Goal: Transaction & Acquisition: Purchase product/service

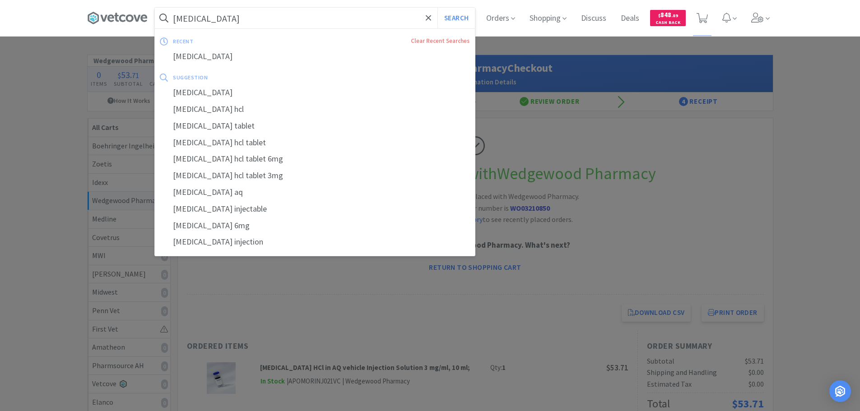
click at [294, 19] on input "[MEDICAL_DATA]" at bounding box center [315, 18] width 320 height 21
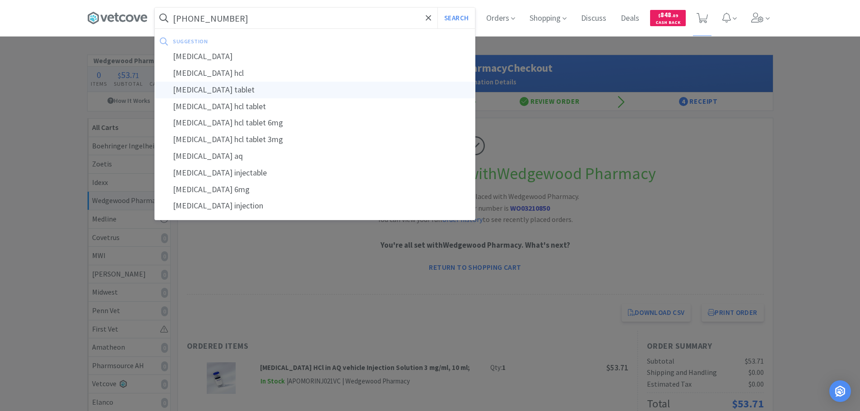
click at [437, 8] on button "Search" at bounding box center [455, 18] width 37 height 21
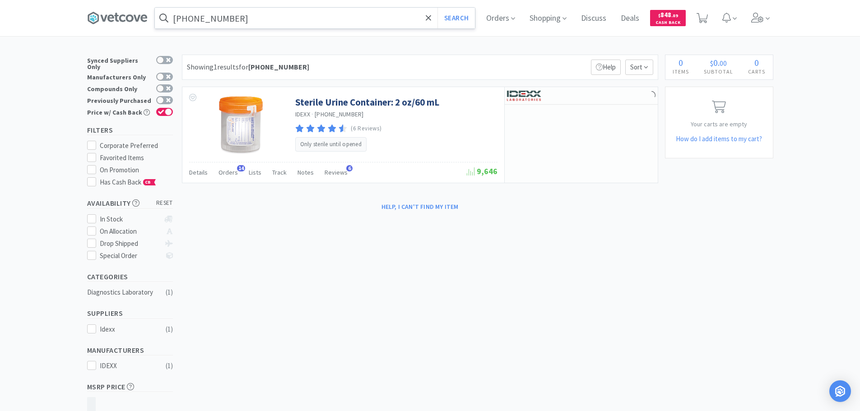
click at [350, 65] on div "Showing 1 results for [PHONE_NUMBER] Filters Help Sort" at bounding box center [420, 67] width 476 height 25
click at [336, 63] on div "Showing 1 results for [PHONE_NUMBER] Filters Help Sort" at bounding box center [420, 67] width 476 height 25
click at [332, 63] on div "Showing 1 results for [PHONE_NUMBER] Filters Help Sort" at bounding box center [420, 67] width 476 height 25
click at [330, 64] on div "Showing 1 results for [PHONE_NUMBER] Filters Help Sort" at bounding box center [420, 67] width 476 height 25
click at [325, 63] on div "Showing 1 results for [PHONE_NUMBER] Filters Help Sort" at bounding box center [420, 67] width 476 height 25
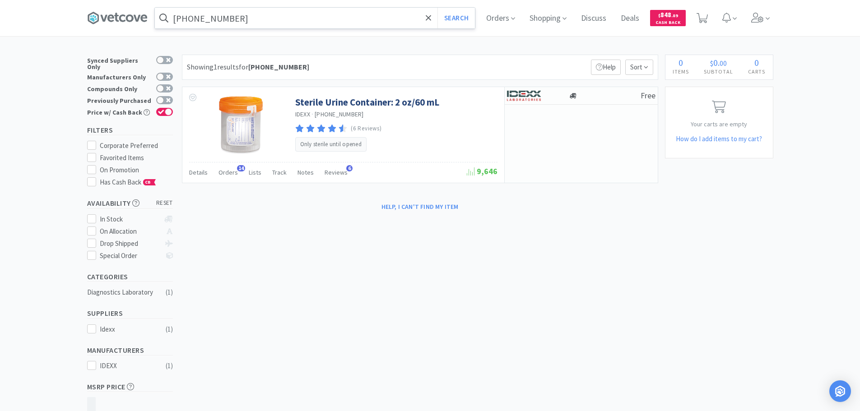
click at [329, 63] on div "Showing 1 results for [PHONE_NUMBER] Filters Help Sort" at bounding box center [420, 67] width 476 height 25
click at [333, 62] on div "Showing 1 results for [PHONE_NUMBER] Filters Help Sort" at bounding box center [420, 67] width 476 height 25
click at [331, 64] on div "Showing 1 results for [PHONE_NUMBER] Filters Help Sort" at bounding box center [420, 67] width 476 height 25
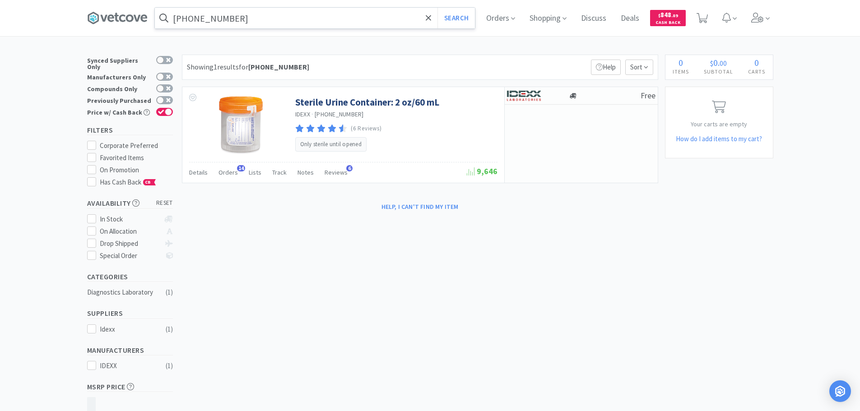
click at [332, 64] on div "Showing 1 results for [PHONE_NUMBER] Filters Help Sort" at bounding box center [420, 67] width 476 height 25
click at [332, 63] on div "Showing 1 results for [PHONE_NUMBER] Filters Help Sort" at bounding box center [420, 67] width 476 height 25
click at [288, 19] on input "[PHONE_NUMBER]" at bounding box center [315, 18] width 320 height 21
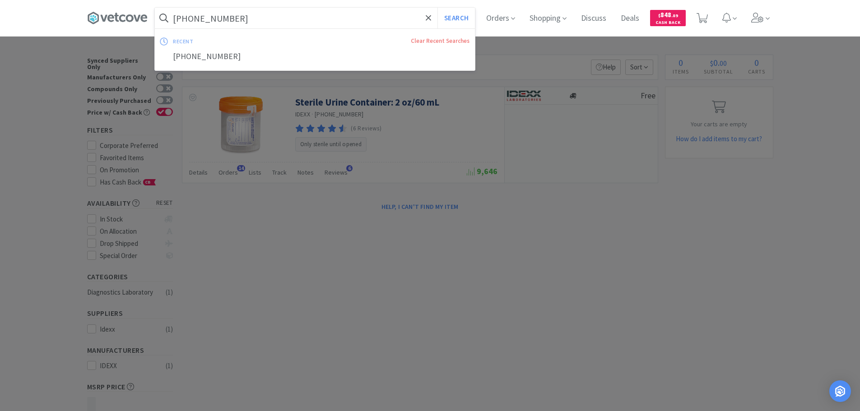
paste input "370"
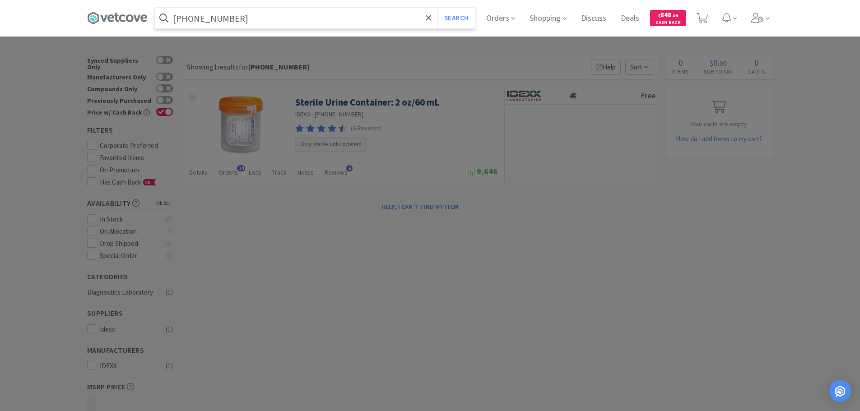
type input "[PHONE_NUMBER]"
click at [437, 8] on button "Search" at bounding box center [455, 18] width 37 height 21
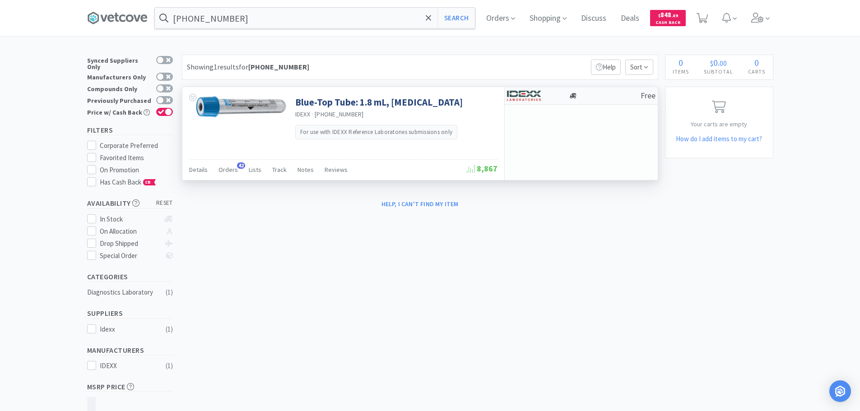
click at [599, 100] on div "Free" at bounding box center [581, 96] width 153 height 18
select select "1"
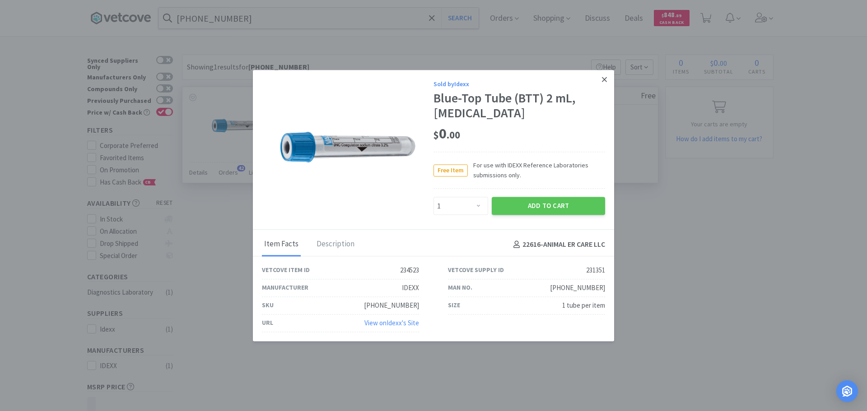
click at [604, 81] on icon at bounding box center [604, 79] width 5 height 8
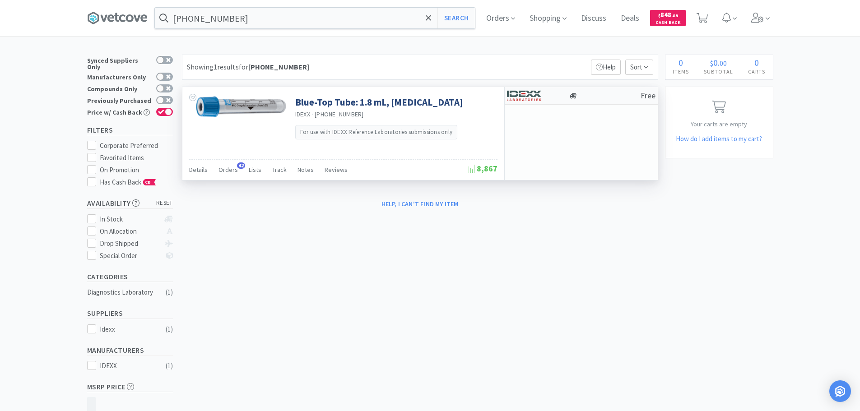
click at [602, 99] on div "Free" at bounding box center [581, 96] width 153 height 18
select select "1"
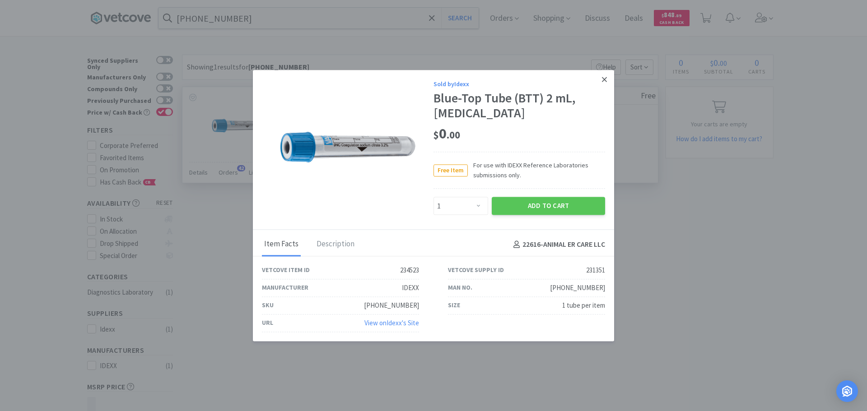
click at [601, 82] on link at bounding box center [604, 79] width 16 height 19
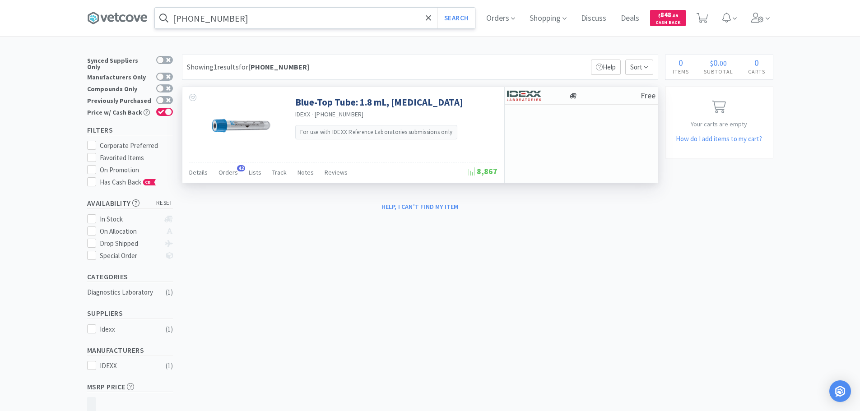
click at [292, 18] on input "[PHONE_NUMBER]" at bounding box center [315, 18] width 320 height 21
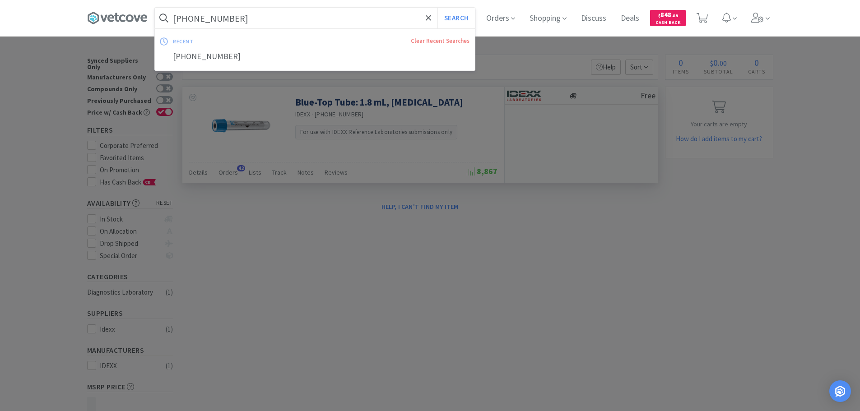
paste input "[PHONE_NUMBER]"
type input "[PHONE_NUMBER]"
click at [437, 8] on button "Search" at bounding box center [455, 18] width 37 height 21
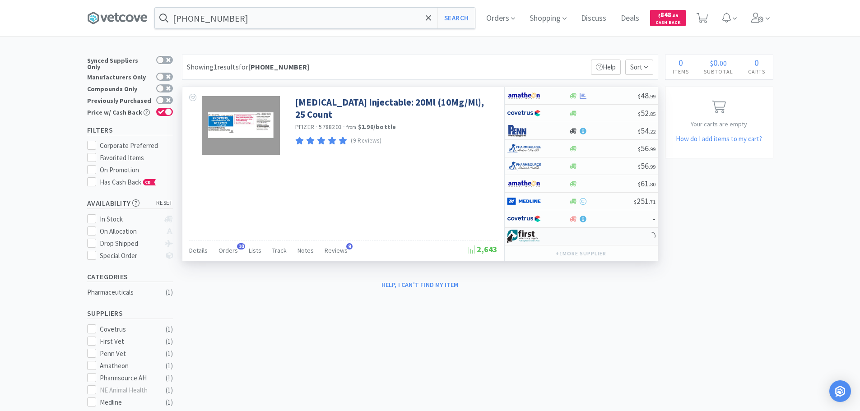
click at [612, 232] on div at bounding box center [581, 237] width 153 height 18
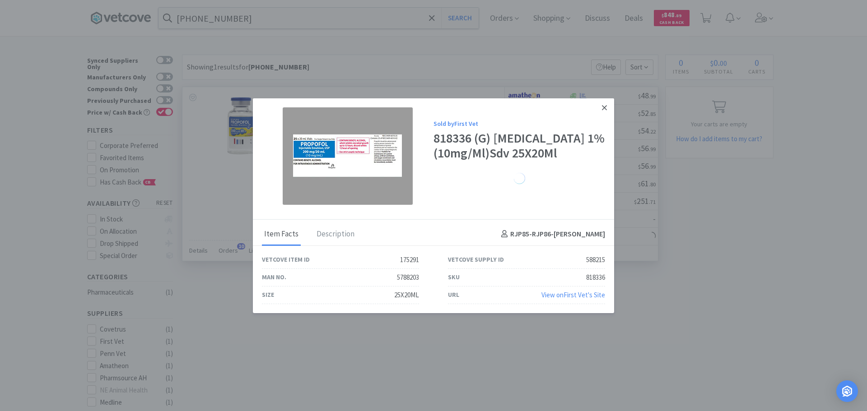
click at [602, 106] on icon at bounding box center [604, 107] width 5 height 8
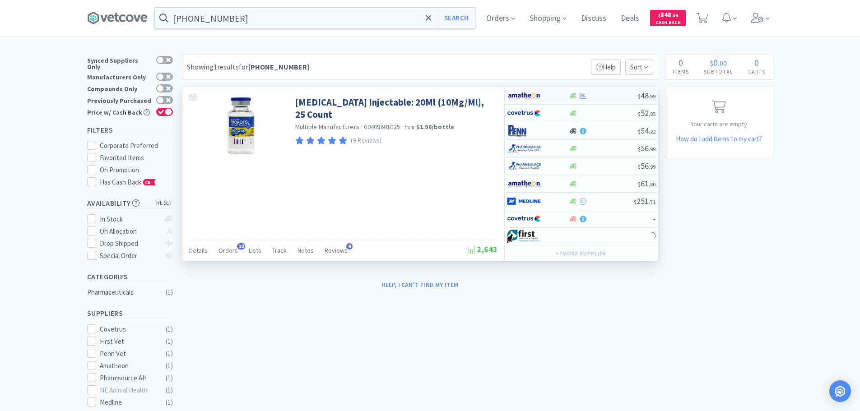
click at [621, 95] on div at bounding box center [603, 96] width 69 height 7
select select "1"
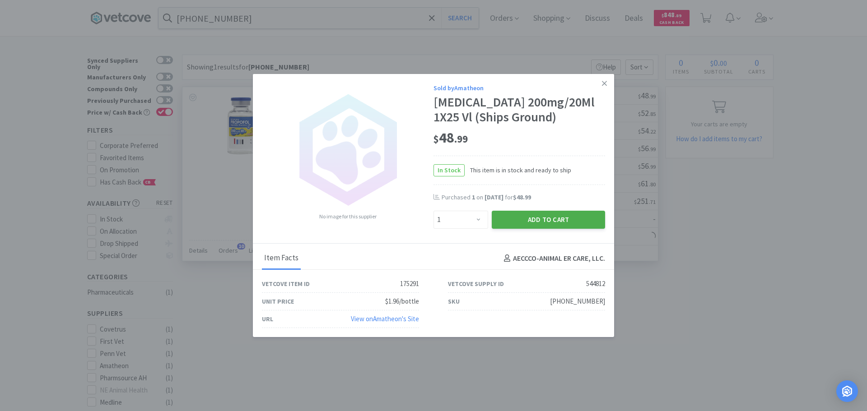
click at [556, 218] on button "Add to Cart" at bounding box center [547, 220] width 113 height 18
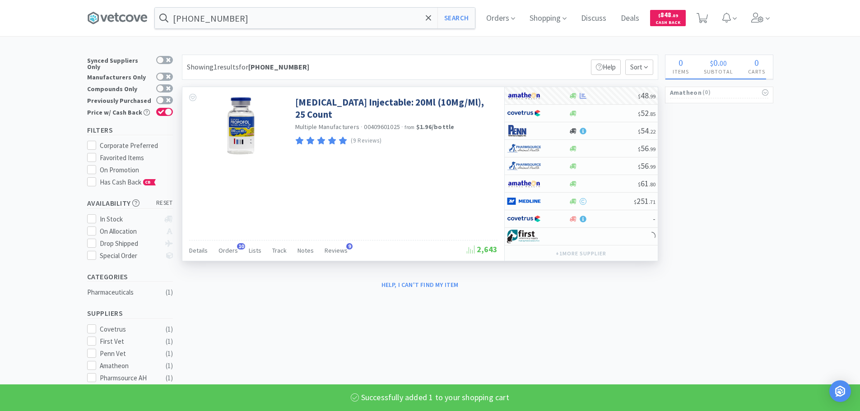
select select "1"
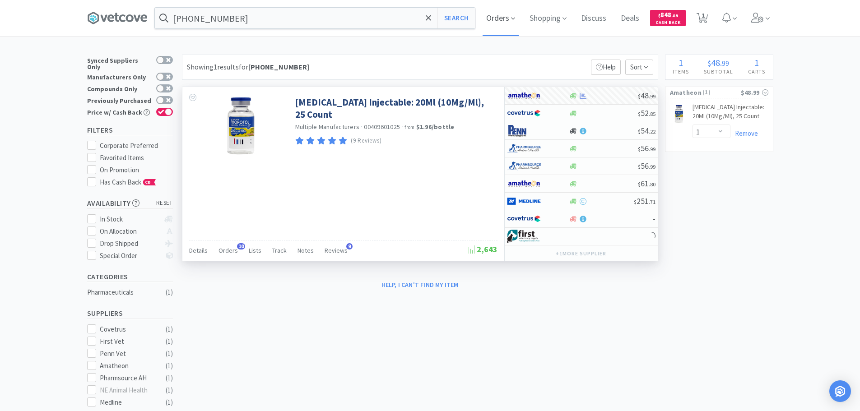
click at [510, 17] on span "Orders" at bounding box center [500, 18] width 36 height 36
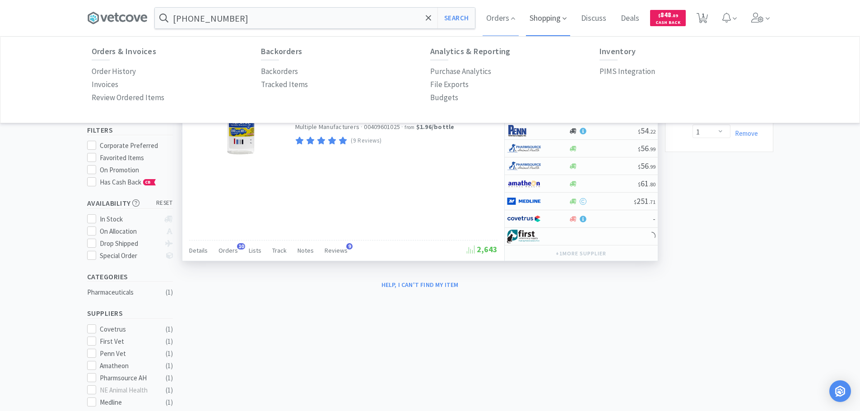
click at [554, 18] on span "Shopping" at bounding box center [548, 18] width 44 height 36
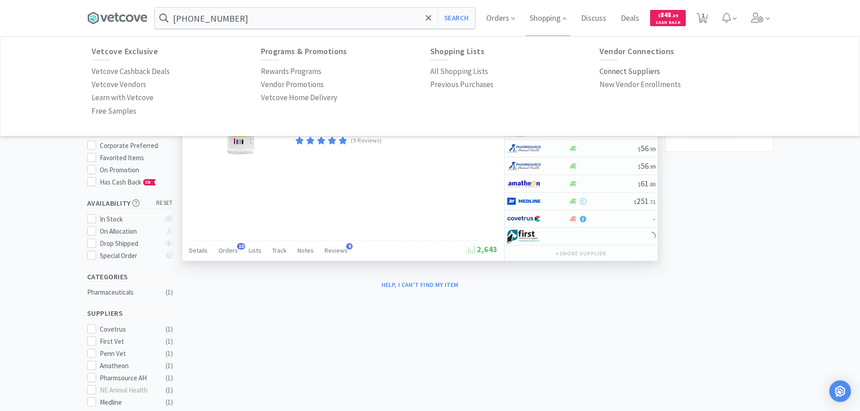
click at [625, 71] on p "Connect Suppliers" at bounding box center [629, 71] width 60 height 12
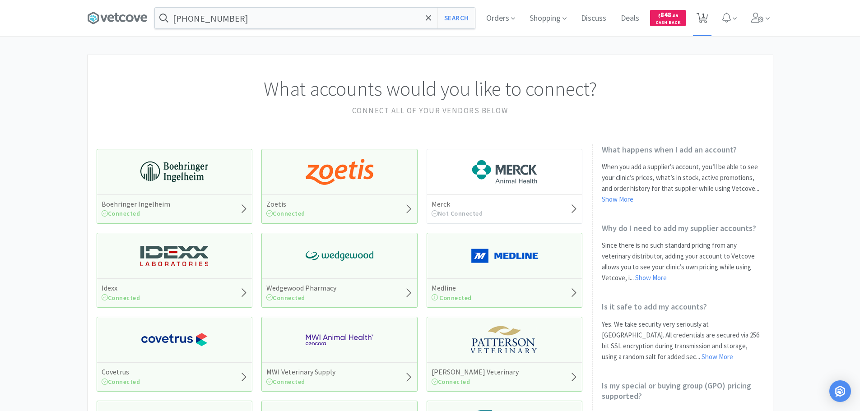
click at [697, 24] on span "1" at bounding box center [702, 18] width 19 height 36
select select "1"
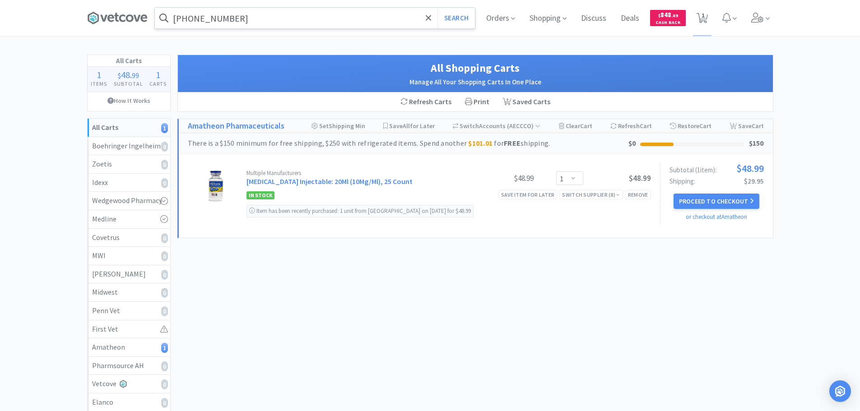
click at [283, 13] on input "[PHONE_NUMBER]" at bounding box center [315, 18] width 320 height 21
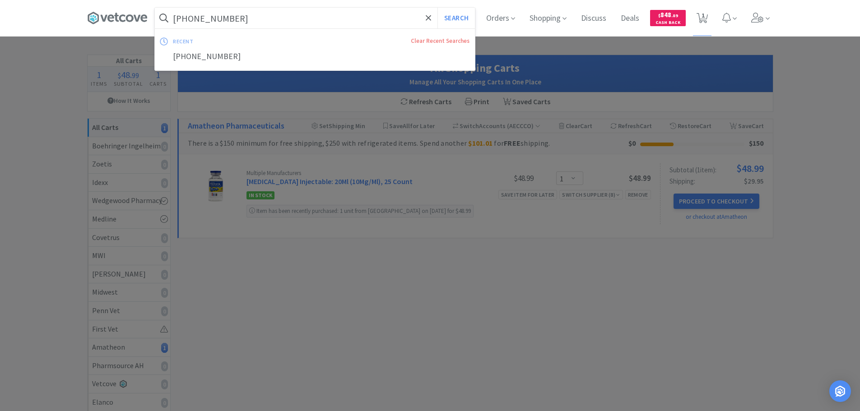
paste input "[PHONE_NUMBER]"
type input "[PHONE_NUMBER]"
click at [437, 8] on button "Search" at bounding box center [455, 18] width 37 height 21
select select "1"
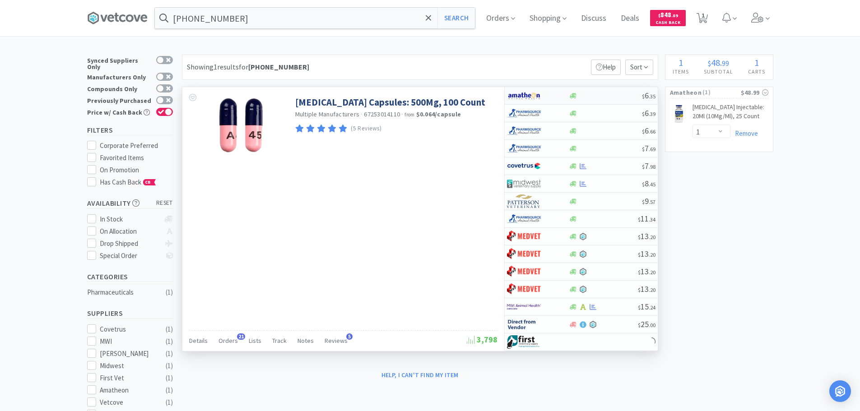
click at [622, 95] on div at bounding box center [605, 96] width 73 height 7
select select "1"
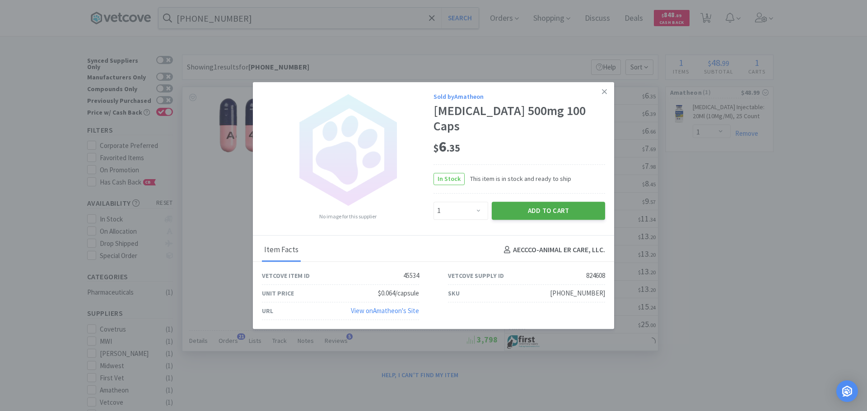
click at [527, 206] on button "Add to Cart" at bounding box center [547, 211] width 113 height 18
select select "1"
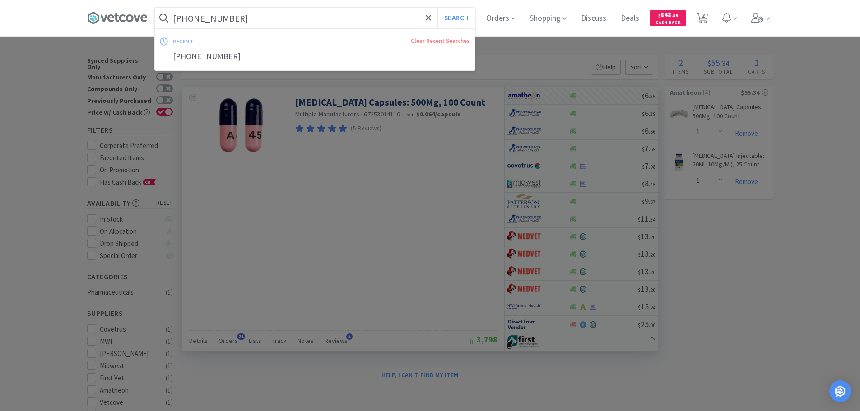
click at [292, 26] on input "[PHONE_NUMBER]" at bounding box center [315, 18] width 320 height 21
paste input "[PHONE_NUMBER]"
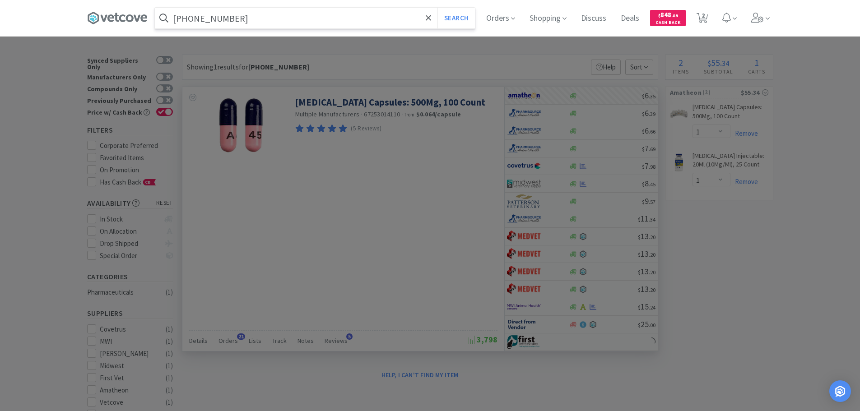
type input "[PHONE_NUMBER]"
click at [437, 8] on button "Search" at bounding box center [455, 18] width 37 height 21
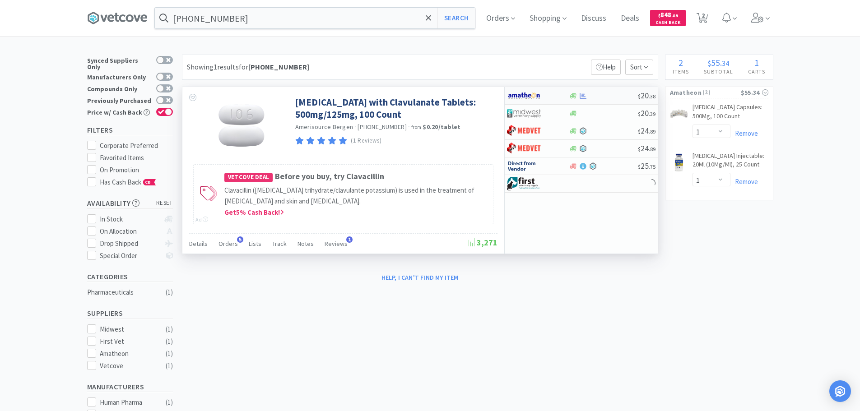
click at [611, 94] on div at bounding box center [603, 96] width 69 height 7
select select "1"
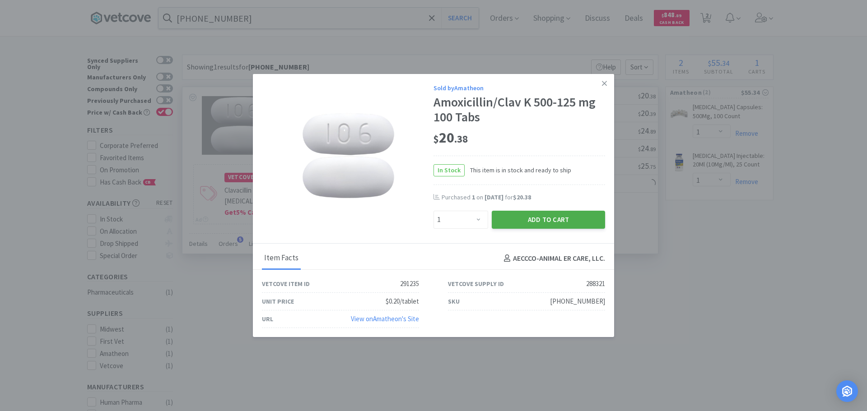
click at [565, 218] on button "Add to Cart" at bounding box center [547, 220] width 113 height 18
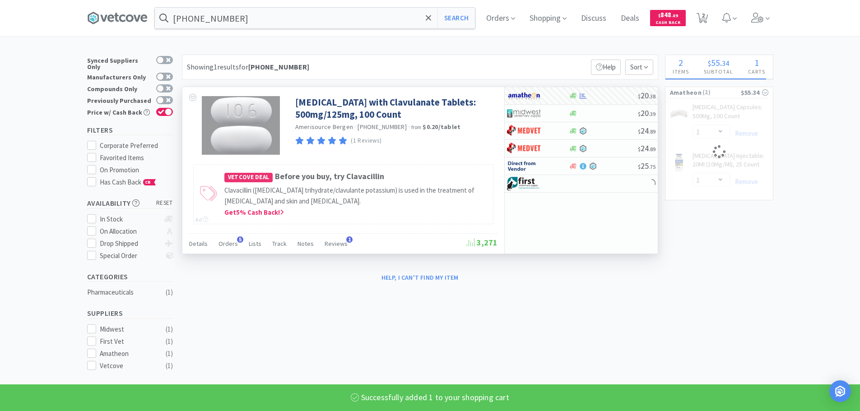
select select "1"
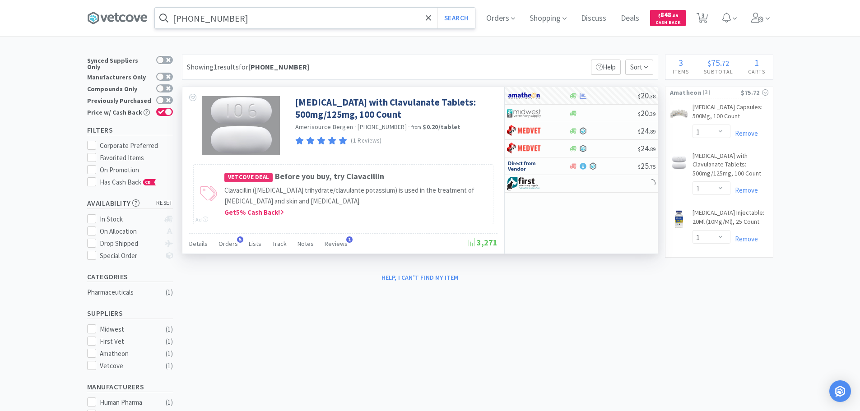
click at [275, 18] on input "[PHONE_NUMBER]" at bounding box center [315, 18] width 320 height 21
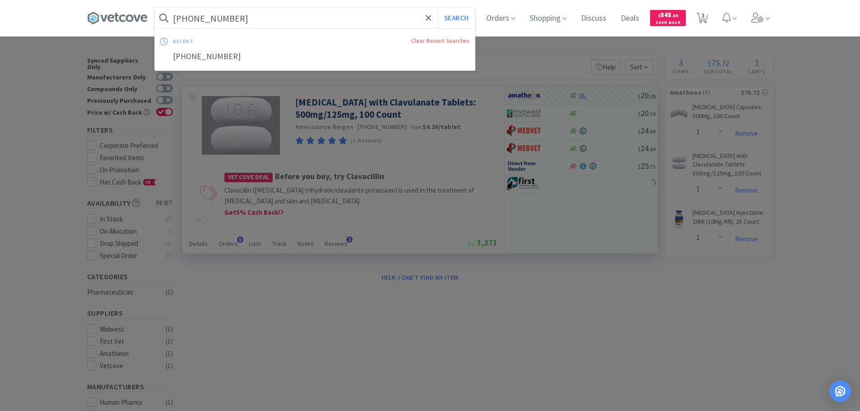
paste input "[PHONE_NUMBER]"
type input "[PHONE_NUMBER]"
click at [437, 8] on button "Search" at bounding box center [455, 18] width 37 height 21
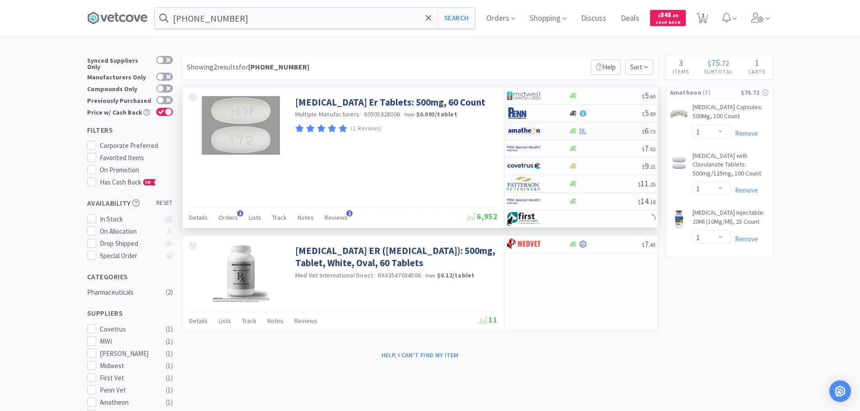
click at [604, 132] on div at bounding box center [605, 131] width 73 height 7
select select "1"
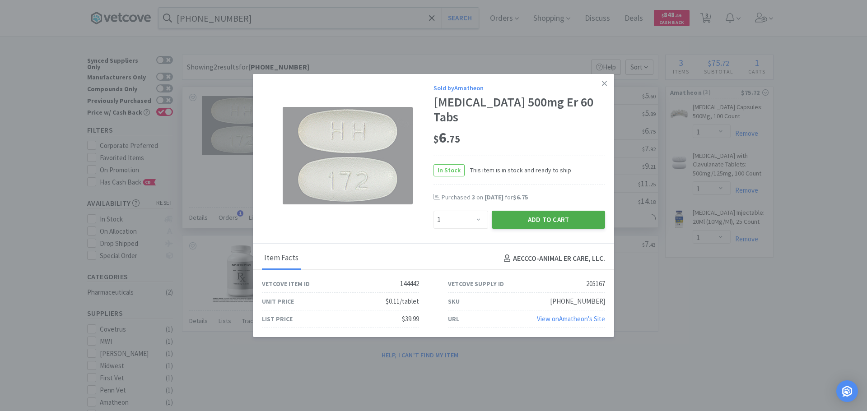
click at [544, 227] on button "Add to Cart" at bounding box center [547, 220] width 113 height 18
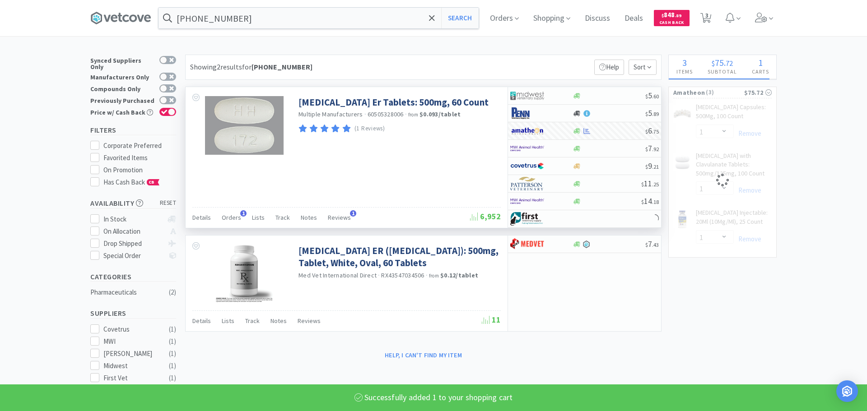
select select "1"
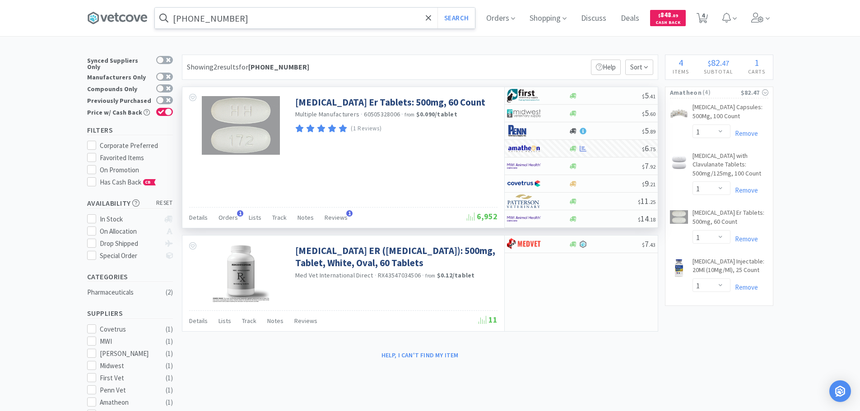
click at [267, 19] on input "[PHONE_NUMBER]" at bounding box center [315, 18] width 320 height 21
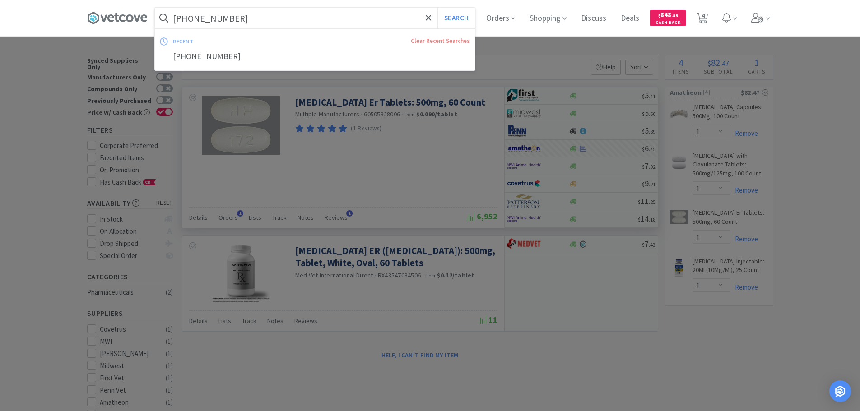
paste input "6"
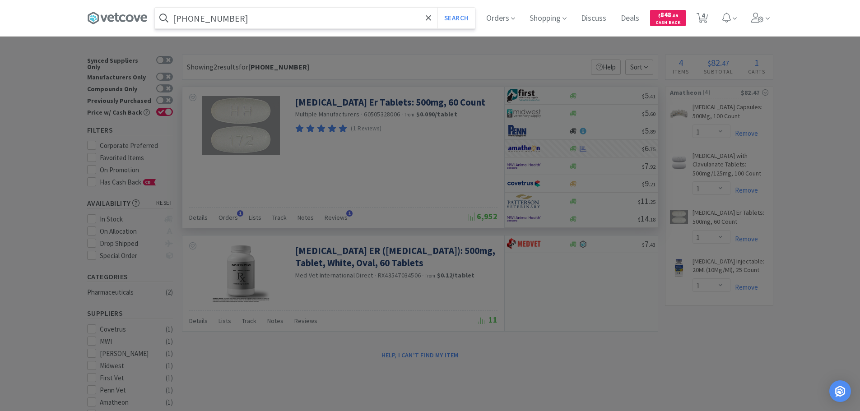
type input "[PHONE_NUMBER]"
click at [437, 8] on button "Search" at bounding box center [455, 18] width 37 height 21
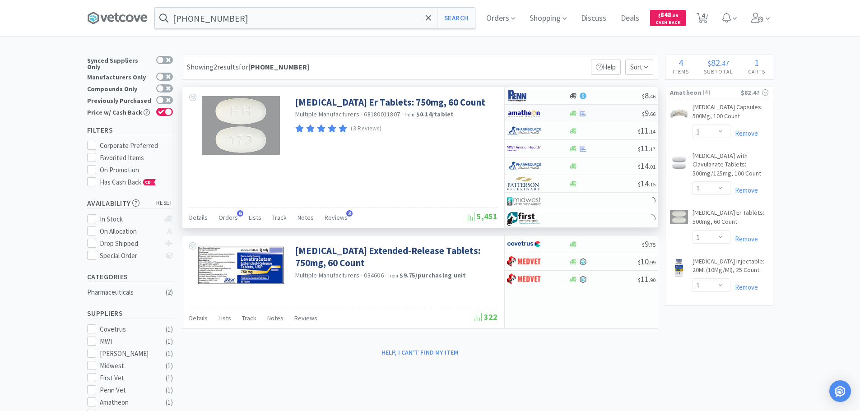
click at [609, 107] on div "$ 9 . 66" at bounding box center [581, 114] width 153 height 18
select select "1"
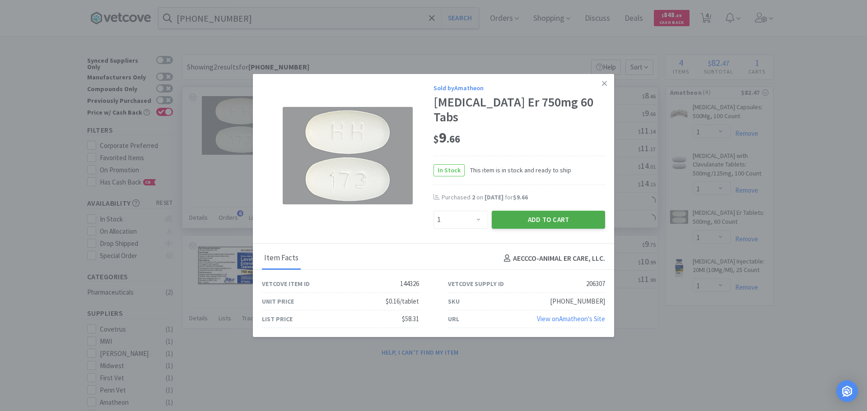
click at [524, 218] on button "Add to Cart" at bounding box center [547, 220] width 113 height 18
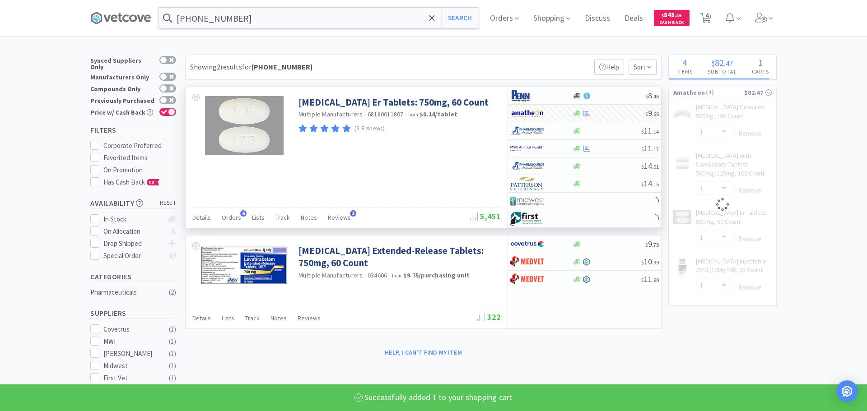
select select "1"
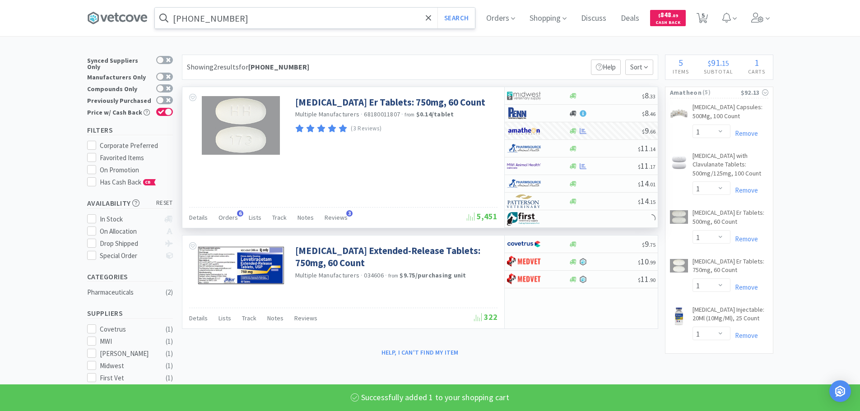
click at [282, 18] on input "[PHONE_NUMBER]" at bounding box center [315, 18] width 320 height 21
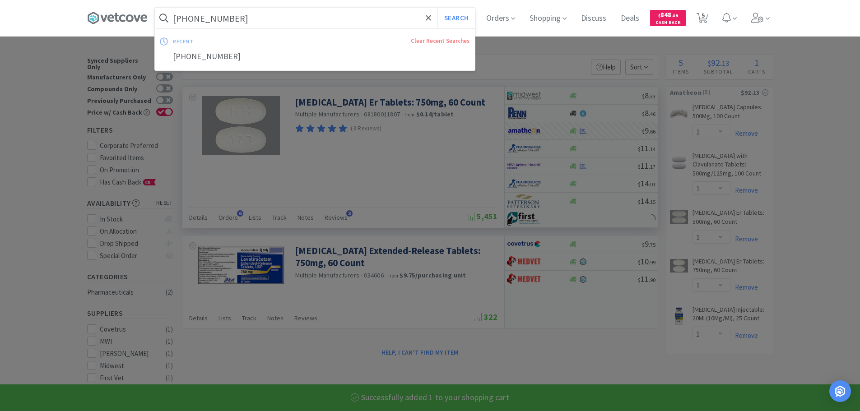
paste input "[PHONE_NUMBER]"
type input "[PHONE_NUMBER]"
click at [437, 8] on button "Search" at bounding box center [455, 18] width 37 height 21
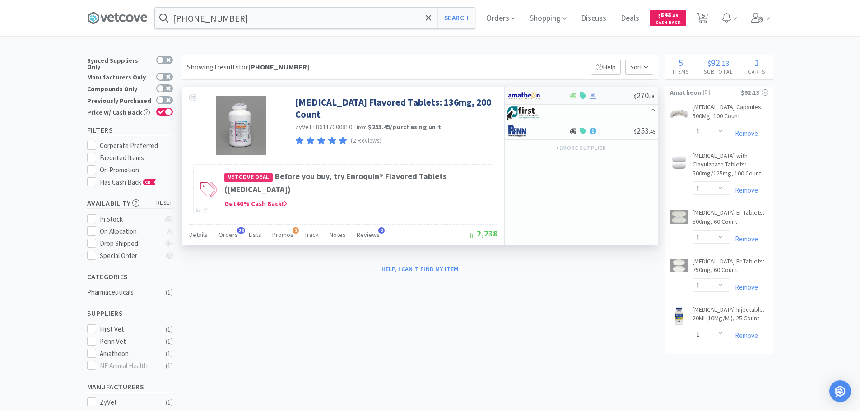
click at [621, 95] on div at bounding box center [601, 96] width 65 height 7
select select "1"
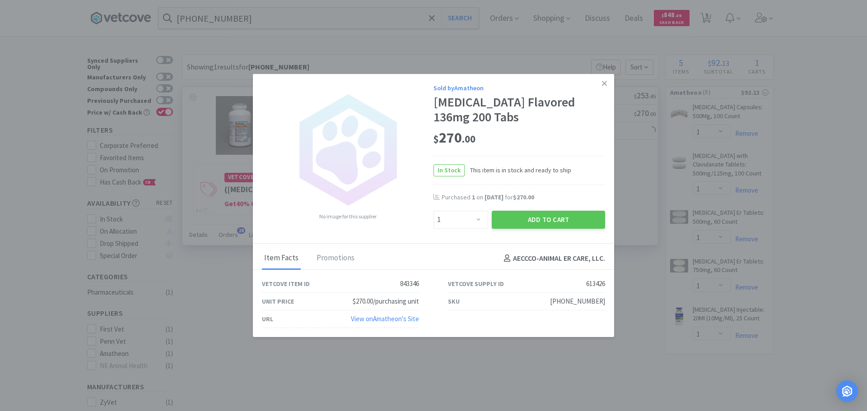
click at [603, 83] on icon at bounding box center [604, 83] width 5 height 5
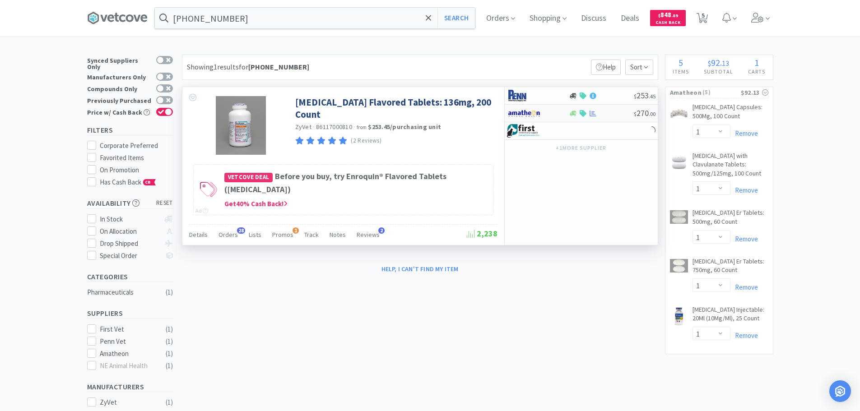
click at [614, 114] on div at bounding box center [601, 113] width 65 height 7
select select "1"
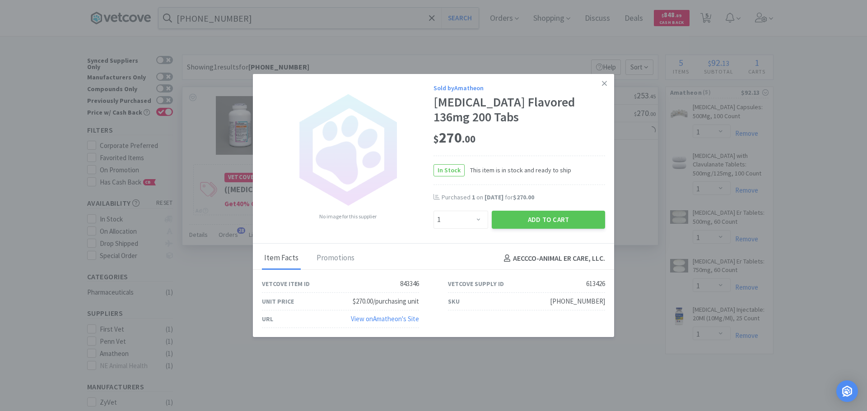
click at [528, 229] on div "Add to Cart" at bounding box center [548, 220] width 117 height 22
drag, startPoint x: 511, startPoint y: 222, endPoint x: 440, endPoint y: 177, distance: 84.1
click at [509, 222] on button "Add to Cart" at bounding box center [547, 220] width 113 height 18
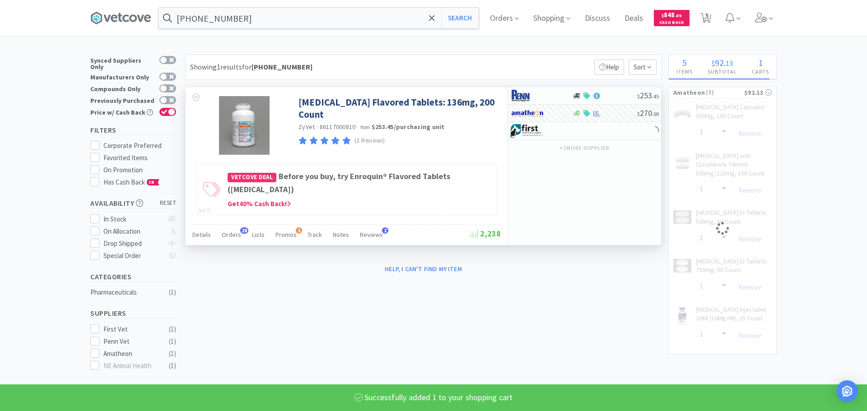
select select "1"
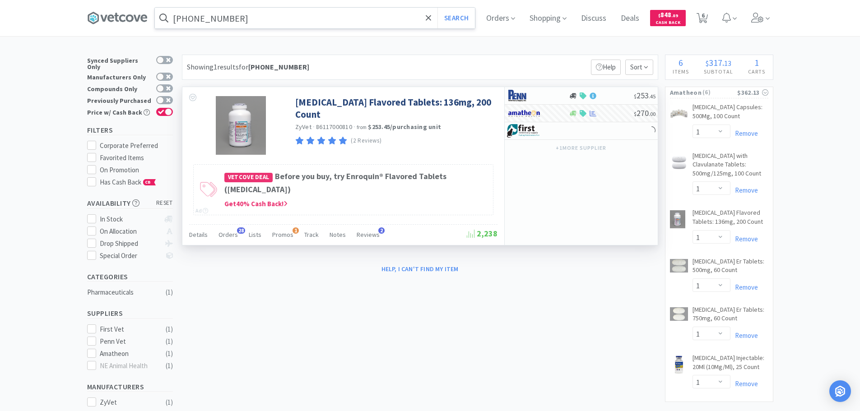
click at [265, 21] on input "[PHONE_NUMBER]" at bounding box center [315, 18] width 320 height 21
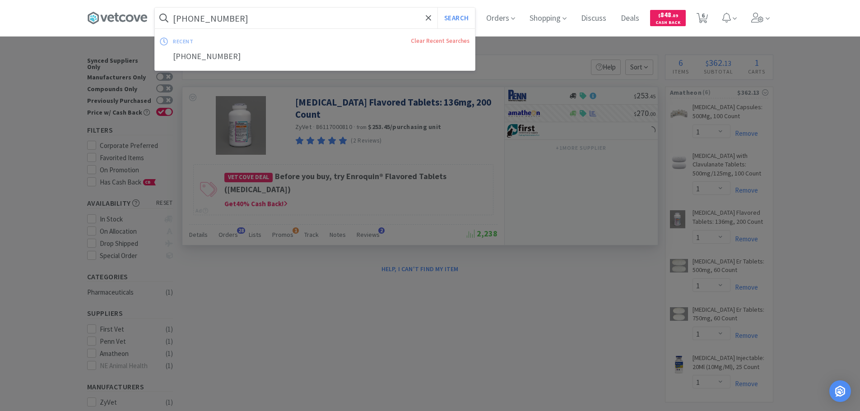
paste input "[PHONE_NUMBER]"
type input "[PHONE_NUMBER]"
click at [437, 8] on button "Search" at bounding box center [455, 18] width 37 height 21
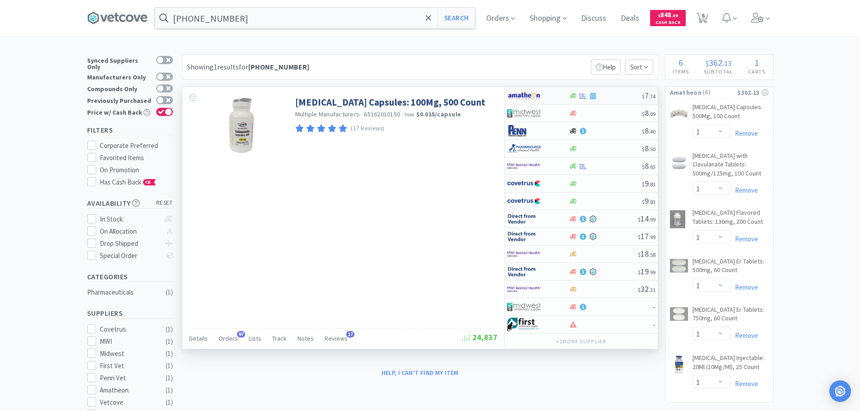
click at [616, 95] on div at bounding box center [605, 96] width 73 height 7
select select "1"
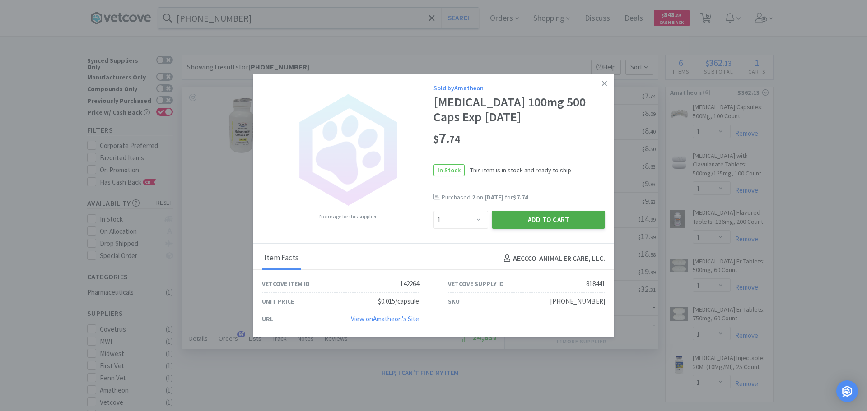
click at [547, 218] on button "Add to Cart" at bounding box center [547, 220] width 113 height 18
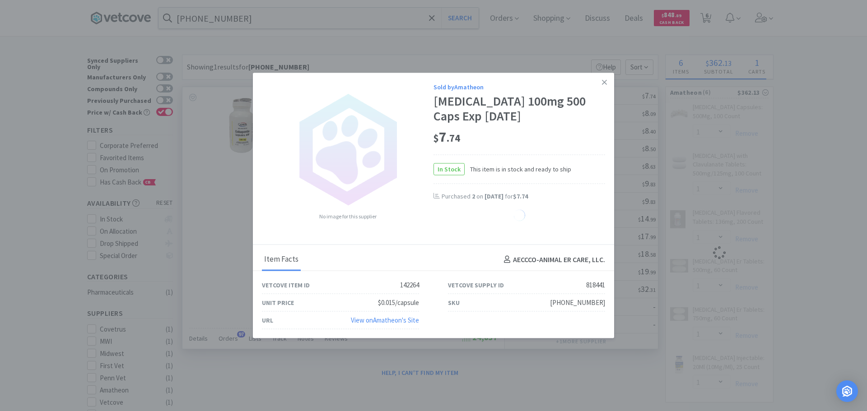
select select "1"
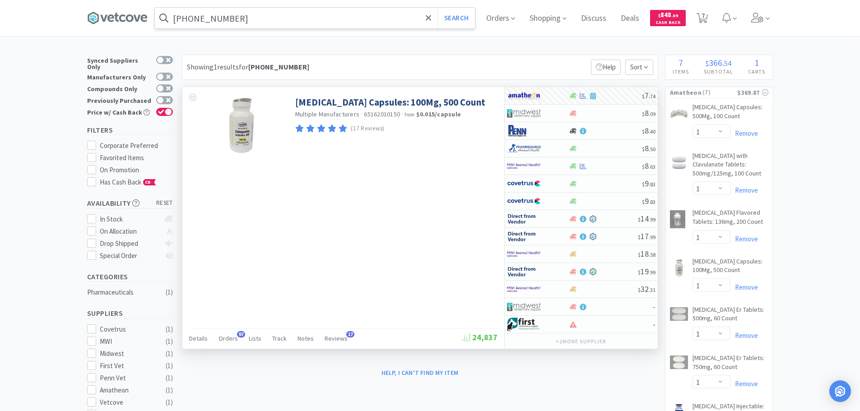
click at [272, 22] on input "[PHONE_NUMBER]" at bounding box center [315, 18] width 320 height 21
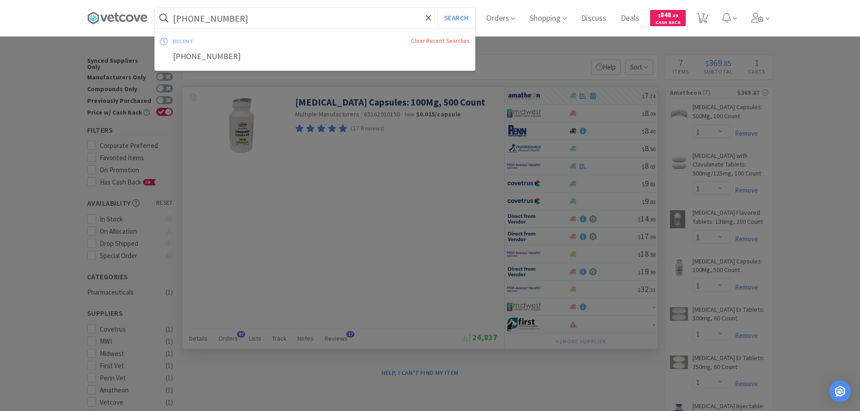
paste input "[PHONE_NUMBER]"
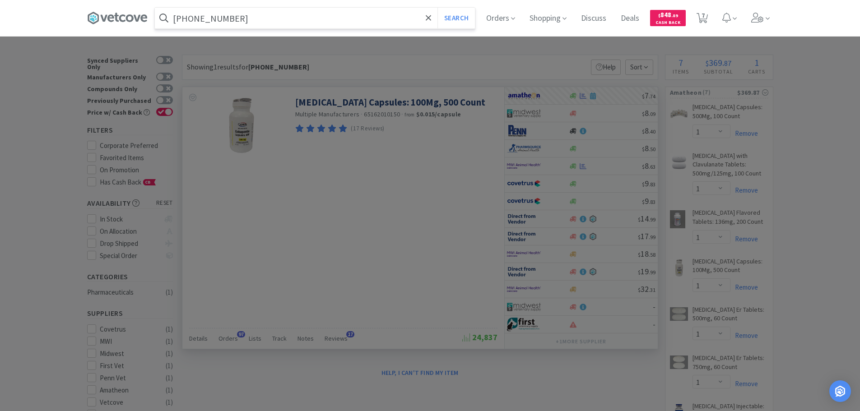
type input "[PHONE_NUMBER]"
click at [437, 8] on button "Search" at bounding box center [455, 18] width 37 height 21
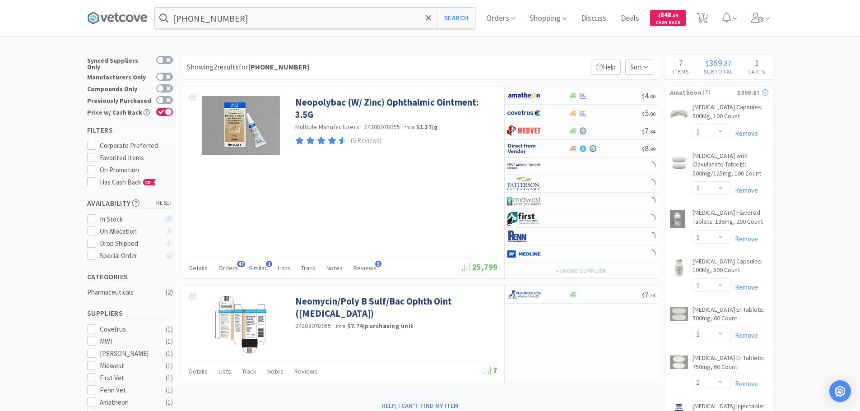
click at [710, 93] on span "( 7 )" at bounding box center [719, 92] width 36 height 9
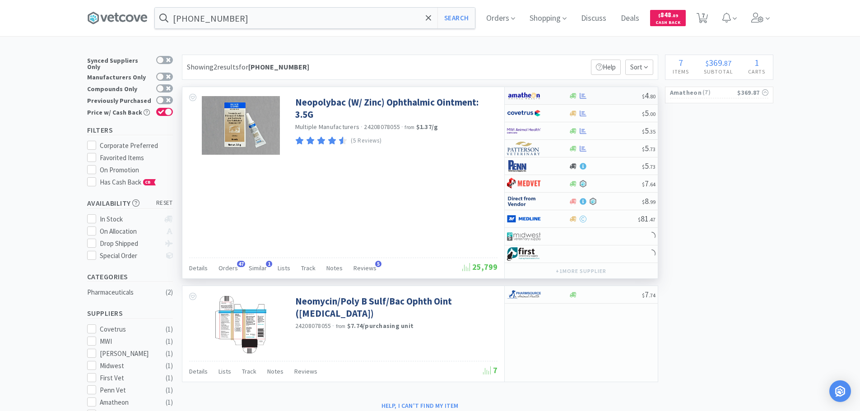
click at [607, 93] on div at bounding box center [605, 96] width 73 height 7
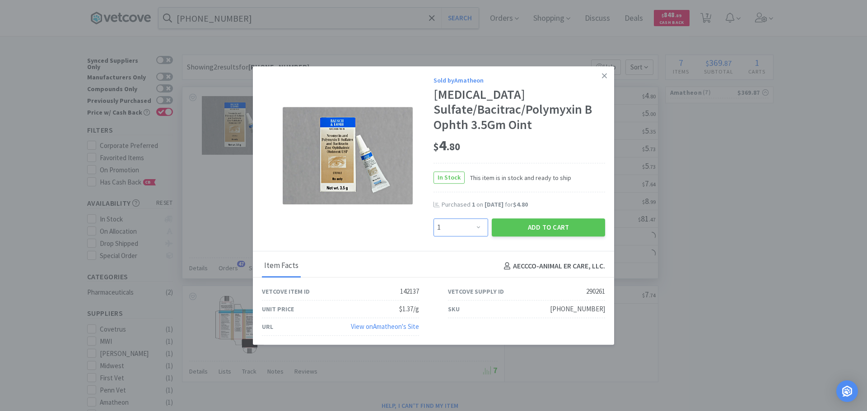
click at [451, 221] on select "Enter Quantity 1 2 3 4 5 6 7 8 9 10 11 12 13 14 15 16 17 18 19 20 Enter Quantity" at bounding box center [460, 227] width 55 height 18
select select "2"
click at [433, 218] on select "Enter Quantity 1 2 3 4 5 6 7 8 9 10 11 12 13 14 15 16 17 18 19 20 Enter Quantity" at bounding box center [460, 227] width 55 height 18
click at [557, 232] on button "Add to Cart" at bounding box center [547, 227] width 113 height 18
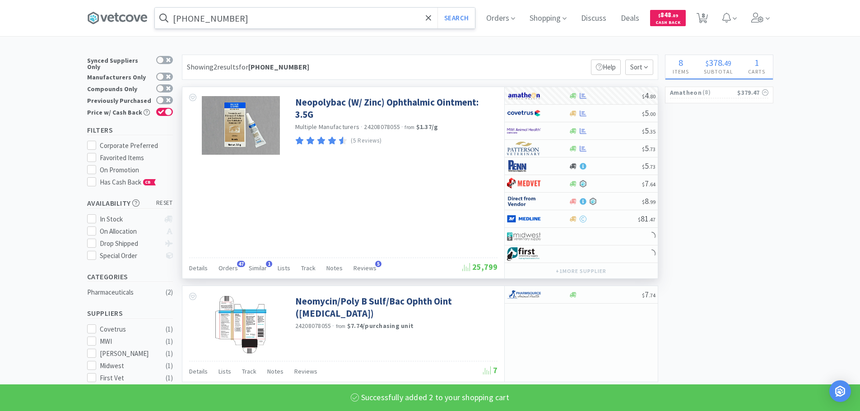
click at [272, 18] on input "[PHONE_NUMBER]" at bounding box center [315, 18] width 320 height 21
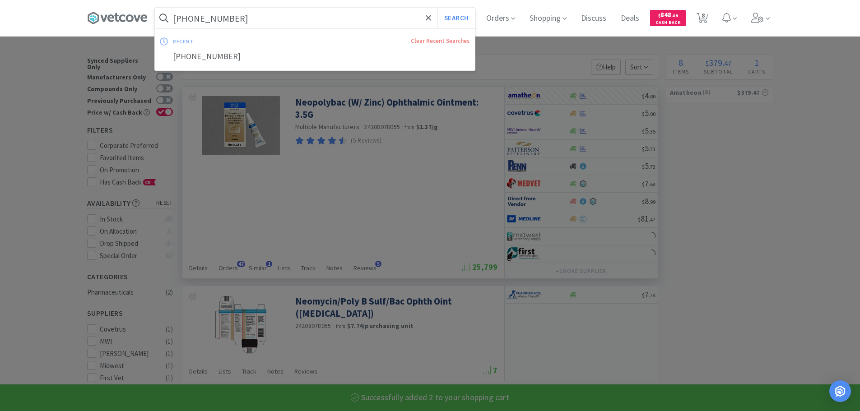
paste input "95-3"
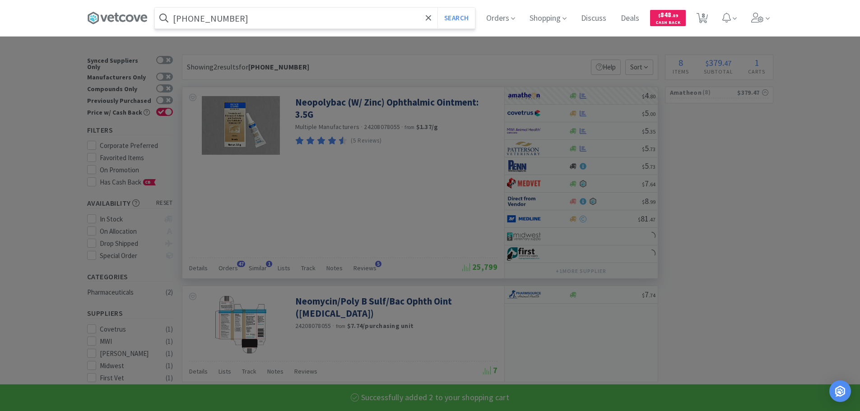
type input "[PHONE_NUMBER]"
click at [437, 8] on button "Search" at bounding box center [455, 18] width 37 height 21
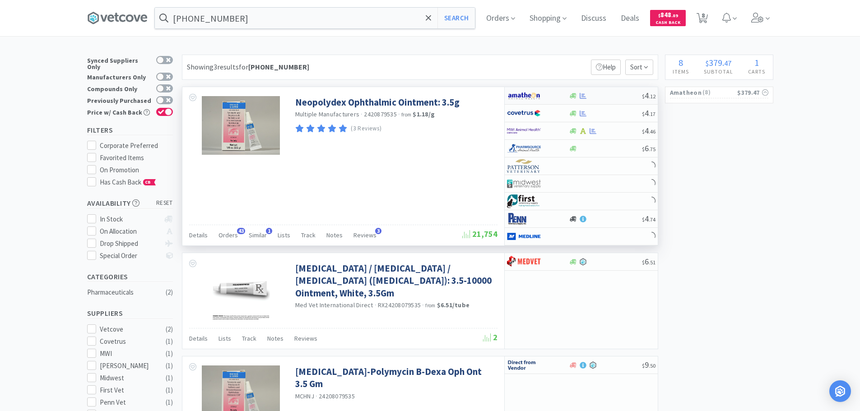
click at [608, 93] on div at bounding box center [605, 96] width 73 height 7
select select "1"
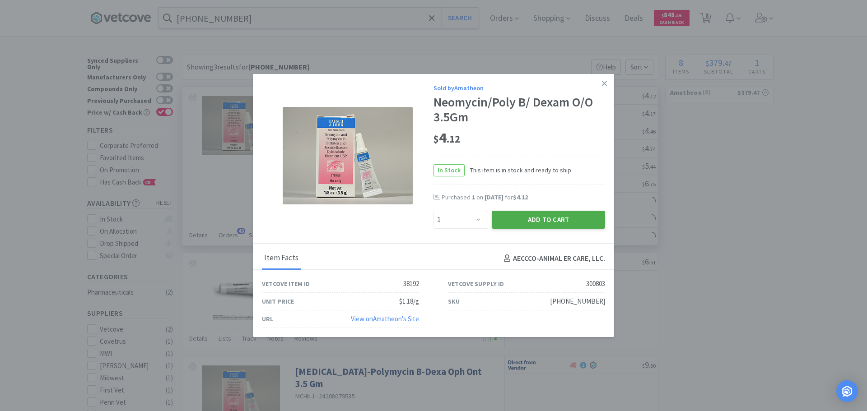
click at [525, 218] on button "Add to Cart" at bounding box center [547, 220] width 113 height 18
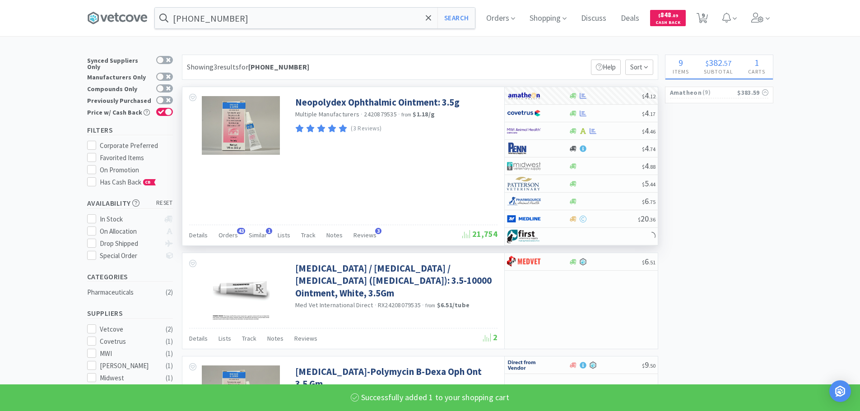
click at [736, 196] on div "× Filter Results Synced Suppliers Only Manufacturers Only Compounds Only Previo…" at bounding box center [430, 358] width 686 height 607
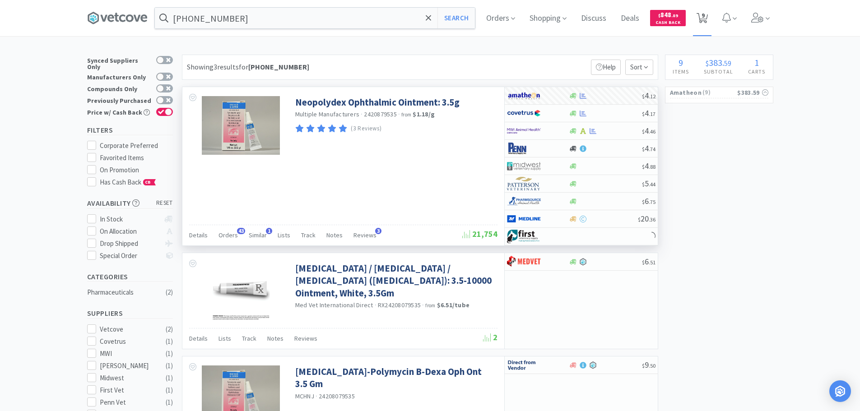
click at [705, 23] on span "9" at bounding box center [702, 15] width 3 height 36
select select "1"
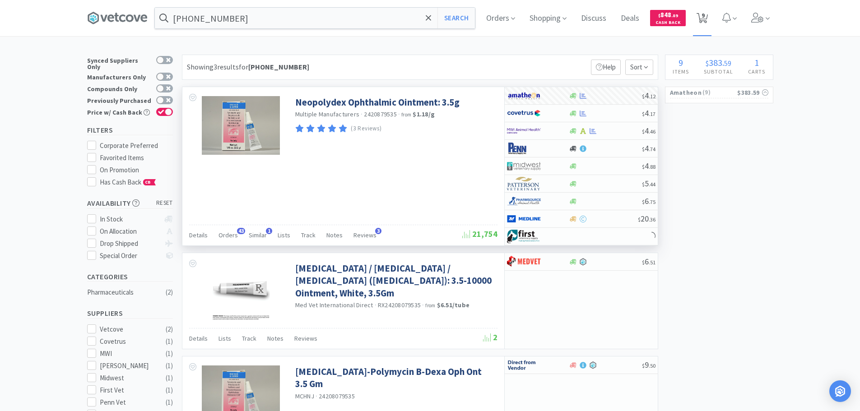
select select "1"
select select "2"
select select "1"
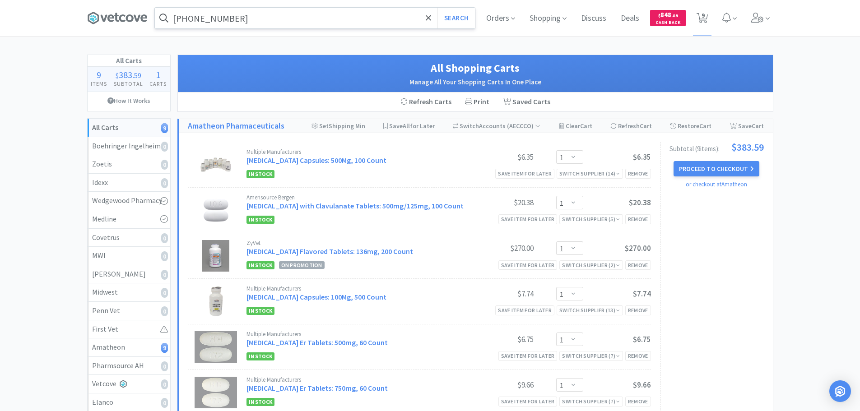
click at [265, 8] on input "[PHONE_NUMBER]" at bounding box center [315, 18] width 320 height 21
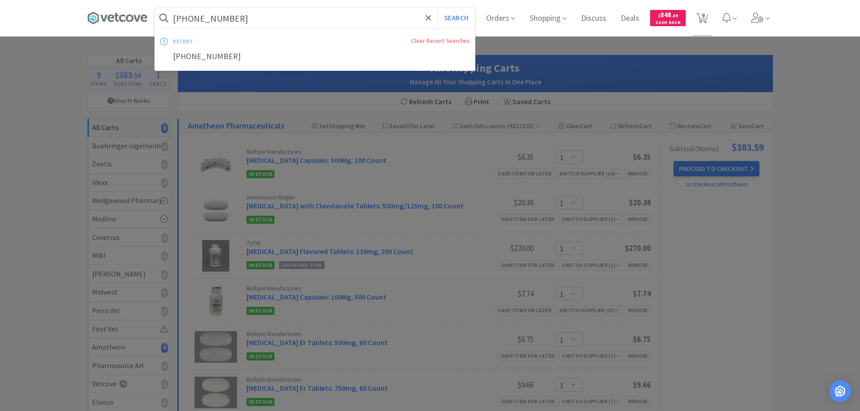
paste input "[PHONE_NUMBER]"
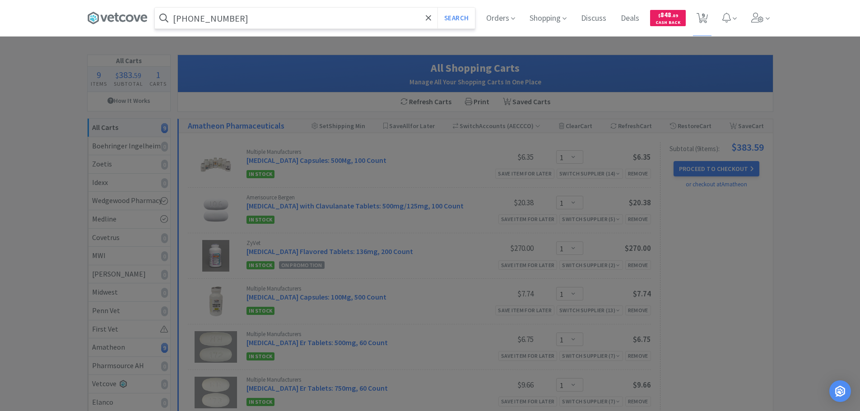
type input "[PHONE_NUMBER]"
click at [437, 8] on button "Search" at bounding box center [455, 18] width 37 height 21
select select "1"
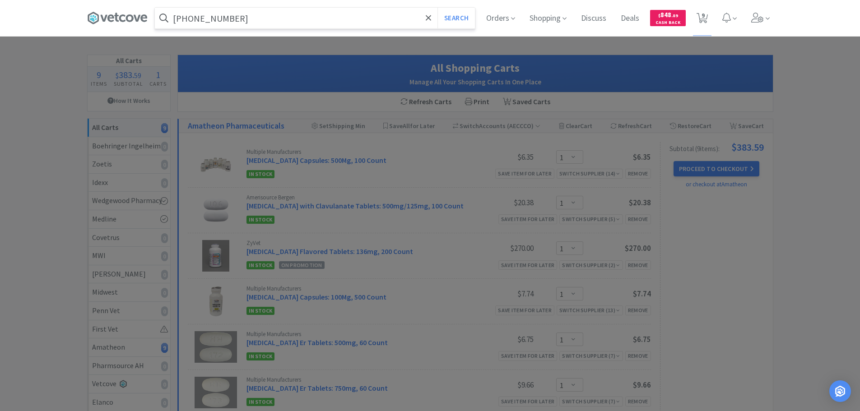
select select "1"
select select "2"
select select "1"
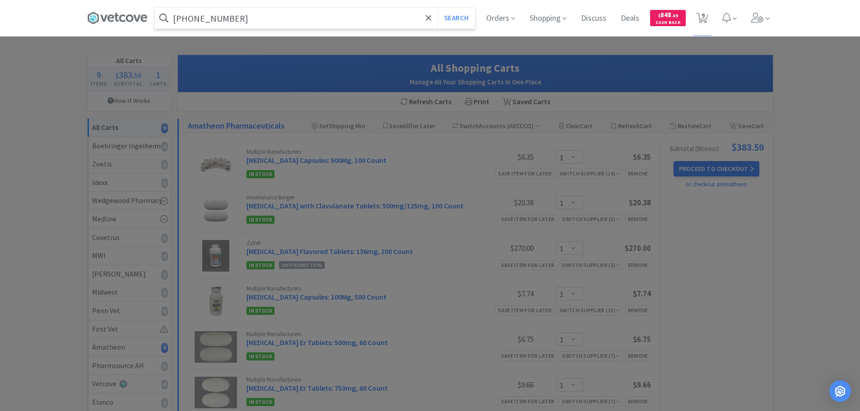
select select "1"
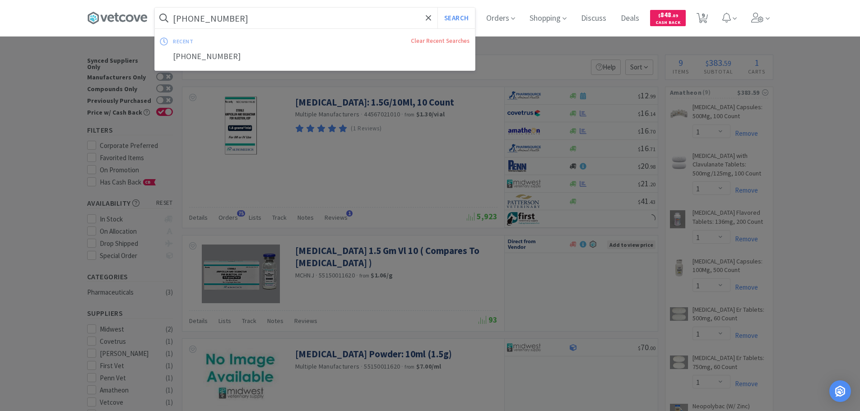
click at [287, 13] on input "[PHONE_NUMBER]" at bounding box center [315, 18] width 320 height 21
paste input "88-4001"
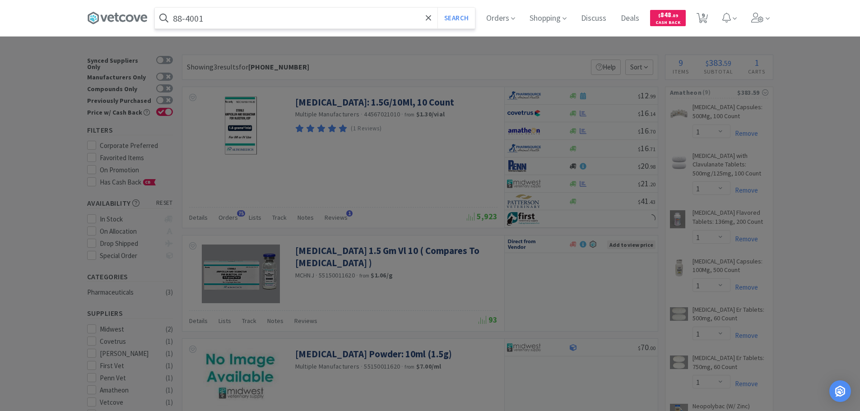
type input "88-4001"
click at [437, 8] on button "Search" at bounding box center [455, 18] width 37 height 21
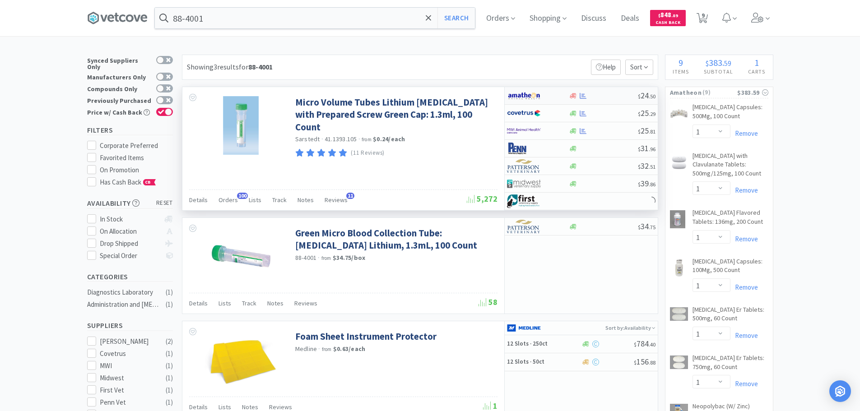
click at [605, 96] on div at bounding box center [603, 96] width 69 height 7
select select "1"
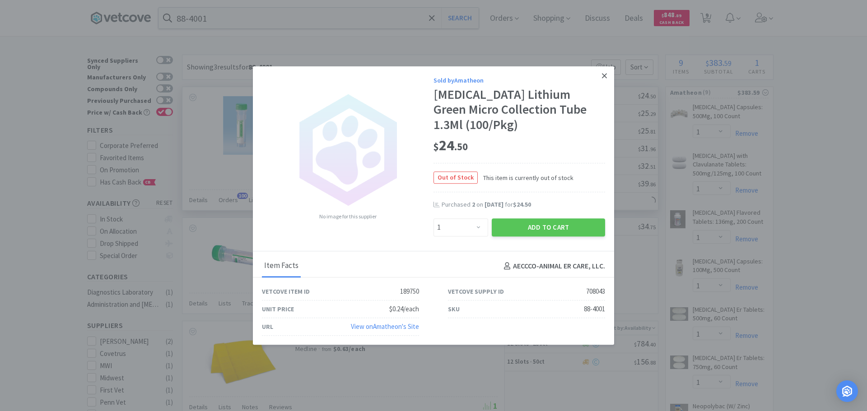
click at [605, 80] on icon at bounding box center [604, 76] width 5 height 8
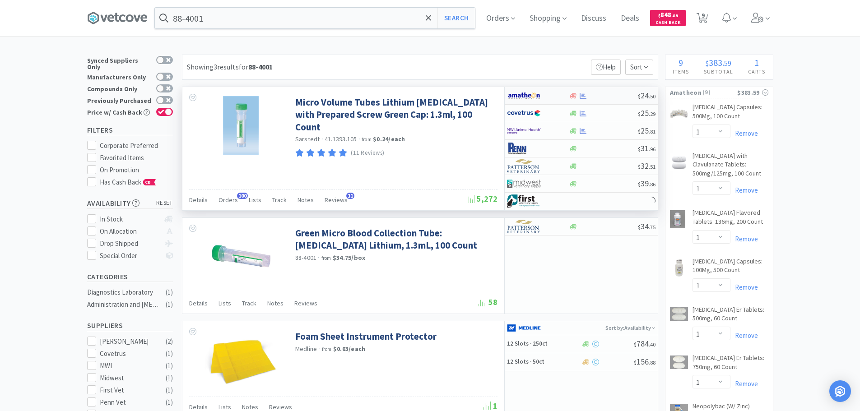
click at [630, 96] on div at bounding box center [603, 96] width 69 height 7
select select "1"
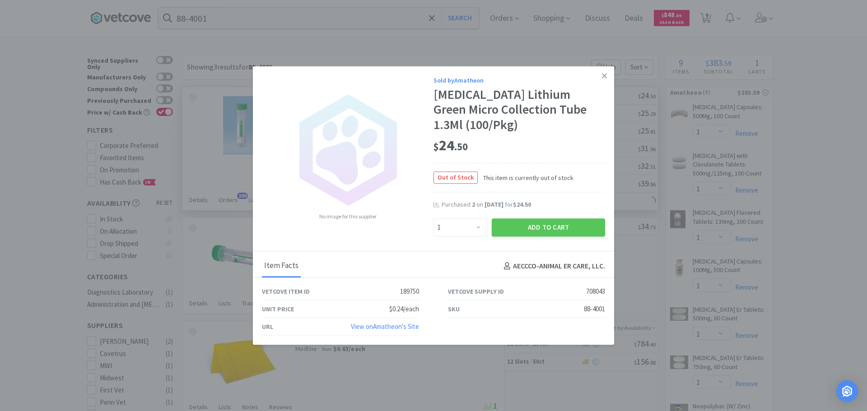
click at [398, 322] on link "View on Amatheon 's Site" at bounding box center [385, 326] width 68 height 9
click at [600, 86] on link at bounding box center [604, 75] width 16 height 19
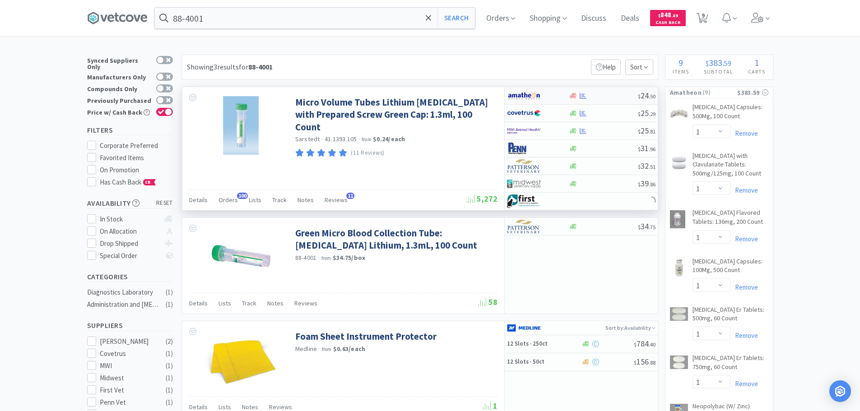
click at [611, 96] on div at bounding box center [603, 96] width 69 height 7
select select "1"
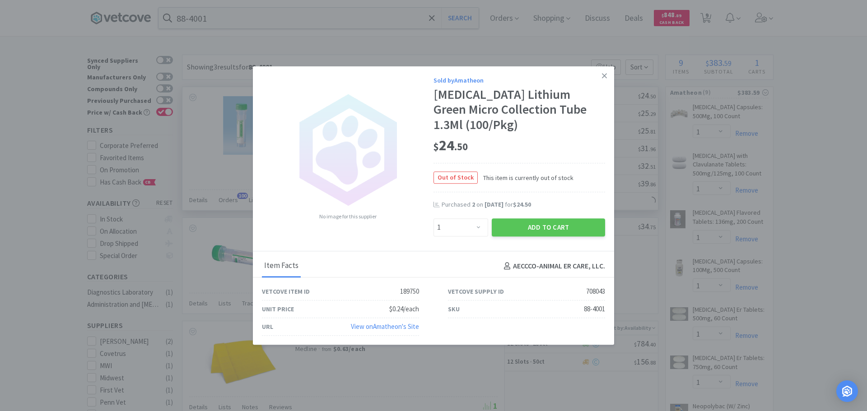
click at [405, 322] on link "View on Amatheon 's Site" at bounding box center [385, 326] width 68 height 9
click at [599, 81] on link at bounding box center [604, 75] width 16 height 19
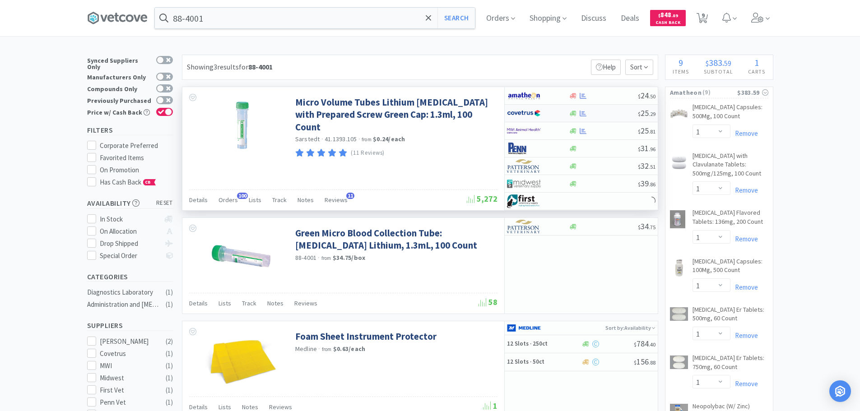
click at [606, 111] on div at bounding box center [603, 113] width 69 height 7
select select "1"
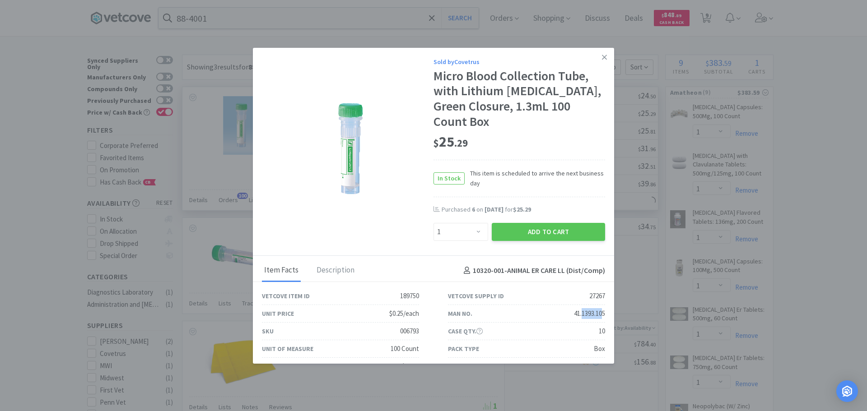
click at [574, 308] on div "41.1393.105" at bounding box center [589, 313] width 31 height 11
click at [591, 308] on div "41.1393.105" at bounding box center [589, 313] width 31 height 11
click at [602, 56] on icon at bounding box center [604, 57] width 5 height 5
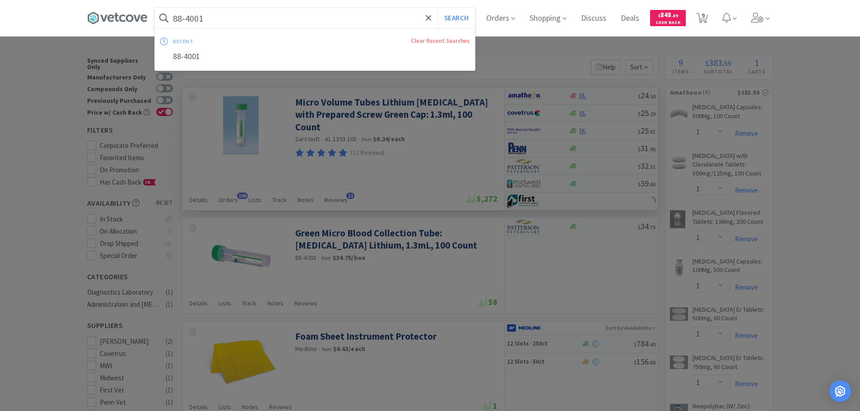
click at [269, 23] on input "88-4001" at bounding box center [315, 18] width 320 height 21
paste input "[US_EMPLOYER_IDENTIFICATION_NUMBER]"
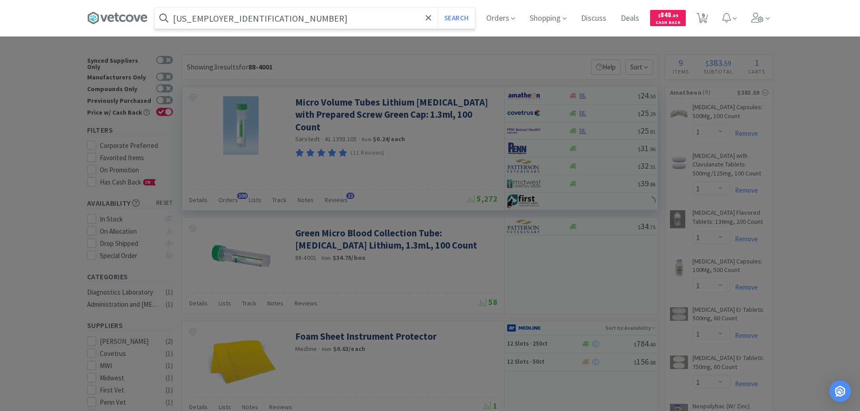
type input "[US_EMPLOYER_IDENTIFICATION_NUMBER]"
click at [437, 8] on button "Search" at bounding box center [455, 18] width 37 height 21
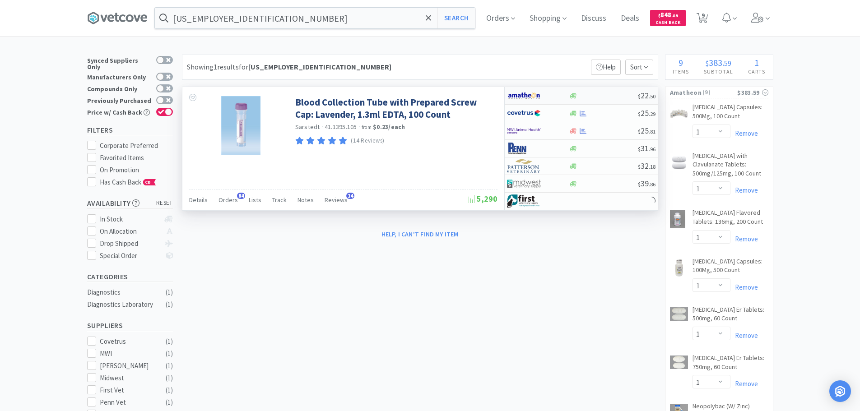
click at [621, 95] on div at bounding box center [603, 96] width 69 height 7
select select "1"
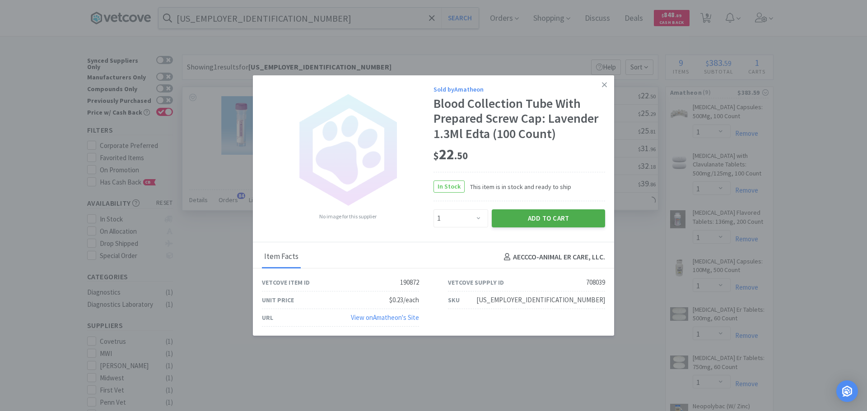
click at [528, 215] on button "Add to Cart" at bounding box center [547, 218] width 113 height 18
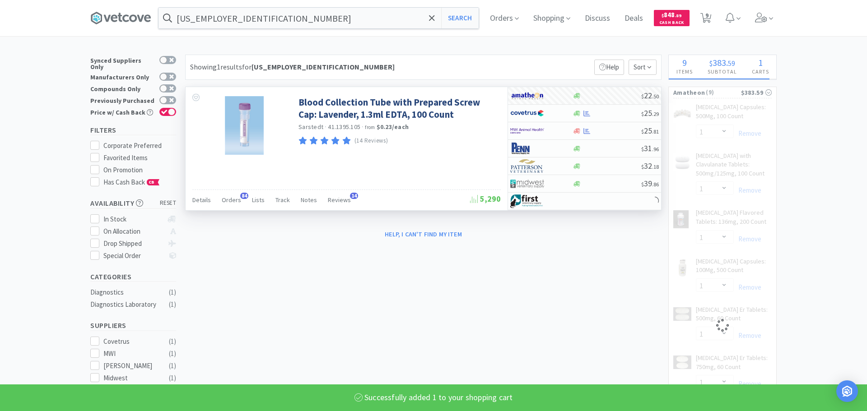
select select "1"
select select "2"
select select "1"
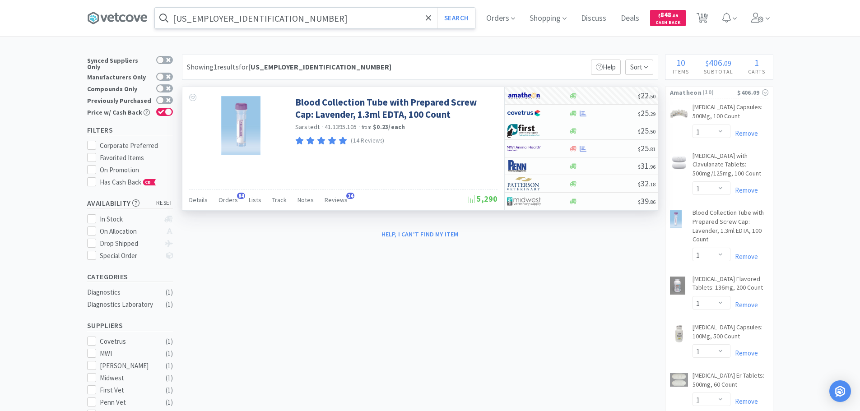
click at [281, 18] on input "[US_EMPLOYER_IDENTIFICATION_NUMBER]" at bounding box center [315, 18] width 320 height 21
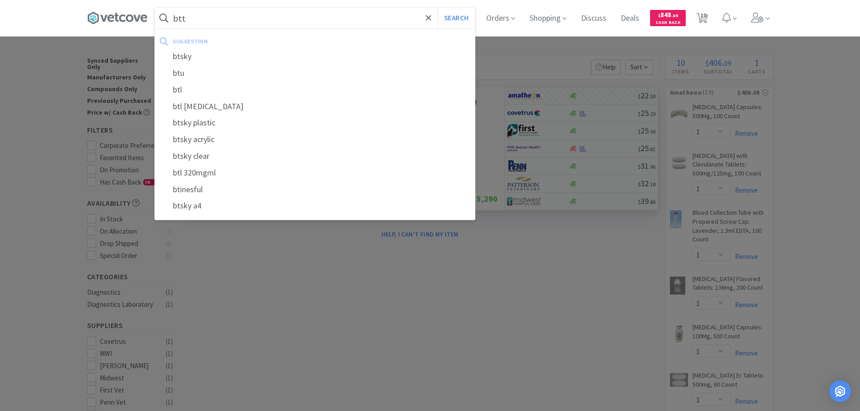
click at [437, 8] on button "Search" at bounding box center [455, 18] width 37 height 21
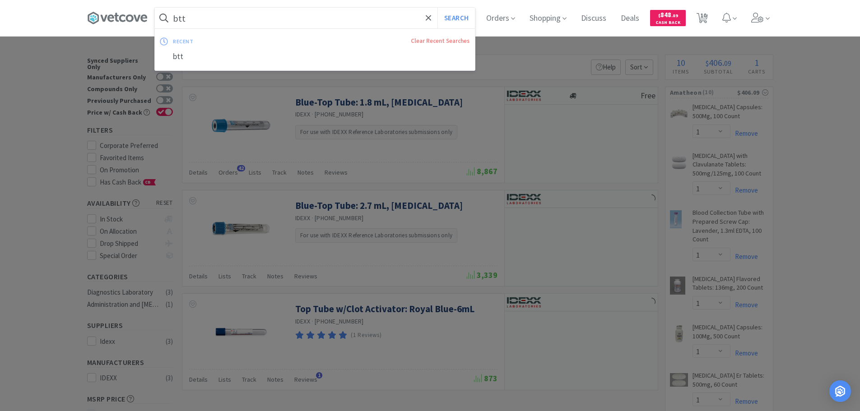
click at [232, 17] on input "btt" at bounding box center [315, 18] width 320 height 21
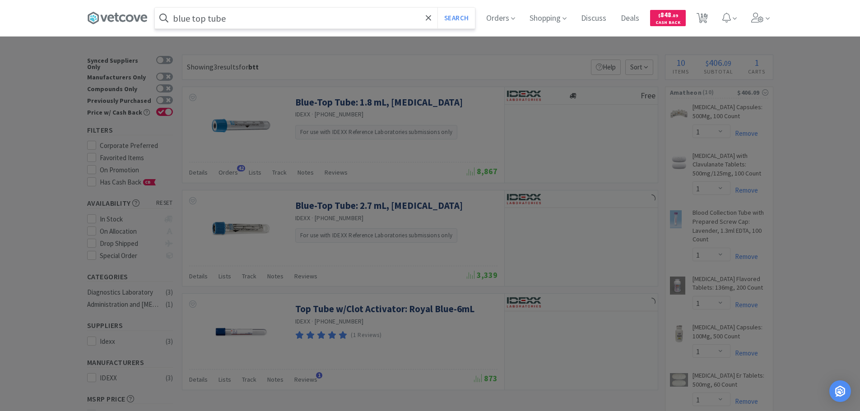
click at [437, 8] on button "Search" at bounding box center [455, 18] width 37 height 21
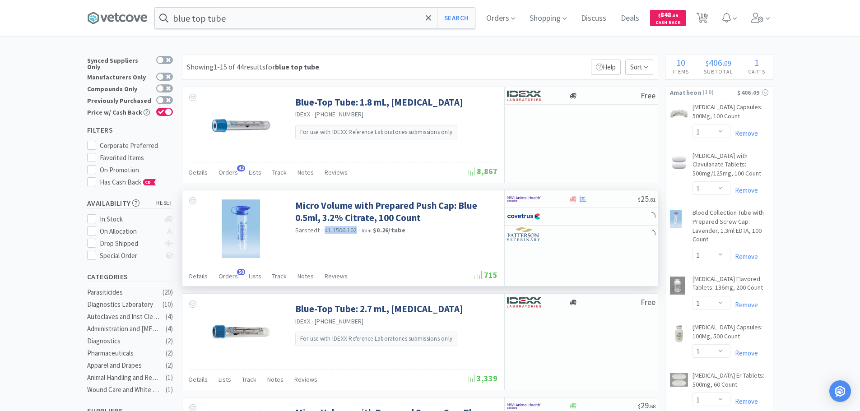
drag, startPoint x: 354, startPoint y: 230, endPoint x: 324, endPoint y: 231, distance: 30.7
click at [324, 231] on span "41.1506.102" at bounding box center [340, 230] width 32 height 8
copy span "41.1506.102"
click at [312, 19] on input "blue top tube" at bounding box center [315, 18] width 320 height 21
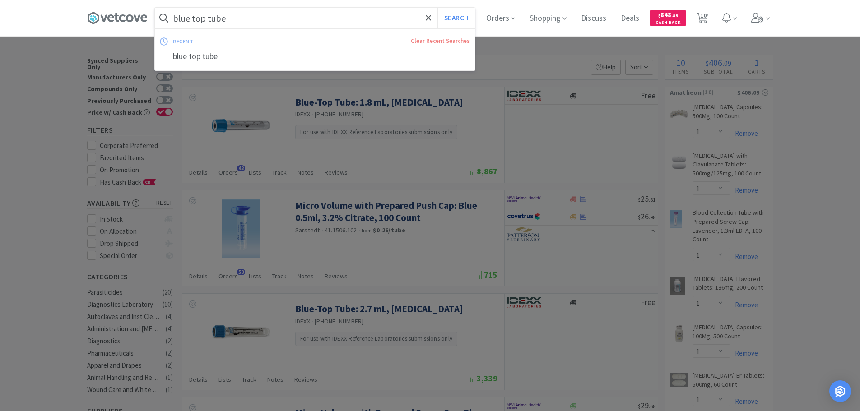
paste input "41.1506.102"
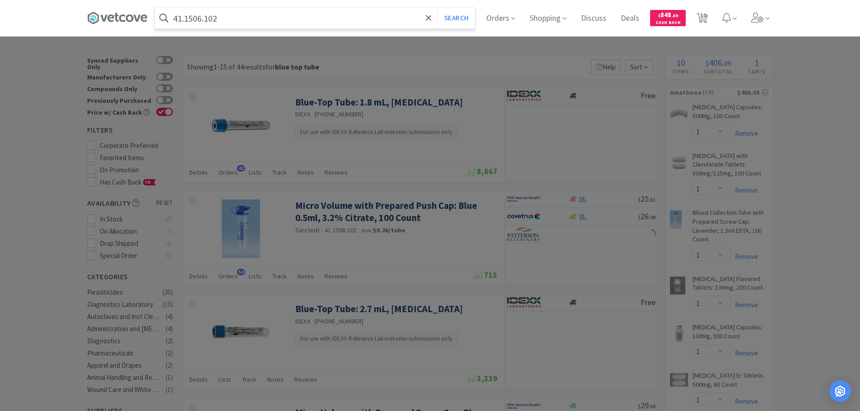
click at [437, 8] on button "Search" at bounding box center [455, 18] width 37 height 21
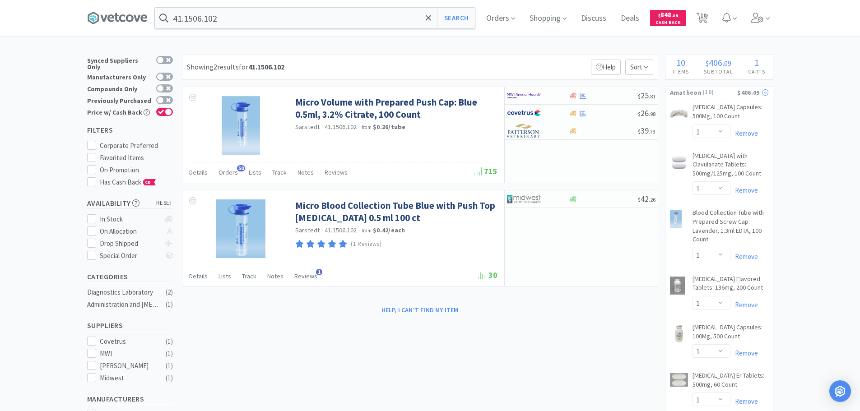
click at [760, 93] on span at bounding box center [764, 92] width 9 height 8
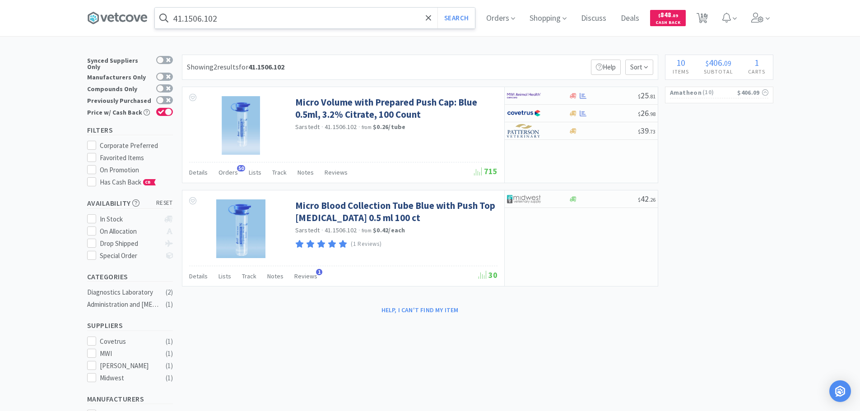
click at [273, 22] on input "41.1506.102" at bounding box center [315, 18] width 320 height 21
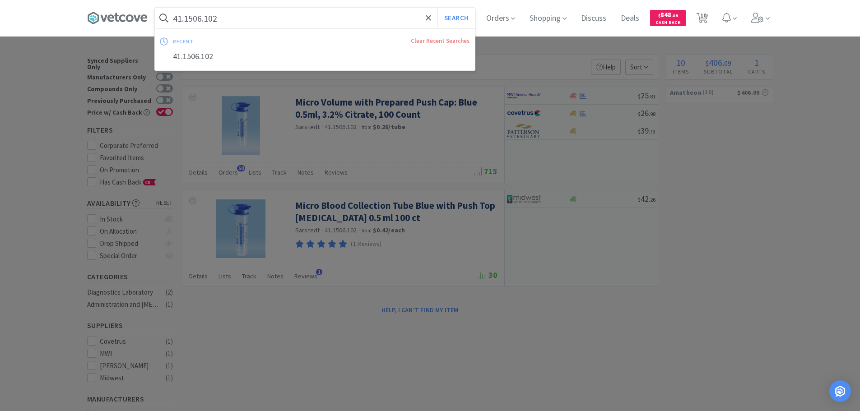
paste input "UC41"
click at [437, 8] on button "Search" at bounding box center [455, 18] width 37 height 21
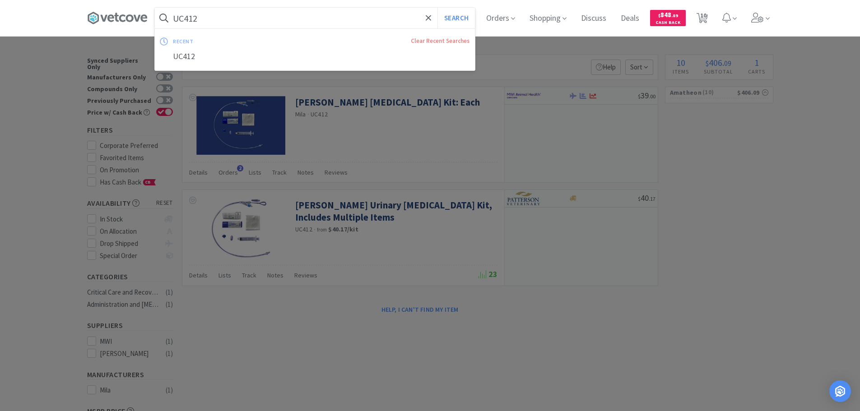
click at [283, 14] on input "UC412" at bounding box center [315, 18] width 320 height 21
paste input "039597"
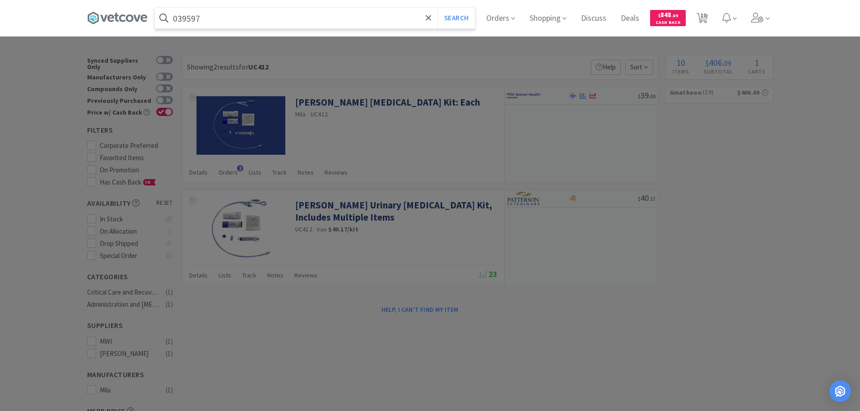
click at [437, 8] on button "Search" at bounding box center [455, 18] width 37 height 21
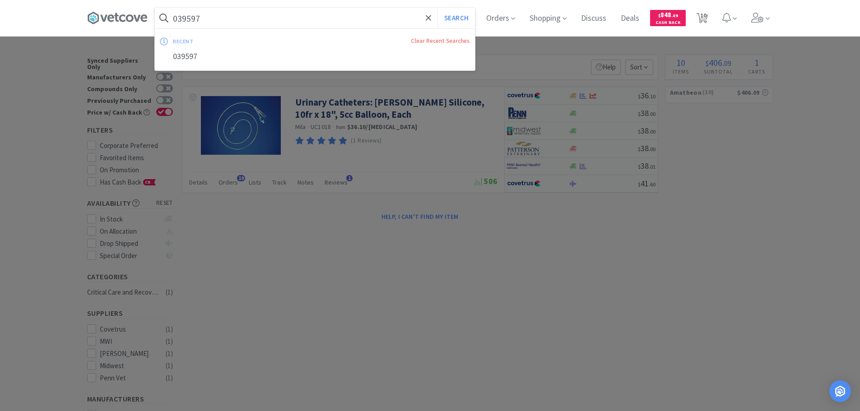
click at [287, 19] on input "039597" at bounding box center [315, 18] width 320 height 21
paste input "46665"
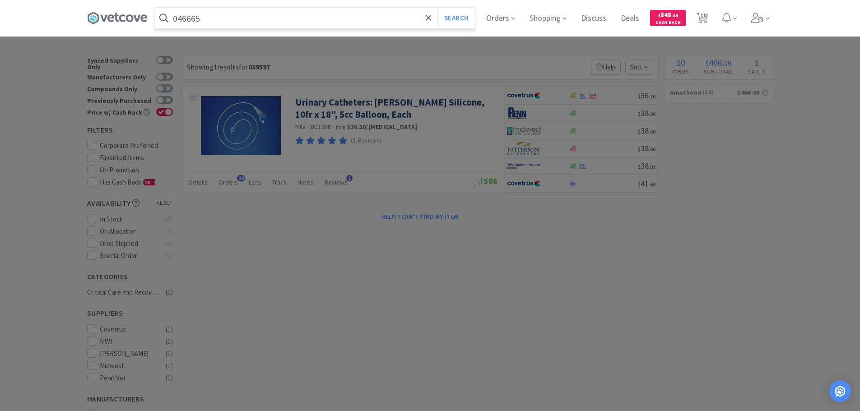
click at [437, 8] on button "Search" at bounding box center [455, 18] width 37 height 21
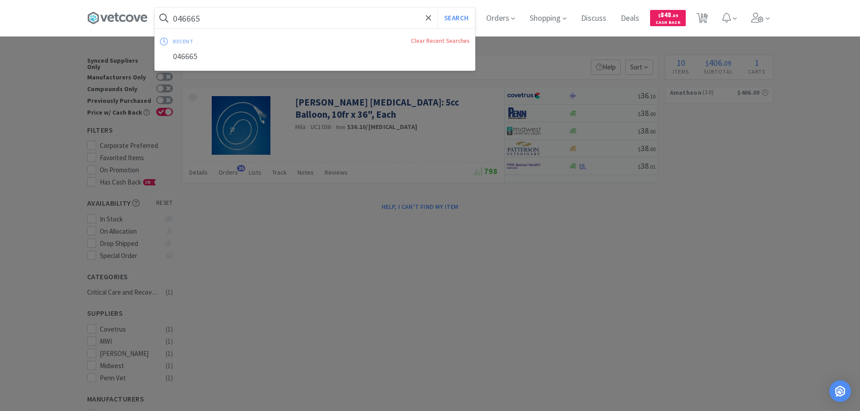
click at [280, 11] on input "046665" at bounding box center [315, 18] width 320 height 21
paste input "58671"
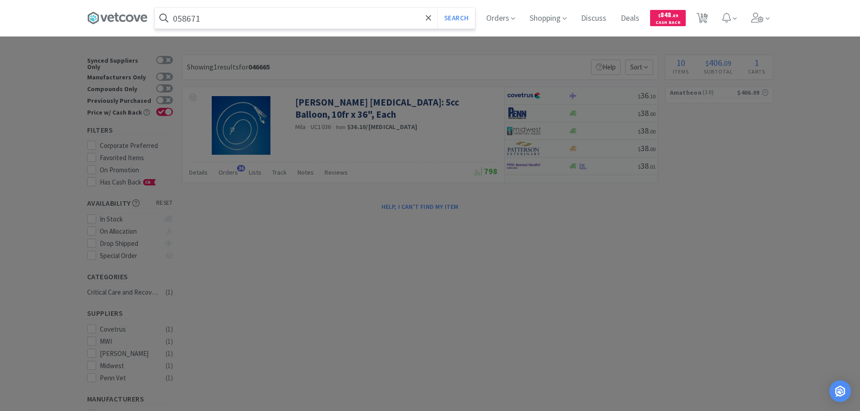
click at [437, 8] on button "Search" at bounding box center [455, 18] width 37 height 21
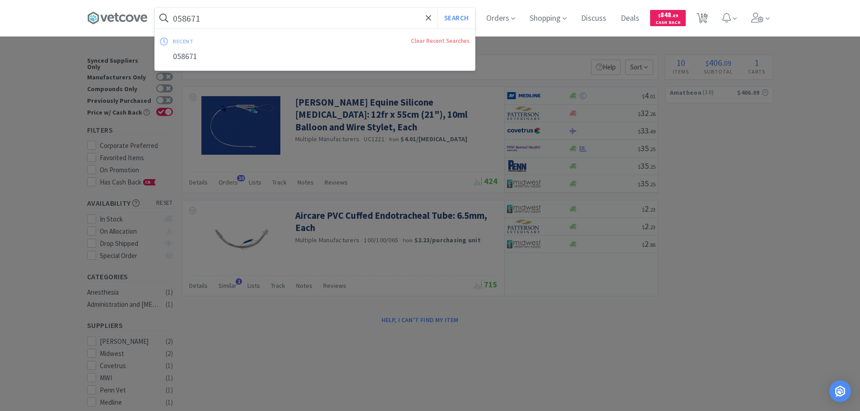
click at [278, 16] on input "058671" at bounding box center [315, 18] width 320 height 21
paste input "UC142"
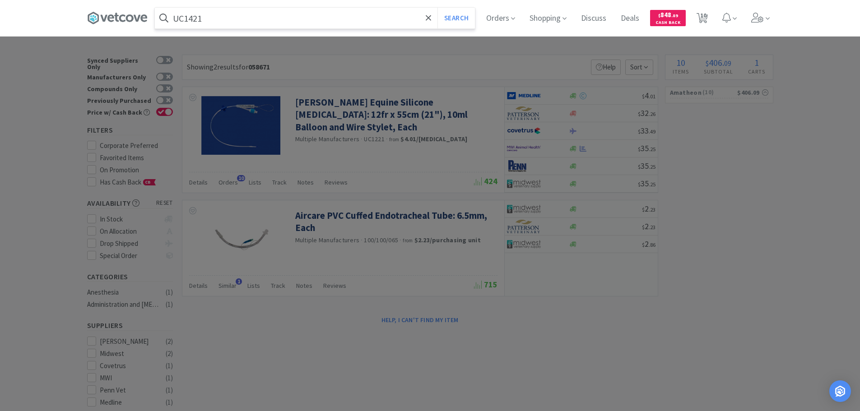
type input "UC1421"
click at [437, 8] on button "Search" at bounding box center [455, 18] width 37 height 21
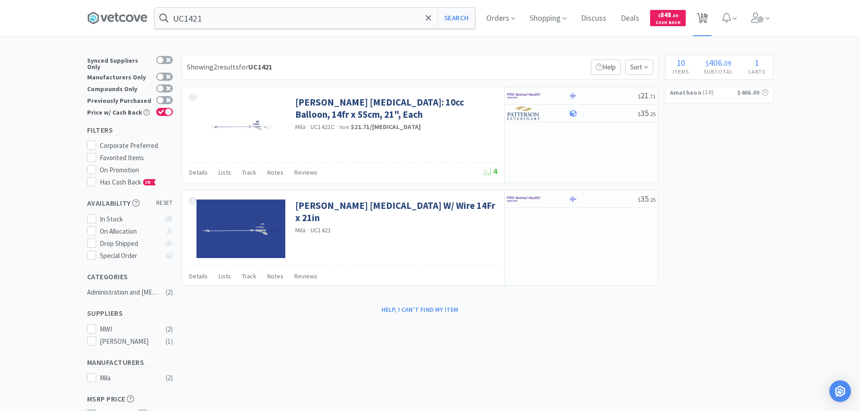
click at [708, 22] on icon at bounding box center [701, 18] width 11 height 10
select select "1"
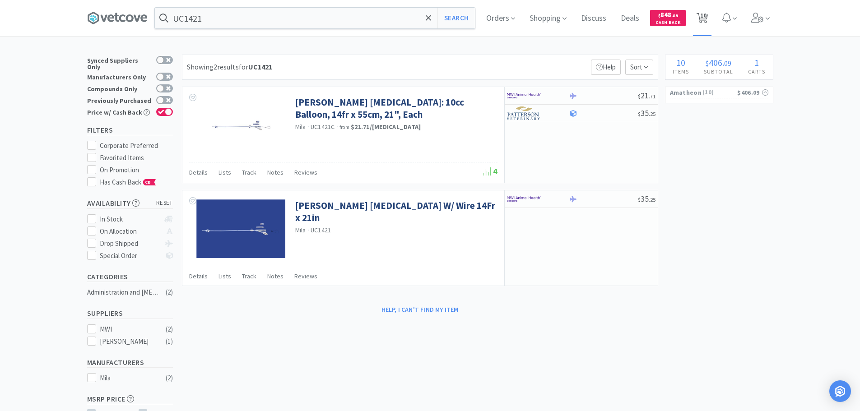
select select "1"
select select "2"
select select "1"
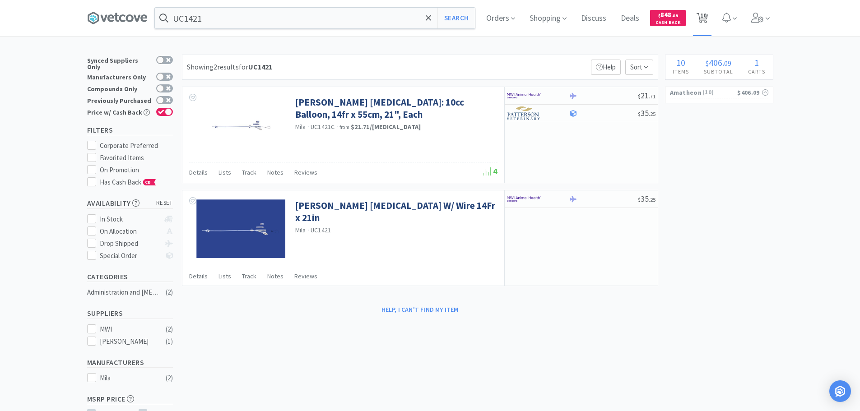
select select "1"
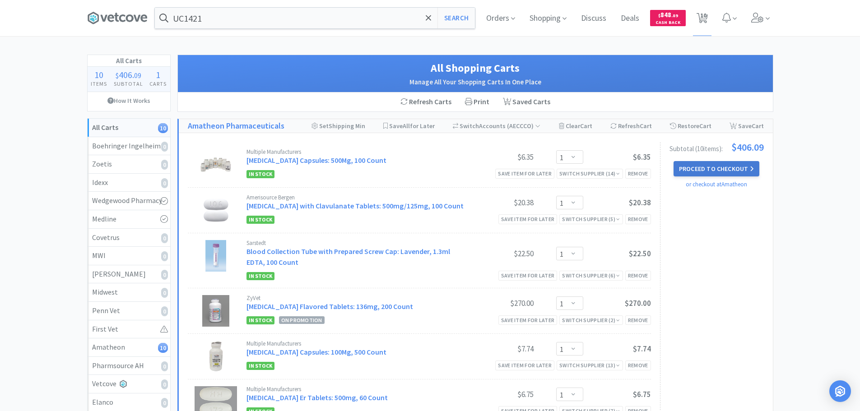
click at [709, 174] on button "Proceed to Checkout" at bounding box center [716, 168] width 86 height 15
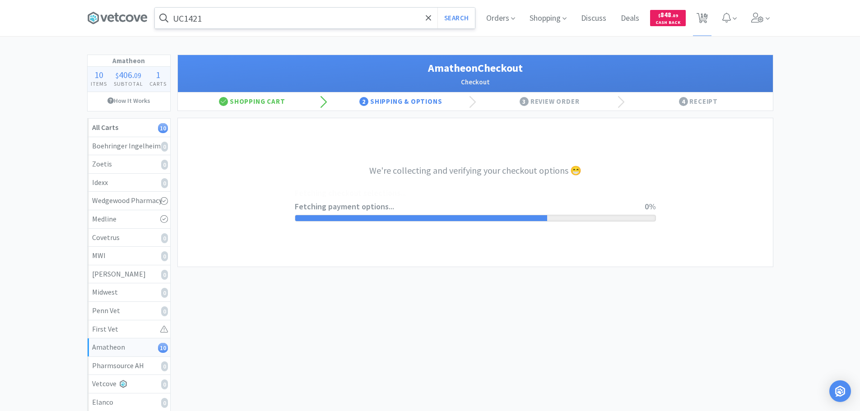
select select "21872"
select select "201118"
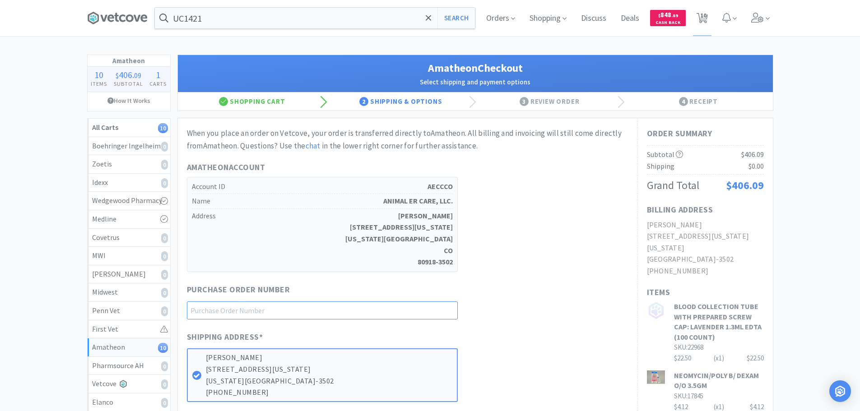
click at [359, 309] on input "text" at bounding box center [322, 310] width 271 height 18
paste input "1145039"
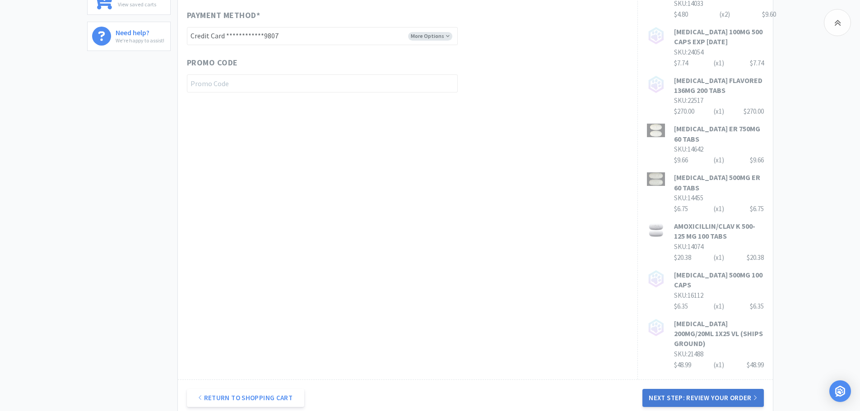
type input "1145039"
click at [694, 389] on button "Next Step: Review Your Order" at bounding box center [702, 398] width 121 height 18
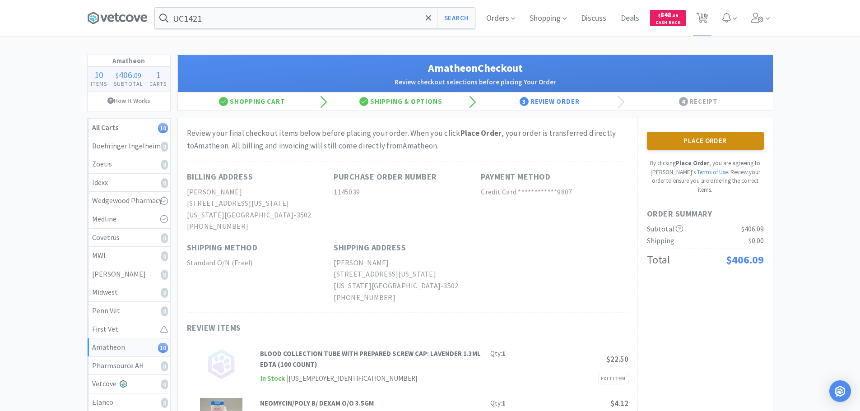
click at [702, 144] on button "Place Order" at bounding box center [705, 141] width 117 height 18
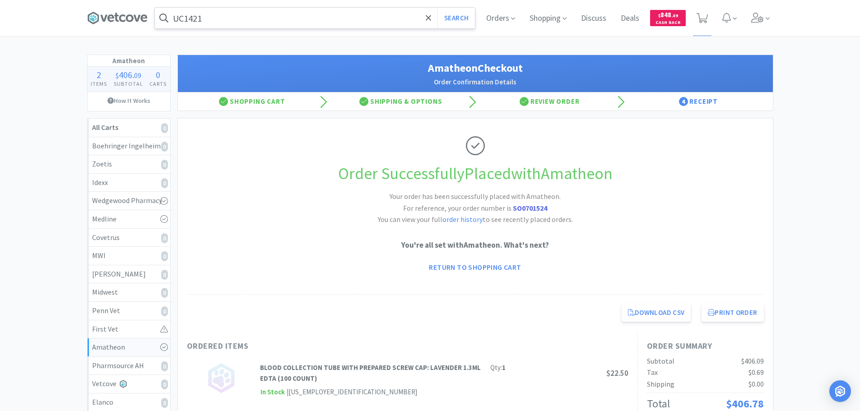
click at [255, 22] on input "UC1421" at bounding box center [315, 18] width 320 height 21
paste input "006889"
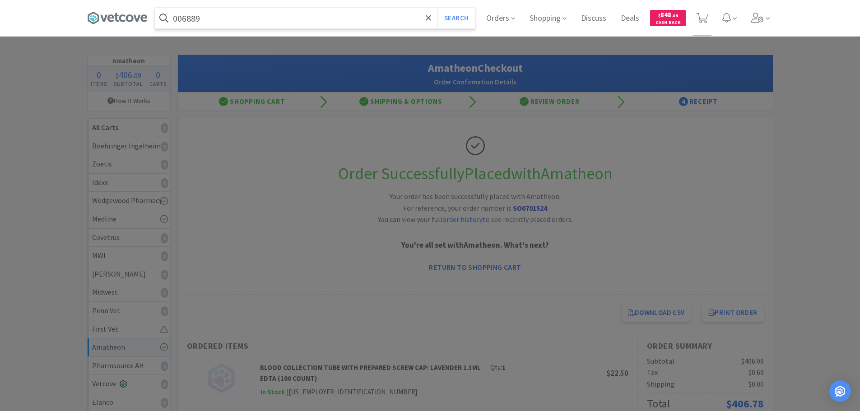
type input "006889"
click at [437, 8] on button "Search" at bounding box center [455, 18] width 37 height 21
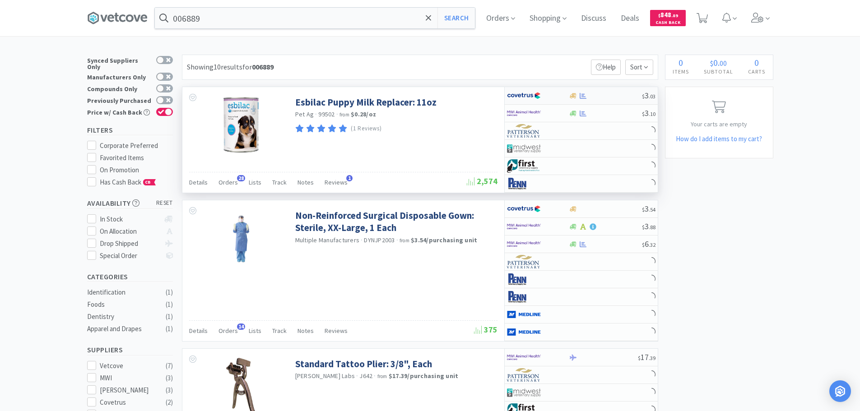
click at [605, 93] on div at bounding box center [605, 96] width 73 height 7
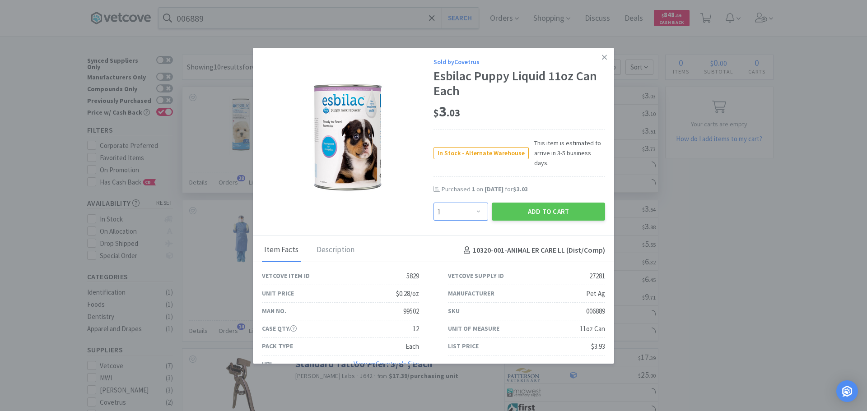
drag, startPoint x: 446, startPoint y: 209, endPoint x: 447, endPoint y: 195, distance: 14.5
click at [446, 208] on select "Enter Quantity 1 2 3 4 5 6 7 8 9 10 11 12 13 14 15 16 17 18 19 20 Enter Quantity" at bounding box center [460, 212] width 55 height 18
select select "5"
click at [433, 203] on select "Enter Quantity 1 2 3 4 5 6 7 8 9 10 11 12 13 14 15 16 17 18 19 20 Enter Quantity" at bounding box center [460, 212] width 55 height 18
click at [520, 203] on button "Add to Cart" at bounding box center [547, 212] width 113 height 18
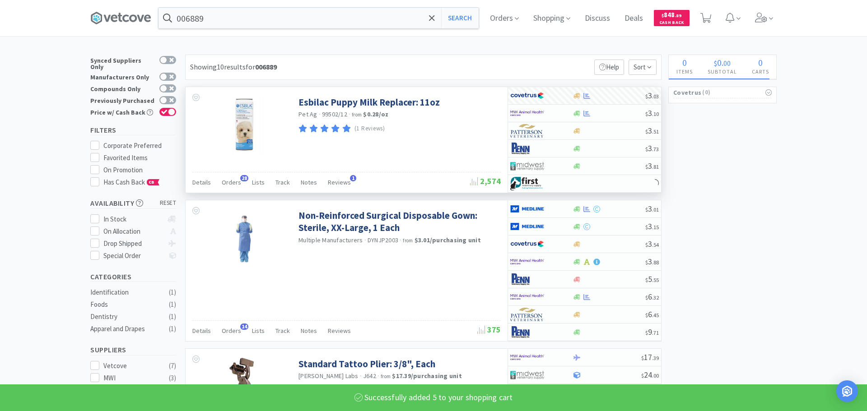
select select "5"
click at [264, 27] on input "006889" at bounding box center [315, 18] width 320 height 21
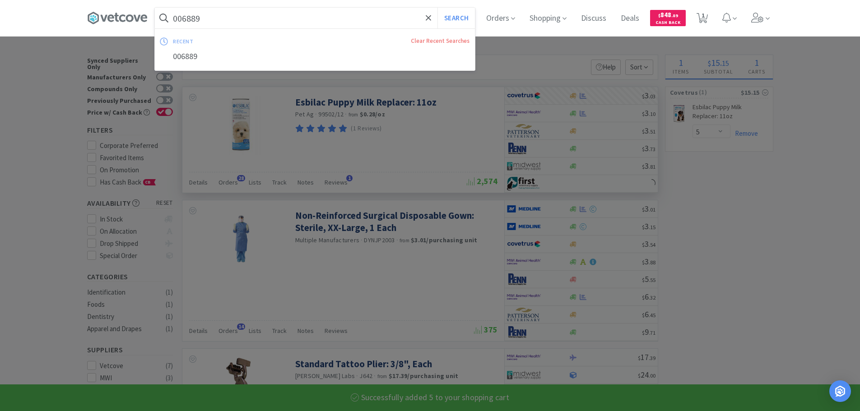
paste input "8"
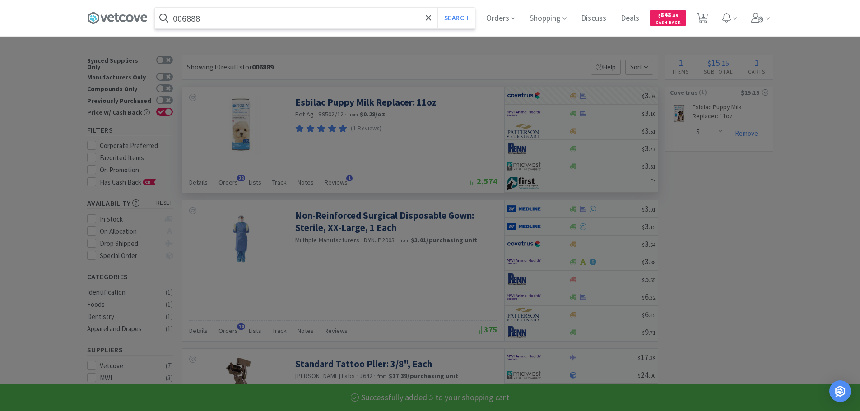
type input "006888"
click at [437, 8] on button "Search" at bounding box center [455, 18] width 37 height 21
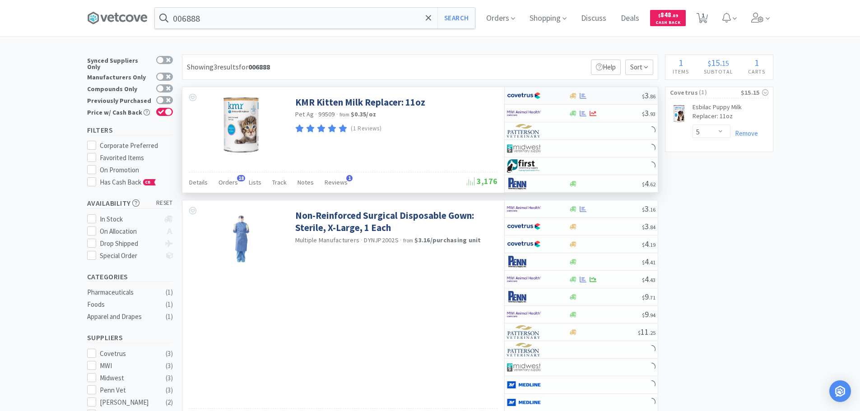
click at [595, 97] on div at bounding box center [605, 96] width 73 height 7
select select "1"
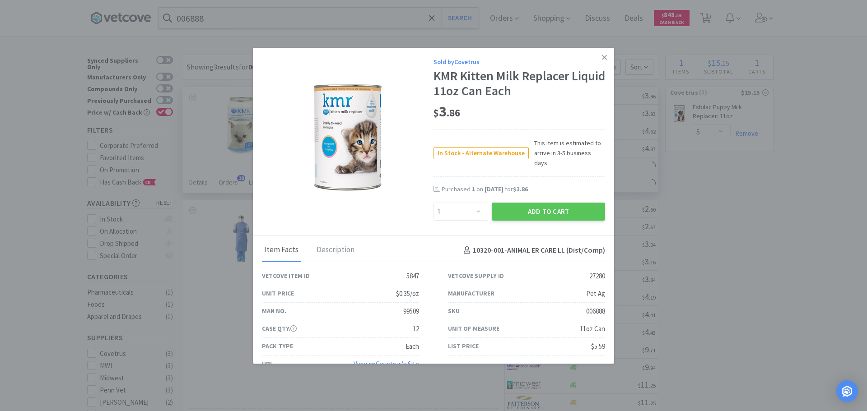
click at [541, 201] on div "Add to Cart" at bounding box center [548, 212] width 117 height 22
click at [538, 203] on button "Add to Cart" at bounding box center [547, 212] width 113 height 18
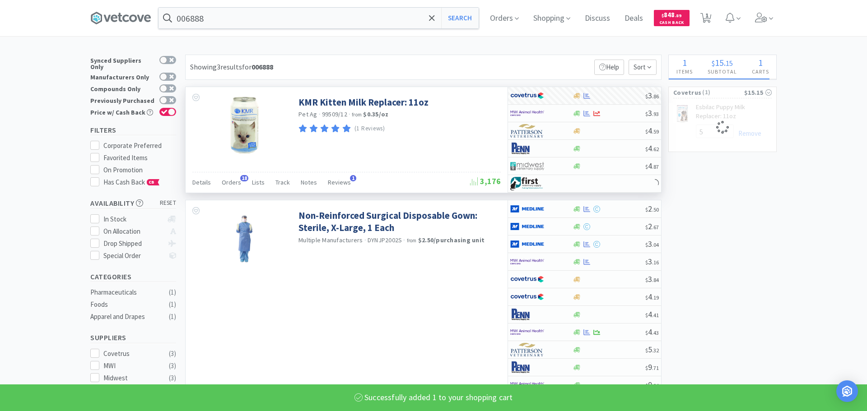
select select "1"
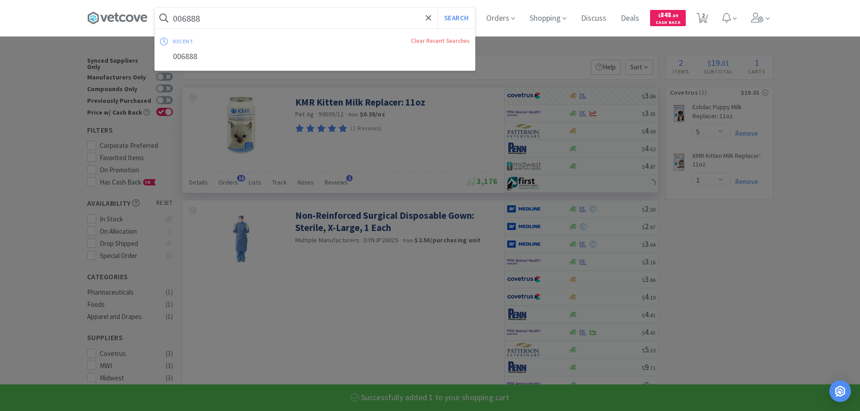
click at [260, 20] on input "006888" at bounding box center [315, 18] width 320 height 21
paste input "77602"
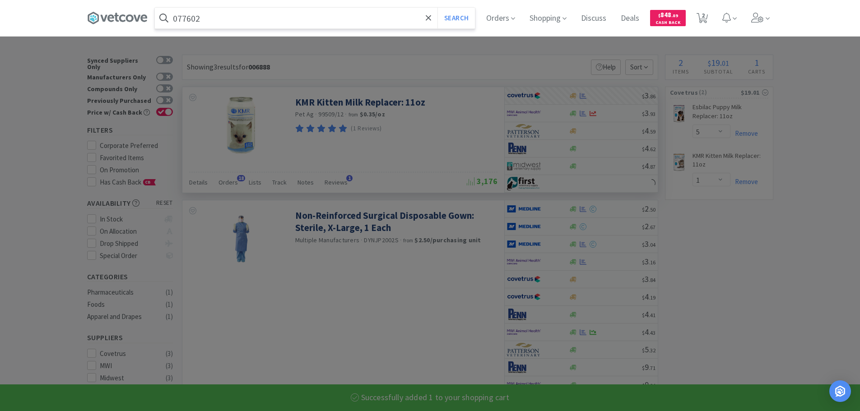
type input "077602"
click at [437, 8] on button "Search" at bounding box center [455, 18] width 37 height 21
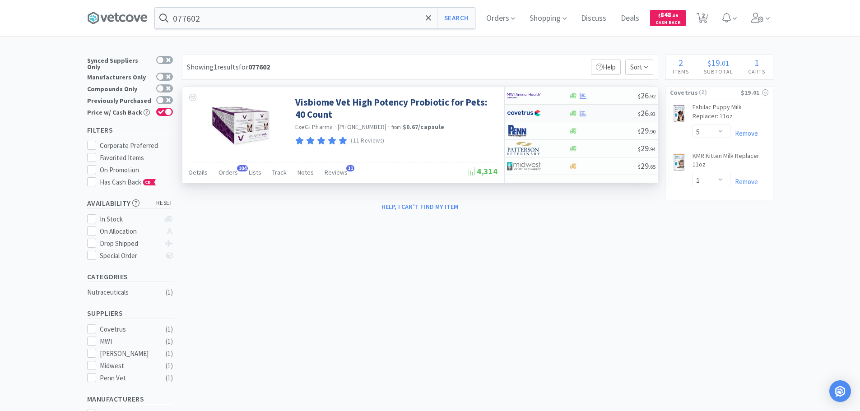
click at [611, 116] on div at bounding box center [603, 113] width 69 height 7
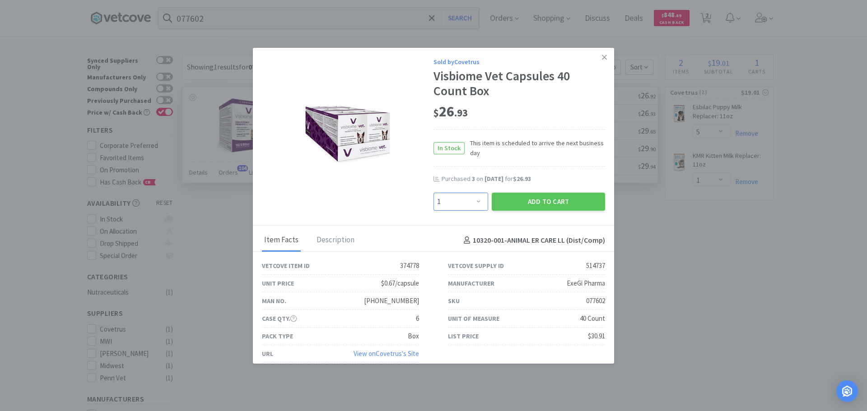
click at [464, 201] on select "Enter Quantity 1 2 3 4 5 6 7 8 9 10 11 12 13 14 15 16 17 18 19 20 Enter Quantity" at bounding box center [460, 202] width 55 height 18
select select "3"
click at [433, 193] on select "Enter Quantity 1 2 3 4 5 6 7 8 9 10 11 12 13 14 15 16 17 18 19 20 Enter Quantity" at bounding box center [460, 202] width 55 height 18
click at [507, 197] on button "Add to Cart" at bounding box center [547, 202] width 113 height 18
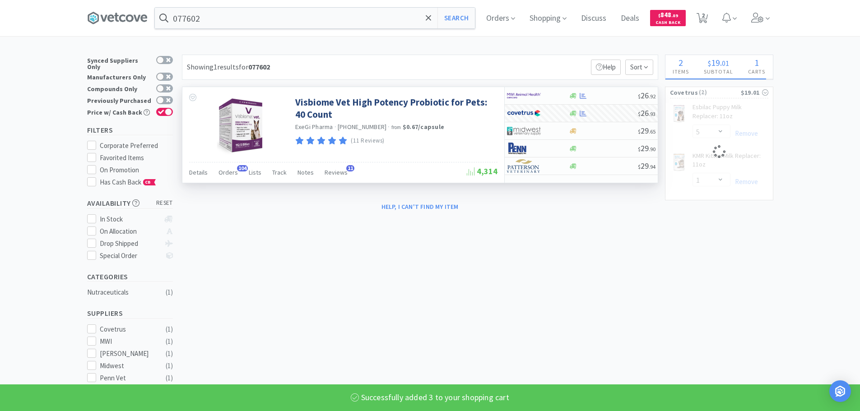
select select "3"
click at [265, 24] on input "077602" at bounding box center [315, 18] width 320 height 21
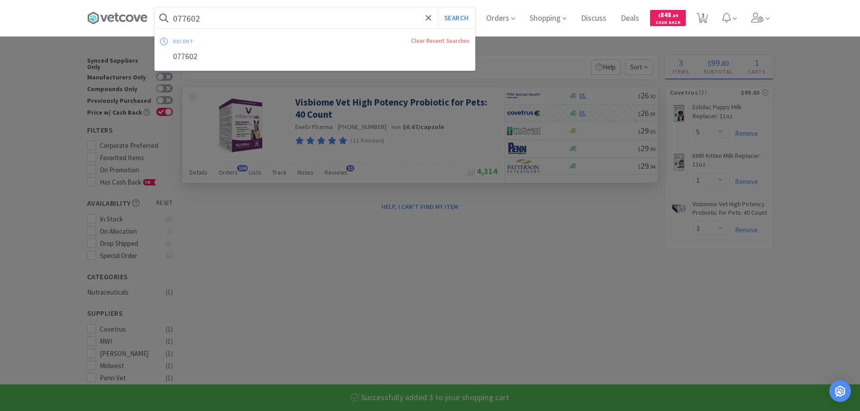
paste input "3"
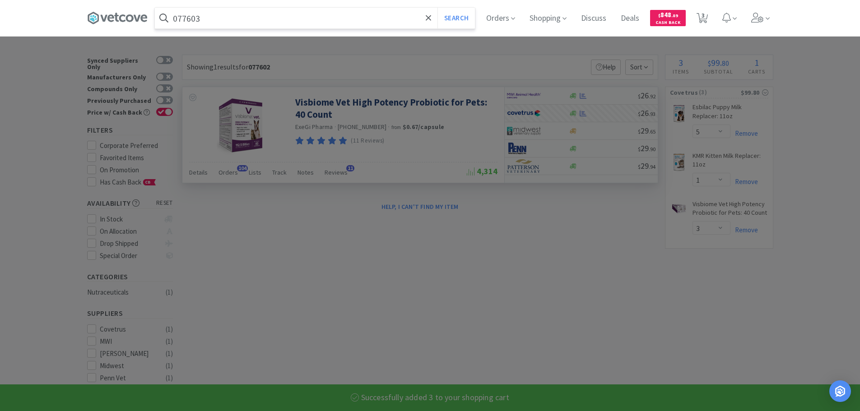
type input "077603"
click at [437, 8] on button "Search" at bounding box center [455, 18] width 37 height 21
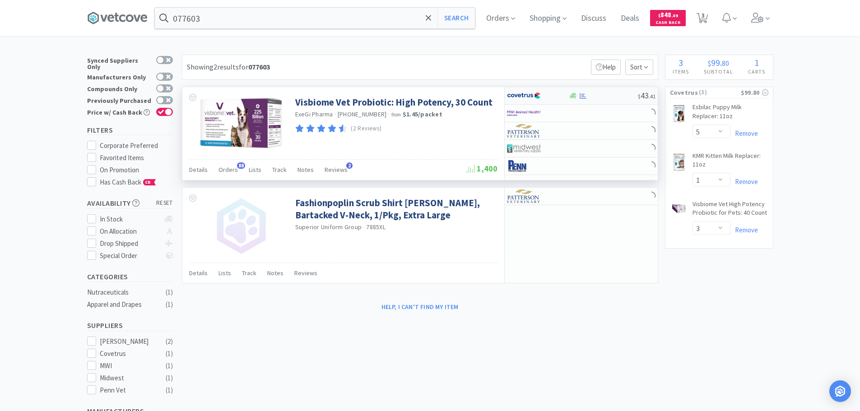
click at [607, 93] on div at bounding box center [603, 96] width 69 height 7
select select "1"
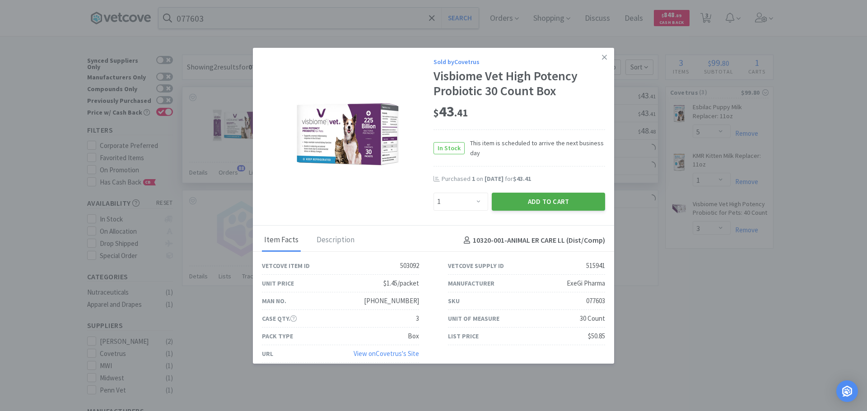
click at [536, 198] on button "Add to Cart" at bounding box center [547, 202] width 113 height 18
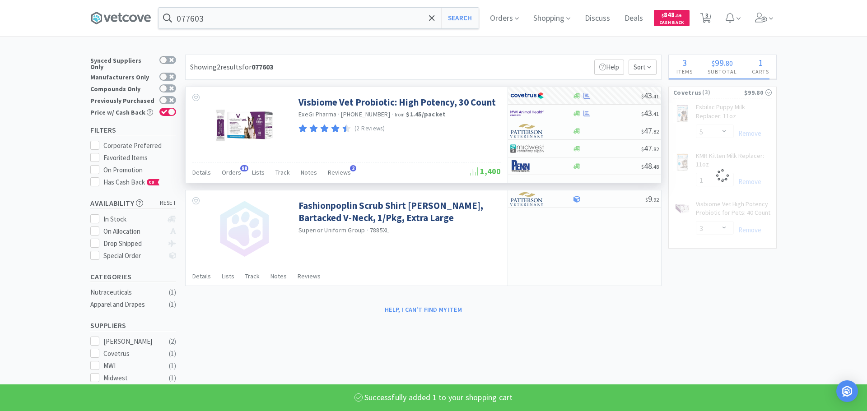
select select "1"
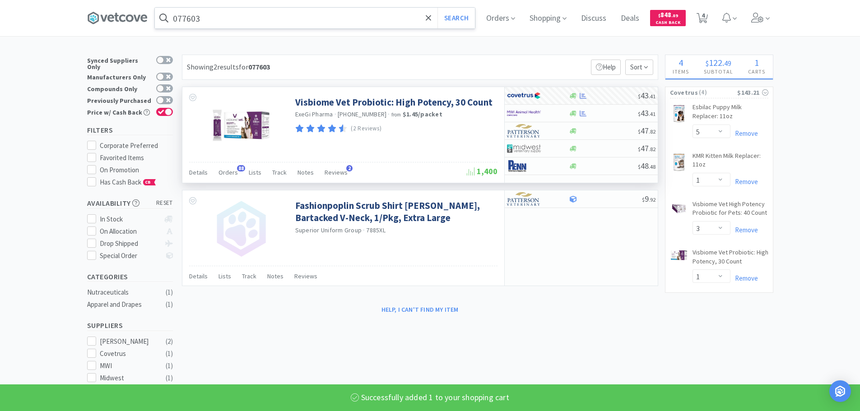
click at [271, 23] on input "077603" at bounding box center [315, 18] width 320 height 21
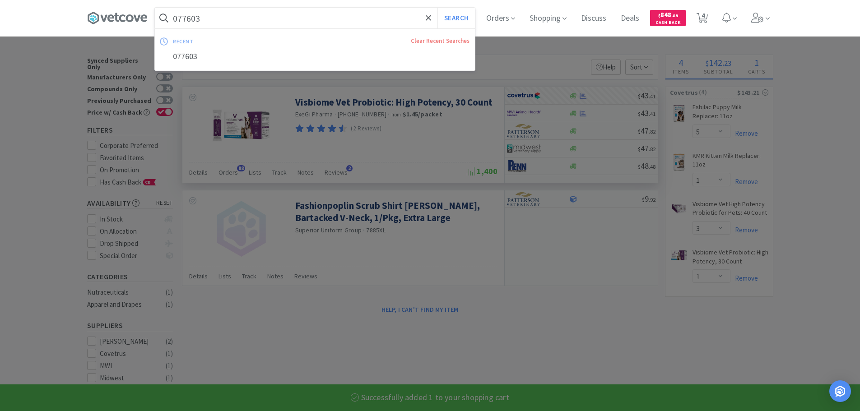
paste input "942"
type input "077942"
click at [437, 8] on button "Search" at bounding box center [455, 18] width 37 height 21
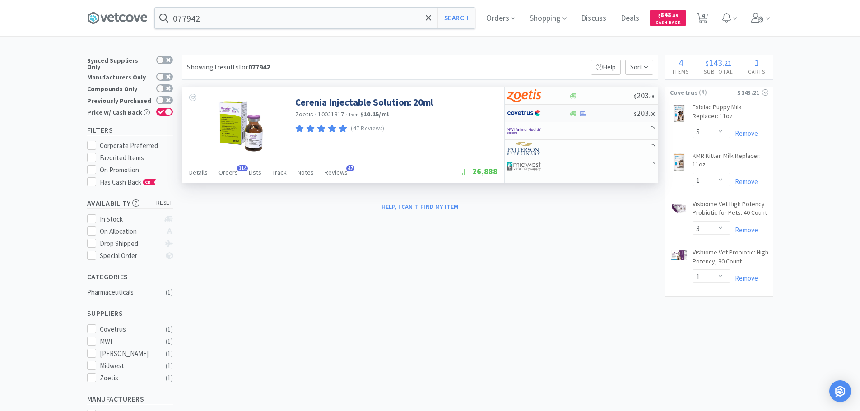
click at [612, 114] on div at bounding box center [601, 113] width 65 height 7
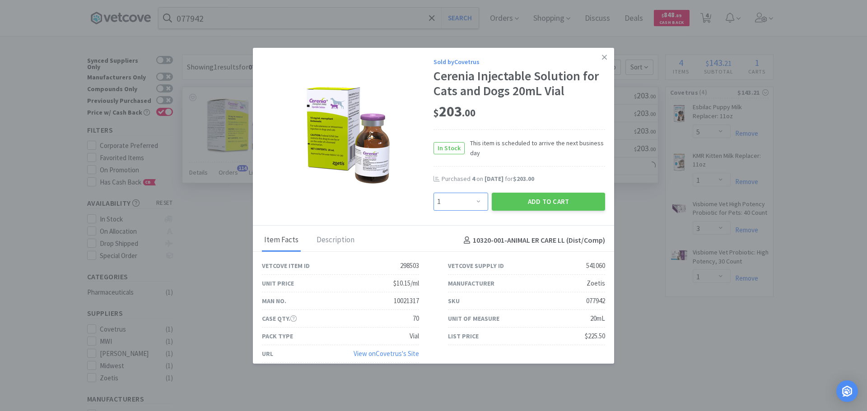
drag, startPoint x: 464, startPoint y: 199, endPoint x: 464, endPoint y: 193, distance: 6.3
click at [464, 193] on select "Enter Quantity 1 2 3 4 5 6 7 8 9 10 11 12 13 14 15 16 17 18 19 20 Enter Quantity" at bounding box center [460, 202] width 55 height 18
select select "4"
click at [433, 193] on select "Enter Quantity 1 2 3 4 5 6 7 8 9 10 11 12 13 14 15 16 17 18 19 20 Enter Quantity" at bounding box center [460, 202] width 55 height 18
drag, startPoint x: 501, startPoint y: 204, endPoint x: 496, endPoint y: 200, distance: 6.1
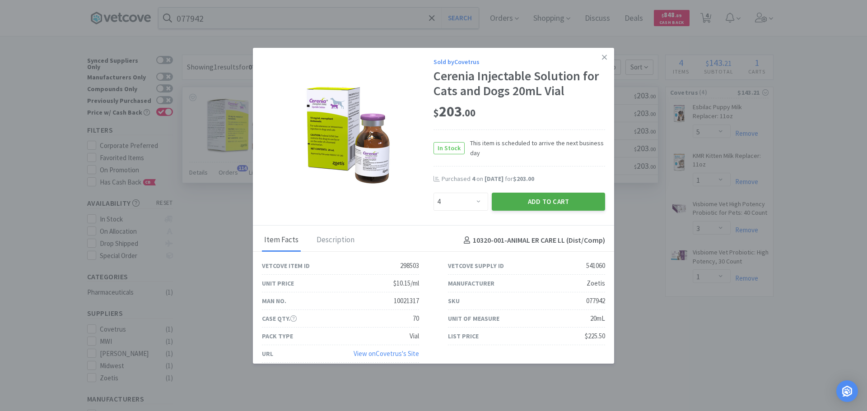
click at [496, 200] on button "Add to Cart" at bounding box center [547, 202] width 113 height 18
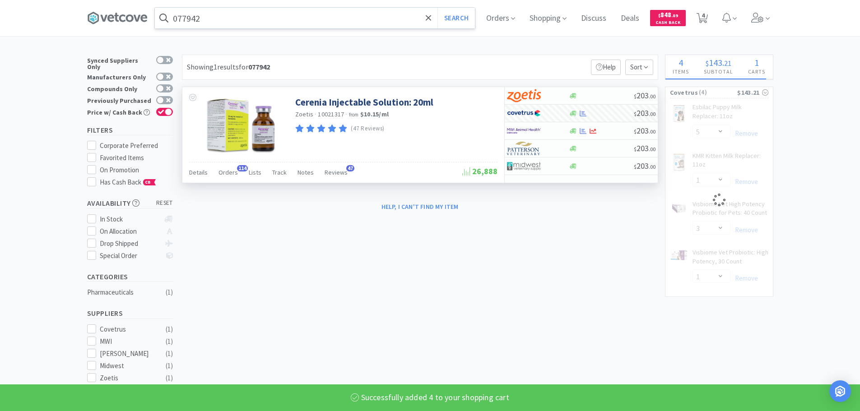
select select "4"
select select "5"
select select "1"
select select "3"
click at [250, 26] on input "077942" at bounding box center [315, 18] width 320 height 21
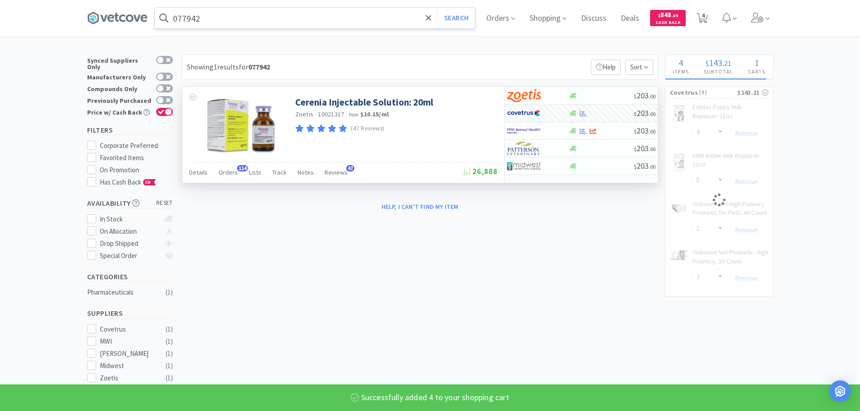
select select "1"
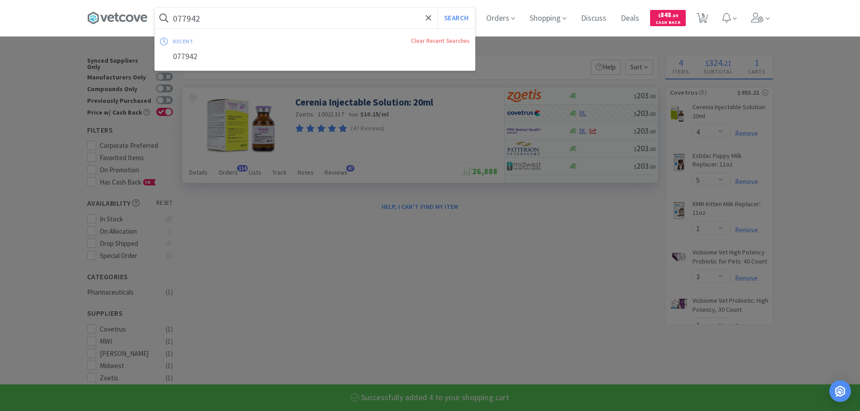
paste input "34810"
type input "034810"
click at [437, 8] on button "Search" at bounding box center [455, 18] width 37 height 21
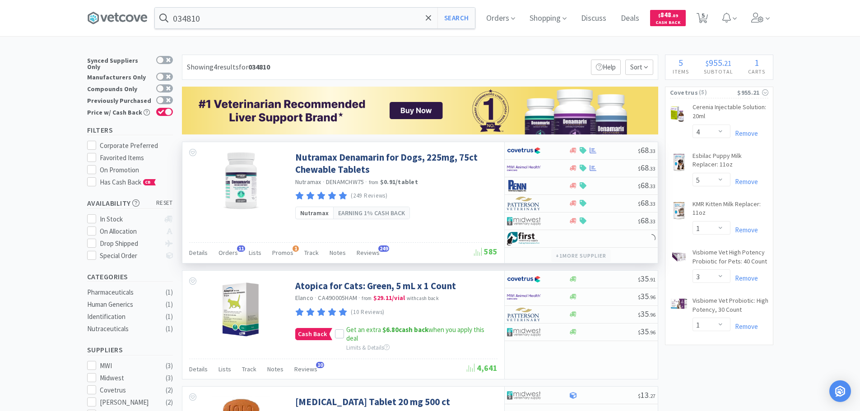
click at [573, 257] on button "+ 1 more supplier" at bounding box center [580, 256] width 59 height 13
click at [434, 168] on link "Nutramax Denamarin for Dogs, 225mg, 75ct Chewable Tablets" at bounding box center [395, 163] width 200 height 25
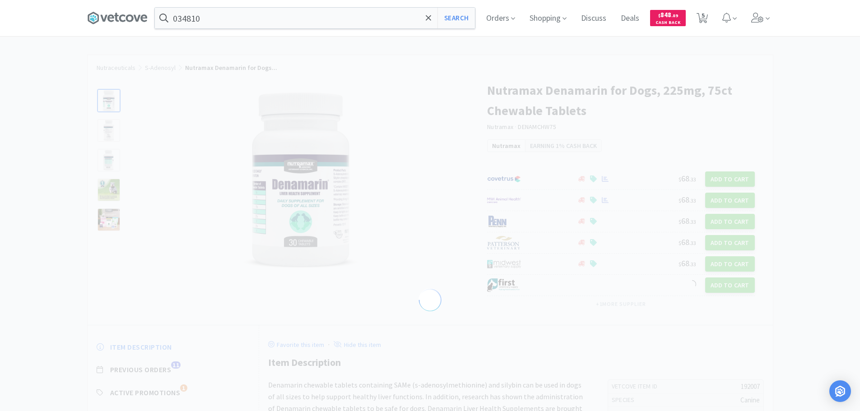
select select "192007"
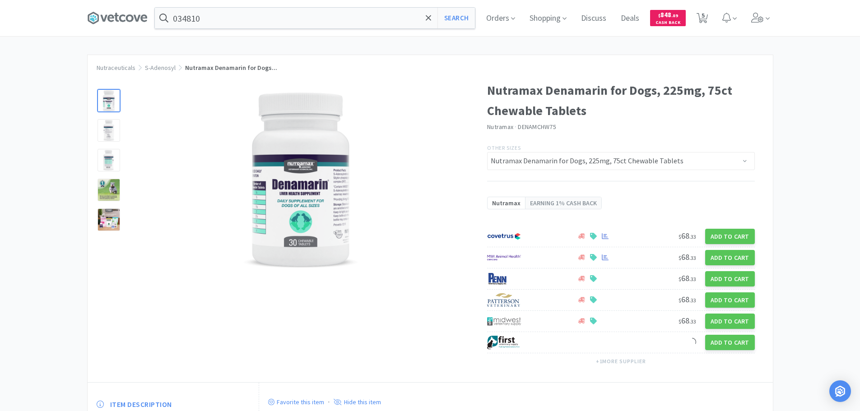
click at [434, 168] on div at bounding box center [301, 179] width 337 height 181
click at [417, 169] on div at bounding box center [301, 179] width 337 height 181
click at [539, 129] on span "DENAMCHW75" at bounding box center [537, 127] width 38 height 8
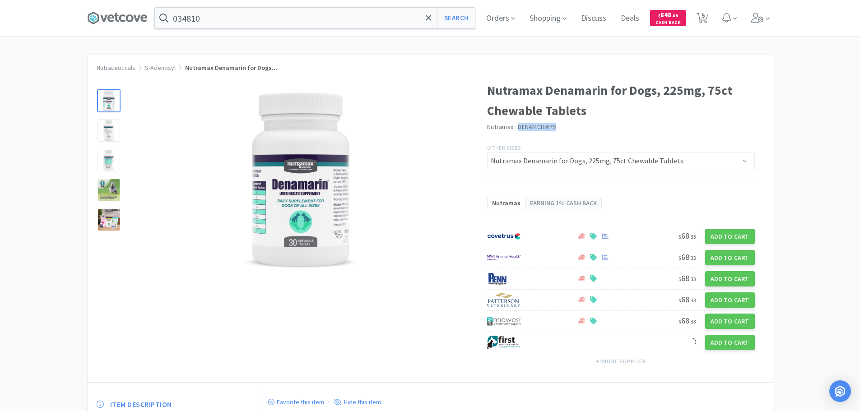
copy span "DENAMCHW75"
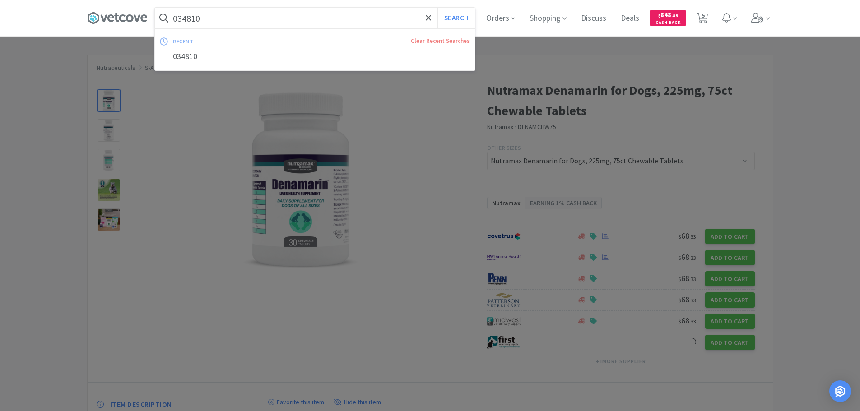
click at [307, 19] on input "034810" at bounding box center [315, 18] width 320 height 21
paste input "DENAMCHW75"
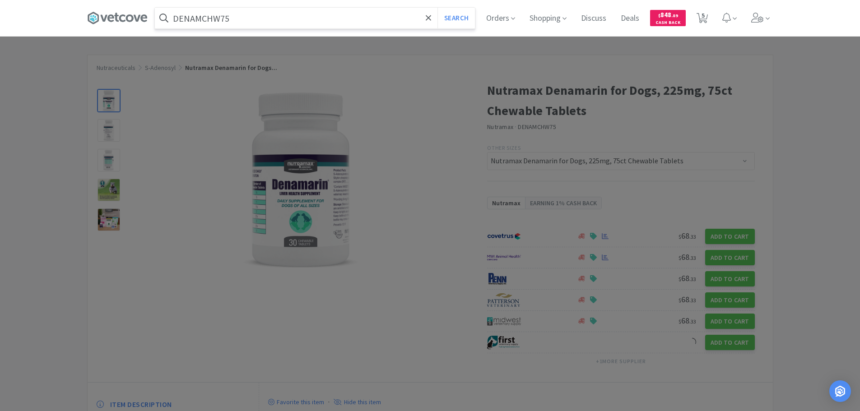
type input "DENAMCHW75"
click at [437, 8] on button "Search" at bounding box center [455, 18] width 37 height 21
select select "4"
select select "5"
select select "1"
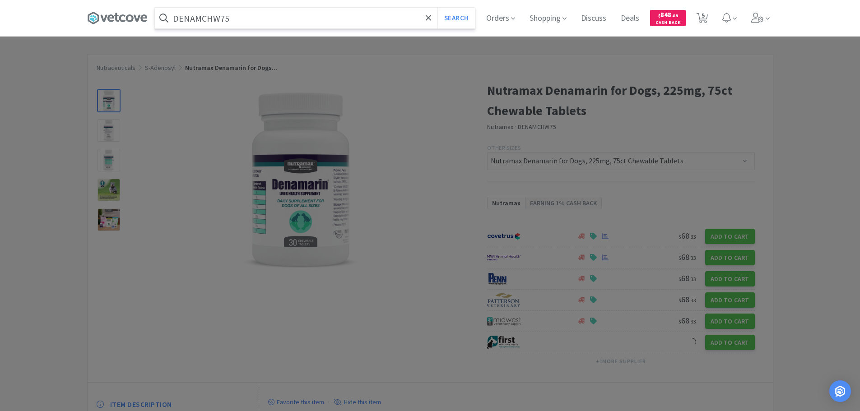
select select "3"
select select "1"
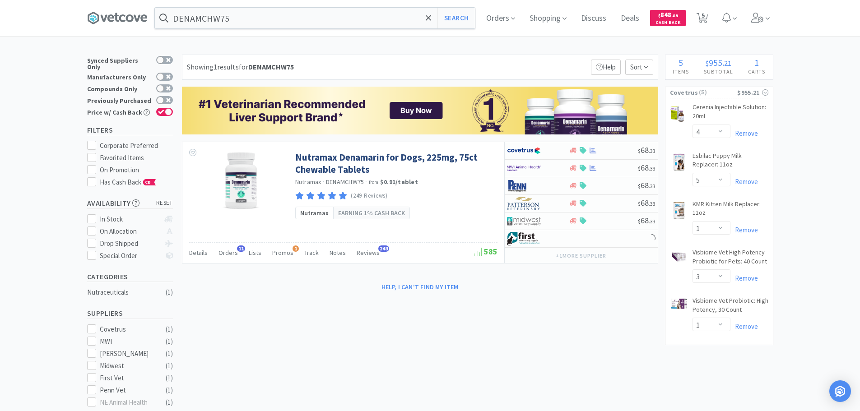
click at [334, 59] on div "Showing 1 results for DENAMCHW75 Filters Help Sort" at bounding box center [420, 67] width 476 height 25
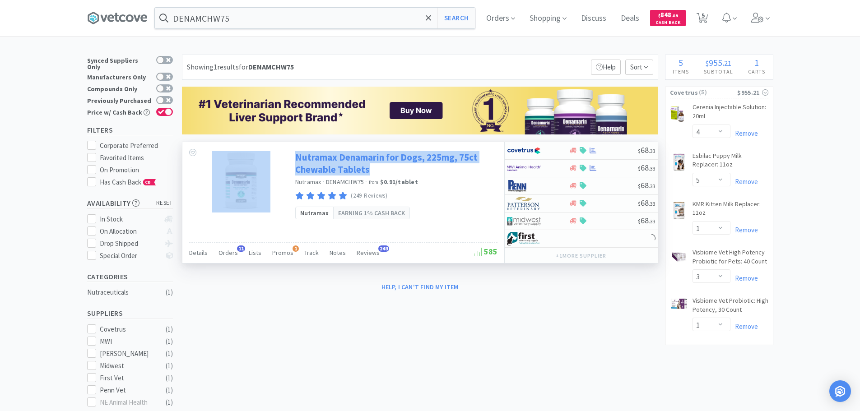
drag, startPoint x: 292, startPoint y: 151, endPoint x: 375, endPoint y: 170, distance: 86.1
click at [375, 170] on div "Nutramax Denamarin for Dogs, 225mg, 75ct Chewable Tablets Nutramax · DENAMCHW75…" at bounding box center [343, 185] width 322 height 86
copy div "Nutramax Denamarin for Dogs, 225mg, 75ct Chewable Tablets"
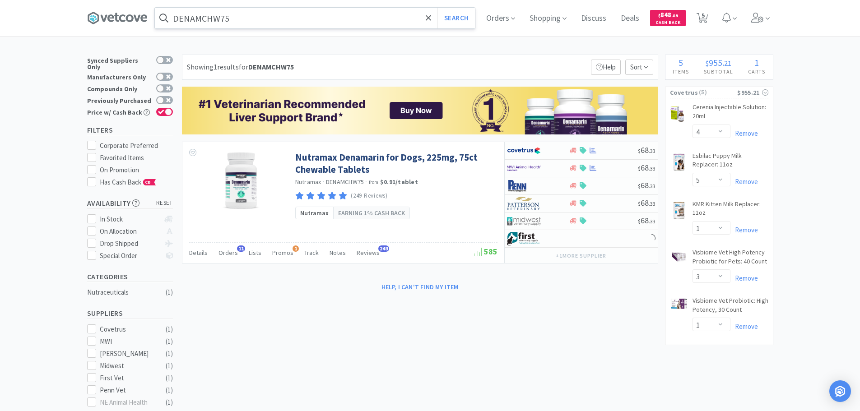
click at [277, 18] on input "DENAMCHW75" at bounding box center [315, 18] width 320 height 21
paste input "Nutramax Denamarin for Dogs, 225mg, 75ct Chewable Tablets"
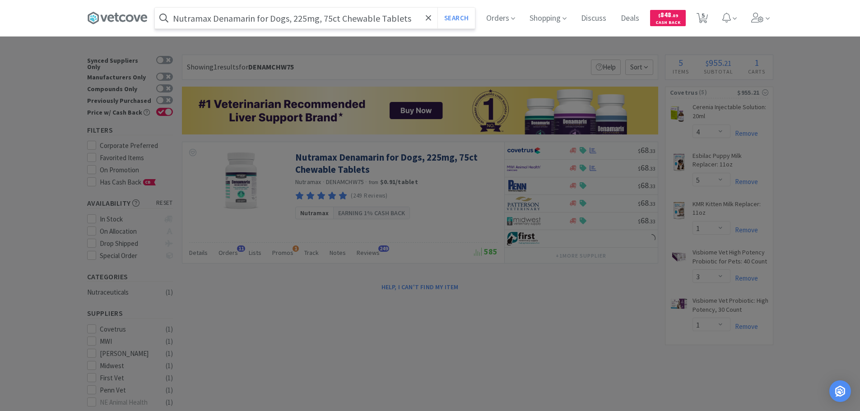
drag, startPoint x: 424, startPoint y: 18, endPoint x: 335, endPoint y: 27, distance: 89.4
click at [321, 23] on input "Nutramax Denamarin for Dogs, 225mg, 75ct Chewable Tablets" at bounding box center [315, 18] width 320 height 21
type input "Nutramax Denamarin for Dogs, 225mg"
click at [437, 8] on button "Search" at bounding box center [455, 18] width 37 height 21
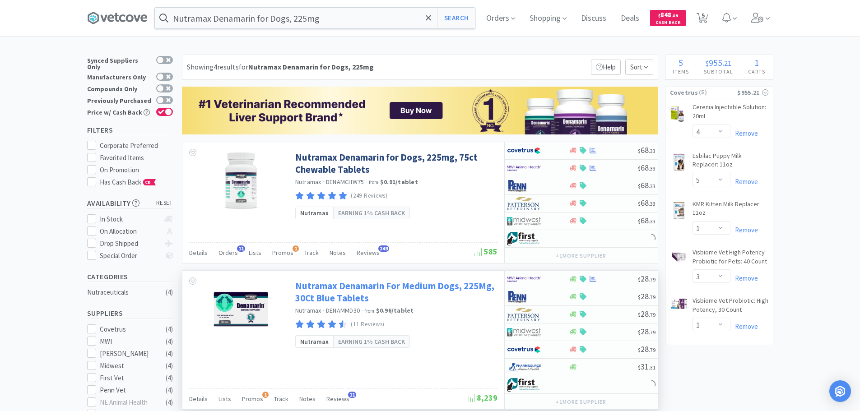
click at [460, 292] on link "Nutramax Denamarin For Medium Dogs, 225Mg, 30Ct Blue Tablets" at bounding box center [395, 292] width 200 height 25
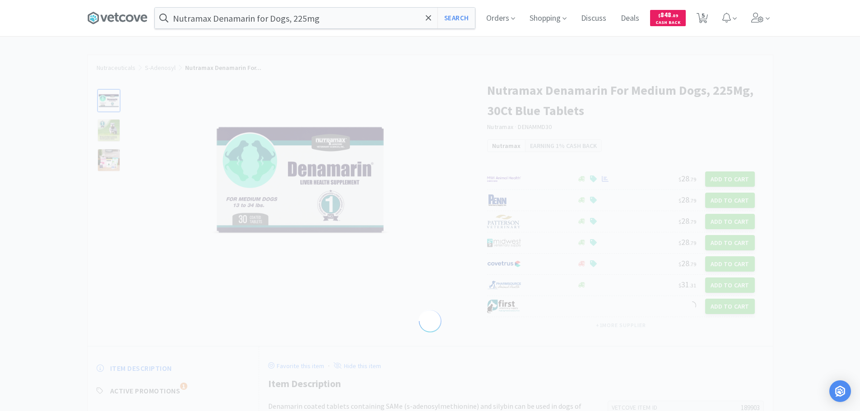
select select "189903"
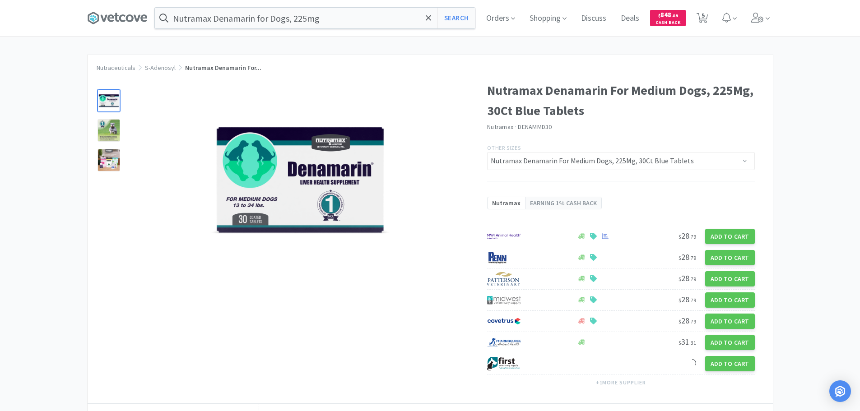
click at [430, 287] on div "Nutramax Denamarin For Medium Dogs, 225Mg, 30Ct Blue Tablets Nutramax · DENAMMD…" at bounding box center [430, 237] width 685 height 332
select select "4"
select select "5"
select select "1"
select select "3"
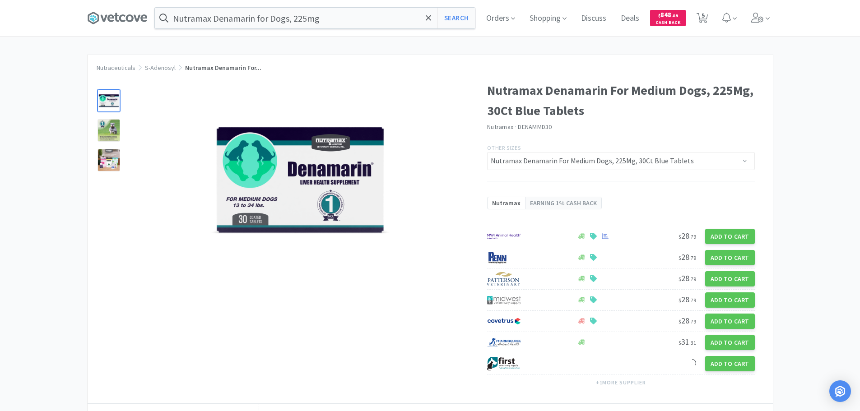
select select "1"
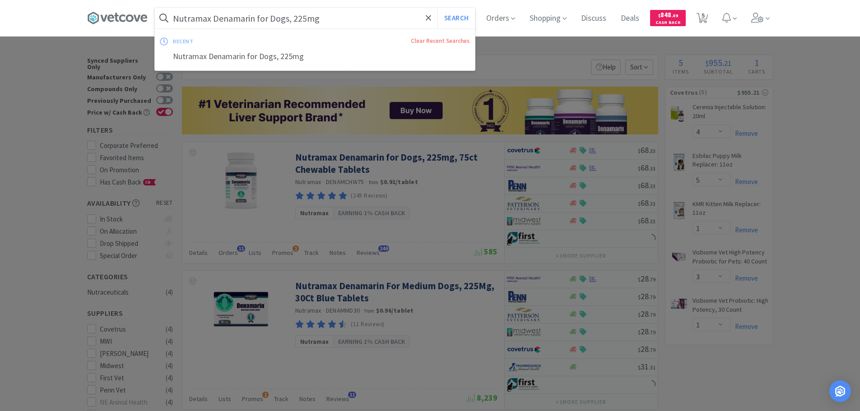
click at [293, 22] on input "Nutramax Denamarin for Dogs, 225mg" at bounding box center [315, 18] width 320 height 21
click at [293, 20] on input "Nutramax Denamarin for Dogs, 225mg" at bounding box center [315, 18] width 320 height 21
click at [294, 19] on input "Nutramax Denamarin for Dogs, 225mg" at bounding box center [315, 18] width 320 height 21
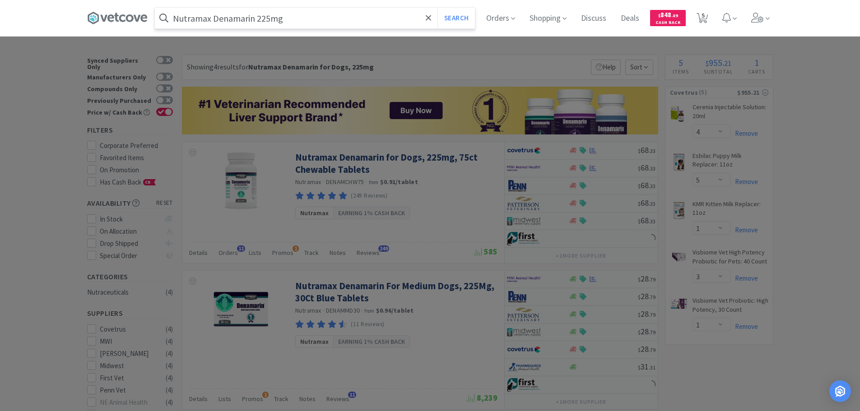
type input "Nutramax Denamarin 225mg"
click at [437, 8] on button "Search" at bounding box center [455, 18] width 37 height 21
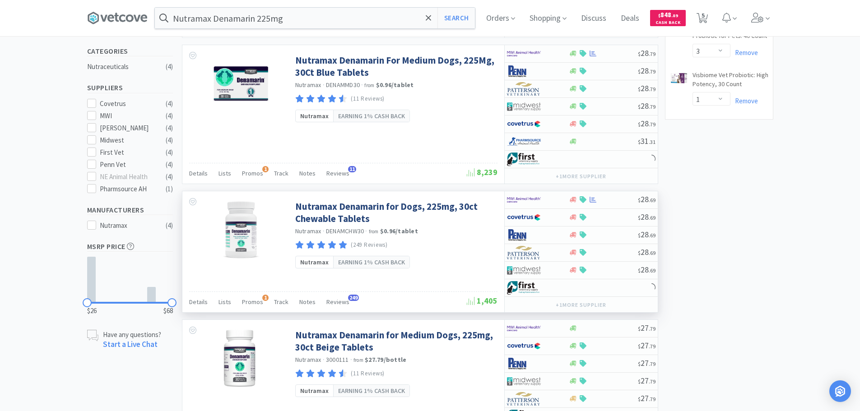
scroll to position [314, 0]
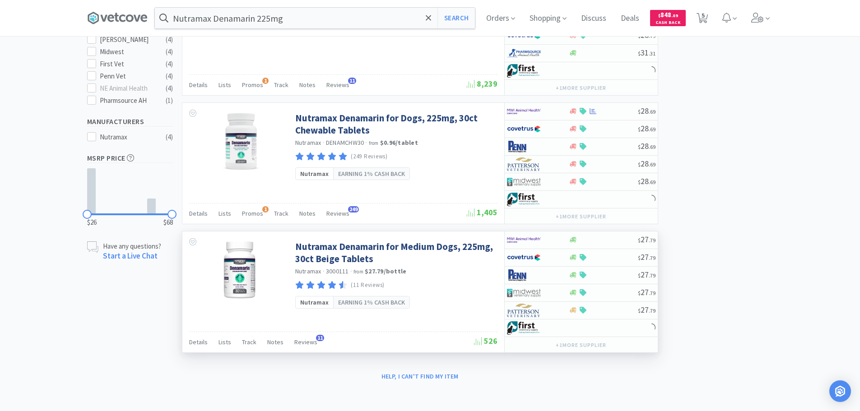
click at [460, 287] on div "(11 Reviews)" at bounding box center [395, 285] width 200 height 12
click at [434, 248] on link "Nutramax Denamarin for Medium Dogs, 225mg, 30ct Beige Tablets" at bounding box center [395, 253] width 200 height 25
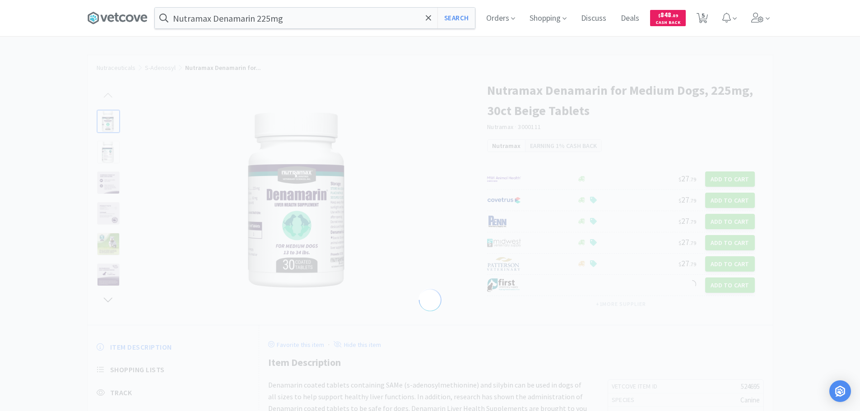
select select "524695"
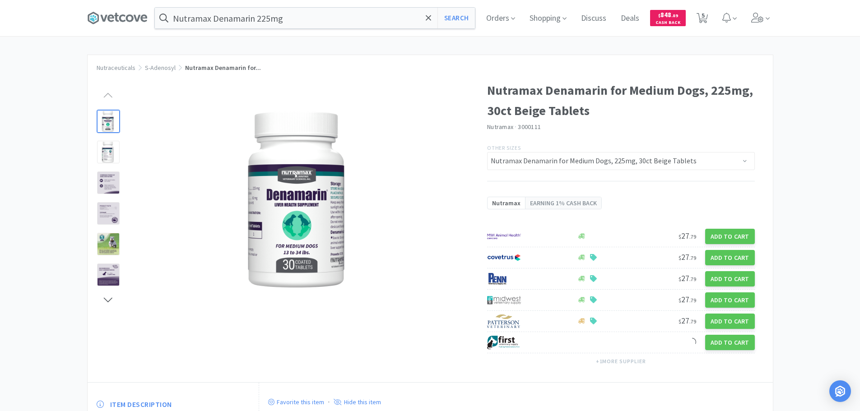
select select "4"
select select "5"
select select "1"
select select "3"
select select "1"
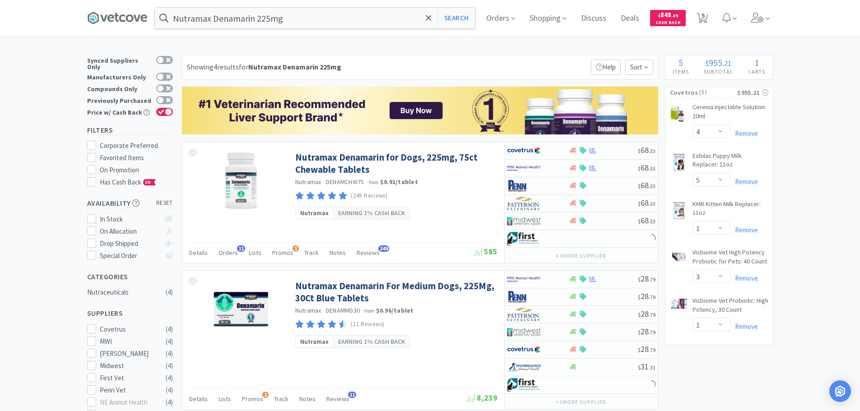
click at [460, 65] on div "Showing 4 results for Nutramax Denamarin 225mg Filters Help Sort" at bounding box center [420, 67] width 476 height 25
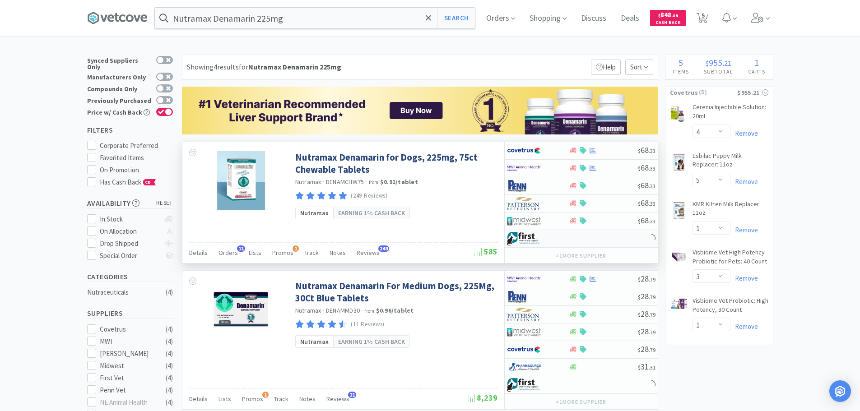
click at [603, 238] on div at bounding box center [581, 239] width 153 height 18
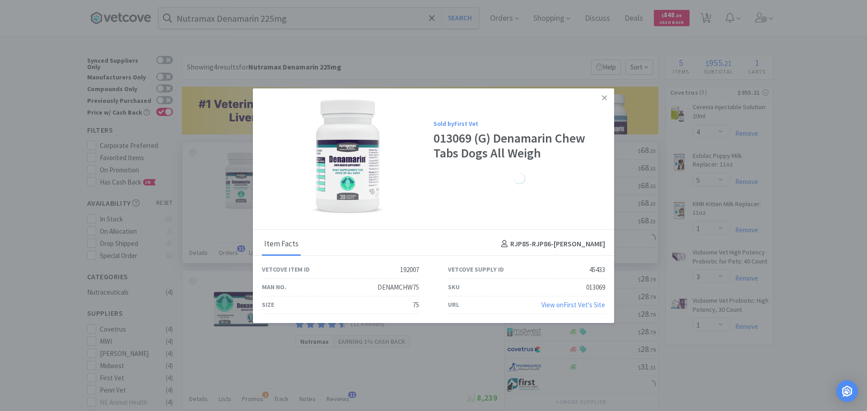
click at [592, 285] on div "013069" at bounding box center [595, 287] width 19 height 11
copy div "013069"
click at [605, 99] on icon at bounding box center [604, 97] width 5 height 5
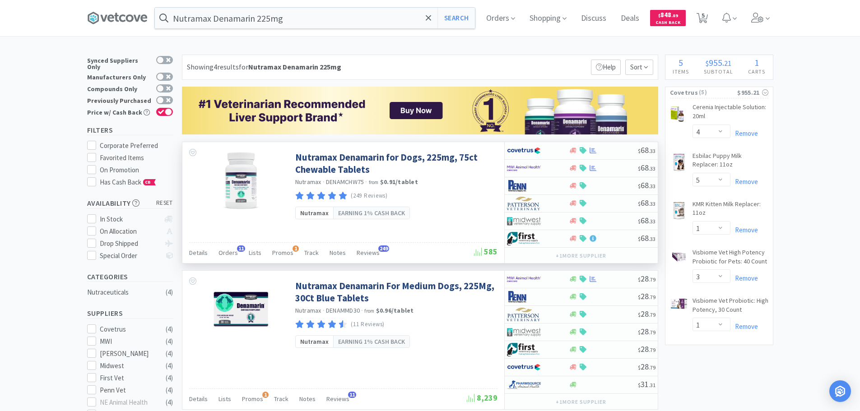
click at [356, 183] on span "DENAMCHW75" at bounding box center [345, 182] width 38 height 8
copy span "DENAMCHW75"
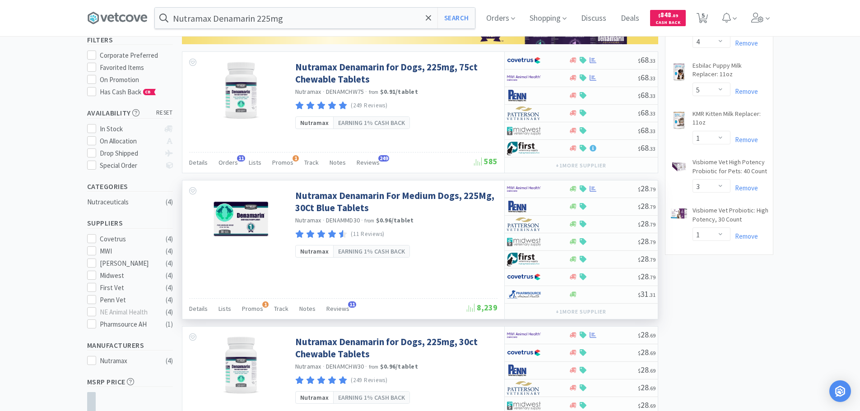
click at [475, 244] on div "Nutramax Denamarin For Medium Dogs, 225Mg, 30Ct Blue Tablets Nutramax · DENAMMD…" at bounding box center [399, 222] width 209 height 82
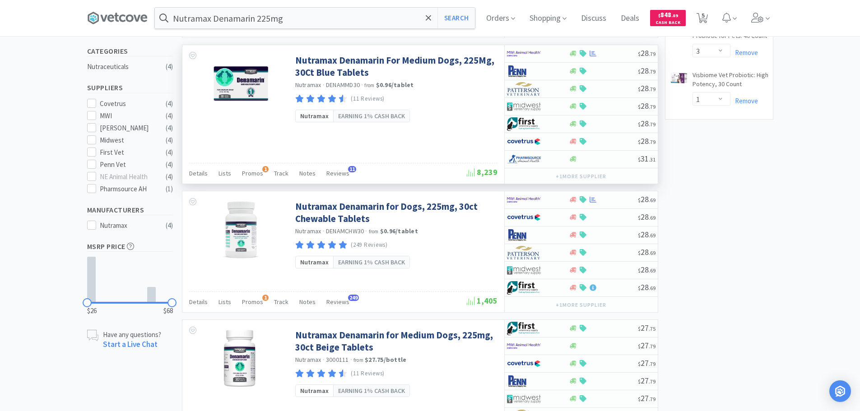
scroll to position [314, 0]
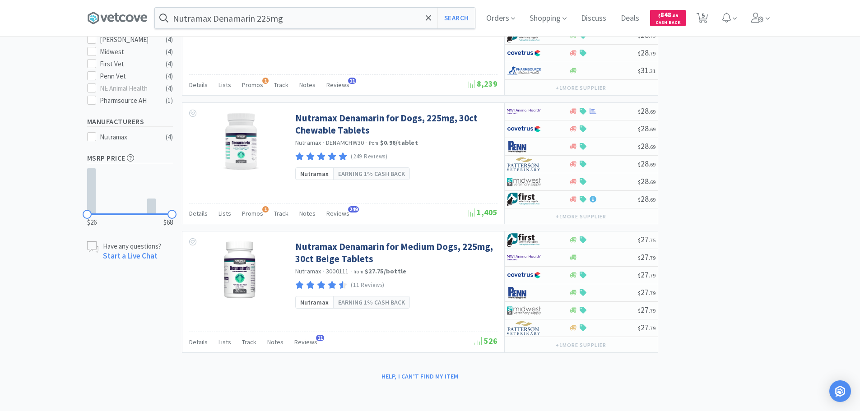
click at [748, 158] on div "× Filter Results Synced Suppliers Only Manufacturers Only Compounds Only Previo…" at bounding box center [430, 62] width 686 height 644
click at [743, 163] on div "× Filter Results Synced Suppliers Only Manufacturers Only Compounds Only Previo…" at bounding box center [430, 62] width 686 height 644
drag, startPoint x: 743, startPoint y: 163, endPoint x: 744, endPoint y: 179, distance: 15.8
click at [744, 179] on div "× Filter Results Synced Suppliers Only Manufacturers Only Compounds Only Previo…" at bounding box center [430, 62] width 686 height 644
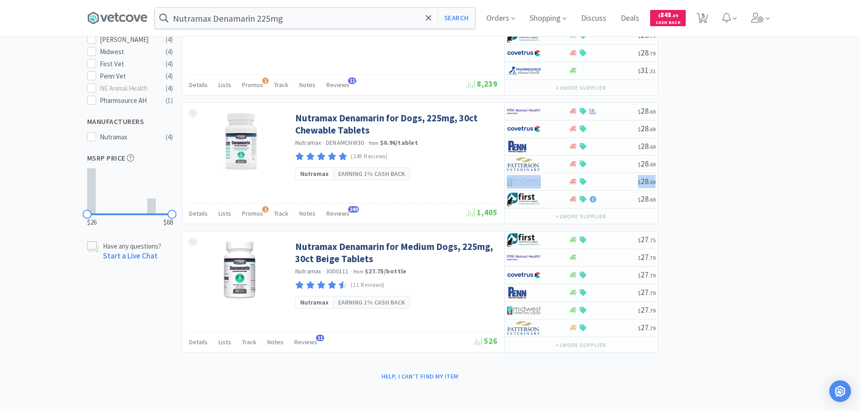
click at [741, 180] on div "× Filter Results Synced Suppliers Only Manufacturers Only Compounds Only Previo…" at bounding box center [430, 62] width 686 height 644
click at [271, 20] on input "Nutramax Denamarin 225mg" at bounding box center [315, 18] width 320 height 21
paste input "083652"
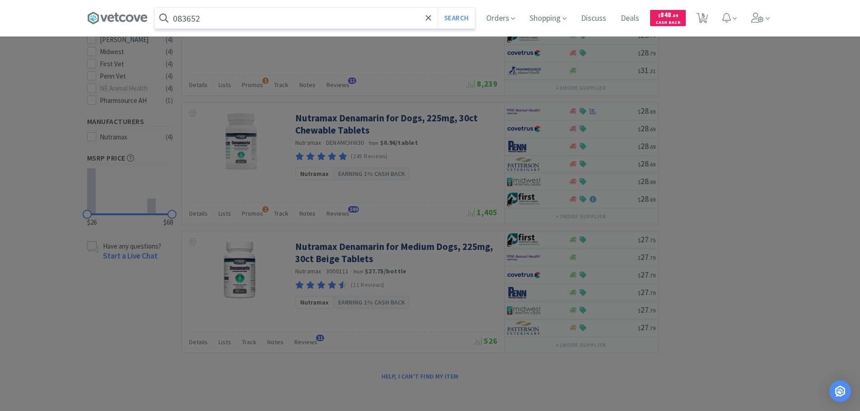
type input "083652"
click at [437, 8] on button "Search" at bounding box center [455, 18] width 37 height 21
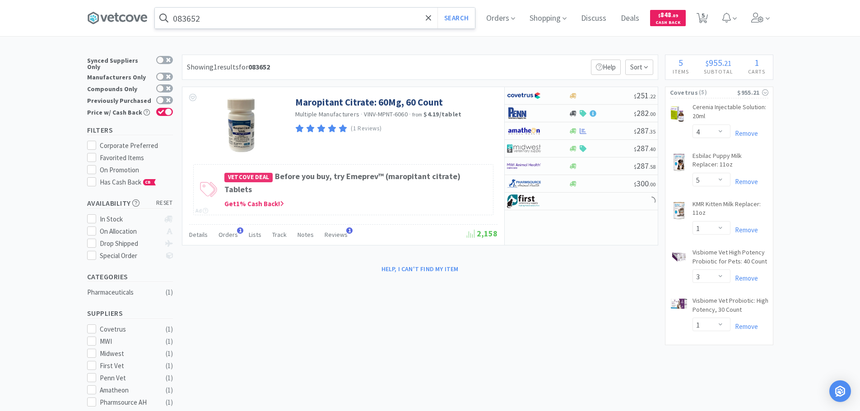
click at [257, 17] on input "083652" at bounding box center [315, 18] width 320 height 21
click at [527, 69] on div at bounding box center [430, 205] width 860 height 411
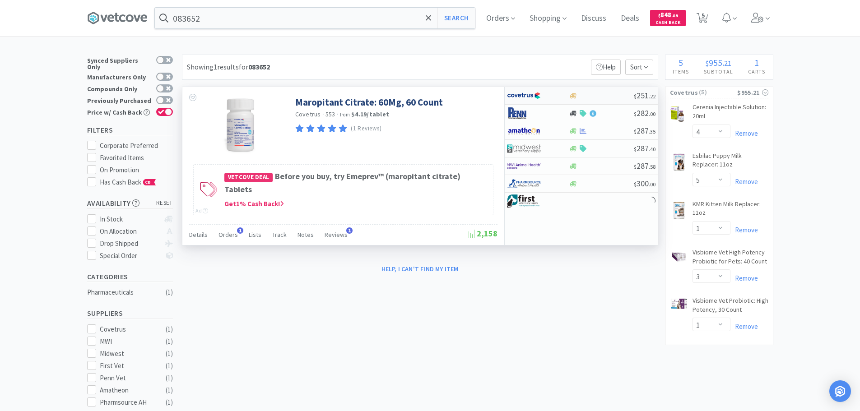
click at [609, 94] on div at bounding box center [601, 96] width 65 height 7
select select "1"
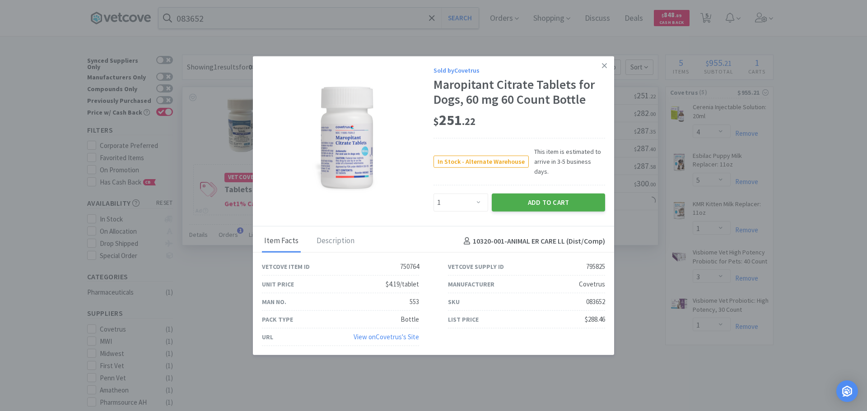
click at [506, 198] on button "Add to Cart" at bounding box center [547, 203] width 113 height 18
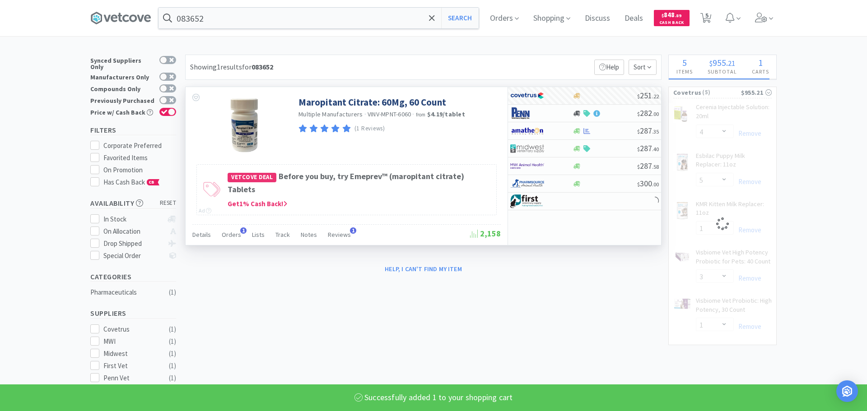
select select "1"
select select "3"
select select "1"
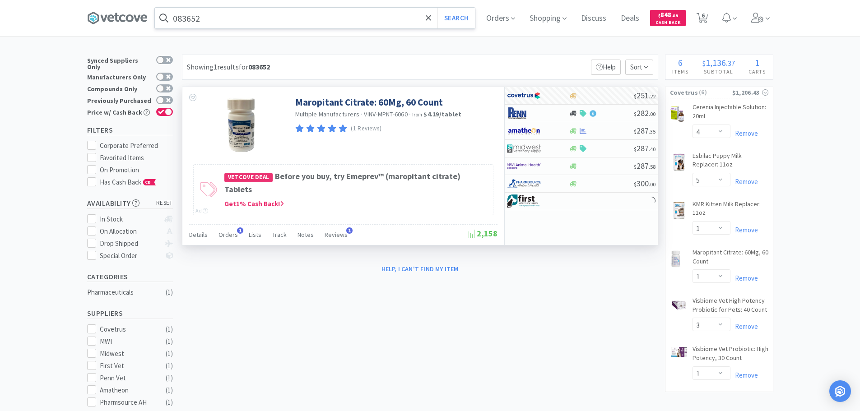
click at [262, 15] on input "083652" at bounding box center [315, 18] width 320 height 21
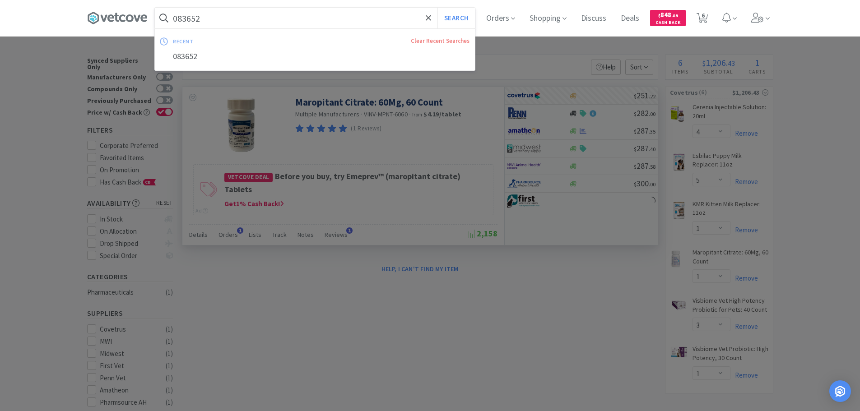
paste input "75249"
type input "075249"
click at [437, 8] on button "Search" at bounding box center [455, 18] width 37 height 21
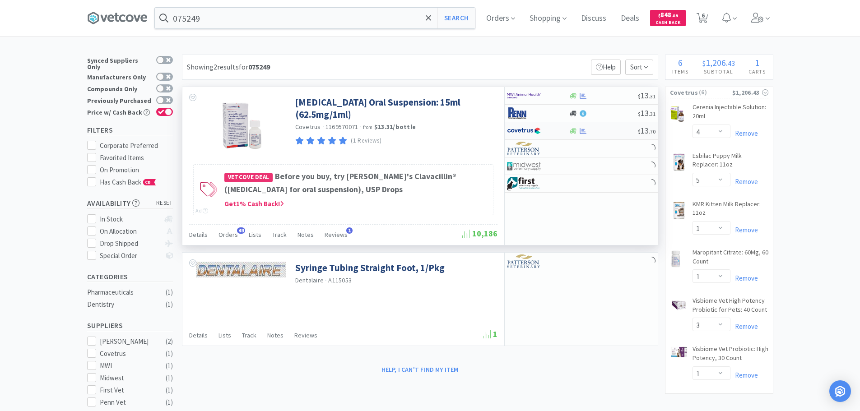
click at [614, 131] on div at bounding box center [603, 131] width 69 height 7
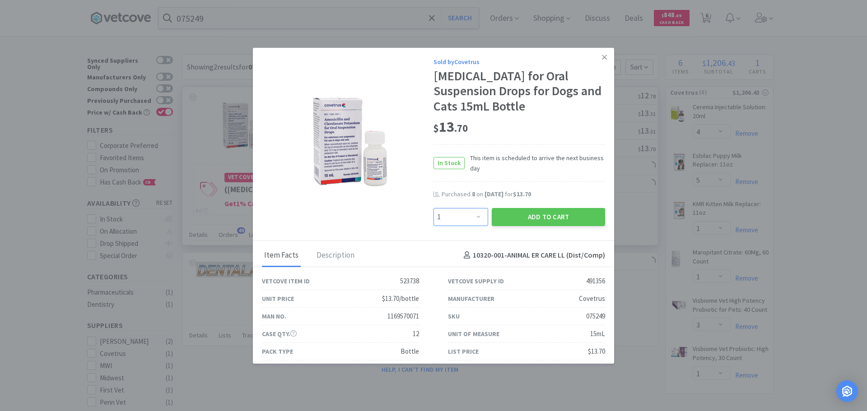
click at [456, 226] on select "Enter Quantity 1 2 3 4 5 6 7 8 9 10 11 12 13 14 15 16 17 18 19 20 Enter Quantity" at bounding box center [460, 217] width 55 height 18
select select "4"
click at [433, 223] on select "Enter Quantity 1 2 3 4 5 6 7 8 9 10 11 12 13 14 15 16 17 18 19 20 Enter Quantity" at bounding box center [460, 217] width 55 height 18
click at [512, 226] on button "Add to Cart" at bounding box center [547, 217] width 113 height 18
select select "4"
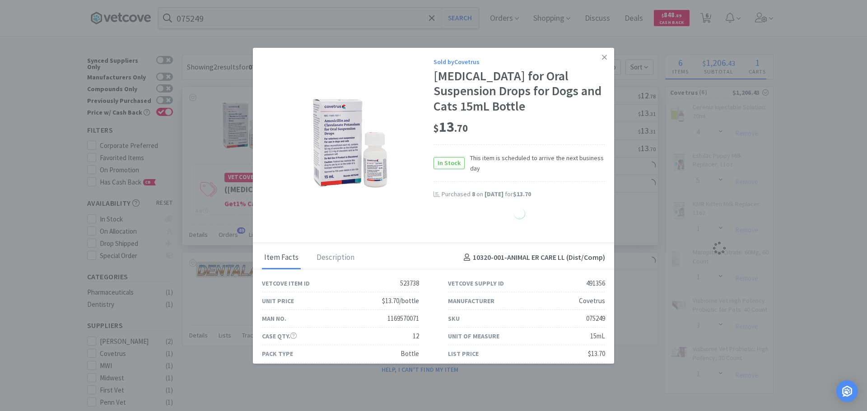
select select "5"
select select "1"
select select "3"
select select "1"
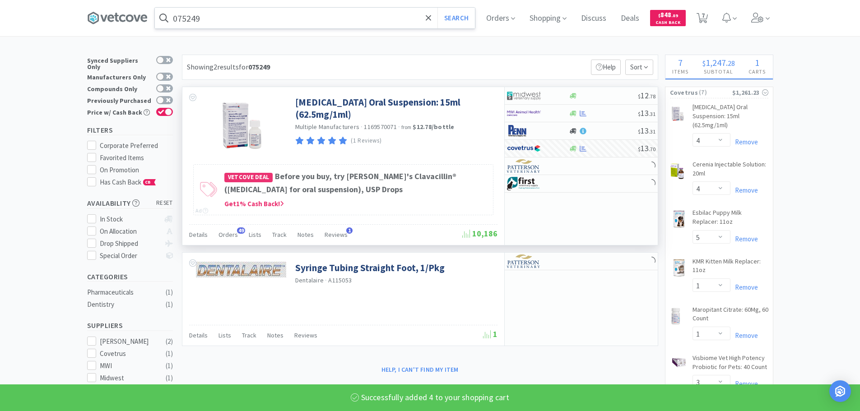
click at [265, 19] on input "075249" at bounding box center [315, 18] width 320 height 21
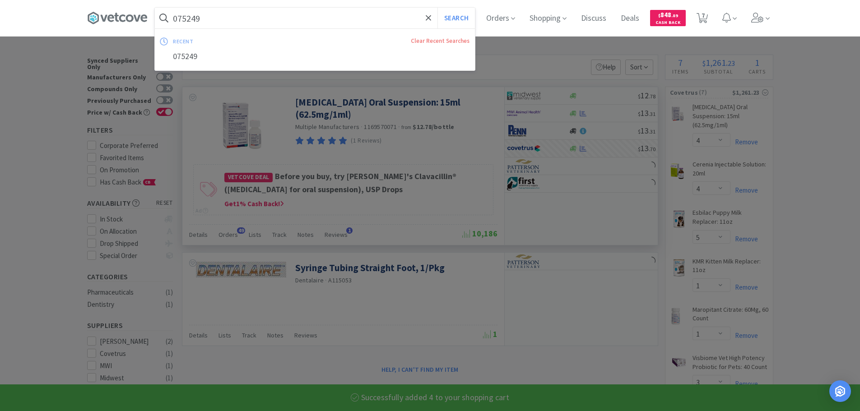
paste input "6079"
type input "060799"
click at [437, 8] on button "Search" at bounding box center [455, 18] width 37 height 21
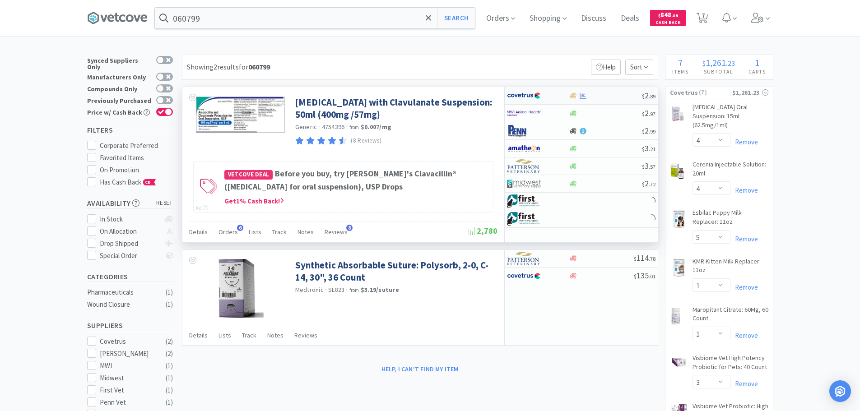
click at [610, 97] on div at bounding box center [605, 96] width 73 height 7
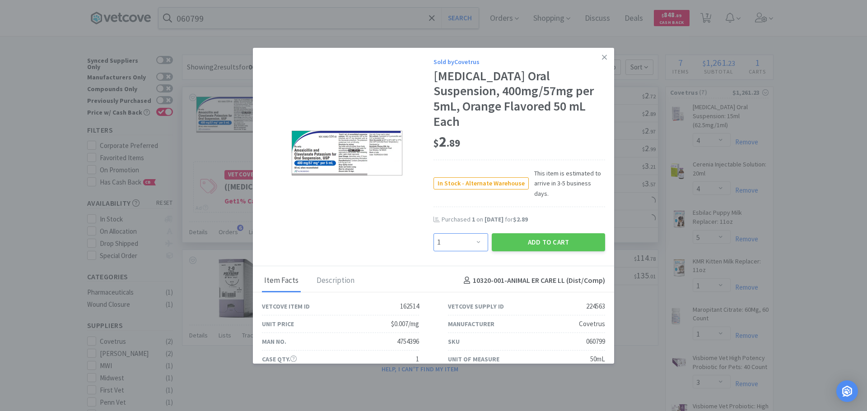
drag, startPoint x: 468, startPoint y: 232, endPoint x: 465, endPoint y: 225, distance: 7.3
click at [467, 233] on select "Enter Quantity 1 2 3 4 5 6 7 8 9 10 11 12 13 14 15 16 17 18 19 20 Enter Quantity" at bounding box center [460, 242] width 55 height 18
select select "4"
click at [433, 233] on select "Enter Quantity 1 2 3 4 5 6 7 8 9 10 11 12 13 14 15 16 17 18 19 20 Enter Quantity" at bounding box center [460, 242] width 55 height 18
click at [602, 58] on icon at bounding box center [604, 57] width 5 height 5
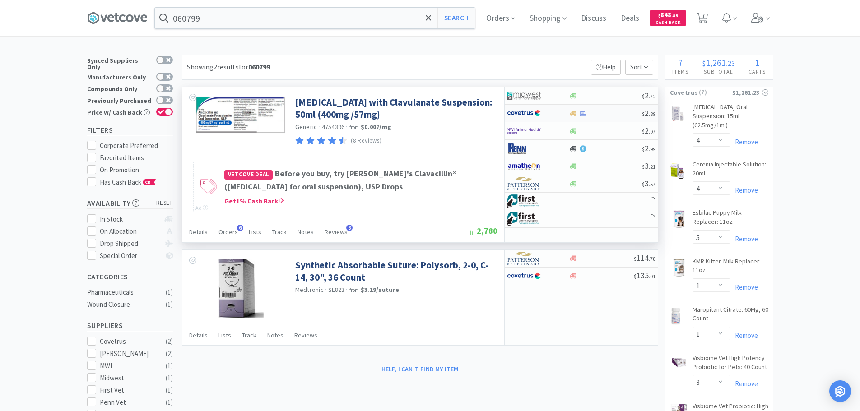
click at [606, 113] on div at bounding box center [605, 113] width 73 height 7
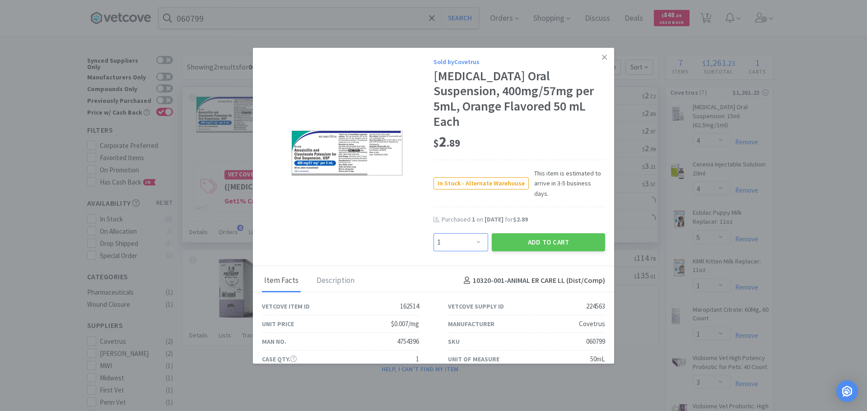
click at [460, 233] on select "Enter Quantity 1 2 3 4 5 6 7 8 9 10 11 12 13 14 15 16 17 18 19 20 Enter Quantity" at bounding box center [460, 242] width 55 height 18
select select "4"
click at [433, 233] on select "Enter Quantity 1 2 3 4 5 6 7 8 9 10 11 12 13 14 15 16 17 18 19 20 Enter Quantity" at bounding box center [460, 242] width 55 height 18
click at [515, 234] on button "Add to Cart" at bounding box center [547, 242] width 113 height 18
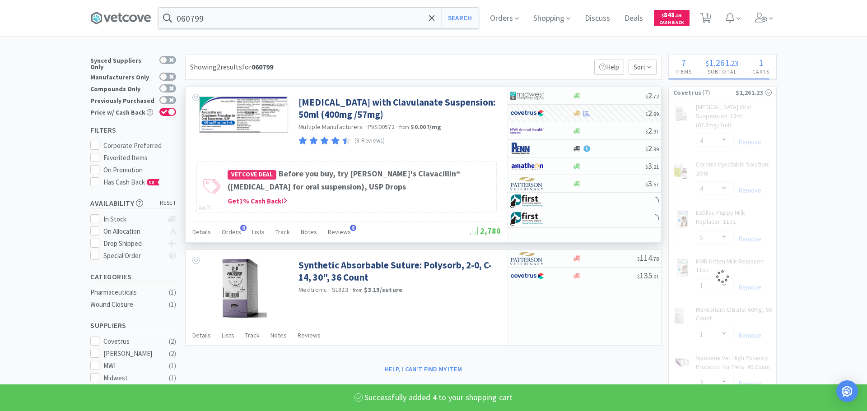
select select "4"
select select "5"
select select "1"
select select "3"
select select "1"
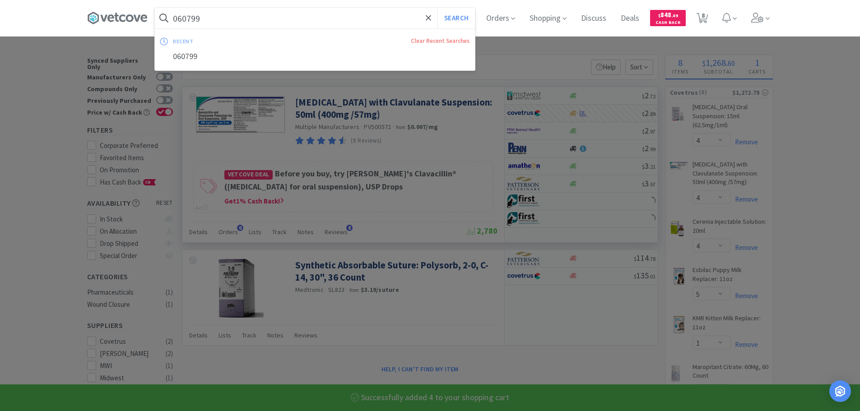
click at [254, 9] on input "060799" at bounding box center [315, 18] width 320 height 21
paste input "74300"
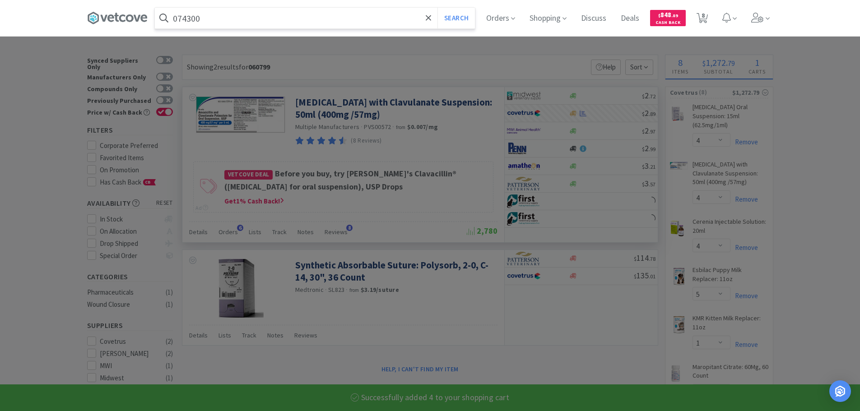
type input "074300"
click at [437, 8] on button "Search" at bounding box center [455, 18] width 37 height 21
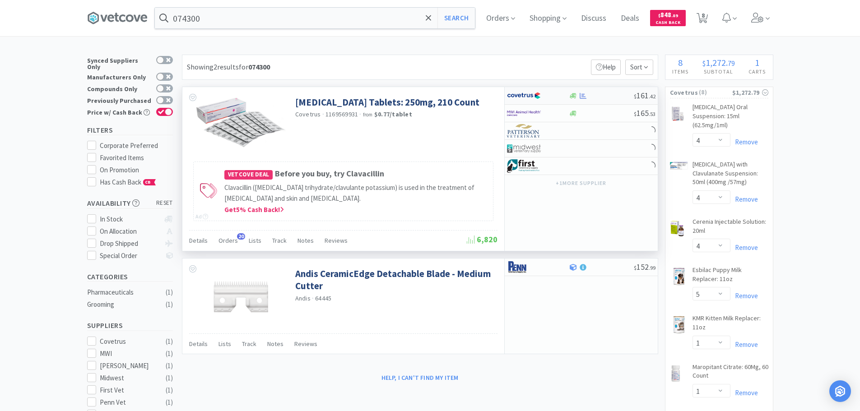
click at [613, 100] on div "$ 161 . 42" at bounding box center [581, 96] width 153 height 18
select select "1"
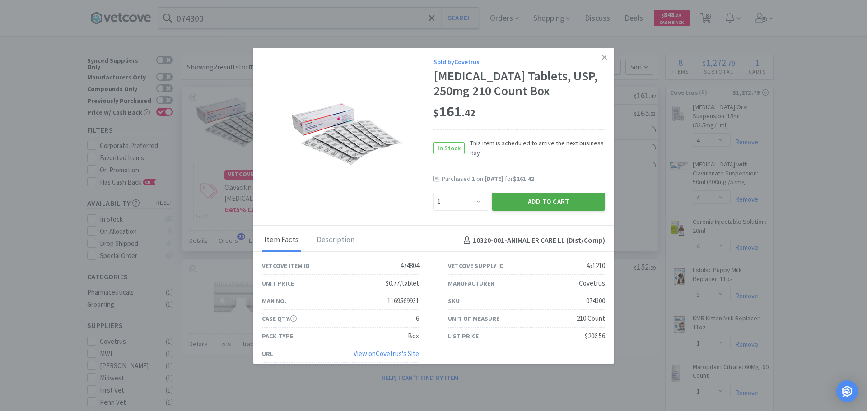
click at [537, 211] on button "Add to Cart" at bounding box center [547, 202] width 113 height 18
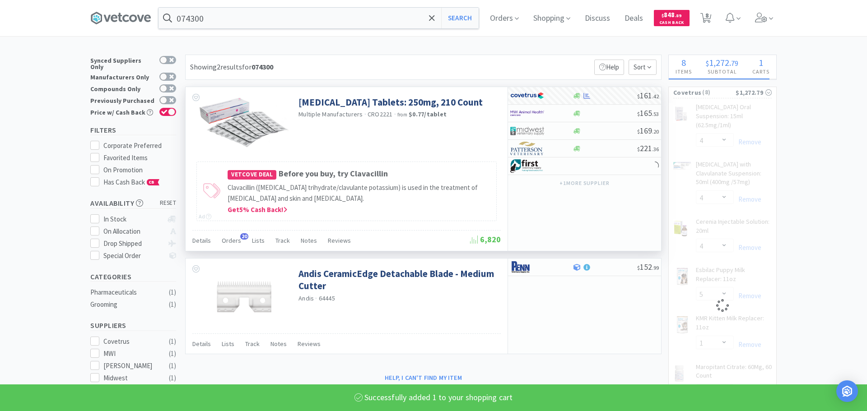
select select "1"
select select "4"
select select "5"
select select "1"
select select "3"
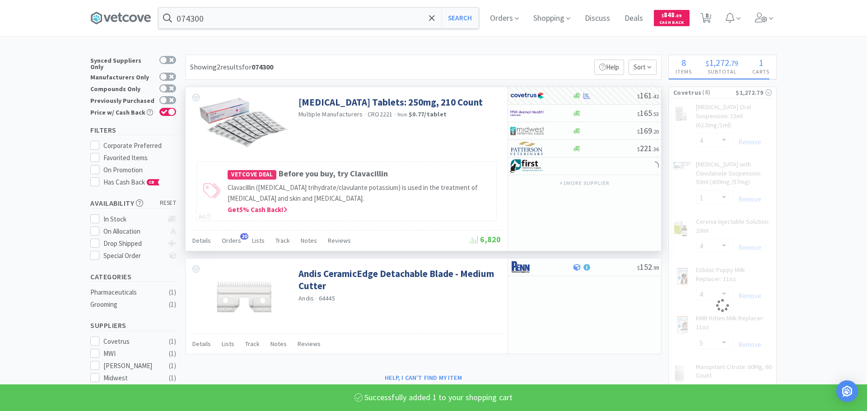
select select "1"
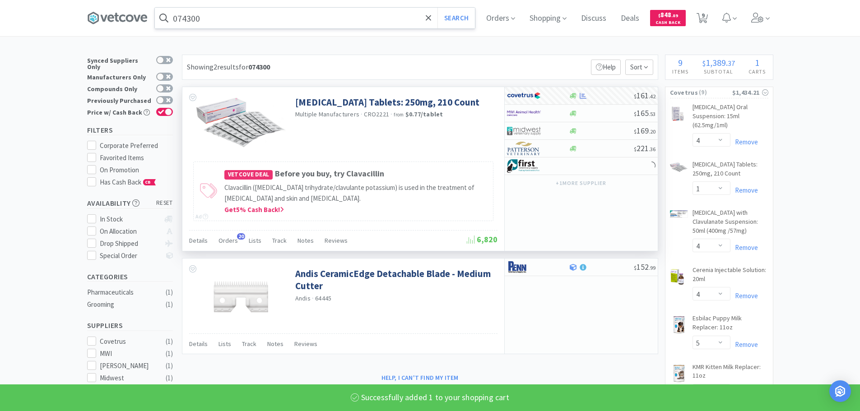
click at [250, 18] on input "074300" at bounding box center [315, 18] width 320 height 21
paste input "1"
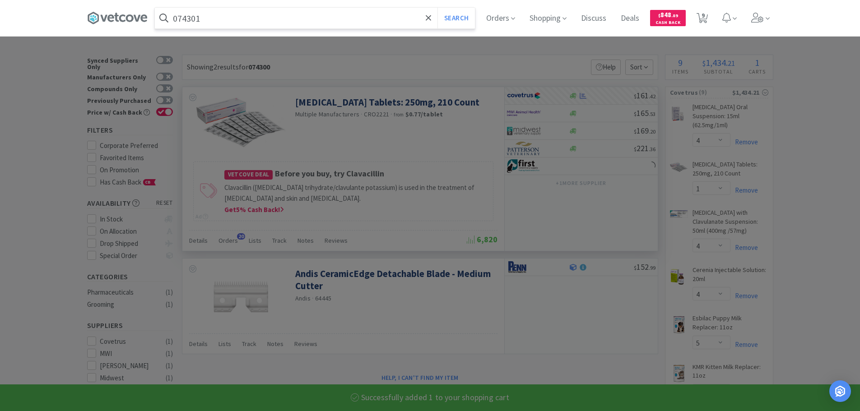
type input "074301"
click at [437, 8] on button "Search" at bounding box center [455, 18] width 37 height 21
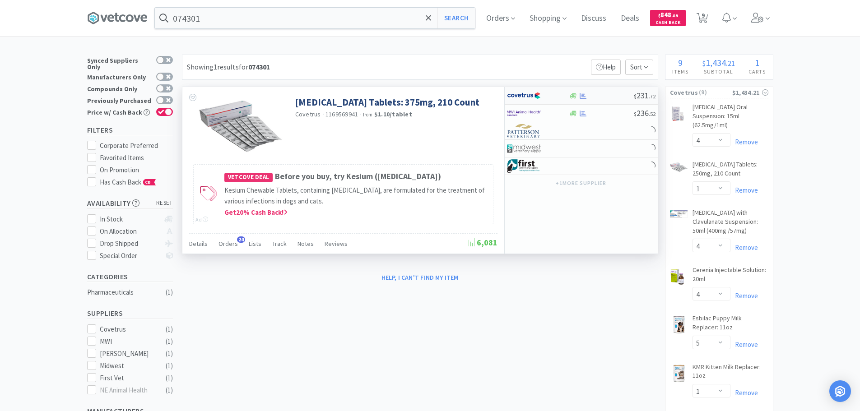
click at [611, 97] on div at bounding box center [601, 96] width 65 height 7
select select "1"
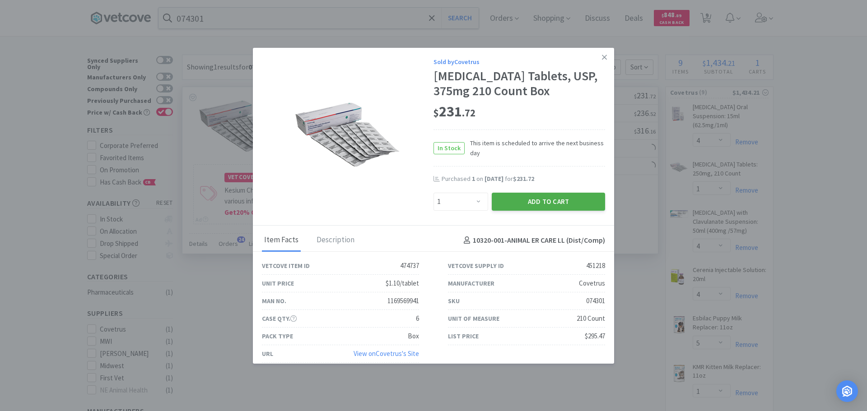
click at [505, 211] on button "Add to Cart" at bounding box center [547, 202] width 113 height 18
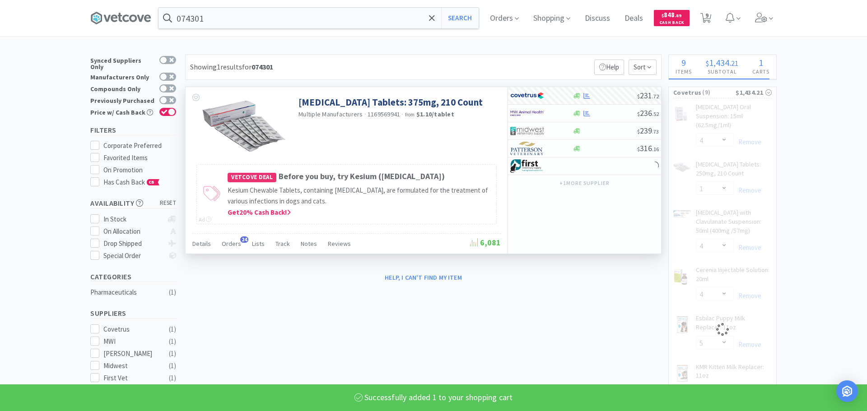
select select "1"
select select "4"
select select "5"
select select "1"
select select "3"
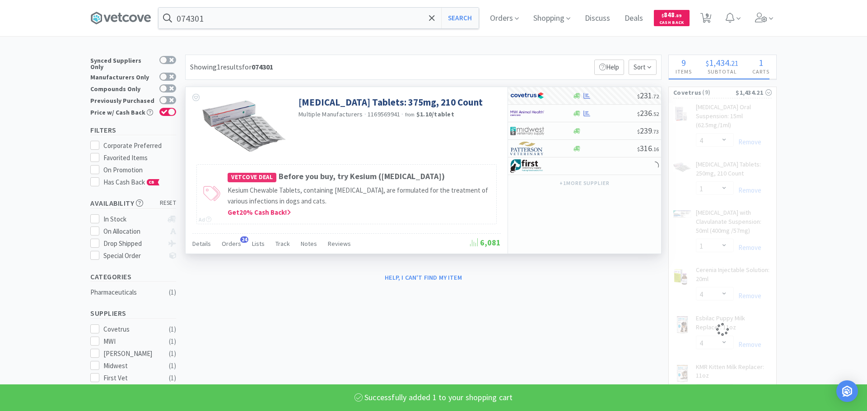
select select "1"
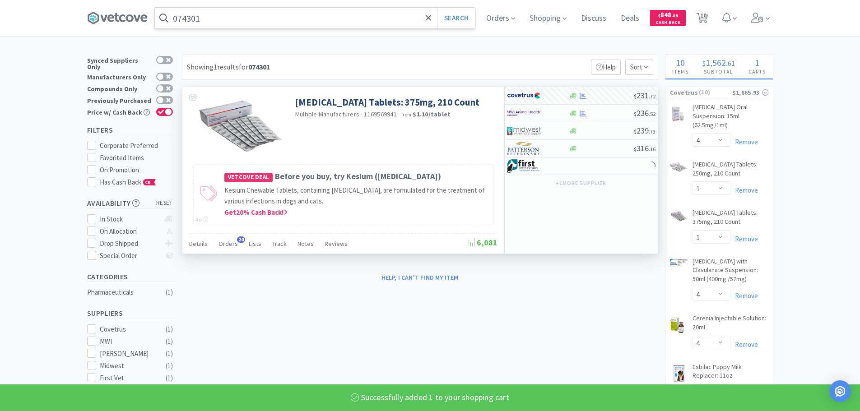
click at [250, 19] on input "074301" at bounding box center [315, 18] width 320 height 21
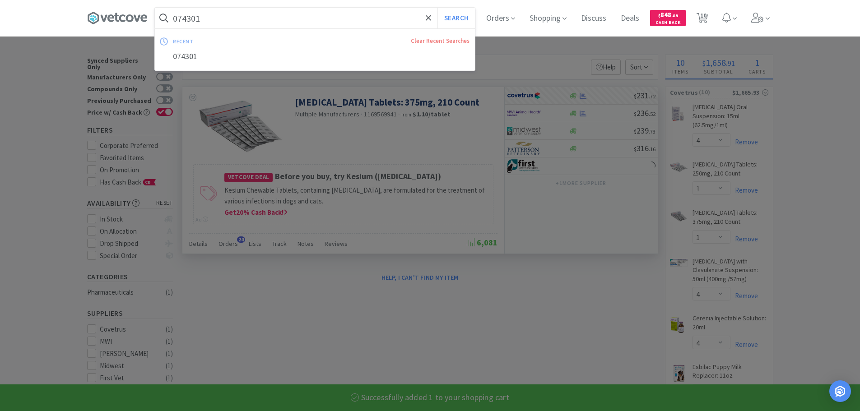
paste input "45097"
type input "045097"
click at [437, 8] on button "Search" at bounding box center [455, 18] width 37 height 21
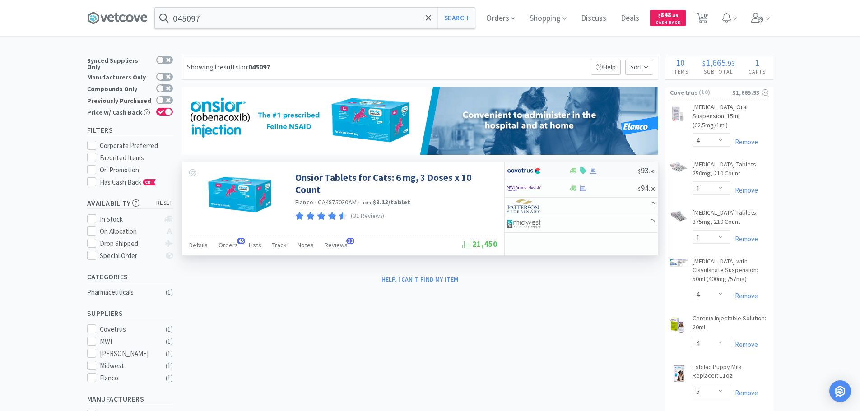
click at [614, 170] on div at bounding box center [603, 170] width 69 height 7
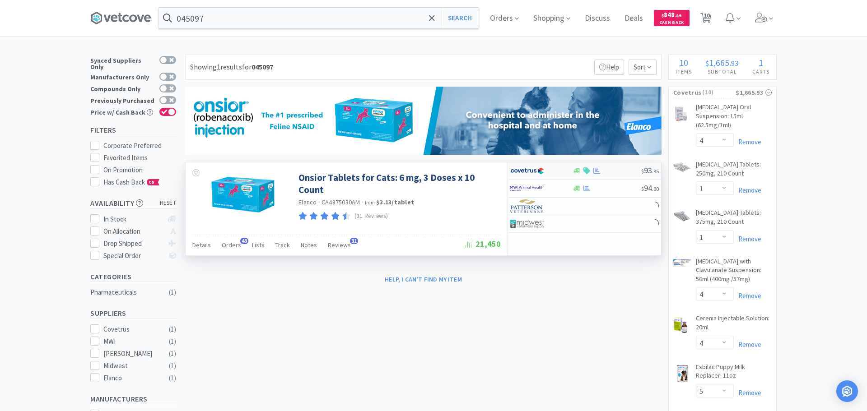
select select "1"
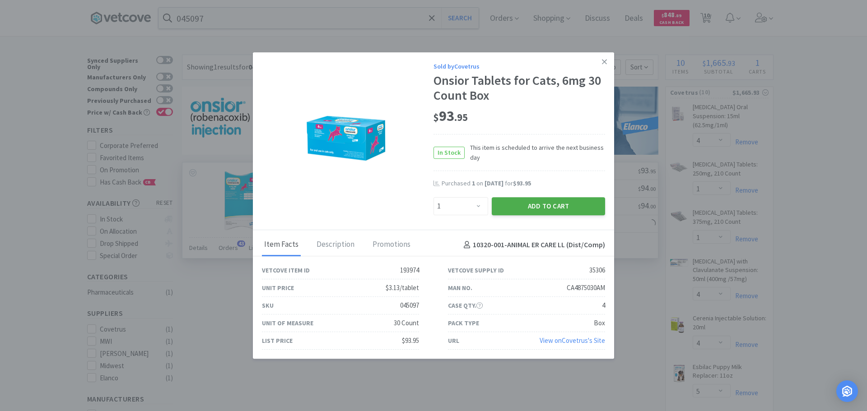
click at [513, 207] on button "Add to Cart" at bounding box center [547, 206] width 113 height 18
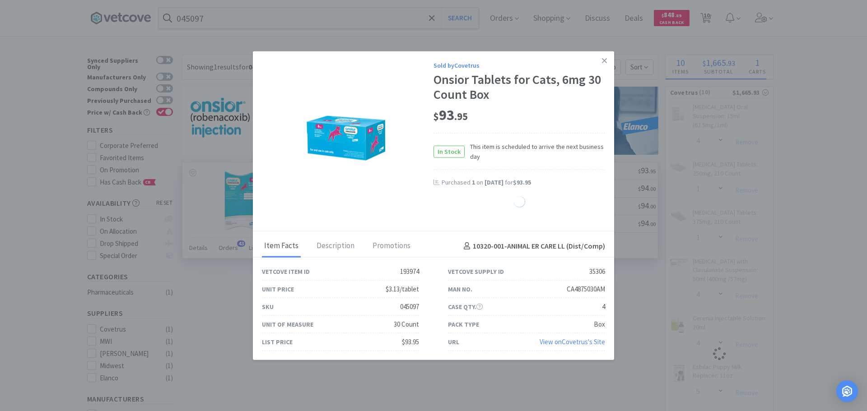
select select "1"
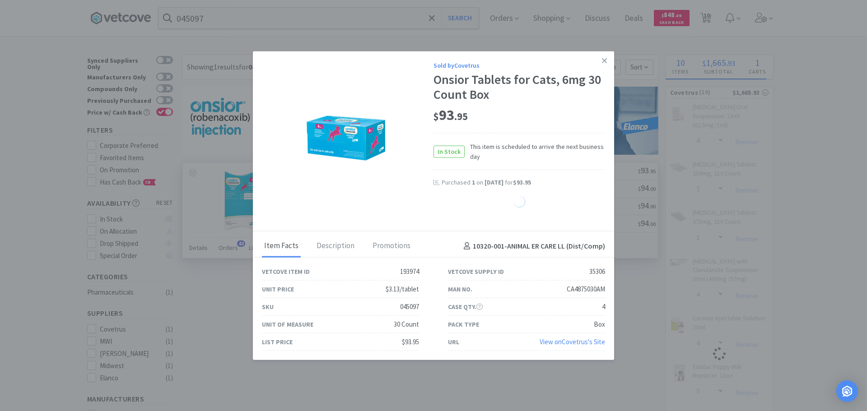
select select "1"
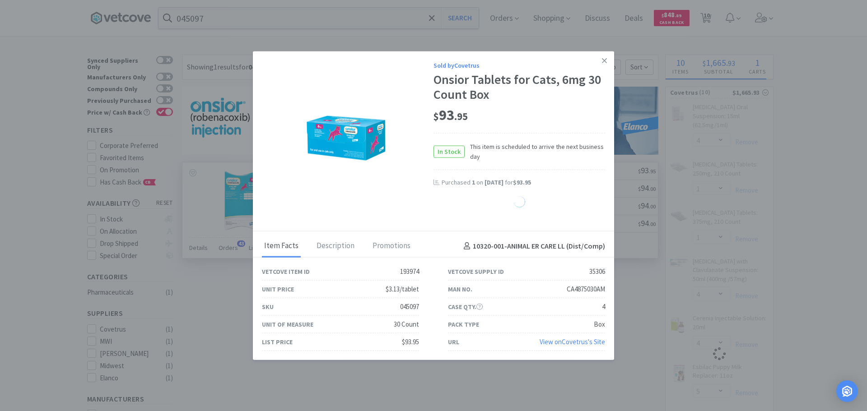
select select "1"
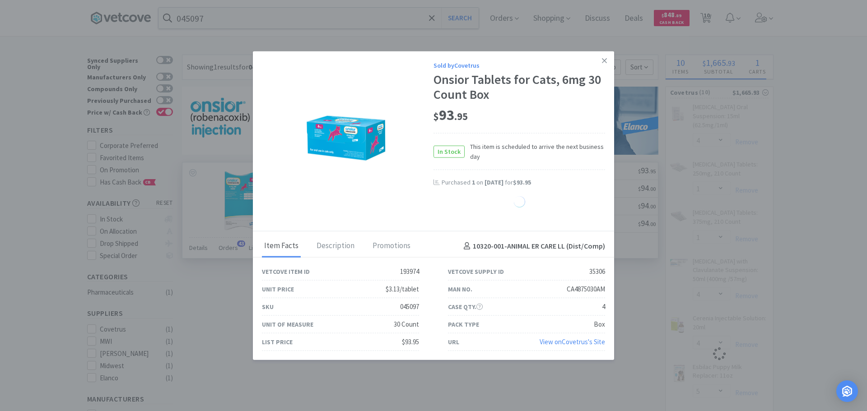
select select "1"
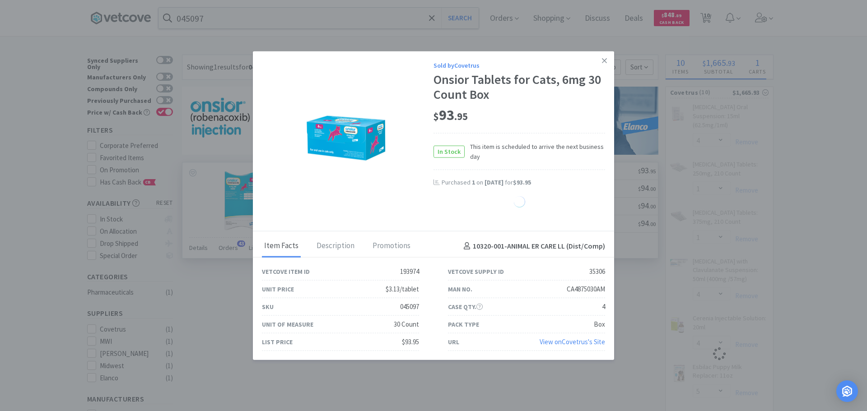
select select "1"
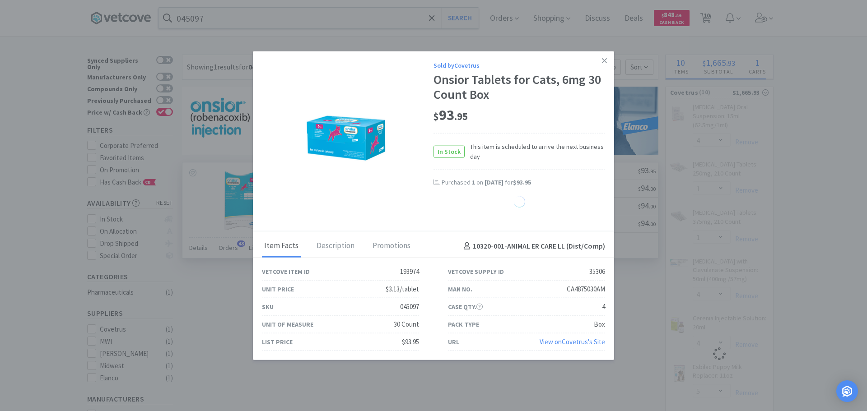
select select "1"
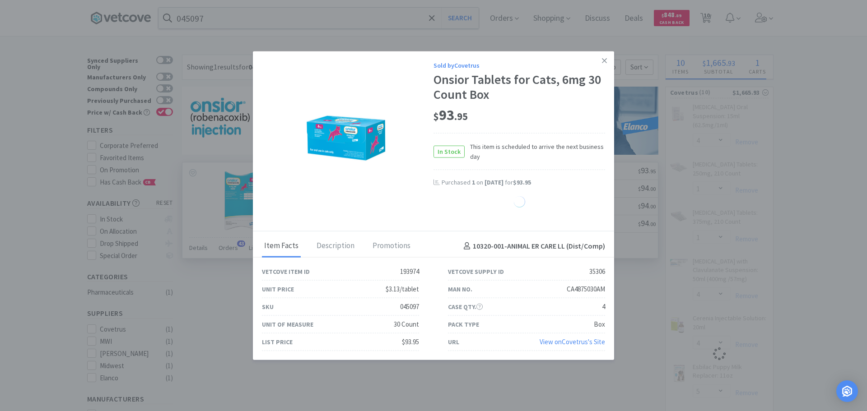
select select "1"
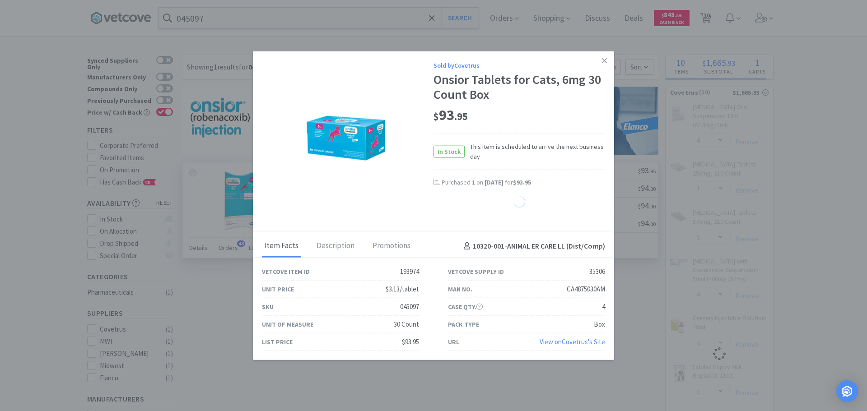
select select "1"
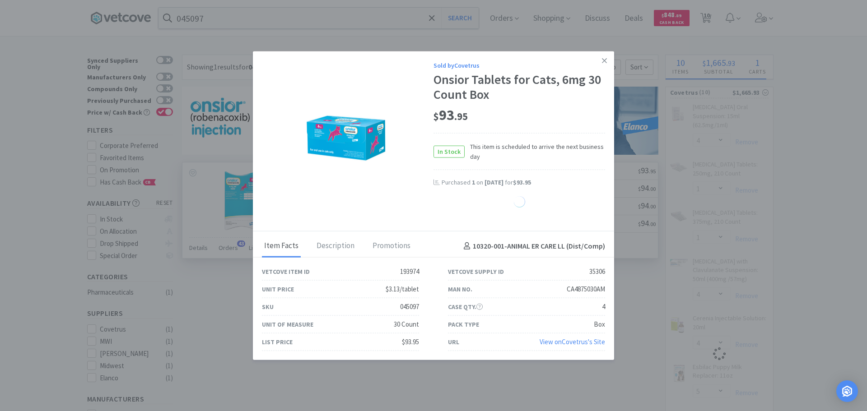
select select "1"
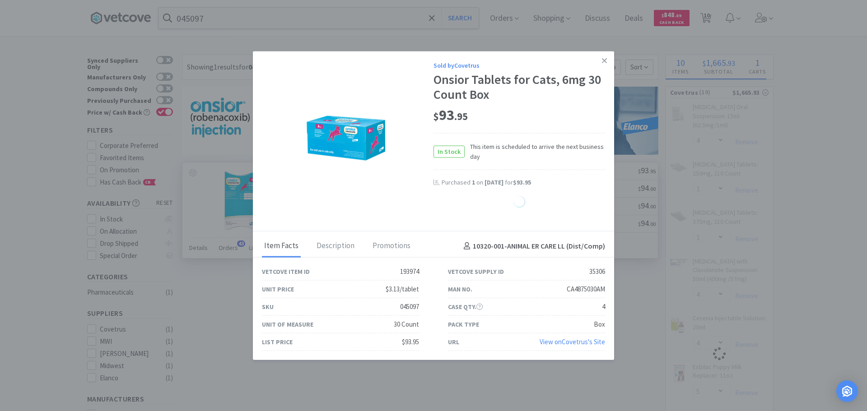
select select "1"
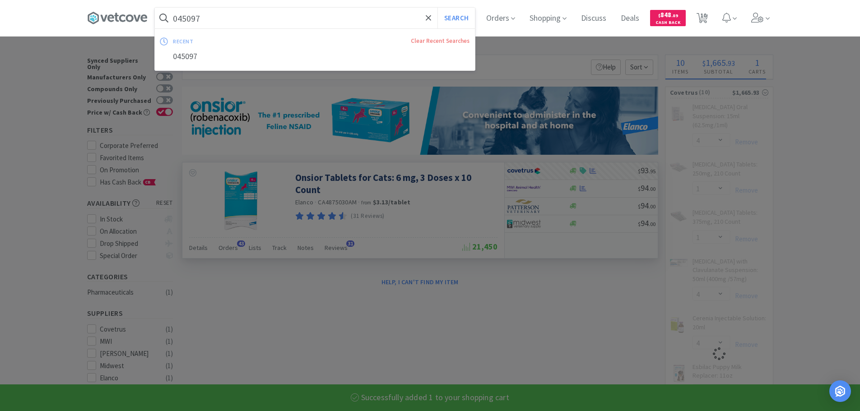
click at [253, 15] on input "045097" at bounding box center [315, 18] width 320 height 21
paste input "5896"
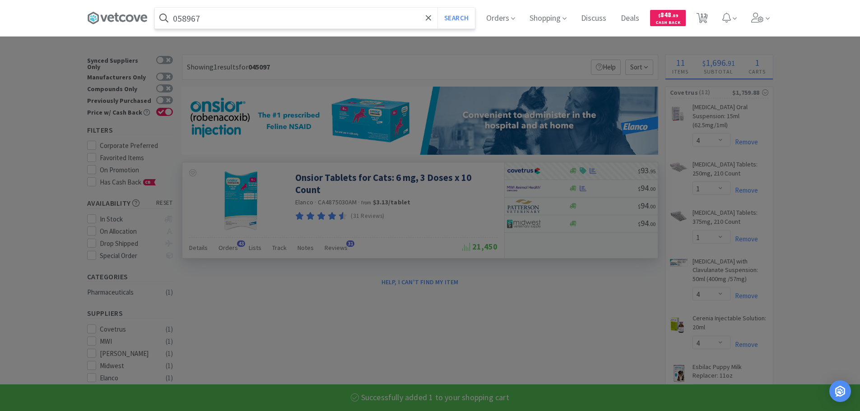
click at [437, 8] on button "Search" at bounding box center [455, 18] width 37 height 21
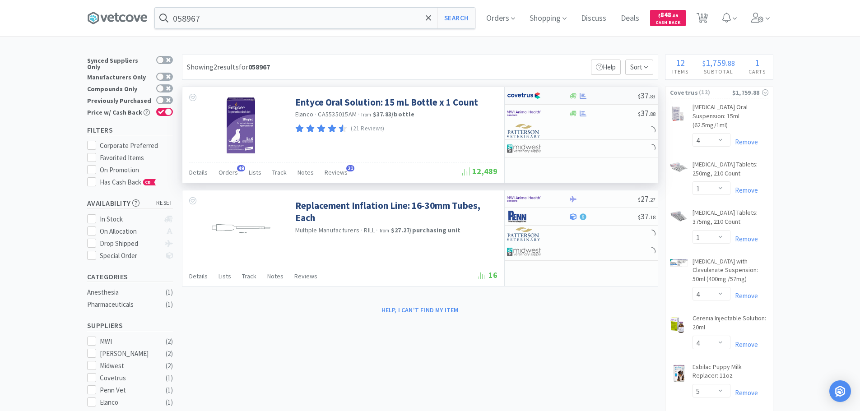
click at [608, 95] on div at bounding box center [603, 96] width 69 height 7
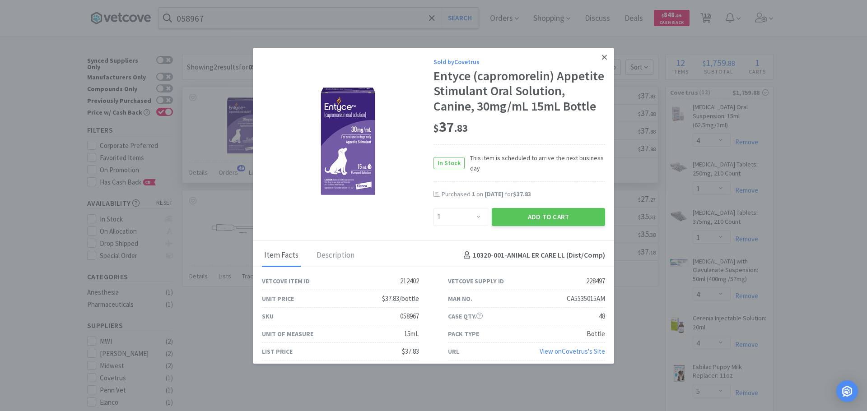
click at [596, 55] on link at bounding box center [604, 57] width 16 height 19
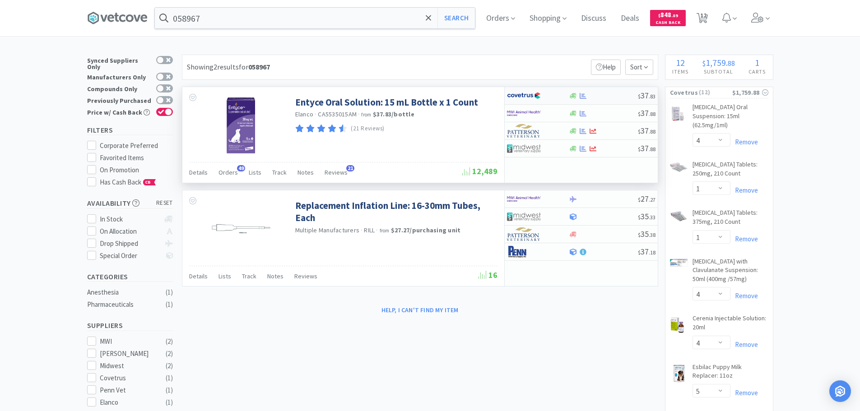
click at [607, 96] on div at bounding box center [603, 96] width 69 height 7
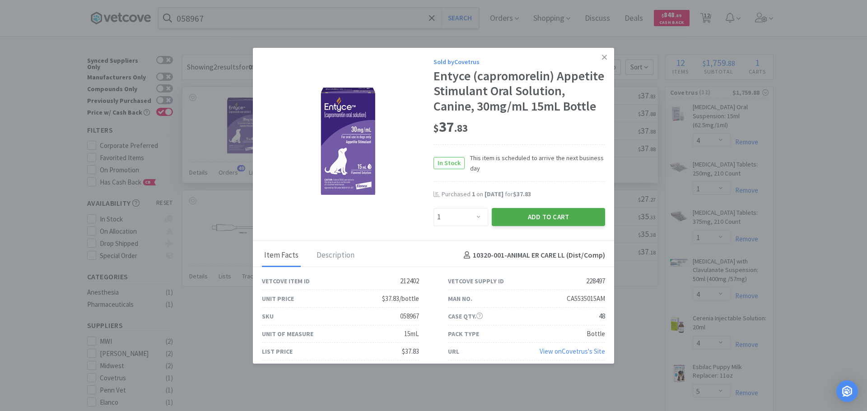
click at [525, 226] on button "Add to Cart" at bounding box center [547, 217] width 113 height 18
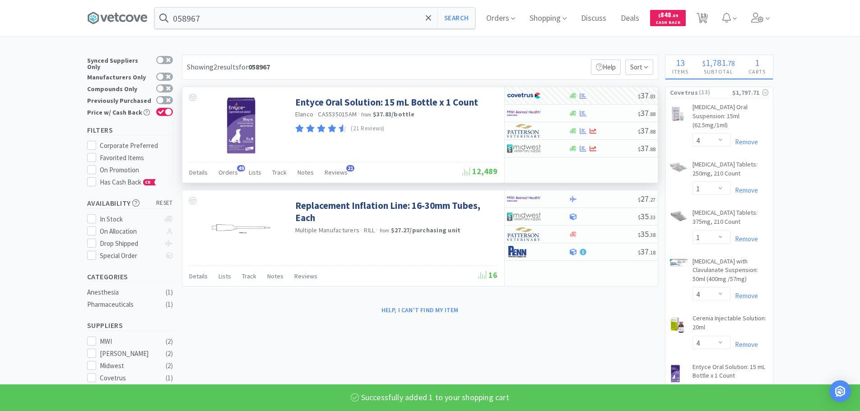
click at [257, 18] on input "058967" at bounding box center [315, 18] width 320 height 21
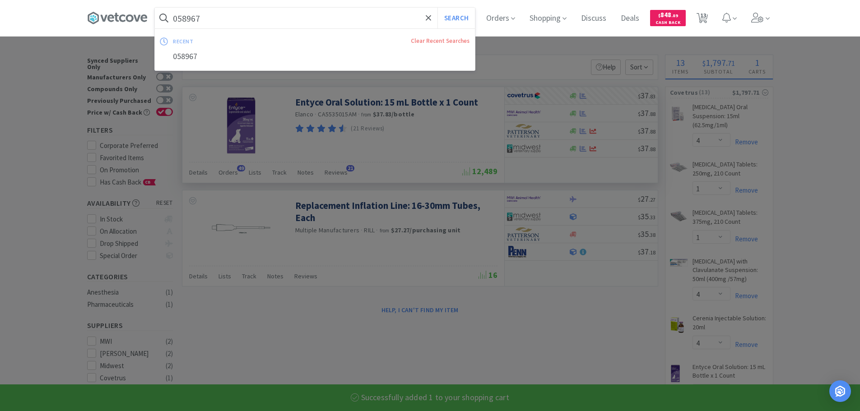
paste input "24750"
click at [437, 8] on button "Search" at bounding box center [455, 18] width 37 height 21
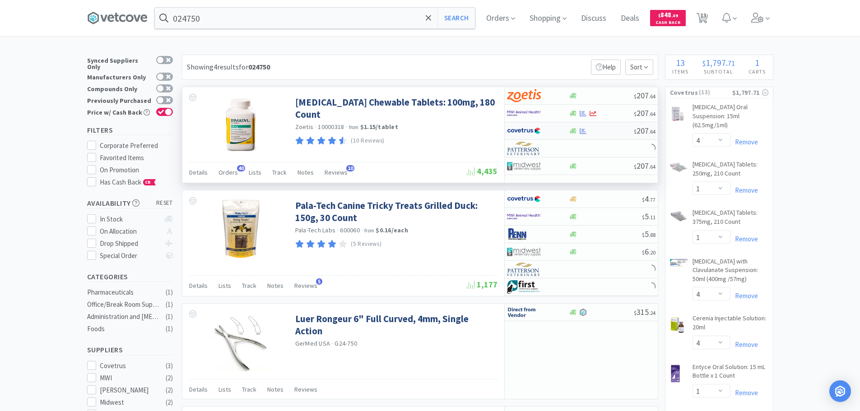
click at [613, 128] on div at bounding box center [601, 131] width 65 height 7
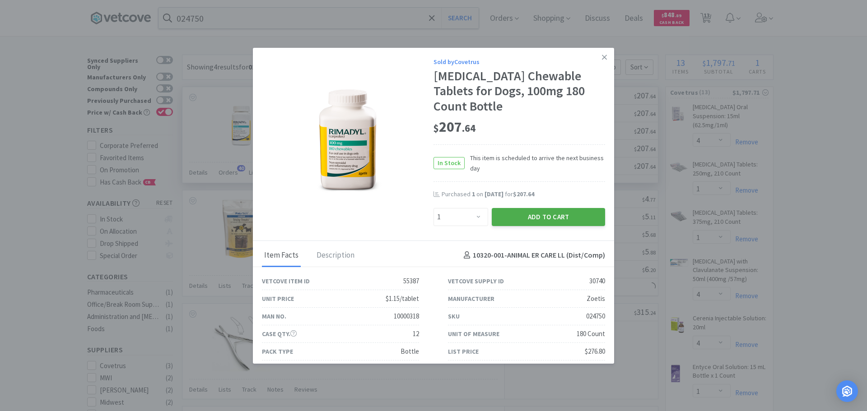
click at [525, 208] on button "Add to Cart" at bounding box center [547, 217] width 113 height 18
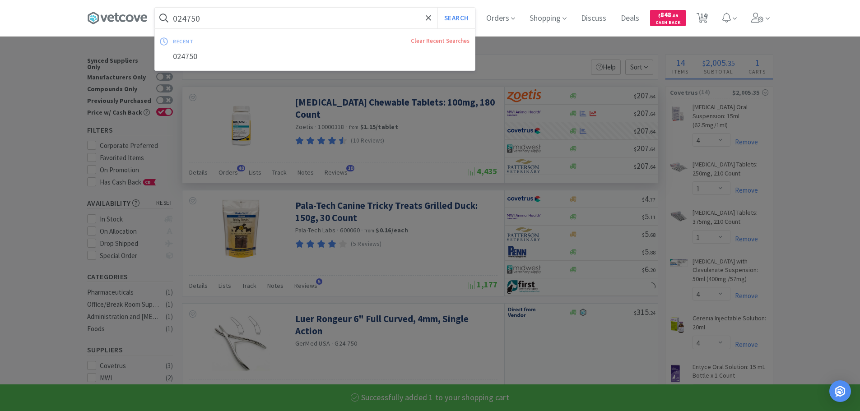
click at [287, 18] on input "024750" at bounding box center [315, 18] width 320 height 21
paste input "43"
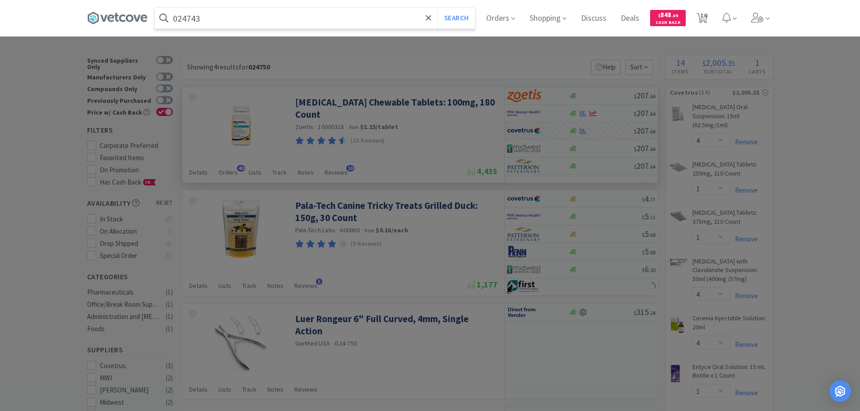
click at [437, 8] on button "Search" at bounding box center [455, 18] width 37 height 21
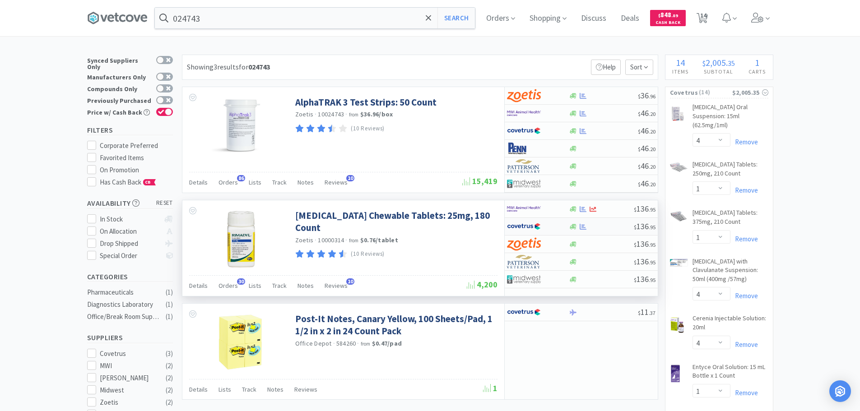
click at [610, 224] on div at bounding box center [601, 226] width 65 height 7
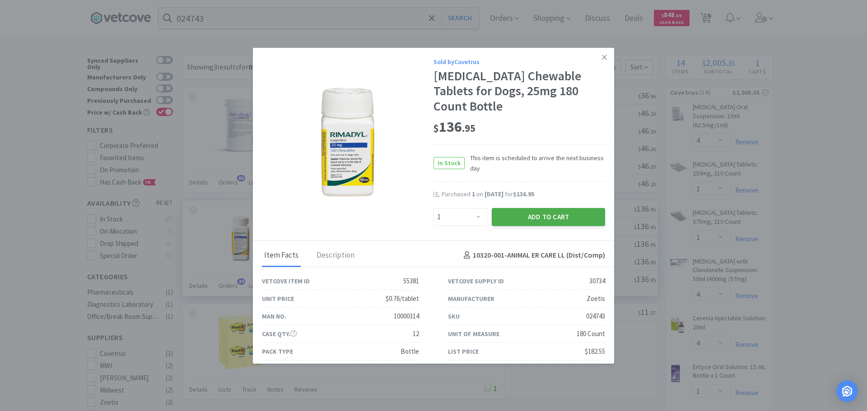
click at [526, 208] on button "Add to Cart" at bounding box center [547, 217] width 113 height 18
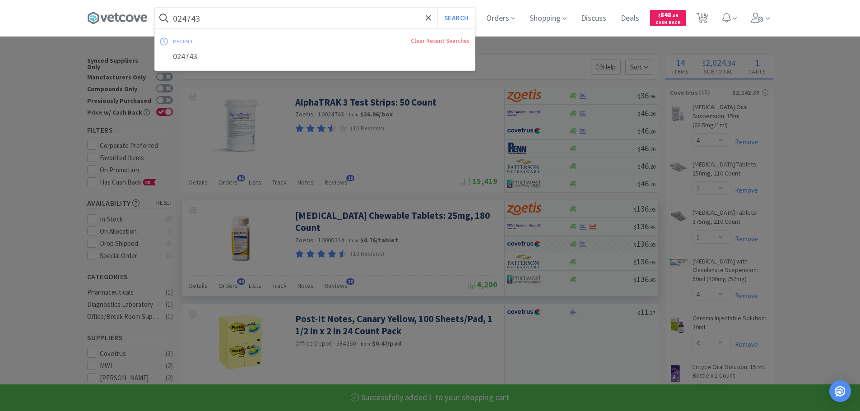
click at [251, 14] on input "024743" at bounding box center [315, 18] width 320 height 21
paste input "57086"
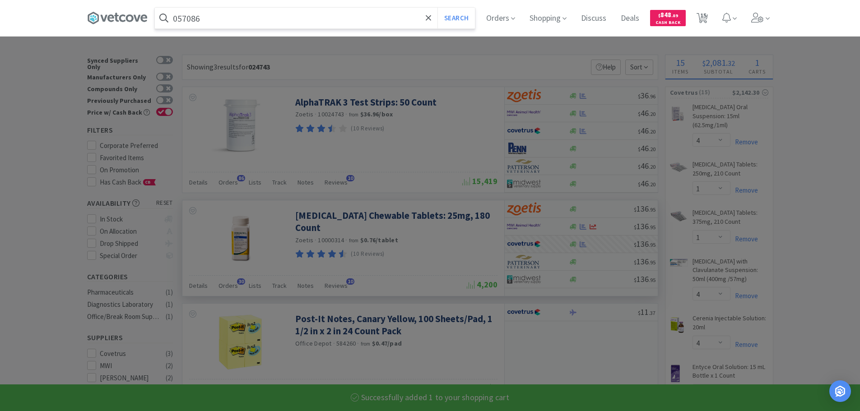
click at [437, 8] on button "Search" at bounding box center [455, 18] width 37 height 21
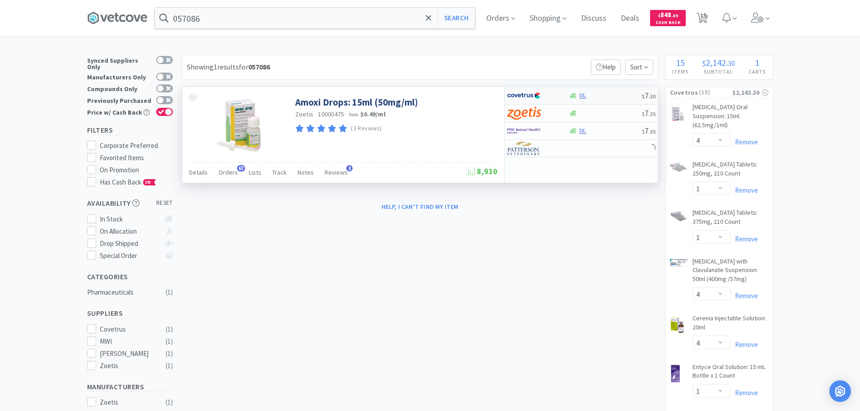
click at [615, 95] on div at bounding box center [605, 96] width 73 height 7
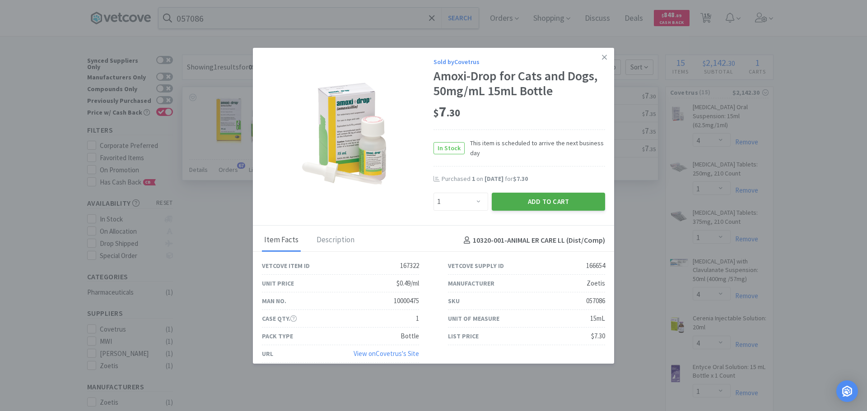
click at [513, 200] on button "Add to Cart" at bounding box center [547, 202] width 113 height 18
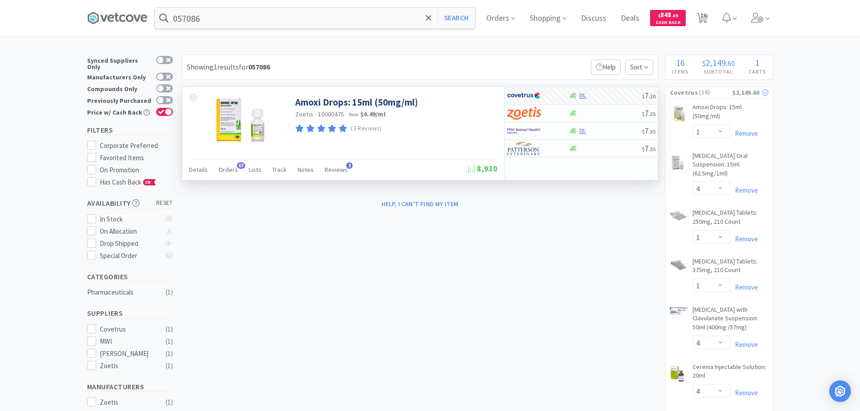
click at [727, 92] on span "( 16 )" at bounding box center [715, 92] width 34 height 9
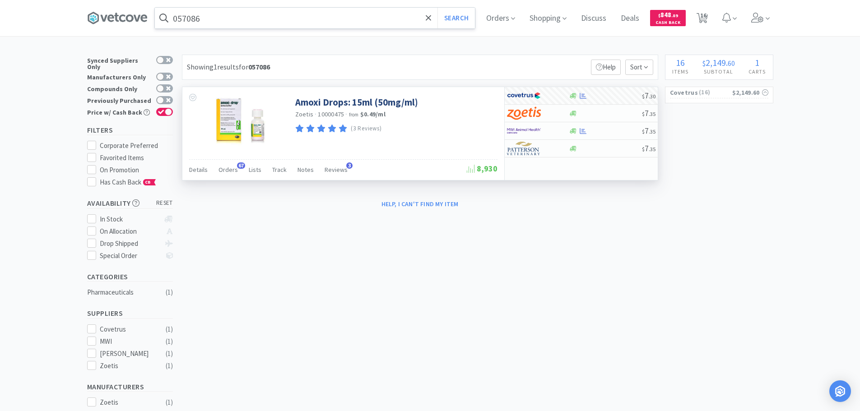
click at [252, 20] on input "057086" at bounding box center [315, 18] width 320 height 21
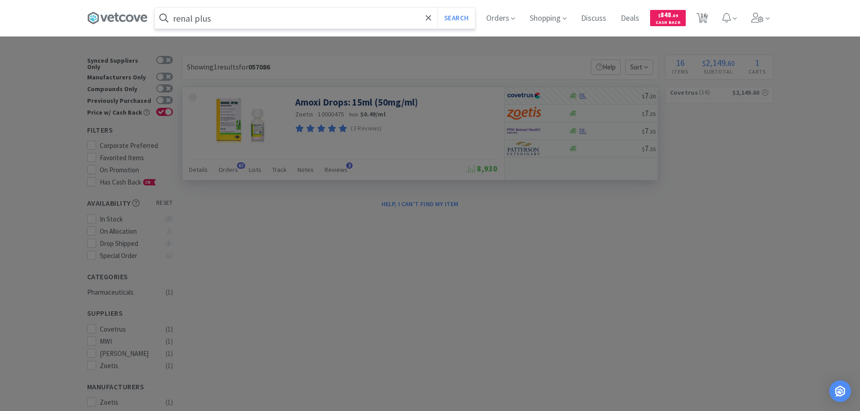
click at [437, 8] on button "Search" at bounding box center [455, 18] width 37 height 21
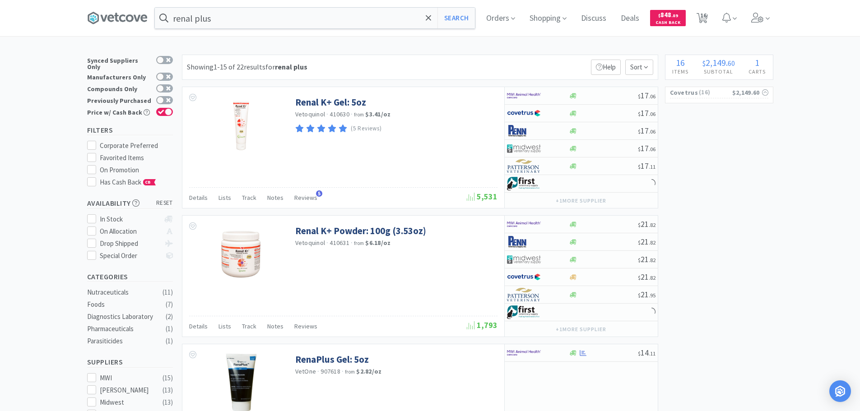
click at [478, 66] on div "Showing 1-15 of 22 results for renal plus Filters Help Sort" at bounding box center [420, 67] width 476 height 25
click at [589, 95] on div at bounding box center [603, 96] width 69 height 7
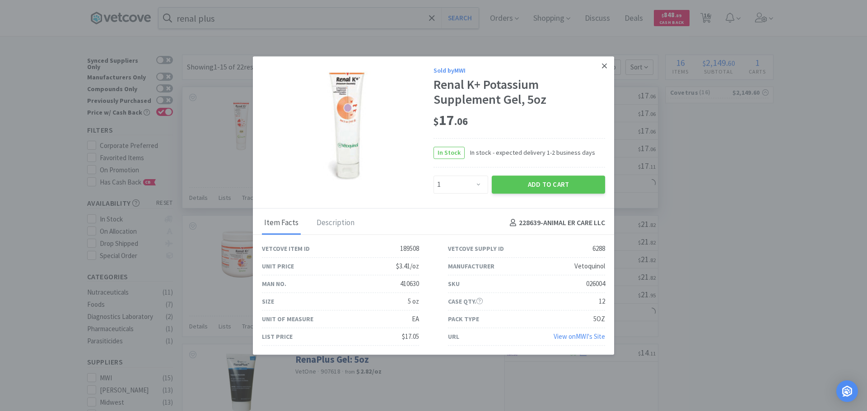
click at [604, 67] on icon at bounding box center [604, 66] width 5 height 8
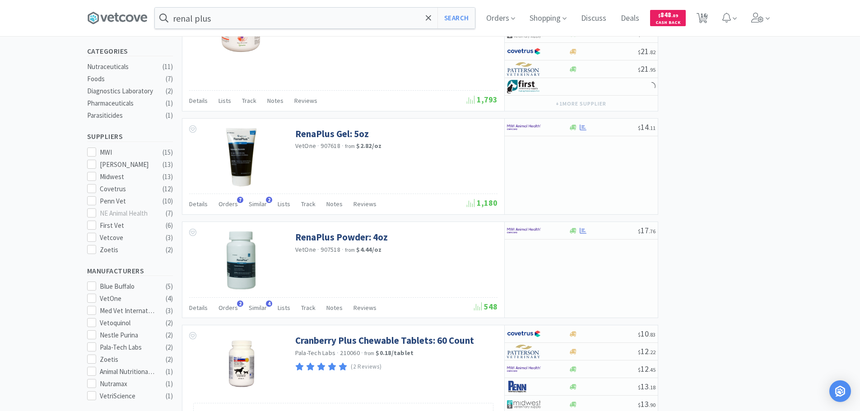
scroll to position [271, 0]
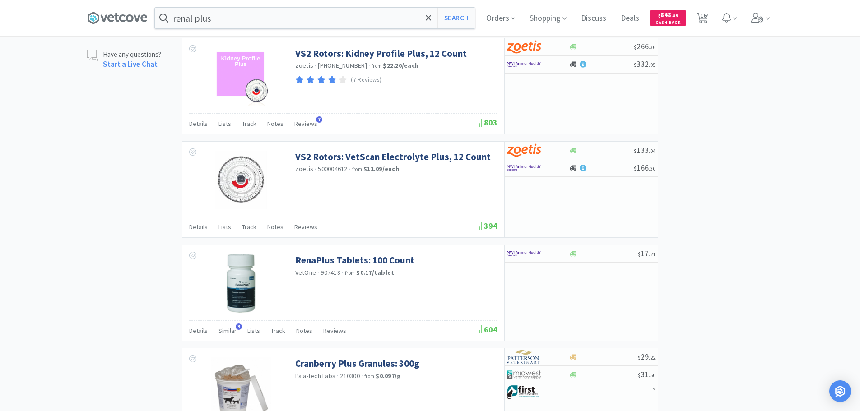
scroll to position [677, 0]
click at [595, 255] on div at bounding box center [603, 253] width 69 height 7
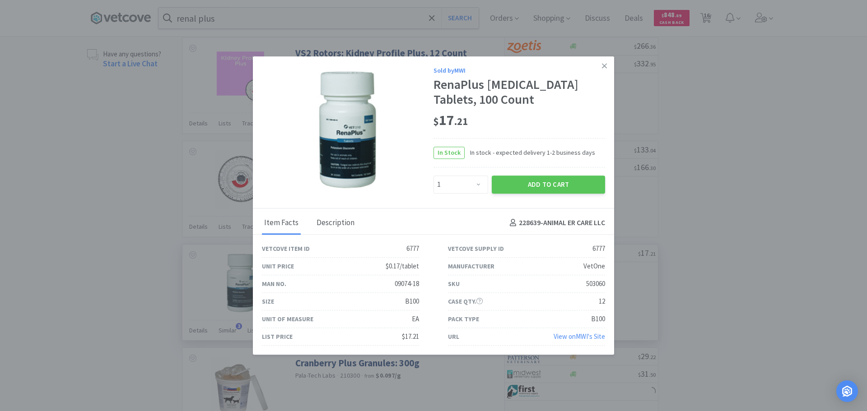
click at [342, 222] on div "Description" at bounding box center [335, 223] width 42 height 23
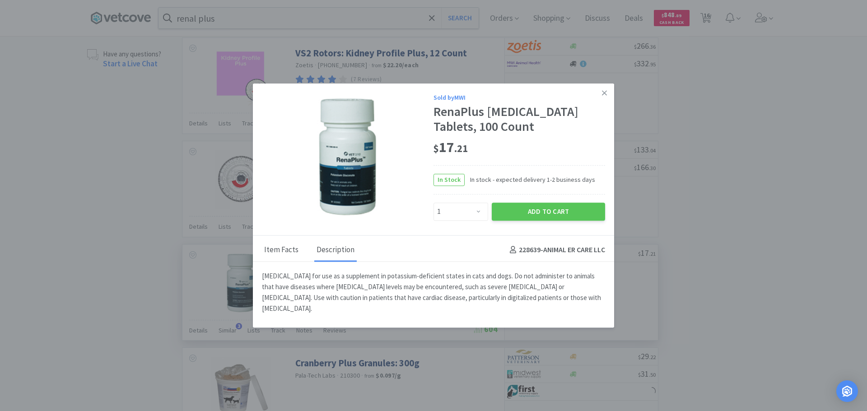
click at [276, 255] on div "Item Facts" at bounding box center [281, 250] width 39 height 23
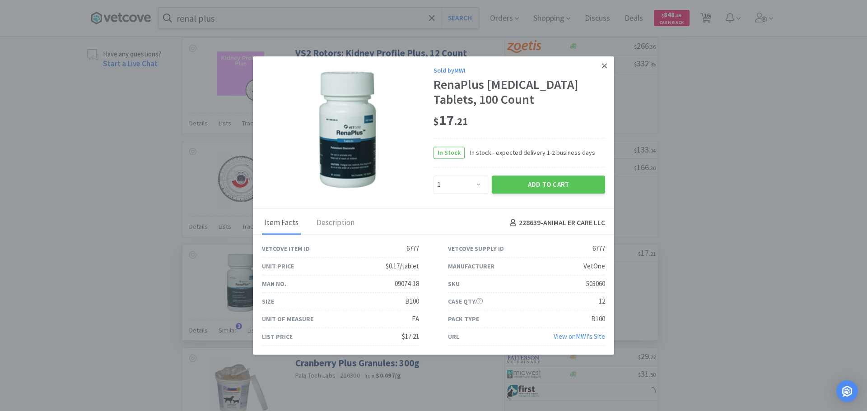
click at [605, 66] on icon at bounding box center [604, 66] width 5 height 8
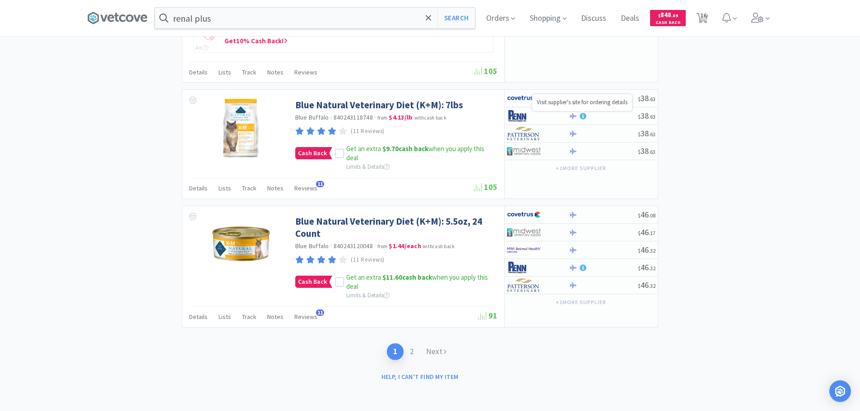
scroll to position [1527, 0]
click at [409, 348] on link "2" at bounding box center [411, 351] width 16 height 17
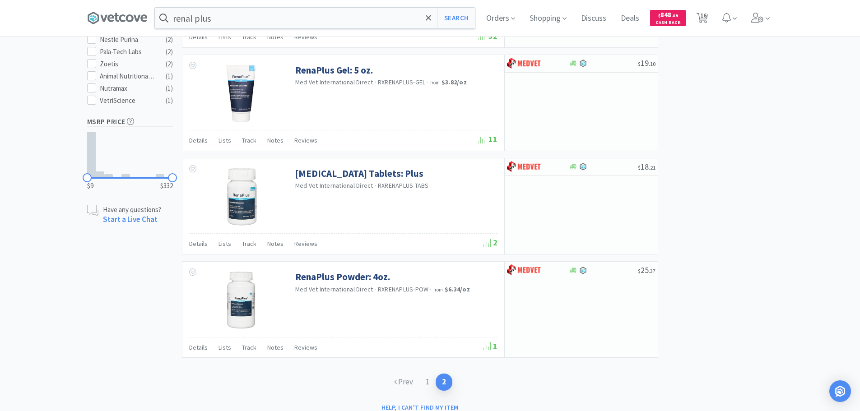
scroll to position [528, 0]
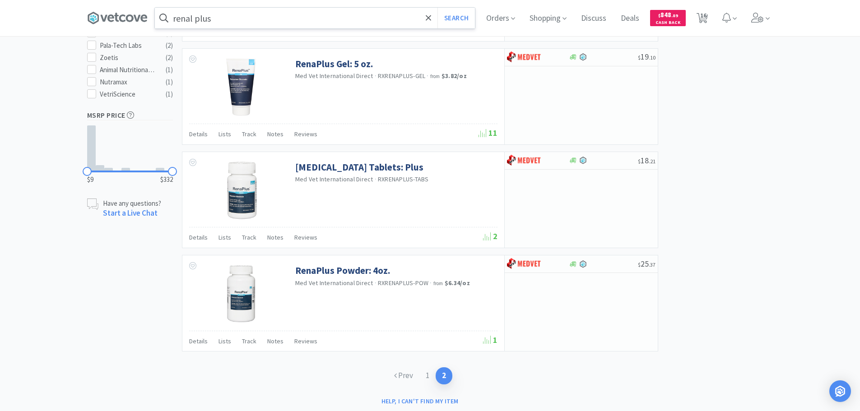
click at [297, 15] on input "renal plus" at bounding box center [315, 18] width 320 height 21
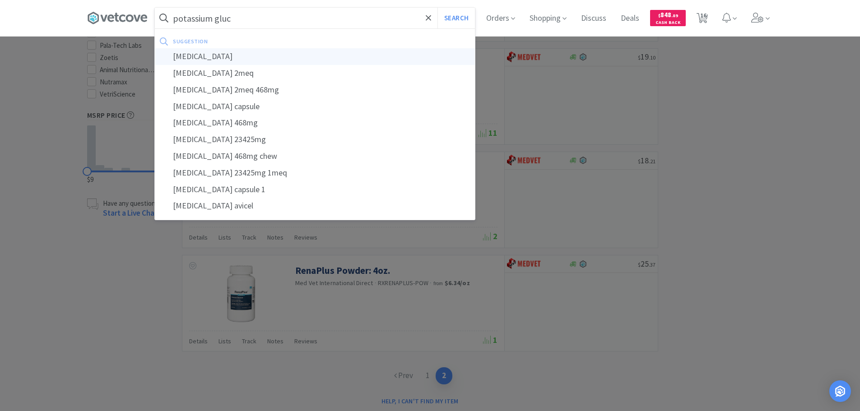
click at [276, 60] on div "[MEDICAL_DATA]" at bounding box center [315, 56] width 320 height 17
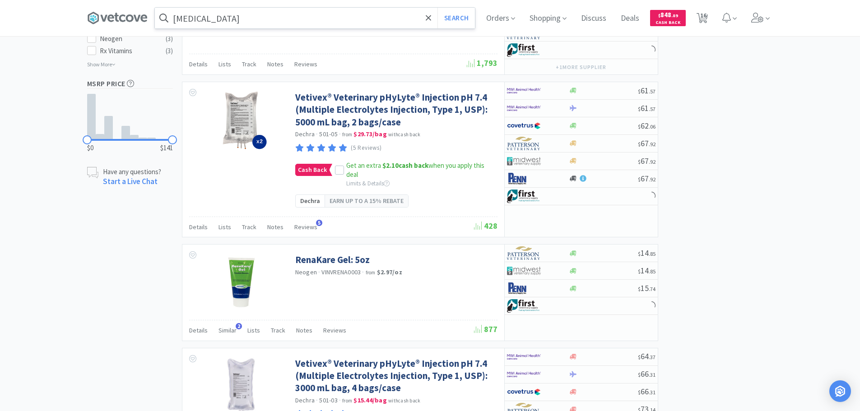
scroll to position [812, 0]
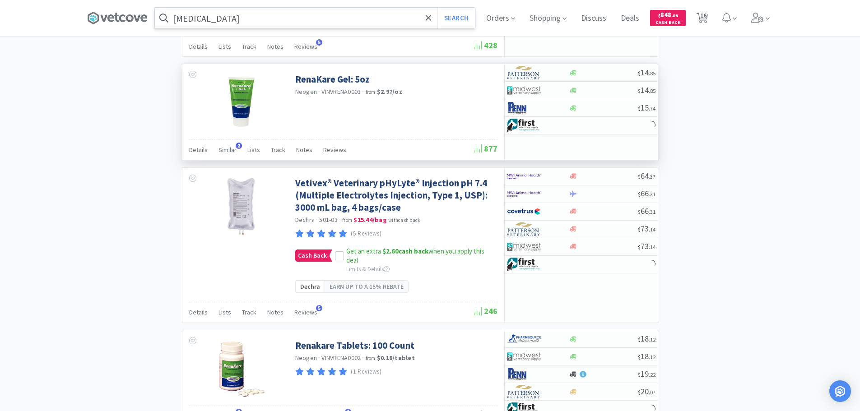
click at [405, 111] on div "RenaKare Gel: 5oz Neogen · VINVRENA0003 · from $2.97 / oz" at bounding box center [343, 101] width 322 height 75
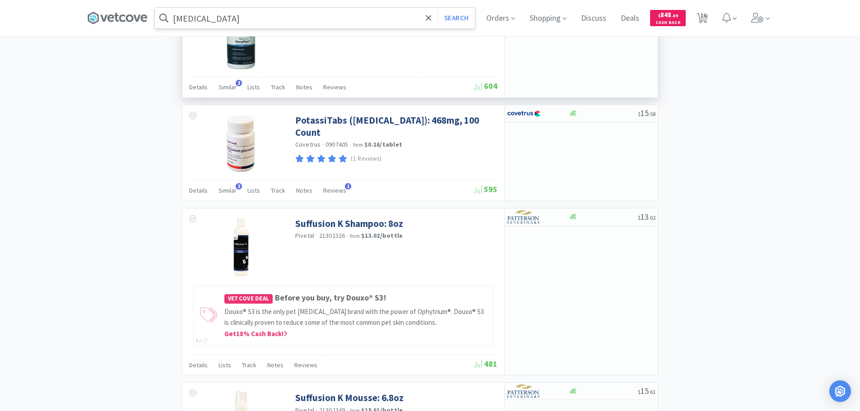
scroll to position [1354, 0]
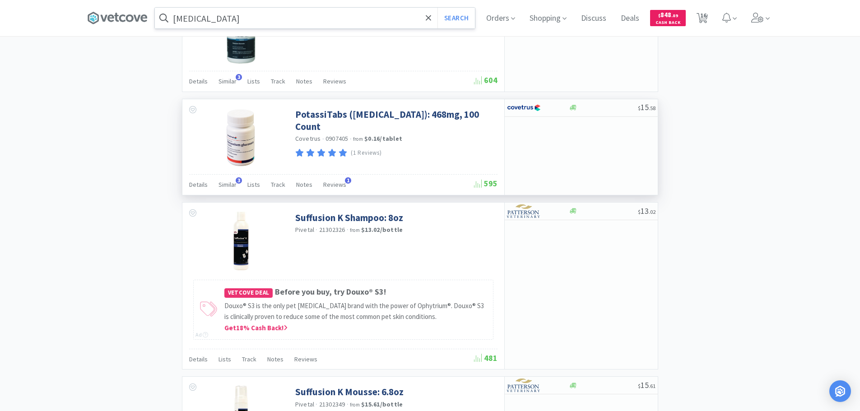
click at [475, 149] on div "(1 Reviews)" at bounding box center [395, 153] width 200 height 12
click at [476, 152] on div "(1 Reviews)" at bounding box center [395, 153] width 200 height 12
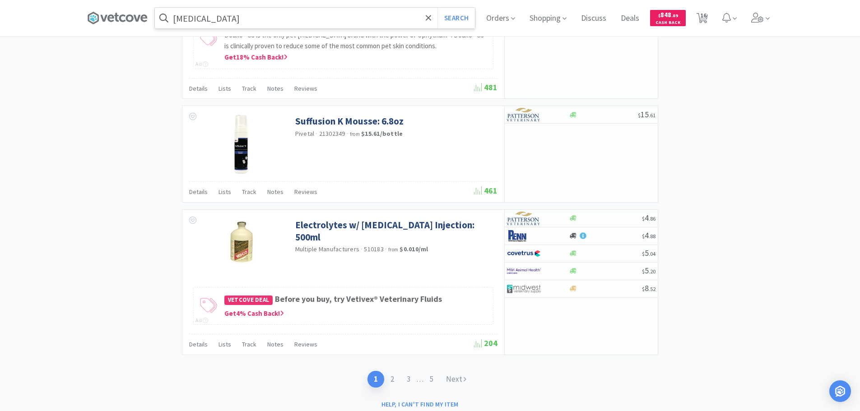
scroll to position [1653, 0]
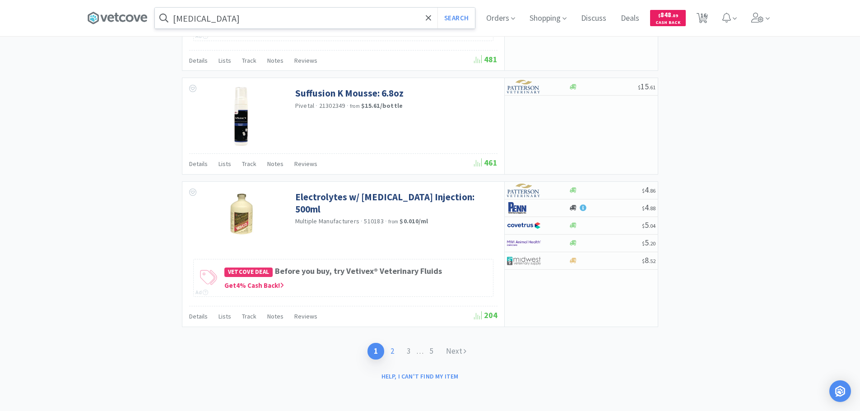
click at [393, 353] on link "2" at bounding box center [392, 351] width 16 height 17
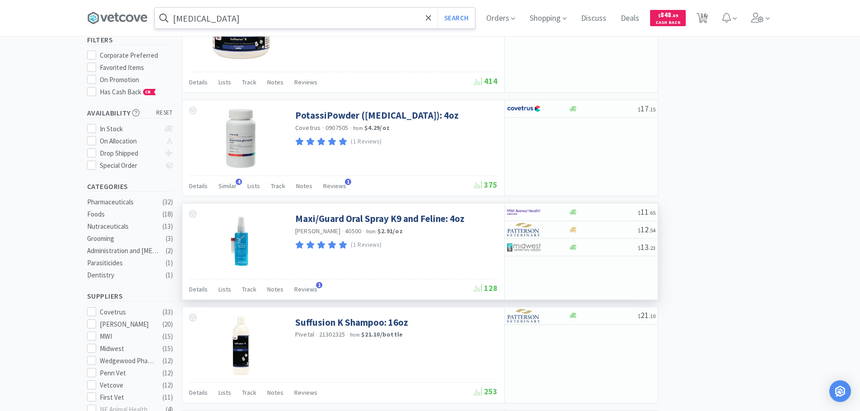
drag, startPoint x: 456, startPoint y: 232, endPoint x: 439, endPoint y: 258, distance: 31.7
click at [439, 258] on div "Maxi/Guard Oral Spray K9 and Feline: 4oz Addison · 40500 · from $2.91 / oz (1 R…" at bounding box center [343, 241] width 322 height 75
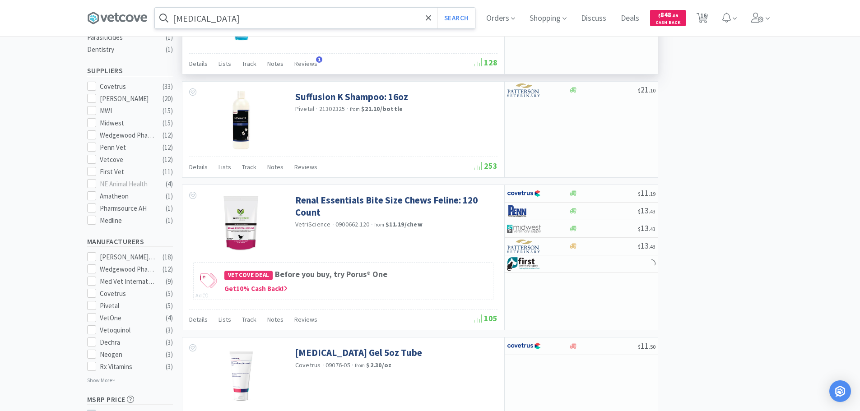
scroll to position [496, 0]
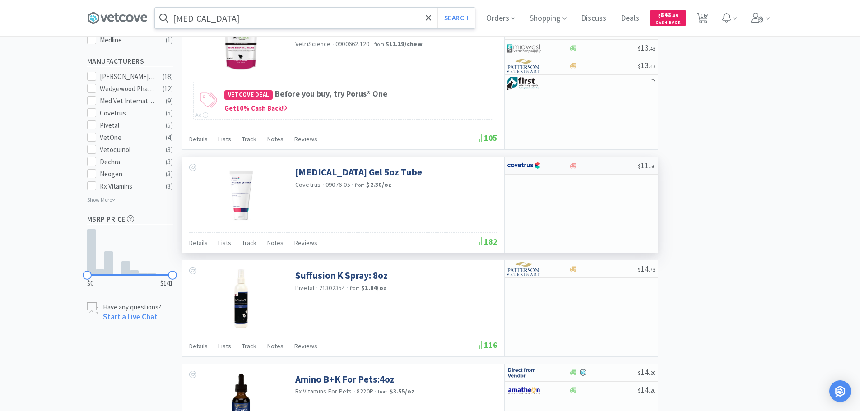
click at [592, 166] on div at bounding box center [603, 165] width 69 height 7
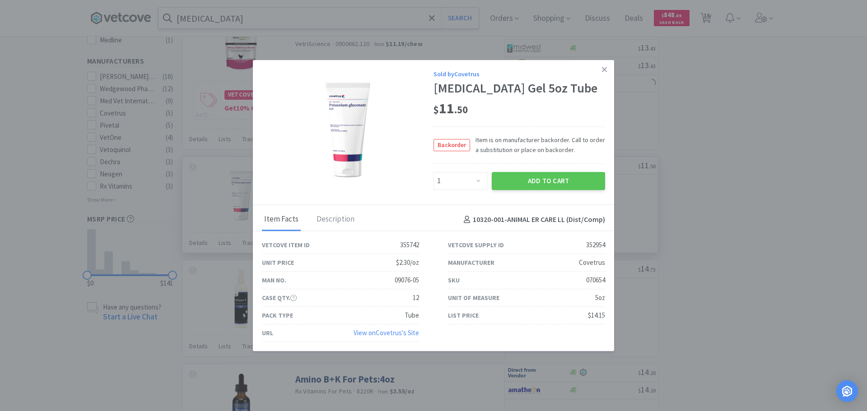
click at [588, 155] on span "Item is on manufacturer backorder. Call to order a substitution or place on bac…" at bounding box center [537, 145] width 135 height 20
click at [596, 286] on div "070654" at bounding box center [595, 280] width 19 height 11
copy div "070654"
click at [602, 67] on icon at bounding box center [604, 69] width 5 height 5
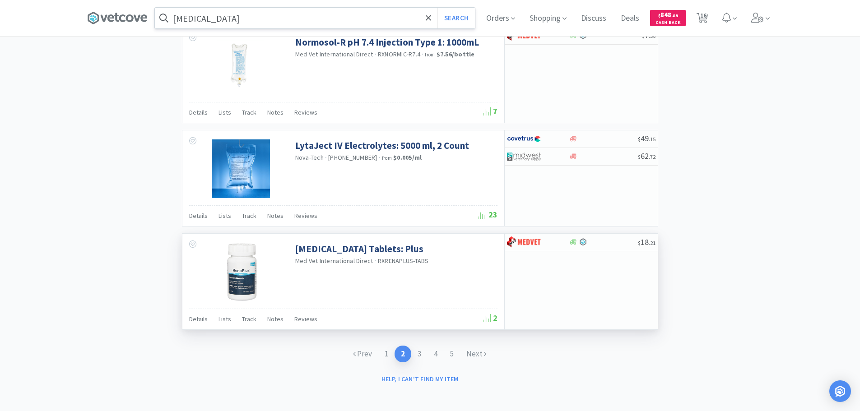
scroll to position [1353, 0]
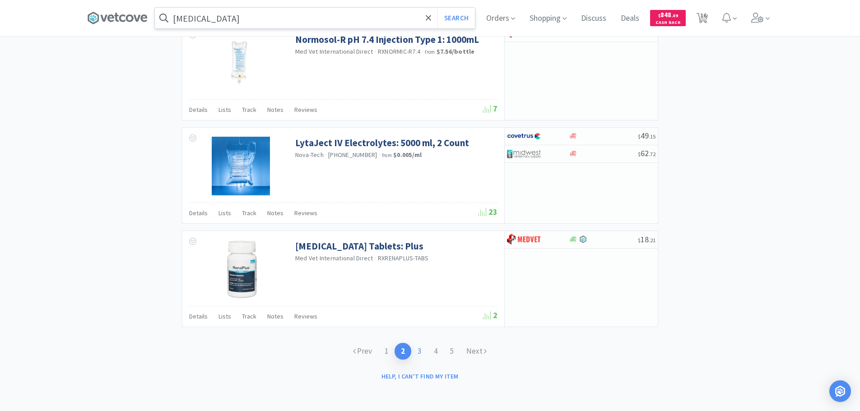
click at [421, 348] on link "3" at bounding box center [419, 351] width 16 height 17
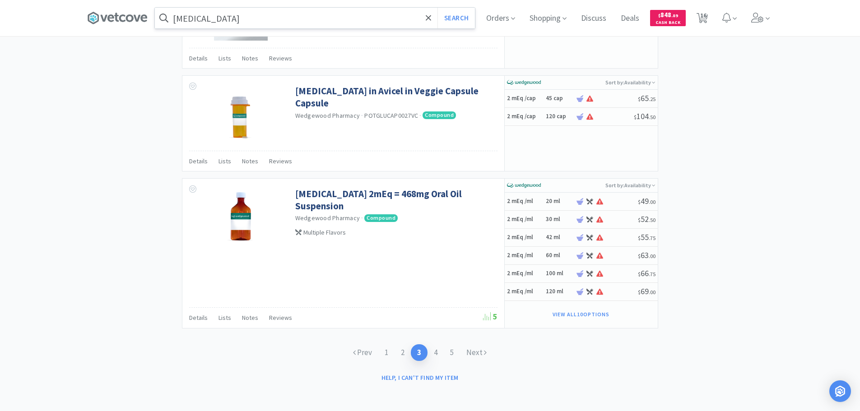
scroll to position [1407, 0]
click at [436, 348] on link "4" at bounding box center [435, 351] width 16 height 17
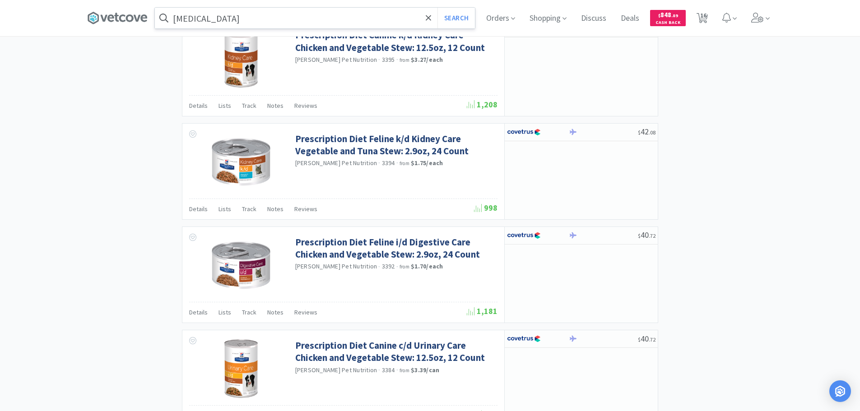
scroll to position [1333, 0]
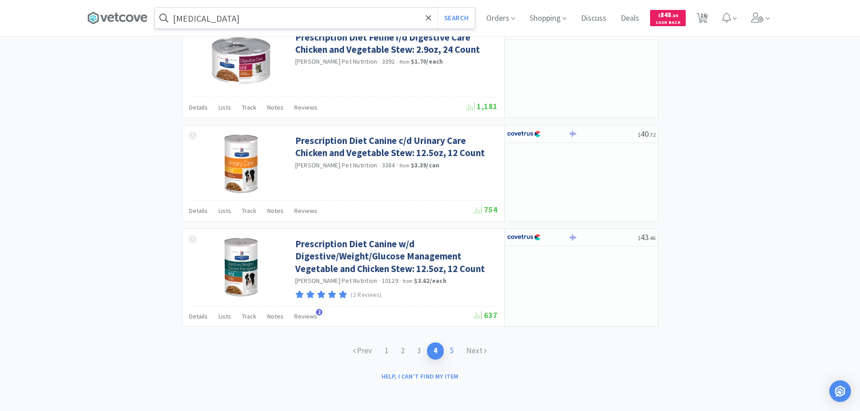
click at [451, 347] on link "5" at bounding box center [452, 351] width 16 height 17
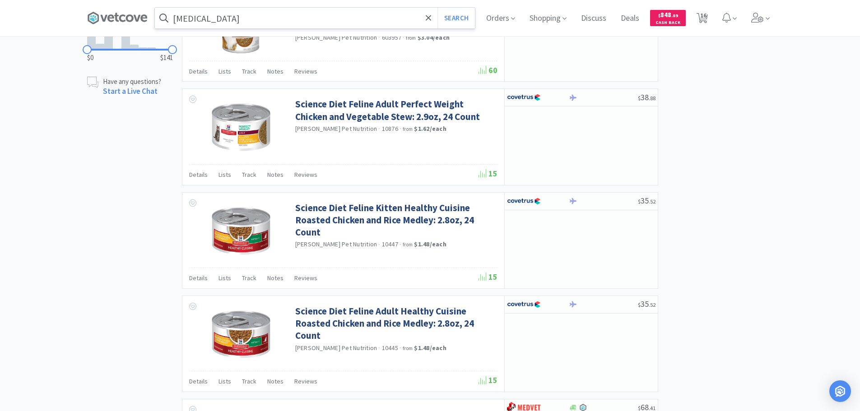
scroll to position [993, 0]
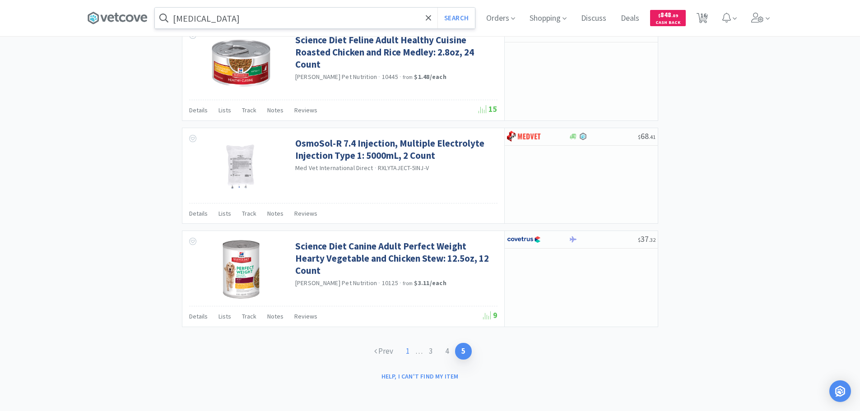
click at [408, 351] on link "1" at bounding box center [407, 351] width 16 height 17
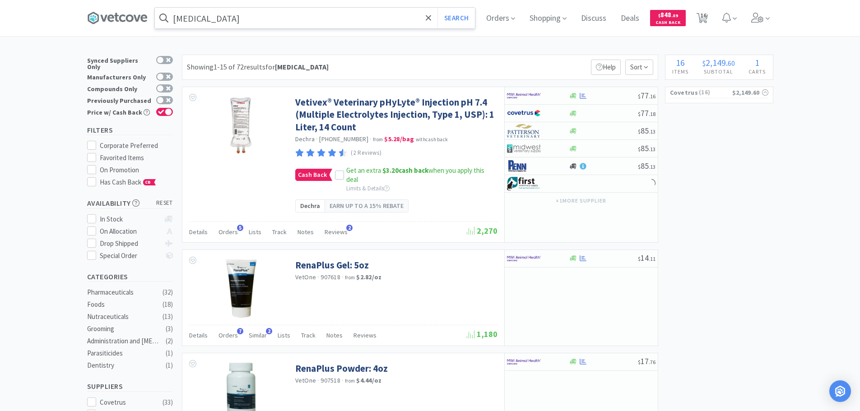
click at [278, 17] on input "[MEDICAL_DATA]" at bounding box center [315, 18] width 320 height 21
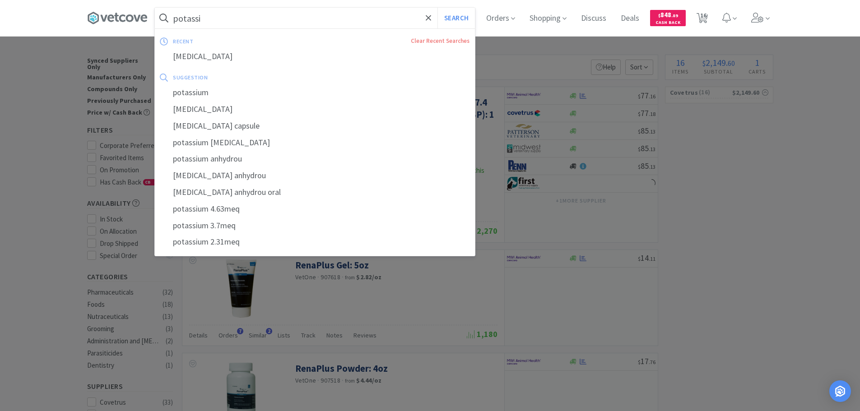
click at [437, 8] on button "Search" at bounding box center [455, 18] width 37 height 21
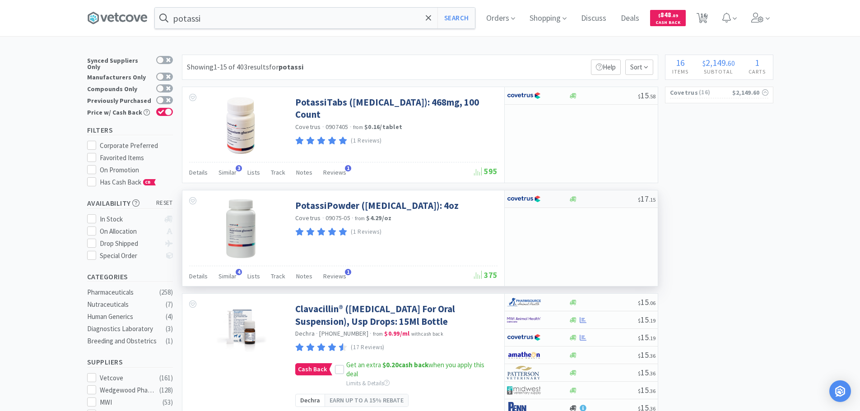
click at [617, 206] on div "$ 17 . 15" at bounding box center [581, 199] width 153 height 18
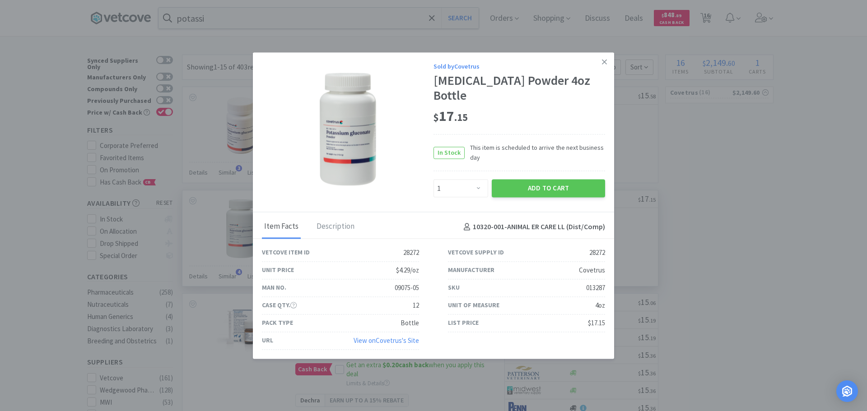
click at [594, 291] on div "013287" at bounding box center [595, 288] width 19 height 11
copy div "013287"
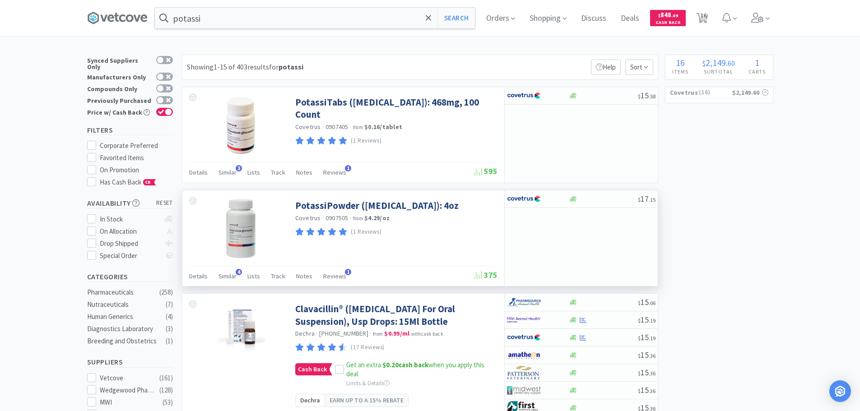
click at [260, 17] on input "potassi" at bounding box center [315, 18] width 320 height 21
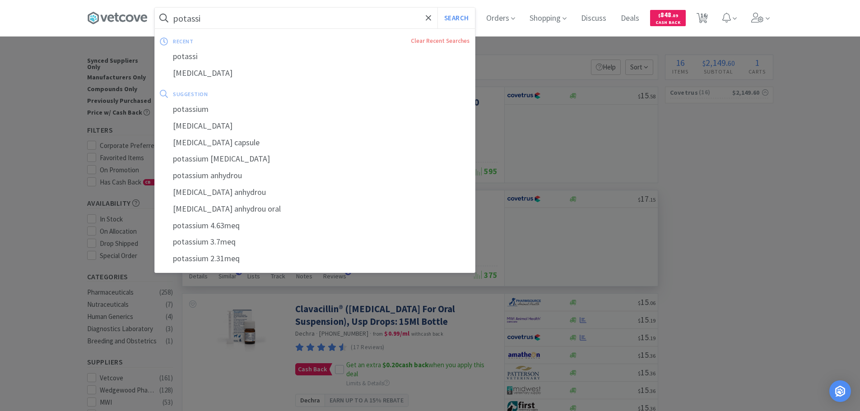
paste input "035289"
click at [437, 8] on button "Search" at bounding box center [455, 18] width 37 height 21
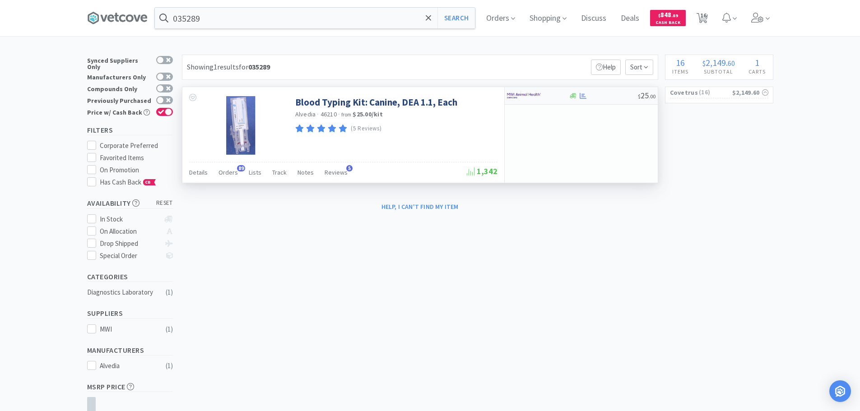
click at [616, 95] on div at bounding box center [603, 96] width 69 height 7
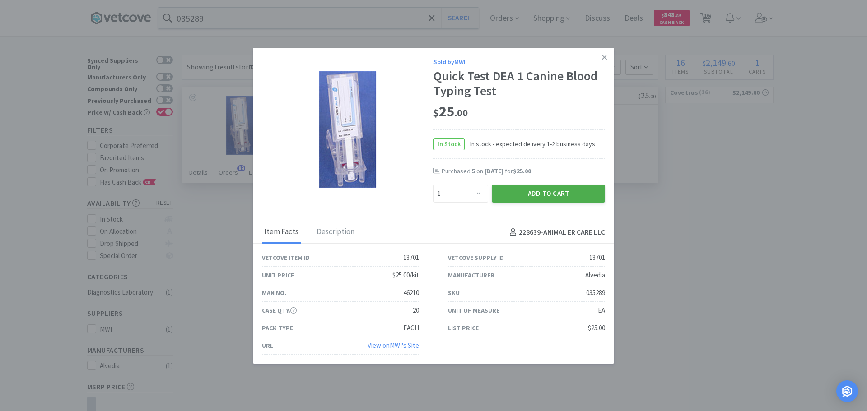
click at [526, 199] on button "Add to Cart" at bounding box center [547, 194] width 113 height 18
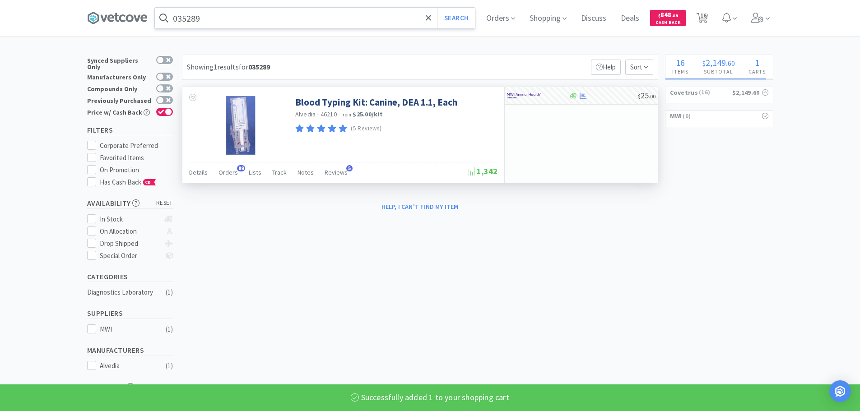
click at [254, 23] on input "035289" at bounding box center [315, 18] width 320 height 21
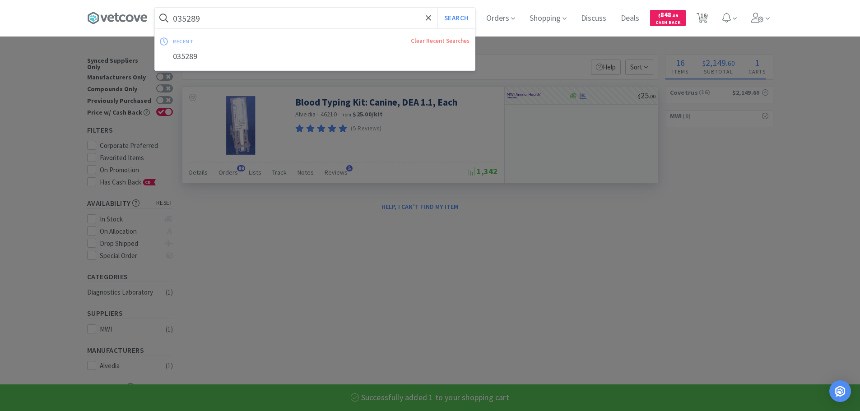
paste input "58825"
click at [437, 8] on button "Search" at bounding box center [455, 18] width 37 height 21
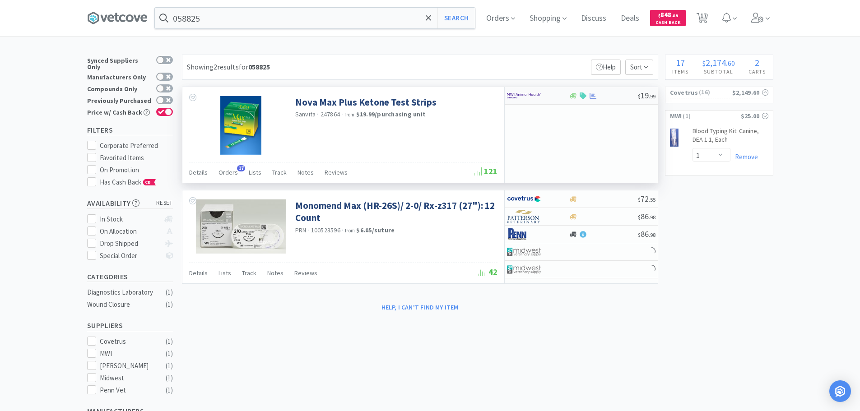
click at [607, 99] on div "$ 19 . 99" at bounding box center [581, 96] width 153 height 18
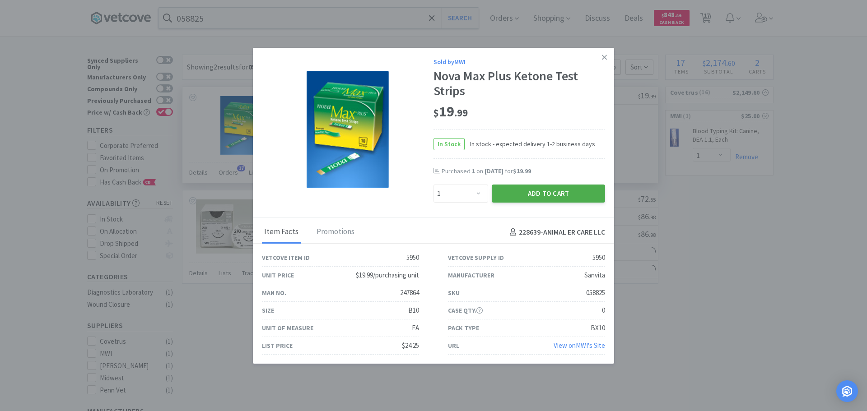
click at [528, 190] on button "Add to Cart" at bounding box center [547, 194] width 113 height 18
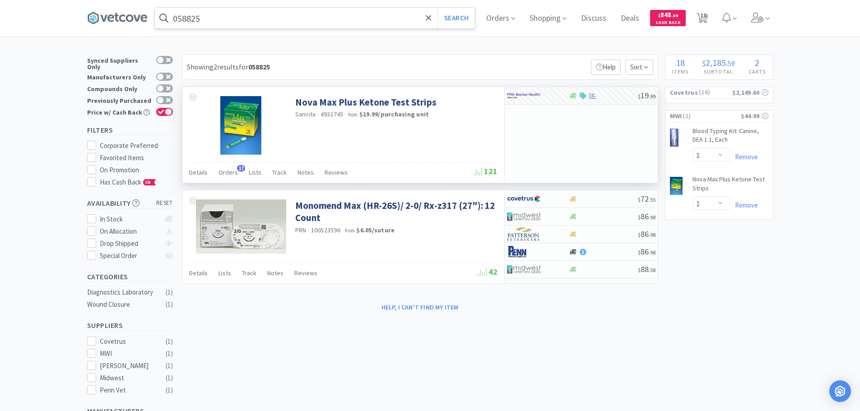
click at [259, 12] on input "058825" at bounding box center [315, 18] width 320 height 21
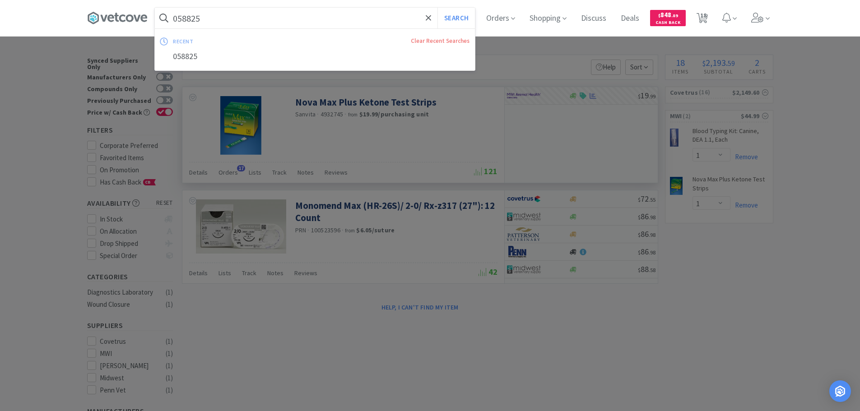
paste input "12414"
click at [437, 8] on button "Search" at bounding box center [455, 18] width 37 height 21
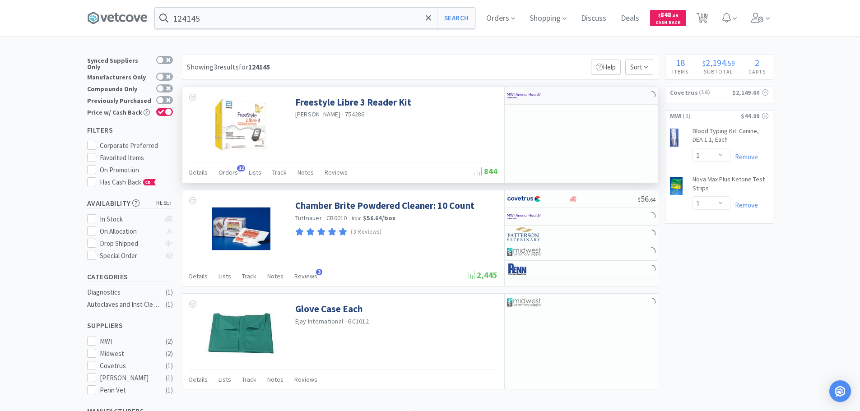
click at [609, 94] on div at bounding box center [581, 96] width 153 height 18
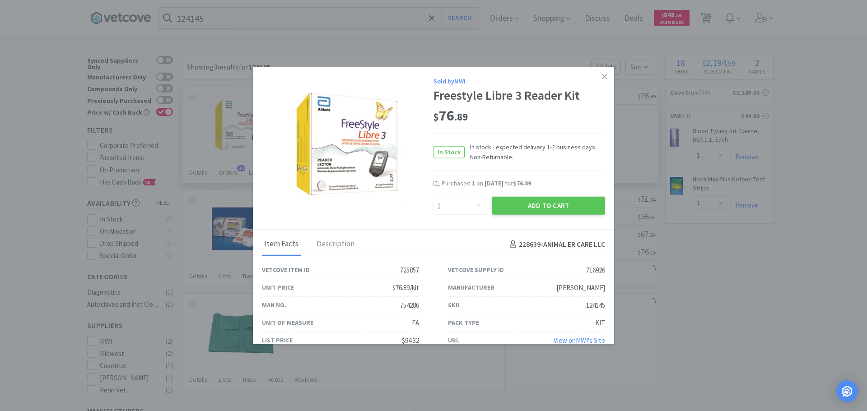
click at [606, 91] on div "Sold by MWI Freestyle Libre 3 Reader Kit $ 76 . 89 In Stock In stock - expected…" at bounding box center [433, 148] width 361 height 163
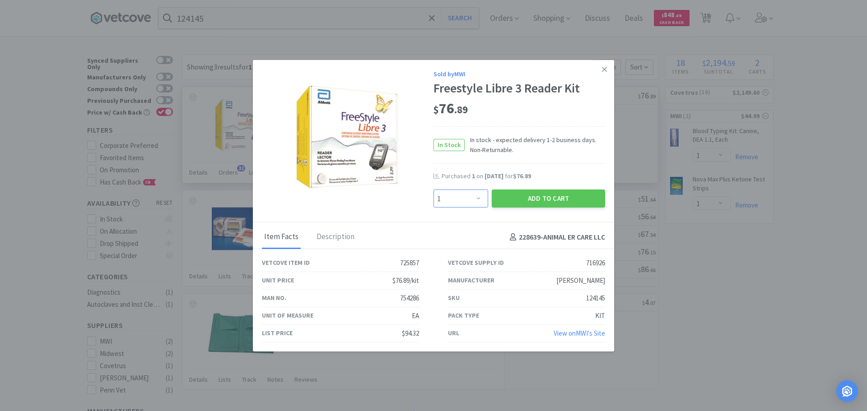
click at [464, 195] on select "Enter Quantity 1 2 3 4 5 6 7 8 9 10 11 12 13 14 15 16 17 18 19 20 Enter Quantity" at bounding box center [460, 199] width 55 height 18
click at [433, 190] on select "Enter Quantity 1 2 3 4 5 6 7 8 9 10 11 12 13 14 15 16 17 18 19 20 Enter Quantity" at bounding box center [460, 199] width 55 height 18
click at [507, 203] on button "Add to Cart" at bounding box center [547, 199] width 113 height 18
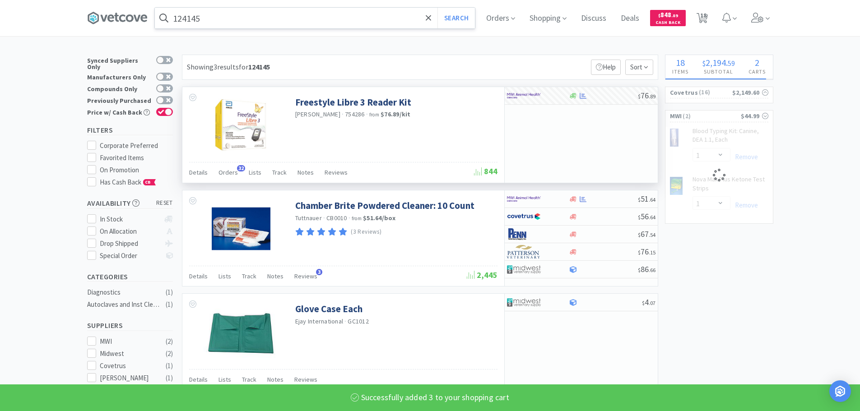
click at [276, 11] on input "124145" at bounding box center [315, 18] width 320 height 21
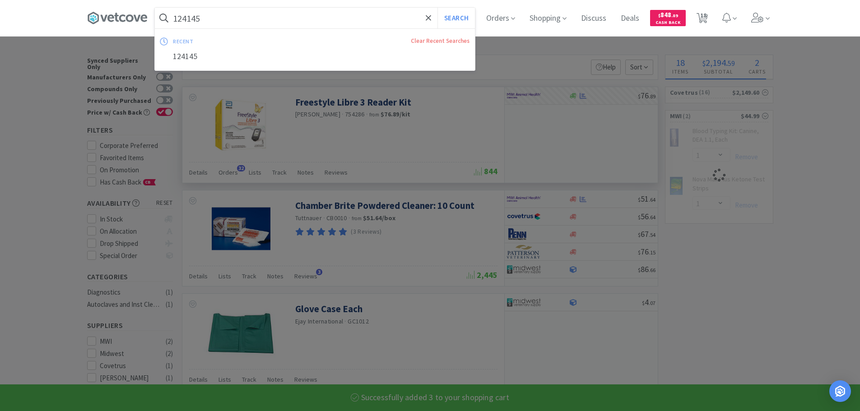
paste input "4"
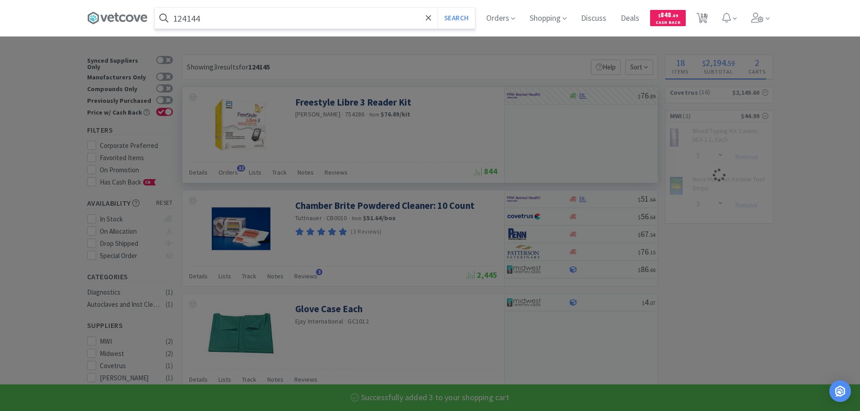
click at [437, 8] on button "Search" at bounding box center [455, 18] width 37 height 21
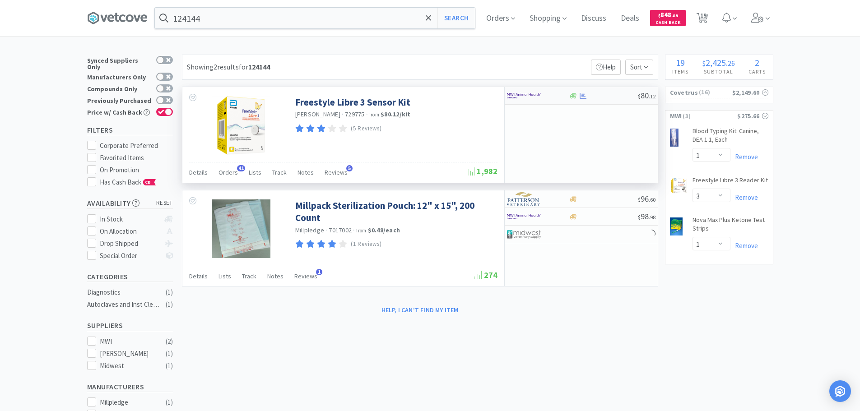
click at [617, 99] on div at bounding box center [603, 96] width 69 height 7
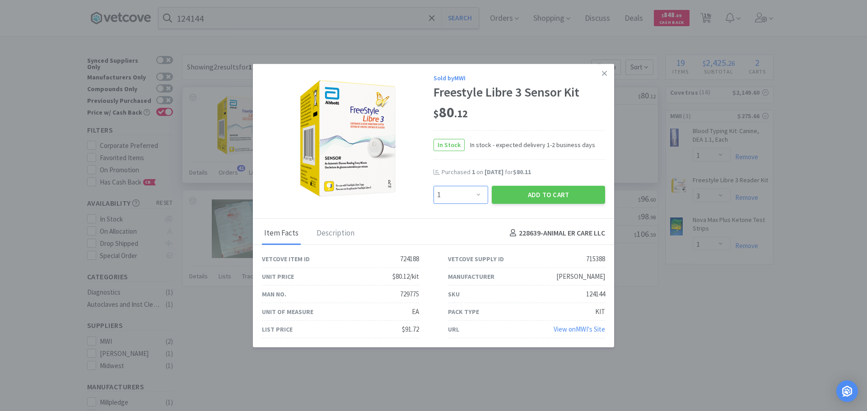
click at [455, 196] on select "Enter Quantity 1 2 3 4 5 6 7 8 9 10 11 12 13 14 15 16 17 18 19 20 Enter Quantity" at bounding box center [460, 194] width 55 height 18
click at [433, 185] on select "Enter Quantity 1 2 3 4 5 6 7 8 9 10 11 12 13 14 15 16 17 18 19 20 Enter Quantity" at bounding box center [460, 194] width 55 height 18
click at [509, 206] on div "Sold by MWI Freestyle Libre 3 Sensor Kit $ 80 . 12 In Stock In stock - expected…" at bounding box center [433, 141] width 361 height 155
click at [508, 195] on button "Add to Cart" at bounding box center [547, 194] width 113 height 18
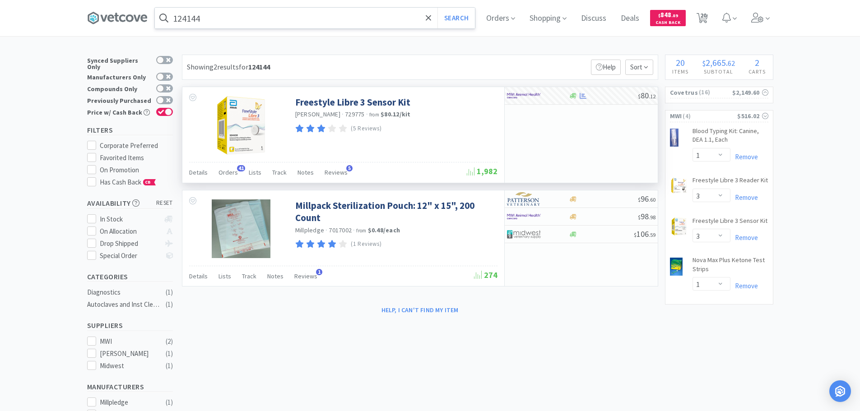
click at [260, 19] on input "124144" at bounding box center [315, 18] width 320 height 21
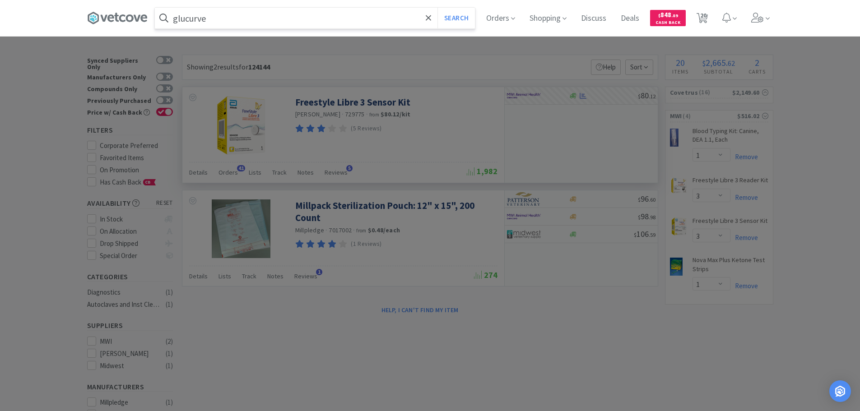
click at [437, 8] on button "Search" at bounding box center [455, 18] width 37 height 21
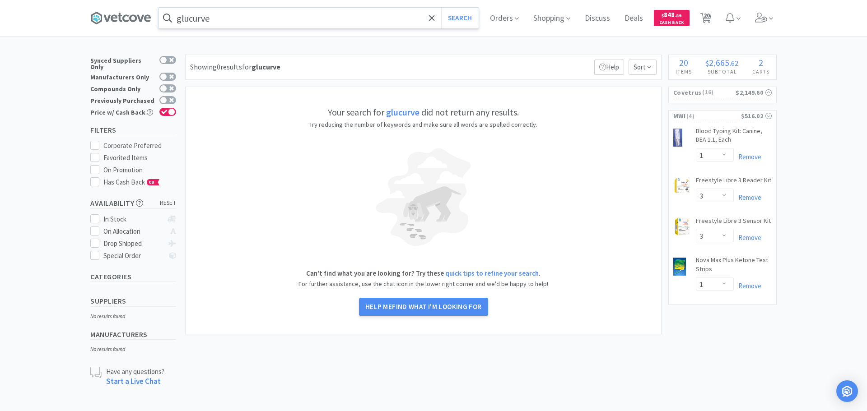
click at [243, 13] on input "glucurve" at bounding box center [318, 18] width 320 height 21
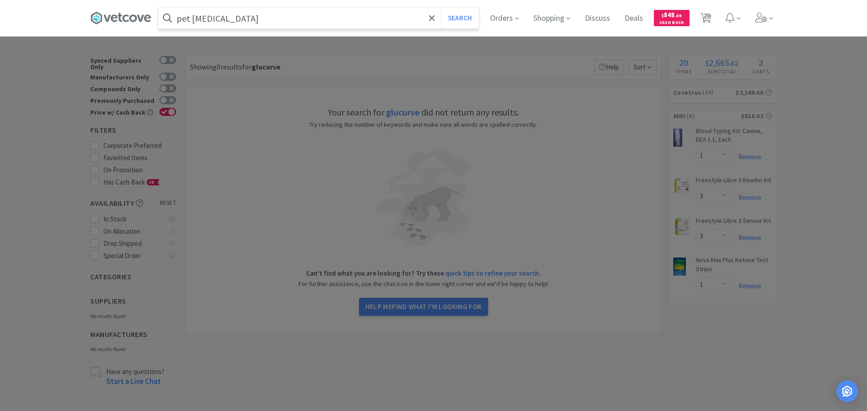
click at [441, 8] on button "Search" at bounding box center [459, 18] width 37 height 21
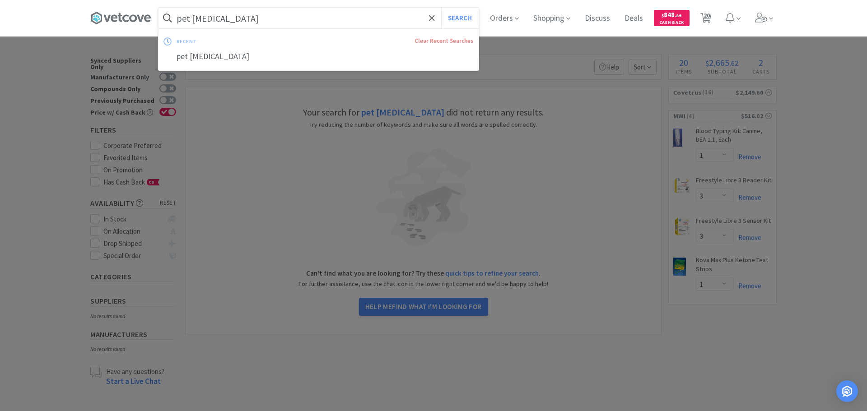
click at [190, 18] on input "pet [MEDICAL_DATA]" at bounding box center [318, 18] width 320 height 21
click at [190, 20] on input "pet [MEDICAL_DATA]" at bounding box center [318, 18] width 320 height 21
drag, startPoint x: 190, startPoint y: 19, endPoint x: 173, endPoint y: 21, distance: 17.4
click at [173, 21] on form "pet [MEDICAL_DATA] Search" at bounding box center [318, 18] width 320 height 21
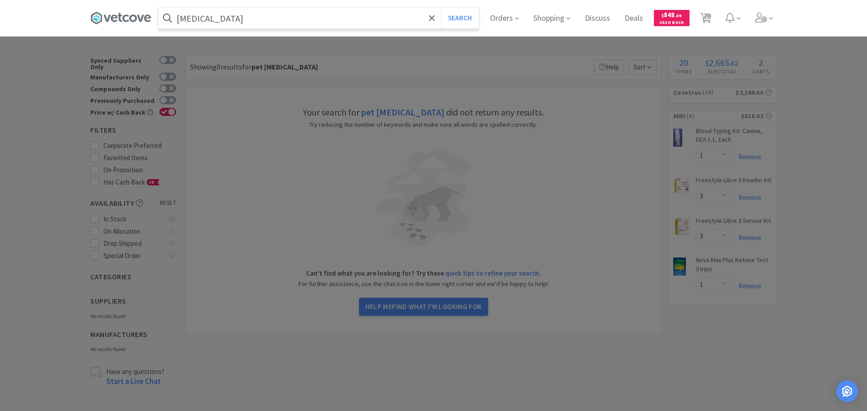
click at [441, 8] on button "Search" at bounding box center [459, 18] width 37 height 21
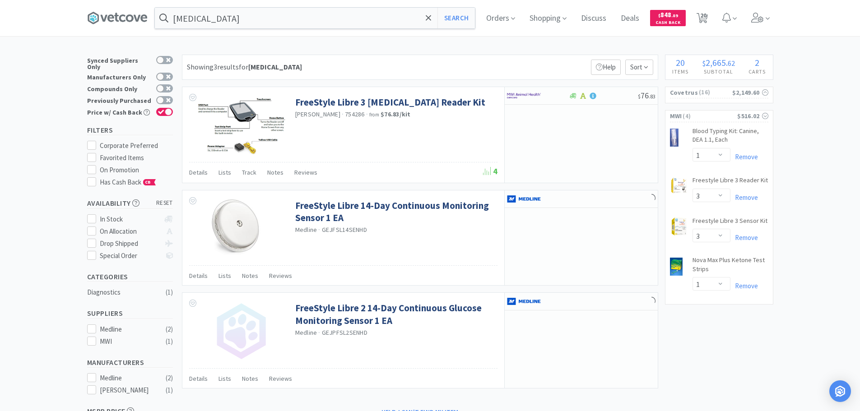
click at [363, 68] on div "Showing 3 results for [MEDICAL_DATA] Filters Help Sort" at bounding box center [420, 67] width 476 height 25
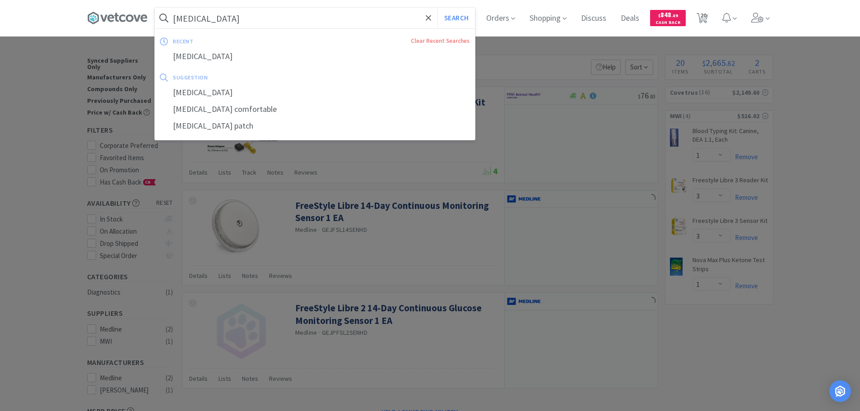
click at [236, 19] on input "[MEDICAL_DATA]" at bounding box center [315, 18] width 320 height 21
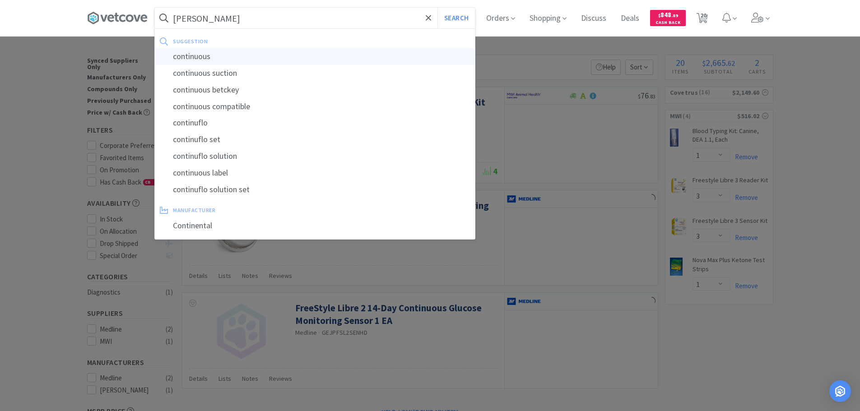
click at [236, 57] on div "continuous" at bounding box center [315, 56] width 320 height 17
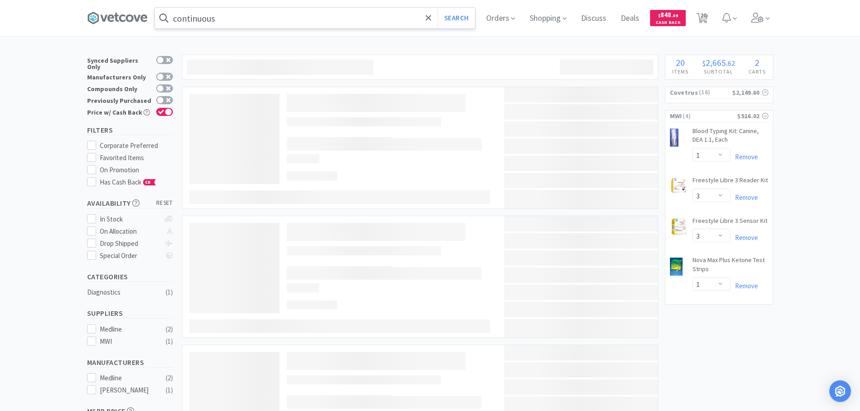
click at [258, 19] on input "continuous" at bounding box center [315, 18] width 320 height 21
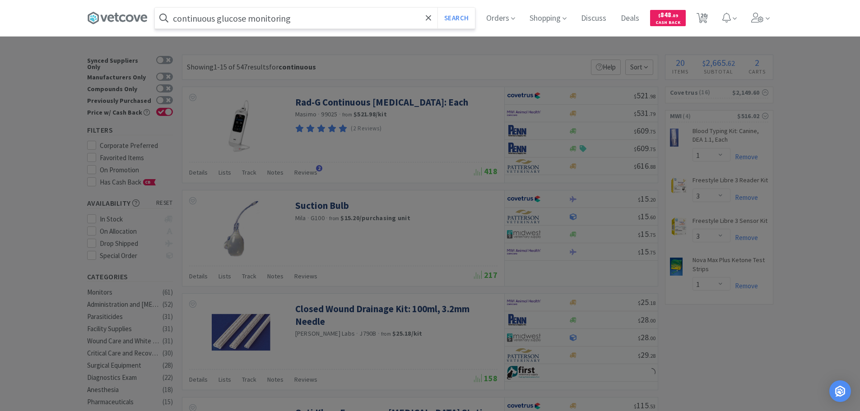
click at [437, 8] on button "Search" at bounding box center [455, 18] width 37 height 21
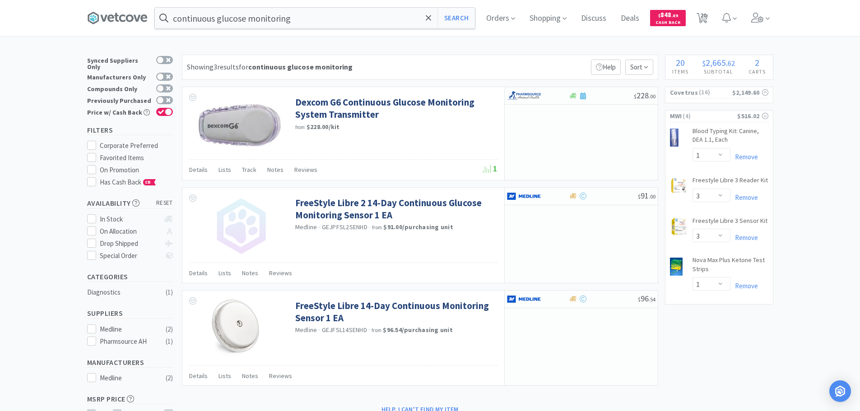
click at [433, 68] on div "Showing 3 results for continuous glucose monitoring Filters Help Sort" at bounding box center [420, 67] width 476 height 25
click at [441, 62] on div "Showing 3 results for continuous glucose monitoring Filters Help Sort" at bounding box center [420, 67] width 476 height 25
click at [337, 7] on div "continuous glucose monitoring Search" at bounding box center [314, 18] width 321 height 22
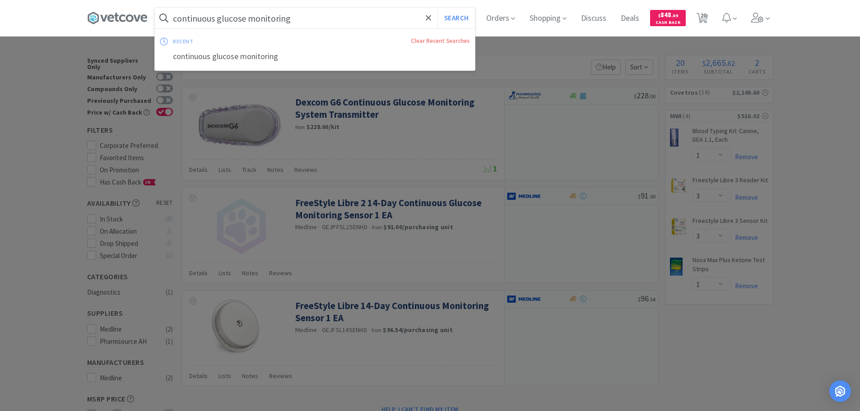
click at [336, 14] on input "continuous glucose monitoring" at bounding box center [315, 18] width 320 height 21
paste input "510510"
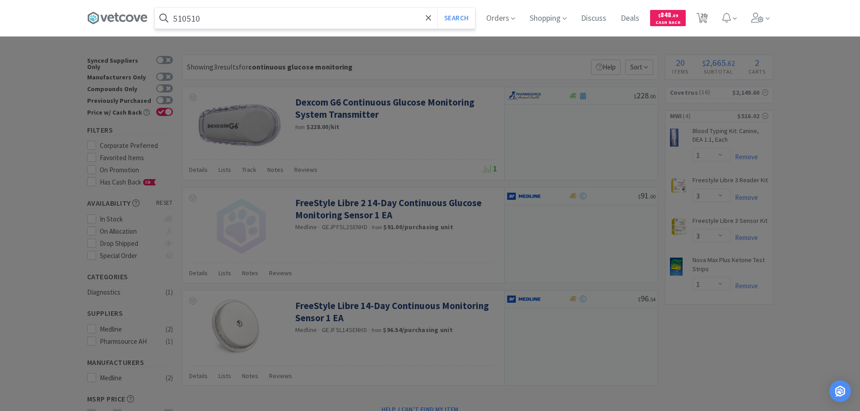
click at [437, 8] on button "Search" at bounding box center [455, 18] width 37 height 21
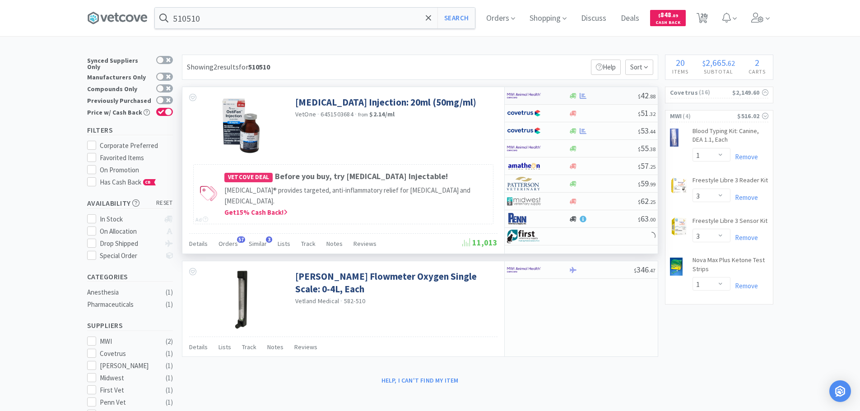
click at [621, 90] on div "$ 42 . 88" at bounding box center [581, 96] width 153 height 18
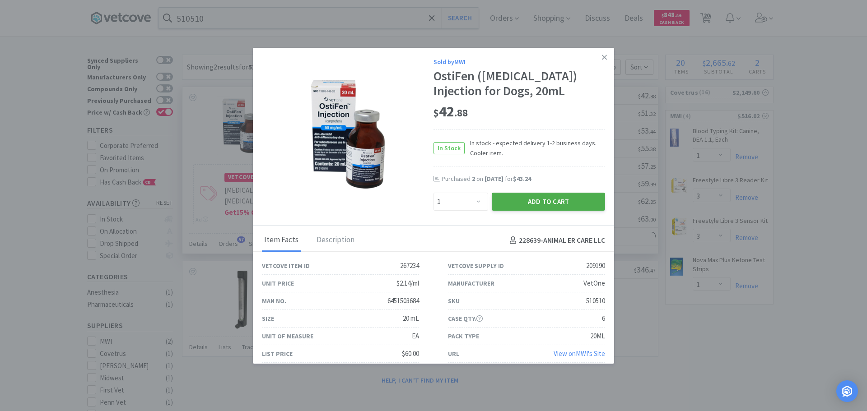
click at [491, 194] on button "Add to Cart" at bounding box center [547, 202] width 113 height 18
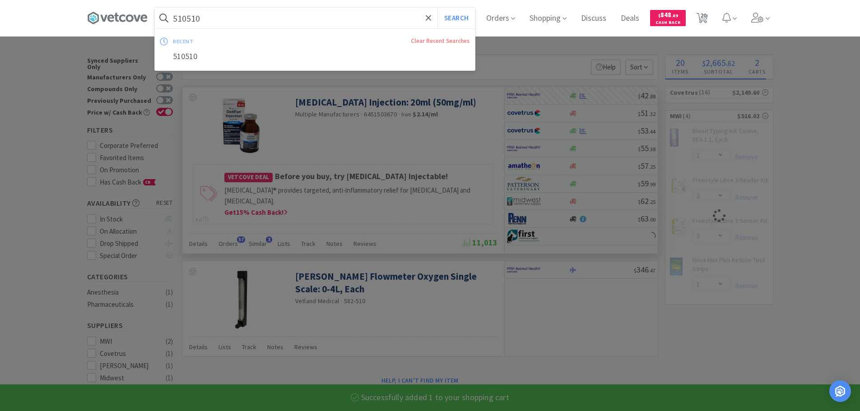
click at [250, 23] on input "510510" at bounding box center [315, 18] width 320 height 21
paste input "01084"
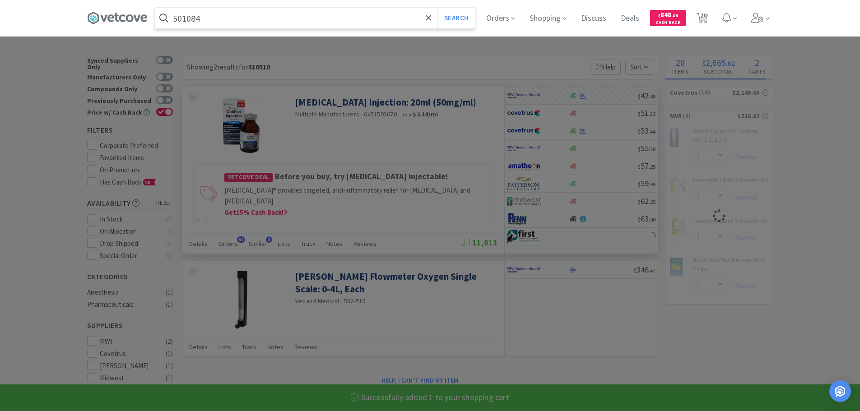
click at [437, 8] on button "Search" at bounding box center [455, 18] width 37 height 21
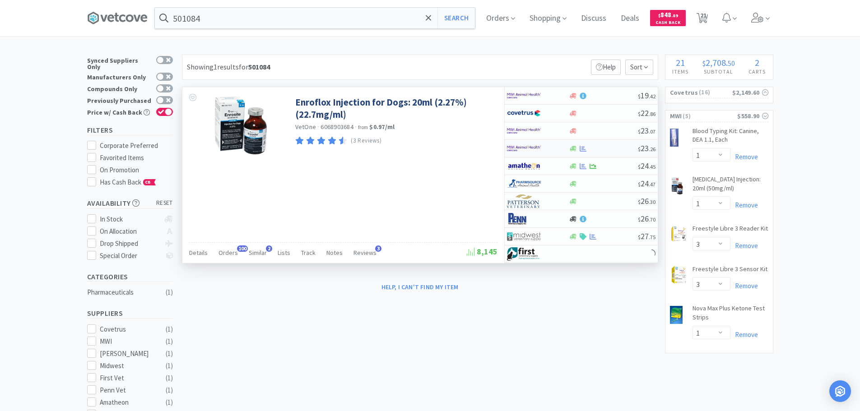
click at [600, 144] on div "$ 23 . 26" at bounding box center [581, 149] width 153 height 18
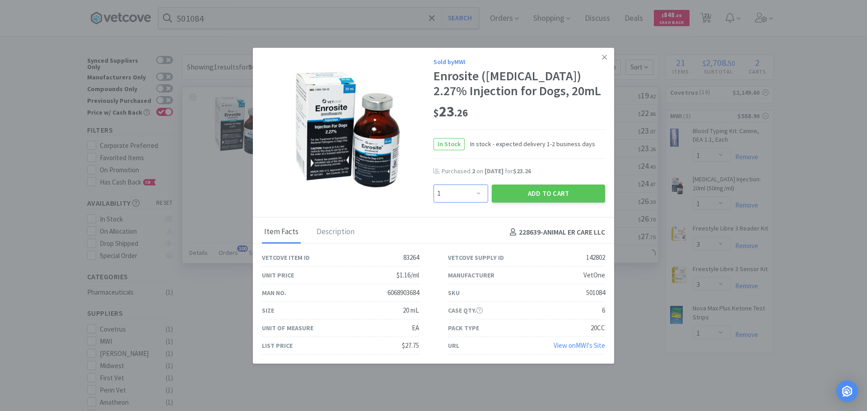
click at [458, 196] on select "Enter Quantity 1 2 3 4 5 6 7 8 9 10 11 12 13 14 15 16 17 18 19 20 Enter Quantity" at bounding box center [460, 194] width 55 height 18
click at [433, 185] on select "Enter Quantity 1 2 3 4 5 6 7 8 9 10 11 12 13 14 15 16 17 18 19 20 Enter Quantity" at bounding box center [460, 194] width 55 height 18
click at [525, 190] on button "Add to Cart" at bounding box center [547, 194] width 113 height 18
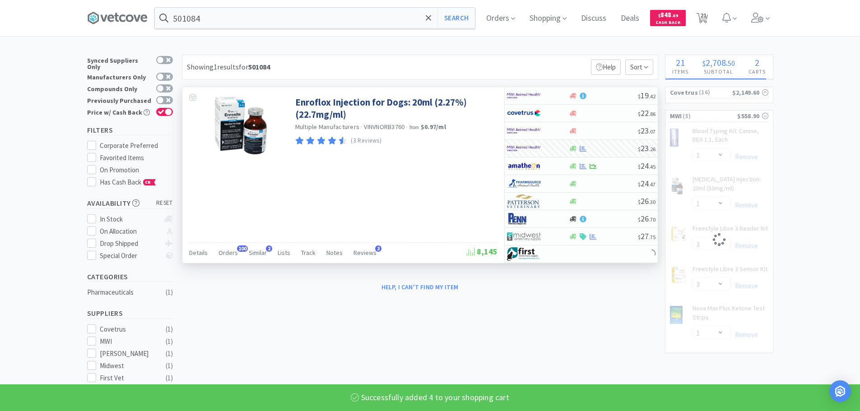
click at [623, 161] on div "$ 24 . 45" at bounding box center [581, 167] width 153 height 18
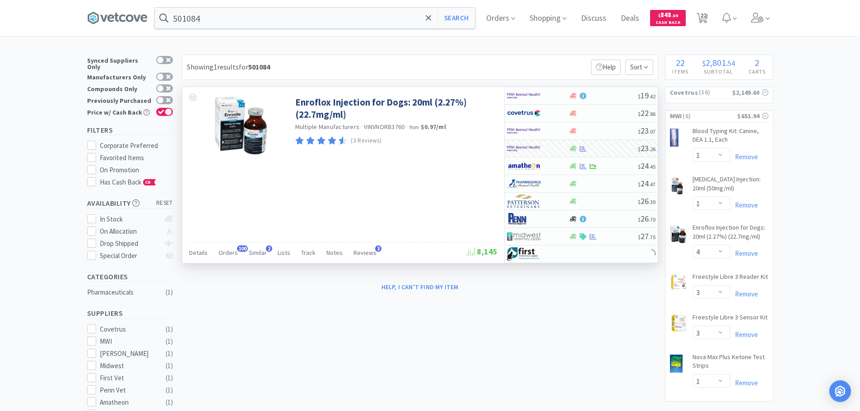
click at [261, 14] on input "501084" at bounding box center [315, 18] width 320 height 21
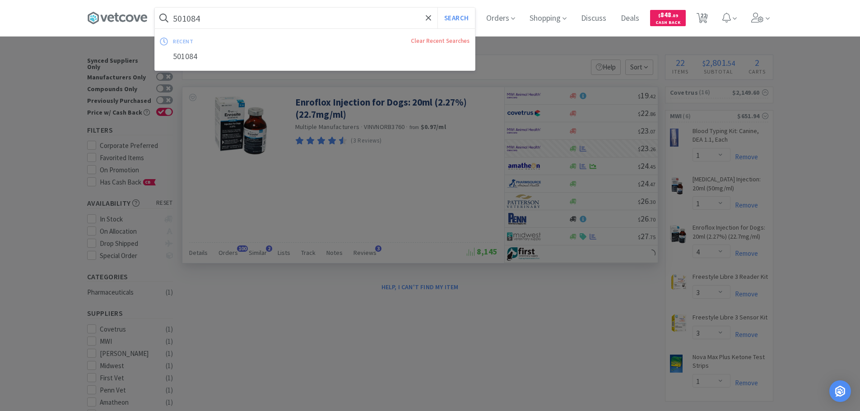
paste input "900733"
click at [437, 8] on button "Search" at bounding box center [455, 18] width 37 height 21
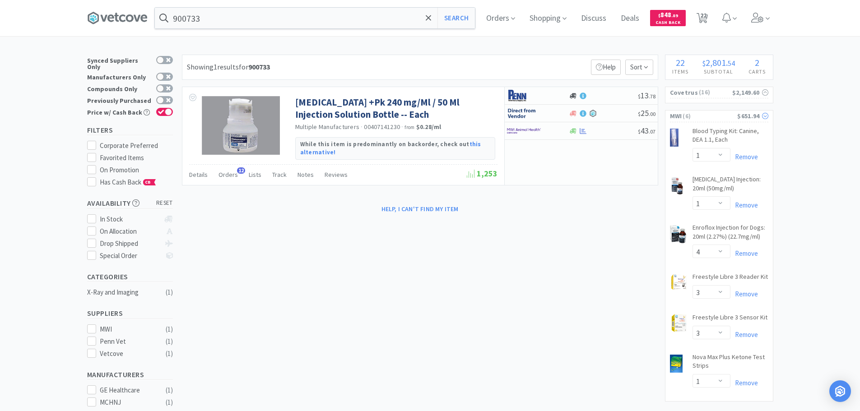
click at [715, 116] on span "( 6 )" at bounding box center [709, 116] width 56 height 9
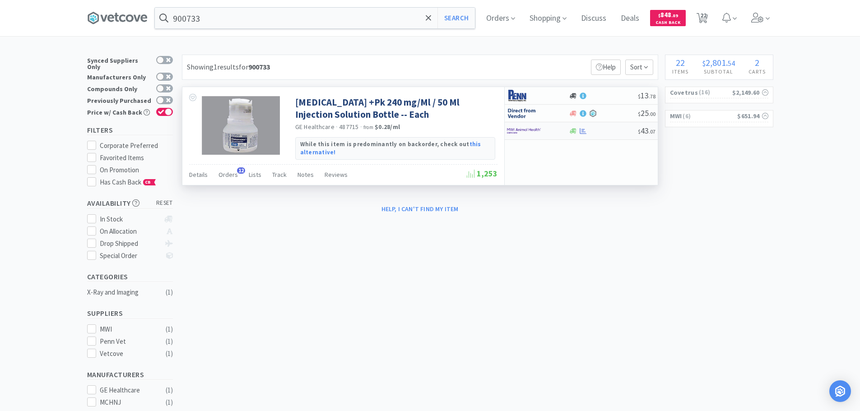
click at [612, 135] on div "$ 43 . 07" at bounding box center [581, 131] width 153 height 18
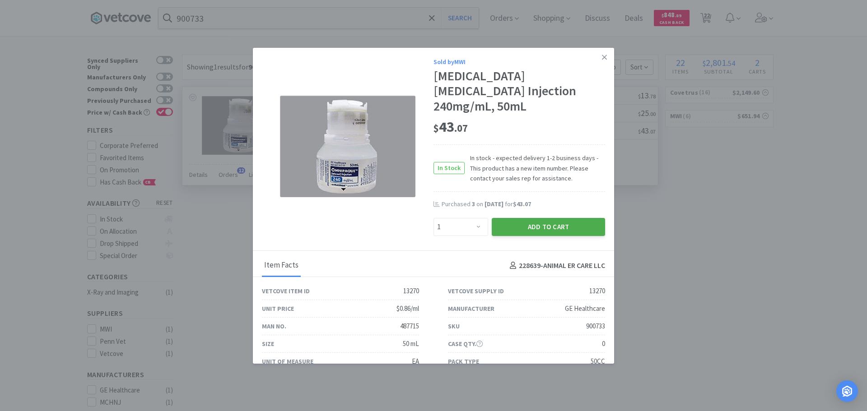
click at [541, 218] on button "Add to Cart" at bounding box center [547, 227] width 113 height 18
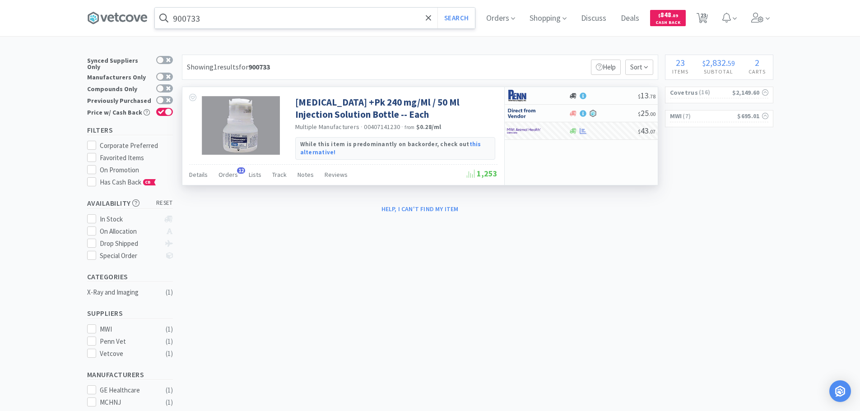
click at [264, 19] on input "900733" at bounding box center [315, 18] width 320 height 21
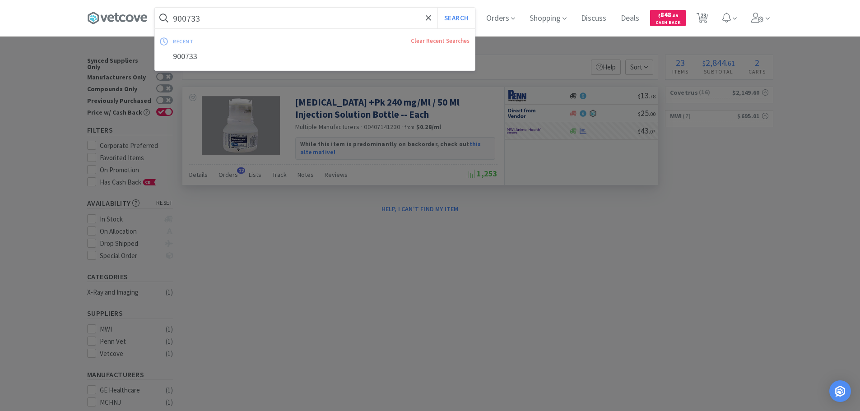
click at [437, 8] on button "Search" at bounding box center [455, 18] width 37 height 21
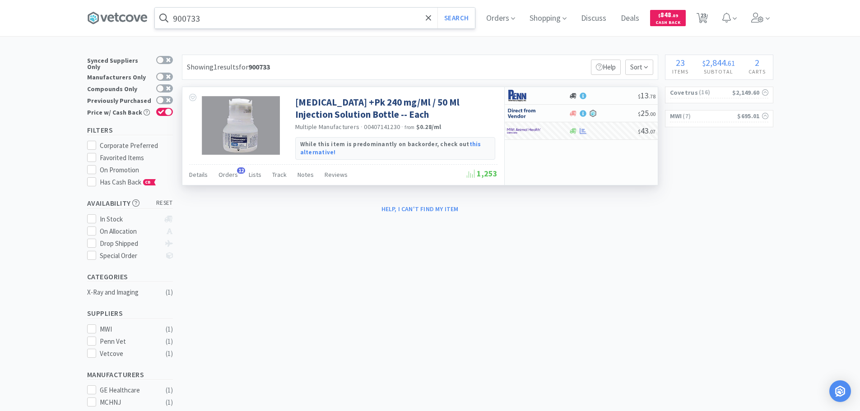
click at [246, 16] on input "900733" at bounding box center [315, 18] width 320 height 21
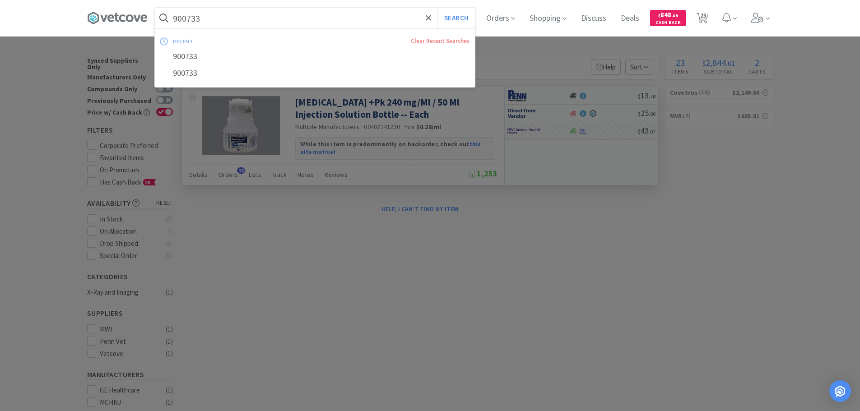
paste input "24"
click at [437, 8] on button "Search" at bounding box center [455, 18] width 37 height 21
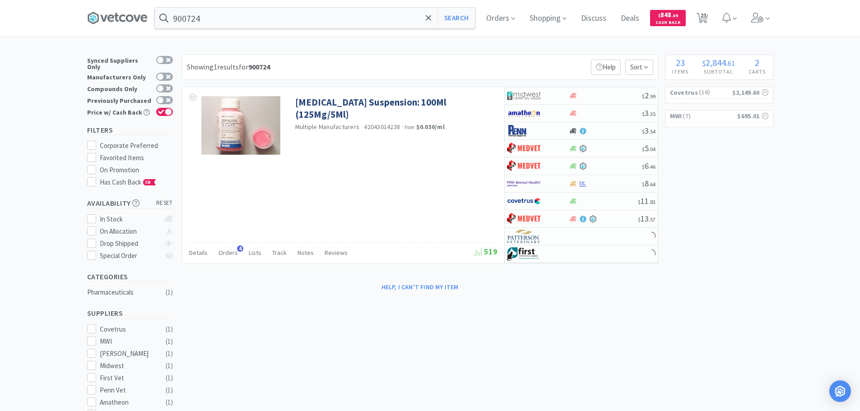
drag, startPoint x: 410, startPoint y: 72, endPoint x: 386, endPoint y: 62, distance: 26.1
click at [386, 62] on div "Showing 1 results for 900724 Filters Help Sort" at bounding box center [420, 67] width 476 height 25
drag, startPoint x: 384, startPoint y: 69, endPoint x: 336, endPoint y: 63, distance: 48.2
click at [336, 63] on div "Showing 1 results for 900724 Filters Help Sort" at bounding box center [420, 67] width 476 height 25
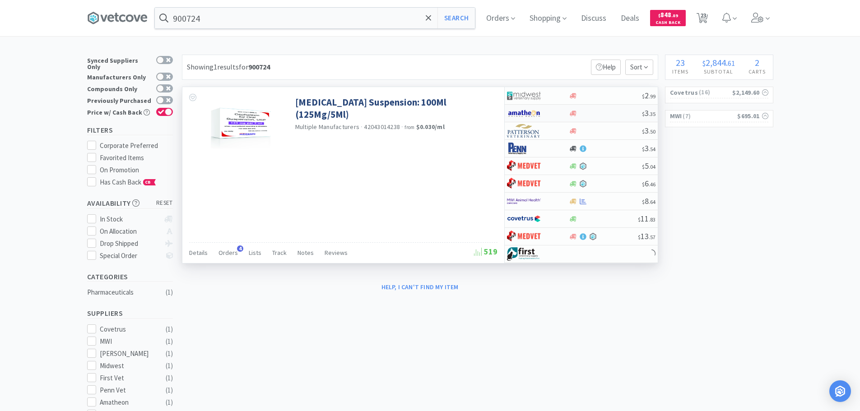
click at [608, 114] on div at bounding box center [605, 113] width 73 height 7
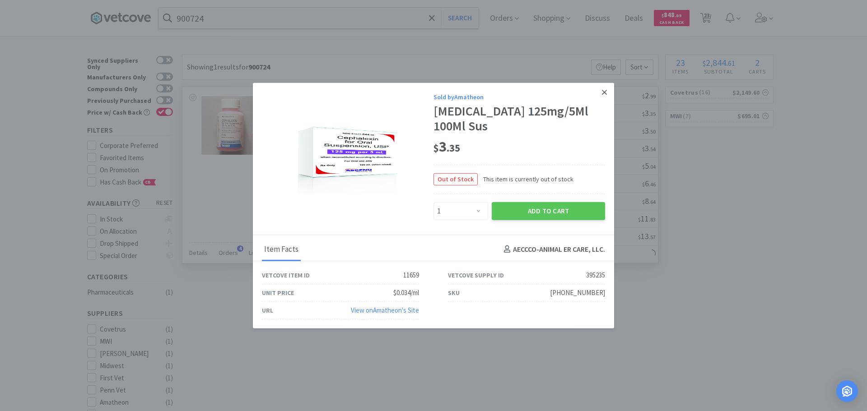
click at [603, 94] on icon at bounding box center [604, 92] width 5 height 5
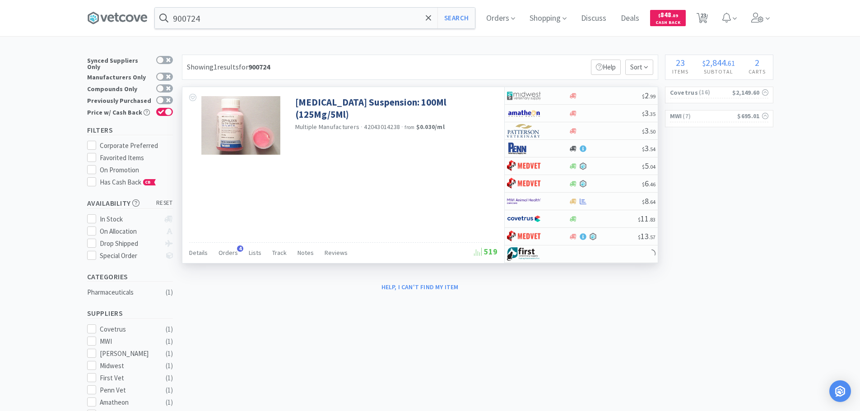
click at [603, 94] on div at bounding box center [605, 96] width 73 height 7
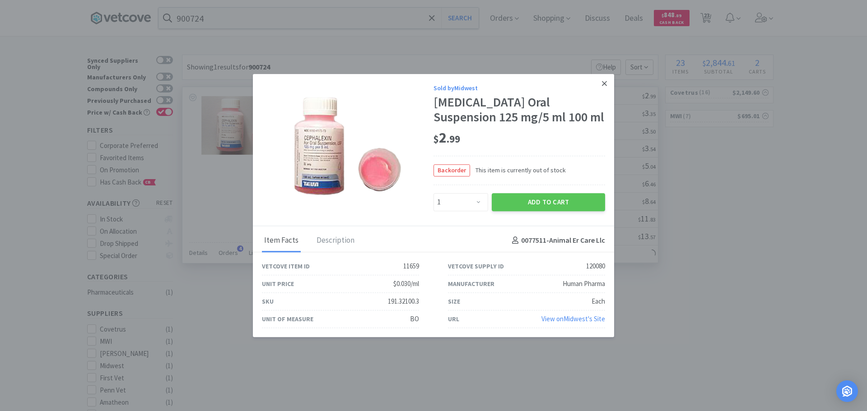
click at [602, 82] on icon at bounding box center [604, 83] width 5 height 8
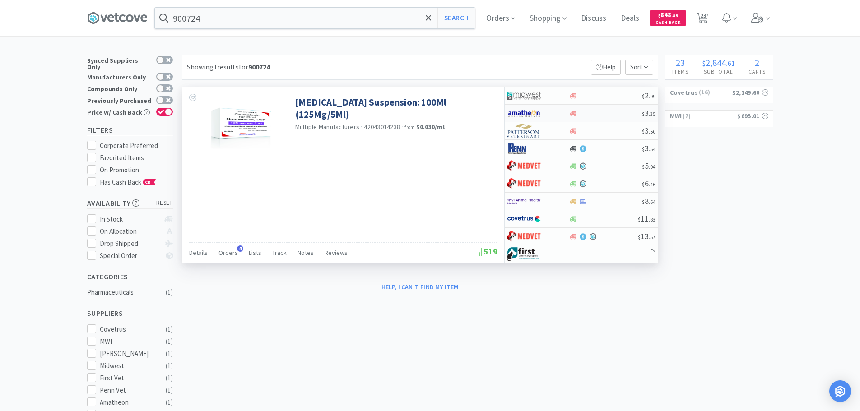
click at [602, 109] on div "$ 3 . 35" at bounding box center [581, 114] width 153 height 18
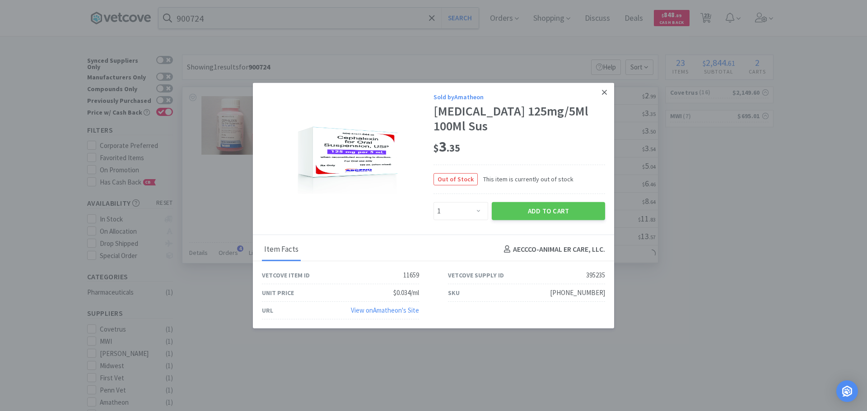
click at [600, 98] on link at bounding box center [604, 92] width 16 height 19
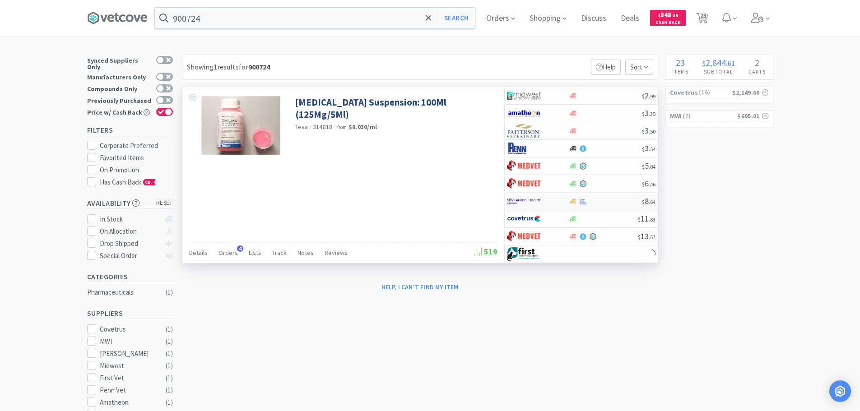
click at [611, 201] on div at bounding box center [605, 201] width 73 height 7
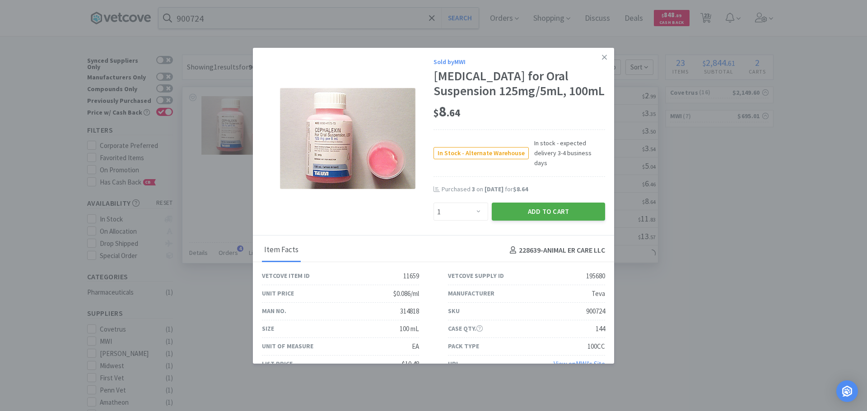
click at [555, 213] on button "Add to Cart" at bounding box center [547, 212] width 113 height 18
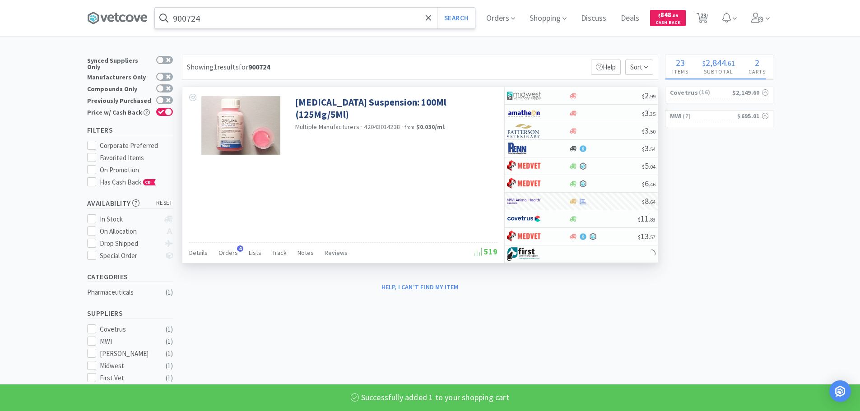
click at [264, 19] on input "900724" at bounding box center [315, 18] width 320 height 21
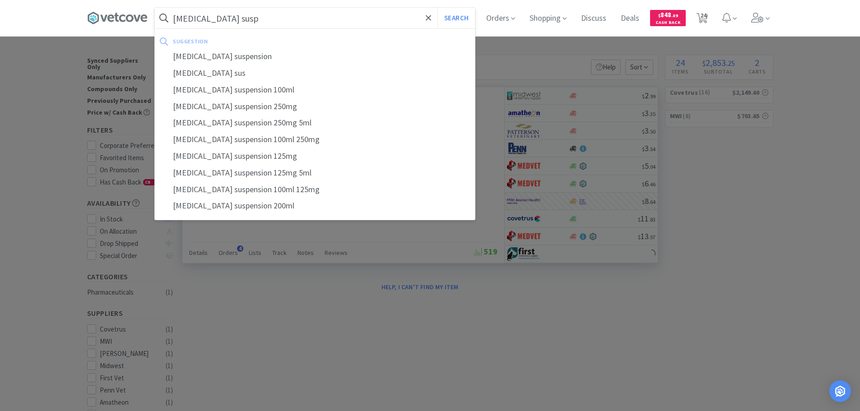
click at [437, 8] on button "Search" at bounding box center [455, 18] width 37 height 21
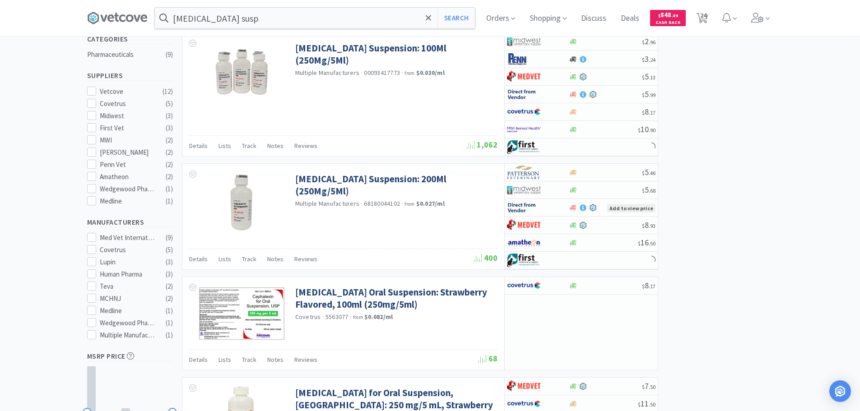
scroll to position [316, 0]
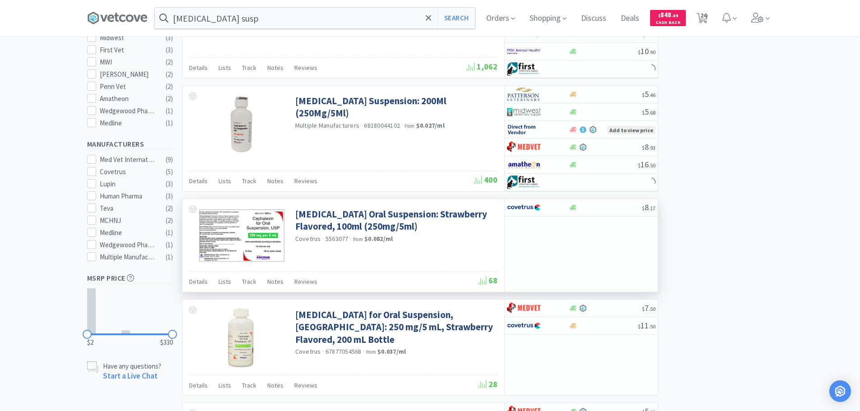
drag, startPoint x: 431, startPoint y: 216, endPoint x: 610, endPoint y: 244, distance: 180.5
click at [610, 244] on div "$ 8 . 17" at bounding box center [580, 245] width 153 height 93
click at [617, 204] on div at bounding box center [605, 207] width 73 height 7
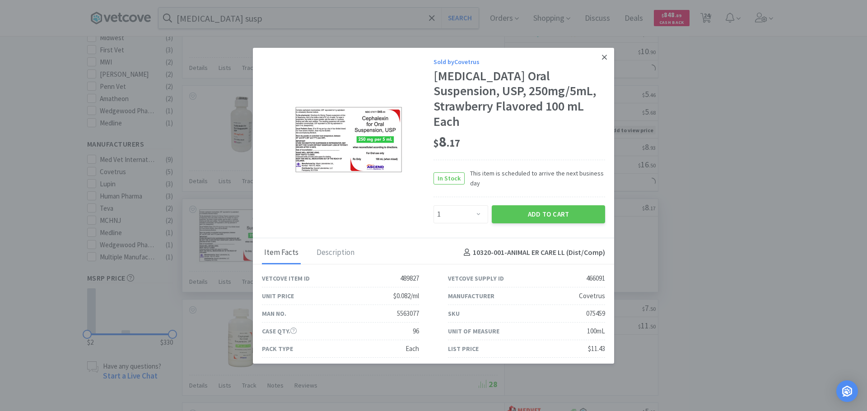
click at [600, 57] on link at bounding box center [604, 57] width 16 height 19
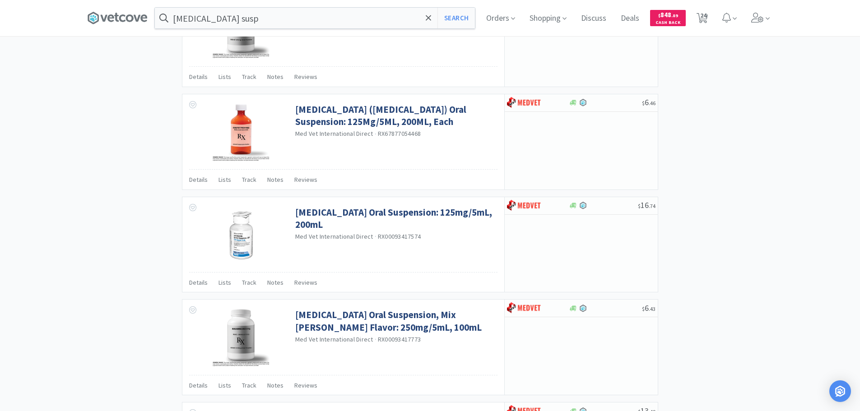
scroll to position [1469, 0]
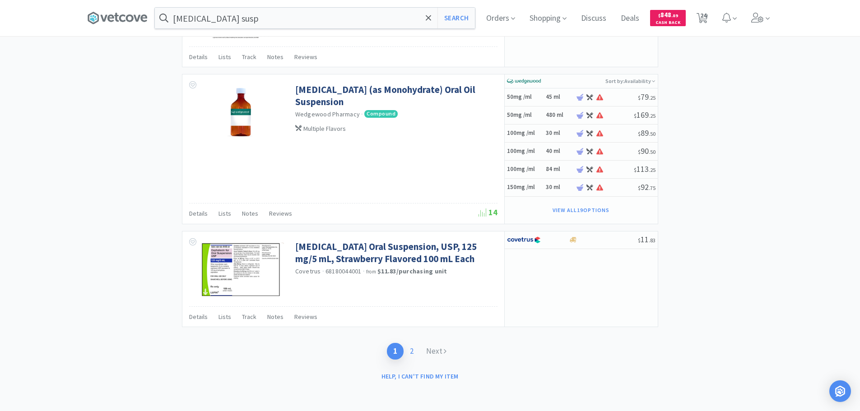
click at [413, 352] on link "2" at bounding box center [411, 351] width 16 height 17
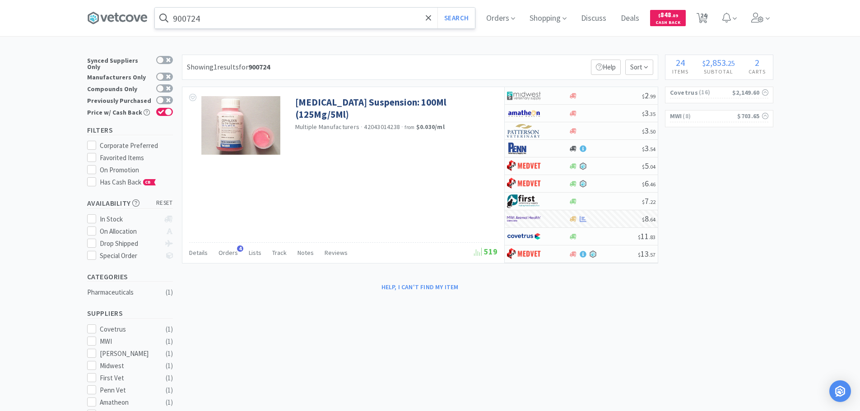
click at [249, 13] on input "900724" at bounding box center [315, 18] width 320 height 21
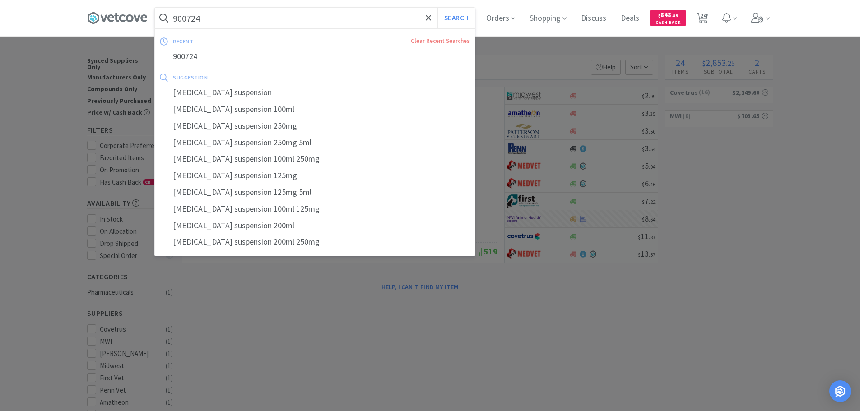
paste input "501060"
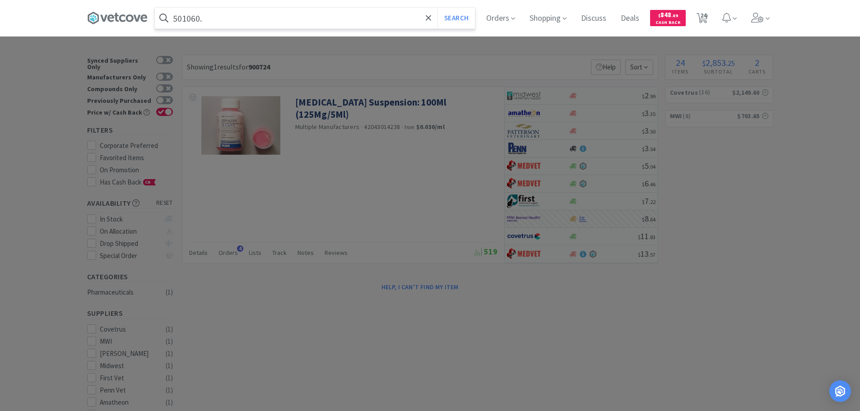
click at [437, 8] on button "Search" at bounding box center [455, 18] width 37 height 21
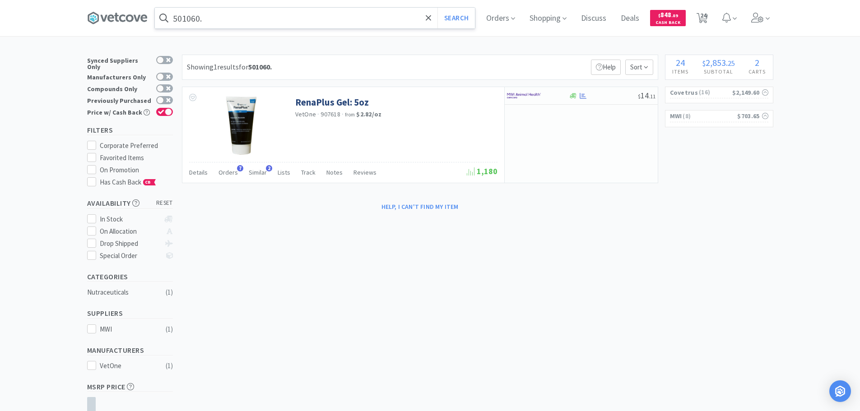
click at [249, 13] on input "501060." at bounding box center [315, 18] width 320 height 21
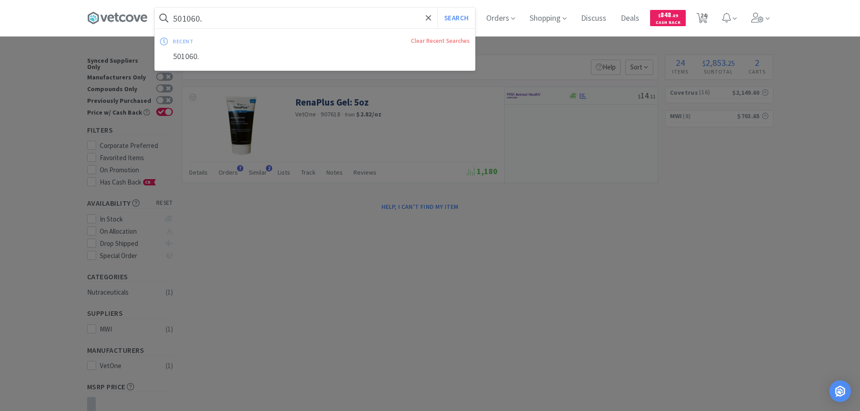
click at [601, 99] on div at bounding box center [430, 205] width 860 height 411
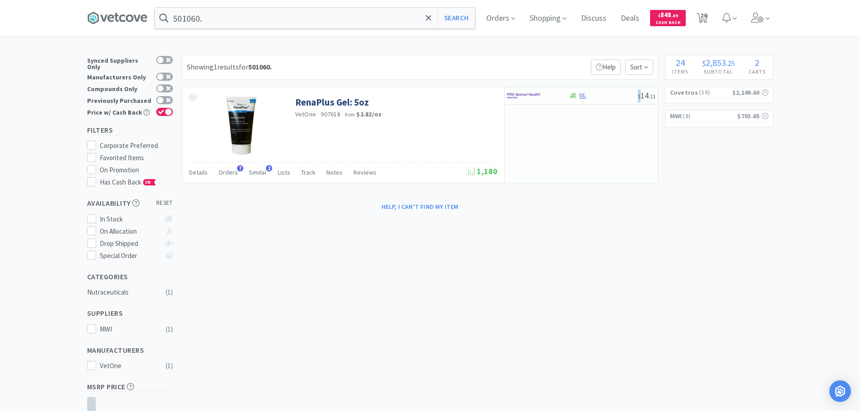
click at [601, 99] on div "$ 14 . 11" at bounding box center [581, 96] width 153 height 18
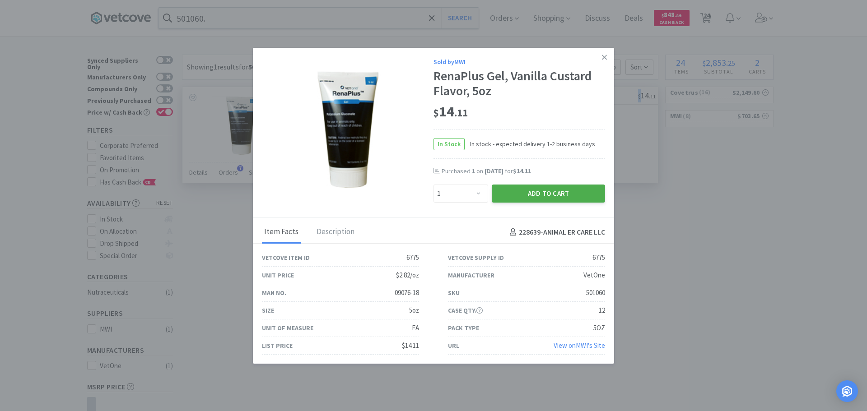
click at [539, 188] on button "Add to Cart" at bounding box center [547, 194] width 113 height 18
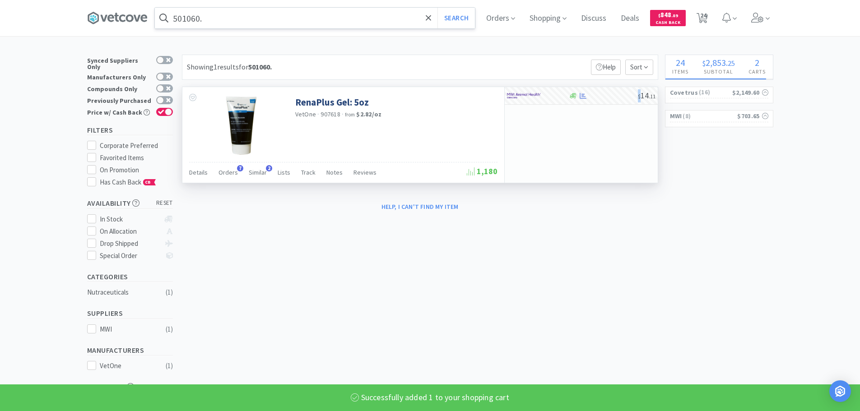
click at [244, 14] on input "501060." at bounding box center [315, 18] width 320 height 21
paste input "093427"
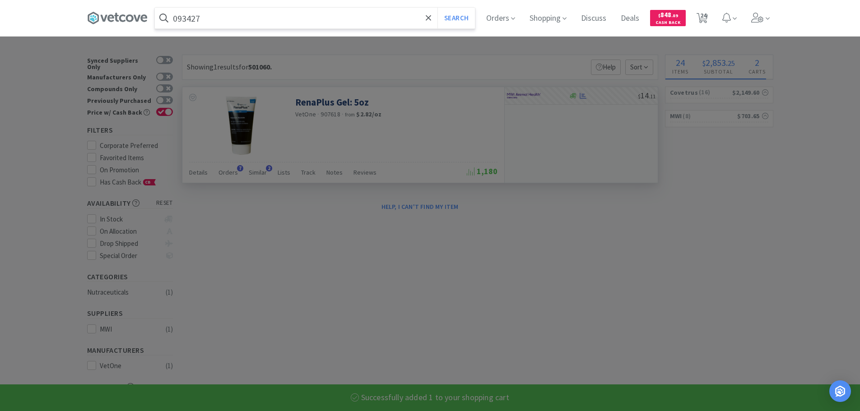
click at [437, 8] on button "Search" at bounding box center [455, 18] width 37 height 21
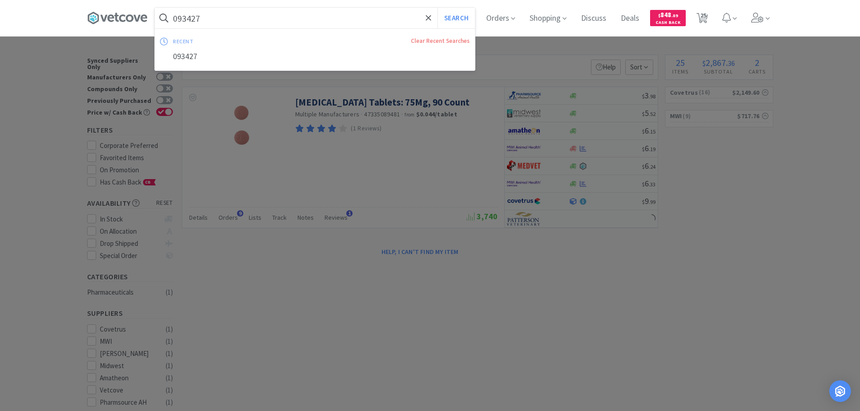
drag, startPoint x: 236, startPoint y: 27, endPoint x: 510, endPoint y: 253, distance: 354.9
click at [510, 253] on div at bounding box center [430, 205] width 860 height 411
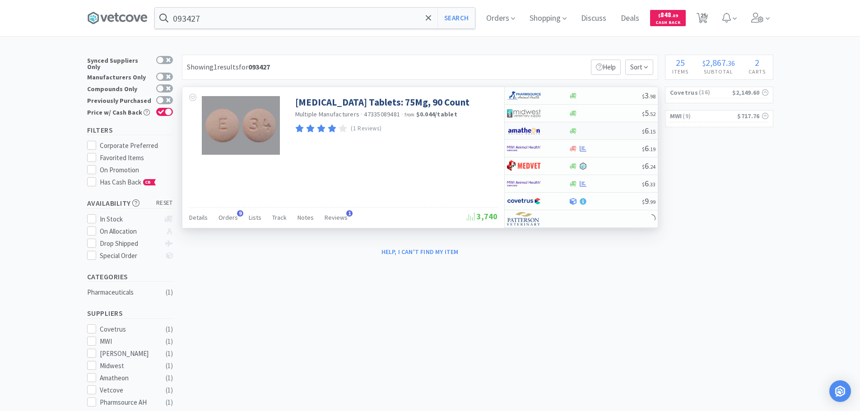
click at [613, 130] on div at bounding box center [605, 131] width 73 height 7
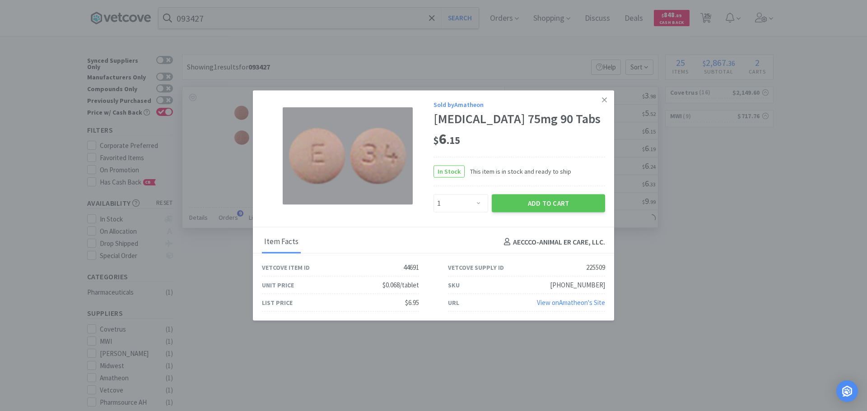
click at [589, 284] on div "[PHONE_NUMBER]" at bounding box center [577, 285] width 55 height 11
copy div "[PHONE_NUMBER]"
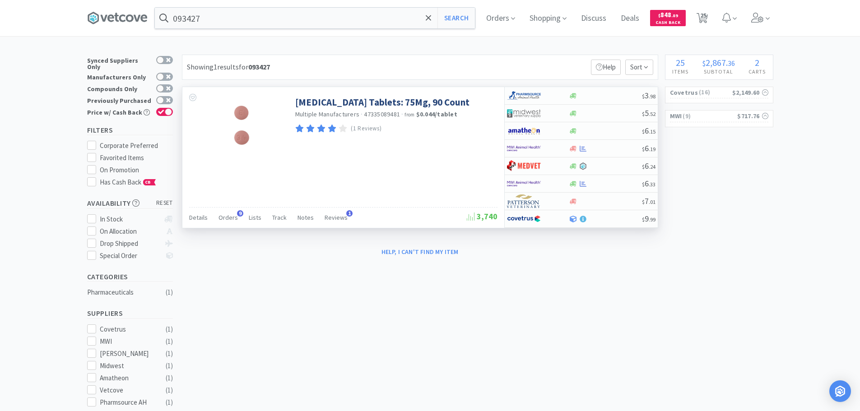
click at [259, 19] on input "093427" at bounding box center [315, 18] width 320 height 21
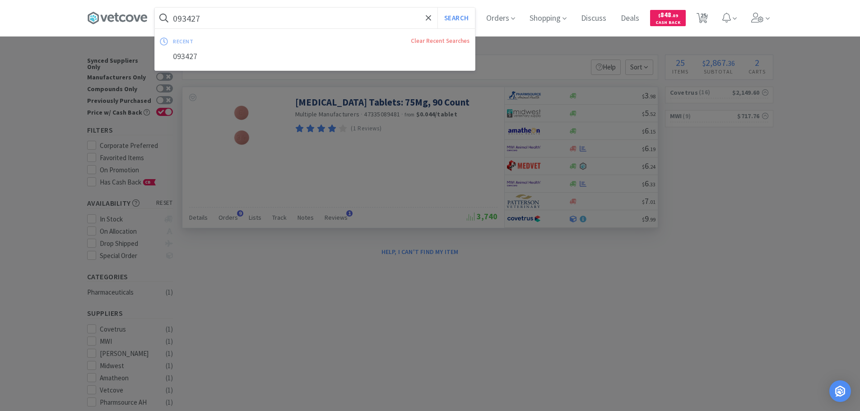
paste input "277571"
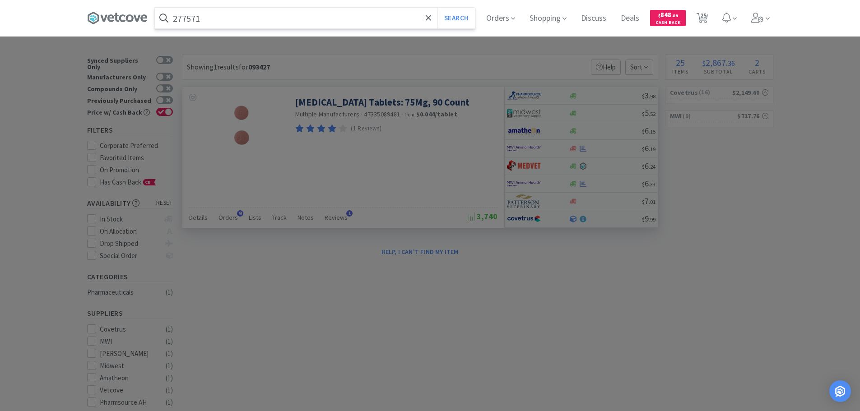
click at [437, 8] on button "Search" at bounding box center [455, 18] width 37 height 21
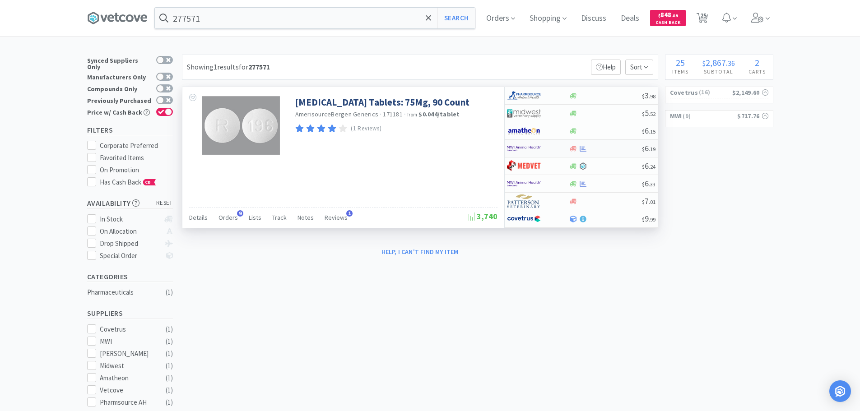
click at [611, 145] on div at bounding box center [605, 148] width 73 height 7
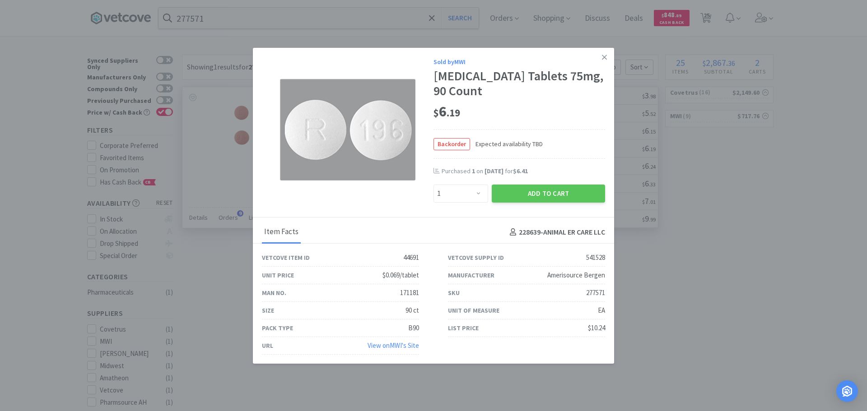
click at [567, 139] on div "Backorder Expected availability TBD" at bounding box center [518, 144] width 171 height 29
click at [566, 142] on div "Backorder Expected availability TBD" at bounding box center [518, 144] width 171 height 29
click at [566, 141] on div "Backorder Expected availability TBD" at bounding box center [518, 144] width 171 height 29
click at [568, 103] on div "$ 6 . 19" at bounding box center [518, 111] width 171 height 19
click at [561, 103] on div "$ 6 . 19" at bounding box center [518, 111] width 171 height 19
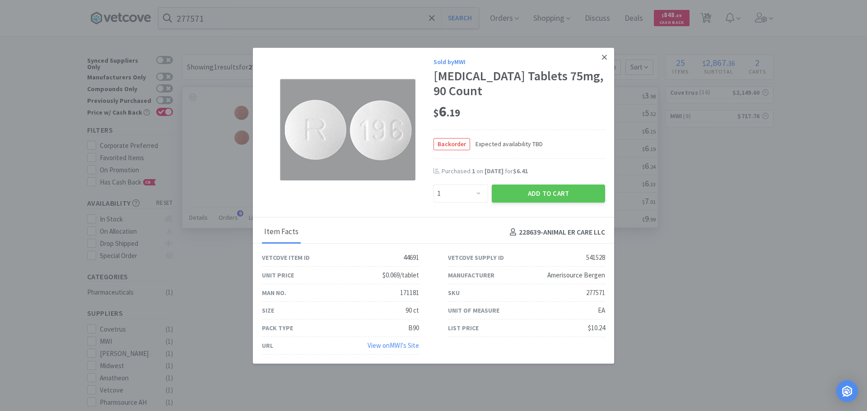
click at [602, 57] on icon at bounding box center [604, 57] width 5 height 5
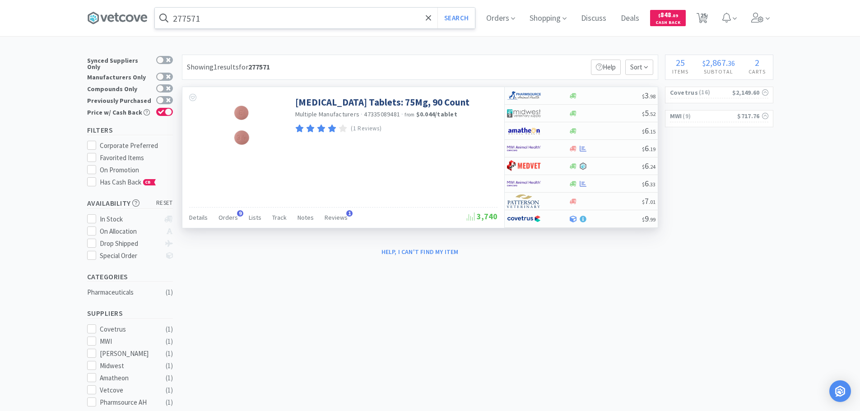
click at [255, 19] on input "277571" at bounding box center [315, 18] width 320 height 21
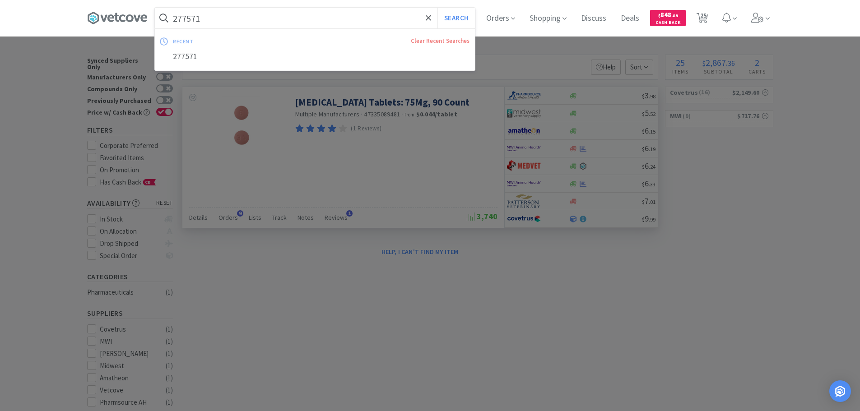
paste input "015885"
click at [437, 8] on button "Search" at bounding box center [455, 18] width 37 height 21
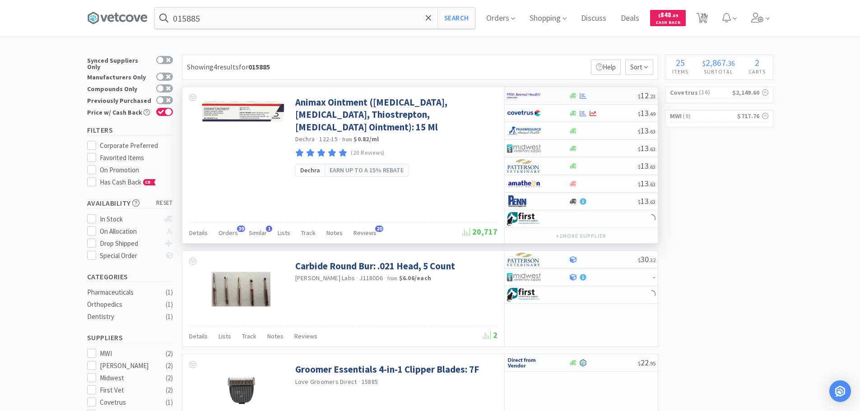
click at [614, 95] on div at bounding box center [603, 96] width 69 height 7
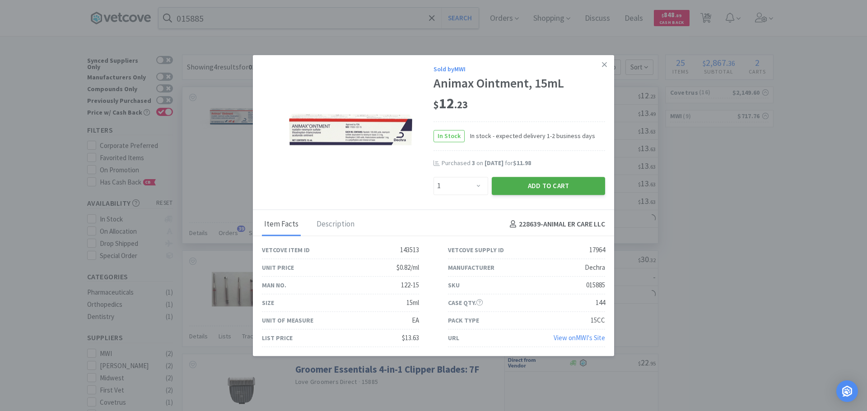
click at [542, 185] on button "Add to Cart" at bounding box center [547, 186] width 113 height 18
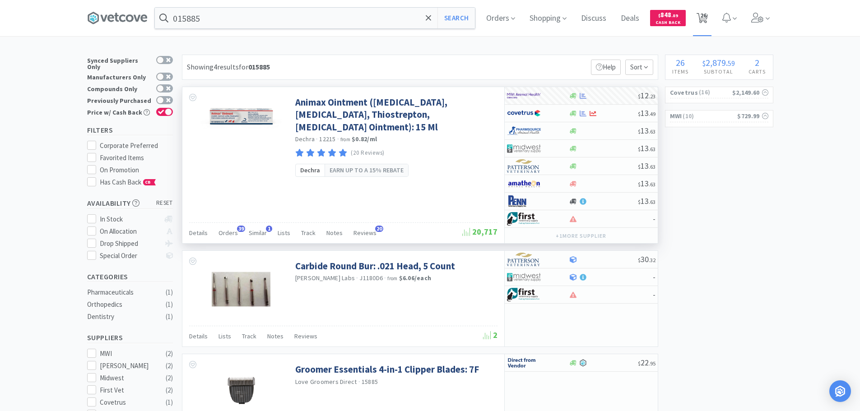
click at [706, 16] on span "26" at bounding box center [703, 15] width 6 height 36
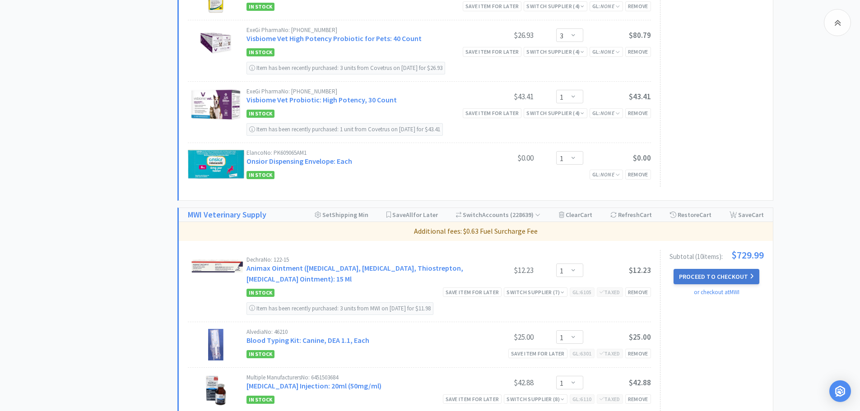
click at [705, 284] on button "Proceed to Checkout" at bounding box center [716, 276] width 86 height 15
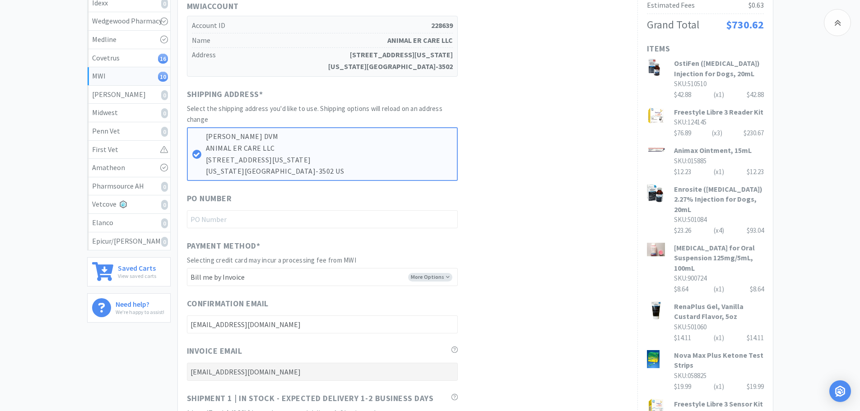
scroll to position [181, 0]
drag, startPoint x: 554, startPoint y: 217, endPoint x: 551, endPoint y: 225, distance: 8.3
click at [551, 225] on div "PO Number" at bounding box center [407, 209] width 441 height 36
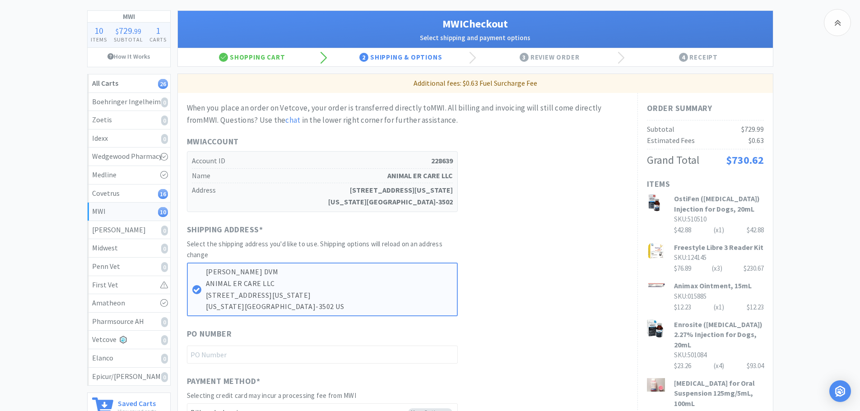
scroll to position [0, 0]
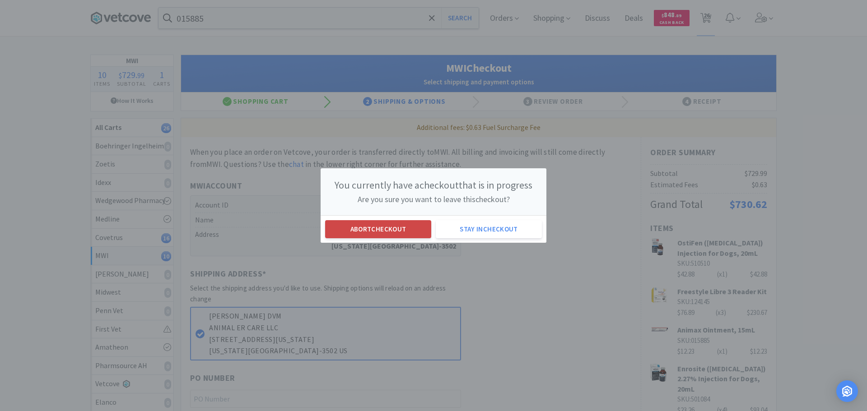
click at [331, 222] on button "Abort checkout" at bounding box center [378, 229] width 106 height 18
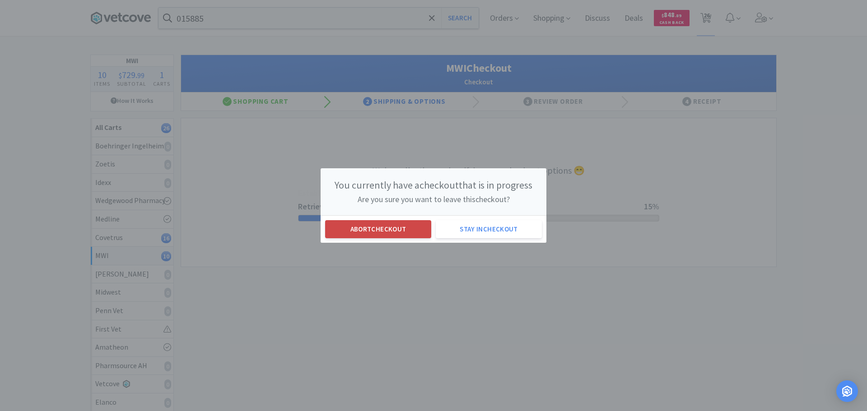
click at [372, 226] on button "Abort checkout" at bounding box center [378, 229] width 106 height 18
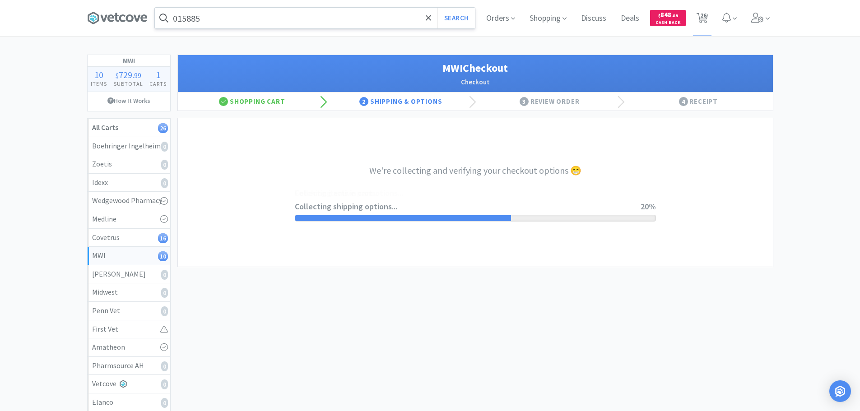
click at [256, 18] on input "015885" at bounding box center [315, 18] width 320 height 21
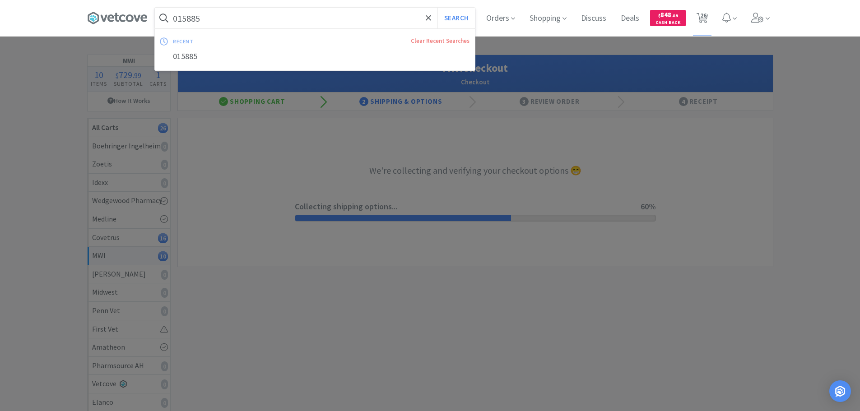
click at [247, 16] on input "015885" at bounding box center [315, 18] width 320 height 21
paste input "093427"
click at [437, 8] on button "Search" at bounding box center [455, 18] width 37 height 21
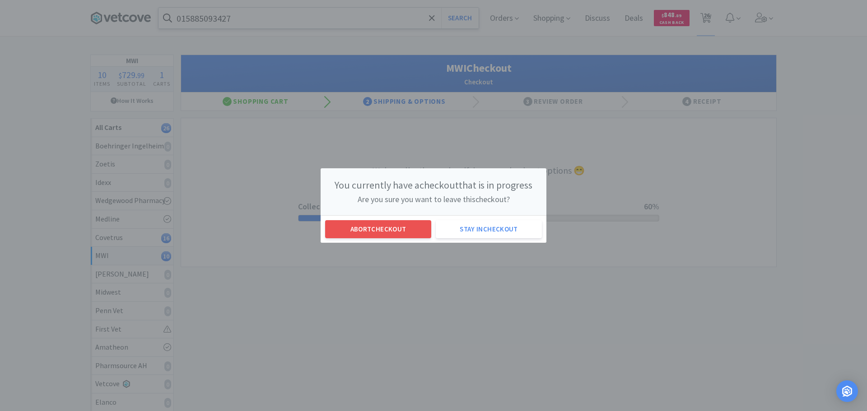
click at [247, 16] on div "You currently have a checkout that is in progress Are you sure you want to leav…" at bounding box center [433, 205] width 867 height 411
click at [388, 241] on div "Abort checkout Stay in checkout" at bounding box center [433, 229] width 226 height 28
click at [389, 240] on div "Abort checkout Stay in checkout" at bounding box center [433, 229] width 226 height 28
click at [386, 232] on button "Abort checkout" at bounding box center [378, 229] width 106 height 18
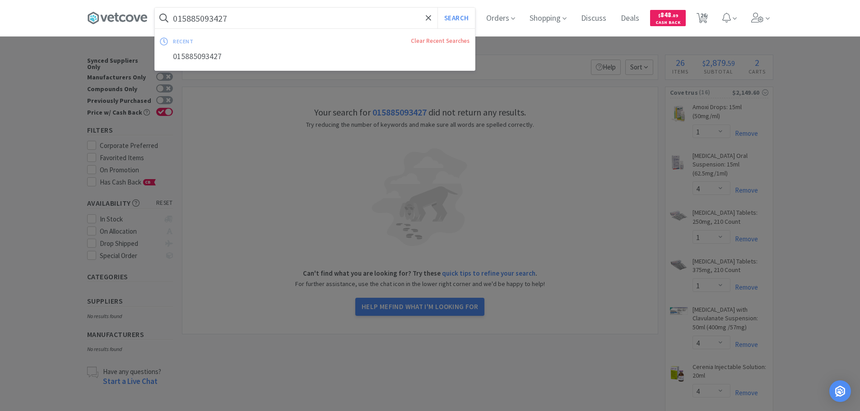
click at [273, 15] on input "015885093427" at bounding box center [315, 18] width 320 height 21
paste input "text"
click at [437, 8] on button "Search" at bounding box center [455, 18] width 37 height 21
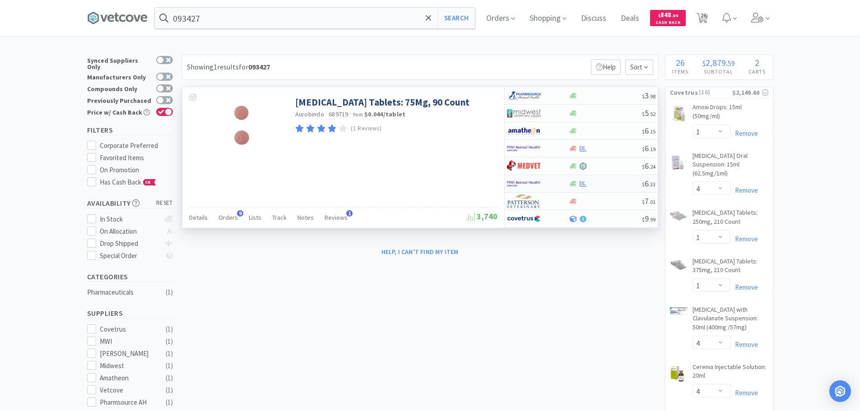
click at [614, 180] on div "$ 6 . 33" at bounding box center [581, 184] width 153 height 18
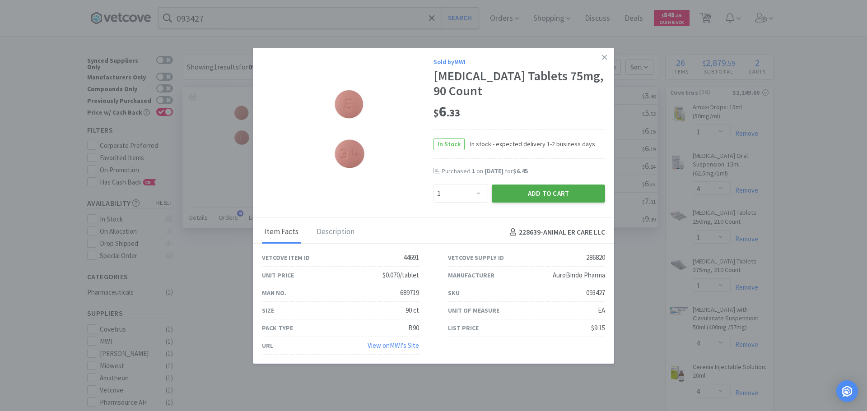
click at [521, 199] on button "Add to Cart" at bounding box center [547, 194] width 113 height 18
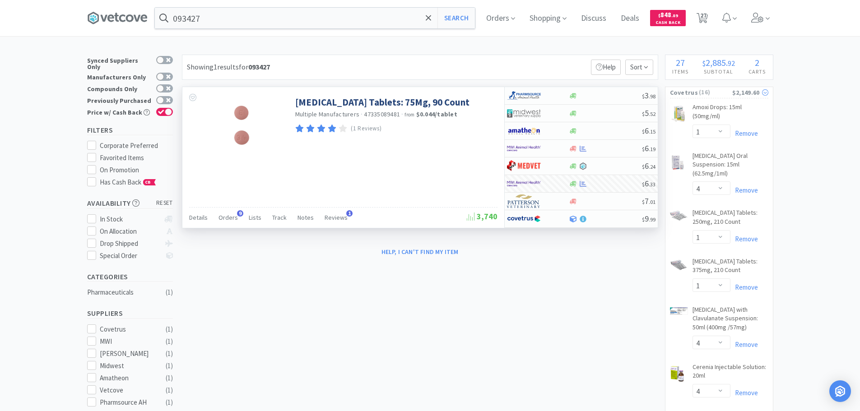
click at [731, 91] on span "( 16 )" at bounding box center [715, 92] width 34 height 9
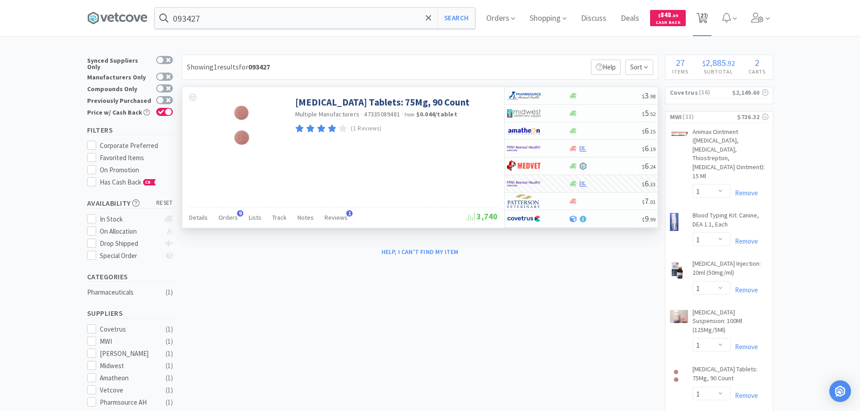
click at [705, 23] on span "27" at bounding box center [703, 15] width 6 height 36
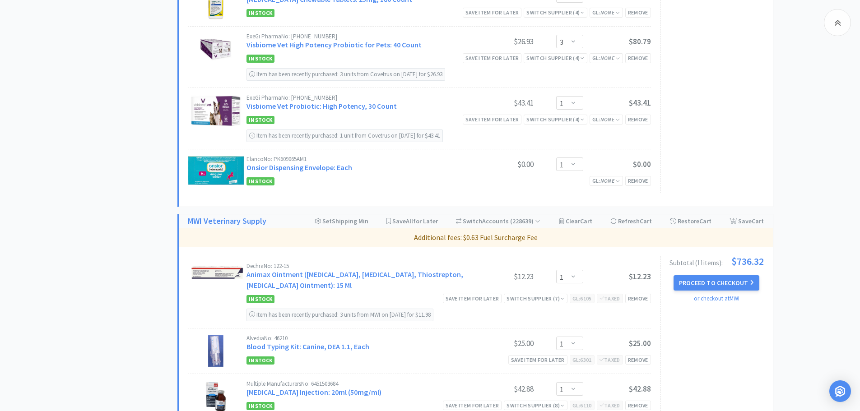
scroll to position [812, 0]
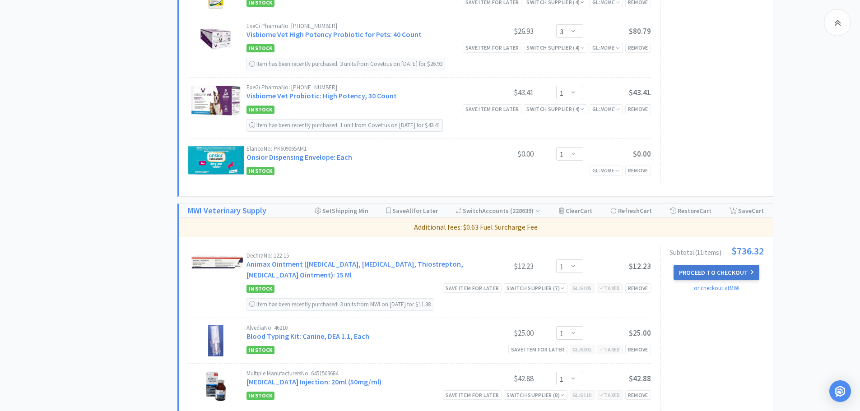
click at [717, 280] on button "Proceed to Checkout" at bounding box center [716, 272] width 86 height 15
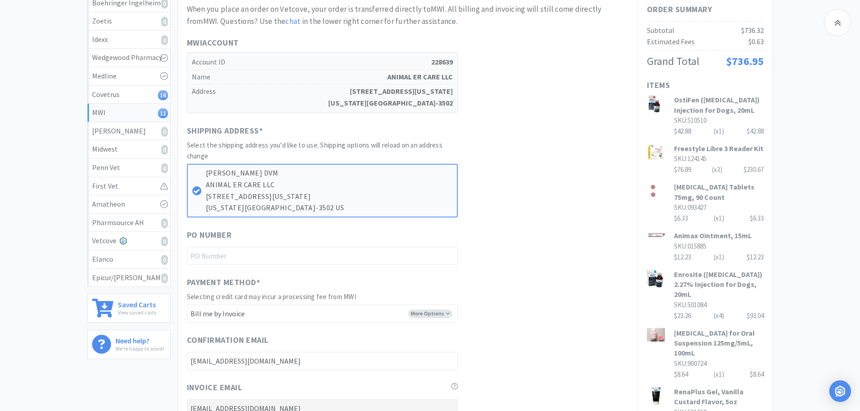
scroll to position [271, 0]
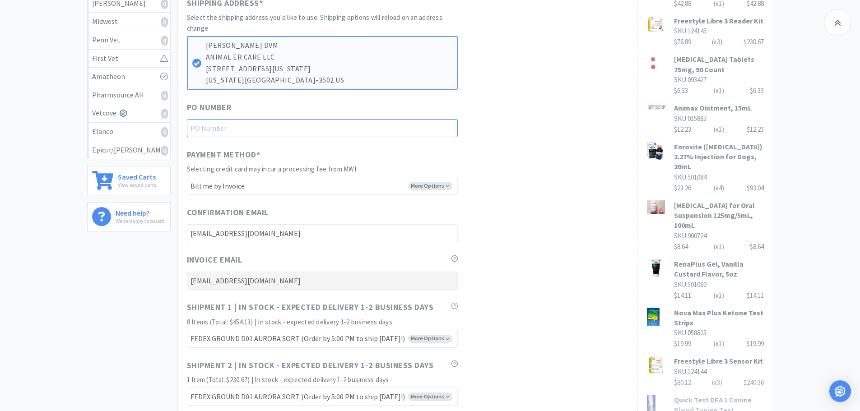
click at [249, 123] on input "text" at bounding box center [322, 128] width 271 height 18
paste input "1145038"
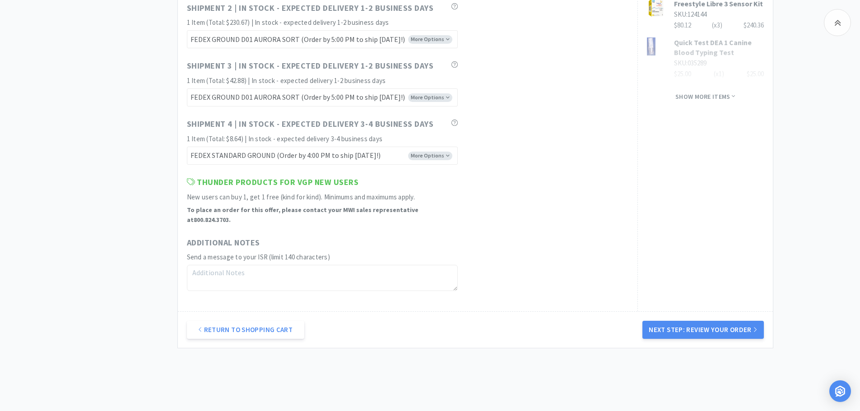
scroll to position [648, 0]
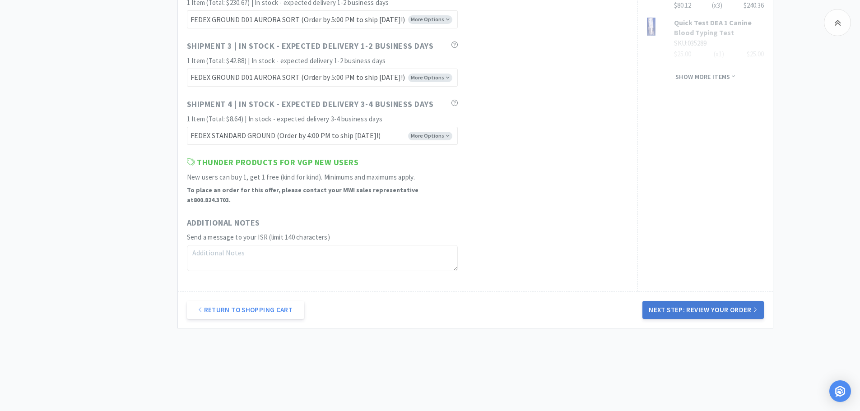
click at [718, 304] on button "Next Step: Review Your Order" at bounding box center [702, 310] width 121 height 18
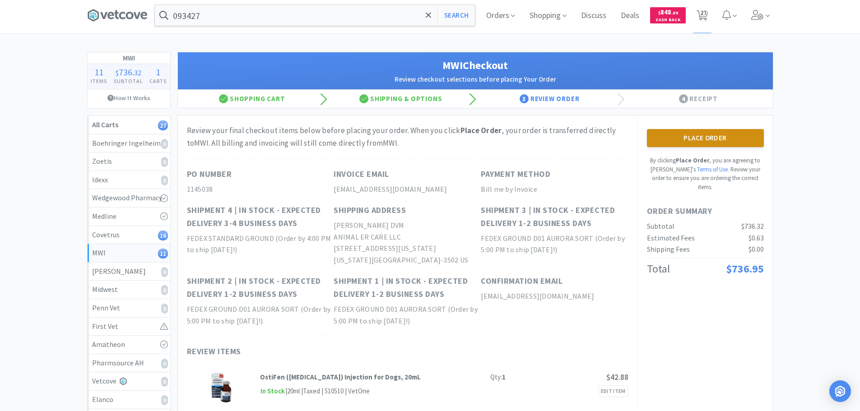
scroll to position [0, 0]
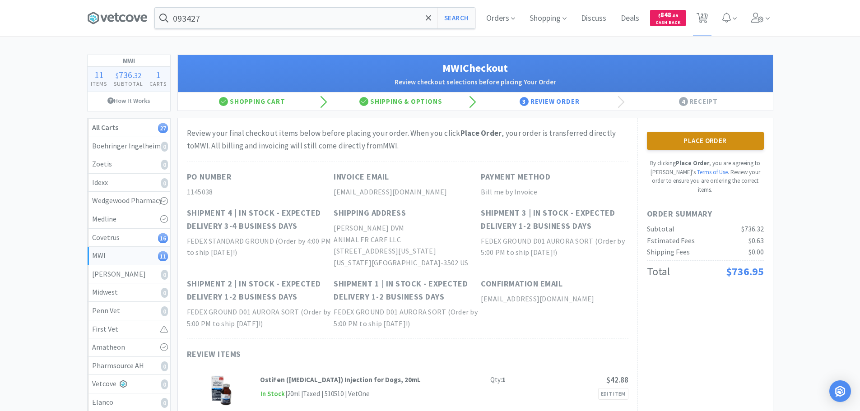
click at [683, 143] on button "Place Order" at bounding box center [705, 141] width 117 height 18
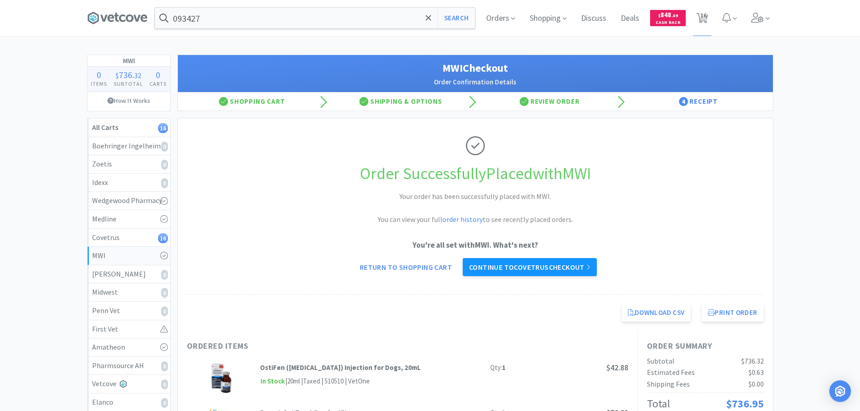
click at [517, 267] on link "Continue to Covetrus checkout" at bounding box center [530, 267] width 134 height 18
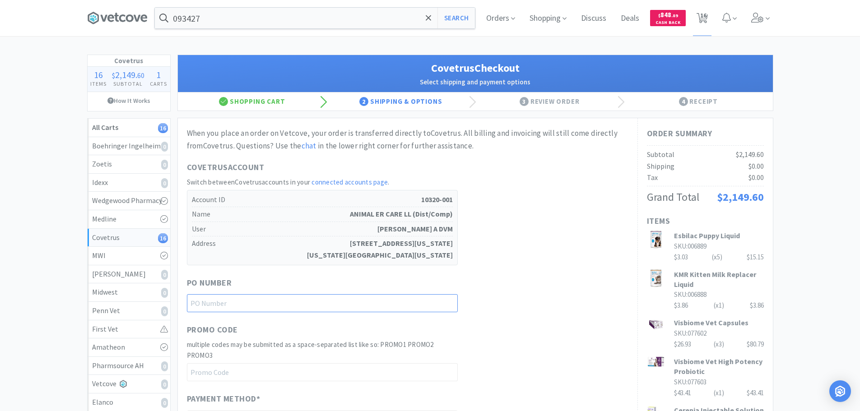
click at [261, 302] on input "text" at bounding box center [322, 303] width 271 height 18
paste input "1145040"
click at [519, 286] on div "PO Number 1145040" at bounding box center [407, 295] width 441 height 36
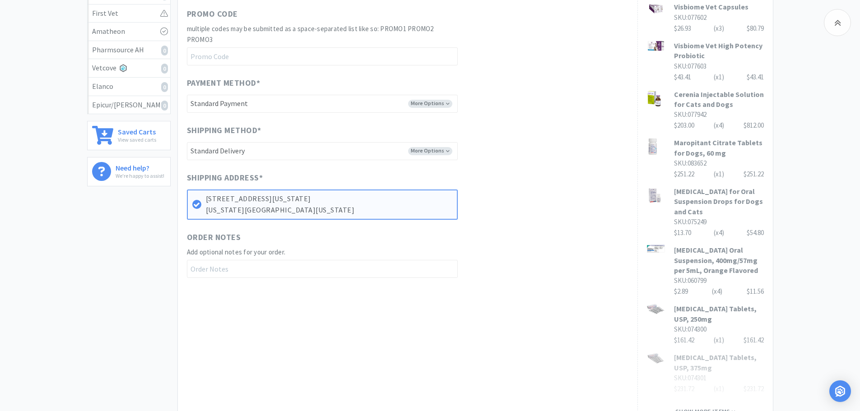
scroll to position [496, 0]
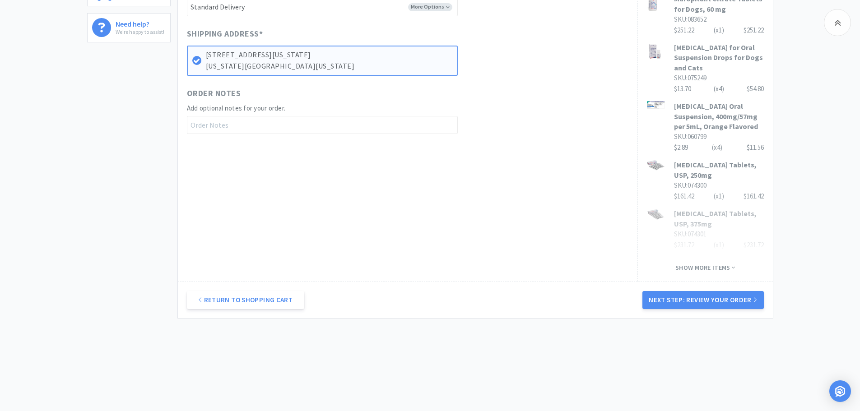
click at [695, 314] on div "Return to Shopping Cart Next Step: Review Your Order" at bounding box center [475, 300] width 595 height 37
click at [697, 304] on button "Next Step: Review Your Order" at bounding box center [702, 300] width 121 height 18
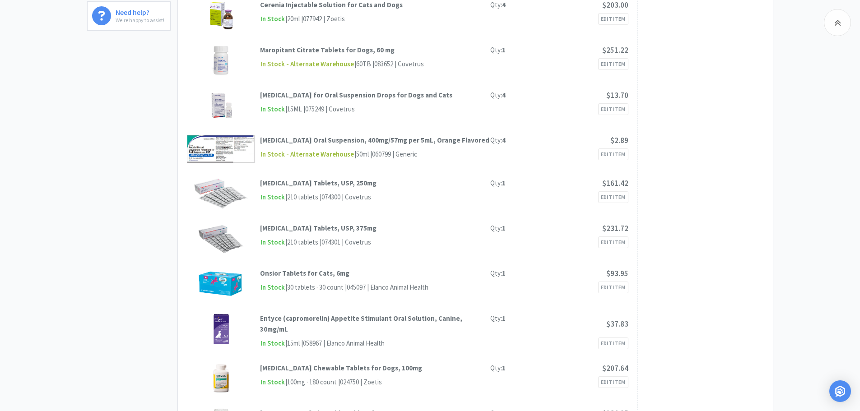
scroll to position [0, 0]
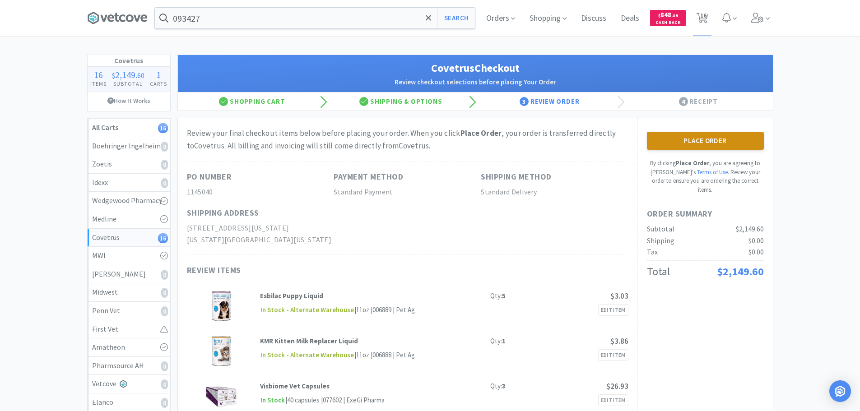
click at [680, 134] on button "Place Order" at bounding box center [705, 141] width 117 height 18
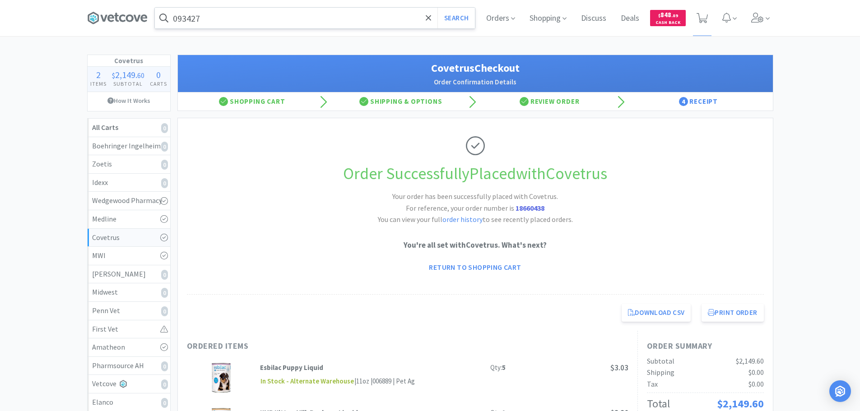
click at [260, 22] on input "093427" at bounding box center [315, 18] width 320 height 21
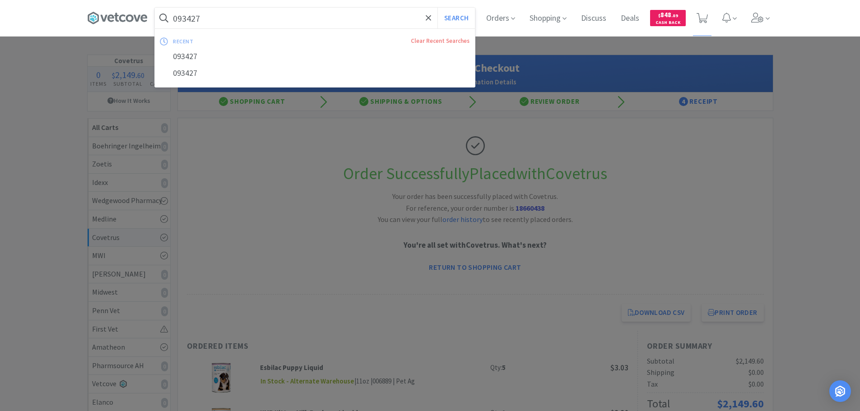
paste input "00.49964.3"
click at [437, 8] on button "Search" at bounding box center [455, 18] width 37 height 21
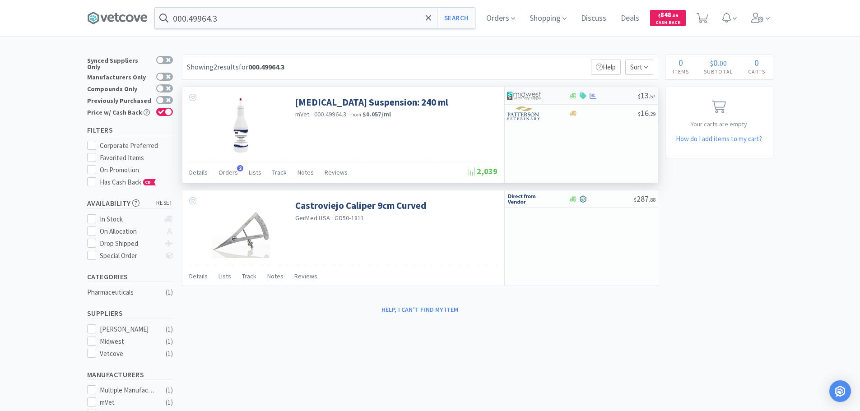
click at [621, 95] on div at bounding box center [603, 96] width 69 height 7
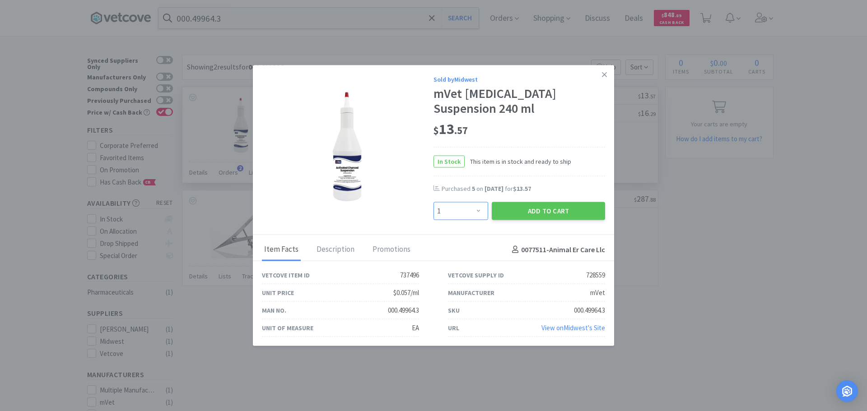
drag, startPoint x: 454, startPoint y: 209, endPoint x: 456, endPoint y: 204, distance: 5.3
click at [454, 209] on select "Enter Quantity 1 2 3 4 5 6 7 8 9 10 11 12 13 14 15 16 17 18 19 20 Enter Quantity" at bounding box center [460, 211] width 55 height 18
click at [433, 202] on select "Enter Quantity 1 2 3 4 5 6 7 8 9 10 11 12 13 14 15 16 17 18 19 20 Enter Quantity" at bounding box center [460, 211] width 55 height 18
click at [531, 213] on button "Add to Cart" at bounding box center [547, 211] width 113 height 18
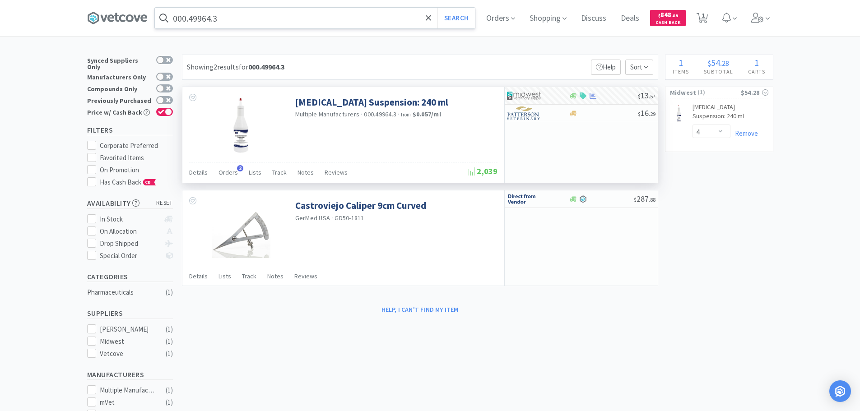
click at [244, 17] on input "000.49964.3" at bounding box center [315, 18] width 320 height 21
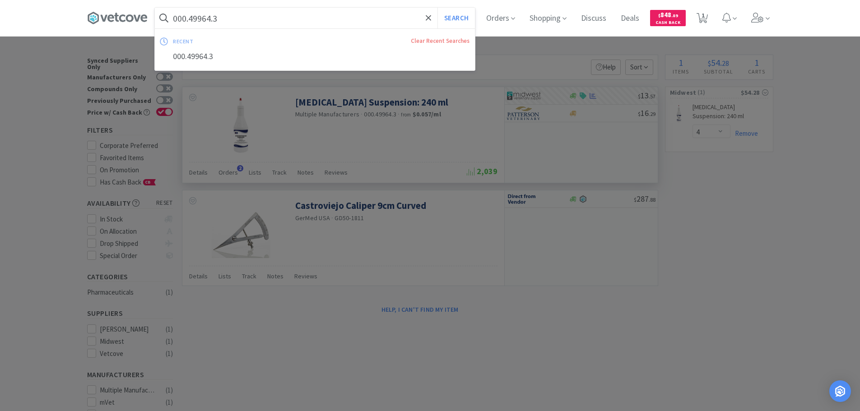
paste input "Covetrus - 071329 $5.4142"
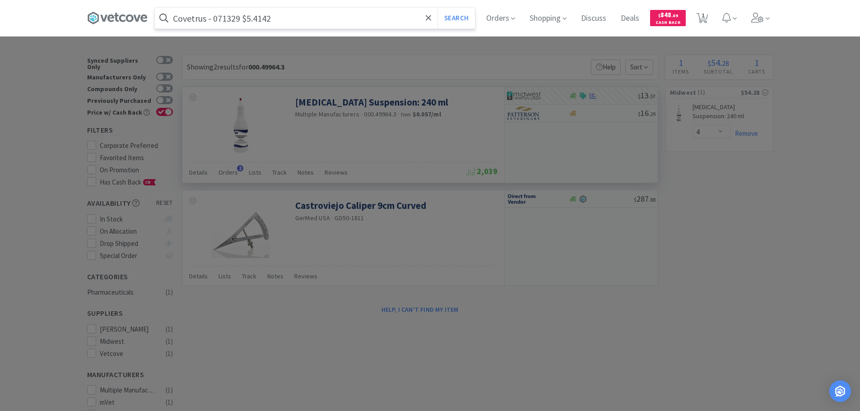
click at [236, 19] on input "Covetrus - 071329 $5.4142" at bounding box center [315, 18] width 320 height 21
paste input "071329"
click at [437, 8] on button "Search" at bounding box center [455, 18] width 37 height 21
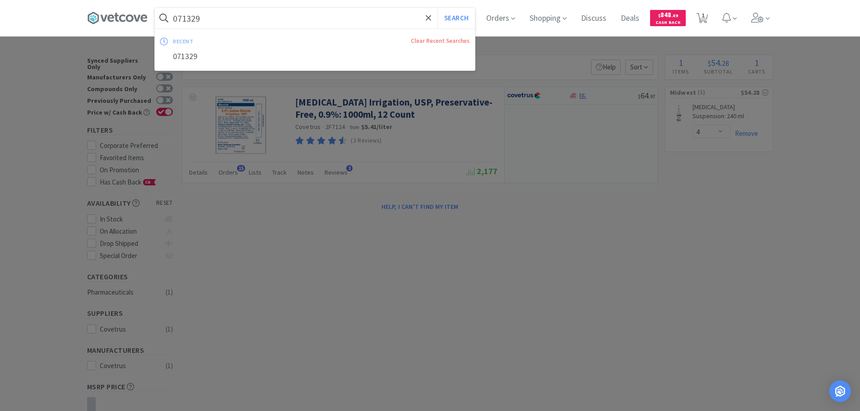
click at [241, 23] on input "071329" at bounding box center [315, 18] width 320 height 21
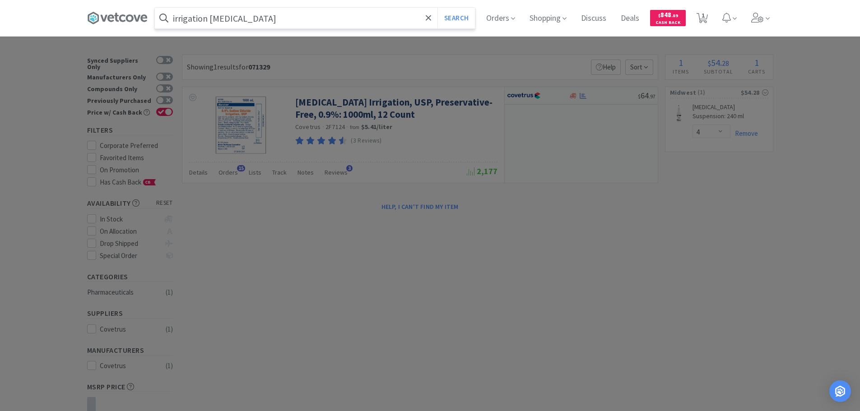
click at [437, 8] on button "Search" at bounding box center [455, 18] width 37 height 21
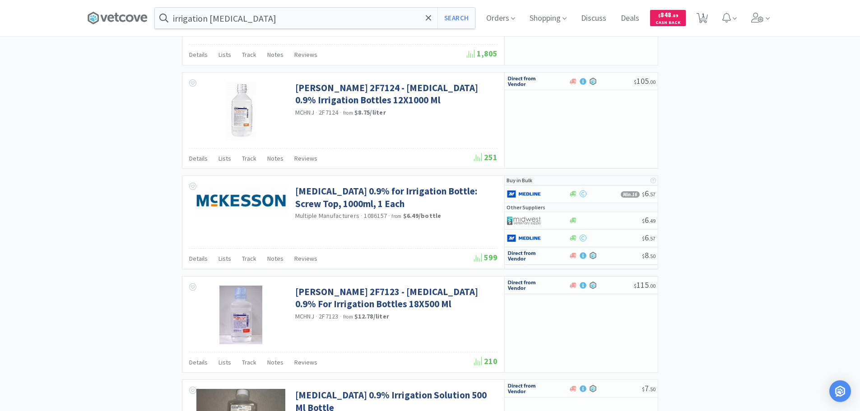
scroll to position [903, 0]
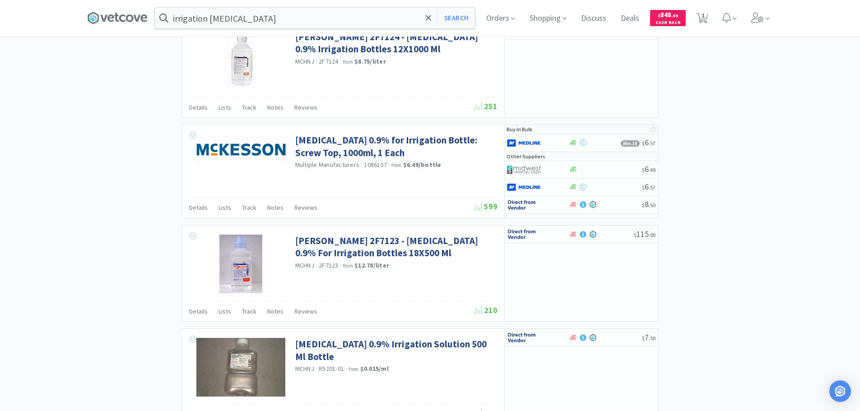
click at [760, 163] on div "× Filter Results Synced Suppliers Only Manufacturers Only Compounds Only Previo…" at bounding box center [430, 24] width 686 height 1744
click at [311, 21] on input "irrigation [MEDICAL_DATA]" at bounding box center [315, 18] width 320 height 21
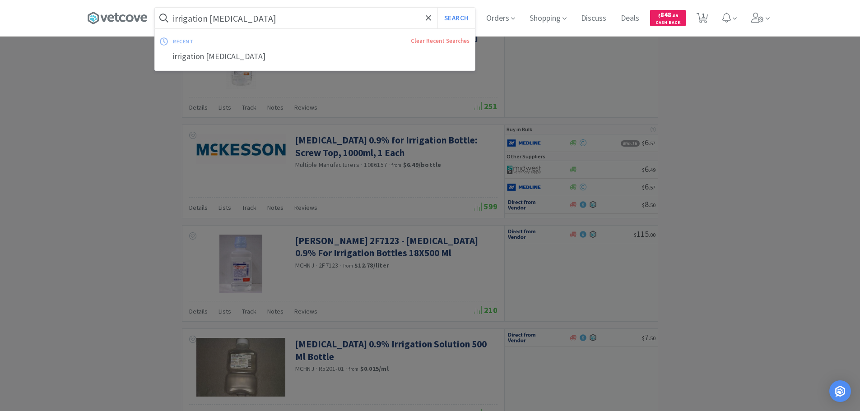
paste input "BHL2F7124"
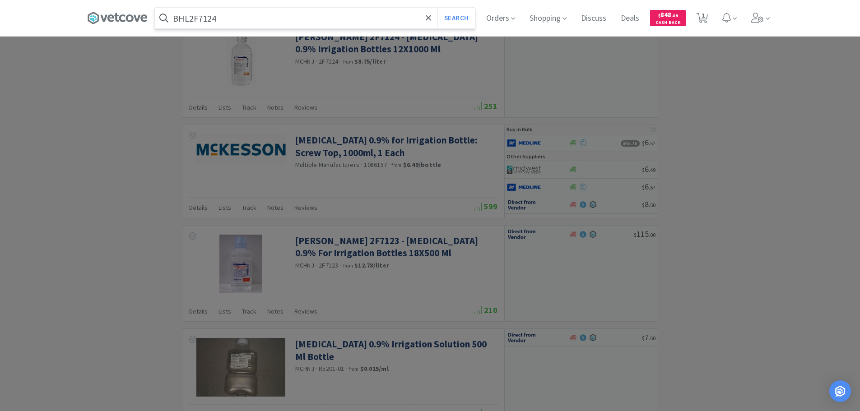
click at [605, 188] on div at bounding box center [430, 205] width 860 height 411
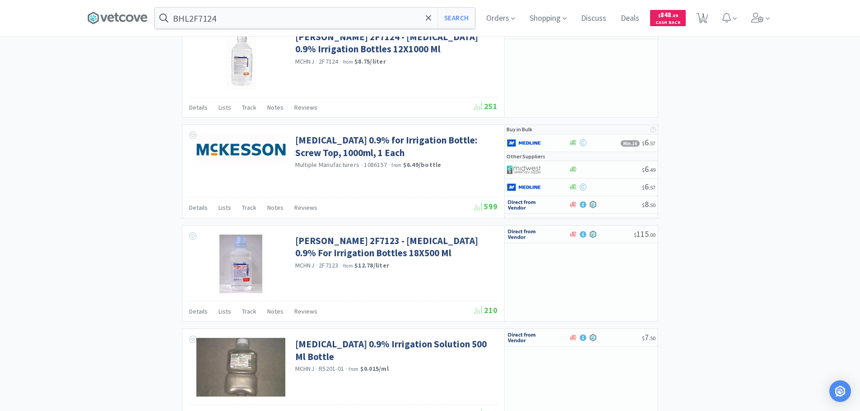
click at [605, 188] on div at bounding box center [605, 187] width 73 height 7
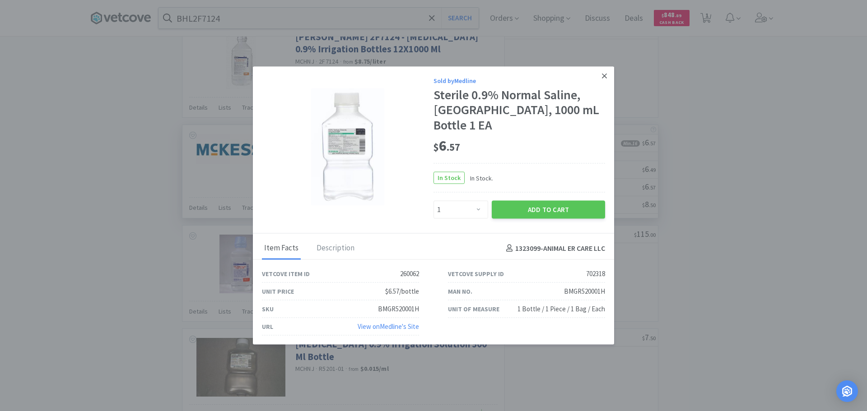
click at [600, 86] on link at bounding box center [604, 75] width 16 height 19
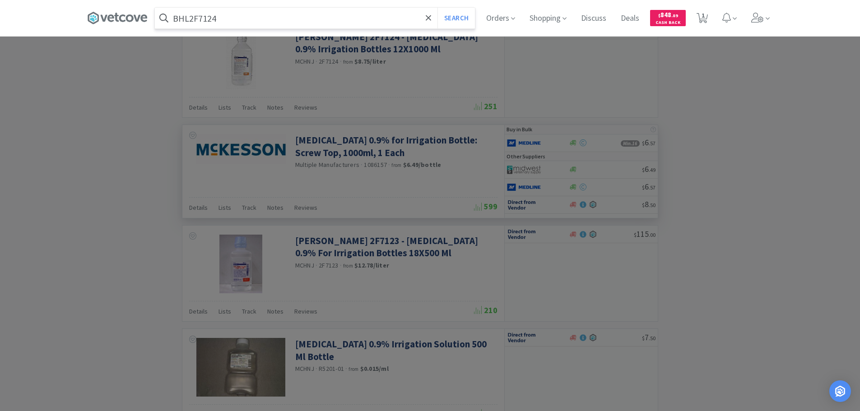
click at [348, 16] on input "BHL2F7124" at bounding box center [315, 18] width 320 height 21
click at [437, 8] on button "Search" at bounding box center [455, 18] width 37 height 21
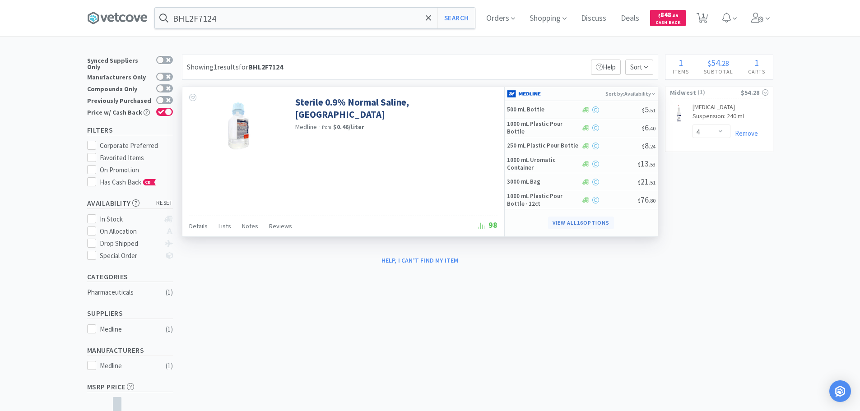
click at [595, 221] on button "View all 16 Options" at bounding box center [580, 223] width 65 height 13
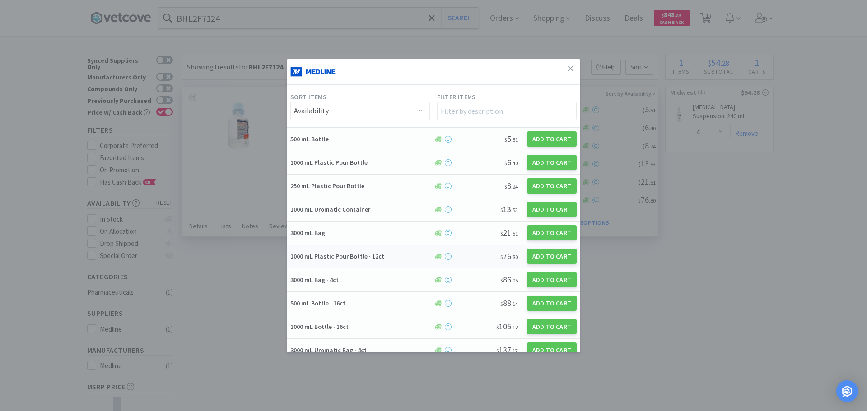
click at [476, 258] on div "$ 76 . 80" at bounding box center [488, 256] width 57 height 13
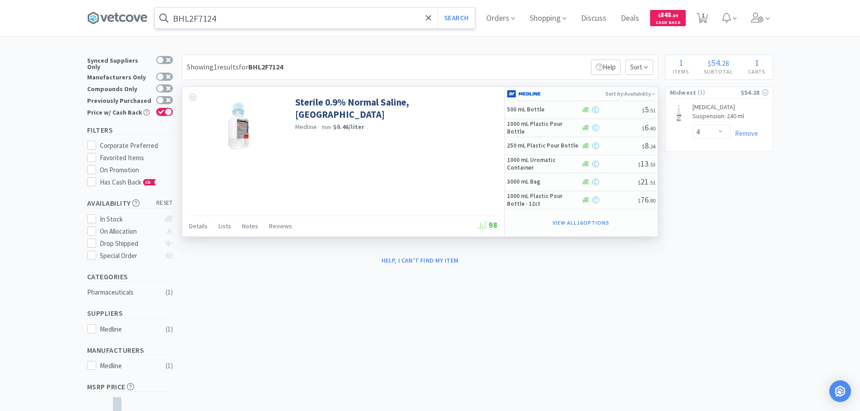
click at [278, 16] on input "BHL2F7124" at bounding box center [315, 18] width 320 height 21
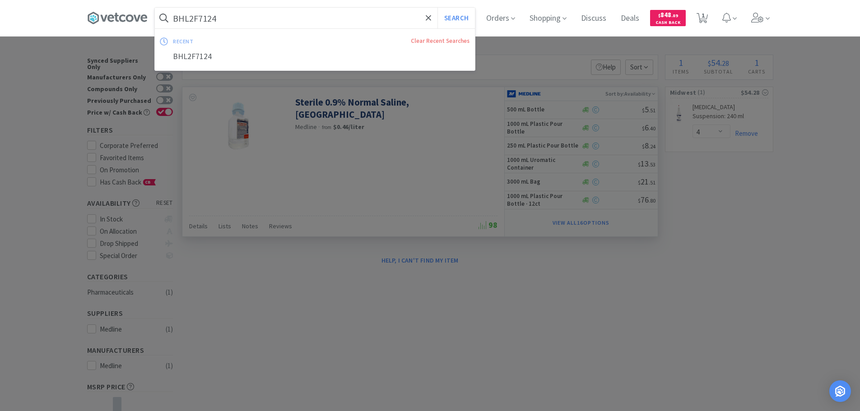
paste input "MGR520001H"
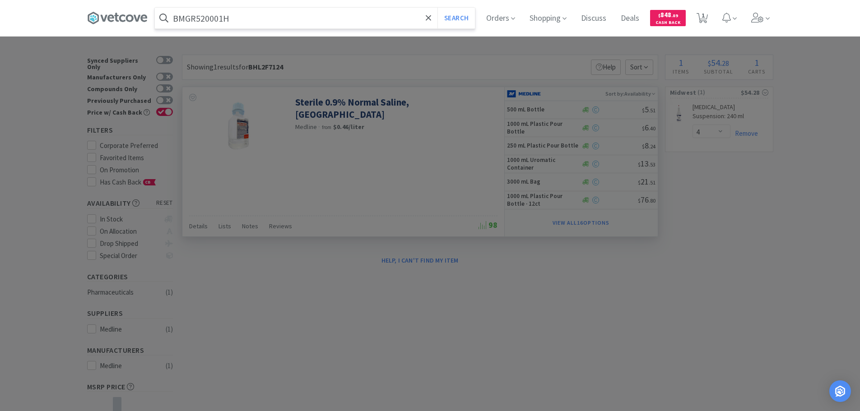
click at [437, 8] on button "Search" at bounding box center [455, 18] width 37 height 21
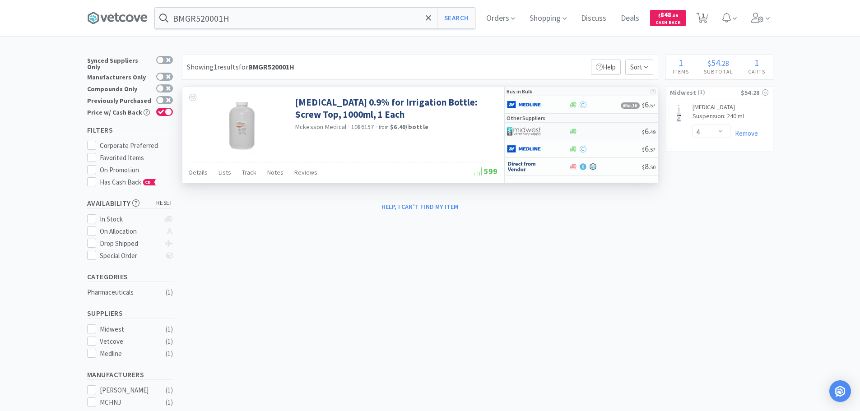
click at [602, 132] on div at bounding box center [605, 131] width 73 height 7
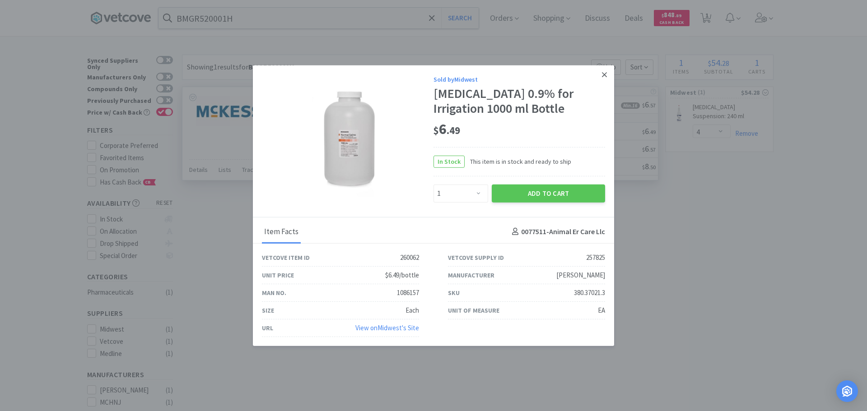
click at [601, 75] on link at bounding box center [604, 74] width 16 height 19
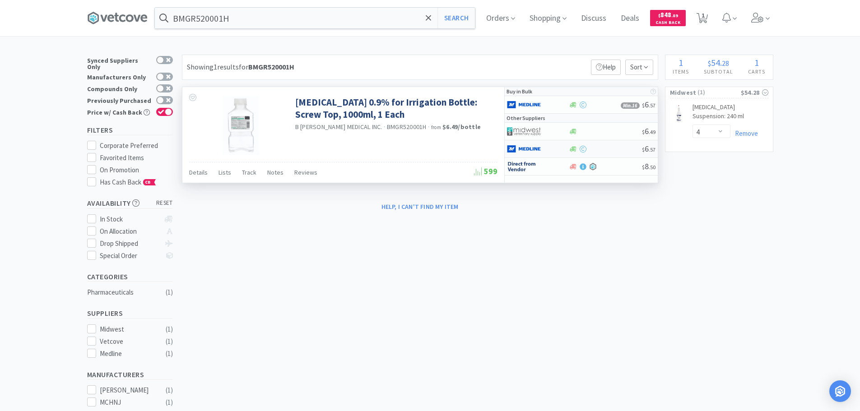
click at [614, 148] on div at bounding box center [605, 149] width 73 height 7
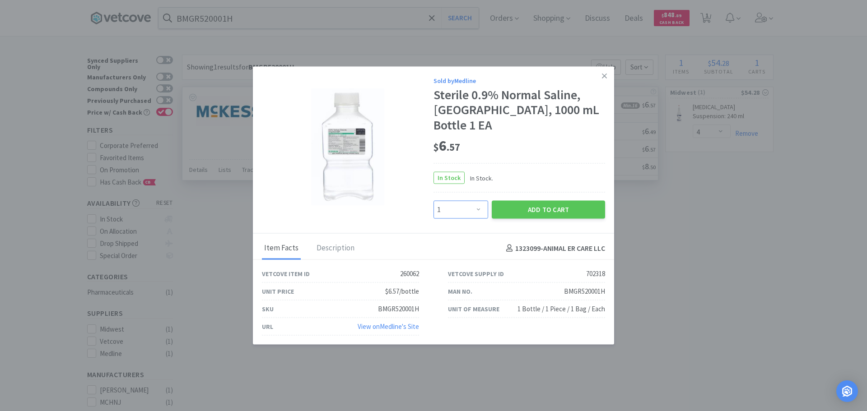
click at [475, 207] on select "Enter Quantity 1 2 3 4 5 6 7 8 9 10 11 12 13 14 15 16 17 18 19 20 Enter Quantity" at bounding box center [460, 210] width 55 height 18
click at [433, 201] on select "Enter Quantity 1 2 3 4 5 6 7 8 9 10 11 12 13 14 15 16 17 18 19 20 Enter Quantity" at bounding box center [460, 210] width 55 height 18
click at [510, 201] on button "Add to Cart" at bounding box center [547, 210] width 113 height 18
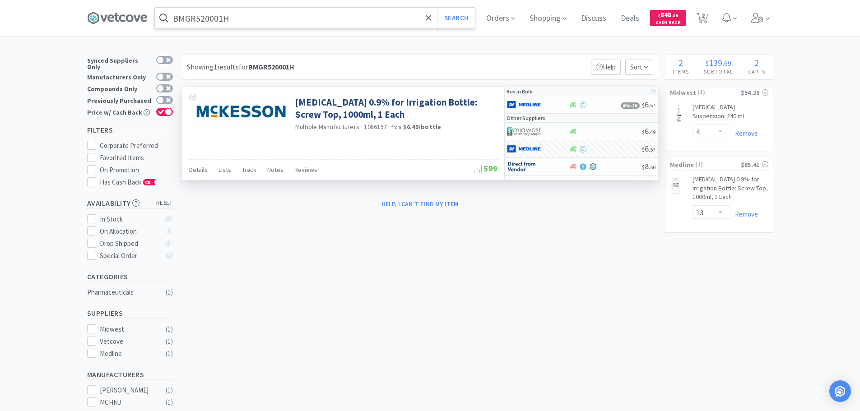
click at [246, 16] on input "BMGR520001H" at bounding box center [315, 18] width 320 height 21
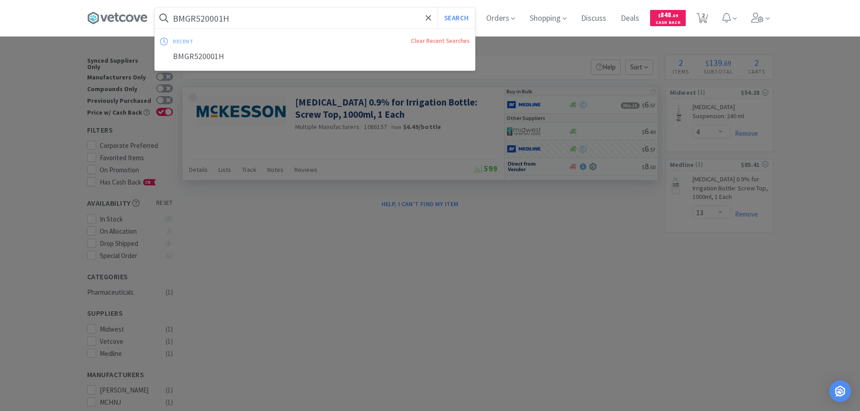
paste input "Medline Industries, Inc. - MDS2501H $18.5"
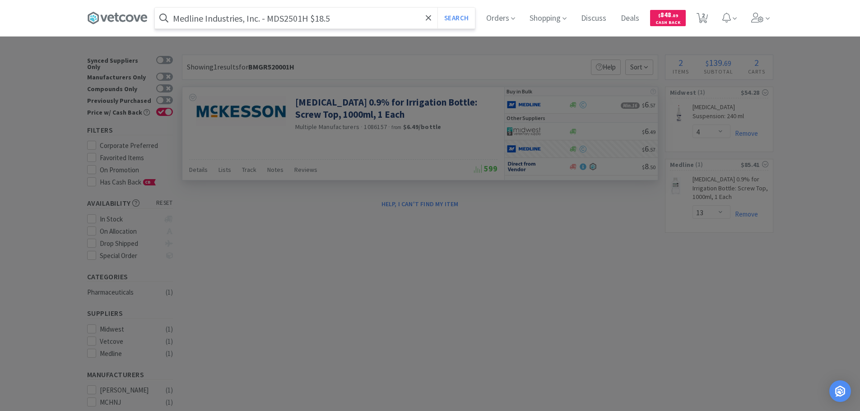
click at [294, 19] on input "Medline Industries, Inc. - MDS2501H $18.5" at bounding box center [315, 18] width 320 height 21
paste input "DS2501H"
click at [437, 8] on button "Search" at bounding box center [455, 18] width 37 height 21
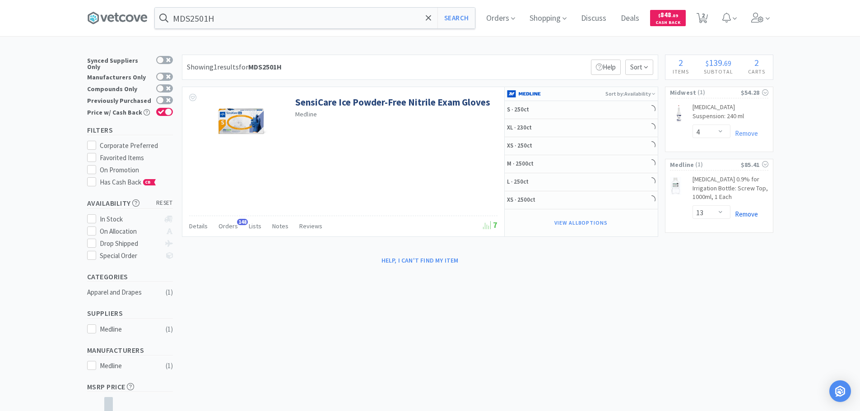
click at [745, 213] on link "Remove" at bounding box center [744, 214] width 28 height 9
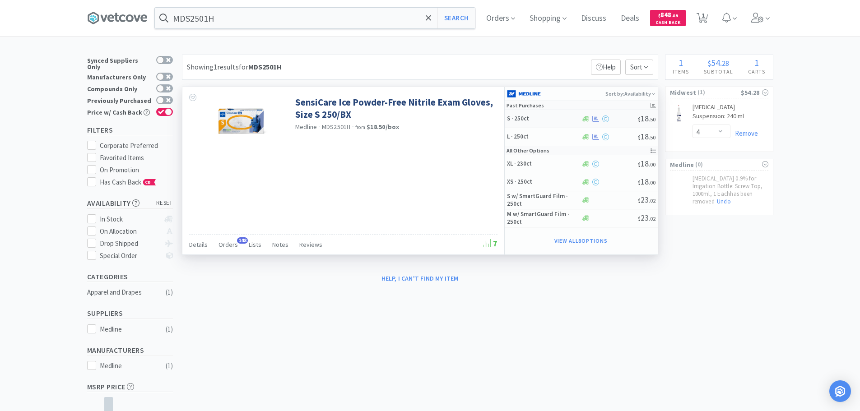
click at [627, 121] on div at bounding box center [609, 119] width 57 height 7
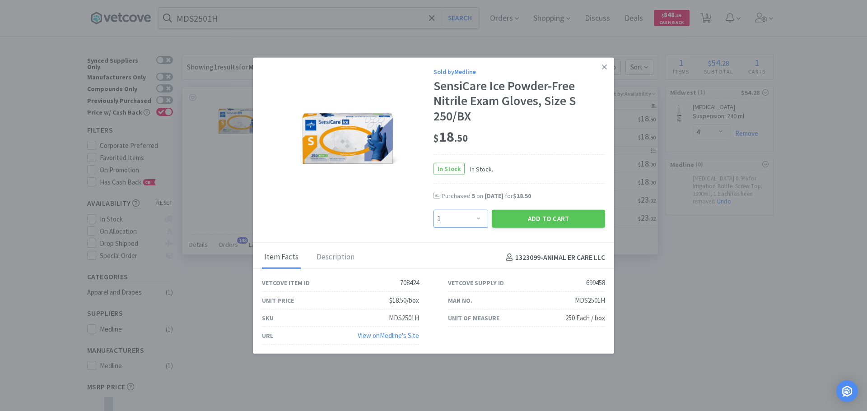
click at [469, 219] on select "Enter Quantity 1 2 3 4 5 6 7 8 9 10 11 12 13 14 15 16 17 18 19 20 Enter Quantity" at bounding box center [460, 219] width 55 height 18
click at [433, 210] on select "Enter Quantity 1 2 3 4 5 6 7 8 9 10 11 12 13 14 15 16 17 18 19 20 Enter Quantity" at bounding box center [460, 219] width 55 height 18
click at [510, 212] on button "Add to Cart" at bounding box center [547, 219] width 113 height 18
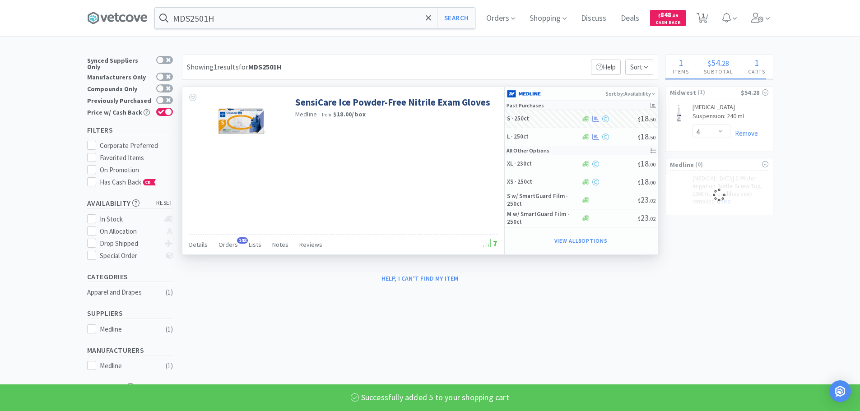
click at [242, 18] on input "MDS2501H" at bounding box center [315, 18] width 320 height 21
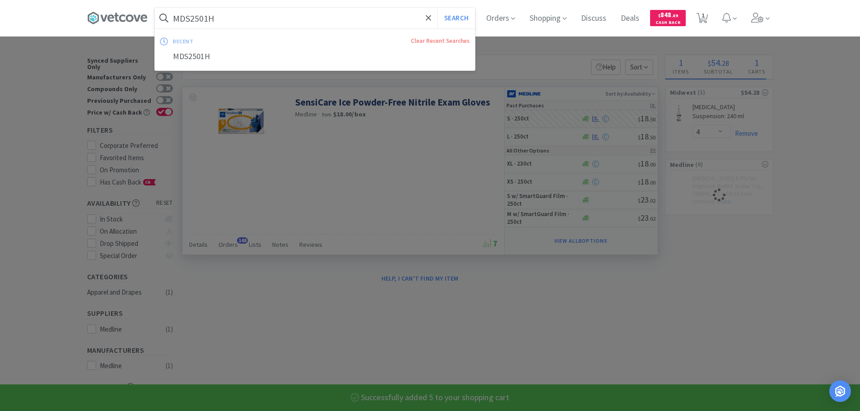
paste input "[PHONE_NUMBER]"
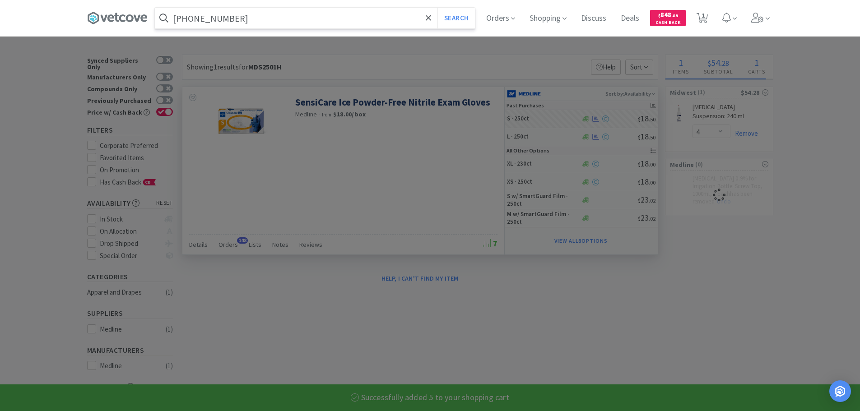
click at [437, 8] on button "Search" at bounding box center [455, 18] width 37 height 21
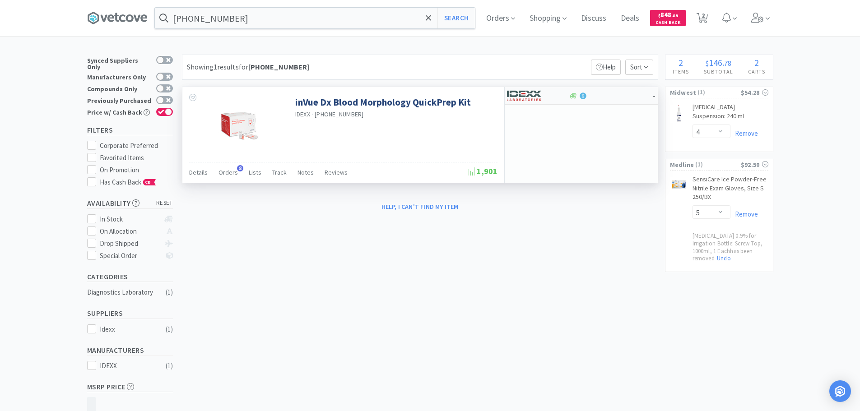
click at [603, 93] on div at bounding box center [611, 96] width 84 height 7
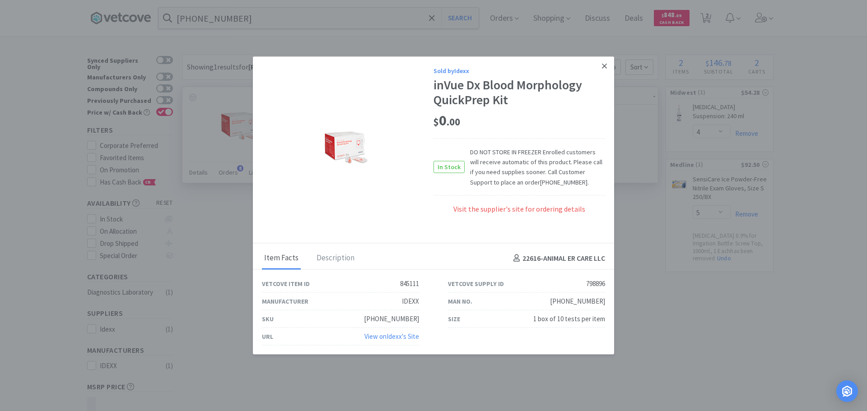
click at [605, 68] on icon at bounding box center [604, 66] width 5 height 8
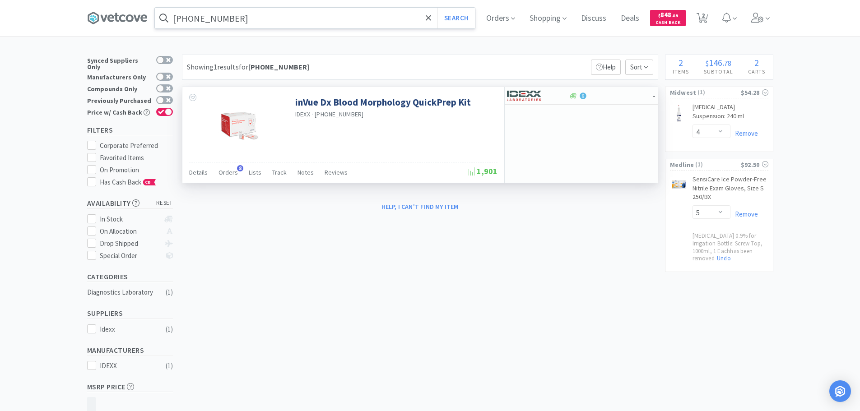
click at [260, 17] on input "[PHONE_NUMBER]" at bounding box center [315, 18] width 320 height 21
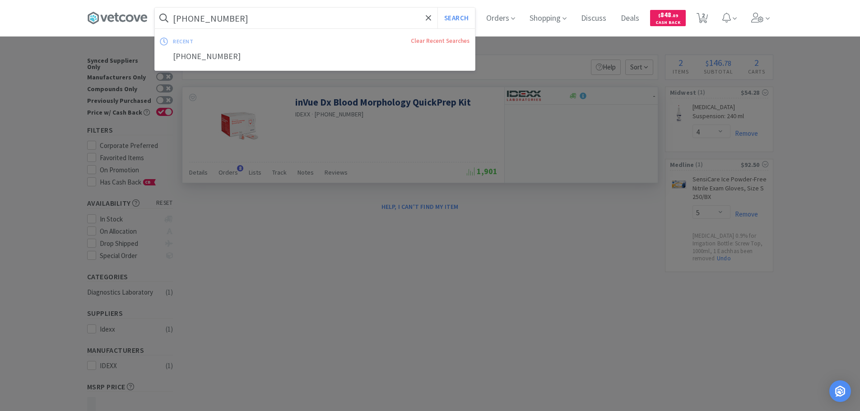
paste input "Medline Industries, Inc. - MDS2502H $18.5"
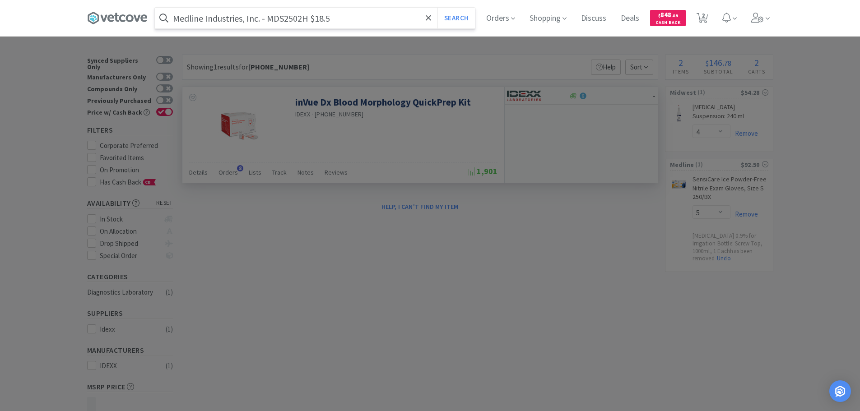
click at [286, 21] on input "Medline Industries, Inc. - MDS2502H $18.5" at bounding box center [315, 18] width 320 height 21
paste input "DS2502H"
click at [437, 8] on button "Search" at bounding box center [455, 18] width 37 height 21
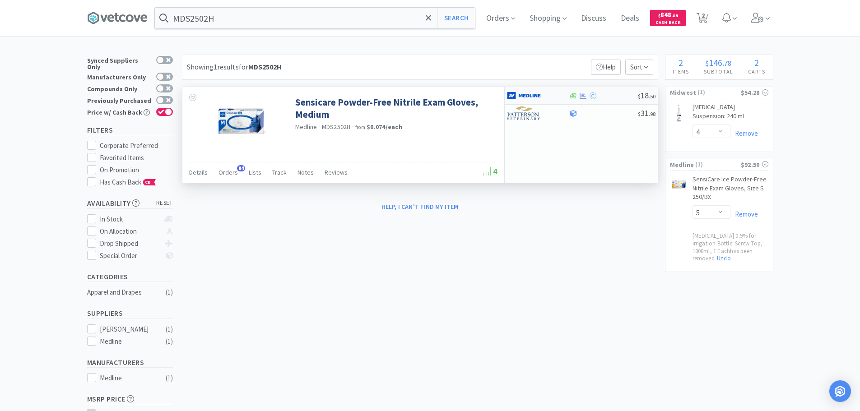
click at [610, 96] on div at bounding box center [603, 96] width 69 height 7
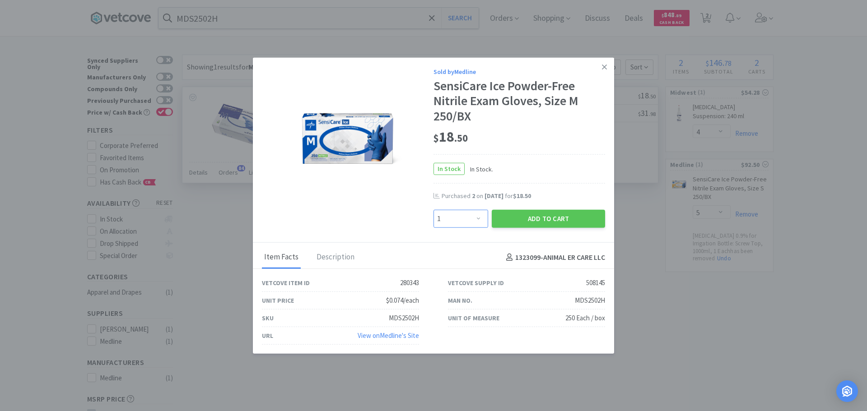
click at [466, 216] on select "Enter Quantity 1 2 3 4 5 6 7 8 9 10 11 12 13 14 15 16 17 18 19 20 Enter Quantity" at bounding box center [460, 219] width 55 height 18
click at [433, 210] on select "Enter Quantity 1 2 3 4 5 6 7 8 9 10 11 12 13 14 15 16 17 18 19 20 Enter Quantity" at bounding box center [460, 219] width 55 height 18
click at [508, 214] on button "Add to Cart" at bounding box center [547, 219] width 113 height 18
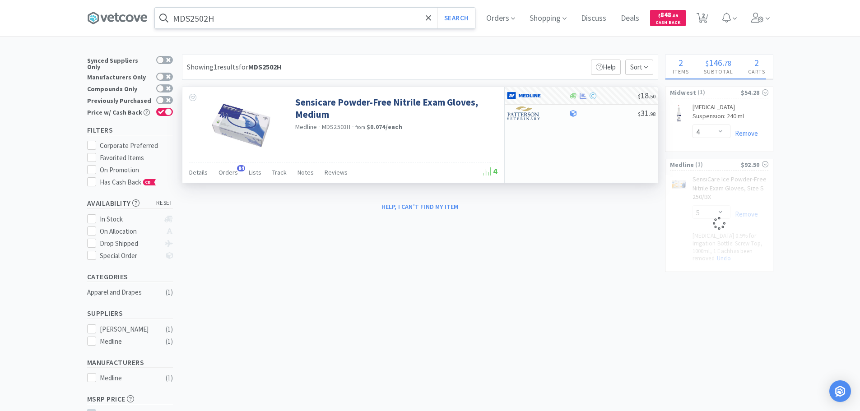
click at [261, 22] on input "MDS2502H" at bounding box center [315, 18] width 320 height 21
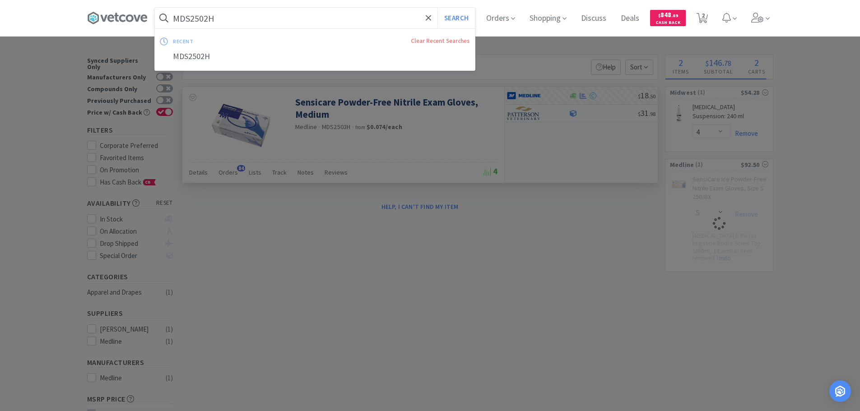
paste input "edline Industries, Inc. - MDS2503H $18.5"
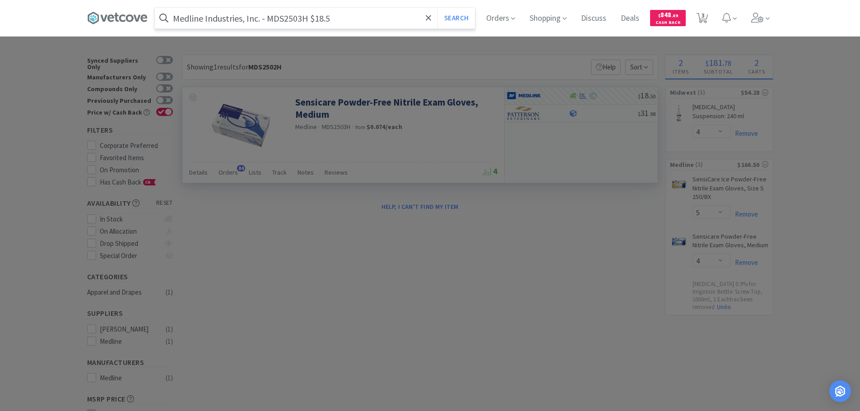
click at [288, 18] on input "Medline Industries, Inc. - MDS2503H $18.5" at bounding box center [315, 18] width 320 height 21
paste input "DS2503H"
click at [437, 8] on button "Search" at bounding box center [455, 18] width 37 height 21
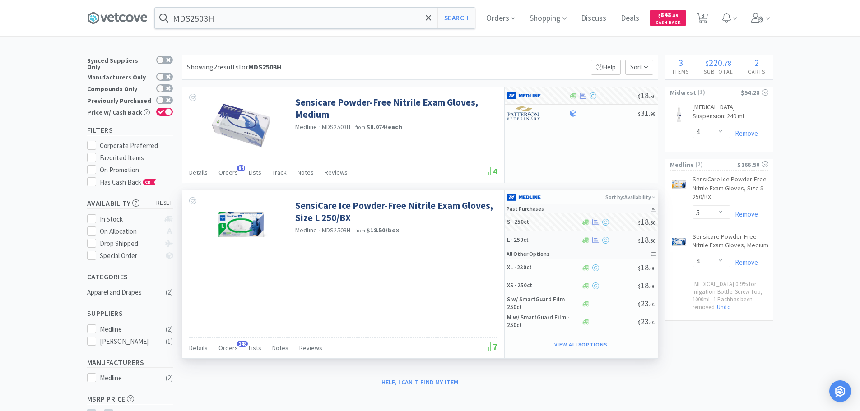
click at [618, 245] on div "L · 250ct $ 18 . 50" at bounding box center [581, 241] width 153 height 18
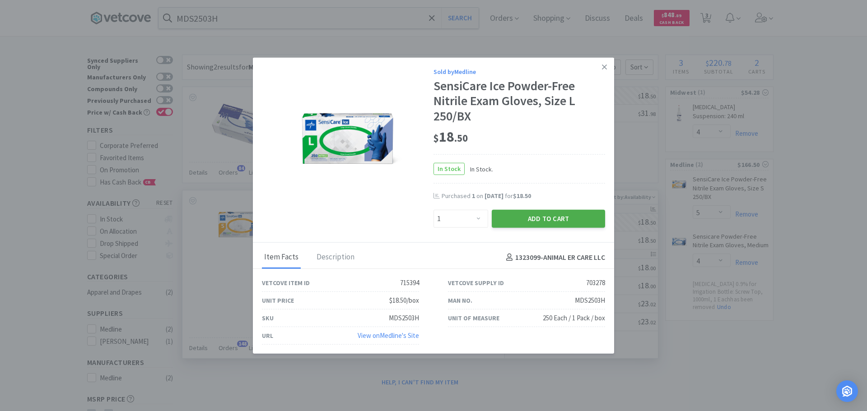
click at [527, 222] on button "Add to Cart" at bounding box center [547, 219] width 113 height 18
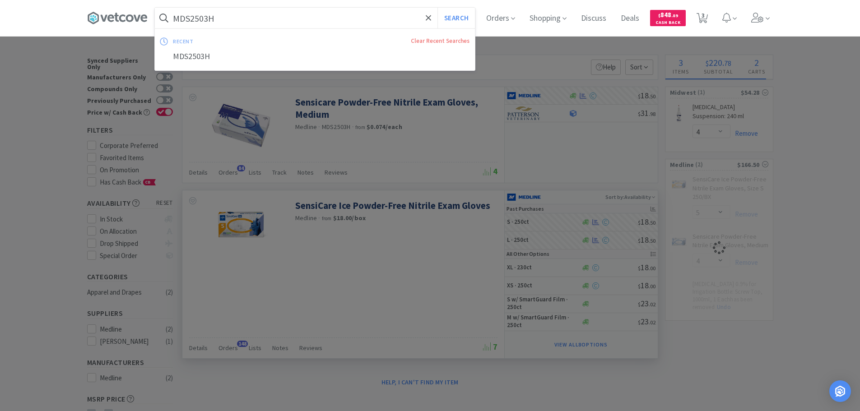
click at [272, 16] on input "MDS2503H" at bounding box center [315, 18] width 320 height 21
drag, startPoint x: 271, startPoint y: 15, endPoint x: 258, endPoint y: 13, distance: 13.7
click at [258, 13] on input "MDS2503H" at bounding box center [315, 18] width 320 height 21
paste input "Medline Industries, Inc. - BMGR520001H $6.57"
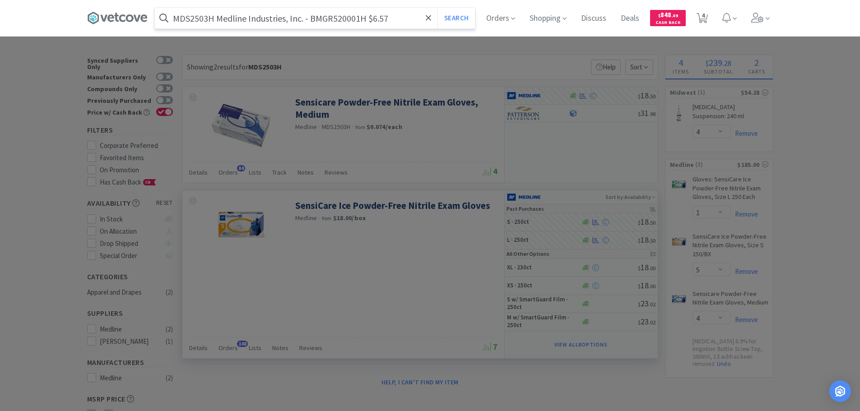
click at [333, 22] on input "MDS2503H Medline Industries, Inc. - BMGR520001H $6.57" at bounding box center [315, 18] width 320 height 21
paste input "BMGR520001H"
click at [437, 8] on button "Search" at bounding box center [455, 18] width 37 height 21
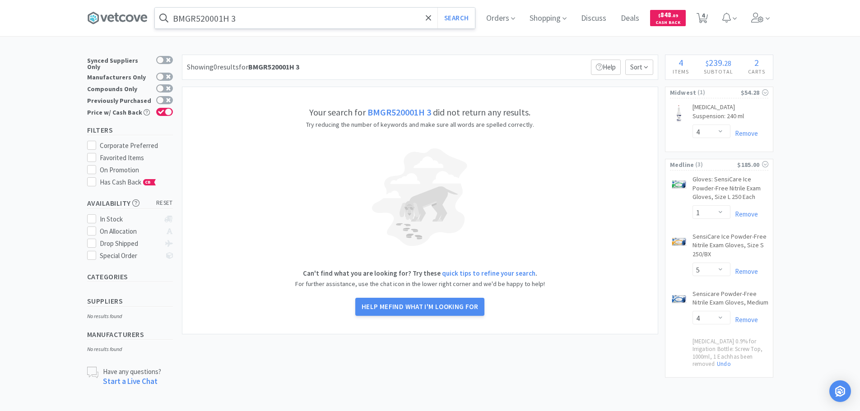
click at [333, 22] on input "BMGR520001H 3" at bounding box center [315, 18] width 320 height 21
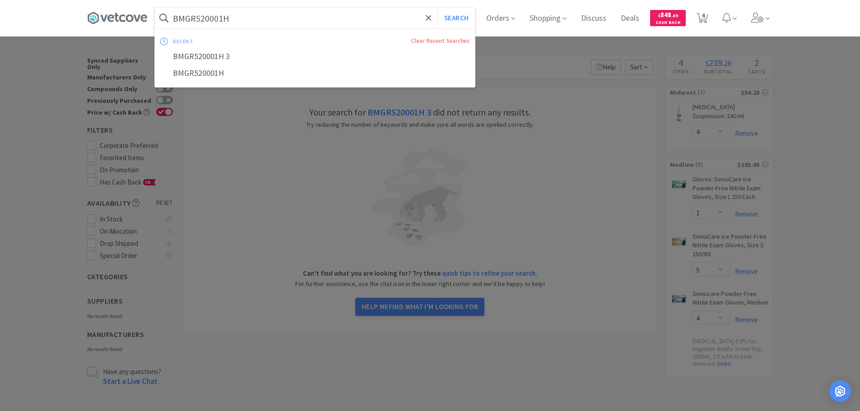
click at [437, 8] on button "Search" at bounding box center [455, 18] width 37 height 21
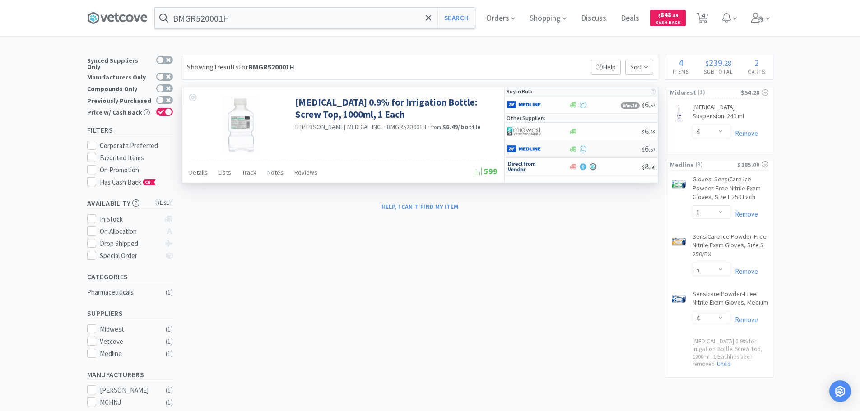
click at [612, 153] on div "$ 6 . 57" at bounding box center [581, 149] width 153 height 18
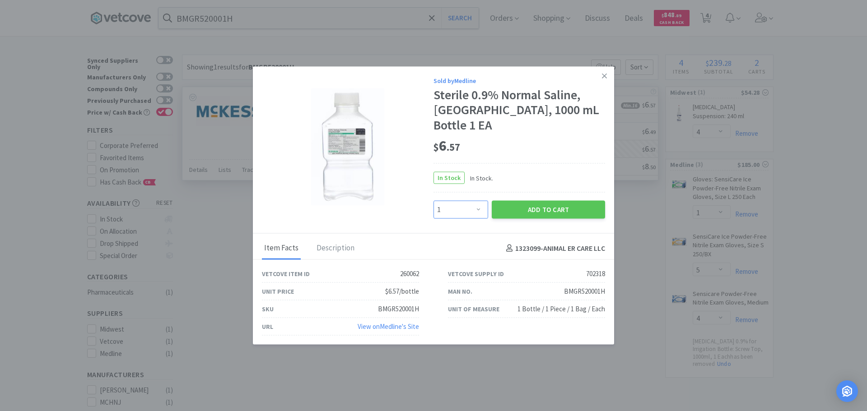
click at [471, 201] on select "Enter Quantity 1 2 3 4 5 6 7 8 9 10 11 12 13 14 15 16 17 18 19 20 Enter Quantity" at bounding box center [460, 210] width 55 height 18
click at [433, 201] on select "Enter Quantity 1 2 3 4 5 6 7 8 9 10 11 12 13 14 15 16 17 18 19 20 Enter Quantity" at bounding box center [460, 210] width 55 height 18
click at [511, 208] on button "Add to Cart" at bounding box center [547, 210] width 113 height 18
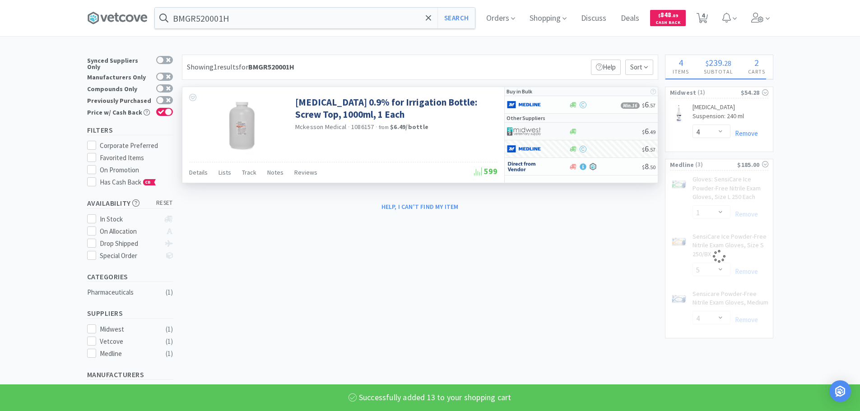
click at [614, 131] on div at bounding box center [605, 131] width 73 height 7
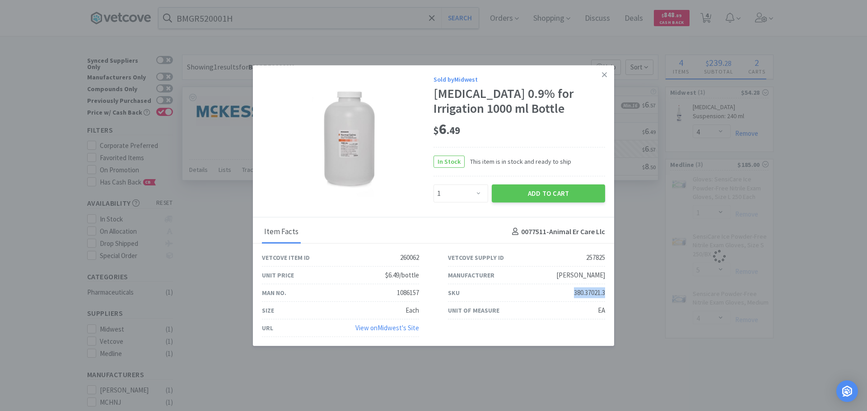
drag, startPoint x: 604, startPoint y: 292, endPoint x: 568, endPoint y: 292, distance: 36.6
click at [568, 292] on div "SKU 380.37021.3" at bounding box center [526, 293] width 186 height 18
copy div "380.37021.3"
click at [608, 77] on link at bounding box center [604, 74] width 16 height 19
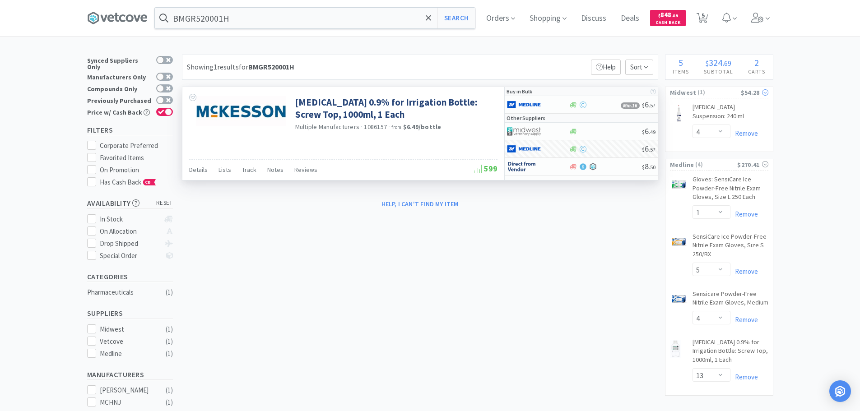
click at [724, 89] on span "( 1 )" at bounding box center [718, 92] width 44 height 9
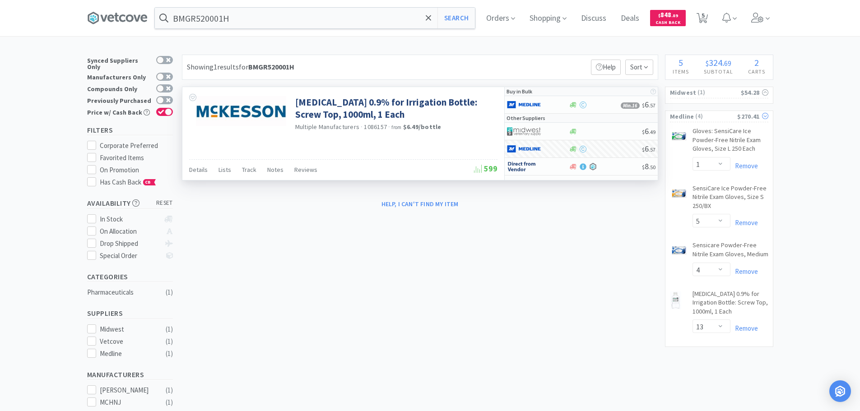
click at [706, 114] on span "( 4 )" at bounding box center [715, 116] width 43 height 9
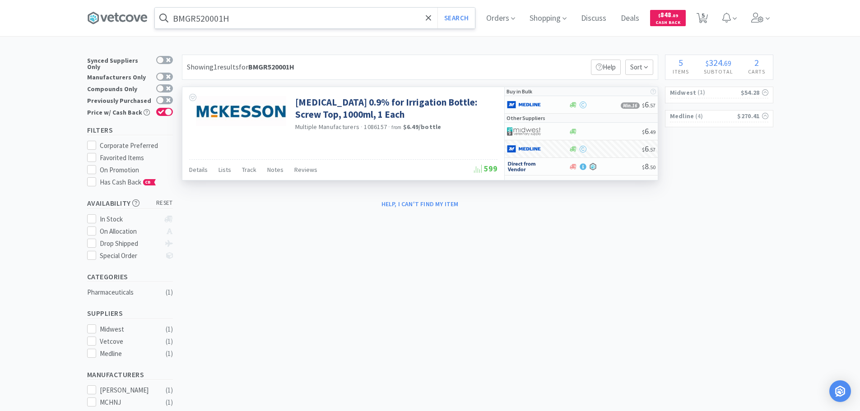
click at [256, 18] on input "BMGR520001H" at bounding box center [315, 18] width 320 height 21
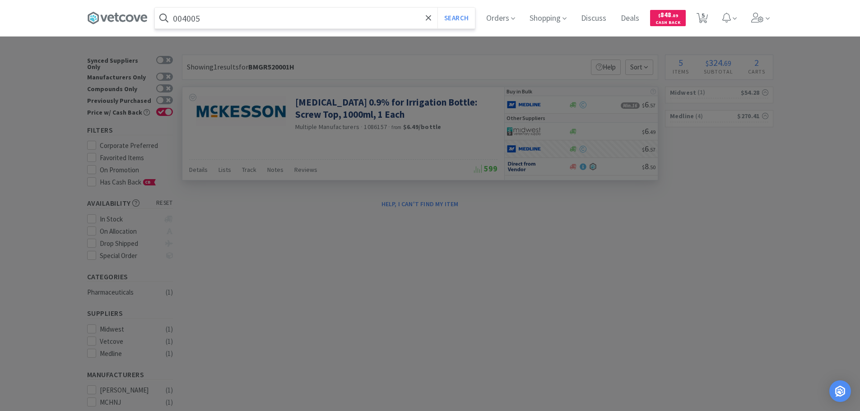
click at [437, 8] on button "Search" at bounding box center [455, 18] width 37 height 21
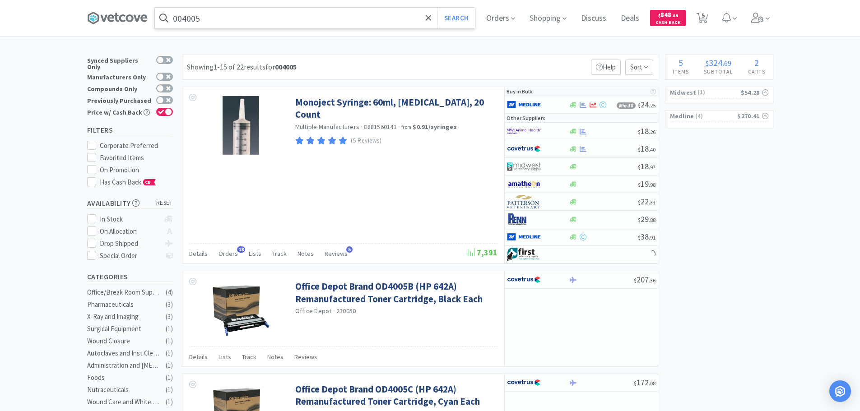
click at [251, 21] on input "004005" at bounding box center [315, 18] width 320 height 21
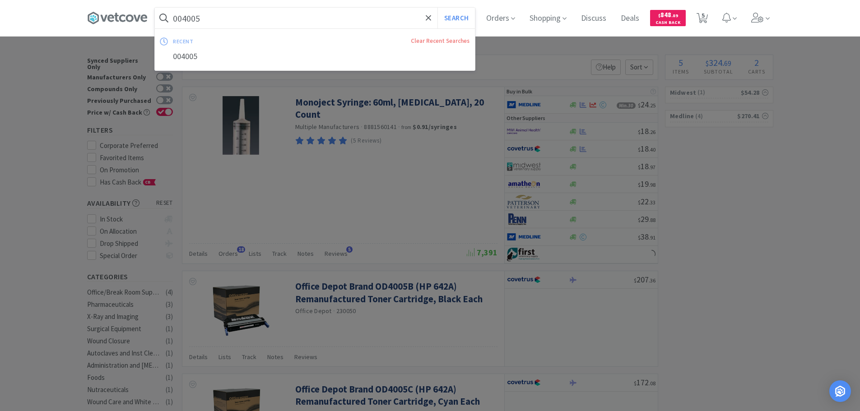
paste input "MWI - 610280 $9.53"
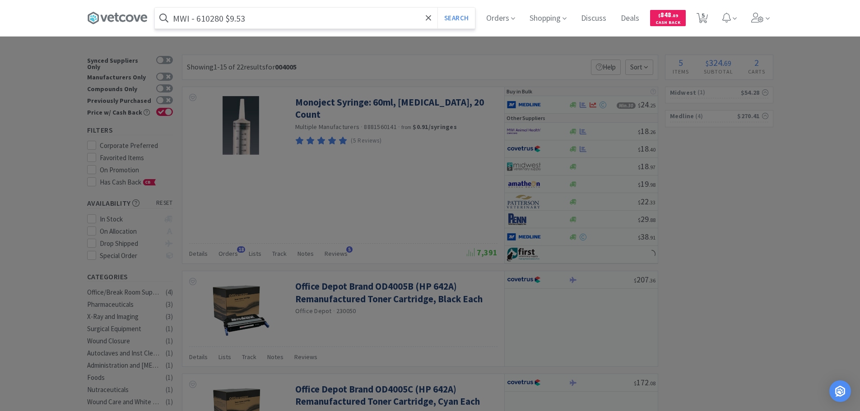
click at [218, 20] on input "MWI - 610280 $9.53" at bounding box center [315, 18] width 320 height 21
paste input "text"
click at [437, 8] on button "Search" at bounding box center [455, 18] width 37 height 21
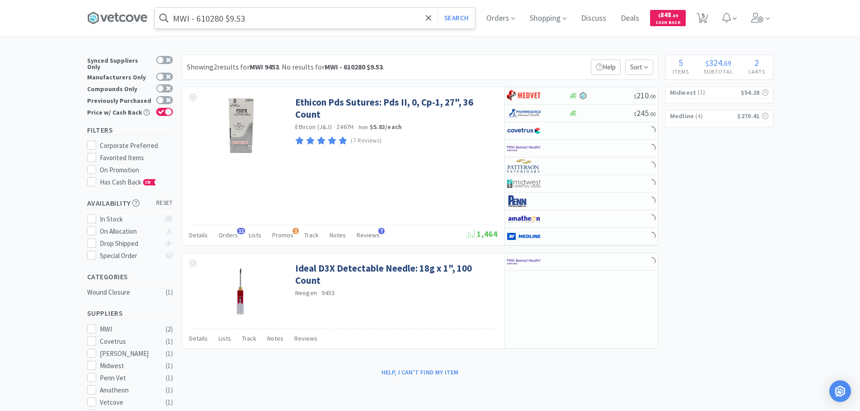
click at [210, 19] on input "MWI - 610280 $9.53" at bounding box center [315, 18] width 320 height 21
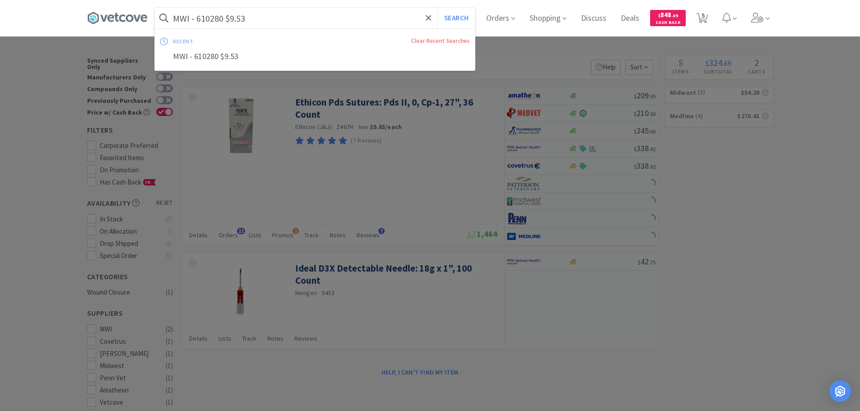
click at [212, 19] on input "MWI - 610280 $9.53" at bounding box center [315, 18] width 320 height 21
paste input "610280"
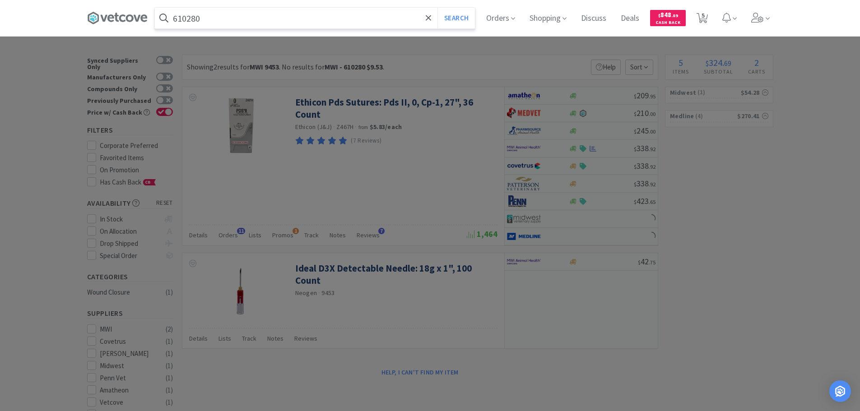
click at [437, 8] on button "Search" at bounding box center [455, 18] width 37 height 21
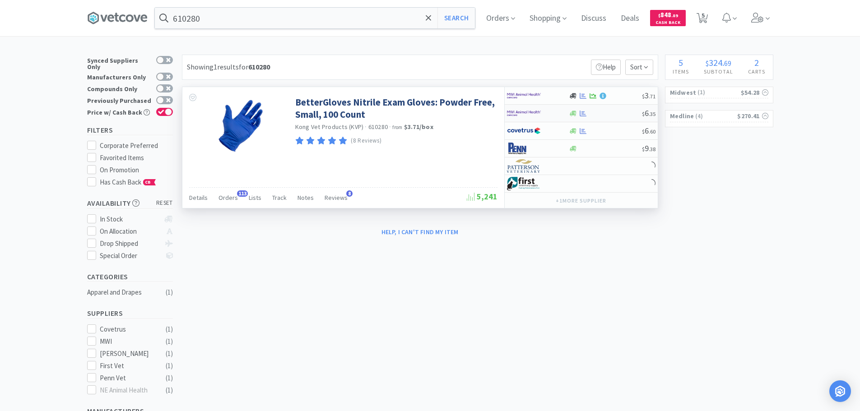
click at [603, 114] on div at bounding box center [605, 113] width 73 height 7
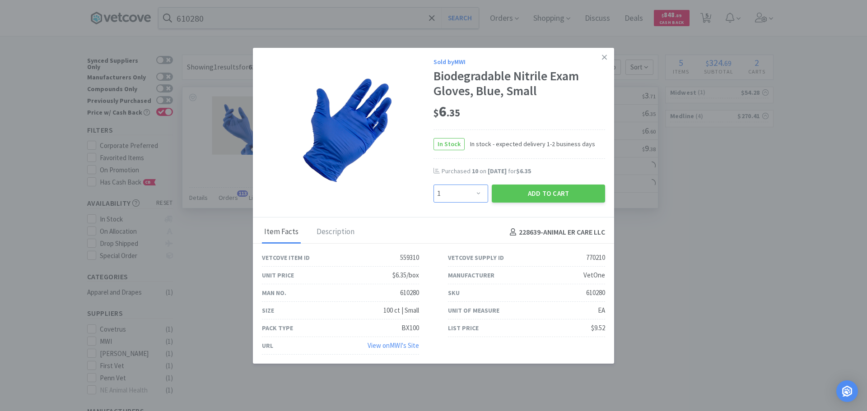
click at [461, 196] on select "Enter Quantity 1 2 3 4 5 6 7 8 9 10 11 12 13 14 15 16 17 18 19 20 Enter Quantity" at bounding box center [460, 194] width 55 height 18
click at [433, 185] on select "Enter Quantity 1 2 3 4 5 6 7 8 9 10 11 12 13 14 15 16 17 18 19 20 Enter Quantity" at bounding box center [460, 194] width 55 height 18
click at [510, 190] on button "Add to Cart" at bounding box center [547, 194] width 113 height 18
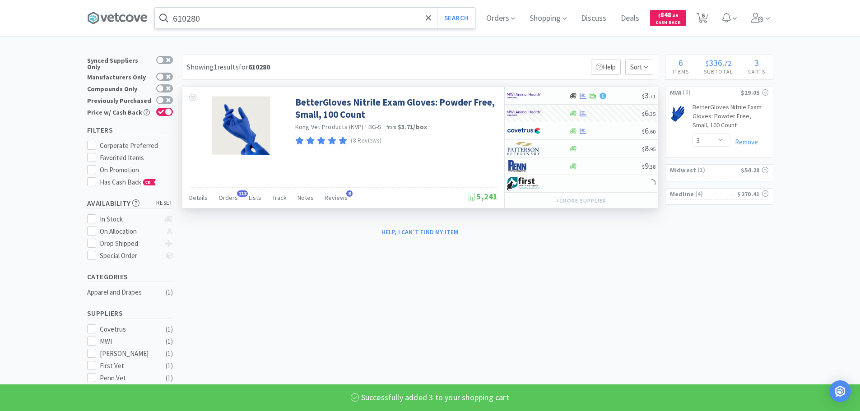
click at [248, 11] on input "610280" at bounding box center [315, 18] width 320 height 21
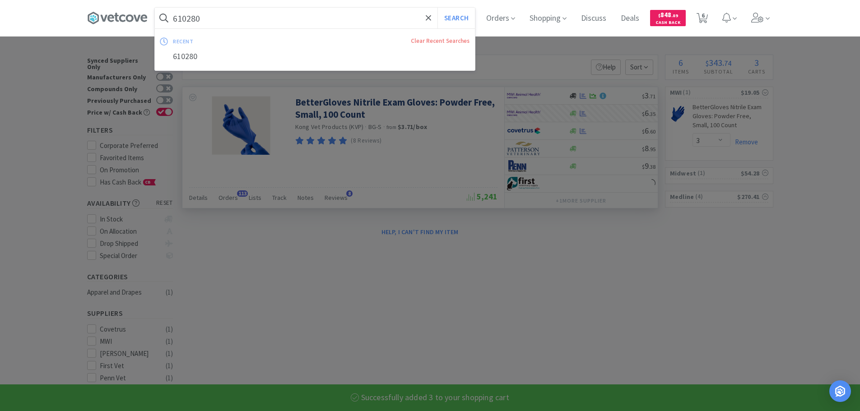
paste input "MWI - 610281 $9.53"
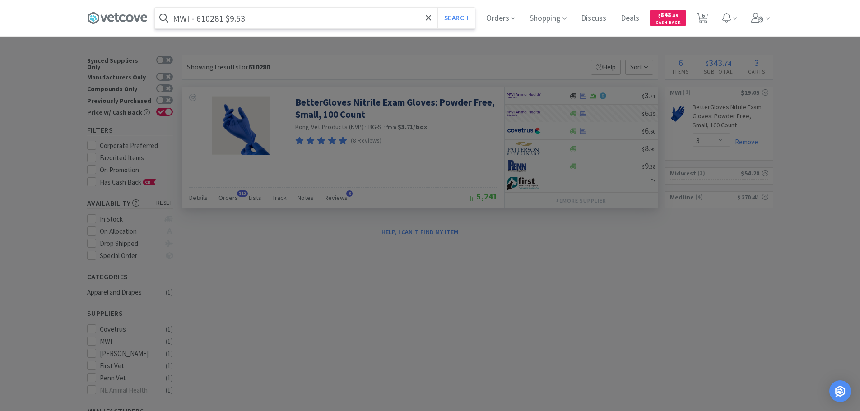
click at [206, 19] on input "MWI - 610281 $9.53" at bounding box center [315, 18] width 320 height 21
paste input "text"
click at [206, 19] on input "MWI - 610281 $9.53" at bounding box center [315, 18] width 320 height 21
click at [437, 8] on button "Search" at bounding box center [455, 18] width 37 height 21
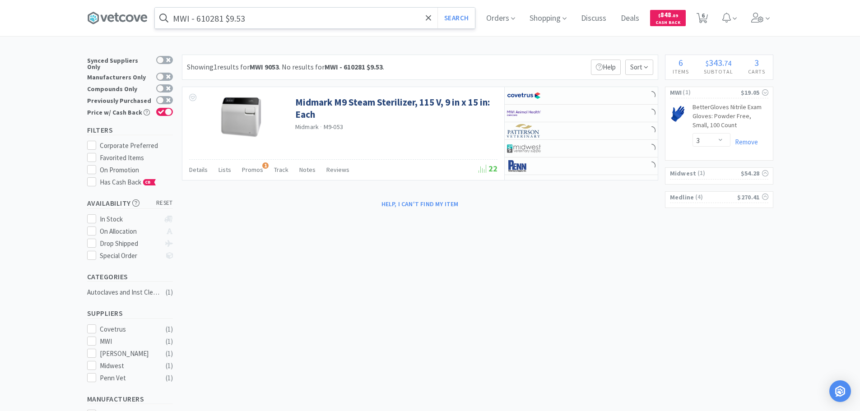
click at [209, 17] on input "MWI - 610281 $9.53" at bounding box center [315, 18] width 320 height 21
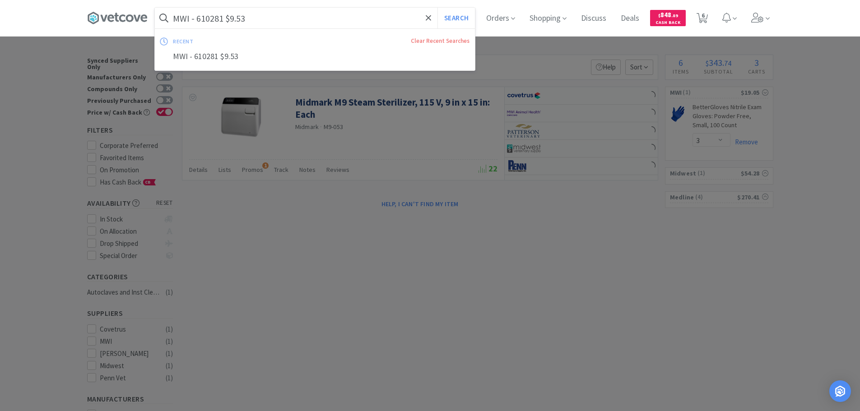
click at [216, 22] on input "MWI - 610281 $9.53" at bounding box center [315, 18] width 320 height 21
paste input "610281"
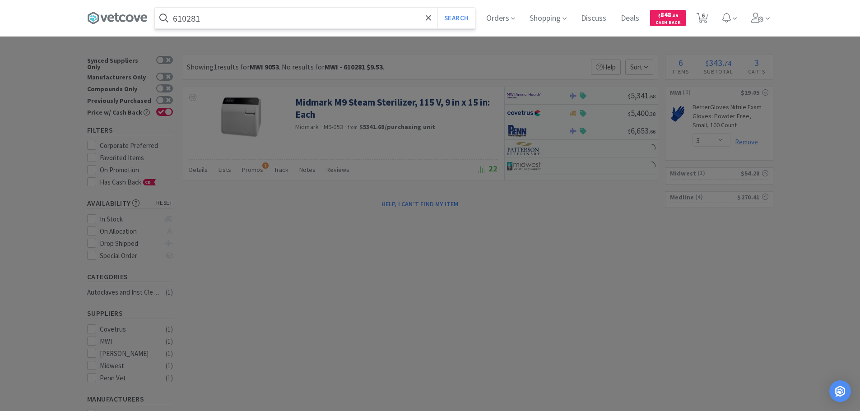
click at [437, 8] on button "Search" at bounding box center [455, 18] width 37 height 21
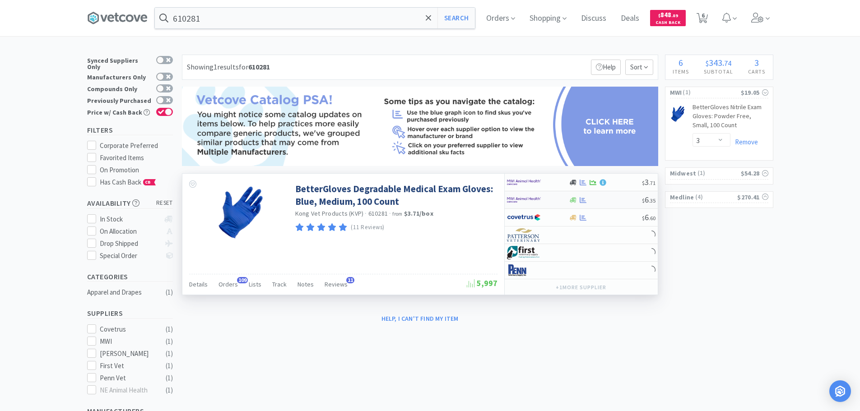
click at [603, 200] on div at bounding box center [605, 200] width 73 height 7
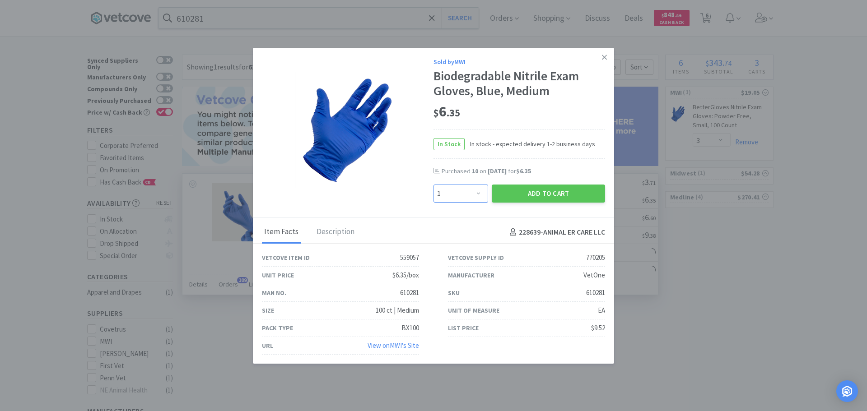
click at [458, 200] on select "Enter Quantity 1 2 3 4 5 6 7 8 9 10 11 12 13 14 15 16 17 18 19 20 Enter Quantity" at bounding box center [460, 194] width 55 height 18
click at [433, 185] on select "Enter Quantity 1 2 3 4 5 6 7 8 9 10 11 12 13 14 15 16 17 18 19 20 Enter Quantity" at bounding box center [460, 194] width 55 height 18
click at [515, 199] on button "Add to Cart" at bounding box center [547, 194] width 113 height 18
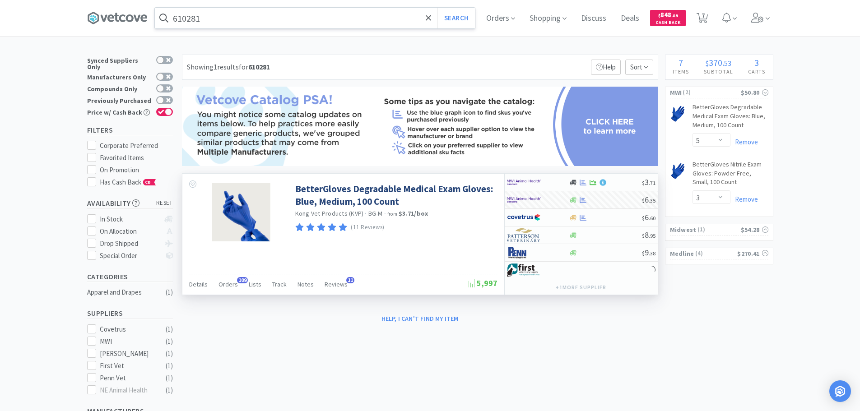
click at [280, 18] on input "610281" at bounding box center [315, 18] width 320 height 21
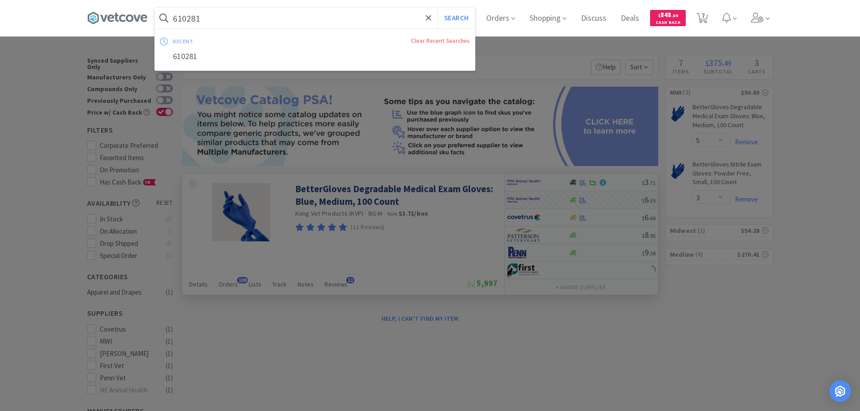
paste input "019727"
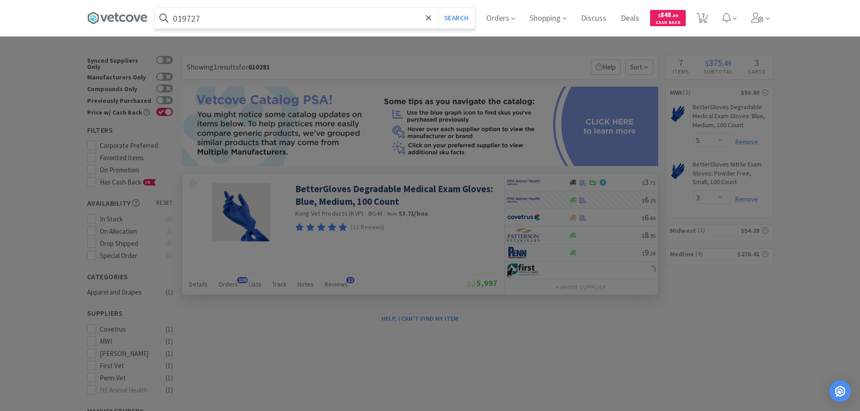
click at [437, 8] on button "Search" at bounding box center [455, 18] width 37 height 21
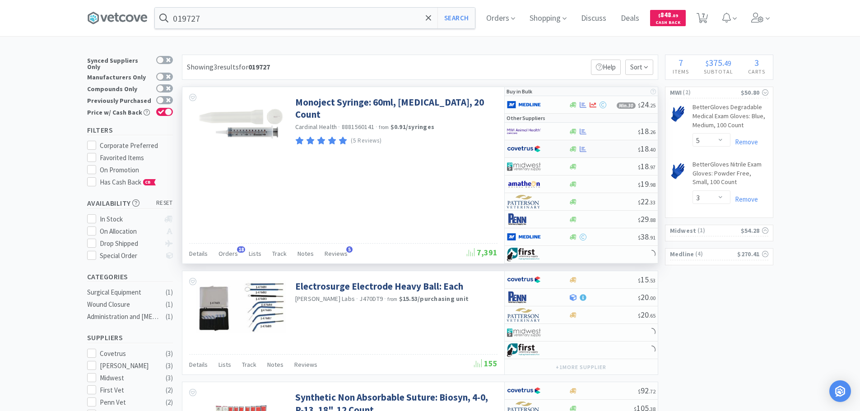
click at [608, 149] on div at bounding box center [603, 149] width 69 height 7
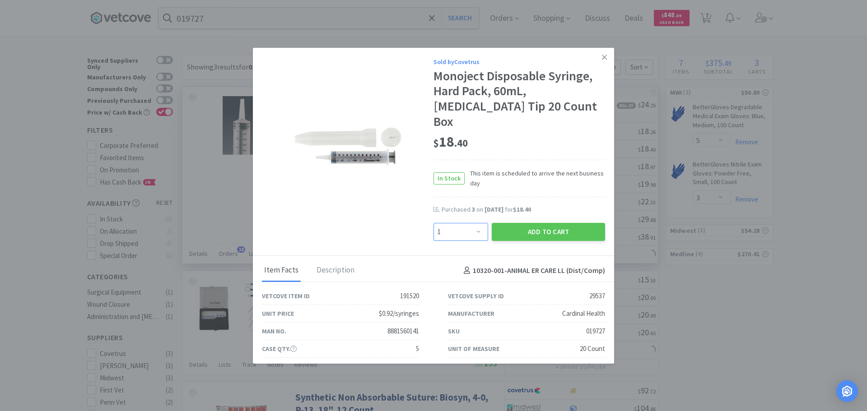
click at [447, 223] on select "Enter Quantity 1 2 3 4 5 6 7 8 9 10 11 12 13 14 15 16 17 18 19 20 Enter Quantity" at bounding box center [460, 232] width 55 height 18
click at [513, 223] on button "Add to Cart" at bounding box center [547, 232] width 113 height 18
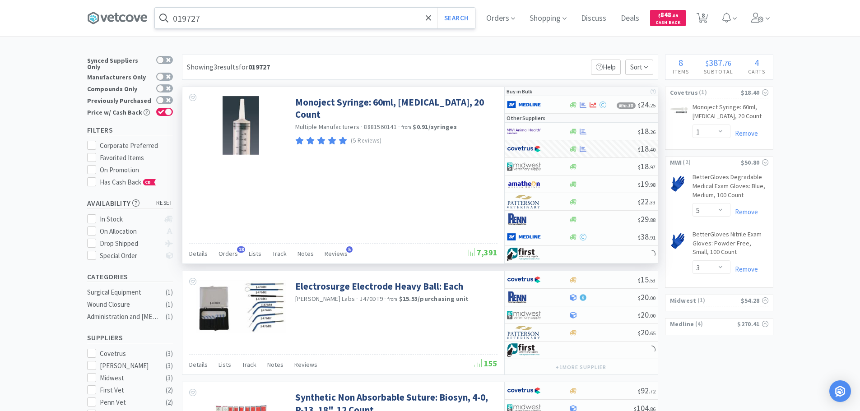
click at [264, 25] on input "019727" at bounding box center [315, 18] width 320 height 21
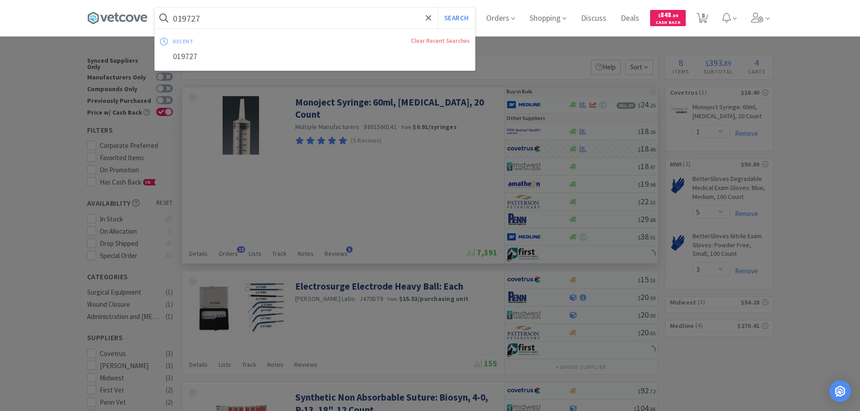
paste input "Covetrus - 019728 $18.4"
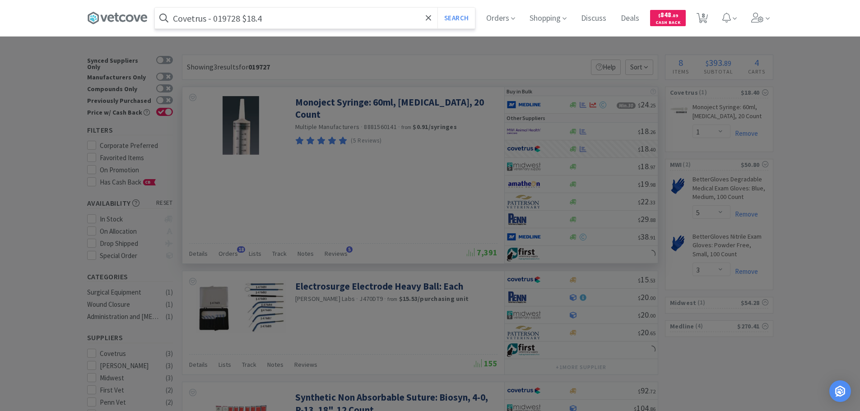
click at [231, 20] on input "Covetrus - 019728 $18.4" at bounding box center [315, 18] width 320 height 21
paste input "019728"
click at [437, 8] on button "Search" at bounding box center [455, 18] width 37 height 21
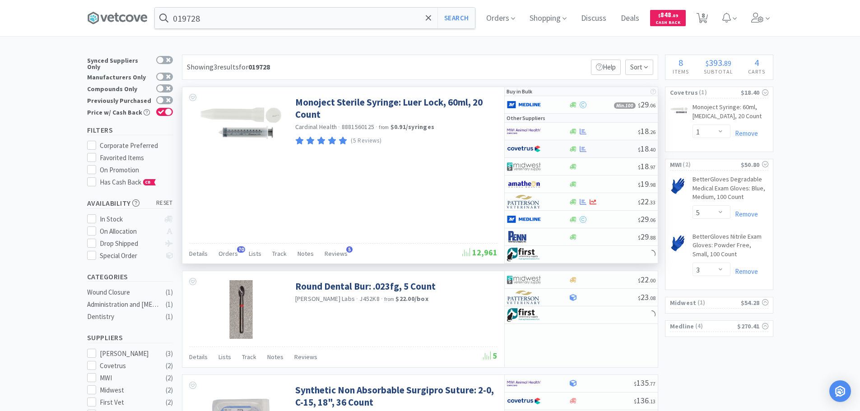
click at [606, 154] on div "$ 18 . 40" at bounding box center [581, 149] width 153 height 18
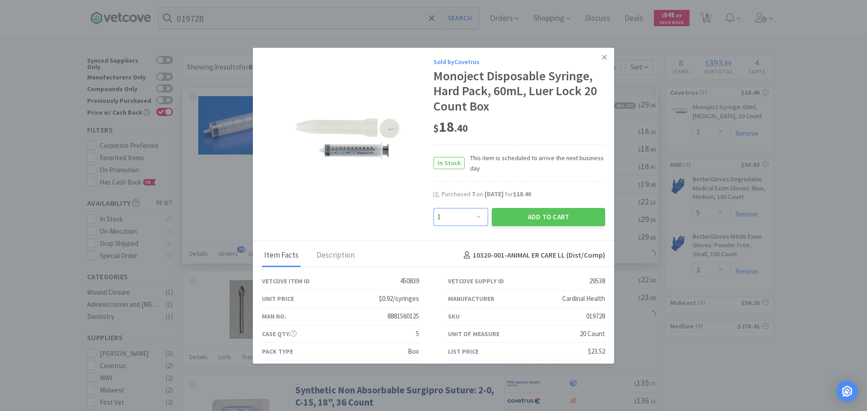
click at [476, 216] on select "Enter Quantity 1 2 3 4 5 6 7 8 9 10 11 12 13 14 15 16 17 18 19 20 Enter Quantity" at bounding box center [460, 217] width 55 height 18
click at [433, 208] on select "Enter Quantity 1 2 3 4 5 6 7 8 9 10 11 12 13 14 15 16 17 18 19 20 Enter Quantity" at bounding box center [460, 217] width 55 height 18
click at [510, 217] on button "Add to Cart" at bounding box center [547, 217] width 113 height 18
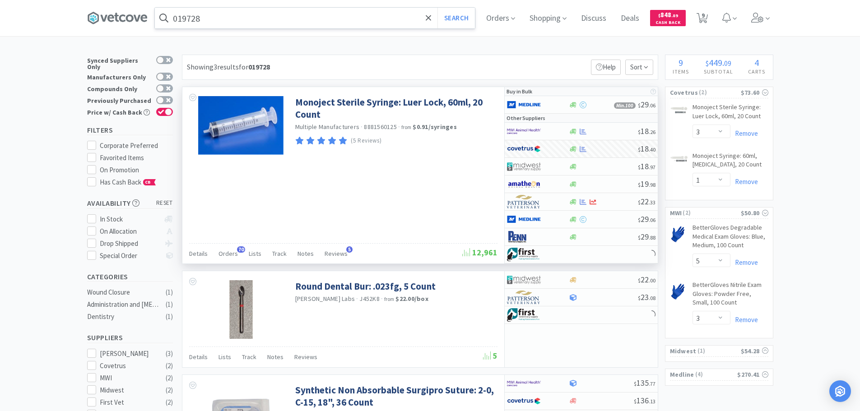
click at [260, 10] on input "019728" at bounding box center [315, 18] width 320 height 21
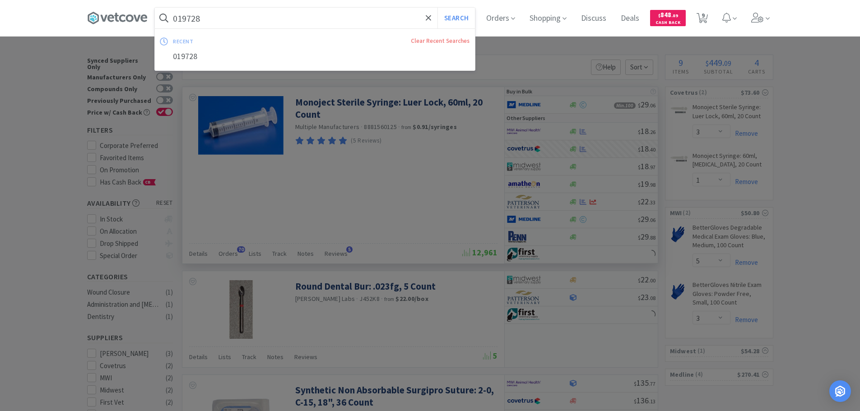
paste input "MWI - 046370 $22.49"
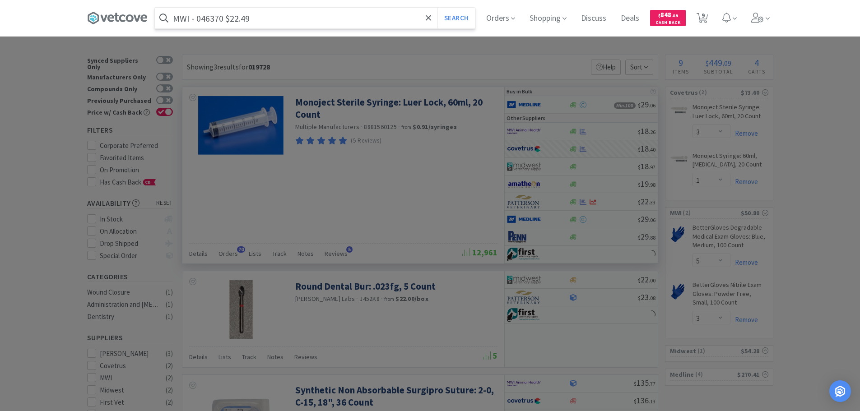
click at [224, 21] on input "MWI - 046370 $22.49" at bounding box center [315, 18] width 320 height 21
click at [207, 19] on input "MWI - 046370 $22.49" at bounding box center [315, 18] width 320 height 21
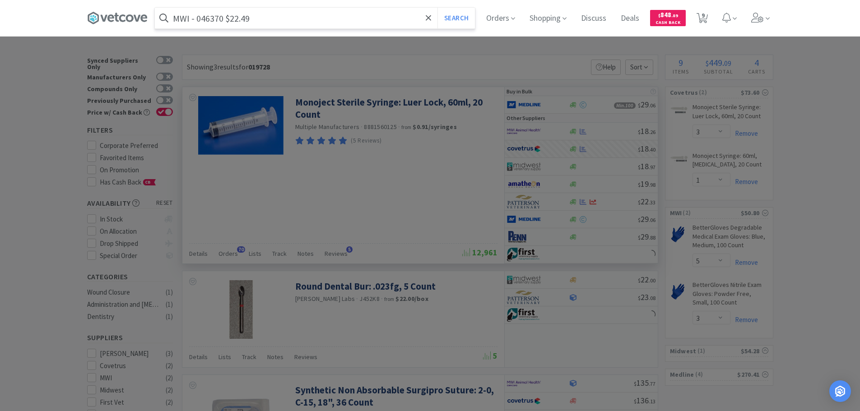
paste input "046370"
click at [437, 8] on button "Search" at bounding box center [455, 18] width 37 height 21
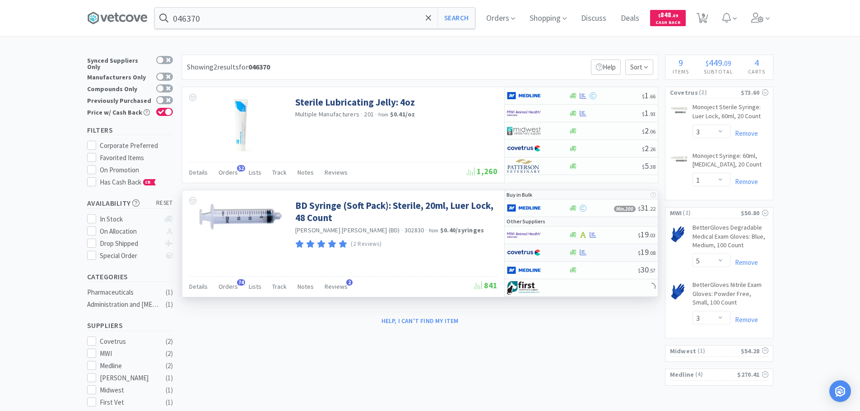
click at [610, 254] on div at bounding box center [603, 252] width 69 height 7
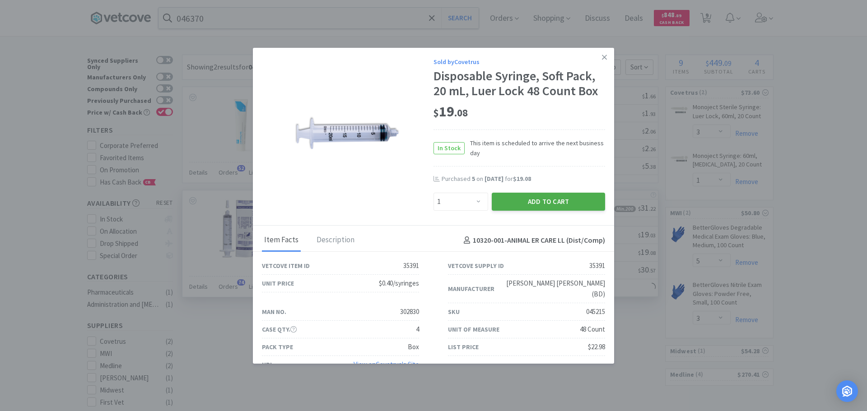
click at [533, 205] on button "Add to Cart" at bounding box center [547, 202] width 113 height 18
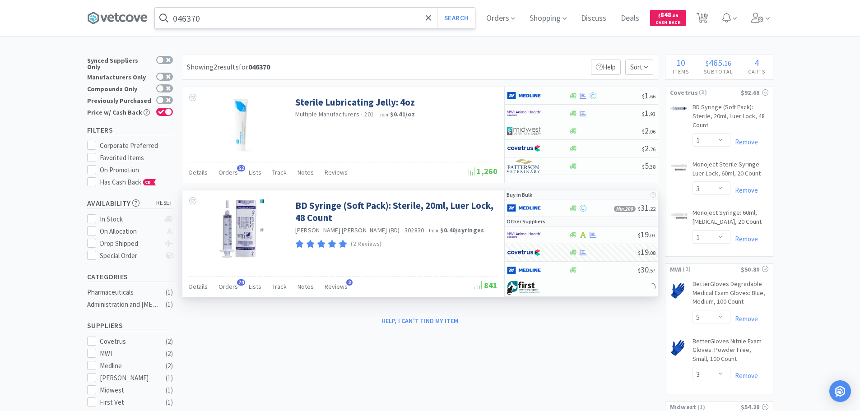
click at [256, 16] on input "046370" at bounding box center [315, 18] width 320 height 21
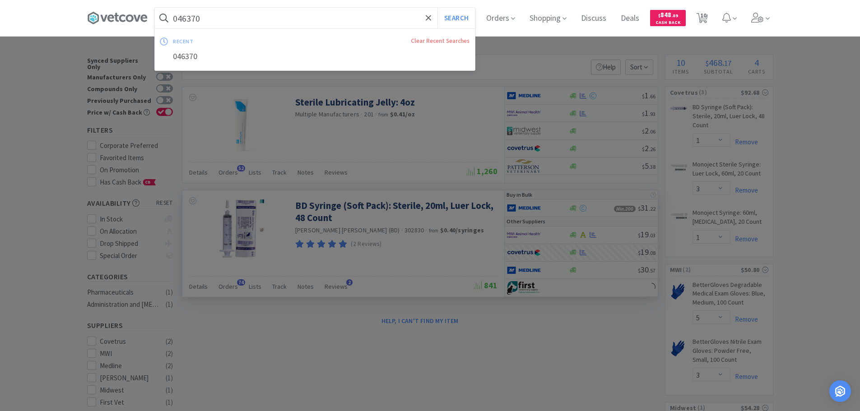
paste input "Covetrus - 083973 $7.86"
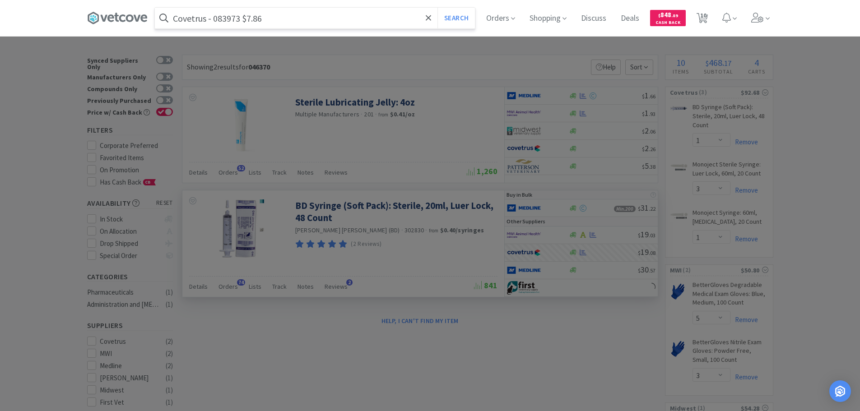
click at [221, 19] on input "Covetrus - 083973 $7.86" at bounding box center [315, 18] width 320 height 21
click at [228, 21] on input "Covetrus - 083973 $7.86" at bounding box center [315, 18] width 320 height 21
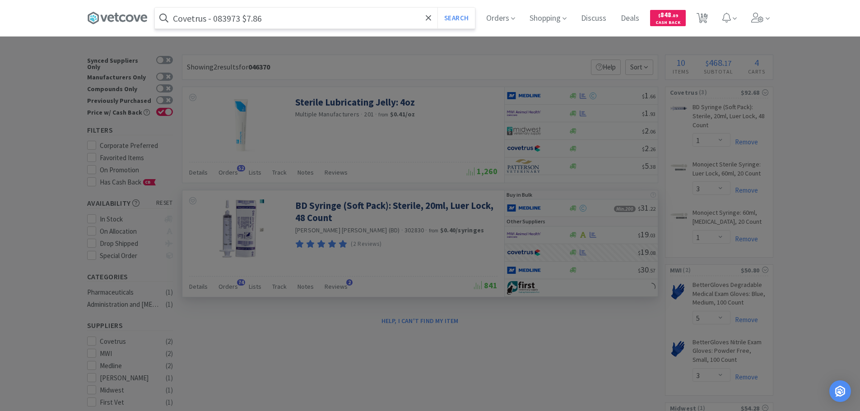
click at [228, 21] on input "Covetrus - 083973 $7.86" at bounding box center [315, 18] width 320 height 21
paste input "083973"
click at [437, 8] on button "Search" at bounding box center [455, 18] width 37 height 21
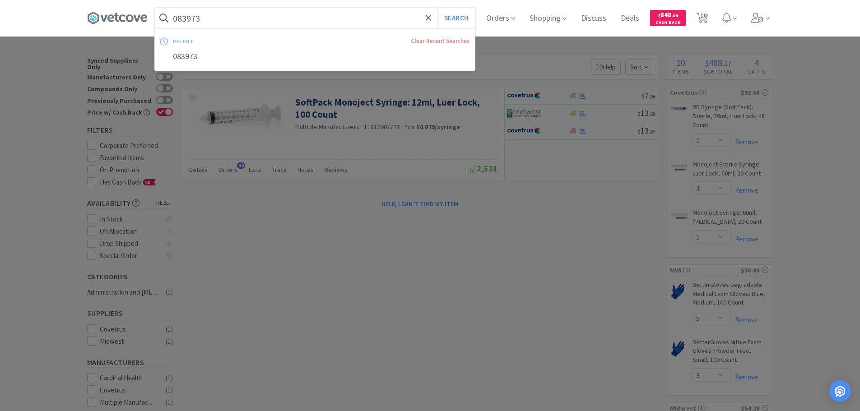
click at [255, 19] on input "083973" at bounding box center [315, 18] width 320 height 21
click at [558, 184] on div at bounding box center [430, 205] width 860 height 411
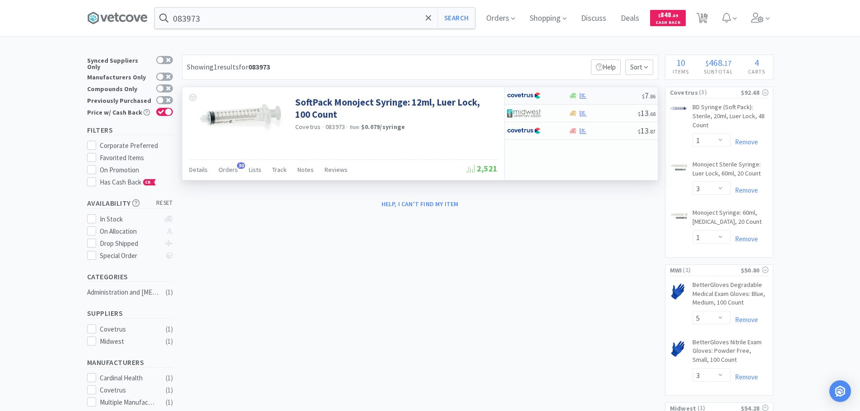
click at [605, 97] on div at bounding box center [605, 96] width 73 height 7
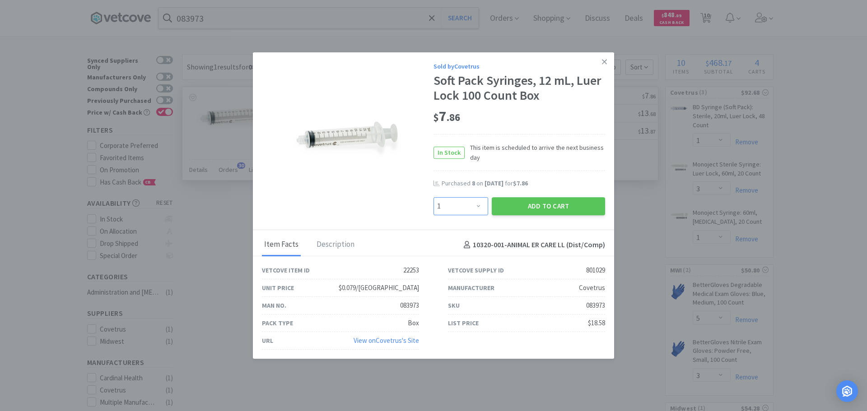
click at [467, 207] on select "Enter Quantity 1 2 3 4 5 6 7 8 9 10 11 12 13 14 15 16 17 18 19 20 Enter Quantity" at bounding box center [460, 206] width 55 height 18
click at [433, 197] on select "Enter Quantity 1 2 3 4 5 6 7 8 9 10 11 12 13 14 15 16 17 18 19 20 Enter Quantity" at bounding box center [460, 206] width 55 height 18
click at [511, 203] on button "Add to Cart" at bounding box center [547, 206] width 113 height 18
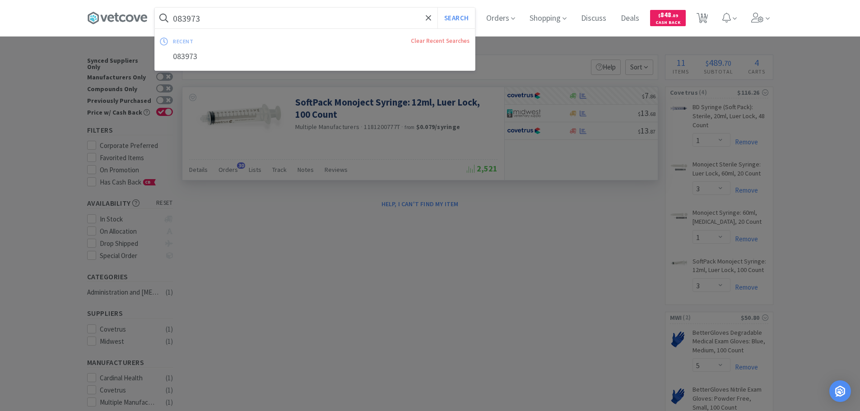
click at [269, 22] on input "083973" at bounding box center [315, 18] width 320 height 21
paste input "Covetrus - 009960 $8.34"
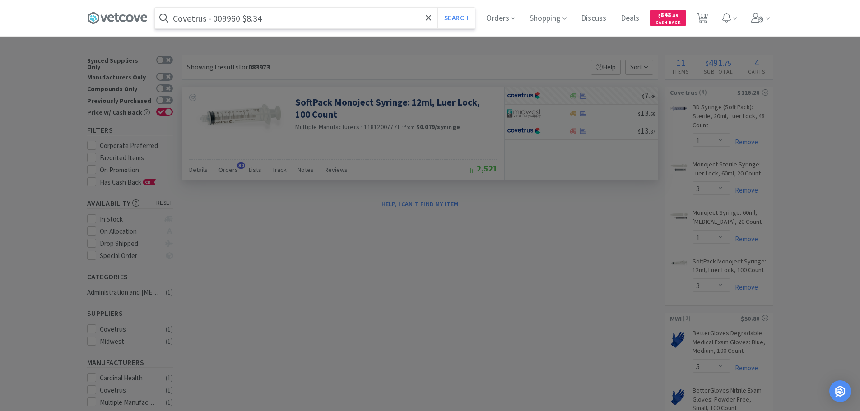
click at [232, 22] on input "Covetrus - 009960 $8.34" at bounding box center [315, 18] width 320 height 21
paste input "009960"
click at [437, 8] on button "Search" at bounding box center [455, 18] width 37 height 21
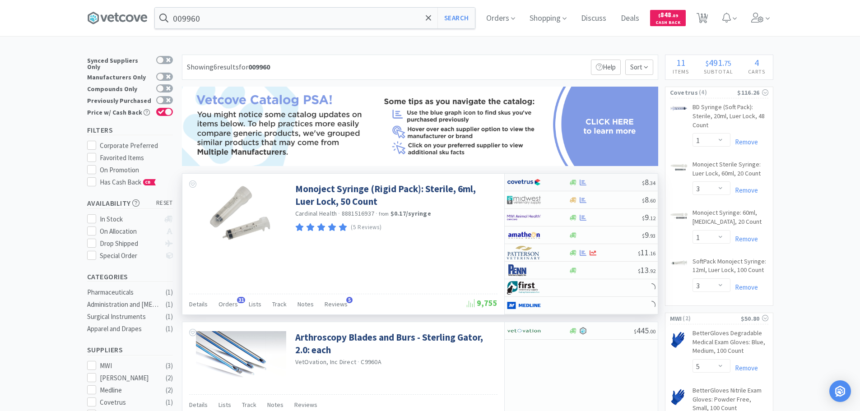
click at [608, 182] on div at bounding box center [605, 182] width 73 height 7
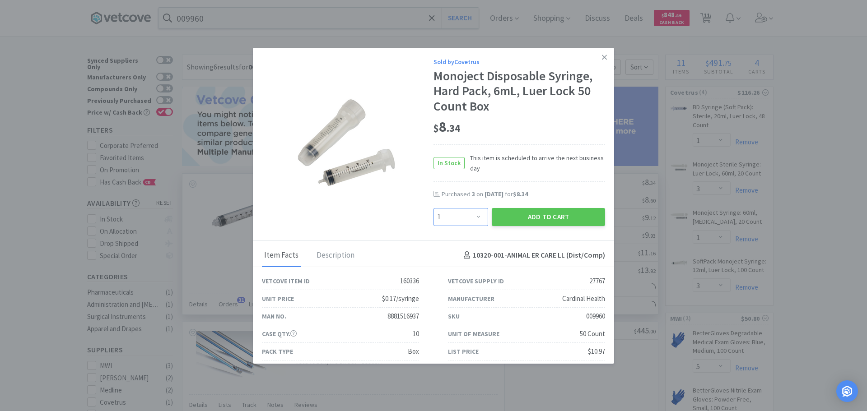
click at [453, 217] on select "Enter Quantity 1 2 3 4 5 6 7 8 9 10 11 12 13 14 15 16 17 18 19 20 Enter Quantity" at bounding box center [460, 217] width 55 height 18
click at [433, 208] on select "Enter Quantity 1 2 3 4 5 6 7 8 9 10 11 12 13 14 15 16 17 18 19 20 Enter Quantity" at bounding box center [460, 217] width 55 height 18
click at [537, 217] on button "Add to Cart" at bounding box center [547, 217] width 113 height 18
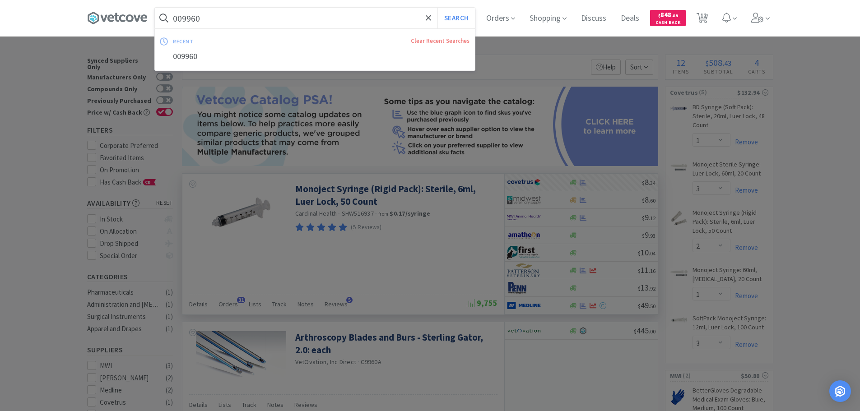
click at [263, 22] on input "009960" at bounding box center [315, 18] width 320 height 21
paste input "Covetrus - 009944 $10.45"
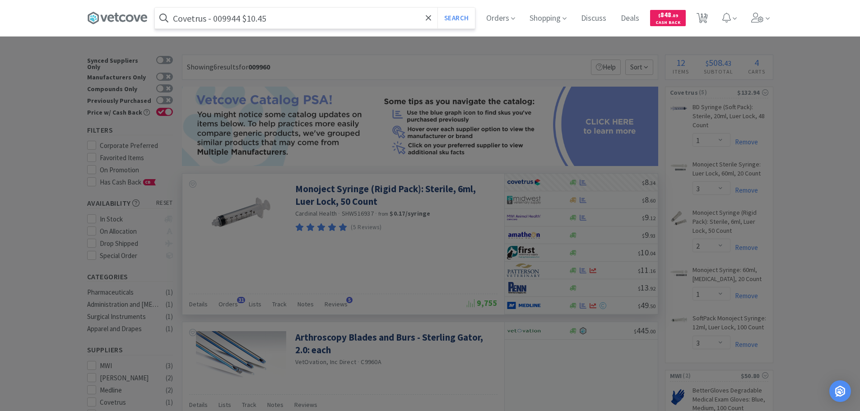
click at [230, 21] on input "Covetrus - 009944 $10.45" at bounding box center [315, 18] width 320 height 21
paste input "009944"
click at [437, 8] on button "Search" at bounding box center [455, 18] width 37 height 21
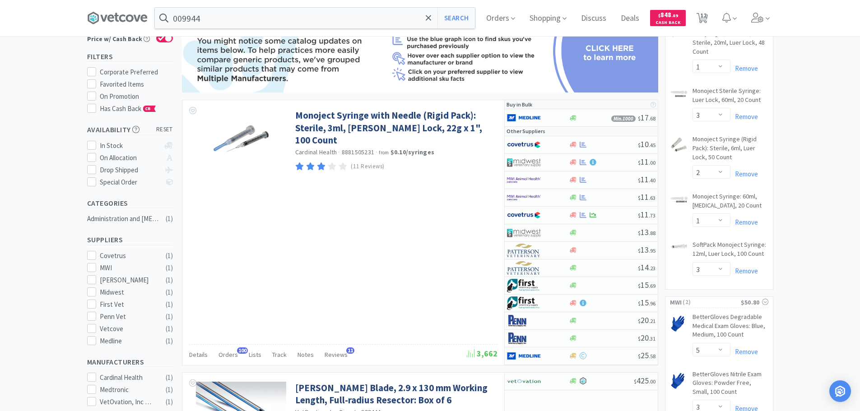
scroll to position [90, 0]
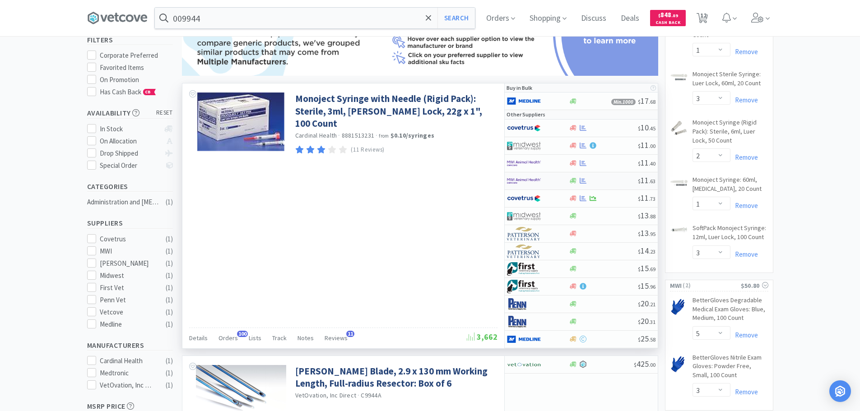
click at [606, 179] on div at bounding box center [603, 180] width 69 height 7
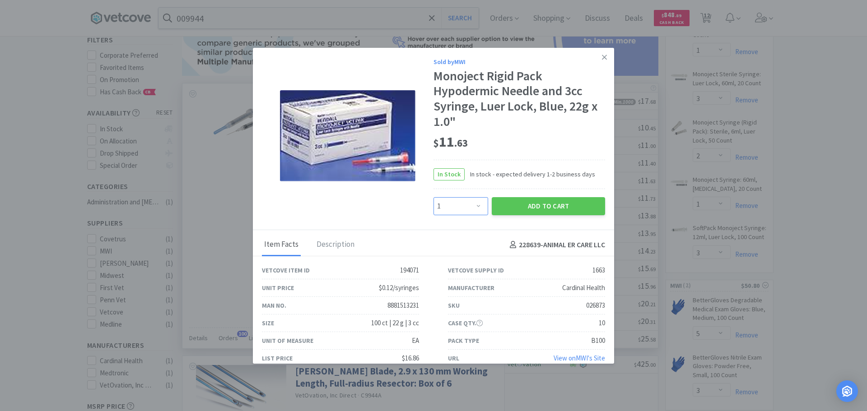
click at [469, 209] on select "Enter Quantity 1 2 3 4 5 6 7 8 9 10 11 12 13 14 15 16 17 18 19 20 Enter Quantity" at bounding box center [460, 206] width 55 height 18
click at [433, 197] on select "Enter Quantity 1 2 3 4 5 6 7 8 9 10 11 12 13 14 15 16 17 18 19 20 Enter Quantity" at bounding box center [460, 206] width 55 height 18
click at [499, 211] on button "Add to Cart" at bounding box center [547, 206] width 113 height 18
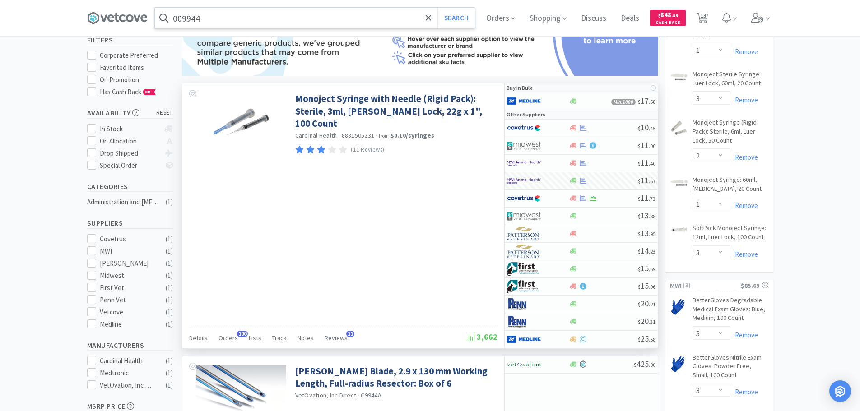
click at [264, 16] on input "009944" at bounding box center [315, 18] width 320 height 21
paste input "Medline Industries, Inc. - EMZE010030 $0.3708"
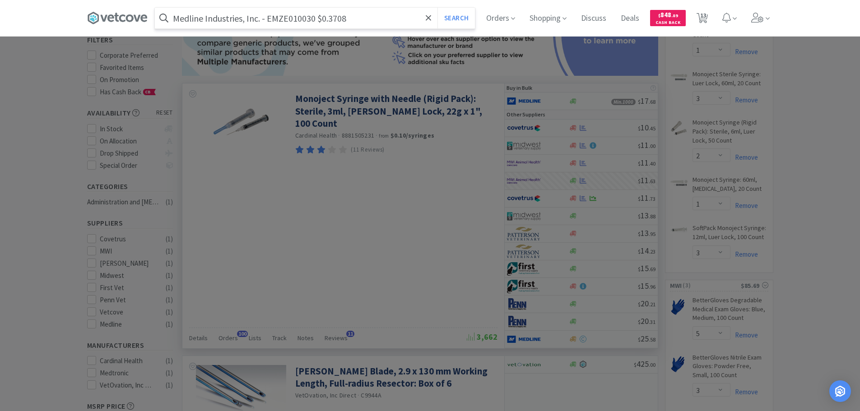
click at [285, 21] on input "Medline Industries, Inc. - EMZE010030 $0.3708" at bounding box center [315, 18] width 320 height 21
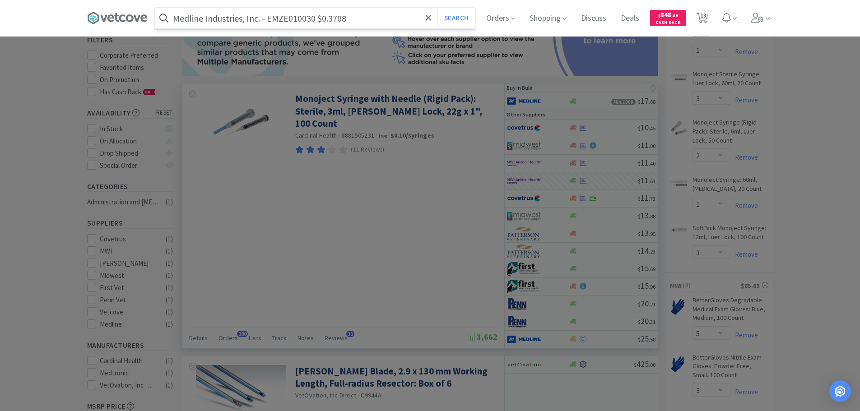
paste input "EMZE010030"
click at [437, 8] on button "Search" at bounding box center [455, 18] width 37 height 21
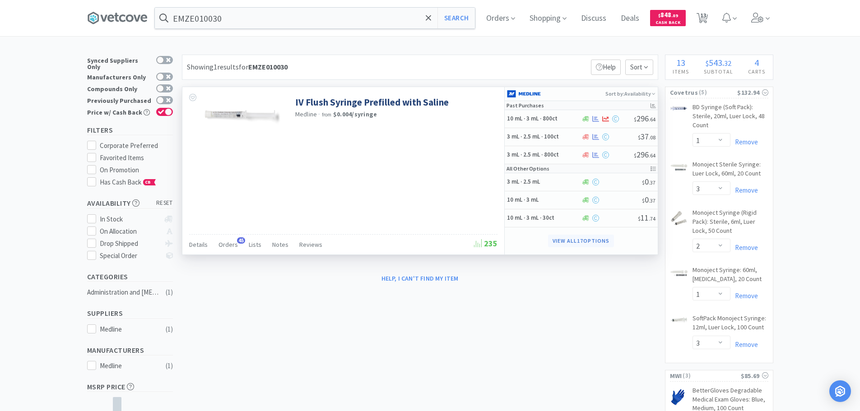
click at [601, 240] on button "View all 17 Options" at bounding box center [580, 241] width 65 height 13
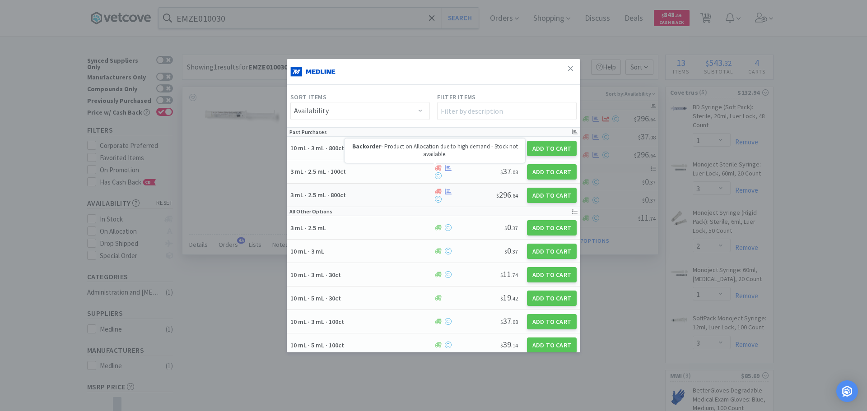
drag, startPoint x: 434, startPoint y: 167, endPoint x: 409, endPoint y: 195, distance: 38.0
click at [409, 195] on h5 "3 mL · 2.5 mL · 800ct" at bounding box center [360, 195] width 140 height 8
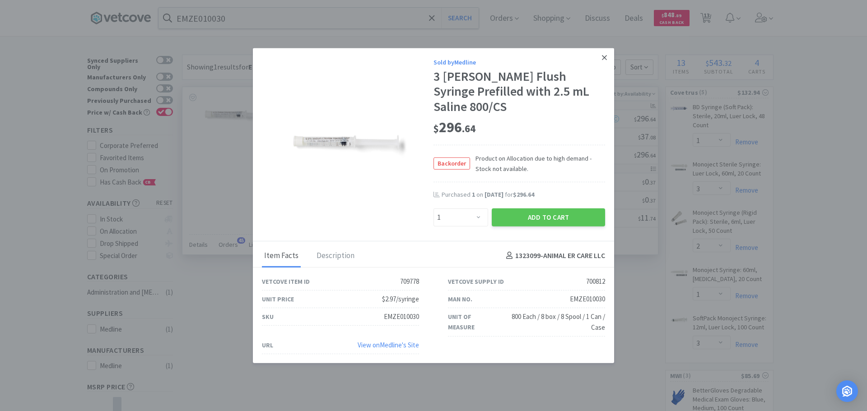
click at [601, 67] on link at bounding box center [604, 57] width 16 height 19
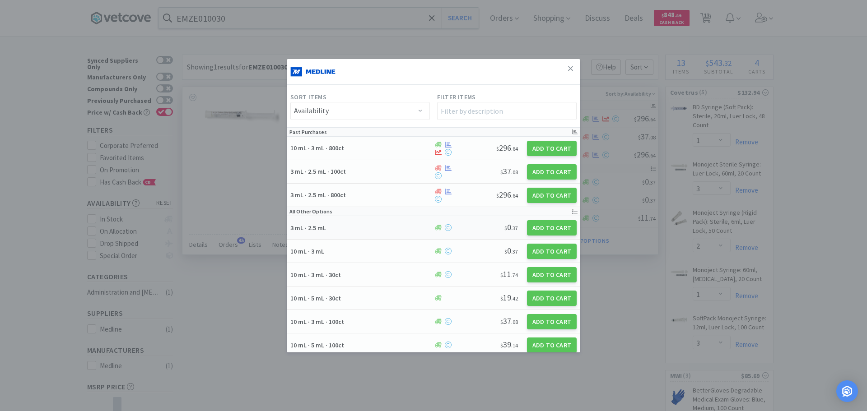
click at [485, 226] on div "$ 0 . 37" at bounding box center [488, 227] width 57 height 13
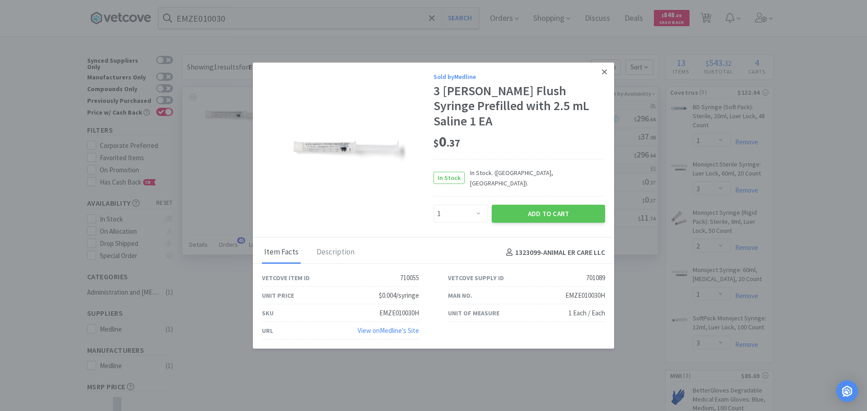
click at [607, 80] on link at bounding box center [604, 71] width 16 height 19
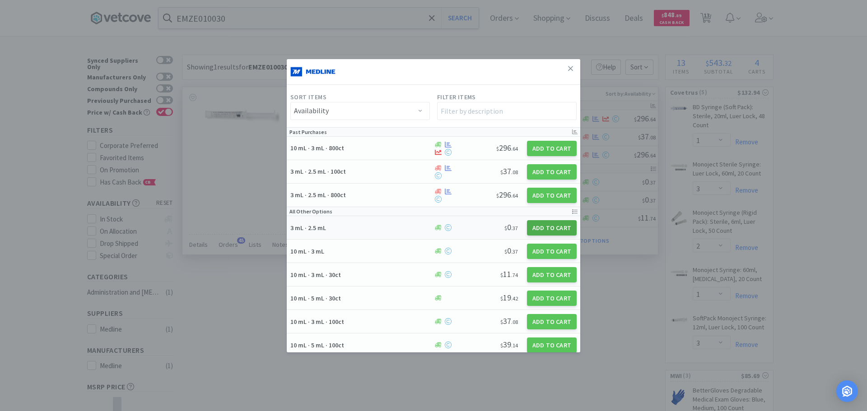
click at [544, 227] on button "Add to Cart" at bounding box center [552, 227] width 50 height 15
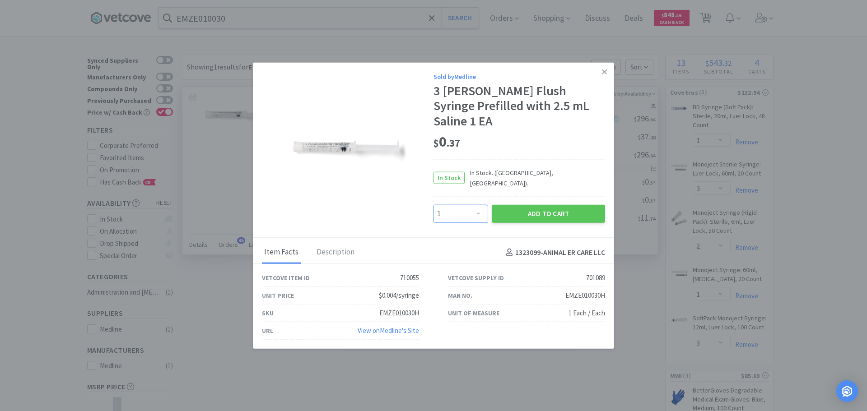
click at [467, 205] on select "Enter Quantity 1 2 3 4 5 6 7 8 9 10 11 12 13 14 15 16 17 18 19 20 Enter Quantity" at bounding box center [460, 214] width 55 height 18
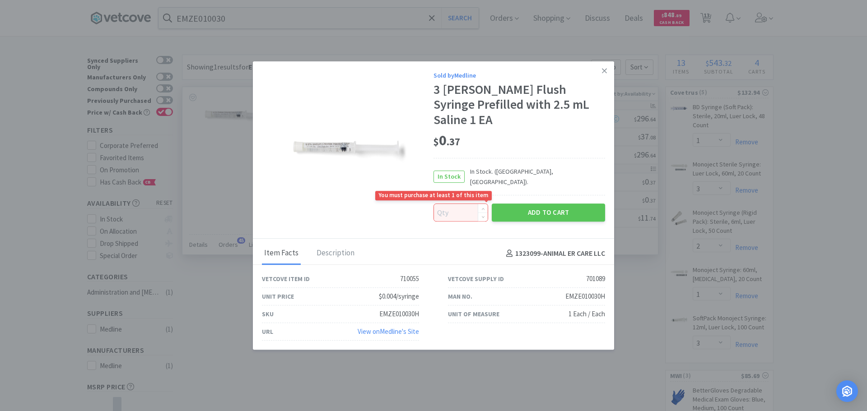
click at [459, 204] on input at bounding box center [461, 212] width 54 height 17
click at [580, 291] on div "EMZE010030H" at bounding box center [585, 296] width 40 height 11
copy div "EMZE010030H"
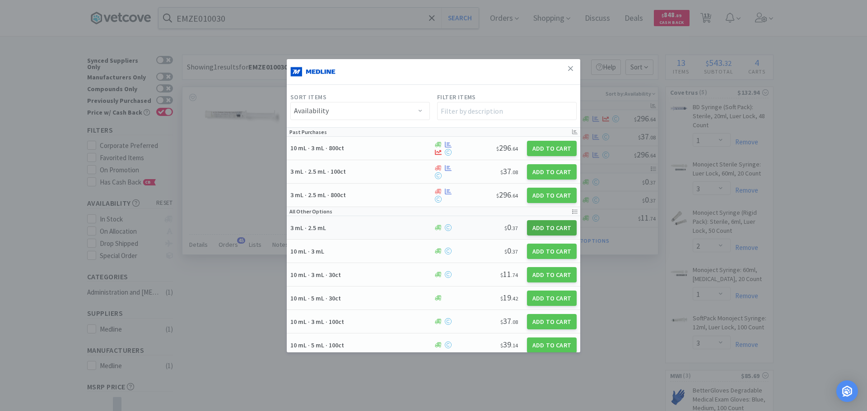
click at [542, 228] on button "Add to Cart" at bounding box center [552, 227] width 50 height 15
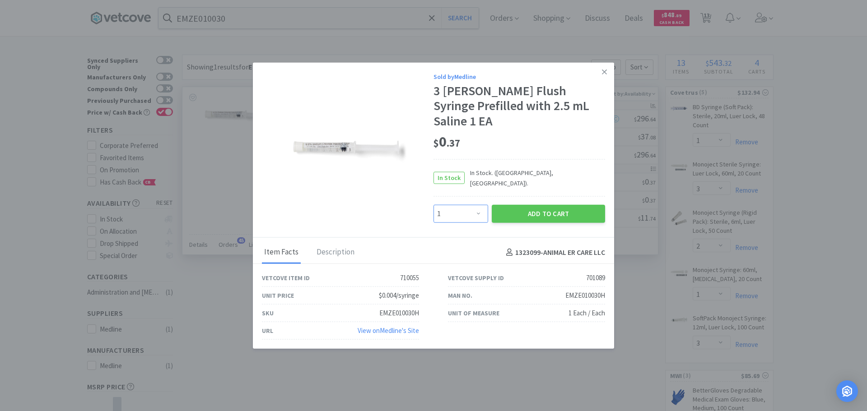
click at [468, 205] on select "Enter Quantity 1 2 3 4 5 6 7 8 9 10 11 12 13 14 15 16 17 18 19 20 Enter Quantity" at bounding box center [460, 214] width 55 height 18
click at [514, 205] on button "Add to Cart" at bounding box center [547, 213] width 113 height 18
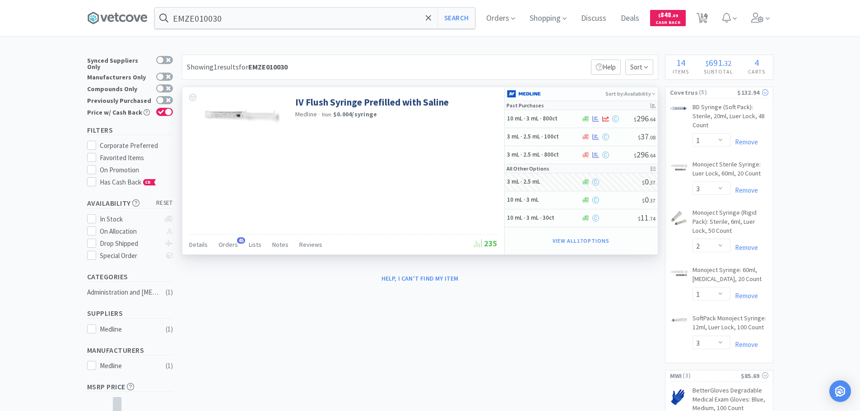
click at [720, 89] on span "( 5 )" at bounding box center [717, 92] width 39 height 9
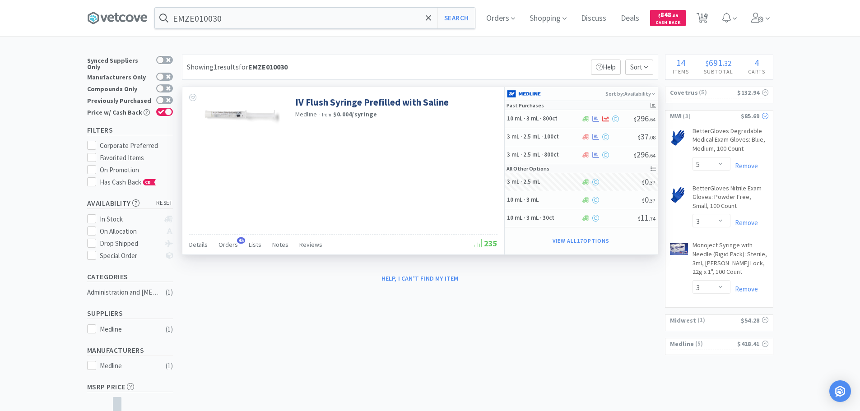
click at [718, 115] on span "( 3 )" at bounding box center [710, 116] width 59 height 9
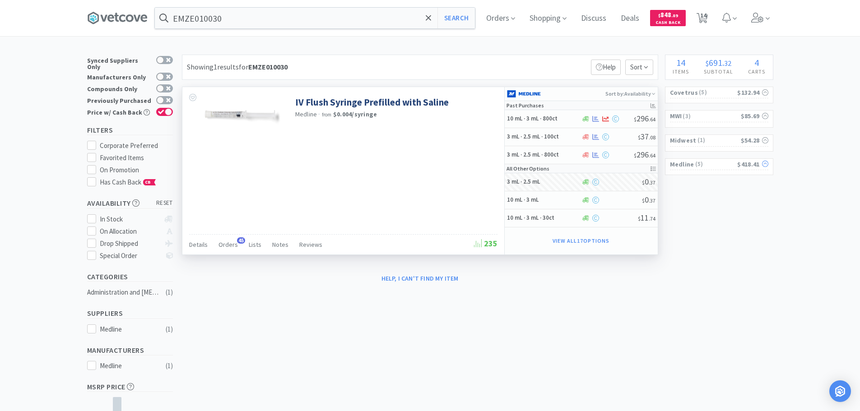
click at [709, 165] on span "( 5 )" at bounding box center [715, 164] width 43 height 9
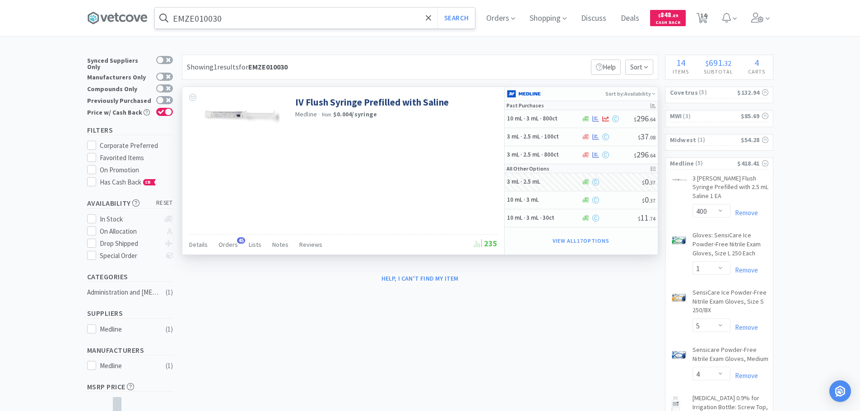
click at [263, 14] on input "EMZE010030" at bounding box center [315, 18] width 320 height 21
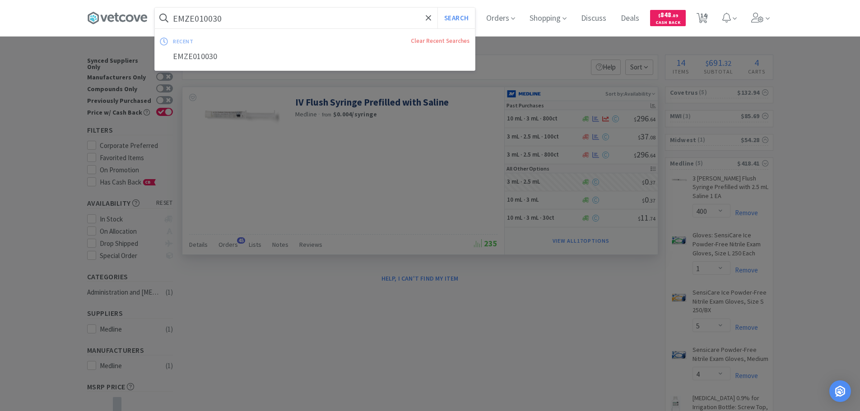
paste input "Covetrus - 060734 $8.59"
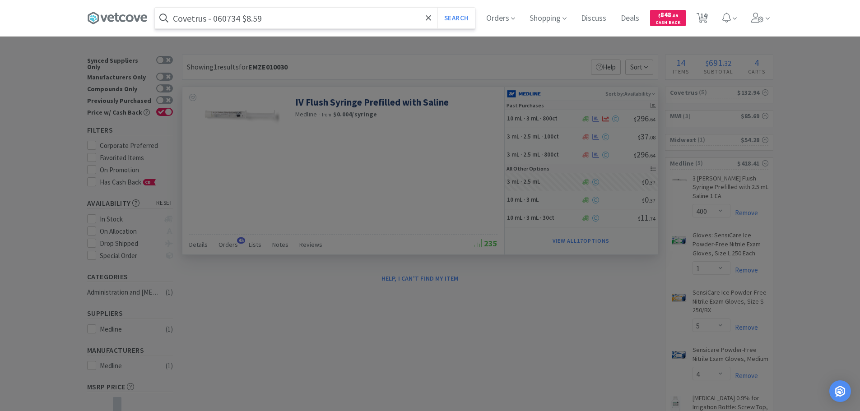
click at [232, 19] on input "Covetrus - 060734 $8.59" at bounding box center [315, 18] width 320 height 21
paste input "060734"
click at [437, 8] on button "Search" at bounding box center [455, 18] width 37 height 21
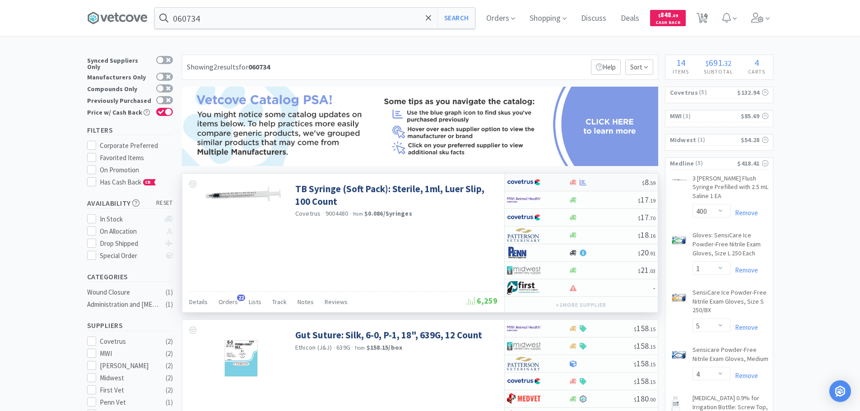
click at [603, 182] on div at bounding box center [605, 182] width 73 height 7
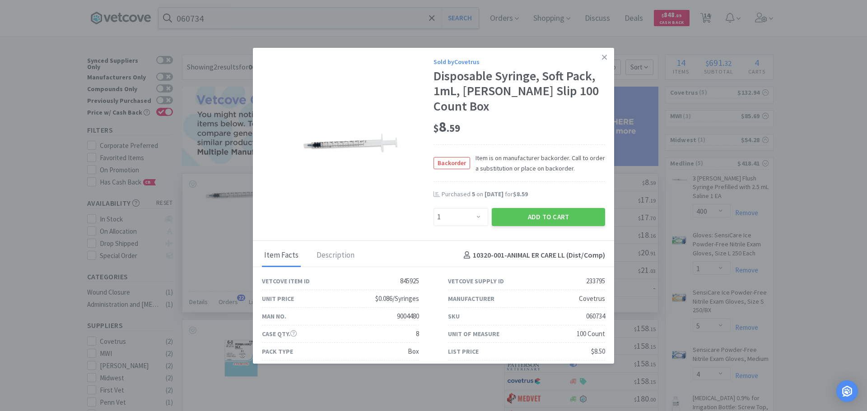
click at [589, 91] on div "Disposable Syringe, Soft Pack, 1mL, [PERSON_NAME] Slip 100 Count Box" at bounding box center [518, 92] width 171 height 46
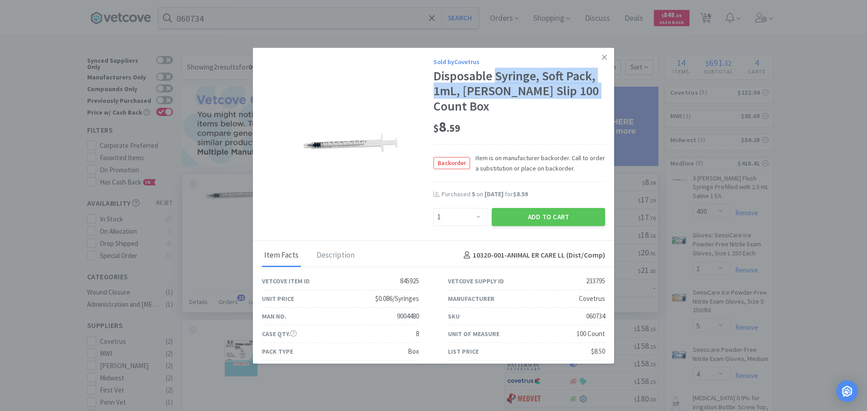
drag, startPoint x: 493, startPoint y: 75, endPoint x: 590, endPoint y: 93, distance: 99.1
click at [590, 93] on div "Disposable Syringe, Soft Pack, 1mL, [PERSON_NAME] Slip 100 Count Box" at bounding box center [518, 92] width 171 height 46
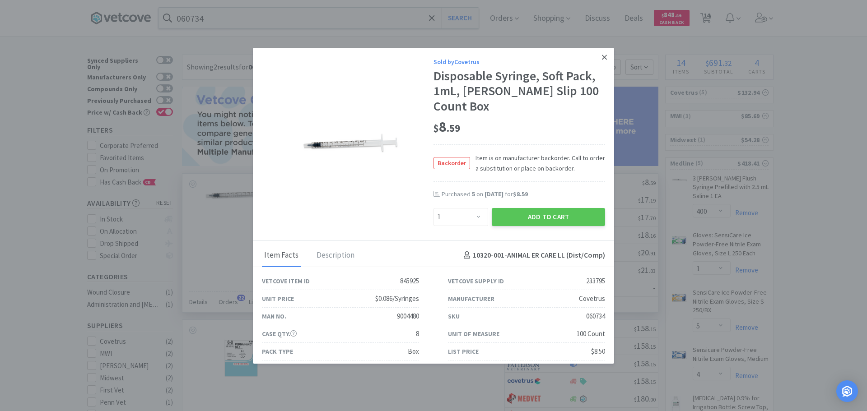
click at [602, 57] on icon at bounding box center [604, 57] width 5 height 8
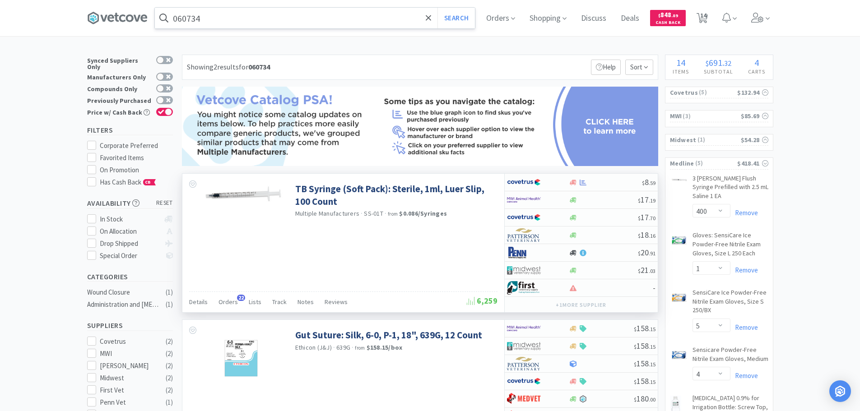
click at [331, 20] on input "060734" at bounding box center [315, 18] width 320 height 21
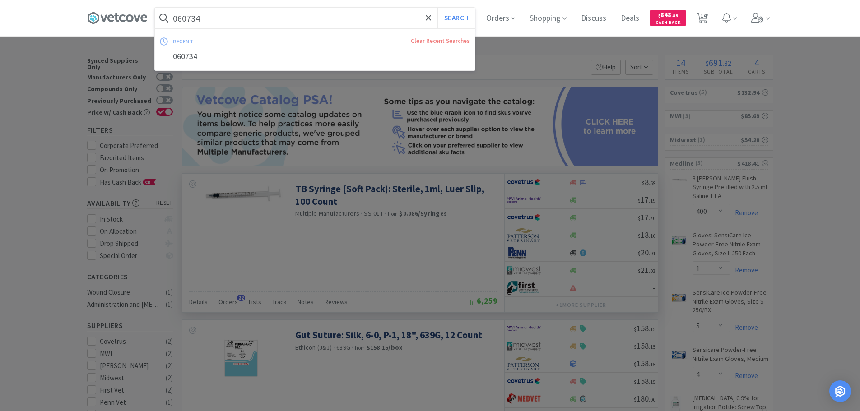
paste input "Syringe, Soft Pack, 1mL, [PERSON_NAME] Slip 100 Count Box"
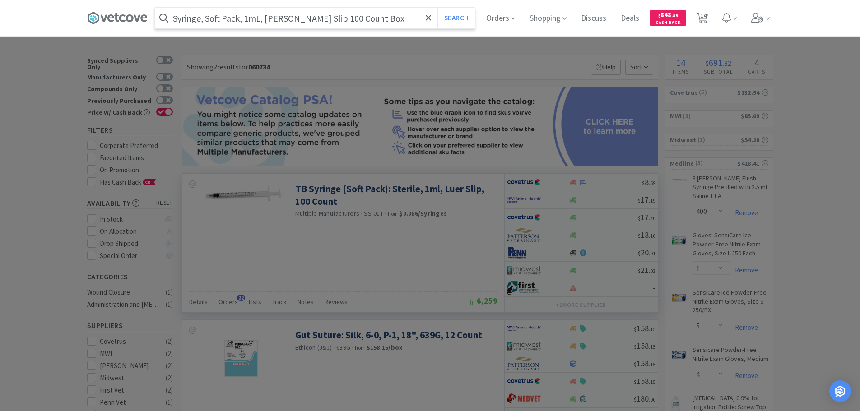
click at [245, 20] on input "Syringe, Soft Pack, 1mL, [PERSON_NAME] Slip 100 Count Box" at bounding box center [315, 18] width 320 height 21
drag, startPoint x: 245, startPoint y: 20, endPoint x: 212, endPoint y: 23, distance: 33.5
click at [212, 21] on input "Syringe, Soft Pack, 1mL, [PERSON_NAME] Slip 100 Count Box" at bounding box center [315, 18] width 320 height 21
drag, startPoint x: 262, startPoint y: 19, endPoint x: 332, endPoint y: 23, distance: 69.6
click at [332, 23] on input "Syringe 1mL, [PERSON_NAME] Slip 100 Count Box" at bounding box center [315, 18] width 320 height 21
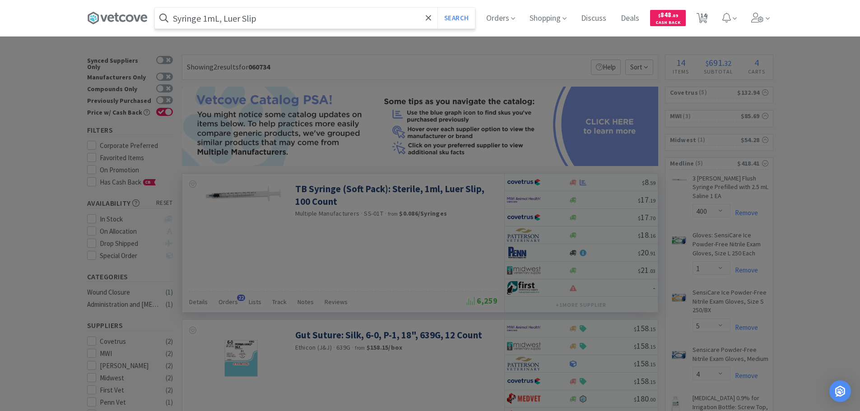
click at [437, 8] on button "Search" at bounding box center [455, 18] width 37 height 21
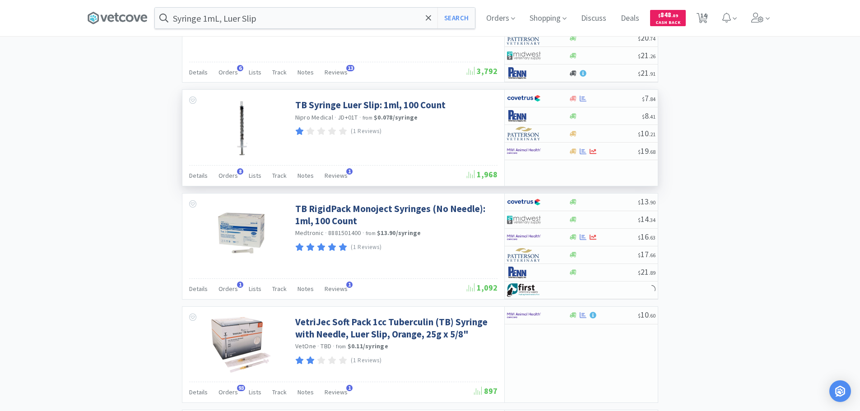
scroll to position [857, 0]
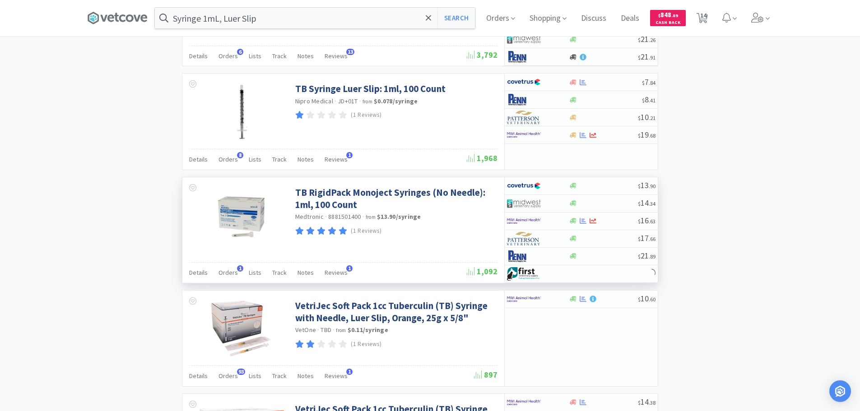
click at [471, 237] on div "TB RigidPack Monoject Syringes (No Needle): 1ml, 100 Count Medtronic · 88815014…" at bounding box center [343, 214] width 322 height 75
click at [715, 183] on div "× Filter Results Synced Suppliers Only Manufacturers Only Compounds Only Previo…" at bounding box center [430, 209] width 686 height 2024
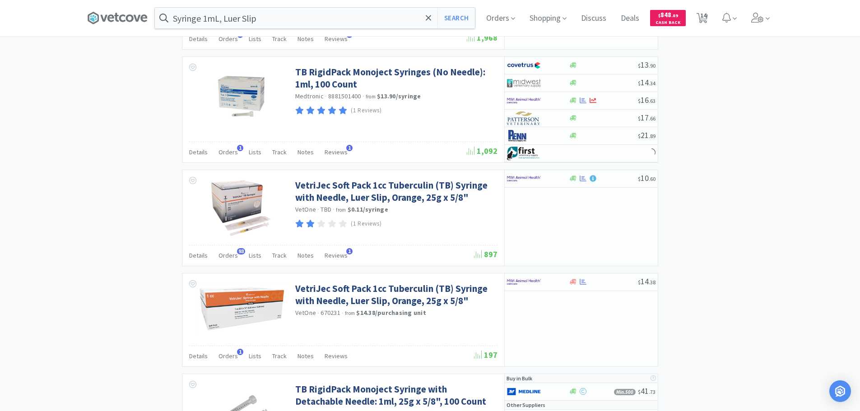
scroll to position [993, 0]
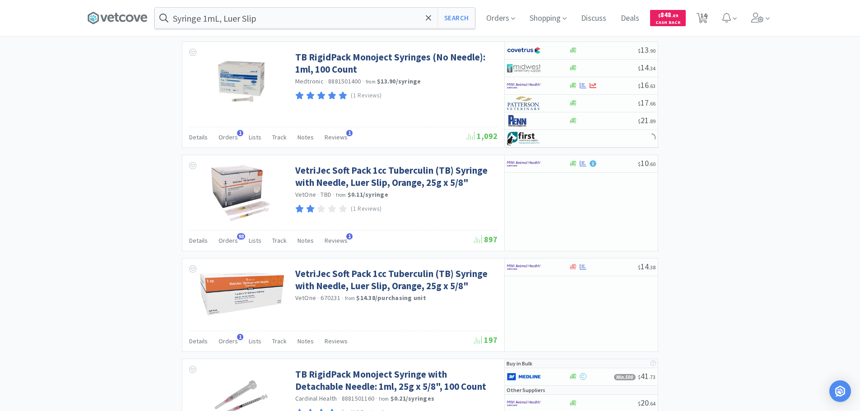
click at [715, 183] on div "× Filter Results Synced Suppliers Only Manufacturers Only Compounds Only Previo…" at bounding box center [430, 74] width 686 height 2024
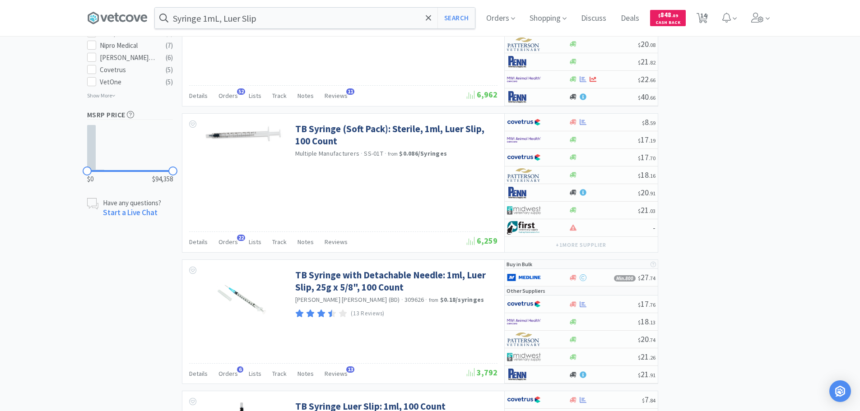
scroll to position [542, 0]
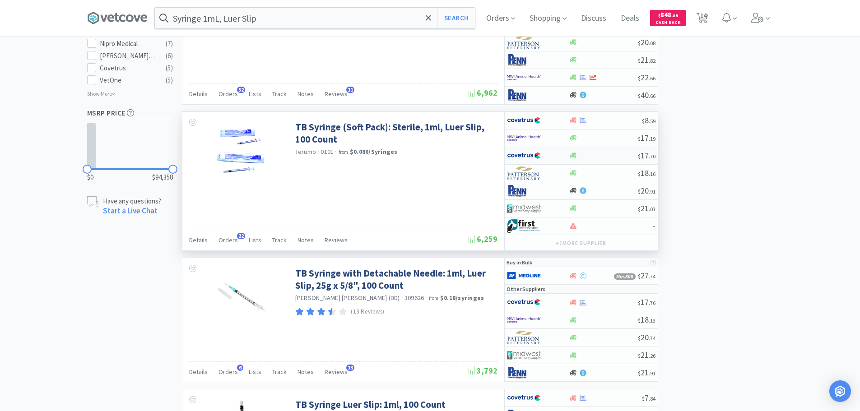
click at [612, 153] on div at bounding box center [603, 155] width 69 height 7
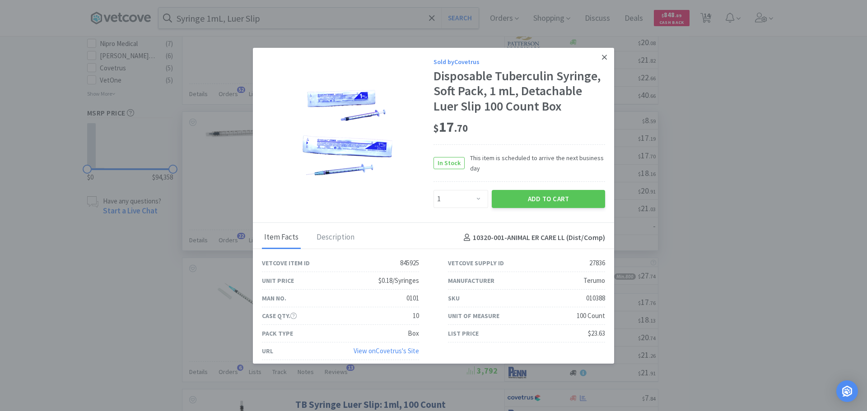
click at [602, 58] on icon at bounding box center [604, 57] width 5 height 5
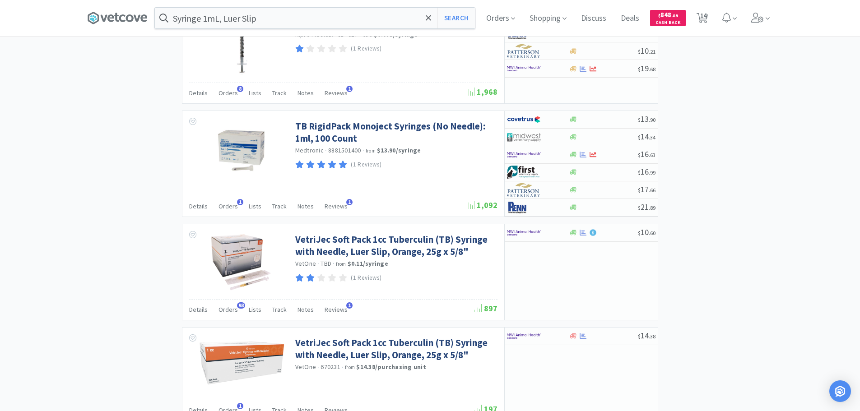
scroll to position [948, 0]
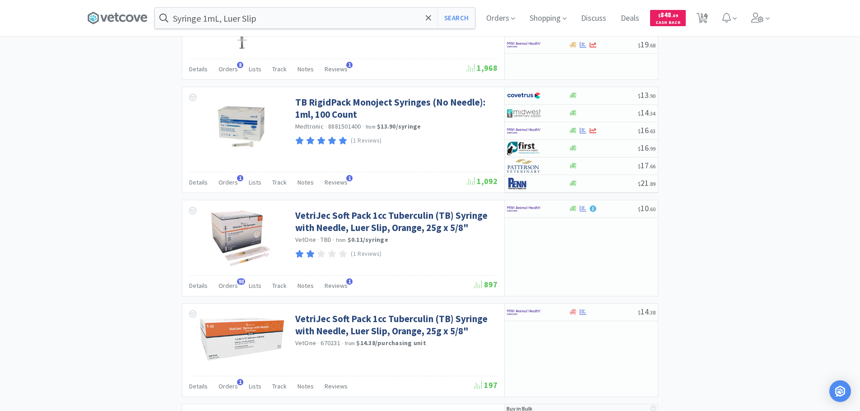
click at [734, 129] on div "× Filter Results Synced Suppliers Only Manufacturers Only Compounds Only Previo…" at bounding box center [430, 119] width 686 height 2024
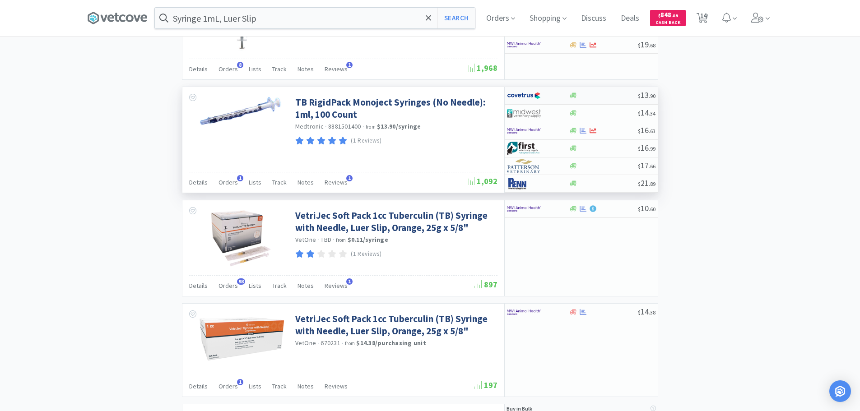
click at [606, 96] on div at bounding box center [603, 95] width 69 height 7
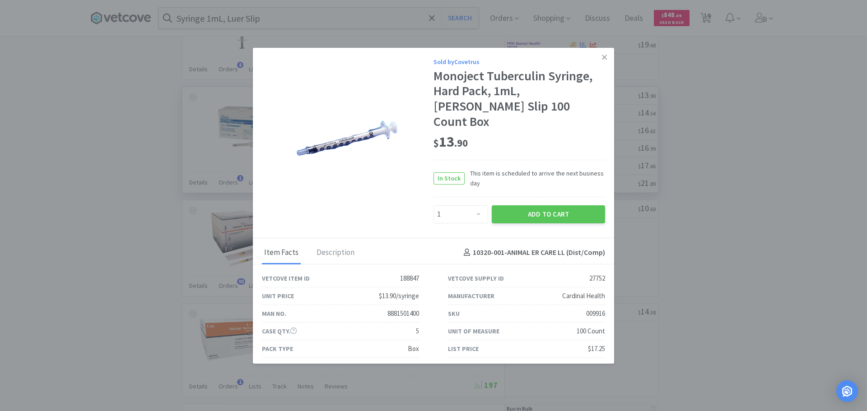
click at [591, 308] on div "009916" at bounding box center [595, 313] width 19 height 11
click at [499, 205] on button "Add to Cart" at bounding box center [547, 214] width 113 height 18
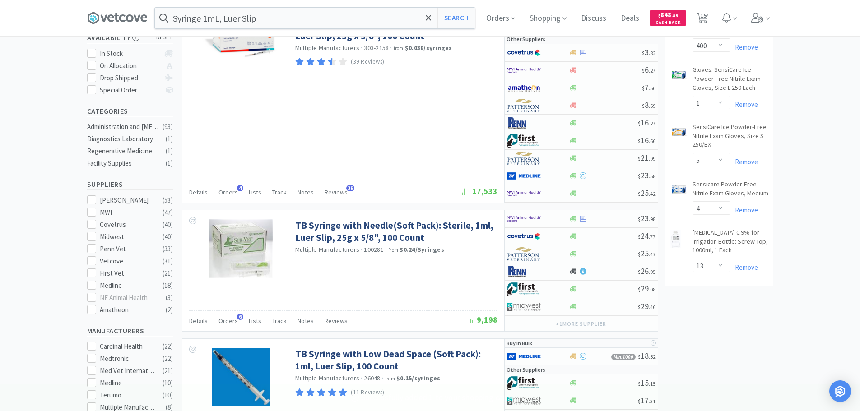
scroll to position [0, 0]
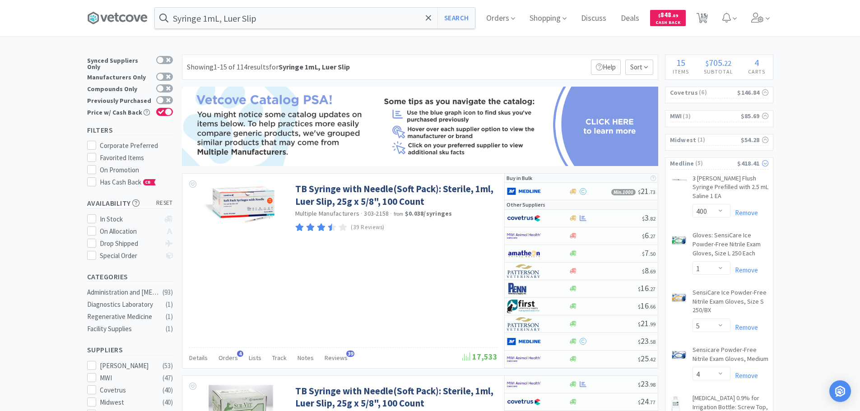
drag, startPoint x: 734, startPoint y: 164, endPoint x: 733, endPoint y: 132, distance: 32.1
click at [734, 164] on span "( 5 )" at bounding box center [715, 163] width 43 height 9
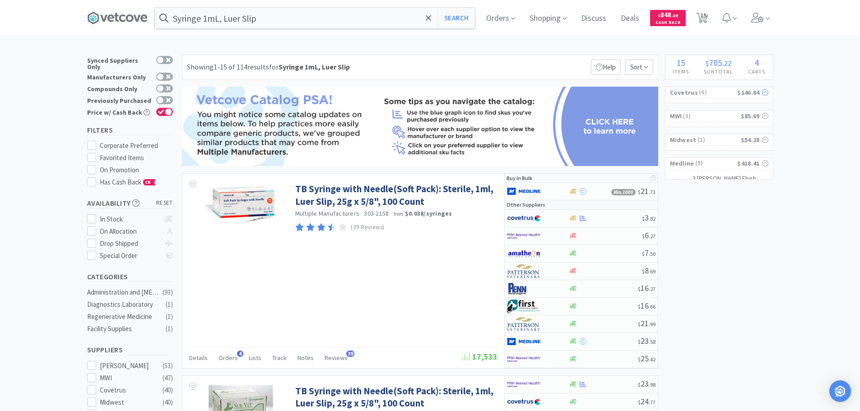
click at [726, 93] on span "( 6 )" at bounding box center [717, 92] width 39 height 9
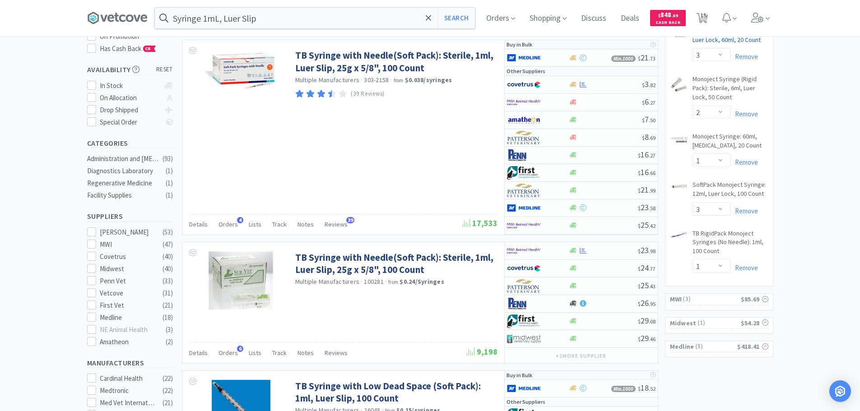
scroll to position [135, 0]
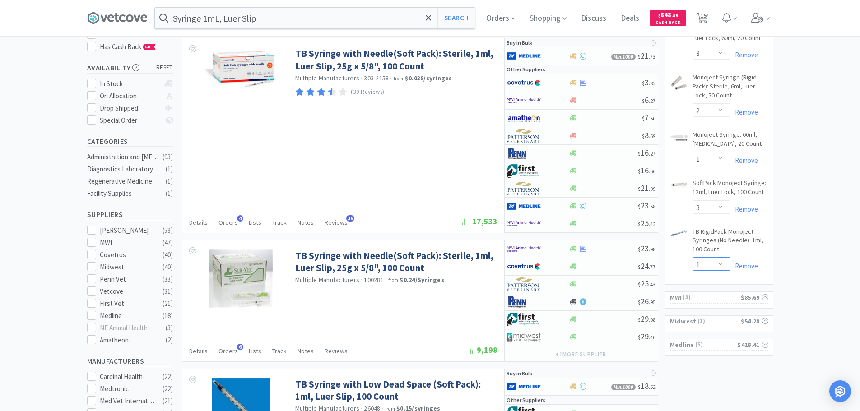
click at [705, 268] on select "Enter Quantity 1 2 3 4 5 6 7 8 9 10 11 12 13 14 15 16 17 18 19 20 Enter Quantity" at bounding box center [711, 264] width 38 height 14
click at [692, 257] on select "Enter Quantity 1 2 3 4 5 6 7 8 9 10 11 12 13 14 15 16 17 18 19 20 Enter Quantity" at bounding box center [711, 264] width 38 height 14
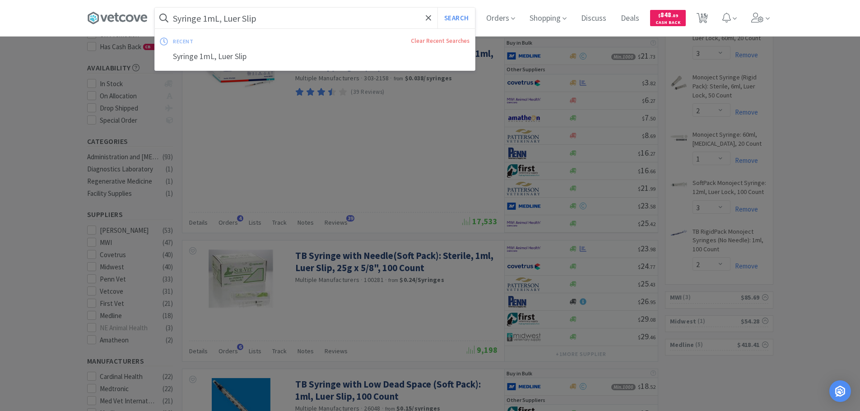
click at [255, 20] on input "Syringe 1mL, Luer Slip" at bounding box center [315, 18] width 320 height 21
paste input "MWI - 670231 $14.38"
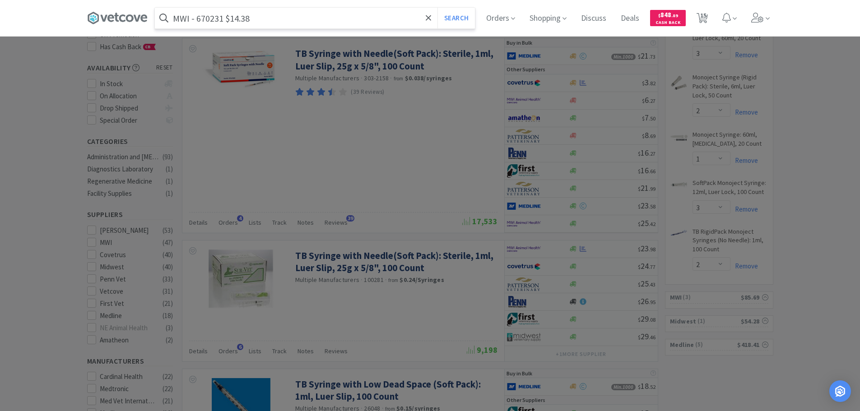
click at [218, 22] on input "MWI - 670231 $14.38" at bounding box center [315, 18] width 320 height 21
paste input "670231"
click at [437, 8] on button "Search" at bounding box center [455, 18] width 37 height 21
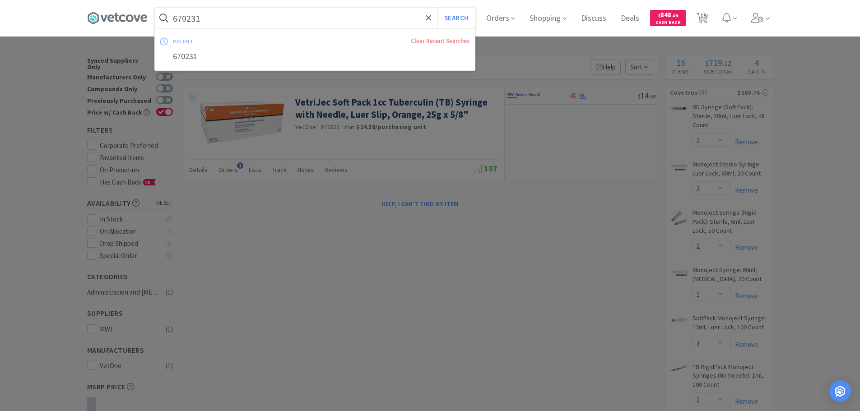
click at [252, 15] on input "670231" at bounding box center [315, 18] width 320 height 21
paste input "Covetrus - 083933 $3.82"
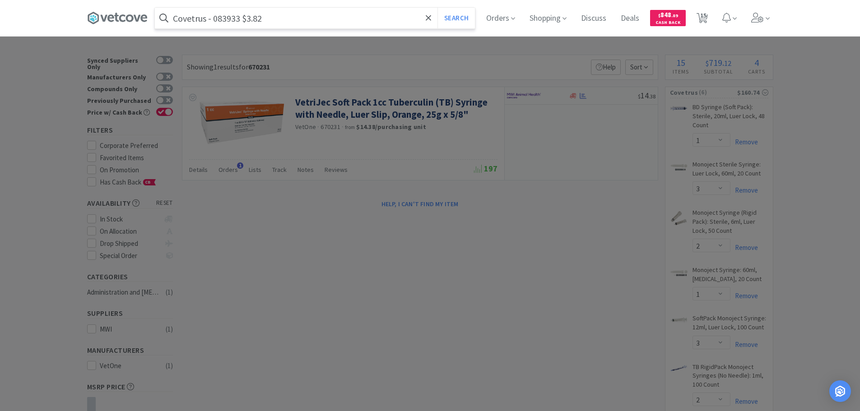
click at [220, 24] on input "Covetrus - 083933 $3.82" at bounding box center [315, 18] width 320 height 21
paste input "083933"
click at [437, 8] on button "Search" at bounding box center [455, 18] width 37 height 21
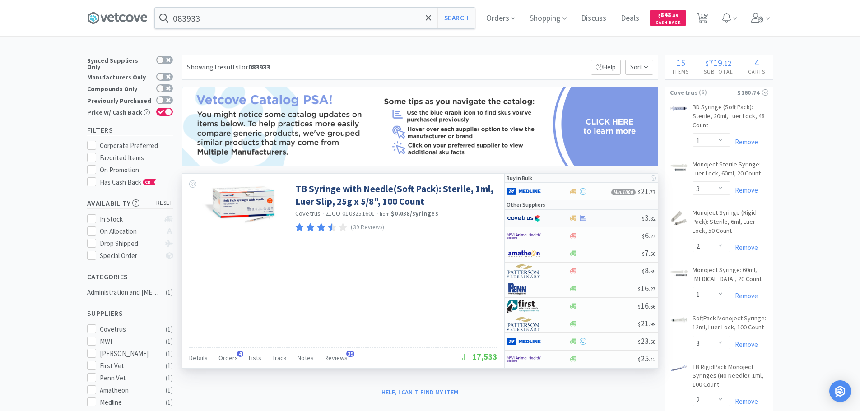
click at [613, 219] on div at bounding box center [605, 218] width 73 height 7
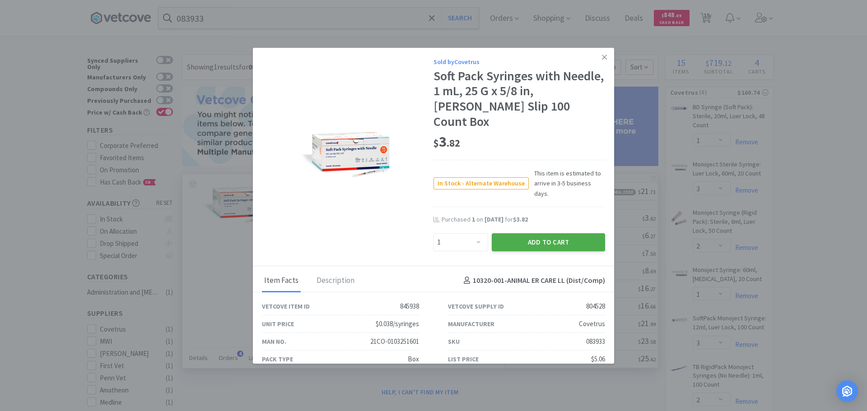
click at [533, 233] on button "Add to Cart" at bounding box center [547, 242] width 113 height 18
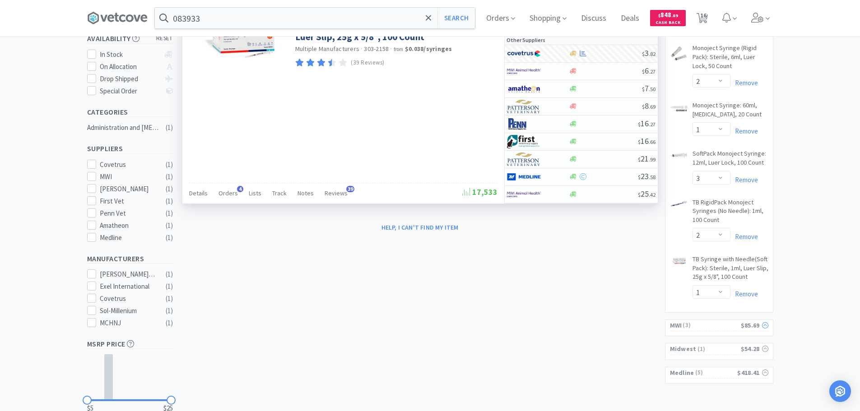
scroll to position [181, 0]
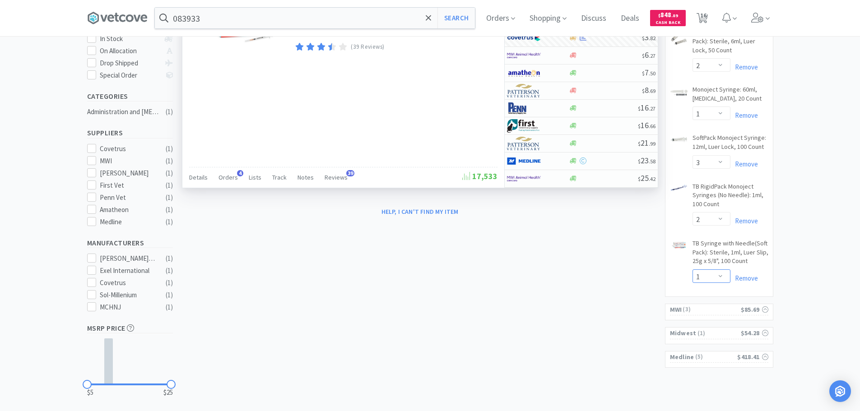
click at [713, 276] on select "Enter Quantity 1 2 3 4 5 6 7 8 9 10 11 12 13 14 15 16 17 18 19 20 Enter Quantity" at bounding box center [711, 276] width 38 height 14
click at [692, 269] on select "Enter Quantity 1 2 3 4 5 6 7 8 9 10 11 12 13 14 15 16 17 18 19 20 Enter Quantity" at bounding box center [711, 276] width 38 height 14
click at [259, 23] on input "083933" at bounding box center [315, 18] width 320 height 21
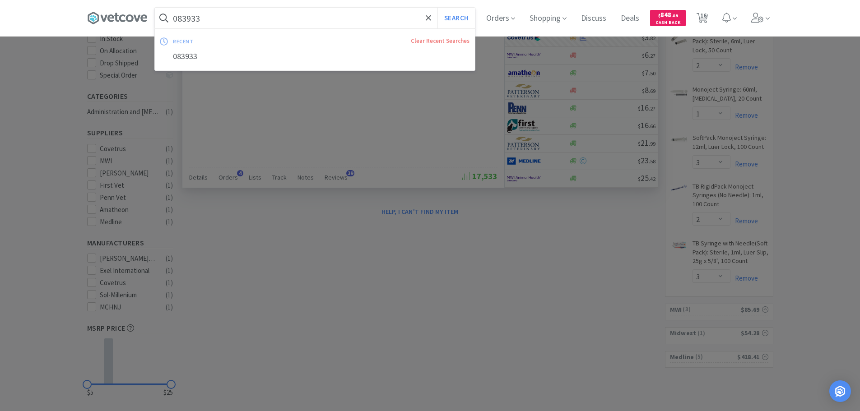
paste input "MWI - 510107 $14.84"
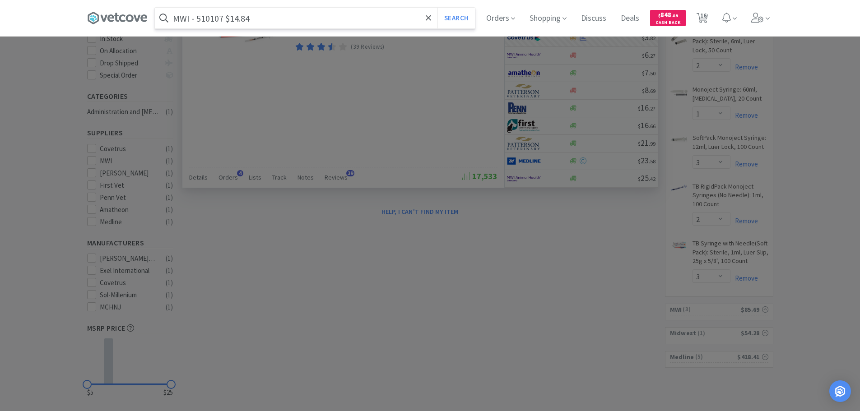
click at [222, 20] on input "MWI - 510107 $14.84" at bounding box center [315, 18] width 320 height 21
paste input "510107"
click at [437, 8] on button "Search" at bounding box center [455, 18] width 37 height 21
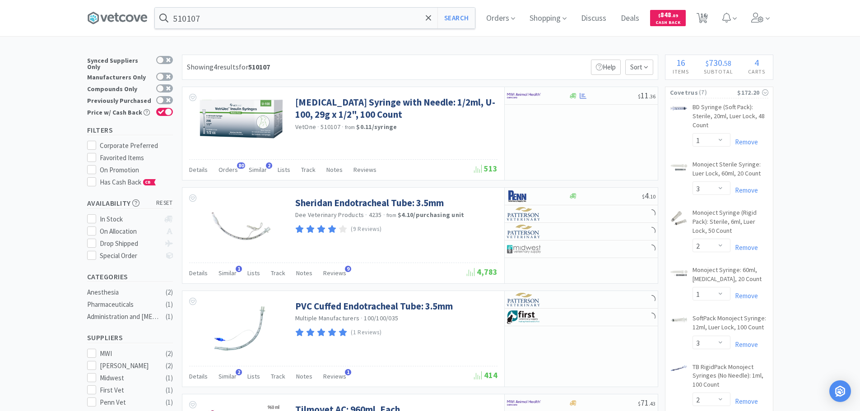
click at [358, 49] on div "510107 Search Orders Shopping Discuss Discuss Deals Deals $ 848 . 89 Cash Back …" at bounding box center [430, 306] width 860 height 612
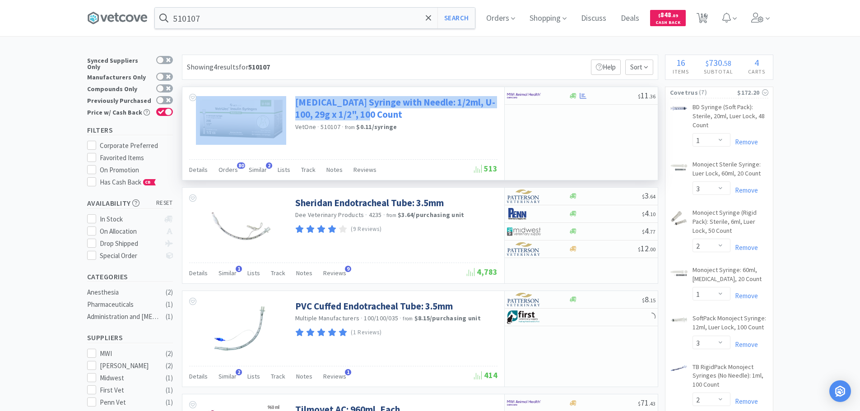
drag, startPoint x: 289, startPoint y: 98, endPoint x: 364, endPoint y: 118, distance: 77.9
click at [364, 118] on div "[MEDICAL_DATA] Syringe with Needle: 1/2ml, U-100, 29g x 1/2", 100 Count VetOne …" at bounding box center [343, 123] width 322 height 72
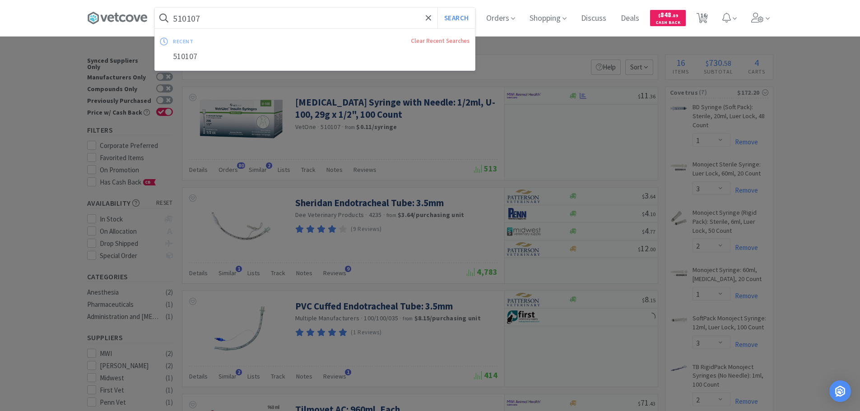
click at [283, 17] on input "510107" at bounding box center [315, 18] width 320 height 21
paste input "[MEDICAL_DATA] Syringe with Needle: 1/2ml, U-100, 29g x 1/2", 100 Count"
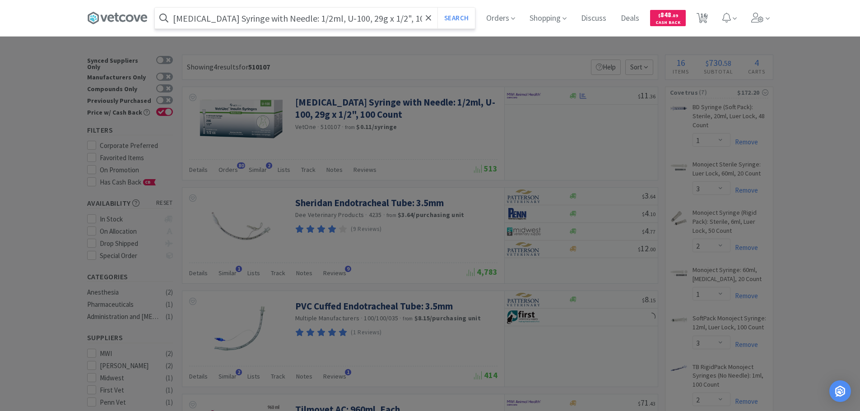
click at [280, 20] on input "[MEDICAL_DATA] Syringe with Needle: 1/2ml, U-100, 29g x 1/2", 100 Count" at bounding box center [315, 18] width 320 height 21
drag, startPoint x: 370, startPoint y: 19, endPoint x: 413, endPoint y: 23, distance: 42.6
click at [413, 23] on input "[MEDICAL_DATA] Syringe with Needle 1/2ml, U-100, 29g x 1/2", 100 Count" at bounding box center [315, 18] width 320 height 21
click at [437, 8] on button "Search" at bounding box center [455, 18] width 37 height 21
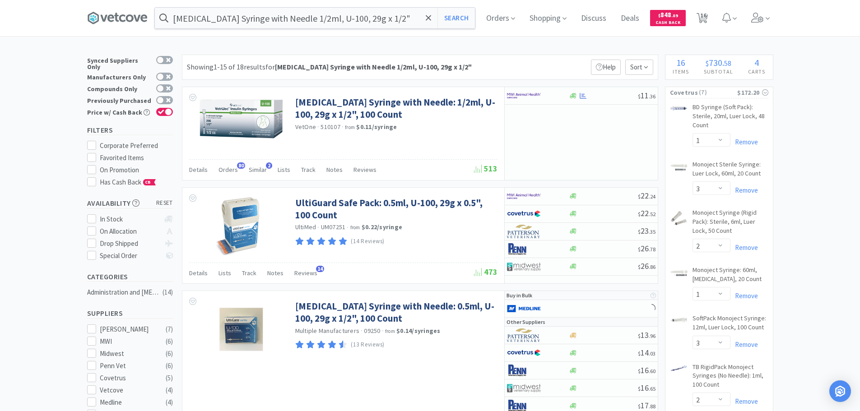
click at [488, 64] on div "Showing 1-15 of 18 results for [MEDICAL_DATA] Syringe with Needle 1/2ml, U-100,…" at bounding box center [420, 67] width 476 height 25
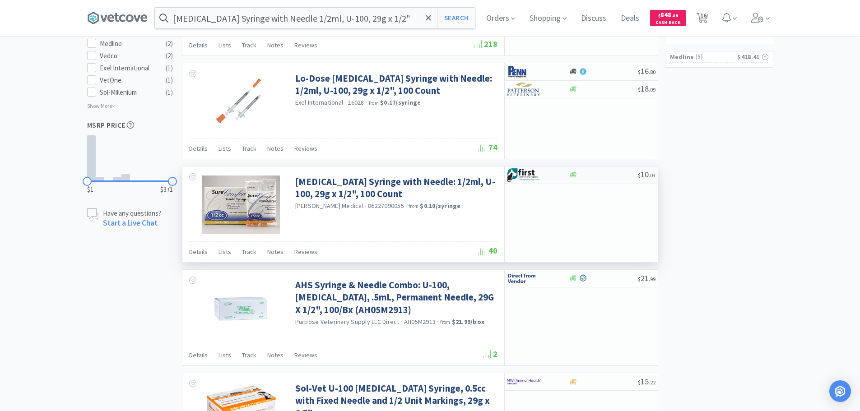
scroll to position [496, 0]
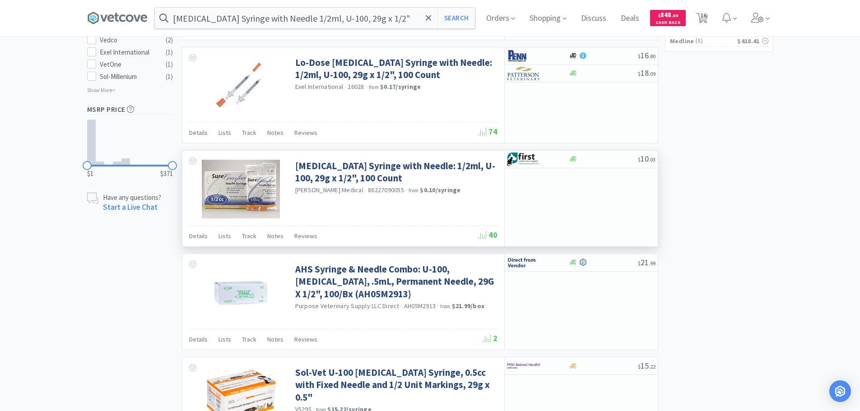
click at [593, 205] on div "$ 10 . 03" at bounding box center [580, 199] width 153 height 96
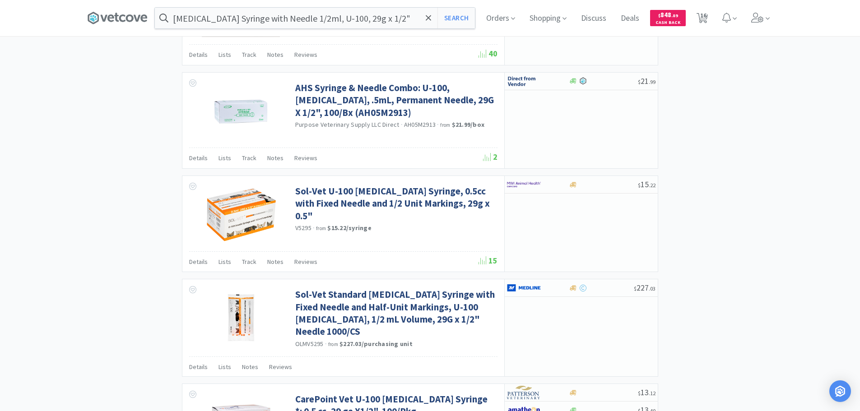
scroll to position [722, 0]
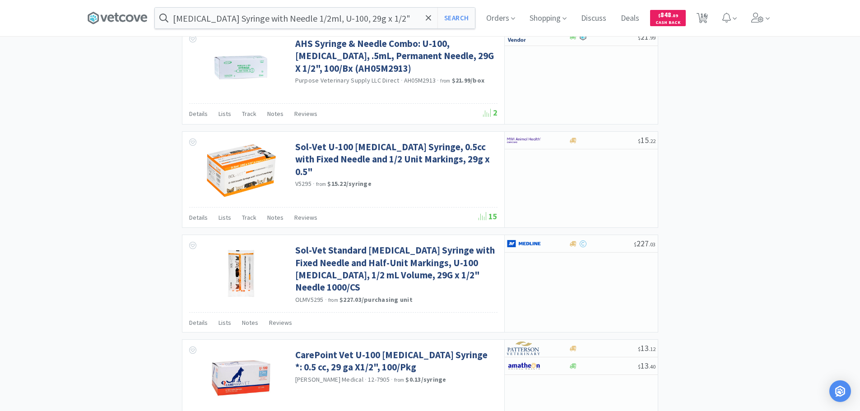
click at [717, 176] on div "× Filter Results Synced Suppliers Only Manufacturers Only Compounds Only Previo…" at bounding box center [430, 171] width 686 height 1677
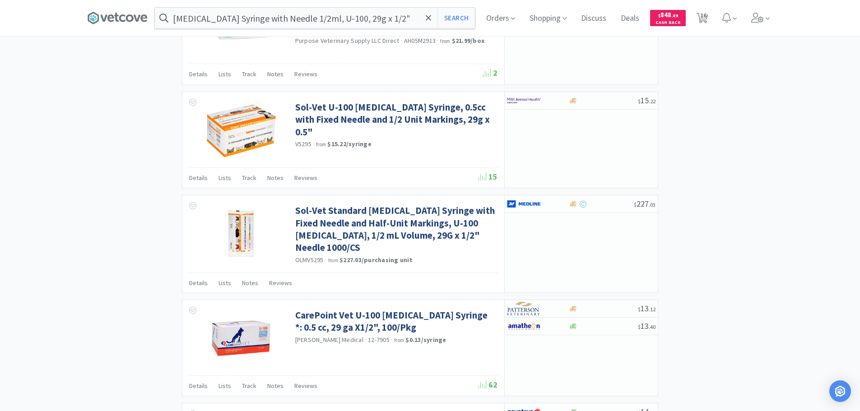
scroll to position [812, 0]
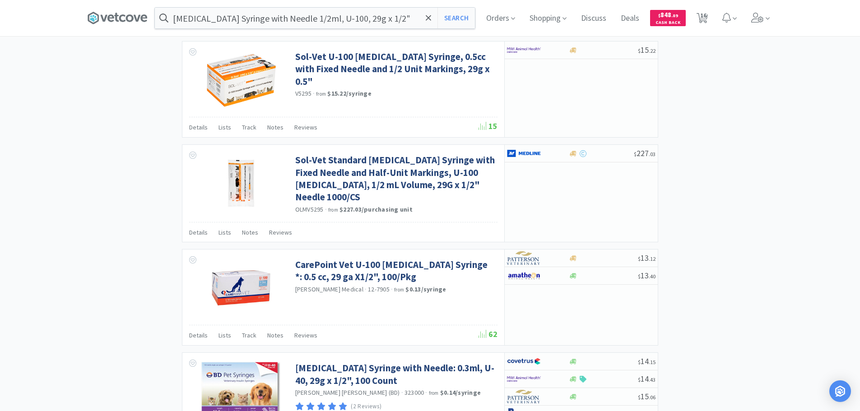
click at [717, 176] on div "× Filter Results Synced Suppliers Only Manufacturers Only Compounds Only Previo…" at bounding box center [430, 80] width 686 height 1677
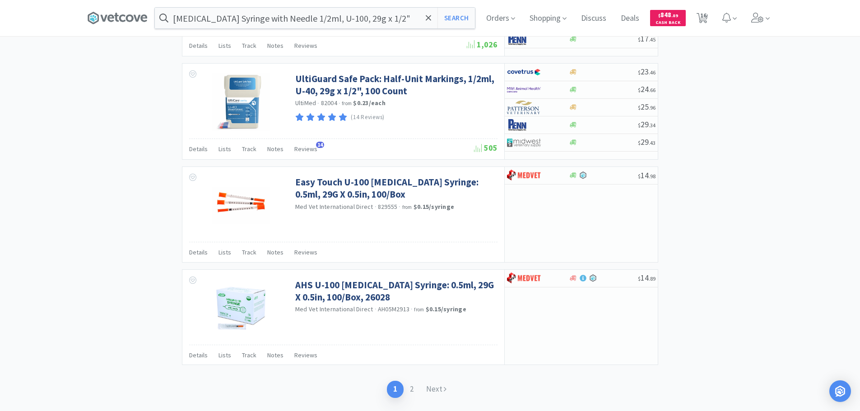
scroll to position [1345, 0]
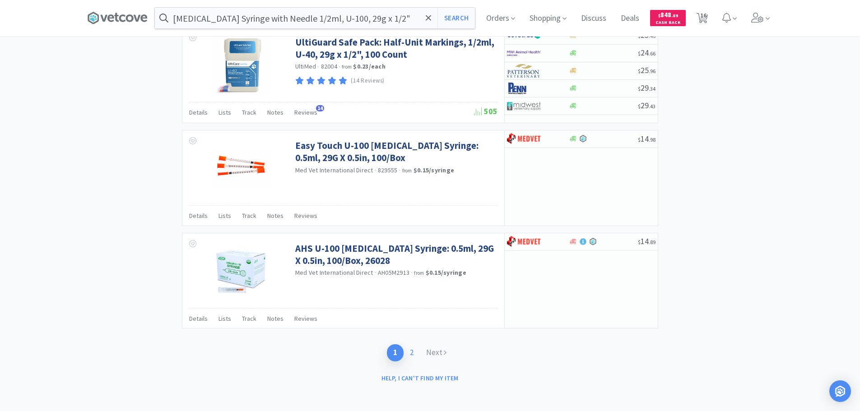
click at [417, 354] on link "2" at bounding box center [411, 352] width 16 height 17
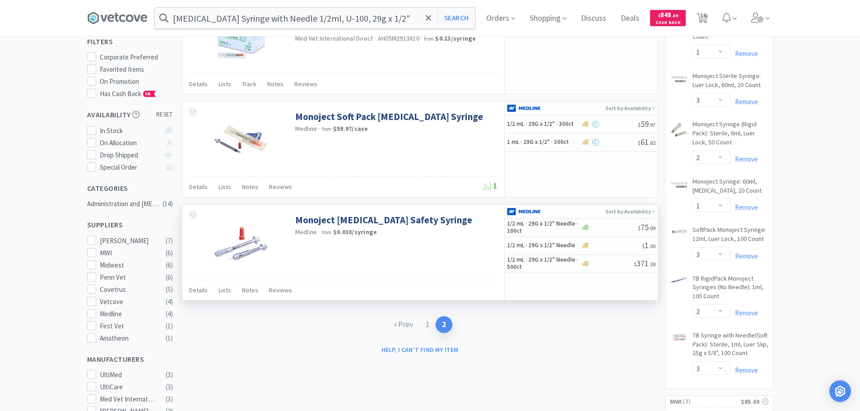
scroll to position [90, 0]
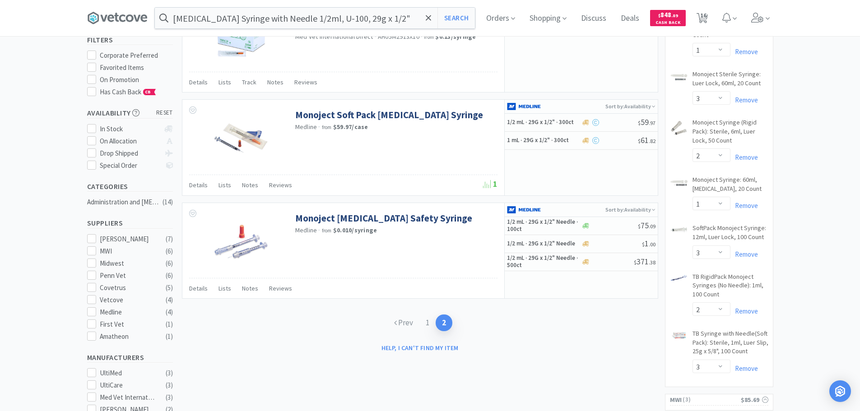
click at [566, 343] on div "Help, I can't find my item" at bounding box center [420, 347] width 476 height 15
click at [550, 347] on div "Help, I can't find my item" at bounding box center [420, 347] width 476 height 15
click at [424, 322] on link "1" at bounding box center [427, 323] width 16 height 17
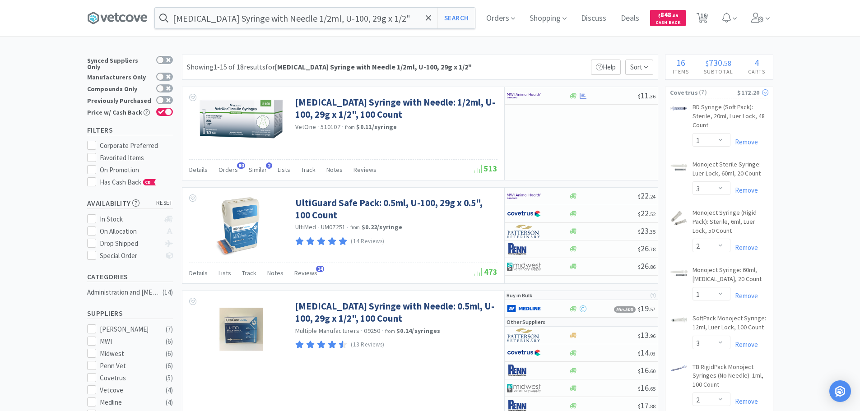
click at [730, 93] on span "( 7 )" at bounding box center [717, 92] width 39 height 9
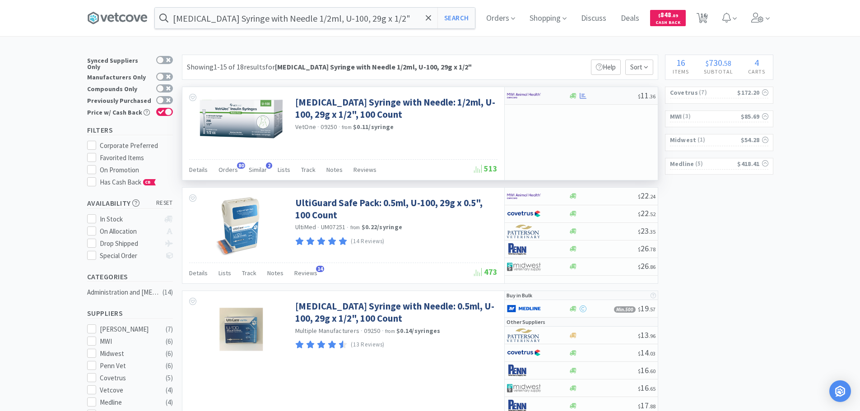
click at [622, 94] on div at bounding box center [603, 96] width 69 height 7
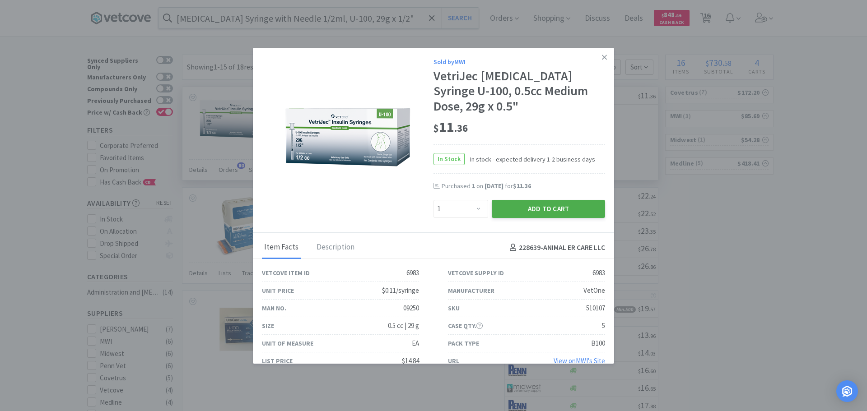
click at [527, 200] on button "Add to Cart" at bounding box center [547, 209] width 113 height 18
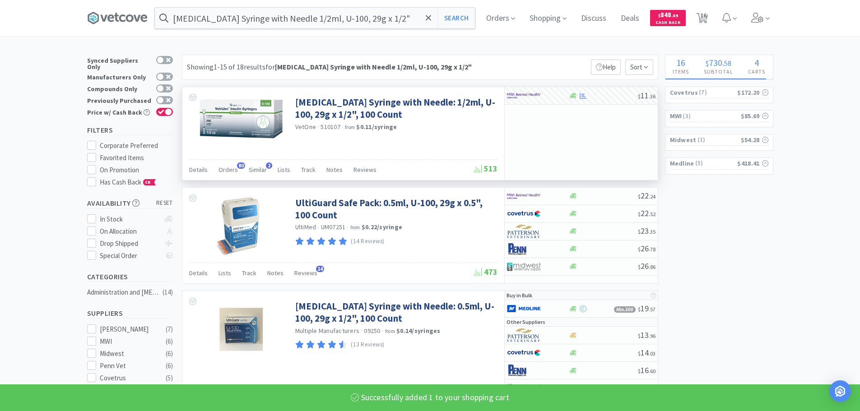
click at [703, 115] on span "( 3 )" at bounding box center [710, 116] width 59 height 9
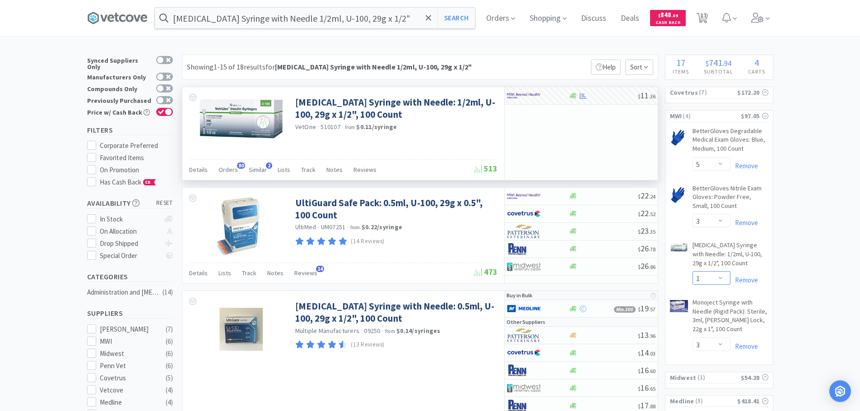
click at [708, 284] on select "Enter Quantity 1 2 3 4 5 6 7 8 9 10 11 12 13 14 15 16 17 18 19 20 Enter Quantity" at bounding box center [711, 278] width 38 height 14
click at [692, 271] on select "Enter Quantity 1 2 3 4 5 6 7 8 9 10 11 12 13 14 15 16 17 18 19 20 Enter Quantity" at bounding box center [711, 278] width 38 height 14
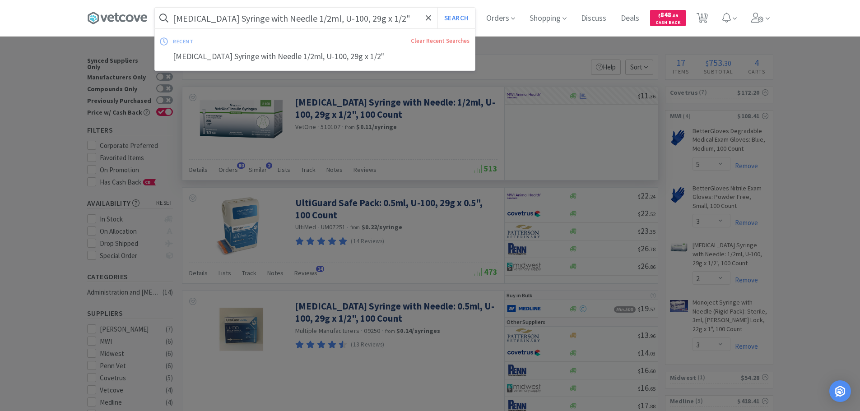
click at [250, 13] on input "[MEDICAL_DATA] Syringe with Needle 1/2ml, U-100, 29g x 1/2"" at bounding box center [315, 18] width 320 height 21
paste input "Covetrus - 071148 $1.36"
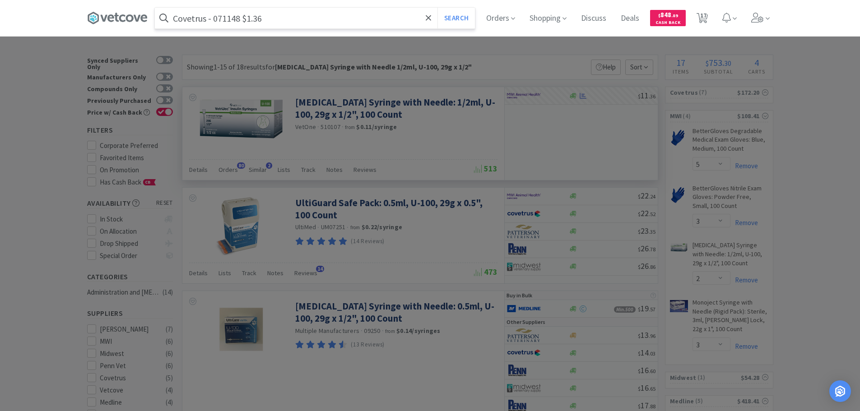
click at [227, 19] on input "Covetrus - 071148 $1.36" at bounding box center [315, 18] width 320 height 21
paste input "071148"
click at [437, 8] on button "Search" at bounding box center [455, 18] width 37 height 21
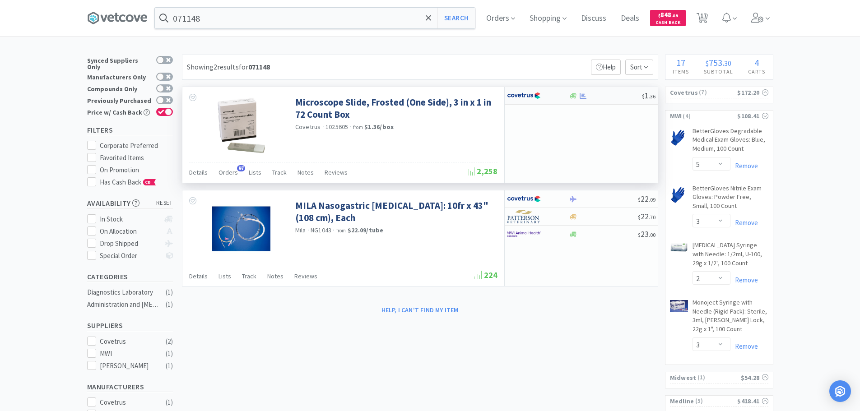
click at [602, 95] on div at bounding box center [605, 96] width 73 height 7
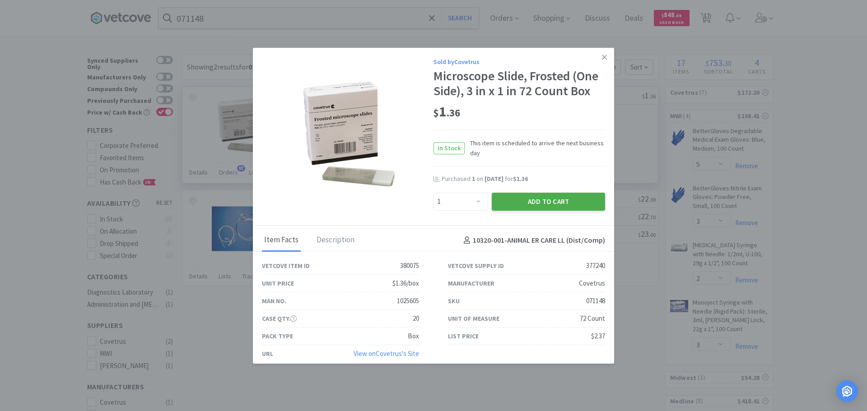
click at [522, 203] on button "Add to Cart" at bounding box center [547, 202] width 113 height 18
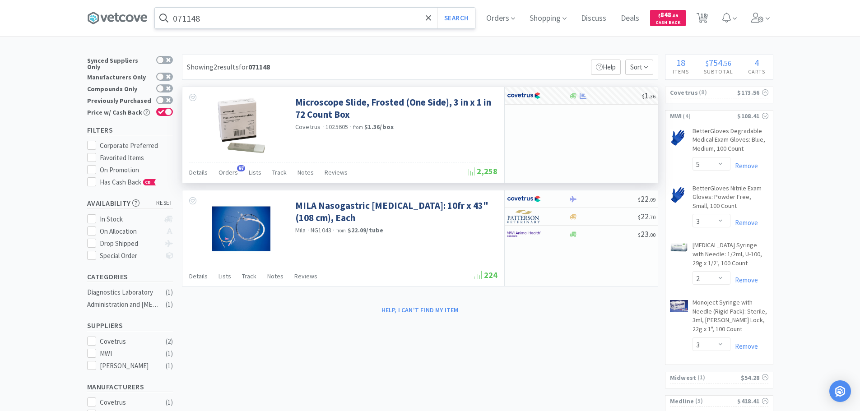
click at [254, 14] on input "071148" at bounding box center [315, 18] width 320 height 21
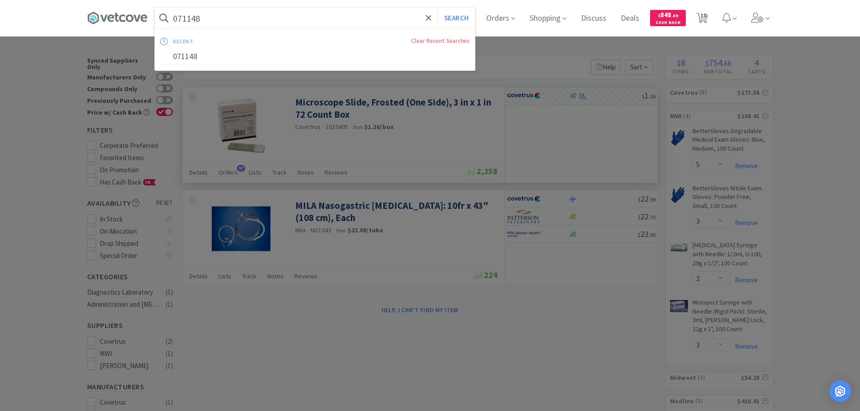
paste input "Medline Industries, Inc. - NON25496H $0.2208"
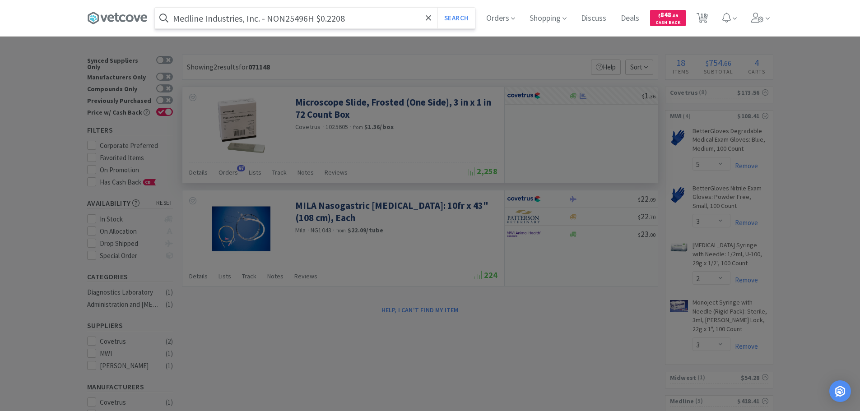
click at [295, 16] on input "Medline Industries, Inc. - NON25496H $0.2208" at bounding box center [315, 18] width 320 height 21
paste
click at [437, 8] on button "Search" at bounding box center [455, 18] width 37 height 21
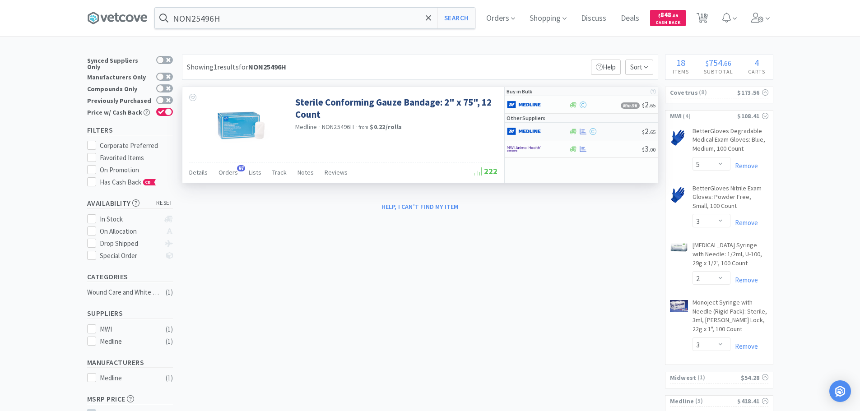
click at [612, 132] on div at bounding box center [605, 131] width 73 height 7
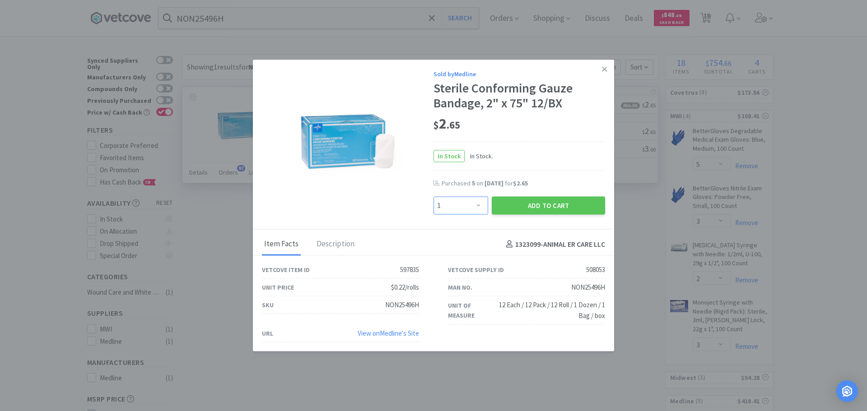
drag, startPoint x: 472, startPoint y: 203, endPoint x: 471, endPoint y: 198, distance: 5.4
click at [472, 202] on select "Enter Quantity 1 2 3 4 5 6 7 8 9 10 11 12 13 14 15 16 17 18 19 20 Enter Quantity" at bounding box center [460, 206] width 55 height 18
click at [433, 197] on select "Enter Quantity 1 2 3 4 5 6 7 8 9 10 11 12 13 14 15 16 17 18 19 20 Enter Quantity" at bounding box center [460, 206] width 55 height 18
click at [510, 207] on button "Add to Cart" at bounding box center [547, 206] width 113 height 18
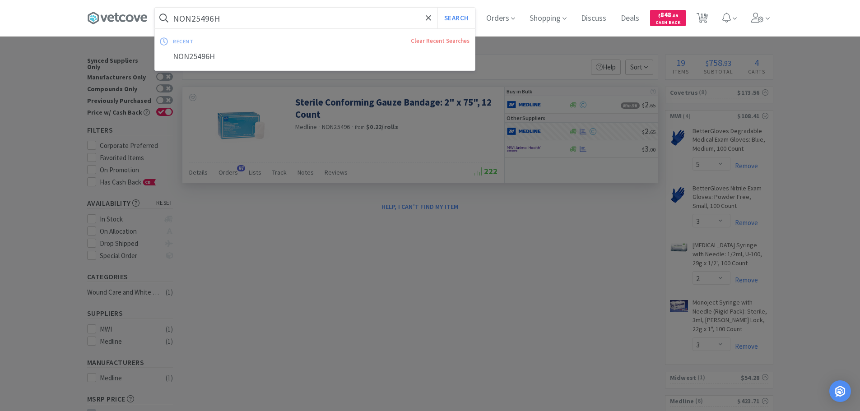
click at [260, 14] on input "NON25496H" at bounding box center [315, 18] width 320 height 21
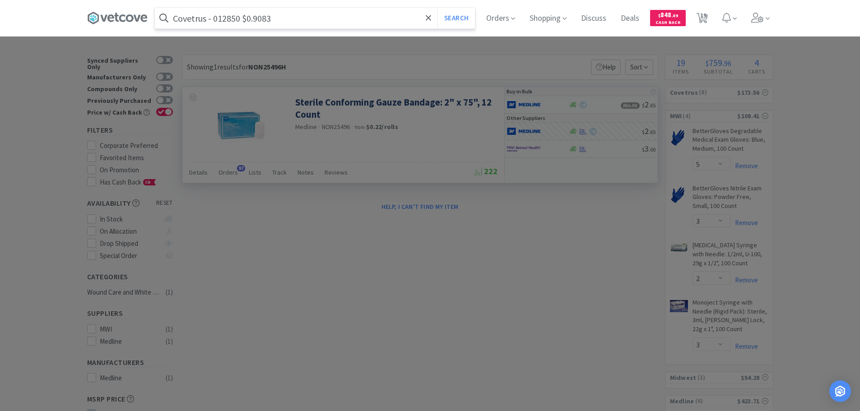
click at [227, 17] on input "Covetrus - 012850 $0.9083" at bounding box center [315, 18] width 320 height 21
click at [437, 8] on button "Search" at bounding box center [455, 18] width 37 height 21
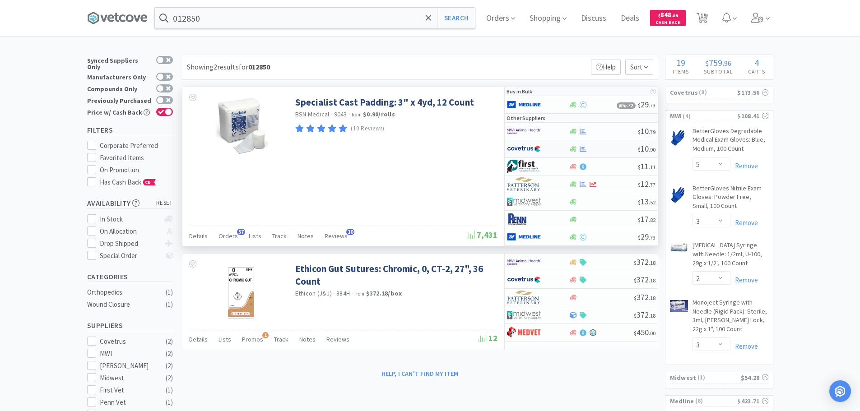
click at [612, 148] on div at bounding box center [603, 149] width 69 height 7
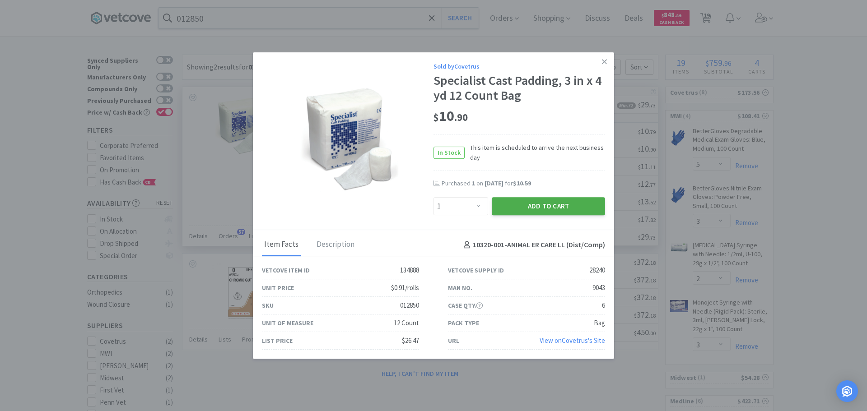
click at [537, 205] on button "Add to Cart" at bounding box center [547, 206] width 113 height 18
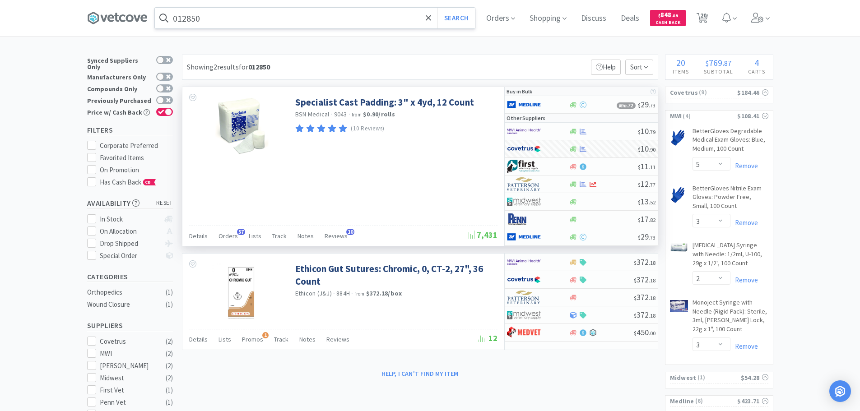
click at [276, 18] on input "012850" at bounding box center [315, 18] width 320 height 21
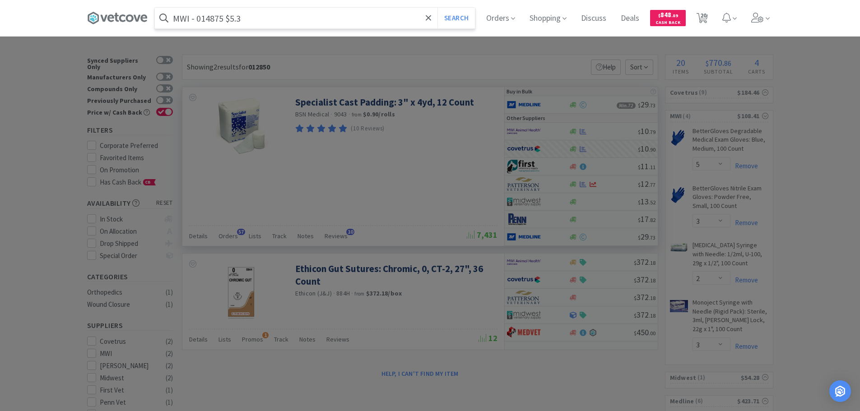
click at [211, 21] on input "MWI - 014875 $5.3" at bounding box center [315, 18] width 320 height 21
click at [437, 8] on button "Search" at bounding box center [455, 18] width 37 height 21
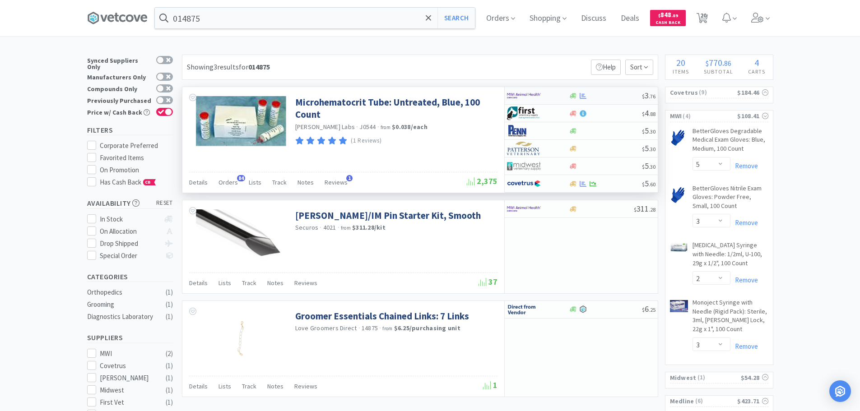
click at [626, 93] on div at bounding box center [605, 96] width 73 height 7
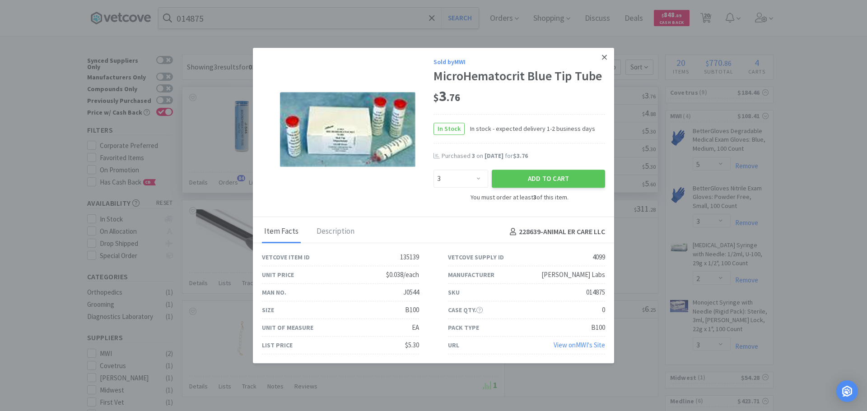
click at [603, 58] on icon at bounding box center [604, 57] width 5 height 5
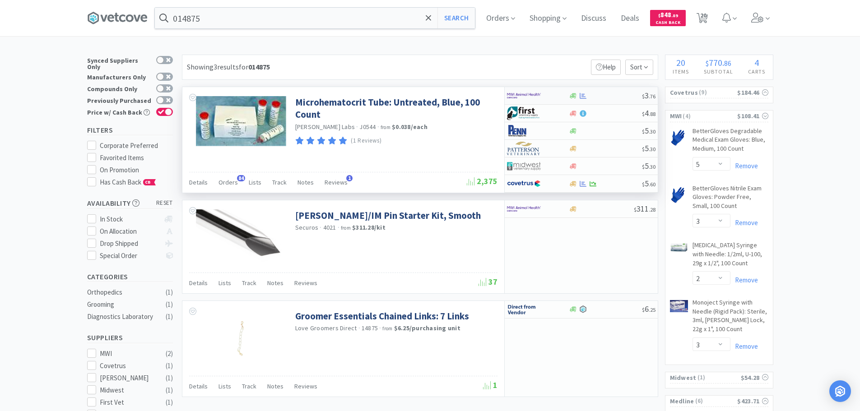
click at [600, 93] on div at bounding box center [605, 96] width 73 height 7
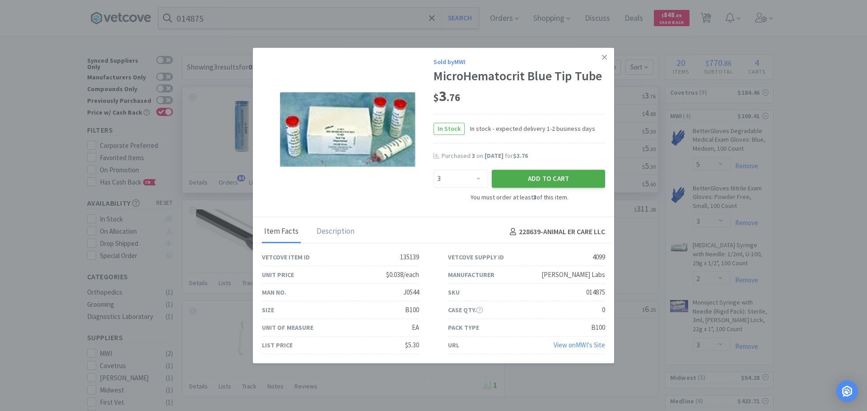
click at [526, 180] on button "Add to Cart" at bounding box center [547, 179] width 113 height 18
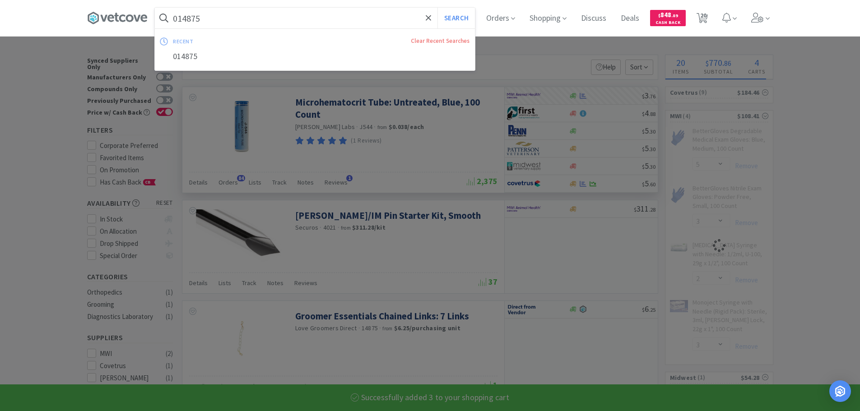
click at [251, 14] on input "014875" at bounding box center [315, 18] width 320 height 21
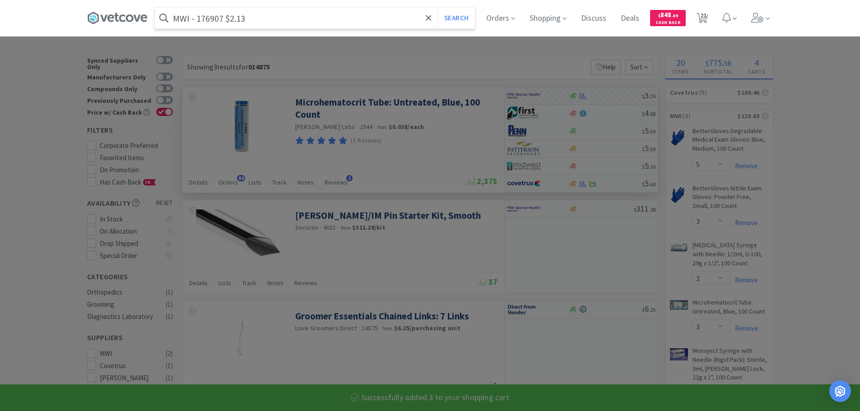
click at [209, 19] on input "MWI - 176907 $2.13" at bounding box center [315, 18] width 320 height 21
click at [437, 8] on button "Search" at bounding box center [455, 18] width 37 height 21
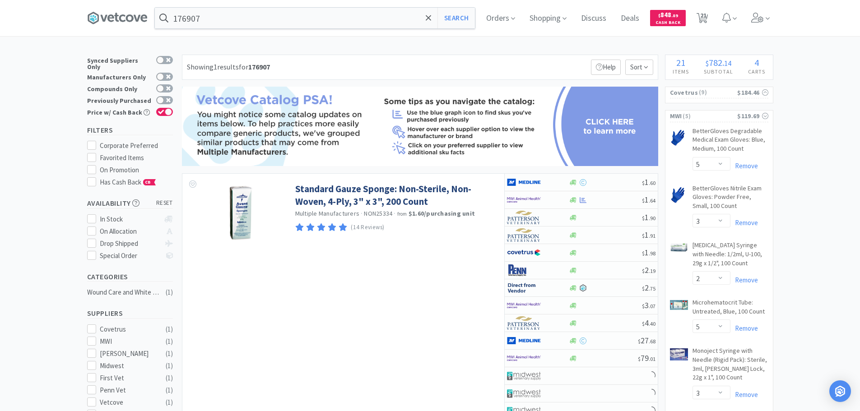
scroll to position [90, 0]
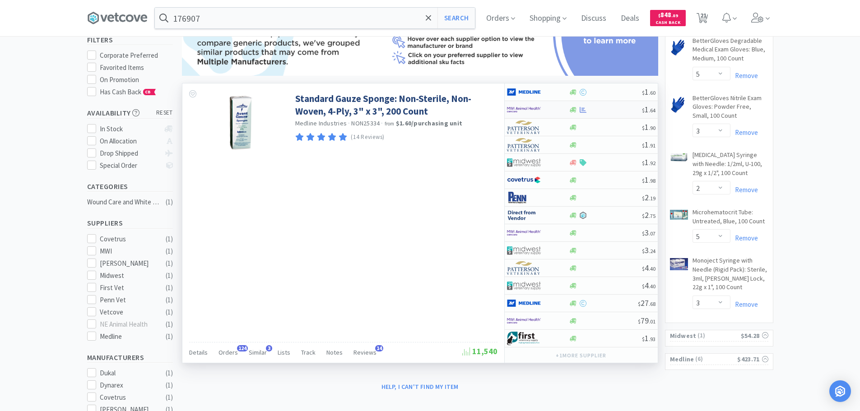
drag, startPoint x: 628, startPoint y: 104, endPoint x: 596, endPoint y: 112, distance: 32.7
click at [596, 112] on div at bounding box center [605, 110] width 73 height 7
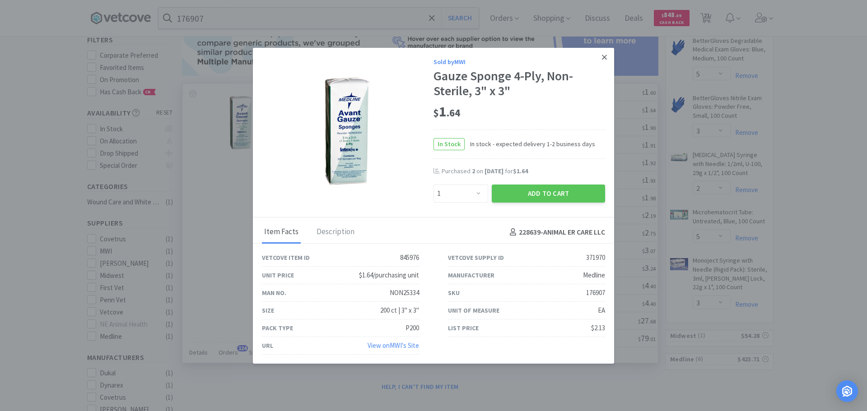
click at [602, 60] on icon at bounding box center [604, 57] width 5 height 8
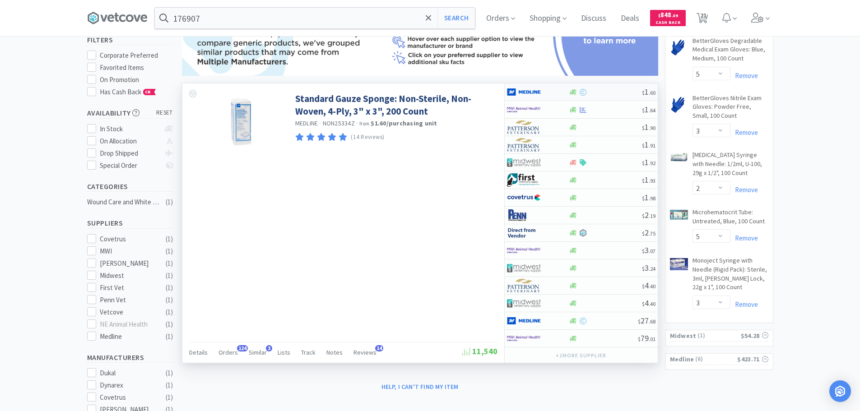
click at [610, 91] on div at bounding box center [605, 92] width 73 height 7
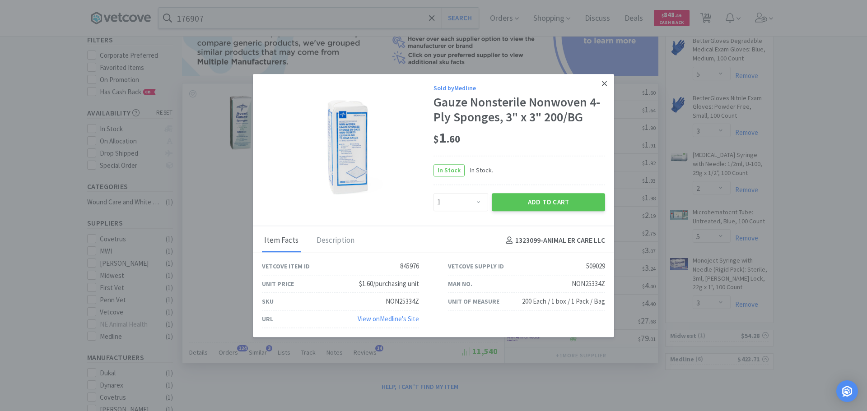
click at [603, 82] on icon at bounding box center [604, 83] width 5 height 5
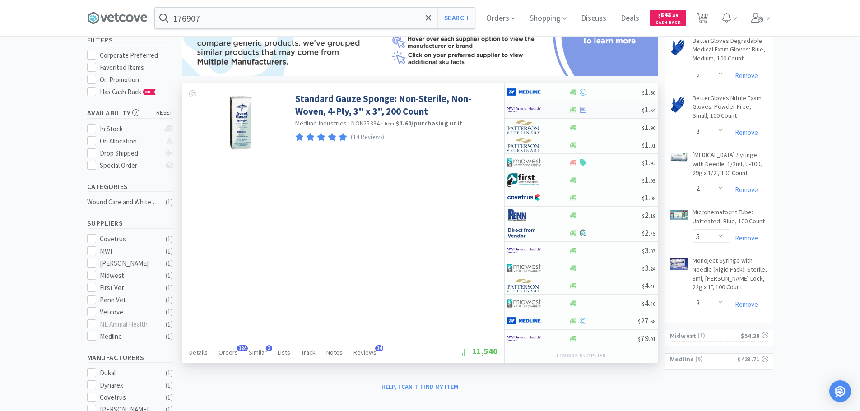
click at [605, 111] on div at bounding box center [605, 110] width 73 height 7
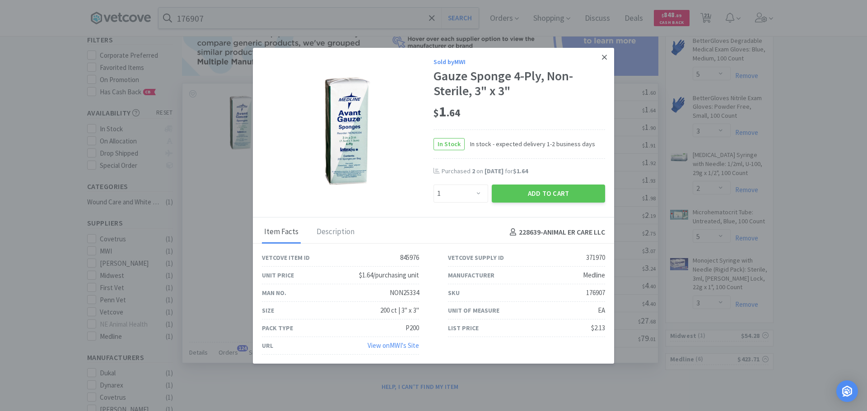
click at [602, 56] on icon at bounding box center [604, 57] width 5 height 5
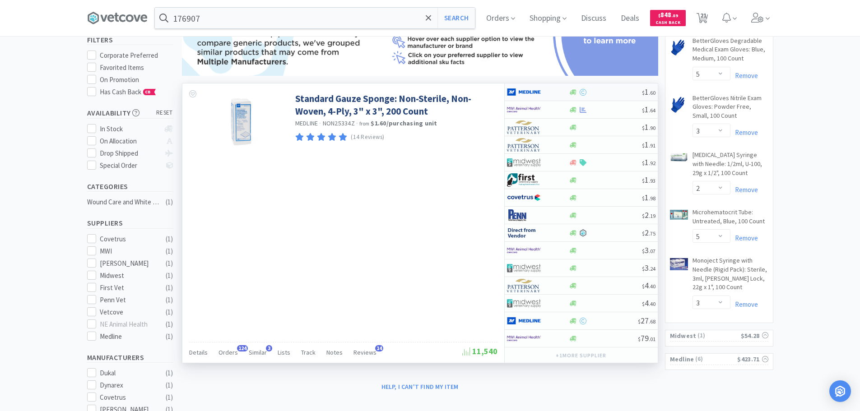
click at [599, 97] on div "$ 1 . 60" at bounding box center [581, 92] width 153 height 18
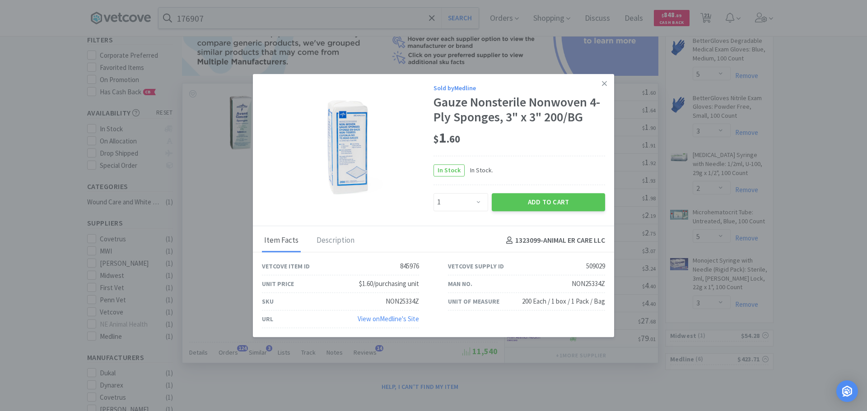
click at [587, 287] on div "NON25334Z" at bounding box center [587, 283] width 33 height 11
click at [466, 196] on select "Enter Quantity 1 2 3 4 5 6 7 8 9 10 11 12 13 14 15 16 17 18 19 20 Enter Quantity" at bounding box center [460, 202] width 55 height 18
click at [433, 193] on select "Enter Quantity 1 2 3 4 5 6 7 8 9 10 11 12 13 14 15 16 17 18 19 20 Enter Quantity" at bounding box center [460, 202] width 55 height 18
click at [514, 205] on button "Add to Cart" at bounding box center [547, 202] width 113 height 18
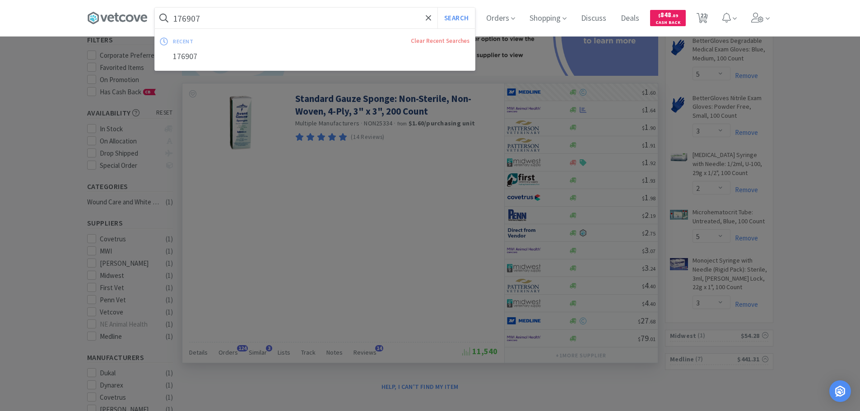
click at [251, 19] on input "176907" at bounding box center [315, 18] width 320 height 21
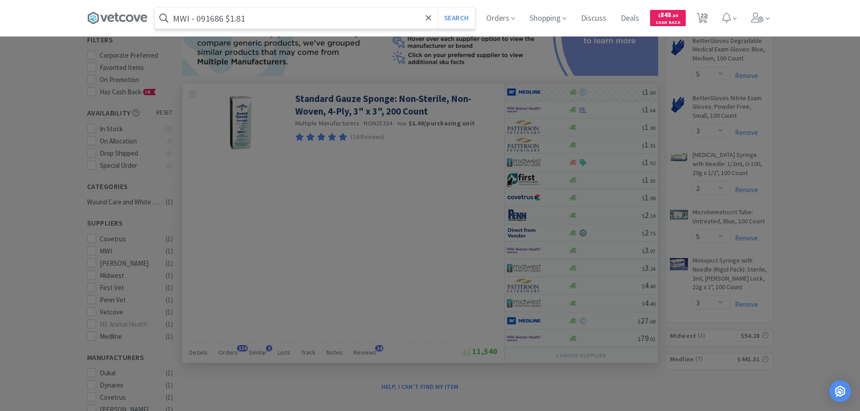
click at [212, 20] on input "MWI - 091686 $1.81" at bounding box center [315, 18] width 320 height 21
click at [437, 8] on button "Search" at bounding box center [455, 18] width 37 height 21
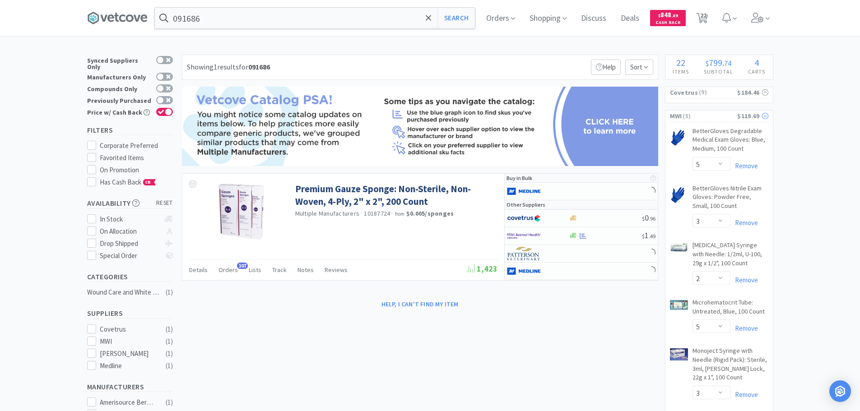
click at [700, 118] on span "( 5 )" at bounding box center [709, 116] width 56 height 9
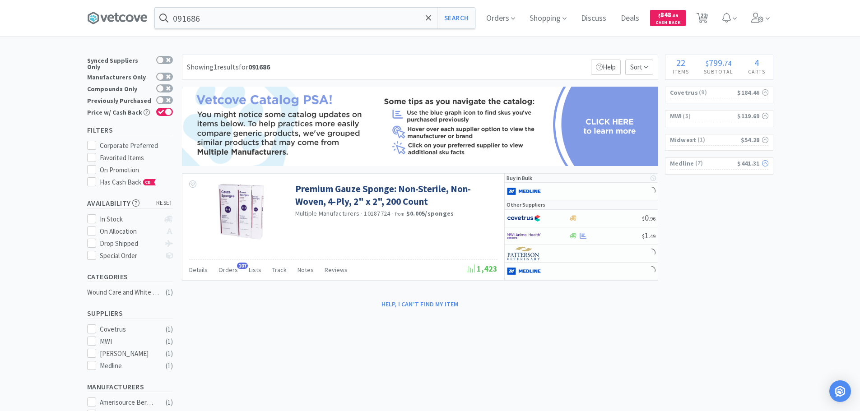
click at [706, 160] on span "( 7 )" at bounding box center [715, 163] width 43 height 9
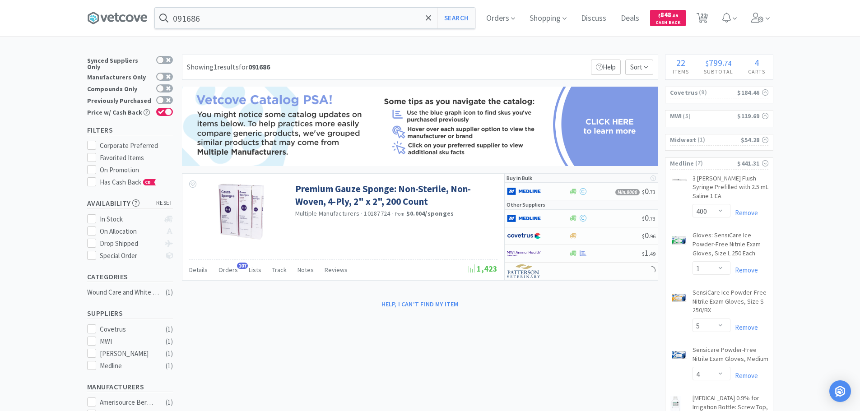
click at [590, 304] on div "Help, I can't find my item" at bounding box center [420, 304] width 476 height 15
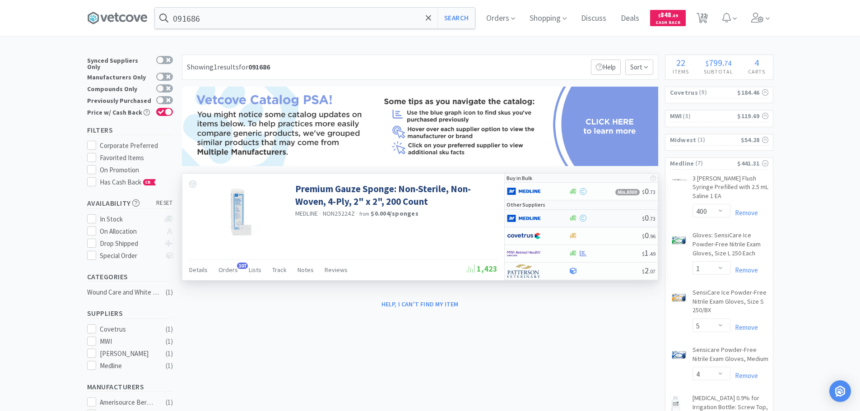
click at [616, 220] on div at bounding box center [605, 218] width 73 height 7
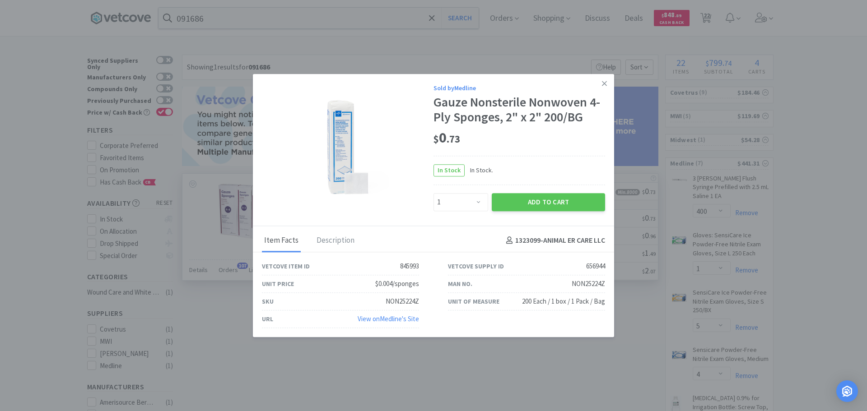
click at [595, 285] on div "NON25224Z" at bounding box center [587, 283] width 33 height 11
click at [444, 199] on select "Enter Quantity 1 2 3 4 5 6 7 8 9 10 11 12 13 14 15 16 17 18 19 20 Enter Quantity" at bounding box center [460, 202] width 55 height 18
click at [433, 193] on select "Enter Quantity 1 2 3 4 5 6 7 8 9 10 11 12 13 14 15 16 17 18 19 20 Enter Quantity" at bounding box center [460, 202] width 55 height 18
click at [502, 206] on button "Add to Cart" at bounding box center [547, 202] width 113 height 18
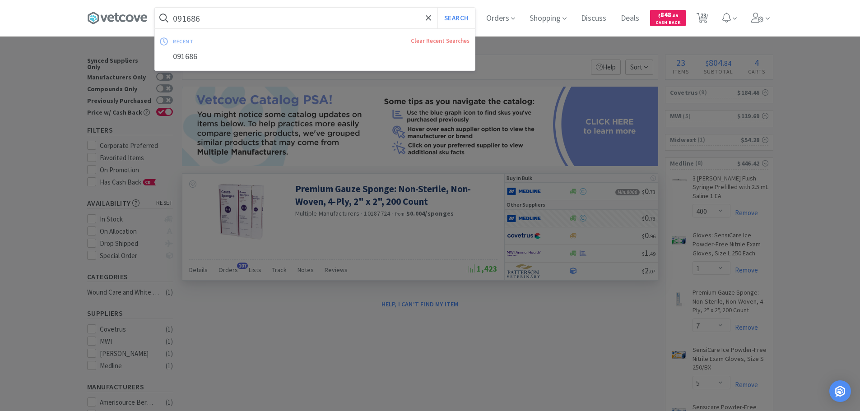
click at [260, 18] on input "091686" at bounding box center [315, 18] width 320 height 21
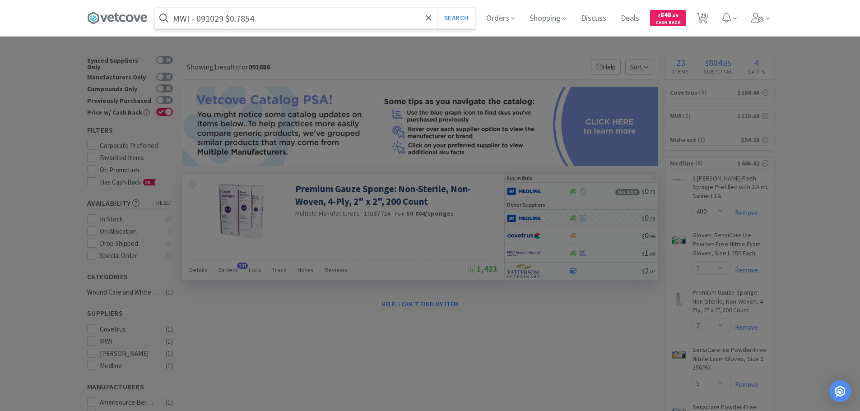
click at [216, 19] on input "MWI - 091029 $0.7854" at bounding box center [315, 18] width 320 height 21
click at [437, 8] on button "Search" at bounding box center [455, 18] width 37 height 21
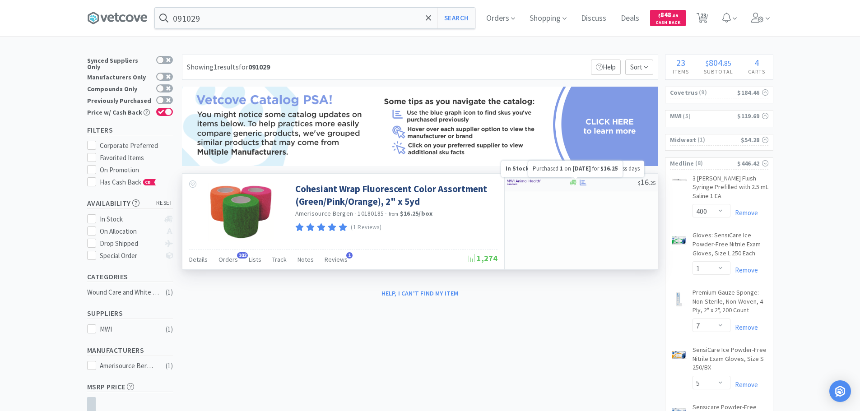
click at [583, 185] on icon at bounding box center [582, 183] width 7 height 6
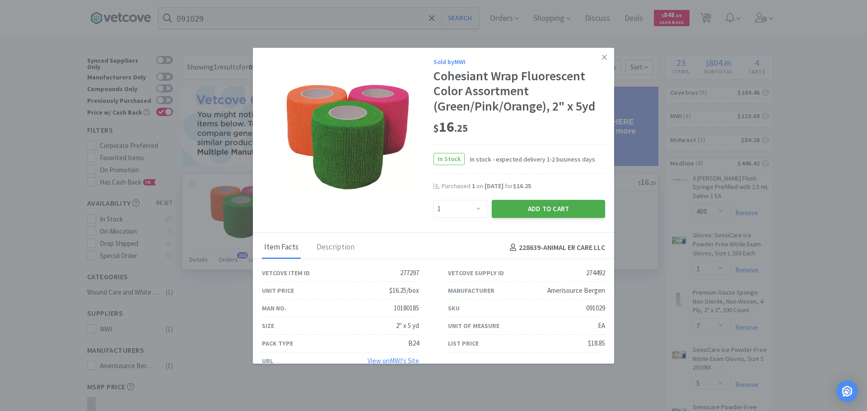
click at [510, 204] on button "Add to Cart" at bounding box center [547, 209] width 113 height 18
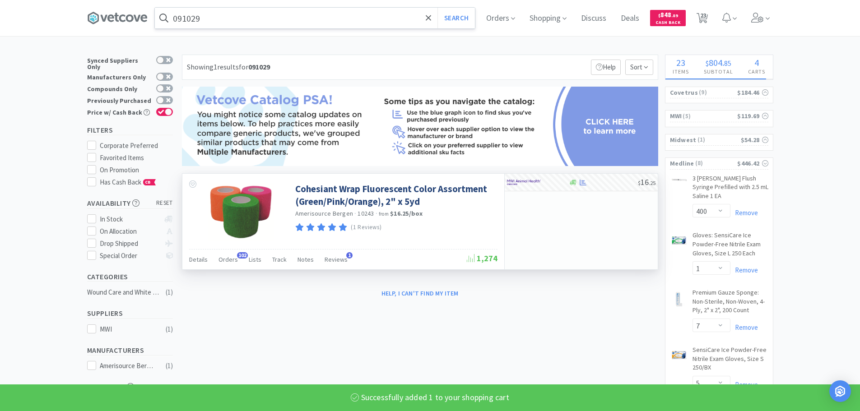
click at [275, 15] on input "091029" at bounding box center [315, 18] width 320 height 21
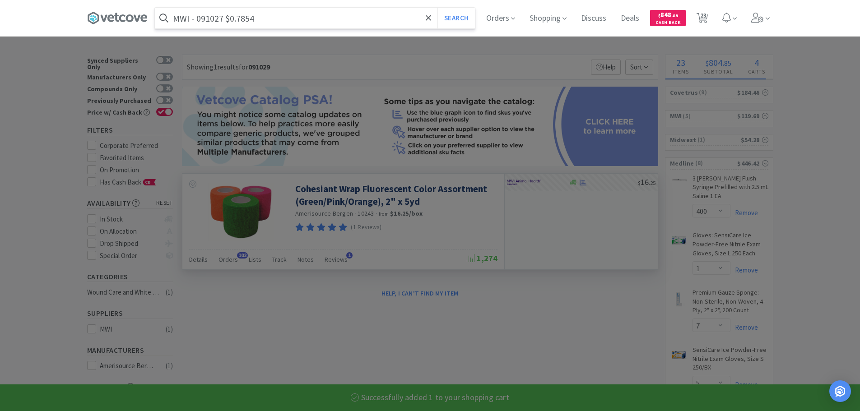
click at [437, 8] on button "Search" at bounding box center [455, 18] width 37 height 21
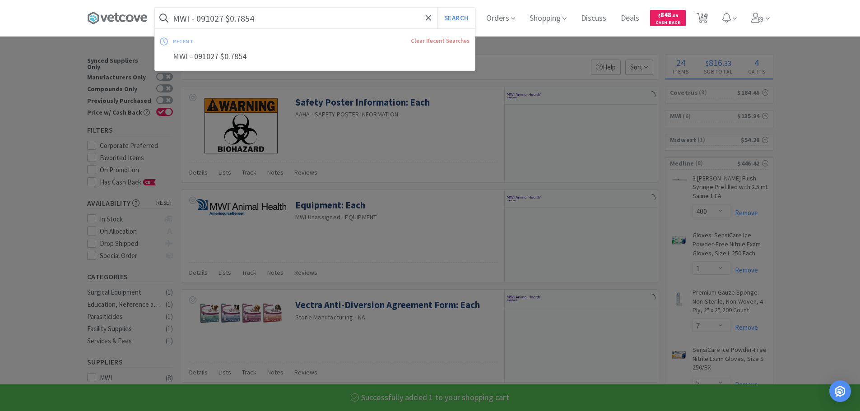
click at [209, 18] on input "MWI - 091027 $0.7854" at bounding box center [315, 18] width 320 height 21
click at [215, 18] on input "MWI - 091027 $0.7854" at bounding box center [315, 18] width 320 height 21
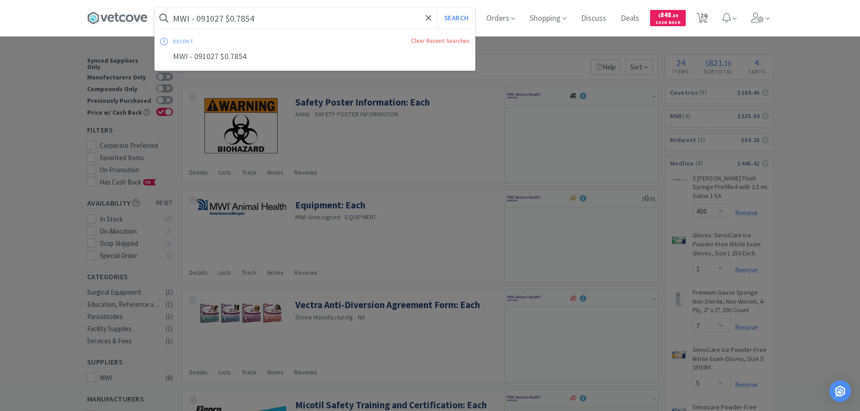
click at [215, 18] on input "MWI - 091027 $0.7854" at bounding box center [315, 18] width 320 height 21
click at [437, 8] on button "Search" at bounding box center [455, 18] width 37 height 21
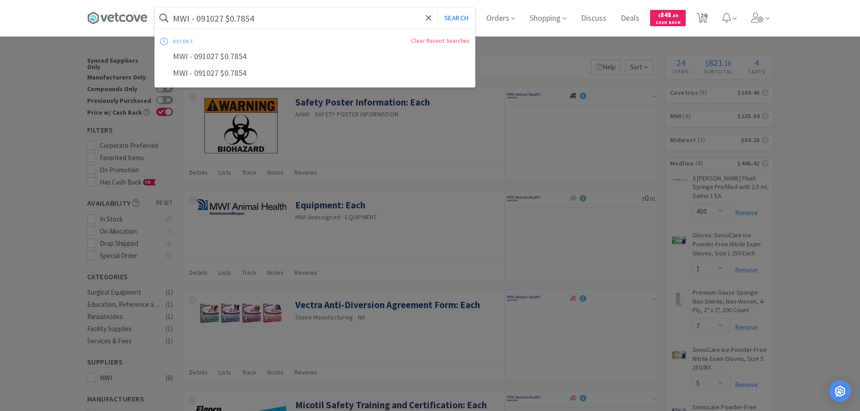
click at [215, 18] on input "MWI - 091027 $0.7854" at bounding box center [315, 18] width 320 height 21
click at [209, 19] on input "MWI - 091027 $0.7854" at bounding box center [315, 18] width 320 height 21
click at [437, 8] on button "Search" at bounding box center [455, 18] width 37 height 21
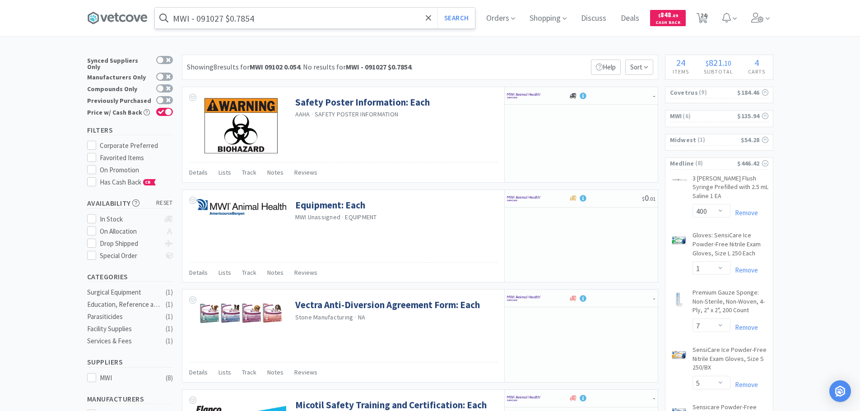
click at [209, 19] on input "MWI - 091027 $0.7854" at bounding box center [315, 18] width 320 height 21
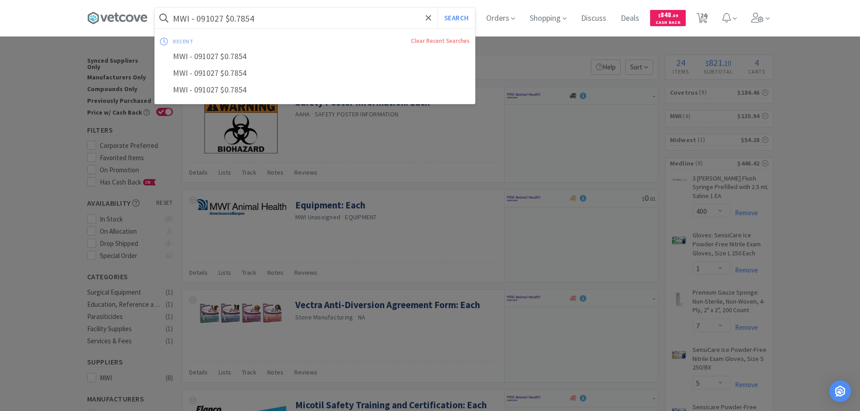
click at [209, 19] on input "MWI - 091027 $0.7854" at bounding box center [315, 18] width 320 height 21
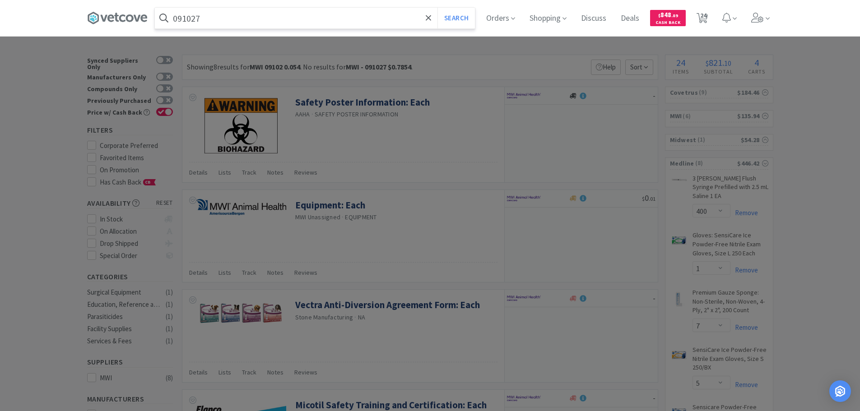
click at [437, 8] on button "Search" at bounding box center [455, 18] width 37 height 21
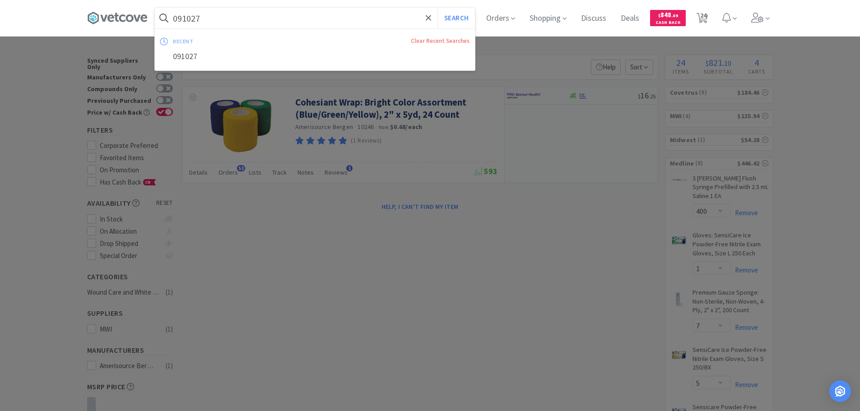
click at [245, 12] on input "091027" at bounding box center [315, 18] width 320 height 21
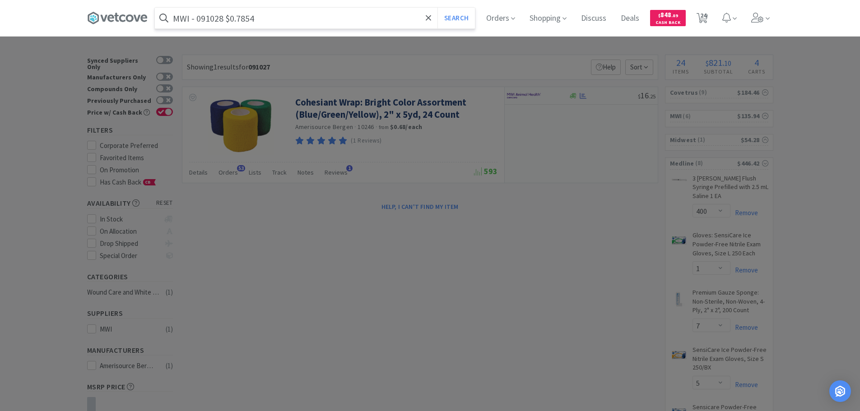
click at [212, 19] on input "MWI - 091028 $0.7854" at bounding box center [315, 18] width 320 height 21
click at [437, 8] on button "Search" at bounding box center [455, 18] width 37 height 21
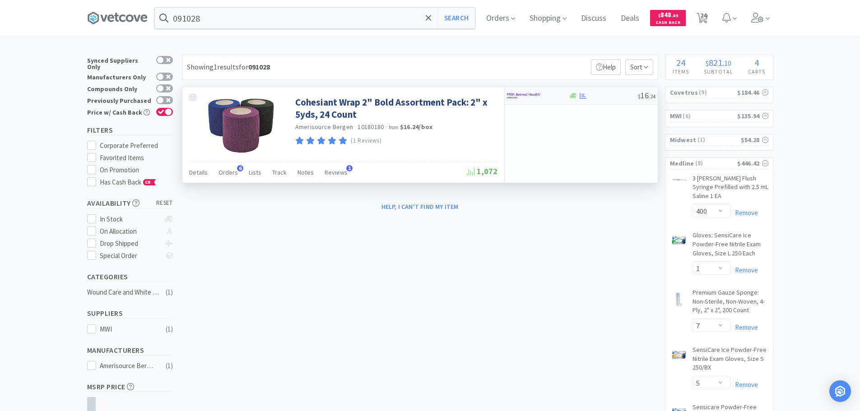
click at [619, 97] on div at bounding box center [603, 96] width 69 height 7
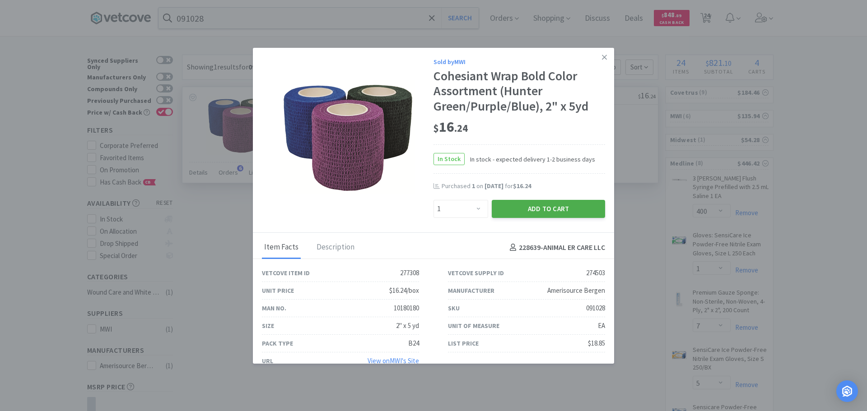
click at [502, 202] on button "Add to Cart" at bounding box center [547, 209] width 113 height 18
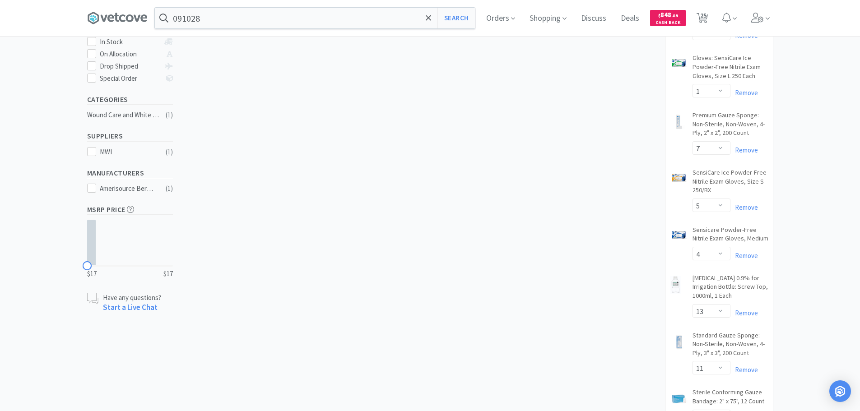
scroll to position [226, 0]
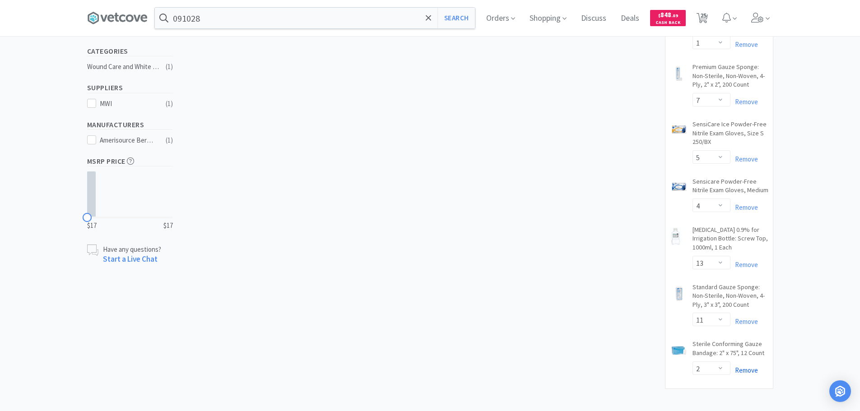
click at [749, 371] on link "Remove" at bounding box center [744, 370] width 28 height 9
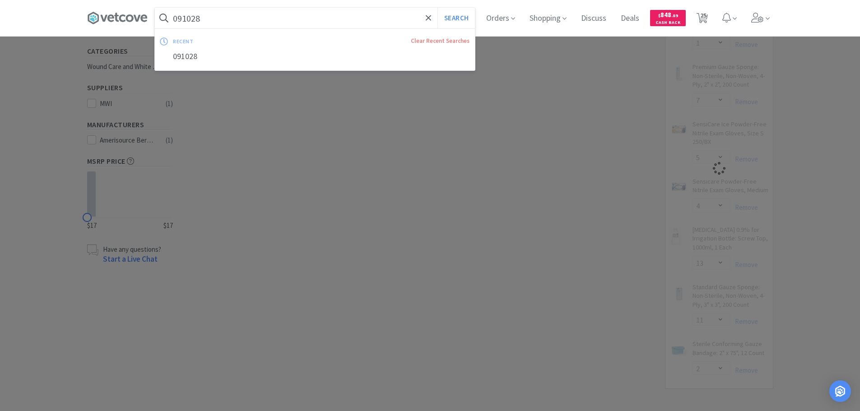
click at [268, 16] on input "091028" at bounding box center [315, 18] width 320 height 21
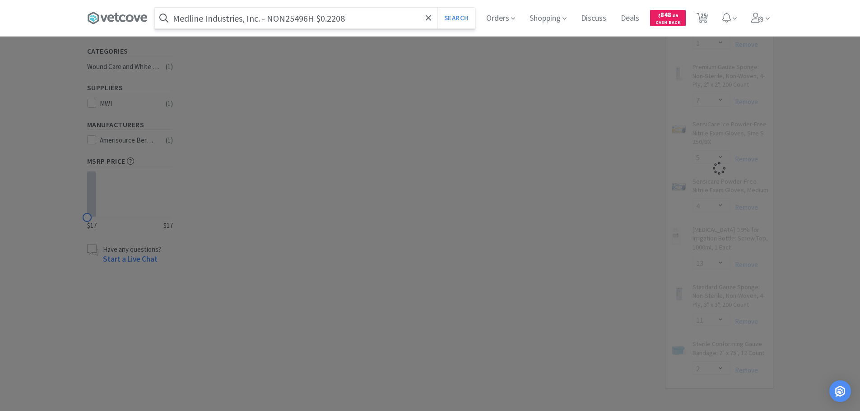
click at [278, 19] on input "Medline Industries, Inc. - NON25496H $0.2208" at bounding box center [315, 18] width 320 height 21
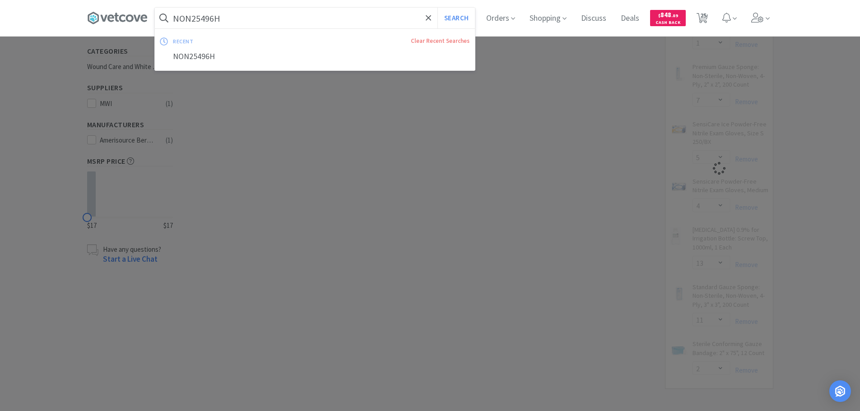
click at [437, 8] on button "Search" at bounding box center [455, 18] width 37 height 21
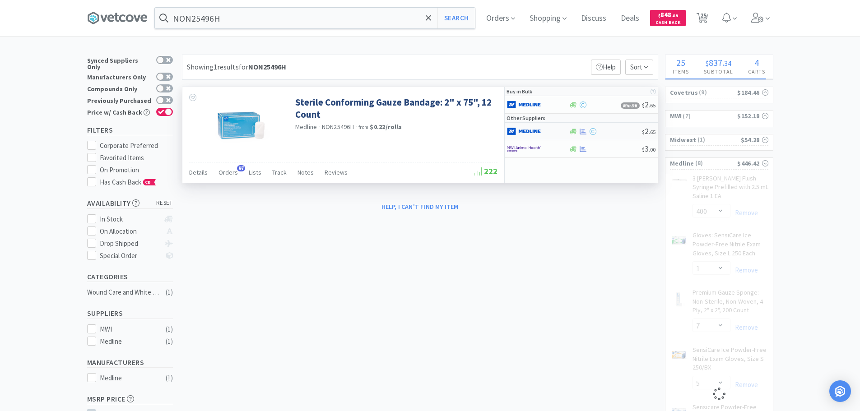
click at [624, 135] on div "$ 2 . 65" at bounding box center [581, 132] width 153 height 18
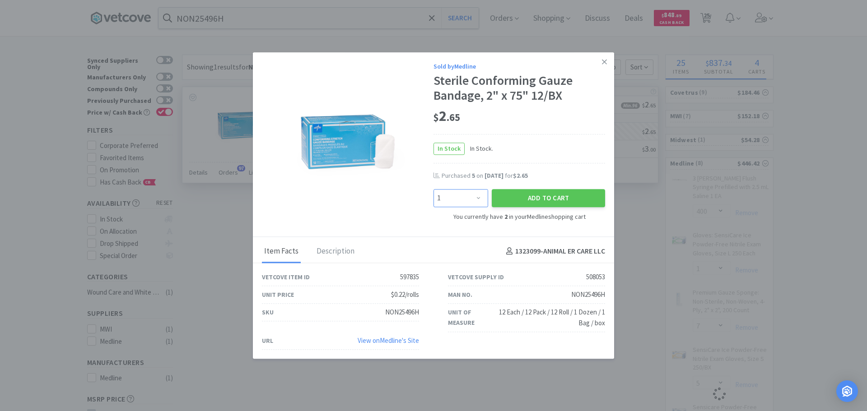
drag, startPoint x: 453, startPoint y: 198, endPoint x: 452, endPoint y: 191, distance: 7.3
click at [453, 197] on select "Enter Quantity 1 2 3 4 5 6 7 8 9 10 11 12 13 14 15 16 17 18 19 20 Enter Quantity" at bounding box center [460, 199] width 55 height 18
click at [433, 190] on select "Enter Quantity 1 2 3 4 5 6 7 8 9 10 11 12 13 14 15 16 17 18 19 20 Enter Quantity" at bounding box center [460, 199] width 55 height 18
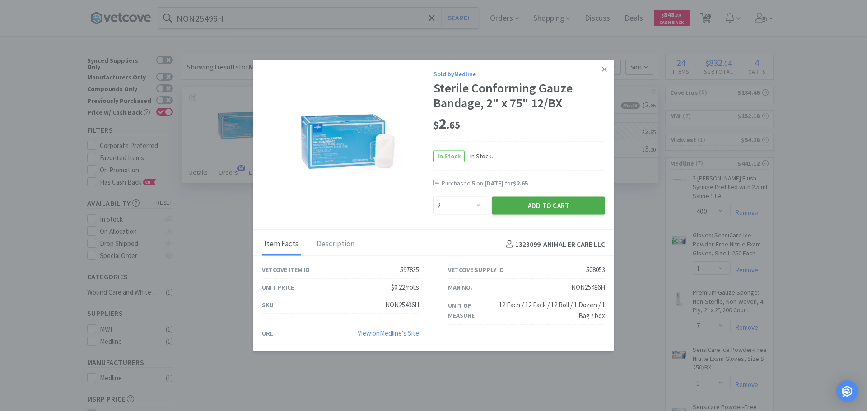
click at [513, 197] on button "Add to Cart" at bounding box center [547, 206] width 113 height 18
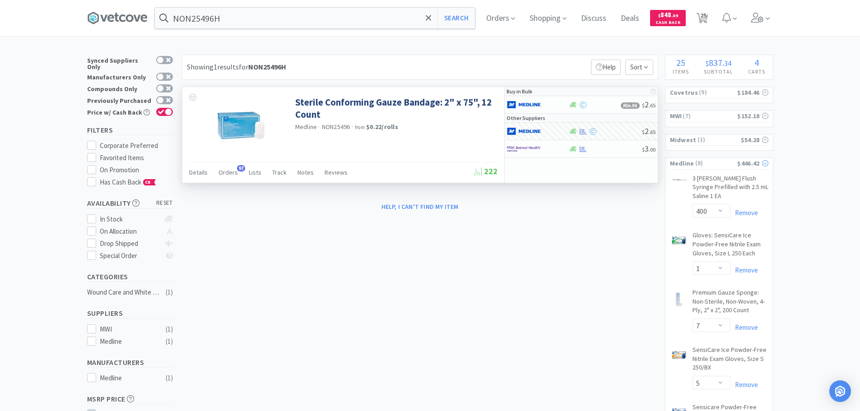
click at [714, 161] on span "( 8 )" at bounding box center [715, 163] width 43 height 9
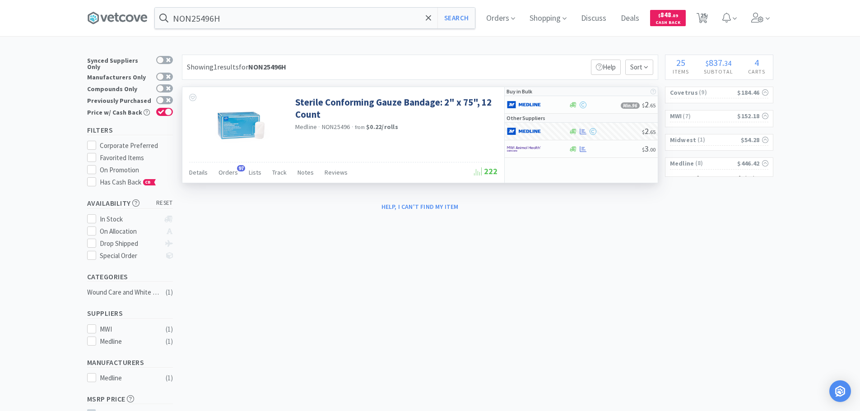
click at [712, 125] on div "MWI ( 7 ) $152.18" at bounding box center [719, 118] width 108 height 17
click at [711, 118] on span "( 7 )" at bounding box center [709, 116] width 56 height 9
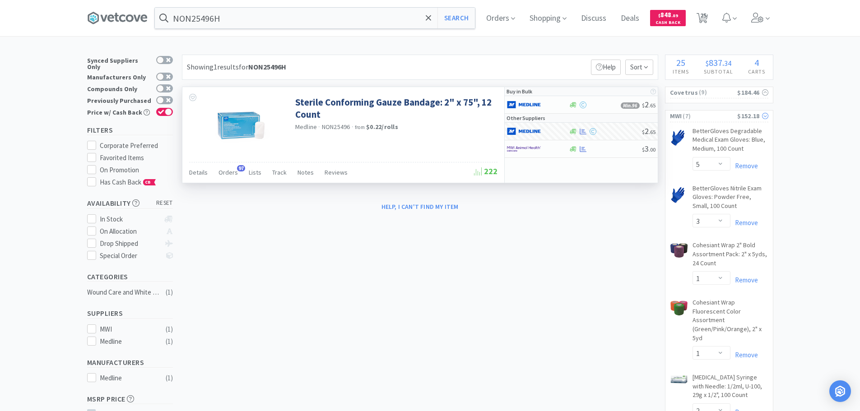
click at [715, 116] on span "( 7 )" at bounding box center [709, 116] width 56 height 9
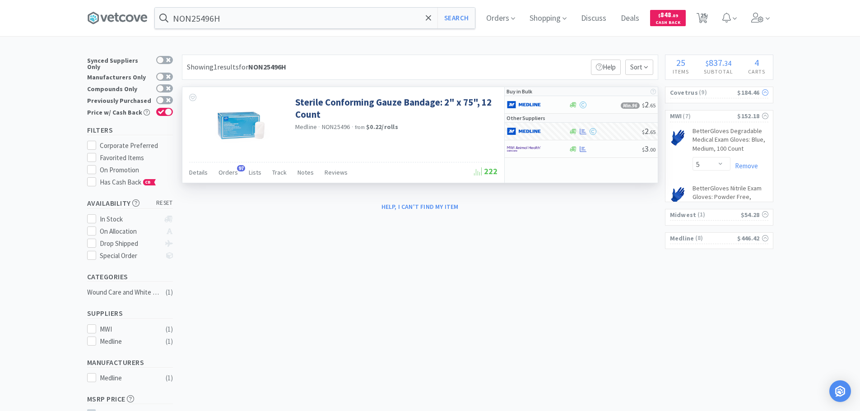
click at [714, 91] on span "( 9 )" at bounding box center [717, 92] width 39 height 9
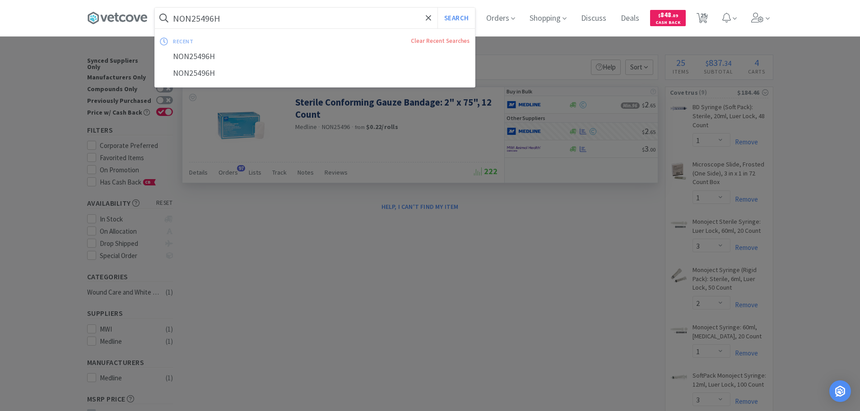
click at [270, 20] on input "NON25496H" at bounding box center [315, 18] width 320 height 21
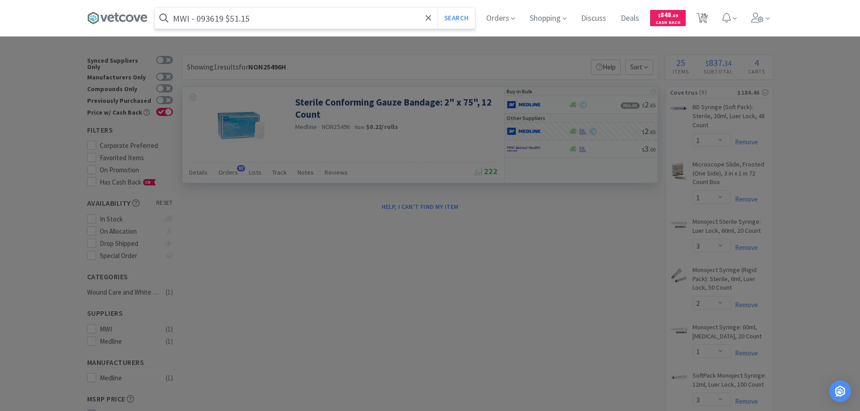
click at [213, 19] on input "MWI - 093619 $51.15" at bounding box center [315, 18] width 320 height 21
click at [437, 8] on button "Search" at bounding box center [455, 18] width 37 height 21
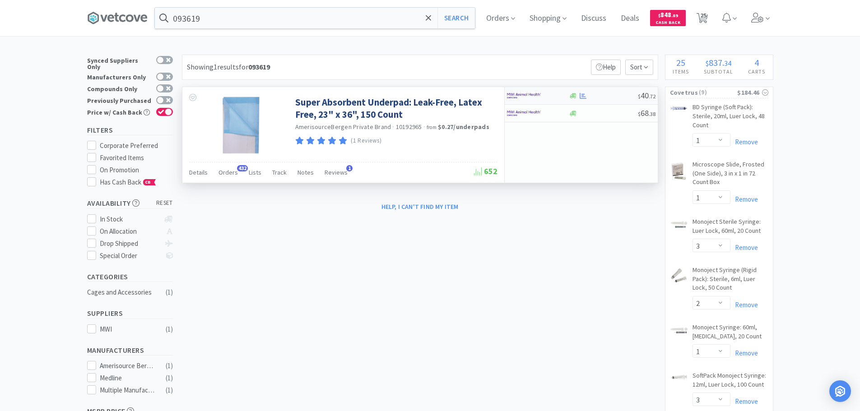
click at [622, 94] on div at bounding box center [603, 96] width 69 height 7
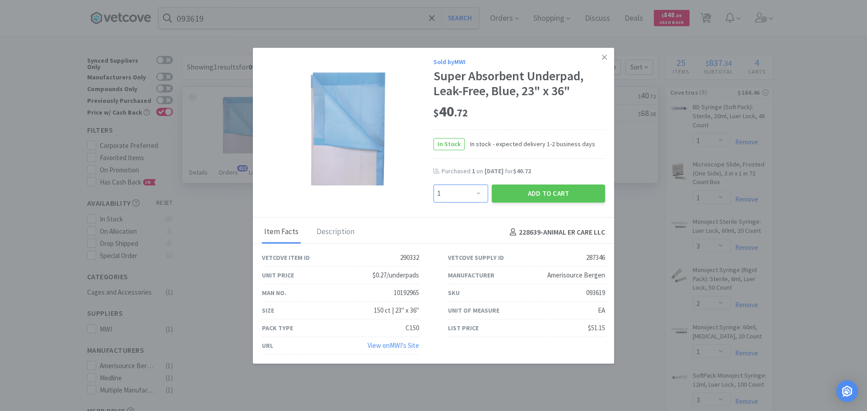
click at [466, 189] on select "Enter Quantity 1 2 3 4 5 6 7 8 9 10 11 12 13 14 15 16 17 18 19 20 Enter Quantity" at bounding box center [460, 194] width 55 height 18
click at [433, 185] on select "Enter Quantity 1 2 3 4 5 6 7 8 9 10 11 12 13 14 15 16 17 18 19 20 Enter Quantity" at bounding box center [460, 194] width 55 height 18
click at [510, 195] on button "Add to Cart" at bounding box center [547, 194] width 113 height 18
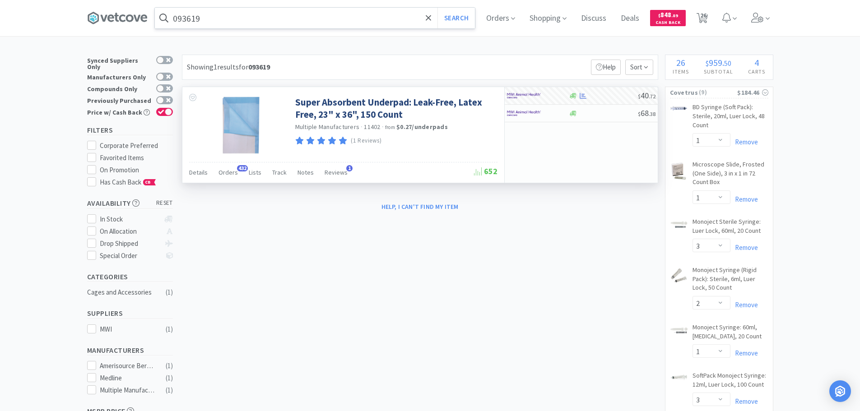
click at [270, 15] on input "093619" at bounding box center [315, 18] width 320 height 21
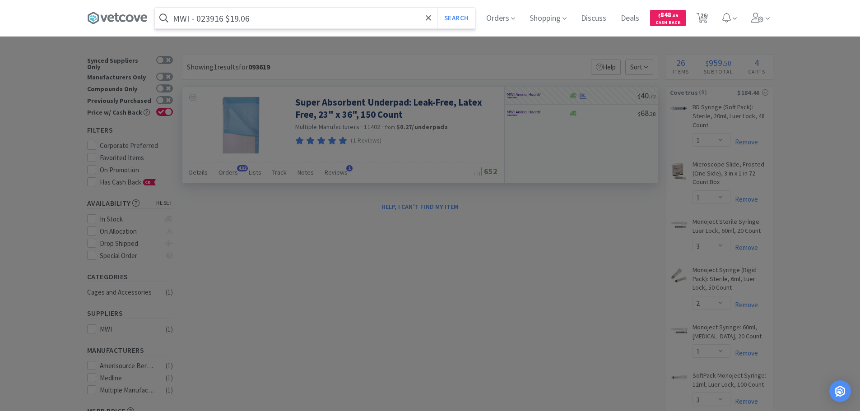
click at [206, 23] on input "MWI - 023916 $19.06" at bounding box center [315, 18] width 320 height 21
click at [437, 8] on button "Search" at bounding box center [455, 18] width 37 height 21
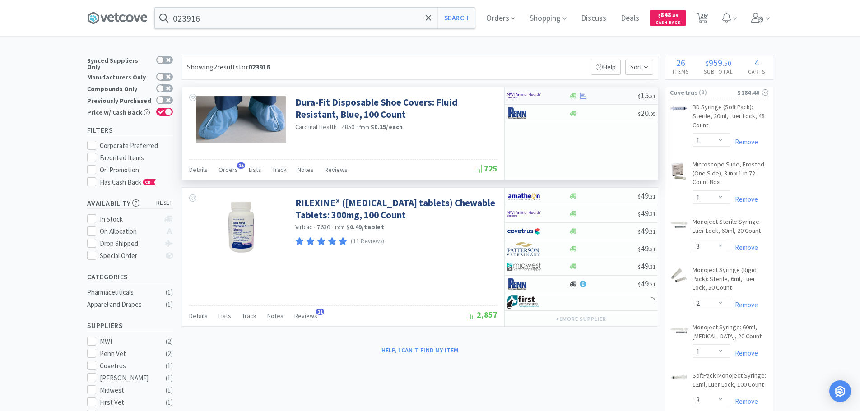
click at [611, 97] on div at bounding box center [603, 96] width 69 height 7
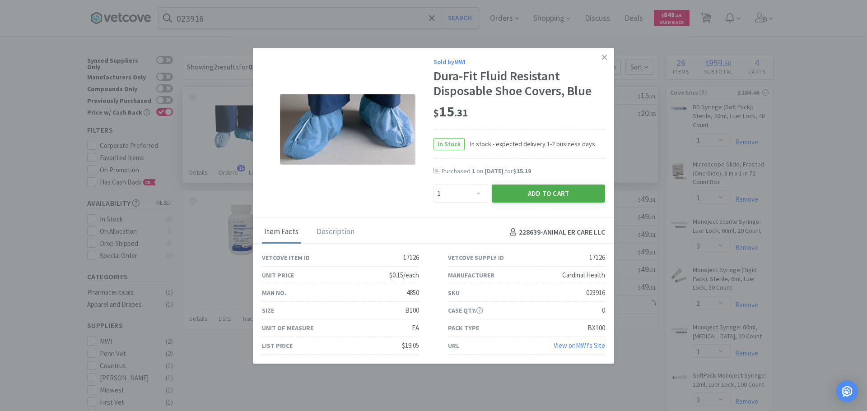
click at [499, 191] on button "Add to Cart" at bounding box center [547, 194] width 113 height 18
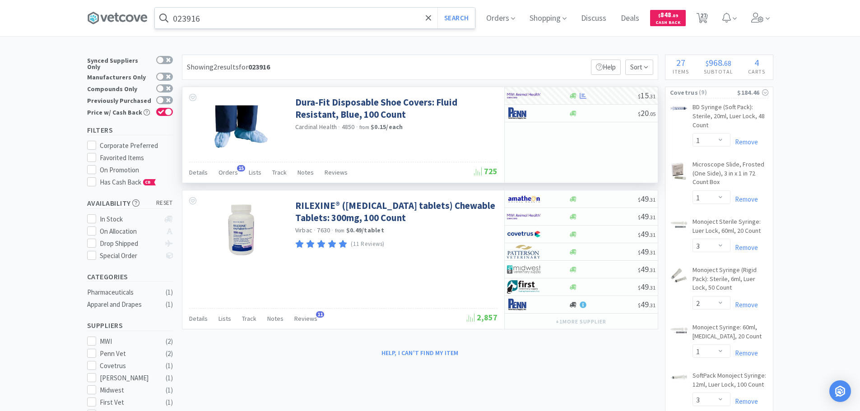
click at [268, 21] on input "023916" at bounding box center [315, 18] width 320 height 21
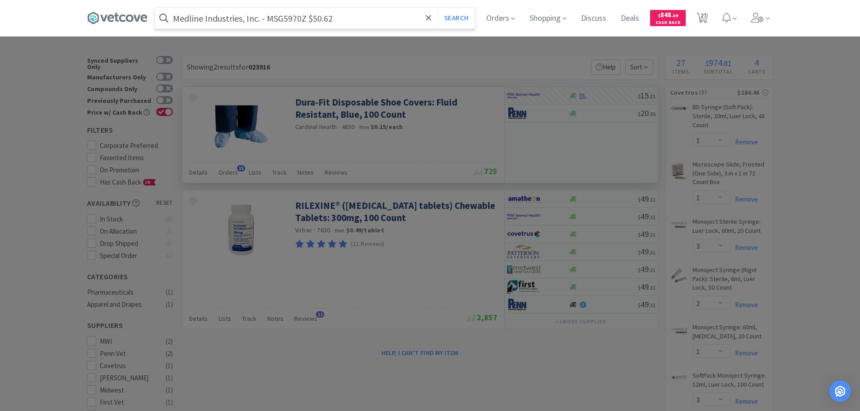
click at [293, 16] on input "Medline Industries, Inc. - MSG5970Z $50.62" at bounding box center [315, 18] width 320 height 21
click at [437, 8] on button "Search" at bounding box center [455, 18] width 37 height 21
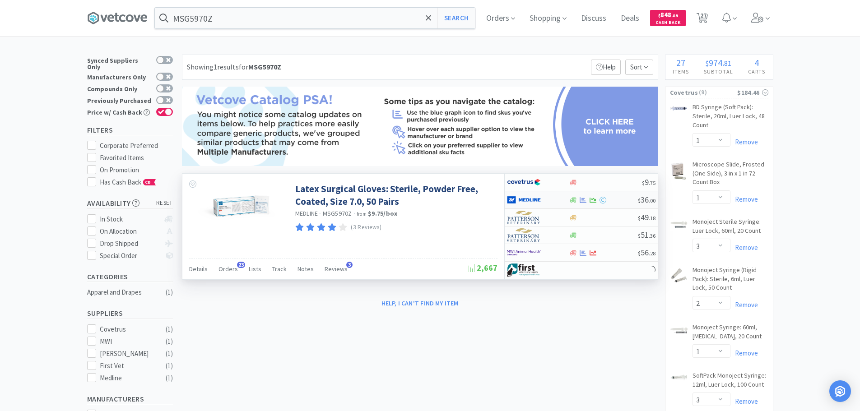
click at [618, 200] on div at bounding box center [603, 200] width 69 height 7
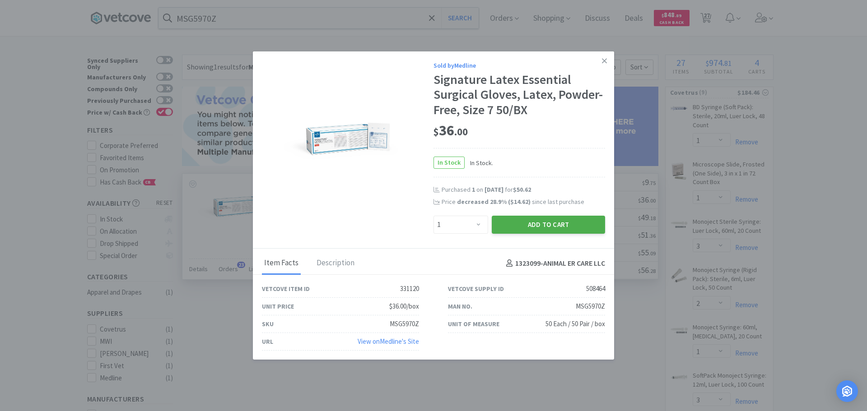
click at [567, 220] on button "Add to Cart" at bounding box center [547, 225] width 113 height 18
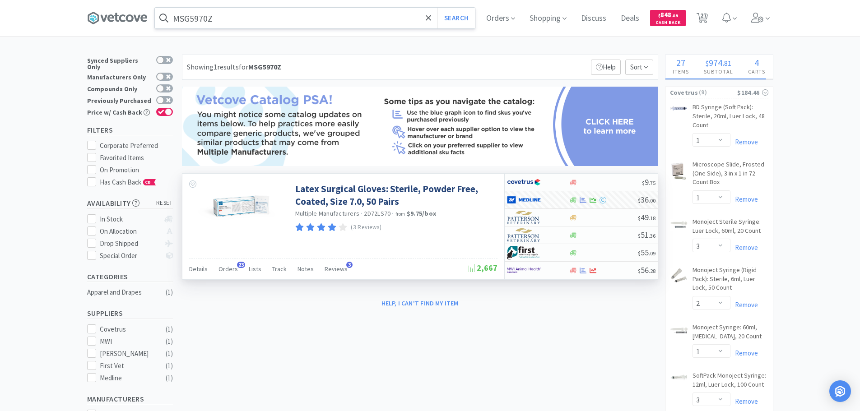
click at [266, 15] on input "MSG5970Z" at bounding box center [315, 18] width 320 height 21
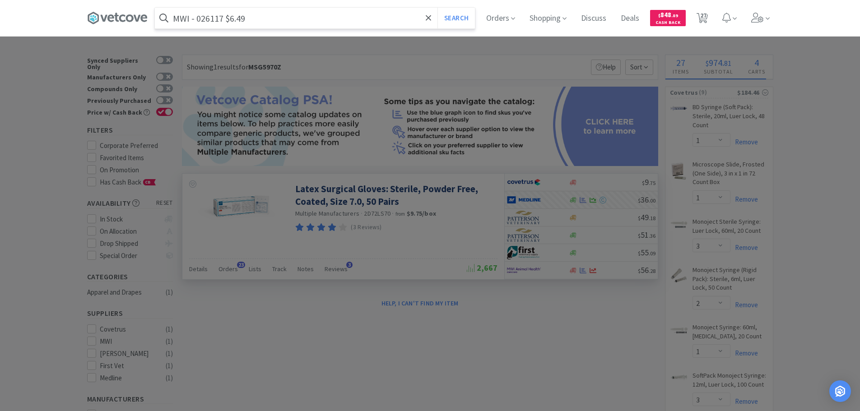
click at [219, 18] on input "MWI - 026117 $6.49" at bounding box center [315, 18] width 320 height 21
click at [437, 8] on button "Search" at bounding box center [455, 18] width 37 height 21
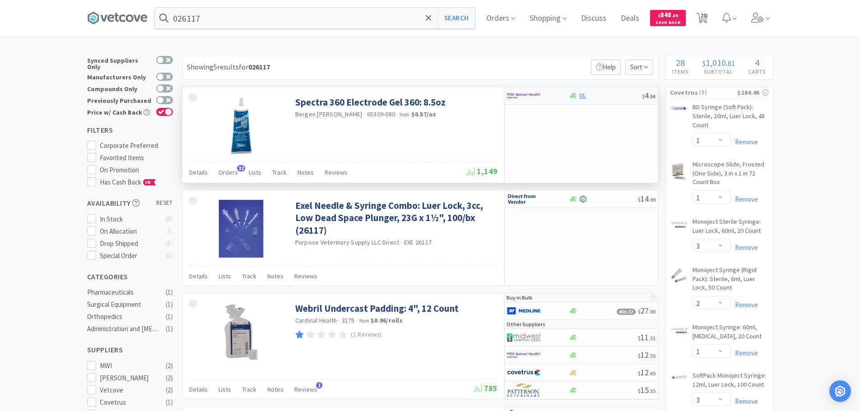
click at [619, 95] on div at bounding box center [605, 96] width 73 height 7
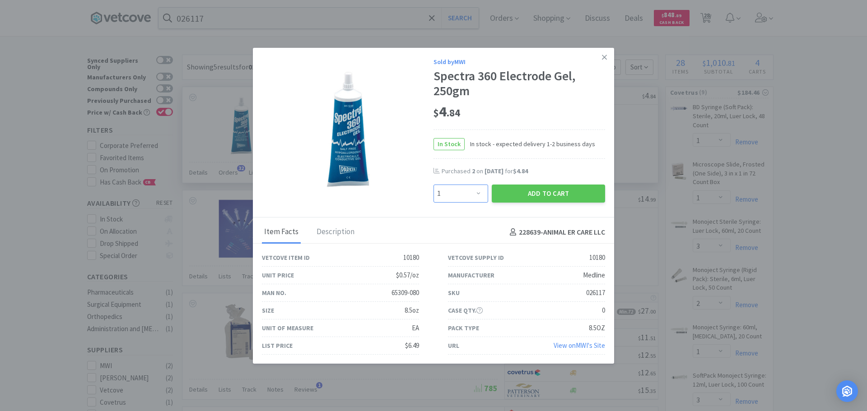
drag, startPoint x: 461, startPoint y: 197, endPoint x: 458, endPoint y: 189, distance: 8.3
click at [460, 195] on select "Enter Quantity 1 2 3 4 5 6 7 8 9 10 11 12 13 14 15 16 17 18 19 20 Enter Quantity" at bounding box center [460, 194] width 55 height 18
click at [433, 185] on select "Enter Quantity 1 2 3 4 5 6 7 8 9 10 11 12 13 14 15 16 17 18 19 20 Enter Quantity" at bounding box center [460, 194] width 55 height 18
click at [530, 201] on button "Add to Cart" at bounding box center [547, 194] width 113 height 18
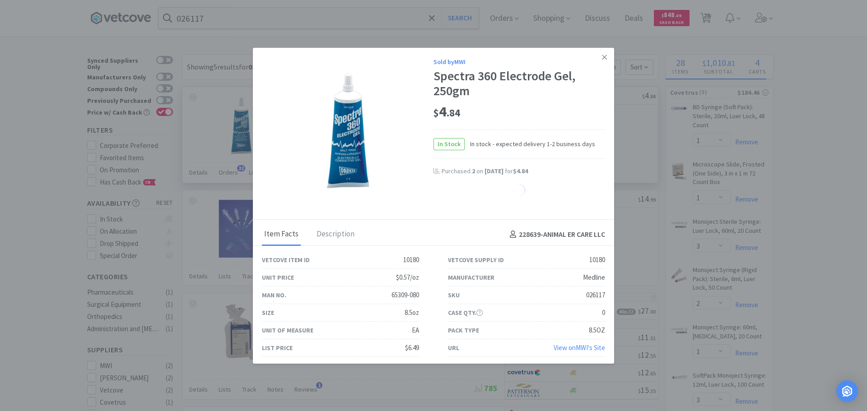
click at [398, 297] on div "65309-080" at bounding box center [405, 295] width 28 height 11
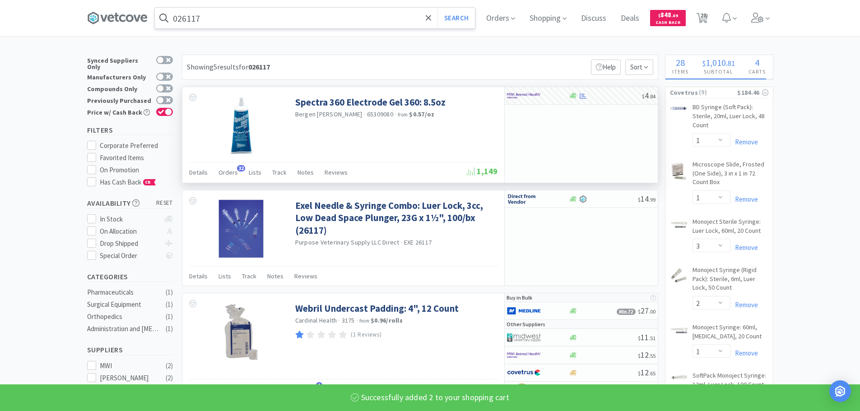
click at [316, 16] on input "026117" at bounding box center [315, 18] width 320 height 21
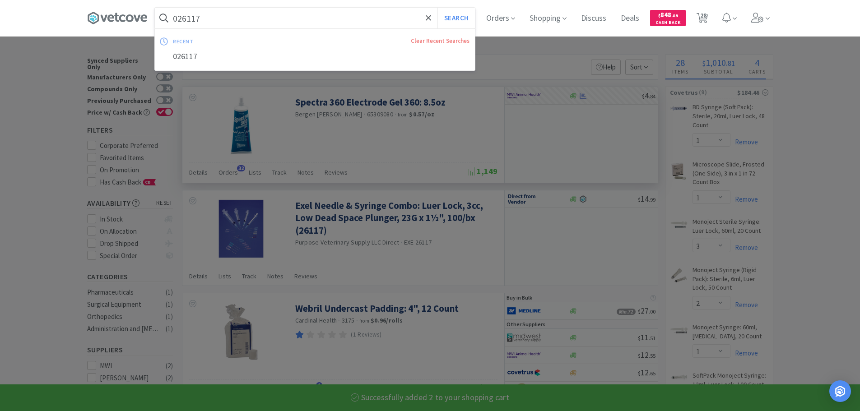
click at [437, 8] on button "Search" at bounding box center [455, 18] width 37 height 21
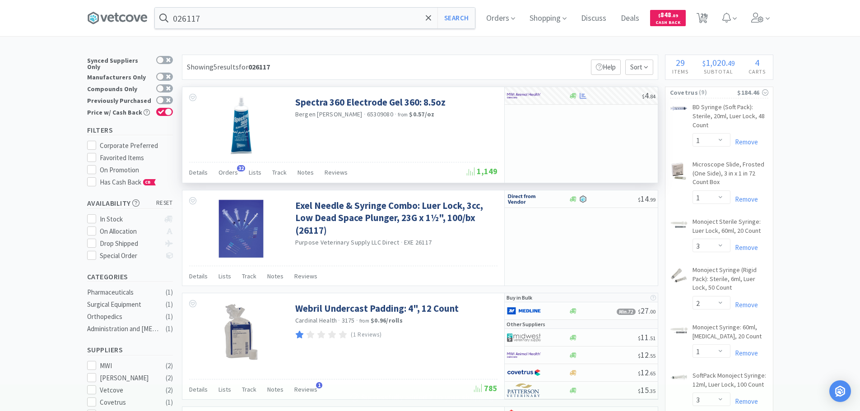
click at [367, 114] on span "65309080" at bounding box center [380, 114] width 26 height 8
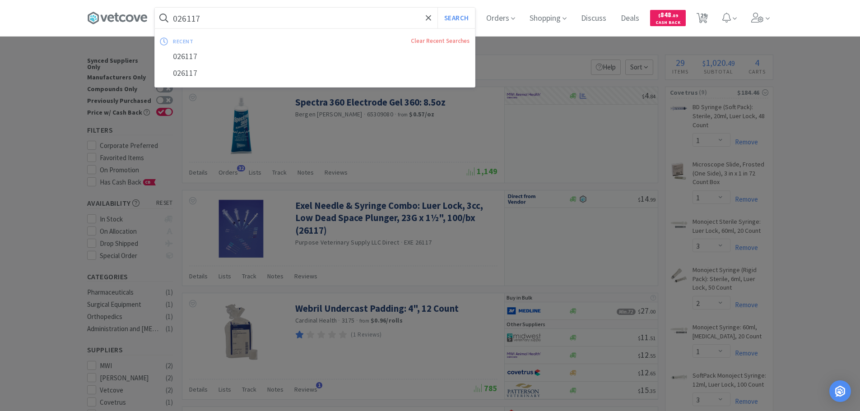
click at [303, 14] on input "026117" at bounding box center [315, 18] width 320 height 21
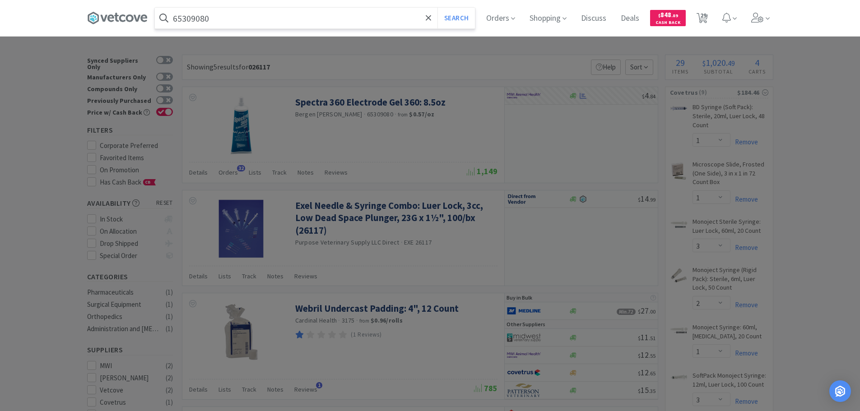
click at [437, 8] on button "Search" at bounding box center [455, 18] width 37 height 21
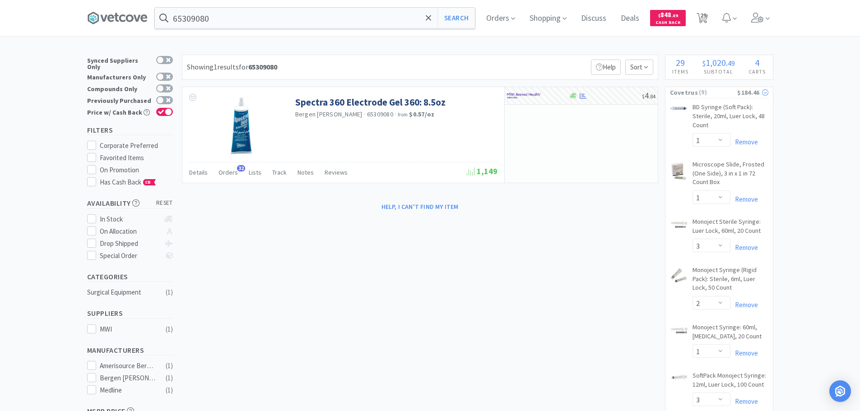
click at [720, 93] on span "( 9 )" at bounding box center [717, 92] width 39 height 9
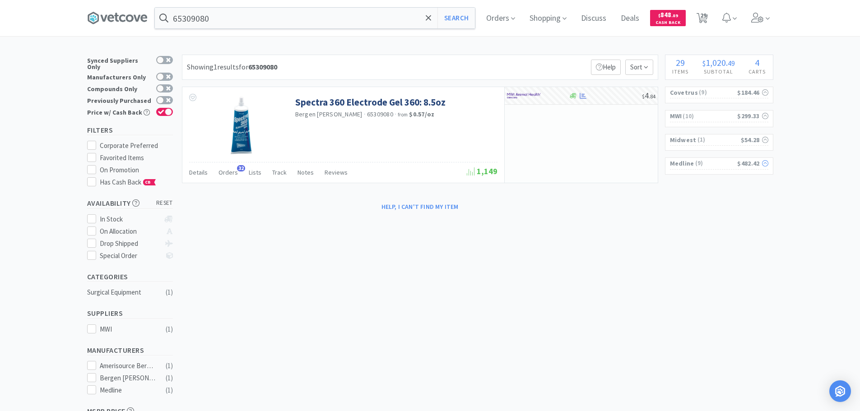
click at [723, 165] on span "( 9 )" at bounding box center [715, 163] width 43 height 9
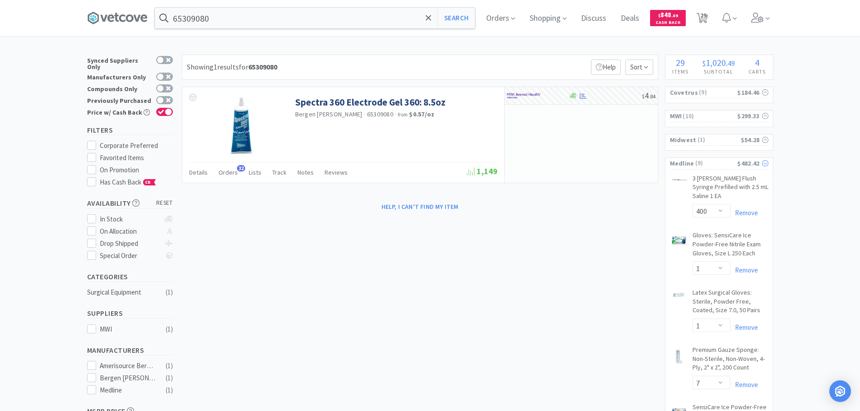
click at [713, 161] on span "( 9 )" at bounding box center [715, 163] width 43 height 9
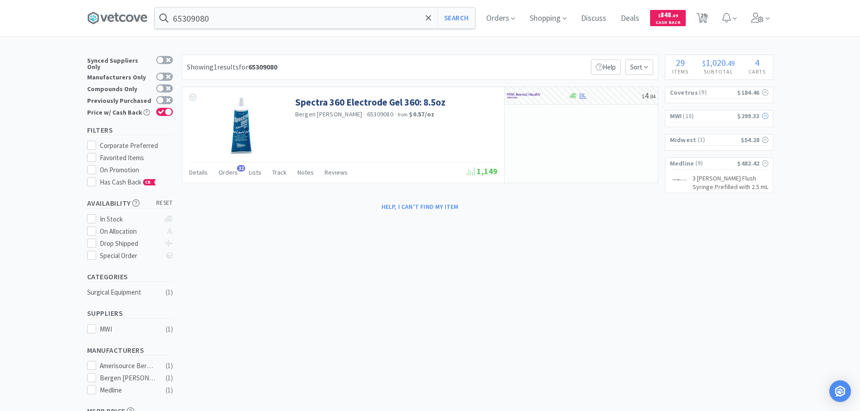
click at [712, 114] on span "( 10 )" at bounding box center [709, 116] width 56 height 9
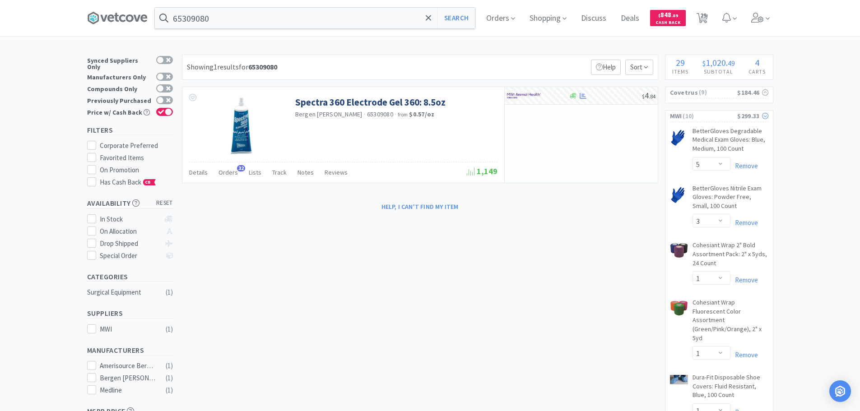
click at [710, 112] on span "( 10 )" at bounding box center [709, 116] width 56 height 9
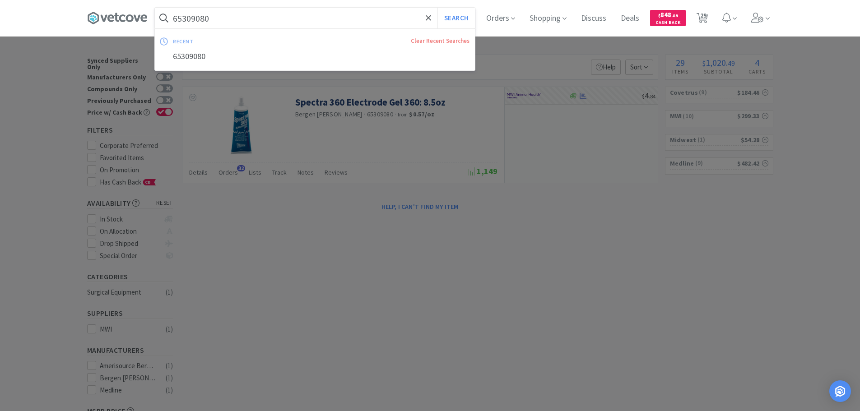
click at [278, 15] on input "65309080" at bounding box center [315, 18] width 320 height 21
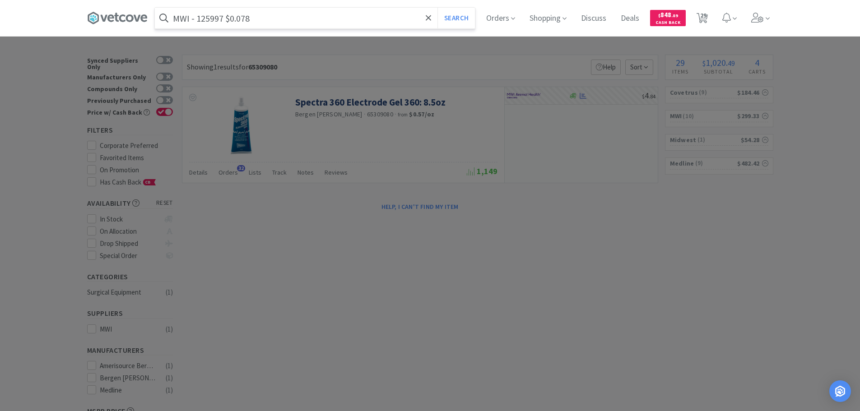
click at [222, 19] on input "MWI - 125997 $0.078" at bounding box center [315, 18] width 320 height 21
click at [437, 8] on button "Search" at bounding box center [455, 18] width 37 height 21
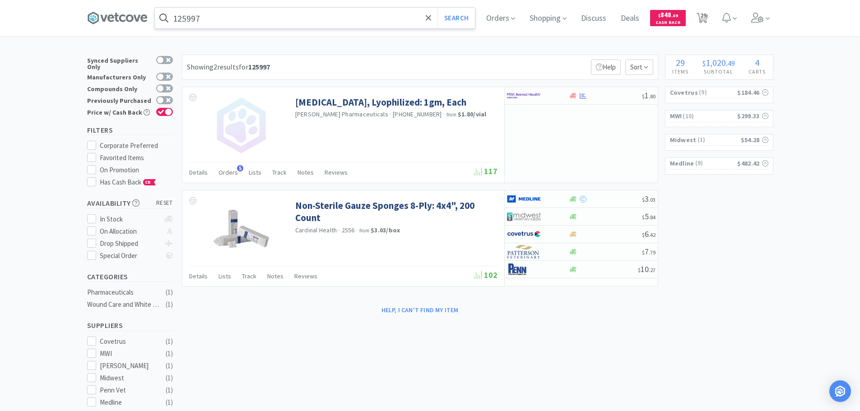
click at [257, 13] on input "125997" at bounding box center [315, 18] width 320 height 21
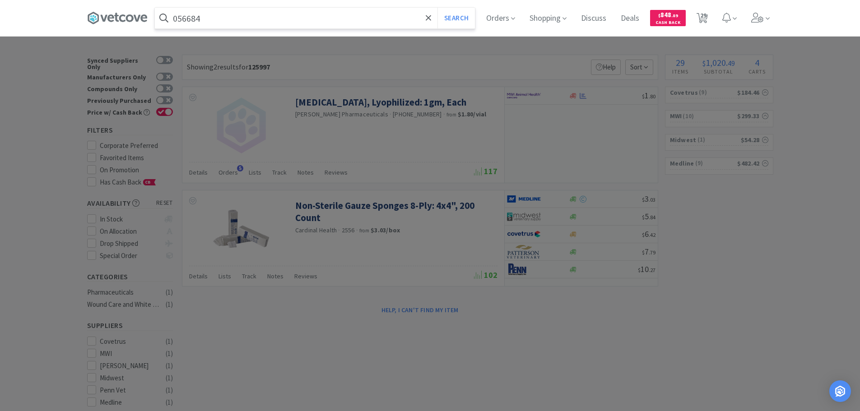
click at [437, 8] on button "Search" at bounding box center [455, 18] width 37 height 21
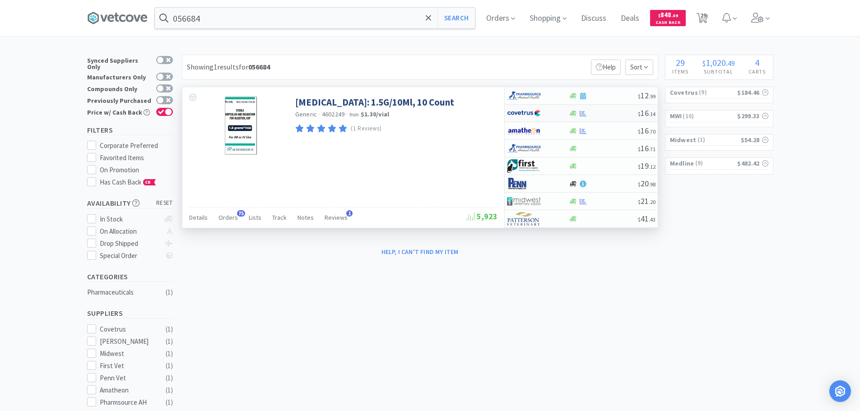
click at [603, 112] on div at bounding box center [603, 113] width 69 height 7
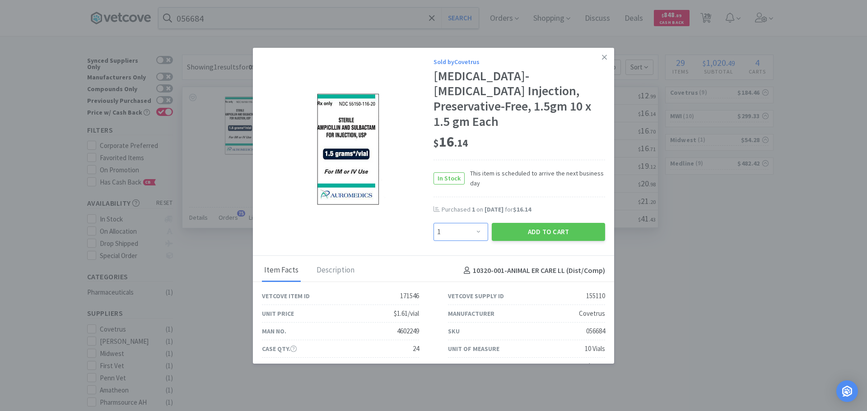
click at [469, 229] on select "Enter Quantity 1 2 3 4 5 6 7 8 9 10 11 12 13 14 15 16 17 18 19 20 Enter Quantity" at bounding box center [460, 232] width 55 height 18
click at [433, 223] on select "Enter Quantity 1 2 3 4 5 6 7 8 9 10 11 12 13 14 15 16 17 18 19 20 Enter Quantity" at bounding box center [460, 232] width 55 height 18
click at [495, 225] on button "Add to Cart" at bounding box center [547, 232] width 113 height 18
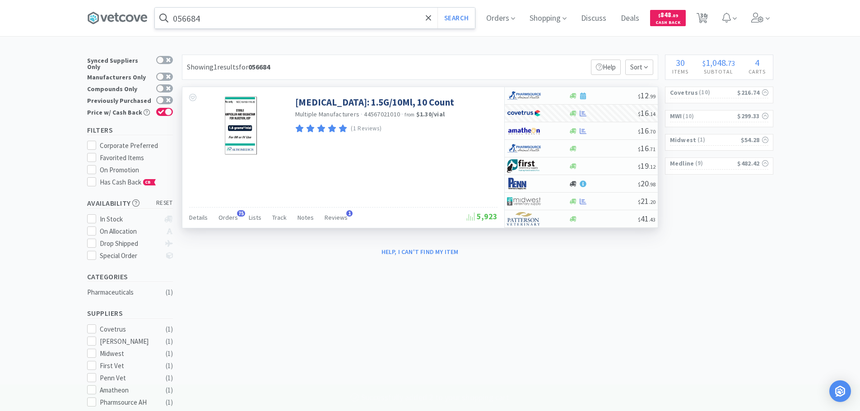
click at [268, 16] on input "056684" at bounding box center [315, 18] width 320 height 21
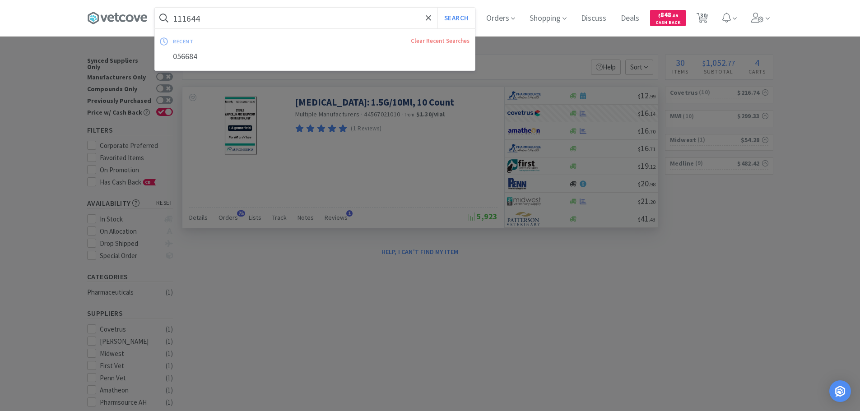
click at [437, 8] on button "Search" at bounding box center [455, 18] width 37 height 21
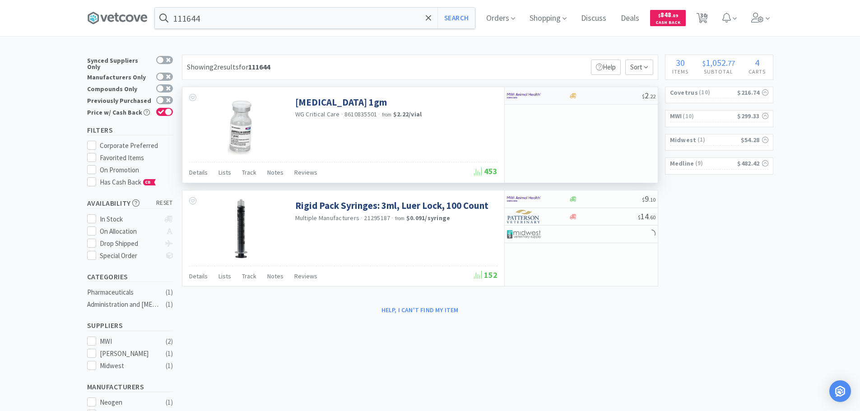
click at [595, 97] on div at bounding box center [605, 96] width 73 height 7
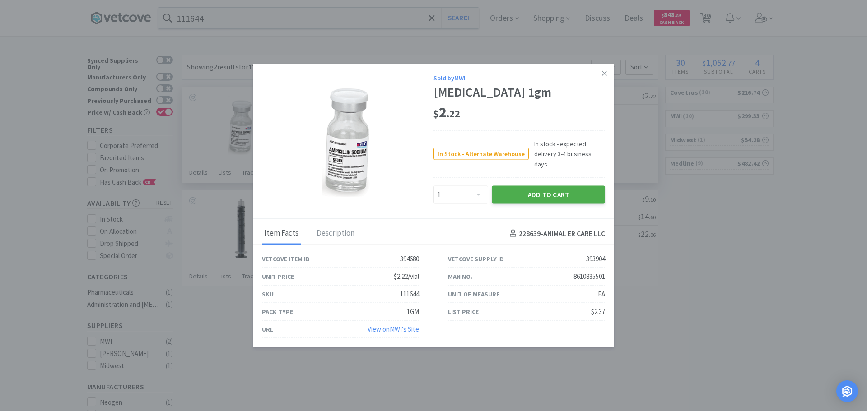
click at [509, 194] on button "Add to Cart" at bounding box center [547, 195] width 113 height 18
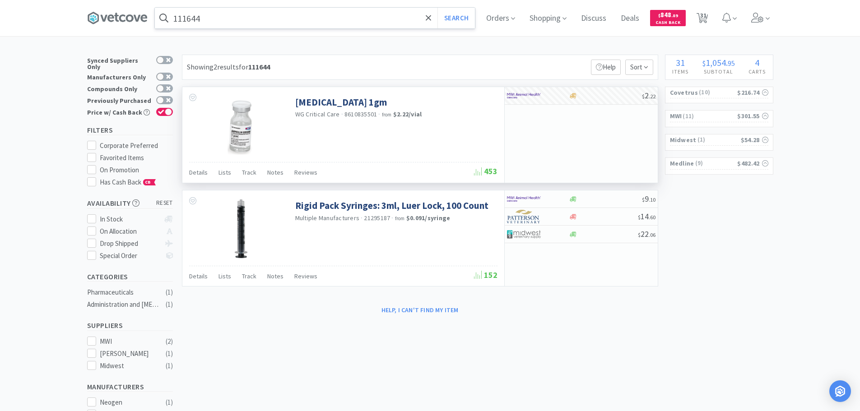
click at [280, 16] on input "111644" at bounding box center [315, 18] width 320 height 21
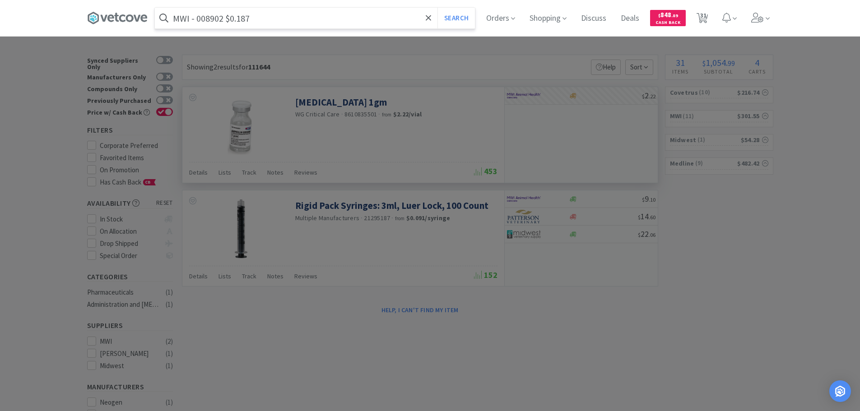
click at [218, 17] on input "MWI - 008902 $0.187" at bounding box center [315, 18] width 320 height 21
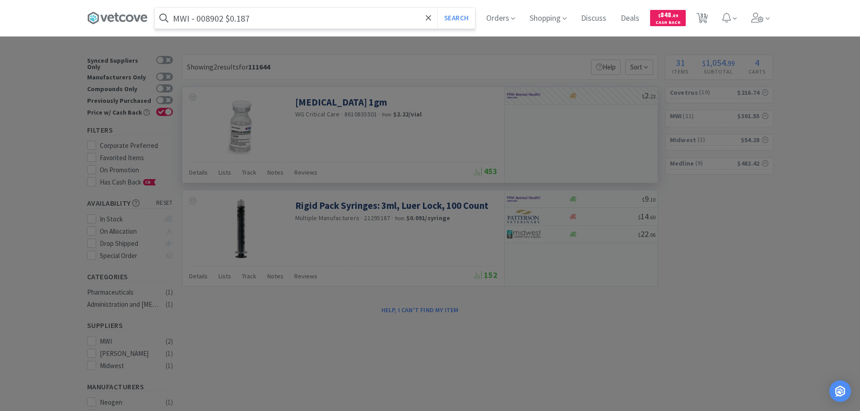
click at [437, 8] on button "Search" at bounding box center [455, 18] width 37 height 21
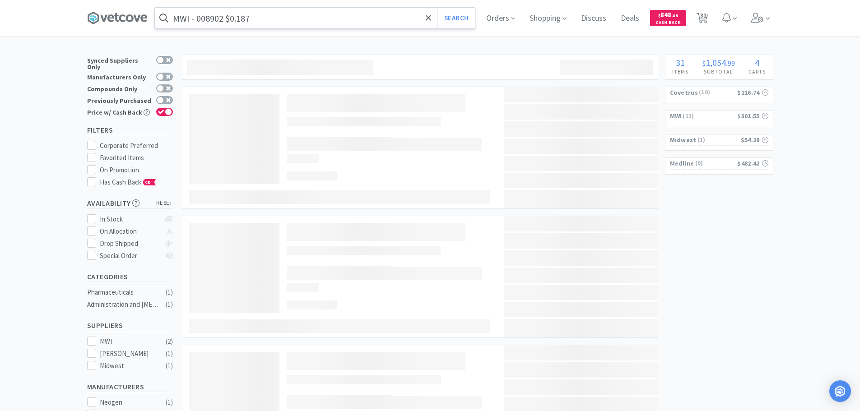
click at [218, 17] on input "MWI - 008902 $0.187" at bounding box center [315, 18] width 320 height 21
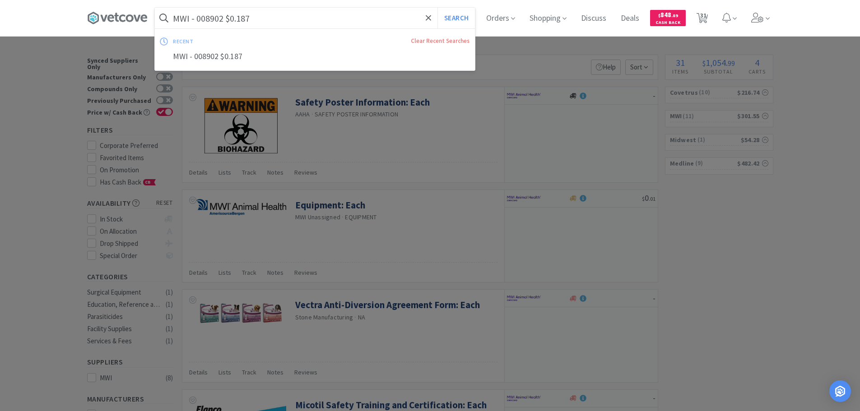
click at [218, 17] on input "MWI - 008902 $0.187" at bounding box center [315, 18] width 320 height 21
click at [437, 8] on button "Search" at bounding box center [455, 18] width 37 height 21
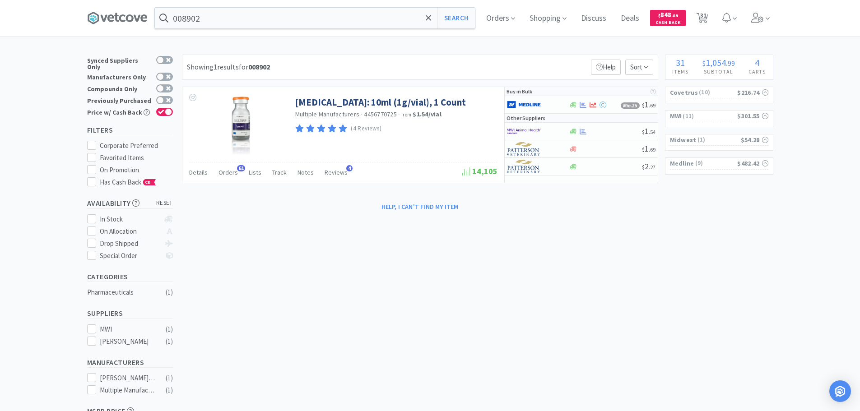
click at [560, 75] on div "Showing 1 results for 008902 Filters Help Sort" at bounding box center [420, 67] width 476 height 25
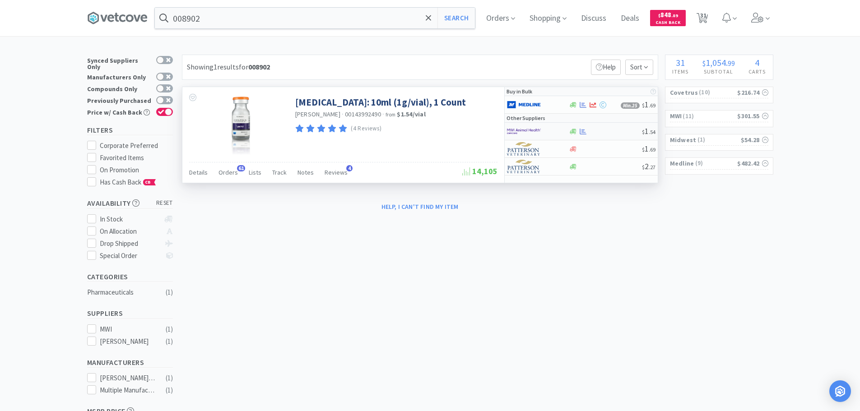
click at [611, 132] on div at bounding box center [605, 131] width 73 height 7
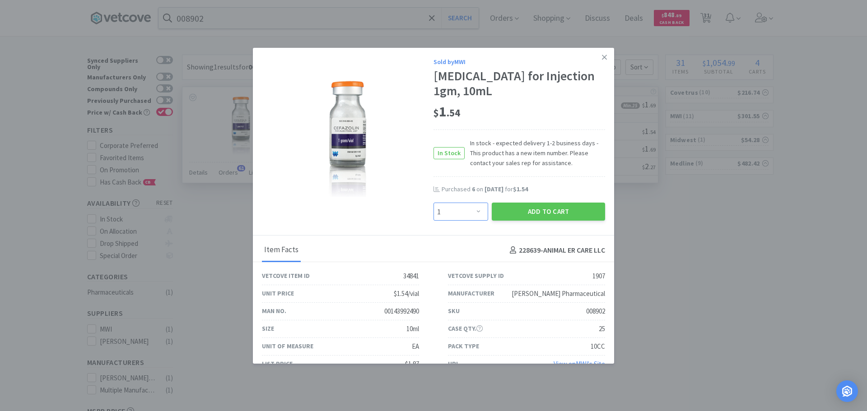
click at [465, 207] on select "Enter Quantity 1 2 3 4 5 6 7 8 9 10 11 12 13 14 15 16 17 18 19 20 Enter Quantity" at bounding box center [460, 212] width 55 height 18
click at [433, 203] on select "Enter Quantity 1 2 3 4 5 6 7 8 9 10 11 12 13 14 15 16 17 18 19 20 Enter Quantity" at bounding box center [460, 212] width 55 height 18
click at [499, 211] on button "Add to Cart" at bounding box center [547, 212] width 113 height 18
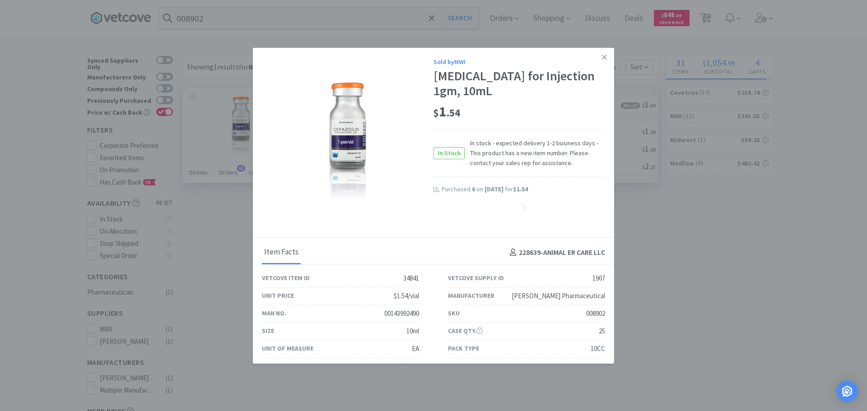
click at [459, 80] on div "[MEDICAL_DATA] for Injection 1gm, 10mL" at bounding box center [518, 84] width 171 height 30
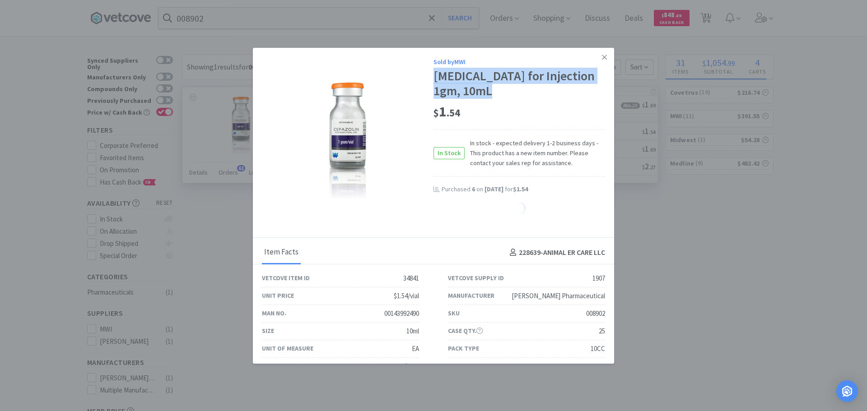
click at [459, 80] on div "[MEDICAL_DATA] for Injection 1gm, 10mL" at bounding box center [518, 84] width 171 height 30
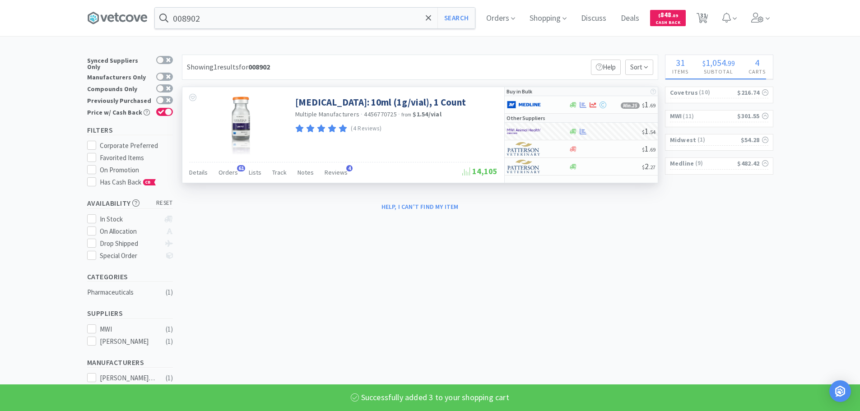
click at [297, 18] on input "008902" at bounding box center [315, 18] width 320 height 21
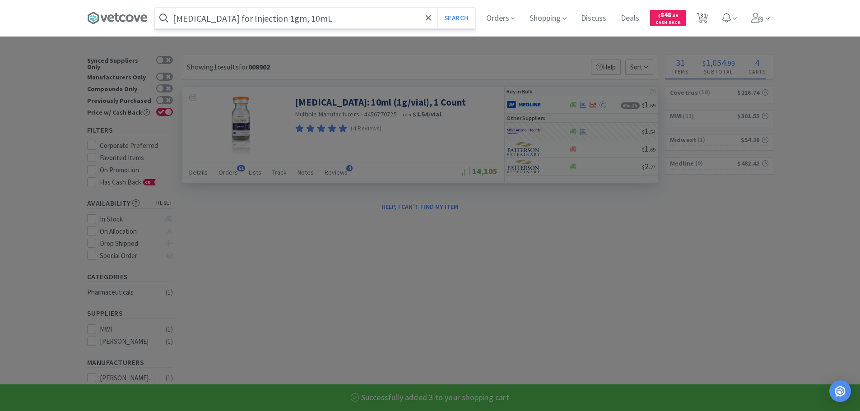
click at [437, 8] on button "Search" at bounding box center [455, 18] width 37 height 21
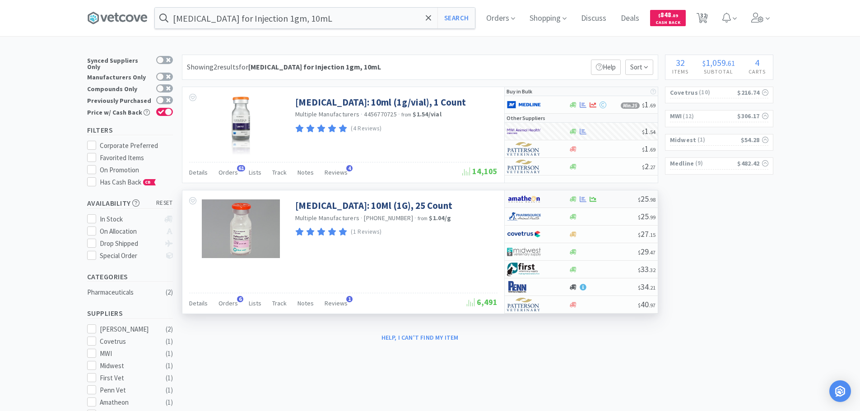
click at [614, 195] on div "$ 25 . 98" at bounding box center [581, 199] width 153 height 18
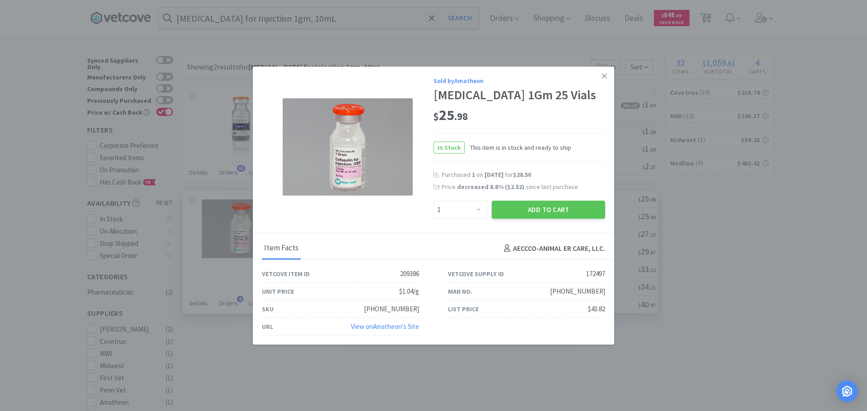
click at [591, 295] on div "[PHONE_NUMBER]" at bounding box center [577, 291] width 55 height 11
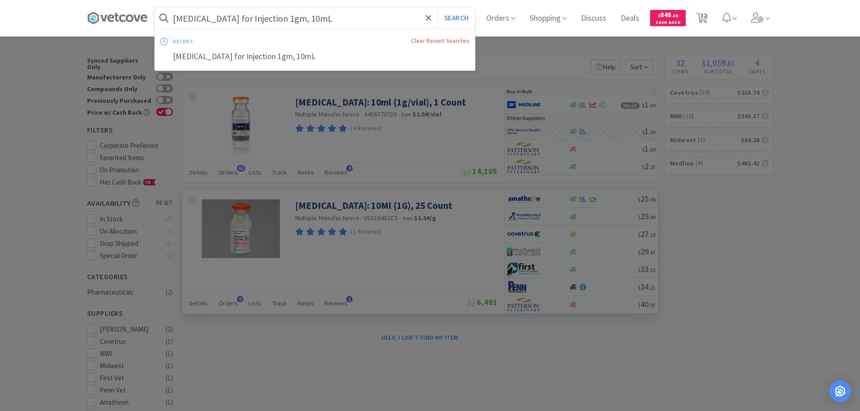
click at [316, 19] on input "[MEDICAL_DATA] for Injection 1gm, 10mL" at bounding box center [315, 18] width 320 height 21
click at [307, 18] on input "[MEDICAL_DATA] for Injection 1gm, 10mL" at bounding box center [315, 18] width 320 height 21
drag, startPoint x: 257, startPoint y: 18, endPoint x: 214, endPoint y: 18, distance: 42.9
click at [214, 18] on input "[MEDICAL_DATA] for Injection 1gm, 10mL" at bounding box center [315, 18] width 320 height 21
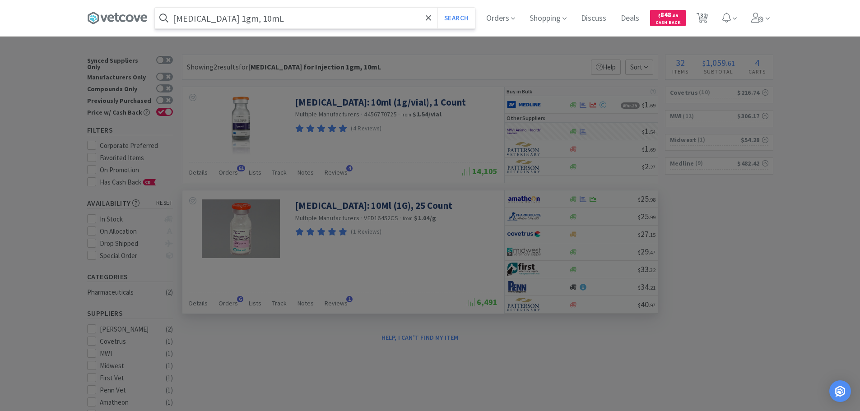
drag, startPoint x: 265, startPoint y: 14, endPoint x: 232, endPoint y: 23, distance: 34.4
click at [232, 23] on input "[MEDICAL_DATA] 1gm, 10mL" at bounding box center [315, 18] width 320 height 21
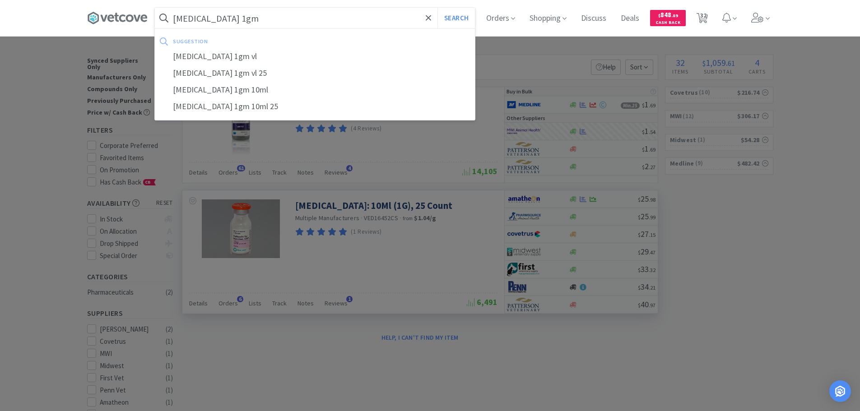
click at [437, 8] on button "Search" at bounding box center [455, 18] width 37 height 21
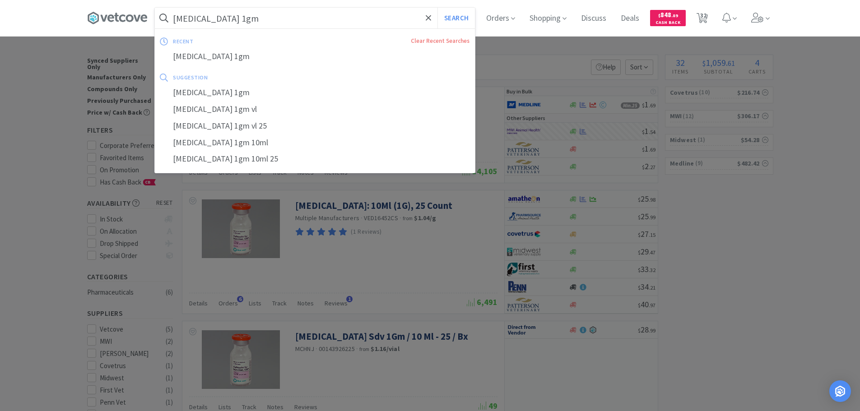
click at [255, 21] on input "[MEDICAL_DATA] 1gm" at bounding box center [315, 18] width 320 height 21
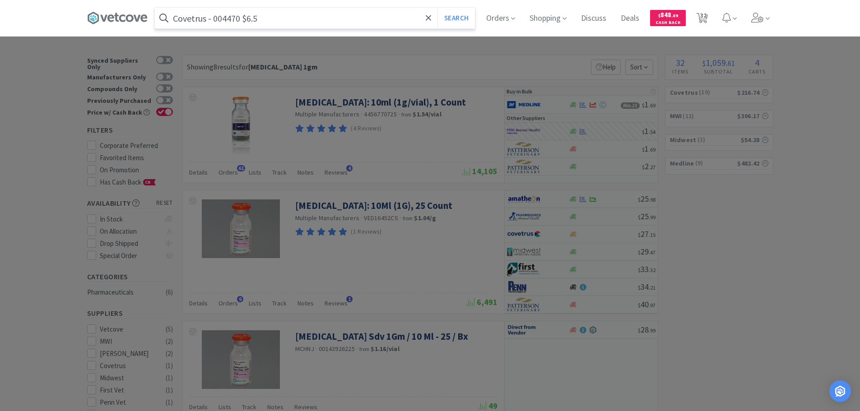
click at [231, 22] on input "Covetrus - 004470 $6.5" at bounding box center [315, 18] width 320 height 21
click at [437, 8] on button "Search" at bounding box center [455, 18] width 37 height 21
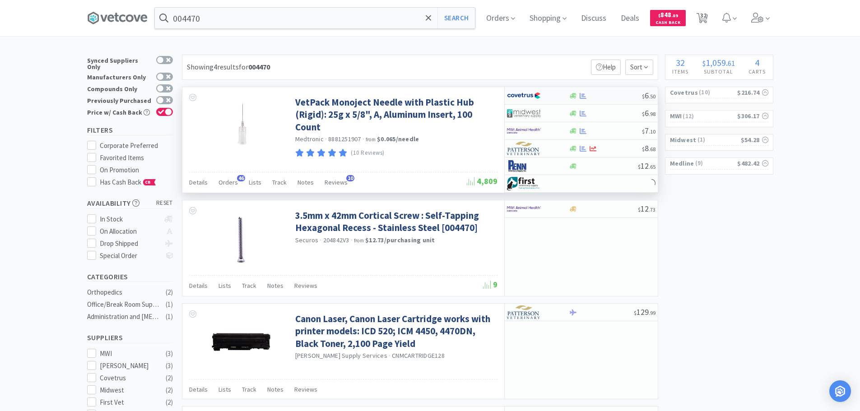
click at [626, 94] on div at bounding box center [605, 96] width 73 height 7
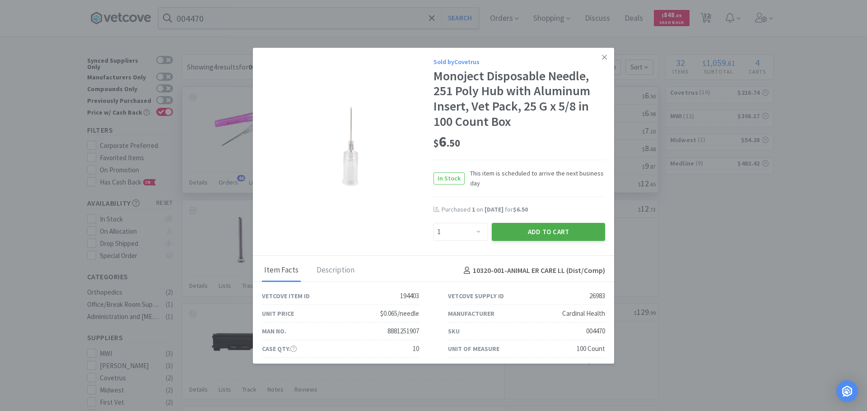
click at [508, 227] on button "Add to Cart" at bounding box center [547, 232] width 113 height 18
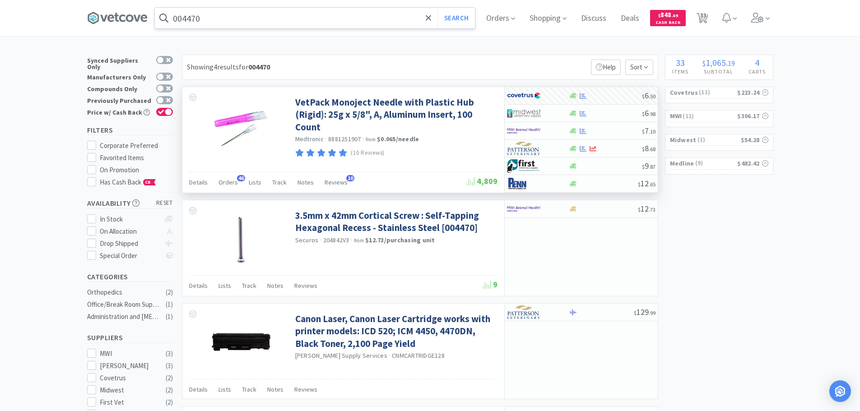
click at [272, 16] on input "004470" at bounding box center [315, 18] width 320 height 21
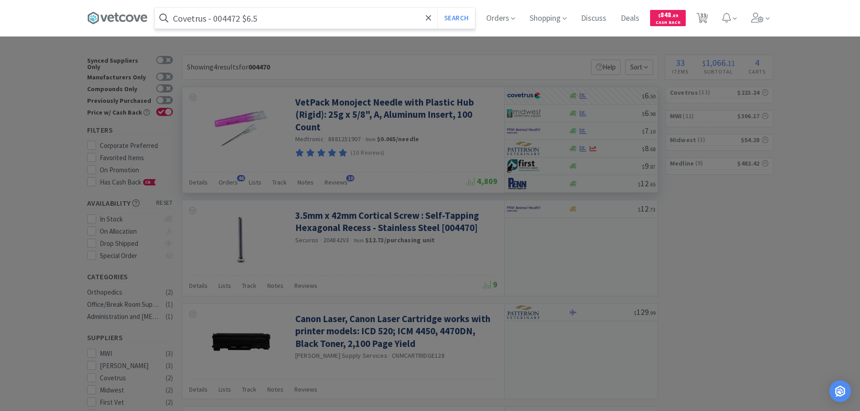
click at [232, 18] on input "Covetrus - 004472 $6.5" at bounding box center [315, 18] width 320 height 21
click at [437, 8] on button "Search" at bounding box center [455, 18] width 37 height 21
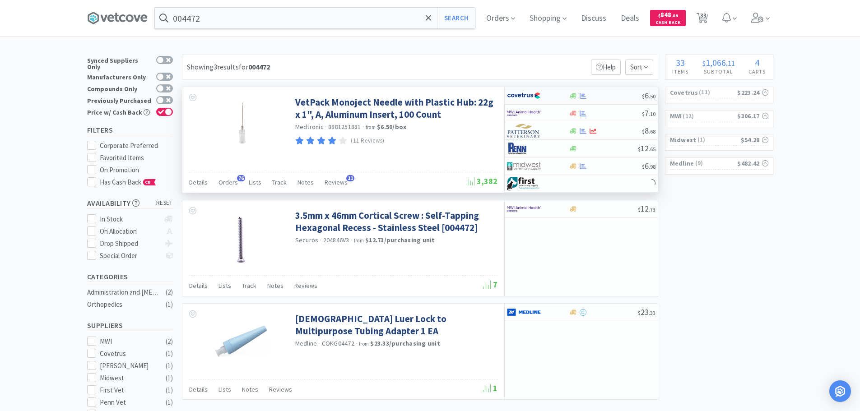
click at [609, 97] on div at bounding box center [605, 96] width 73 height 7
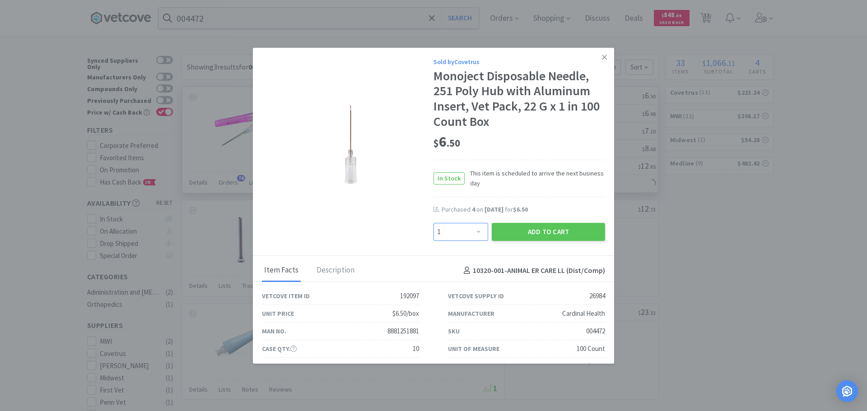
drag, startPoint x: 469, startPoint y: 233, endPoint x: 469, endPoint y: 224, distance: 9.0
click at [469, 230] on select "Enter Quantity 1 2 3 4 5 6 7 8 9 10 11 12 13 14 15 16 17 18 19 20 Enter Quantity" at bounding box center [460, 232] width 55 height 18
click at [433, 223] on select "Enter Quantity 1 2 3 4 5 6 7 8 9 10 11 12 13 14 15 16 17 18 19 20 Enter Quantity" at bounding box center [460, 232] width 55 height 18
click at [499, 229] on button "Add to Cart" at bounding box center [547, 232] width 113 height 18
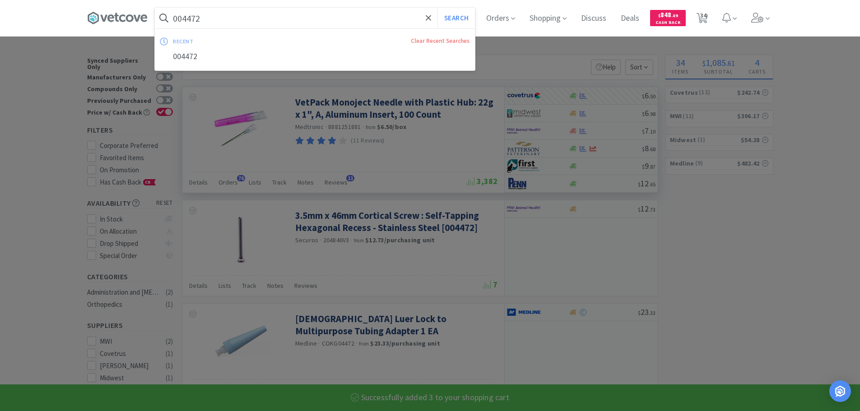
click at [261, 17] on input "004472" at bounding box center [315, 18] width 320 height 21
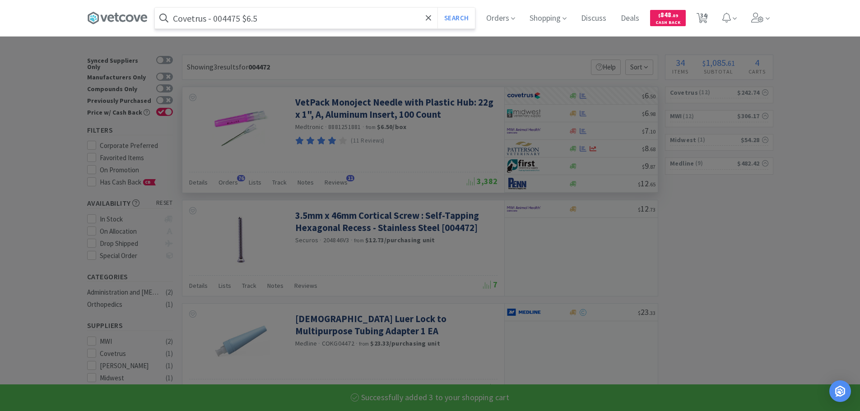
click at [224, 16] on input "Covetrus - 004475 $6.5" at bounding box center [315, 18] width 320 height 21
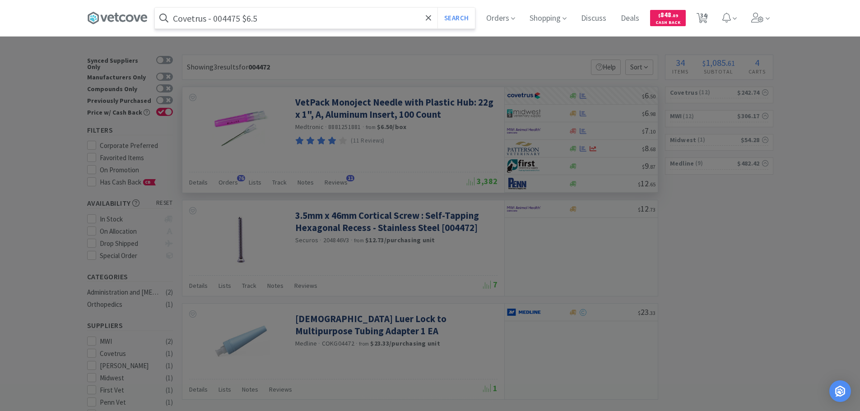
click at [224, 16] on input "Covetrus - 004475 $6.5" at bounding box center [315, 18] width 320 height 21
click at [437, 8] on button "Search" at bounding box center [455, 18] width 37 height 21
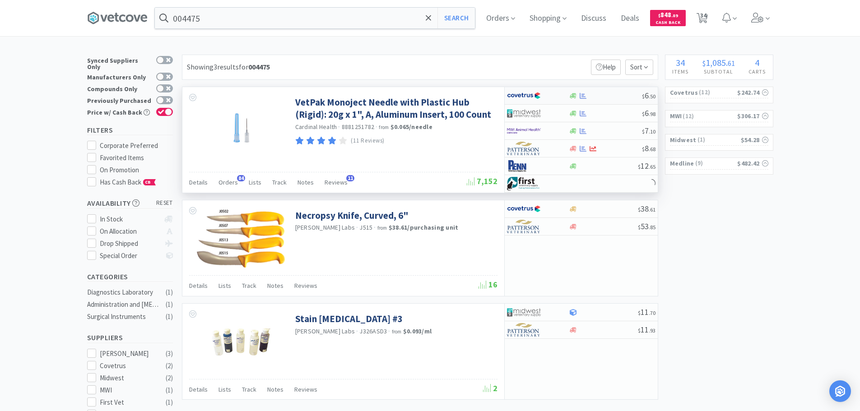
click at [607, 93] on div at bounding box center [605, 96] width 73 height 7
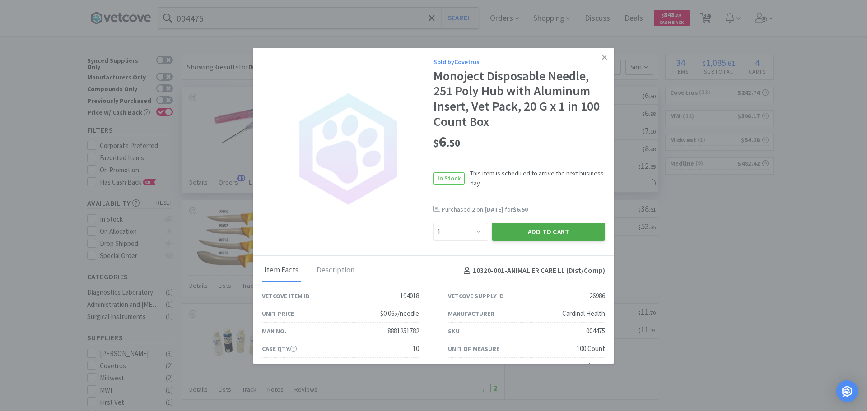
click at [514, 232] on button "Add to Cart" at bounding box center [547, 232] width 113 height 18
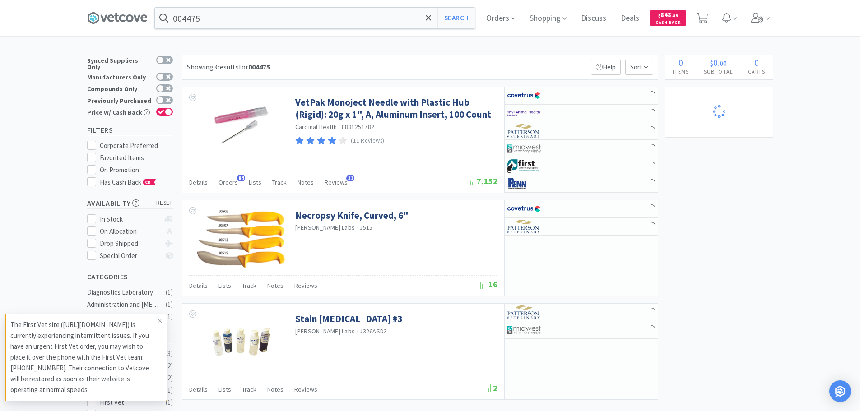
select select "2"
select select "1"
select select "3"
select select "2"
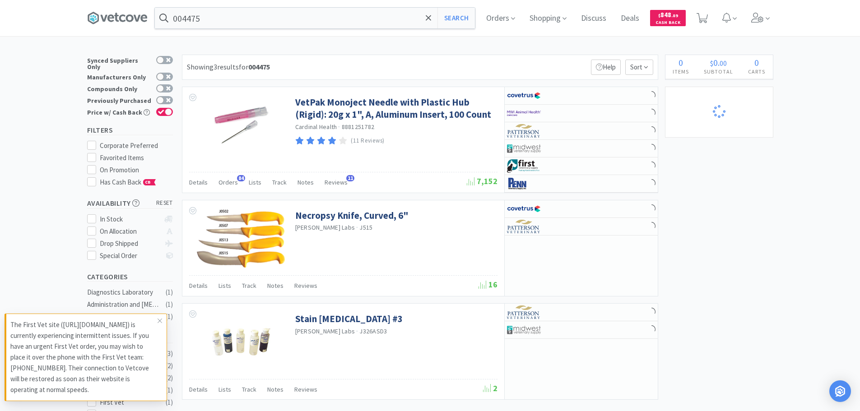
select select "1"
select select "3"
select select "1"
select select "2"
select select "3"
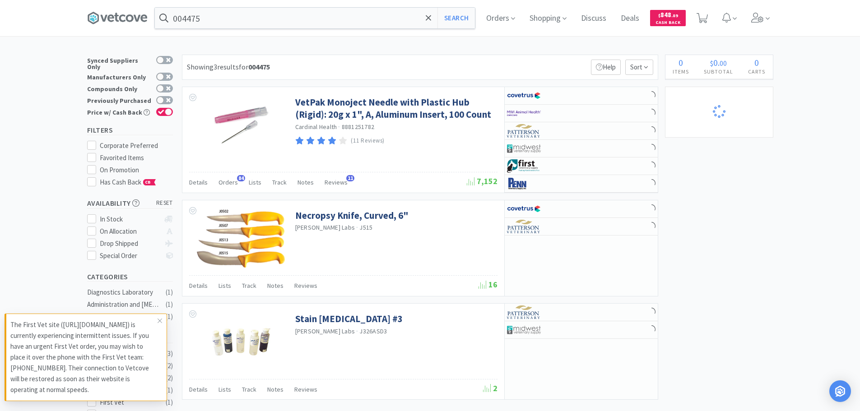
select select "1"
select select "3"
select select "1"
select select "5"
select select "3"
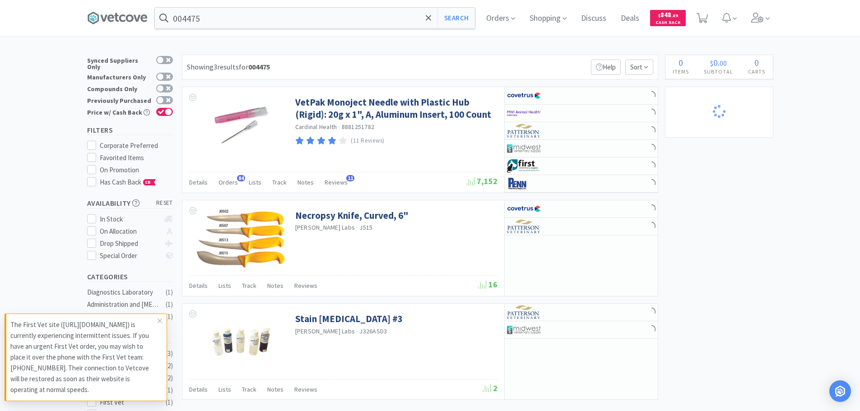
select select "3"
select select "1"
select select "2"
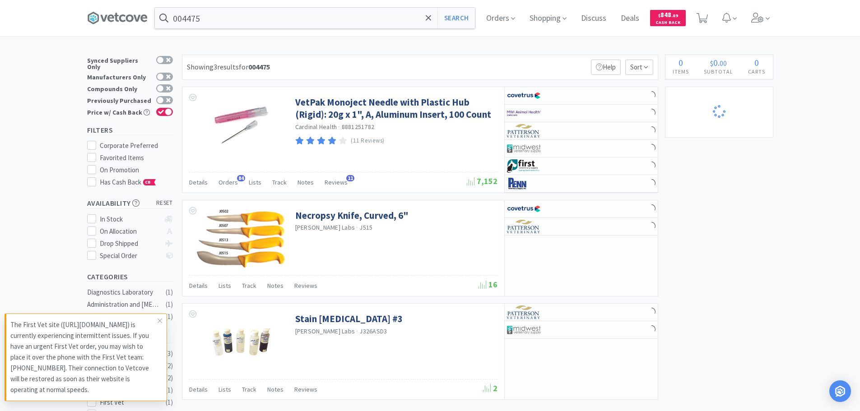
select select "3"
select select "2"
select select "3"
select select "4"
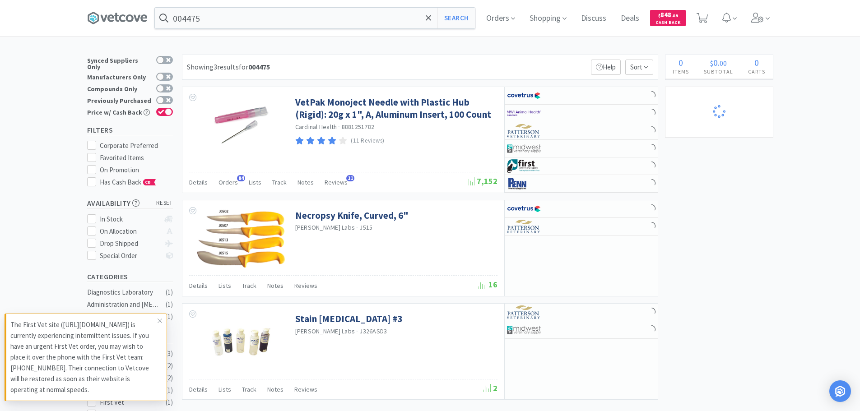
select select "400"
select select "1"
select select "7"
select select "5"
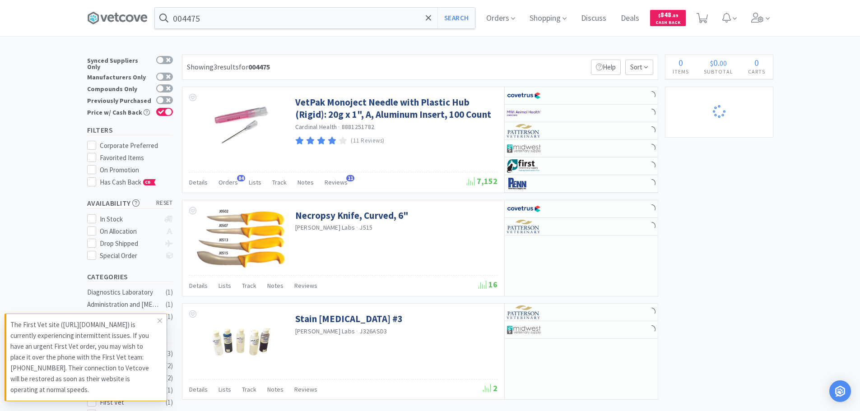
select select "4"
select select "13"
select select "11"
select select "2"
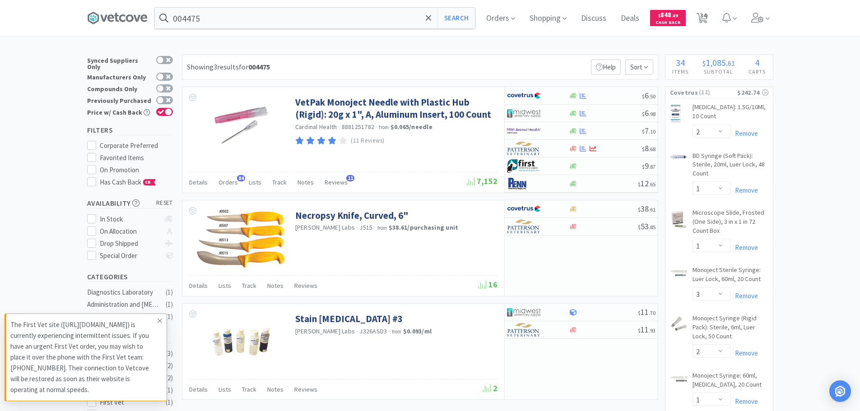
click at [158, 317] on icon at bounding box center [159, 320] width 5 height 7
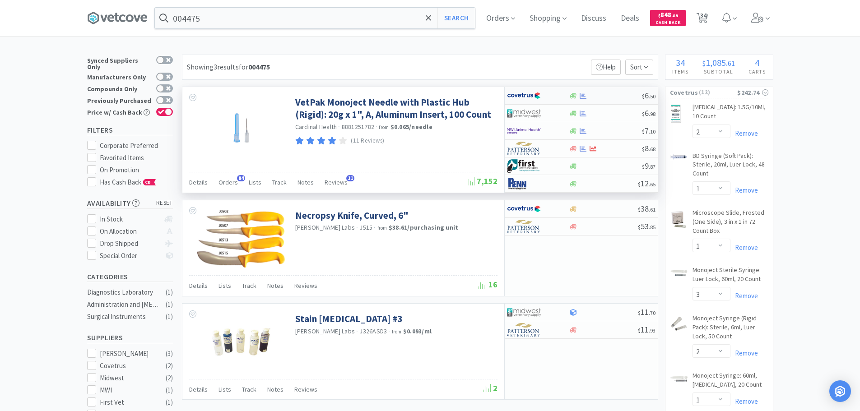
click at [625, 88] on div "$ 6 . 50" at bounding box center [581, 96] width 153 height 18
select select "1"
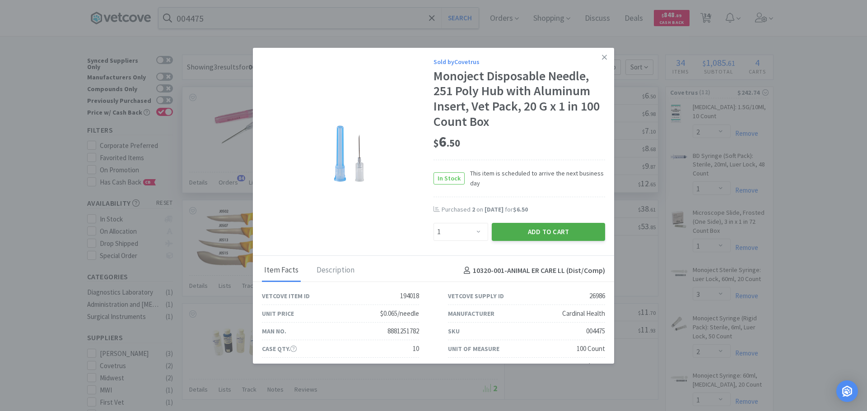
click at [518, 231] on button "Add to Cart" at bounding box center [547, 232] width 113 height 18
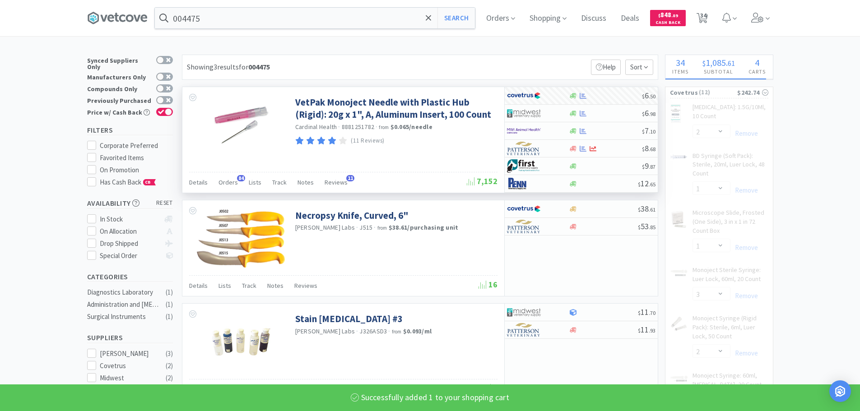
select select "1"
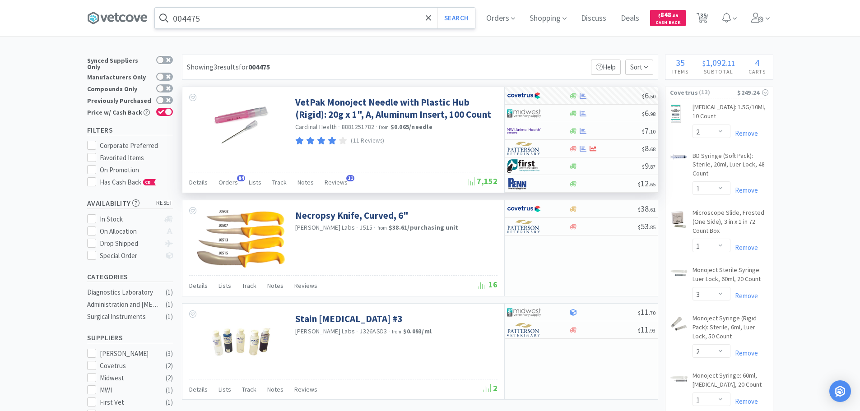
click at [265, 15] on input "004475" at bounding box center [315, 18] width 320 height 21
paste input "Covetrus - 004478 $6.5"
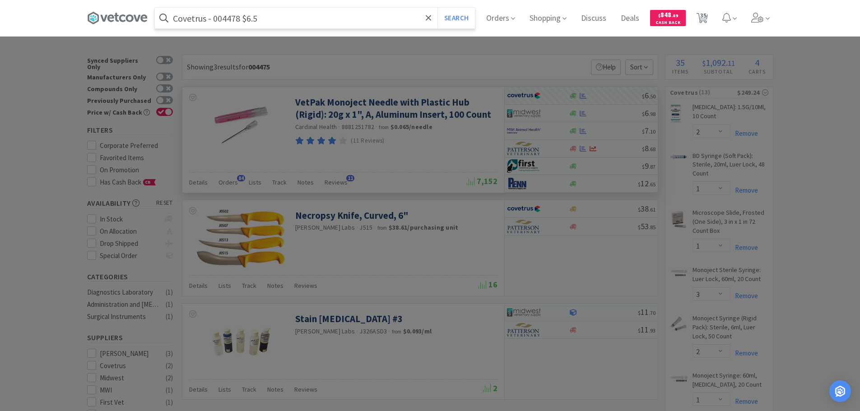
click at [222, 20] on input "Covetrus - 004478 $6.5" at bounding box center [315, 18] width 320 height 21
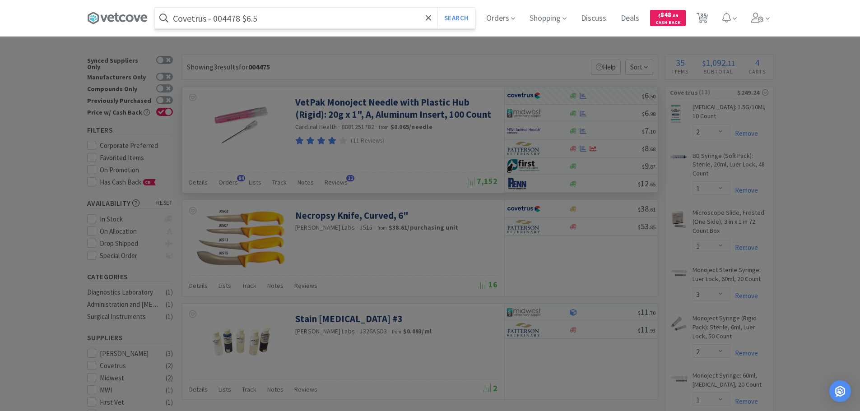
click at [222, 20] on input "Covetrus - 004478 $6.5" at bounding box center [315, 18] width 320 height 21
paste input "004478"
click at [222, 20] on input "004478" at bounding box center [315, 18] width 320 height 21
type input "004478"
click at [437, 8] on button "Search" at bounding box center [455, 18] width 37 height 21
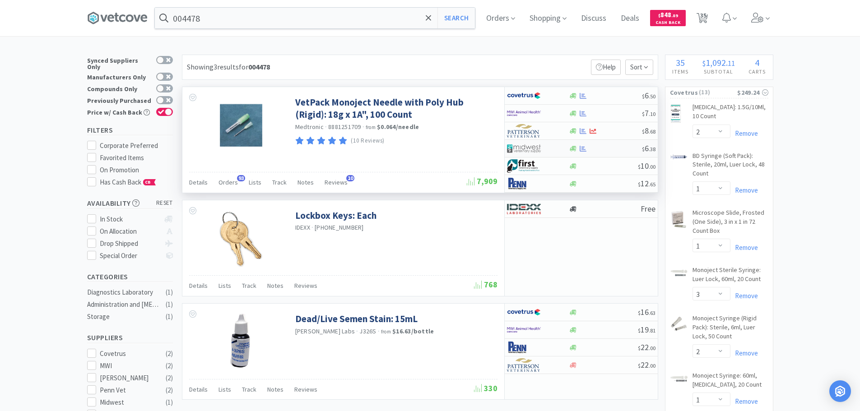
click at [614, 148] on div at bounding box center [605, 148] width 73 height 7
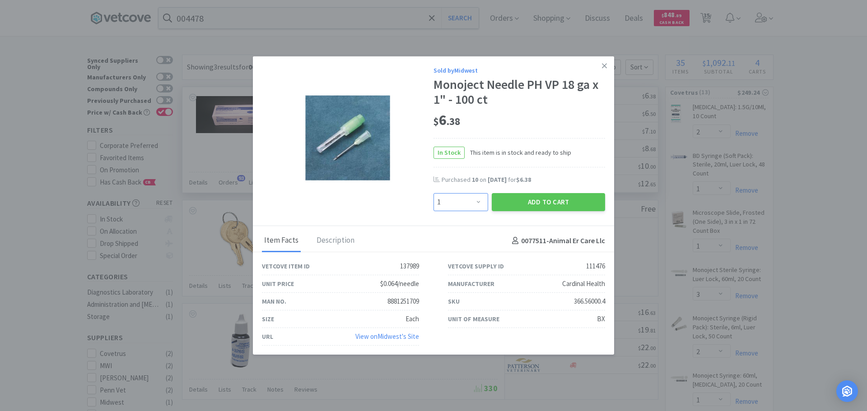
click at [472, 203] on select "Enter Quantity 1 2 3 4 5 6 7 8 9 10 11 12 13 14 15 16 17 18 19 20 Enter Quantity" at bounding box center [460, 202] width 55 height 18
select select "4"
click at [433, 193] on select "Enter Quantity 1 2 3 4 5 6 7 8 9 10 11 12 13 14 15 16 17 18 19 20 Enter Quantity" at bounding box center [460, 202] width 55 height 18
click at [505, 206] on button "Add to Cart" at bounding box center [547, 202] width 113 height 18
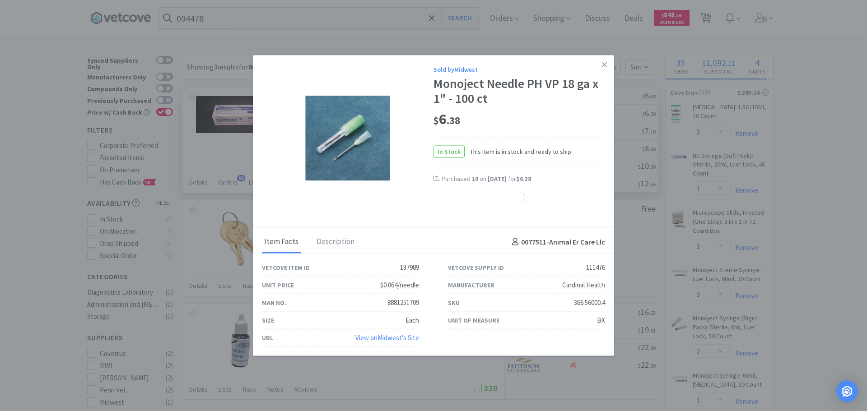
select select "4"
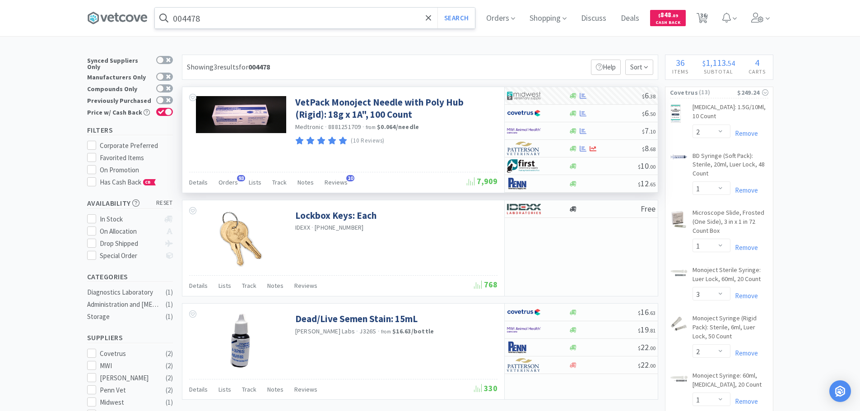
click at [274, 21] on input "004478" at bounding box center [315, 18] width 320 height 21
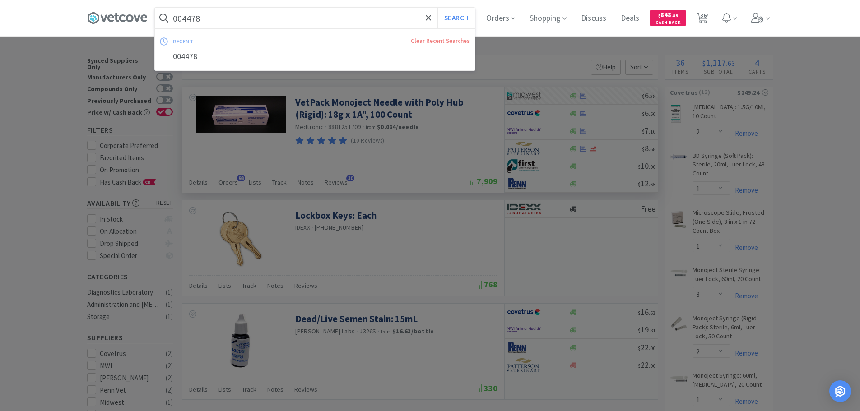
paste input "Covetrus - 017387 $0.98"
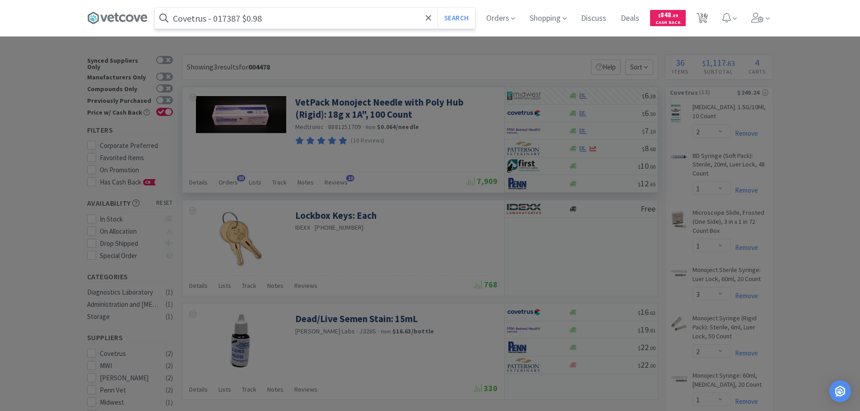
click at [233, 21] on input "Covetrus - 017387 $0.98" at bounding box center [315, 18] width 320 height 21
paste input "017387"
click at [437, 8] on button "Search" at bounding box center [455, 18] width 37 height 21
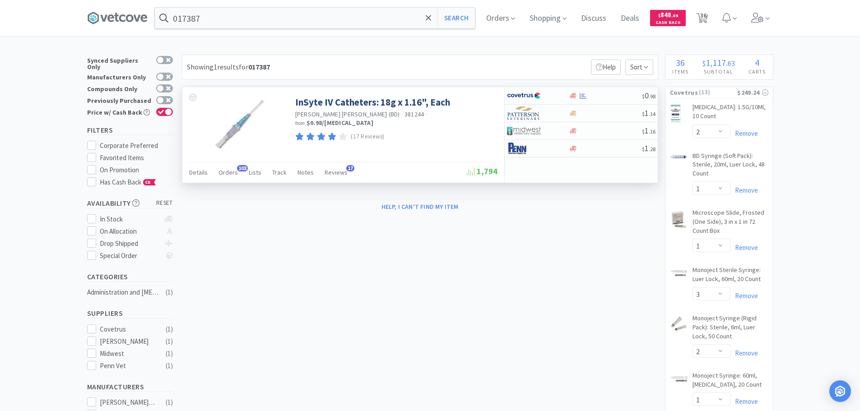
click at [404, 114] on span "381244" at bounding box center [414, 114] width 20 height 8
copy span "381244"
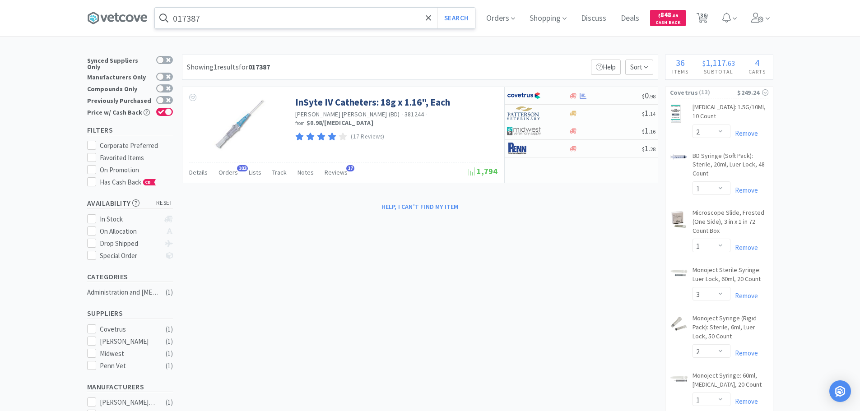
click at [310, 19] on input "017387" at bounding box center [315, 18] width 320 height 21
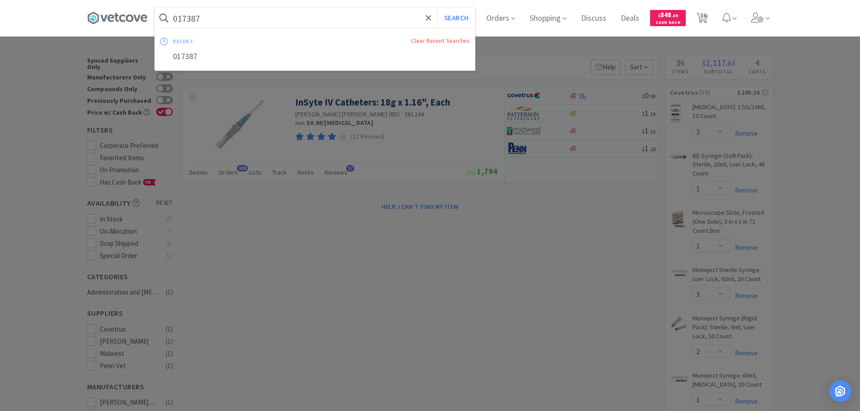
paste input "381244"
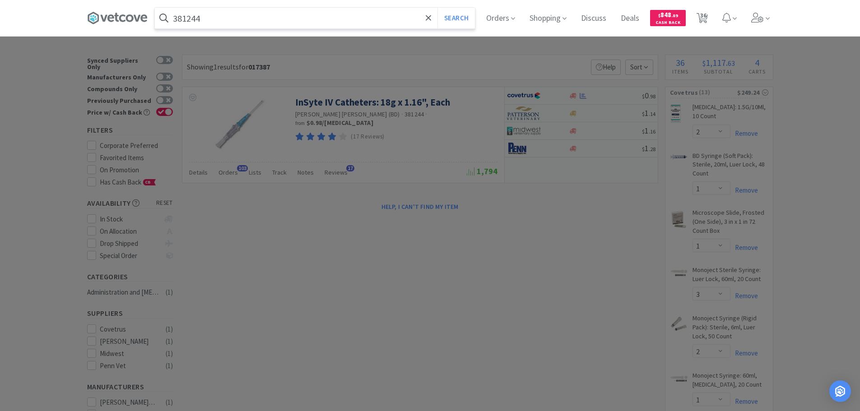
type input "381244"
click at [437, 8] on button "Search" at bounding box center [455, 18] width 37 height 21
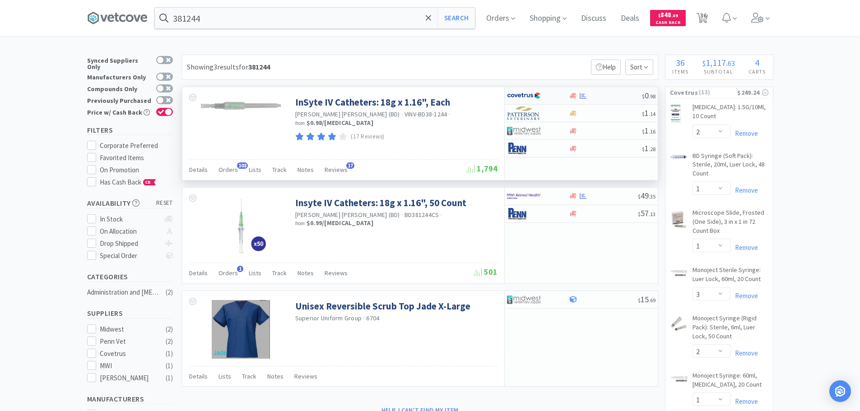
click at [614, 95] on div at bounding box center [605, 96] width 73 height 7
select select "1"
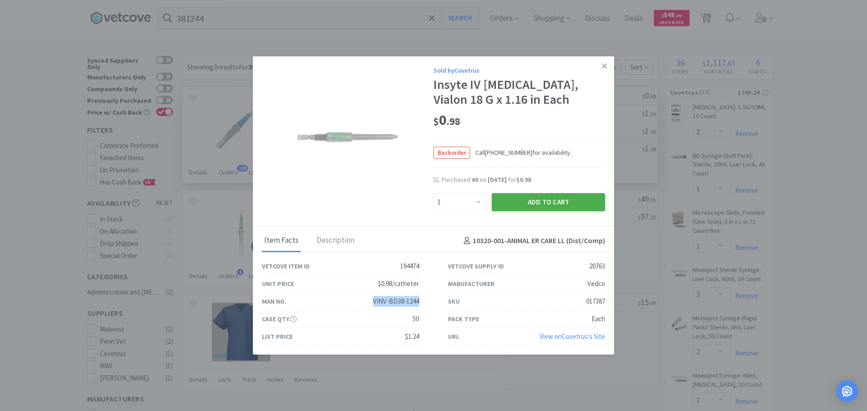
drag, startPoint x: 423, startPoint y: 301, endPoint x: 528, endPoint y: 199, distance: 146.2
click at [351, 304] on div "Man No. VINV-BD38-1244" at bounding box center [340, 302] width 186 height 18
copy div "VINV-BD38-1244"
click at [605, 64] on icon at bounding box center [604, 66] width 5 height 8
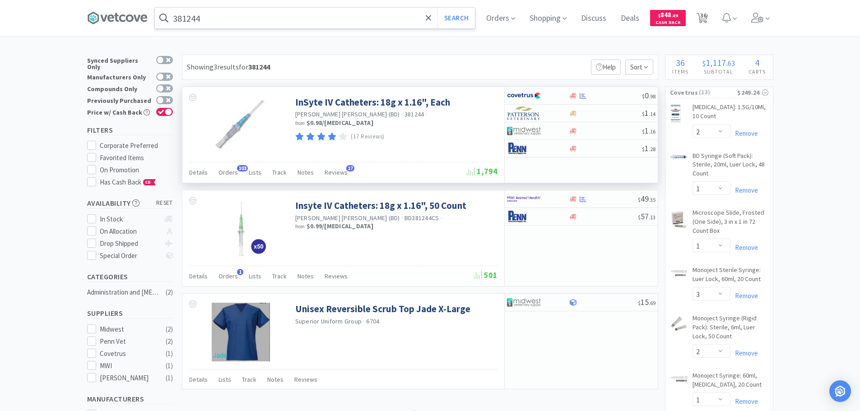
click at [318, 23] on input "381244" at bounding box center [315, 18] width 320 height 21
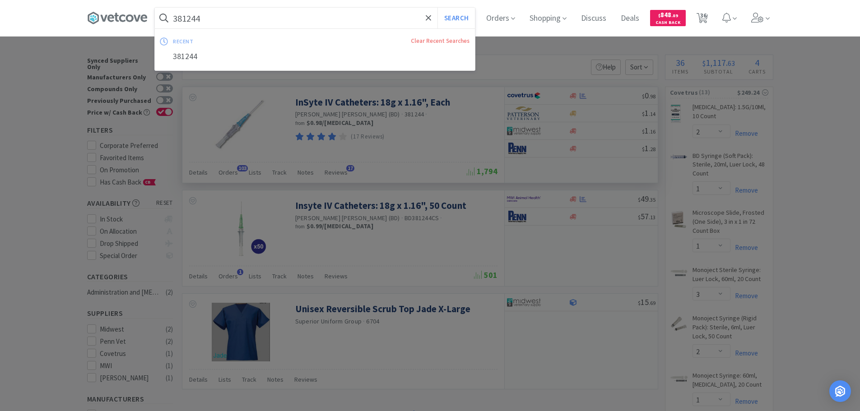
paste input "VINV-BD38-"
type input "VINV-BD38-1244"
click at [437, 8] on button "Search" at bounding box center [455, 18] width 37 height 21
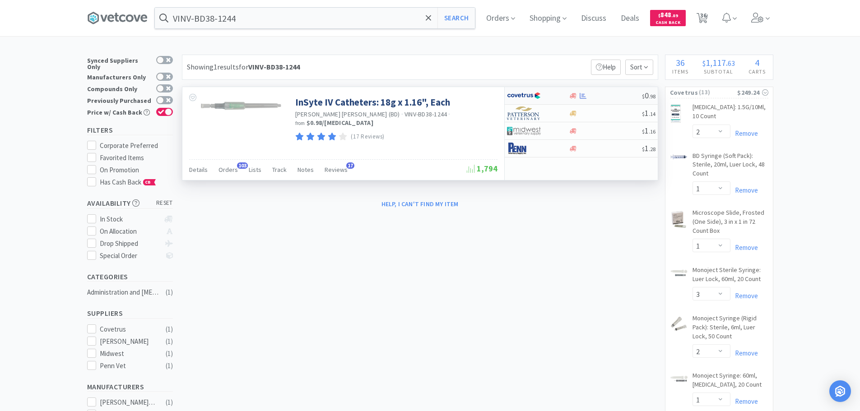
click at [611, 94] on div at bounding box center [605, 96] width 73 height 7
select select "1"
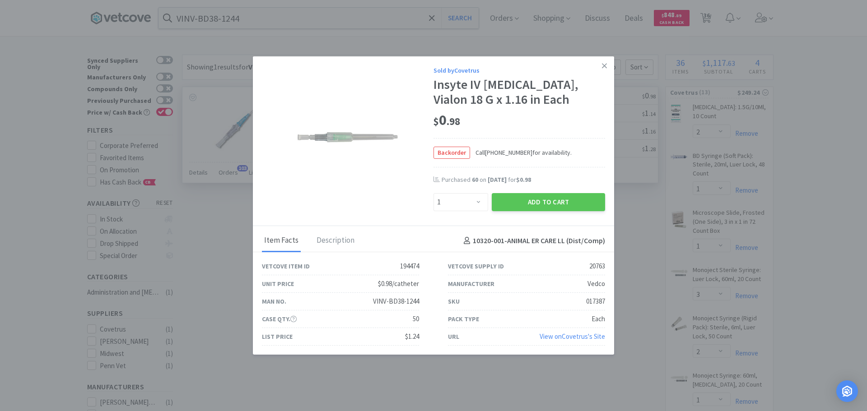
click at [569, 336] on link "View on Covetrus 's Site" at bounding box center [571, 336] width 65 height 9
click at [605, 63] on icon at bounding box center [604, 66] width 5 height 8
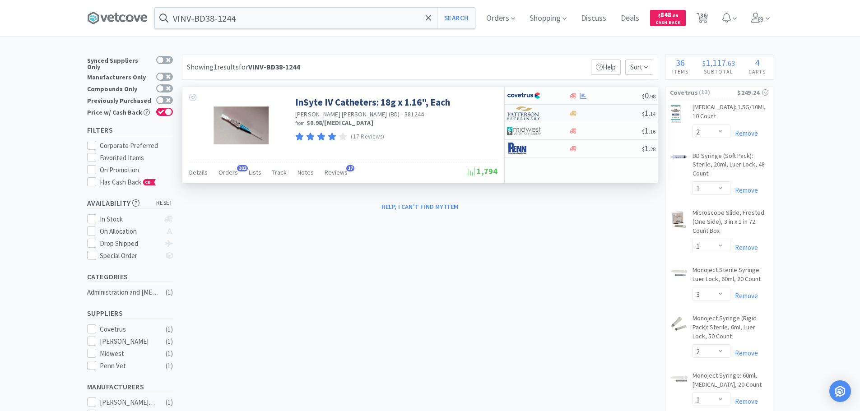
click at [605, 108] on div "$ 1 . 14" at bounding box center [581, 114] width 153 height 18
select select "1"
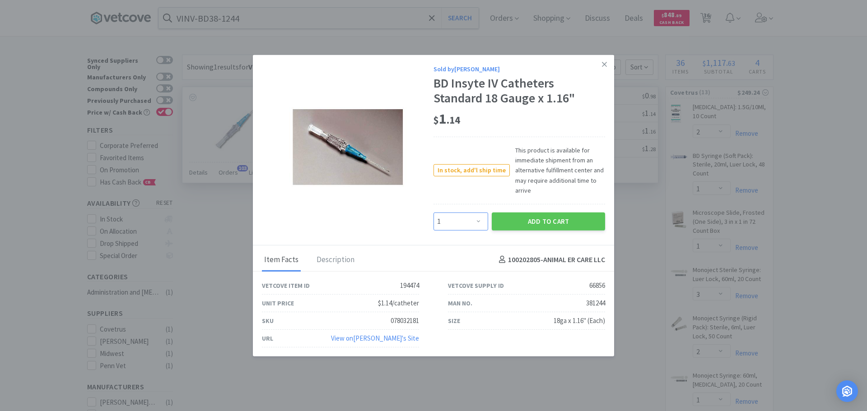
click at [464, 222] on select "Enter Quantity 1 2 3 4 5 6 7 8 9 10 11 12 13 14 15 16 17 18 19 20 Enter Quantity" at bounding box center [460, 221] width 55 height 18
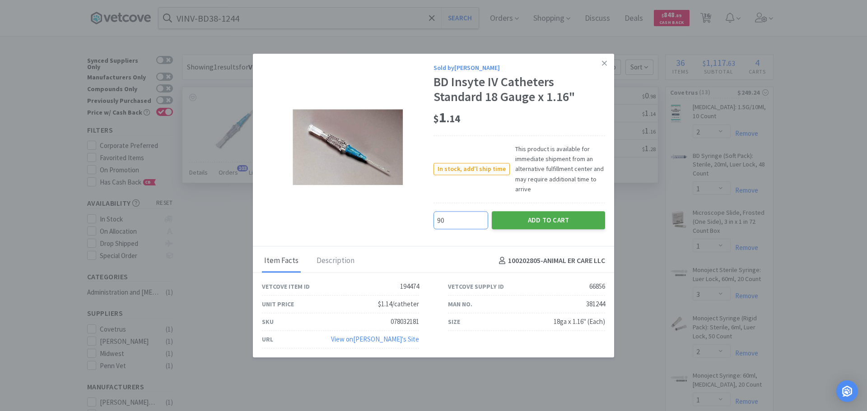
type input "90"
click at [522, 224] on button "Add to Cart" at bounding box center [547, 220] width 113 height 18
select select "90"
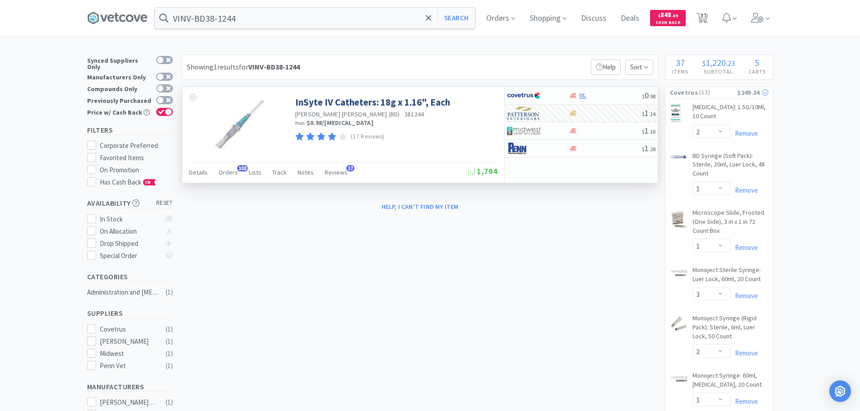
click at [713, 94] on span "( 13 )" at bounding box center [717, 92] width 39 height 9
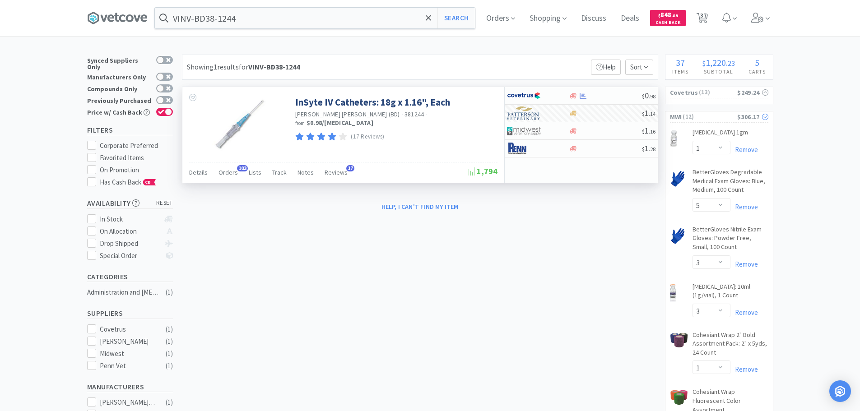
click at [717, 122] on div "MWI ( 12 ) $306.17" at bounding box center [719, 116] width 98 height 11
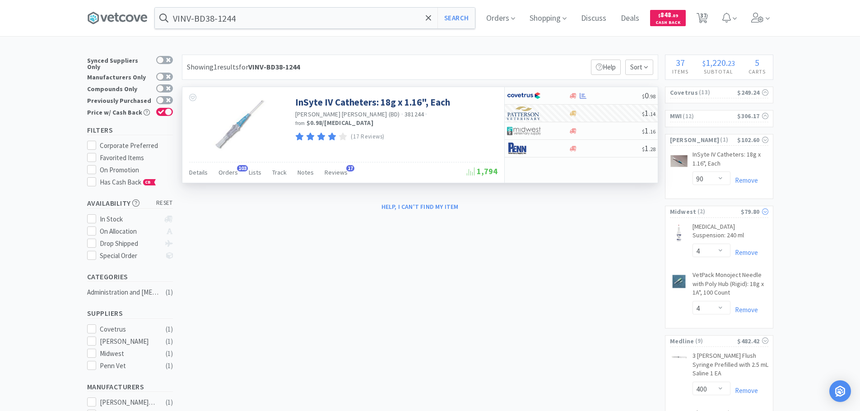
click at [712, 213] on span "( 2 )" at bounding box center [718, 211] width 44 height 9
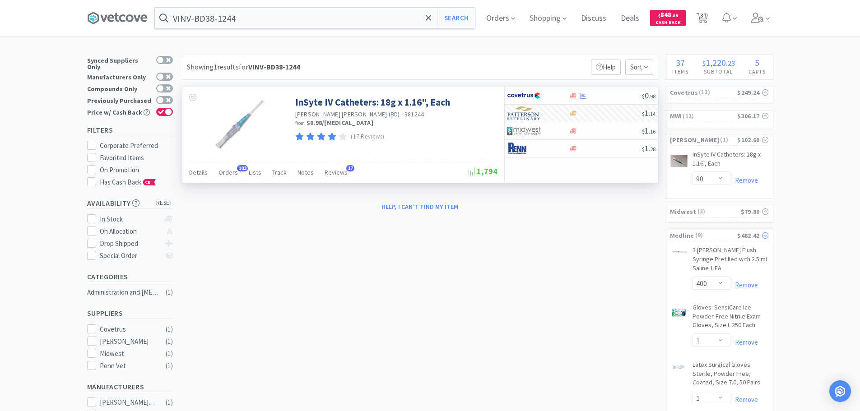
click at [711, 238] on span "( 9 )" at bounding box center [715, 235] width 43 height 9
click at [263, 10] on input "VINV-BD38-1244" at bounding box center [315, 18] width 320 height 21
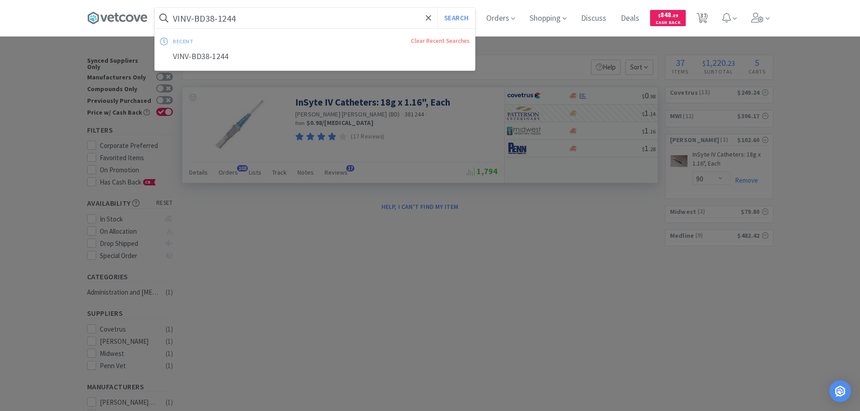
paste input "Covetrus - 070278 $0.757"
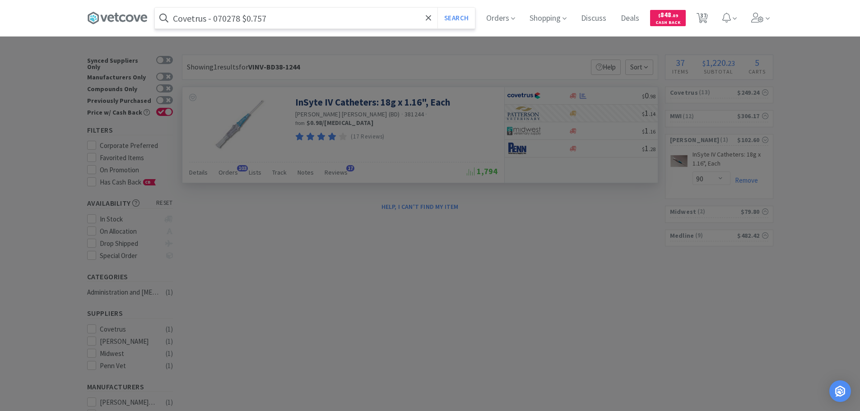
click at [230, 21] on input "Covetrus - 070278 $0.757" at bounding box center [315, 18] width 320 height 21
paste input "070278"
click at [437, 8] on button "Search" at bounding box center [455, 18] width 37 height 21
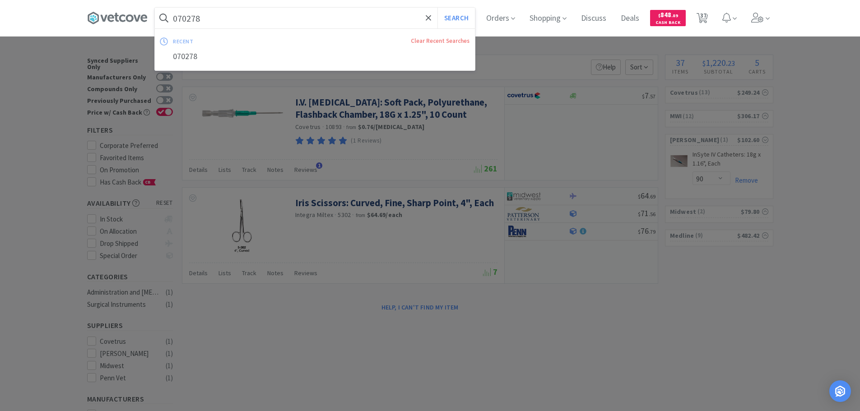
click at [241, 13] on input "070278" at bounding box center [315, 18] width 320 height 21
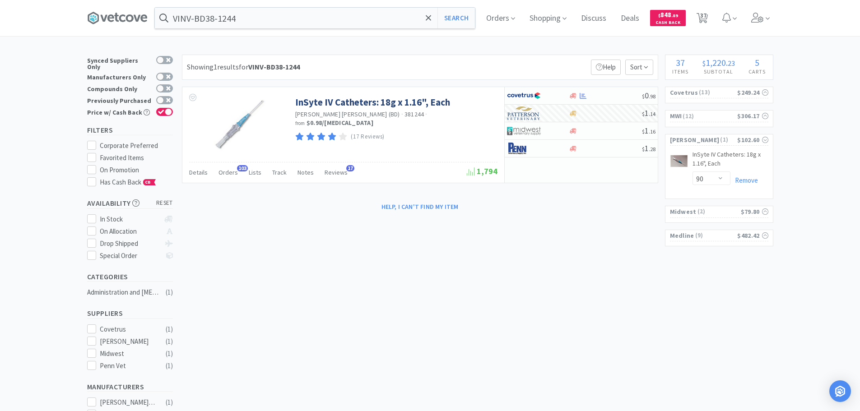
click at [473, 119] on div at bounding box center [430, 205] width 860 height 411
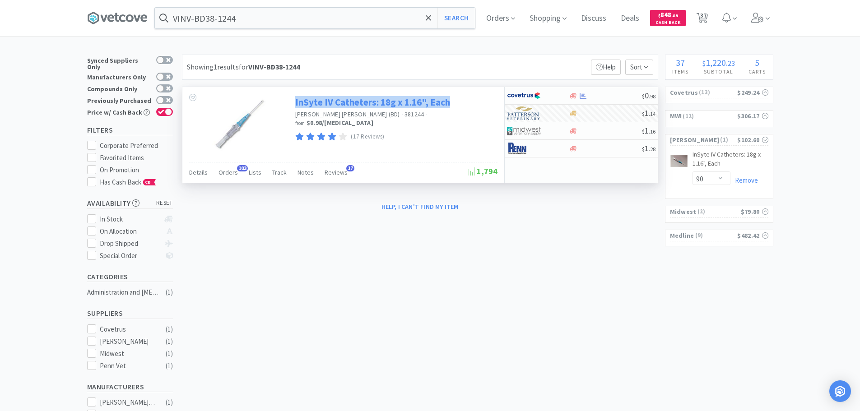
drag, startPoint x: 455, startPoint y: 100, endPoint x: 295, endPoint y: 102, distance: 160.2
click at [295, 102] on div "InSyte IV Catheters: 18g x 1.16", Each Becton Dickinson (BD) · 381244 · from $0…" at bounding box center [395, 117] width 200 height 51
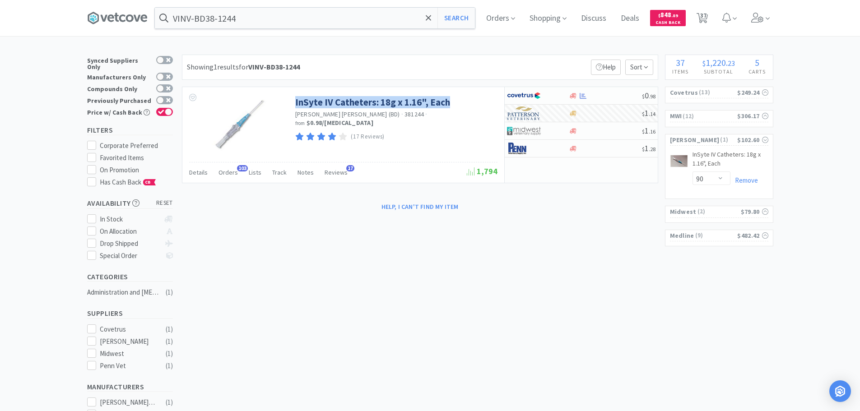
copy link "InSyte IV Catheters: 18g x 1.16", Each"
click at [295, 18] on input "VINV-BD38-1244" at bounding box center [315, 18] width 320 height 21
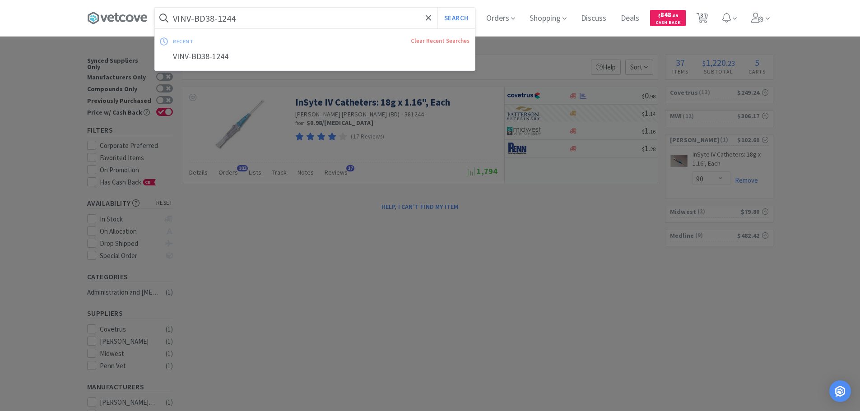
paste input "InSyte IV Catheters: 18g x 1.16", Each"
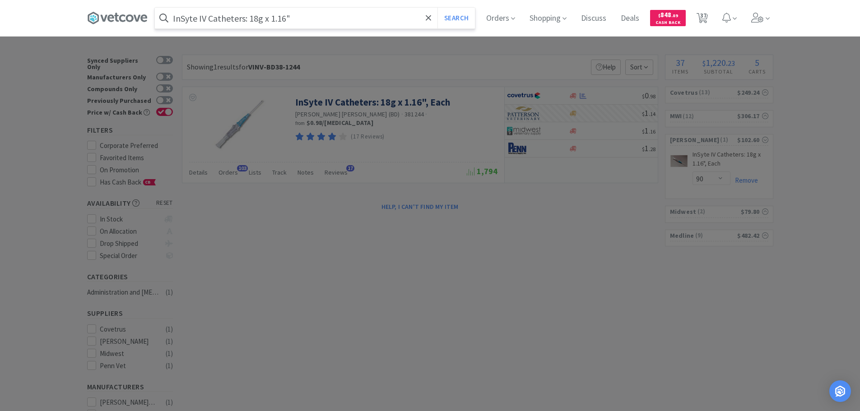
type input "InSyte IV Catheters: 18g x 1.16""
click at [437, 8] on button "Search" at bounding box center [455, 18] width 37 height 21
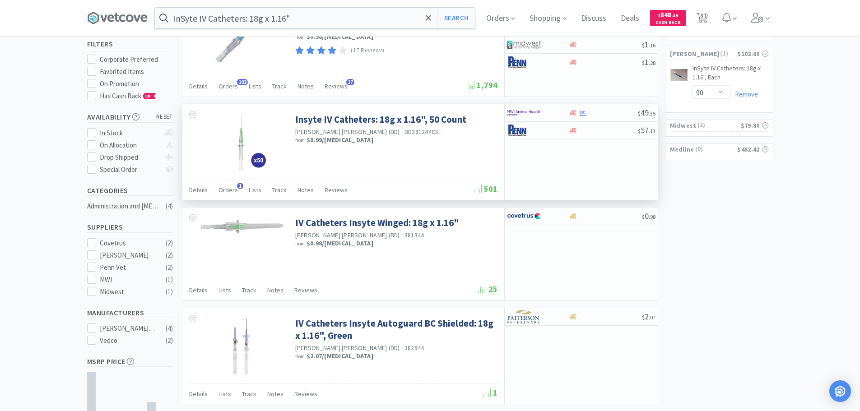
scroll to position [90, 0]
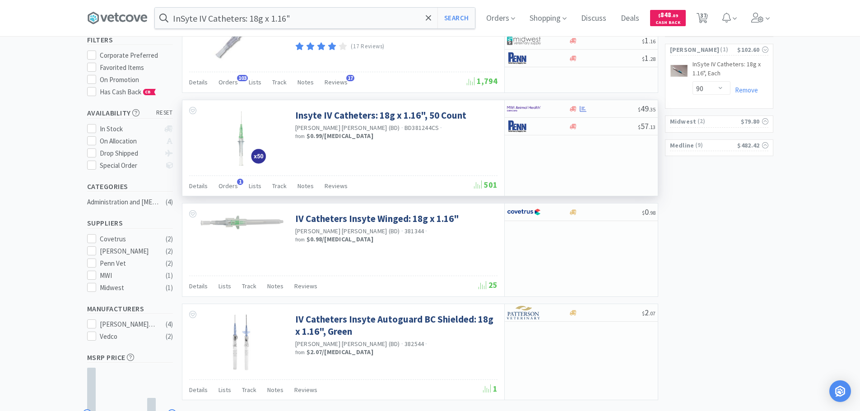
click at [478, 250] on div "IV Catheters Insyte Winged: 18g x 1.16" Becton Dickinson (BD) · 381344 · from $…" at bounding box center [343, 240] width 322 height 72
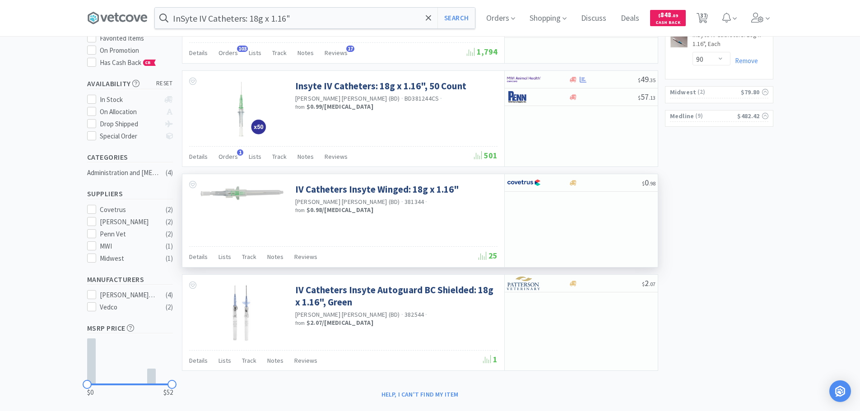
scroll to position [135, 0]
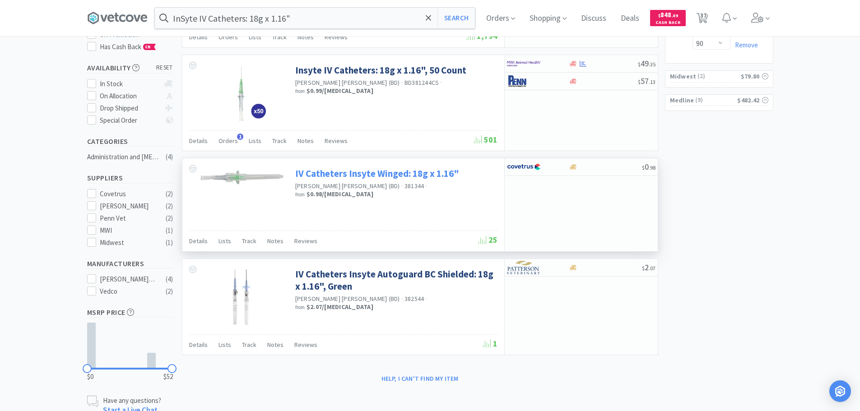
click at [422, 175] on link "IV Catheters Insyte Winged: 18g x 1.16"" at bounding box center [377, 173] width 164 height 12
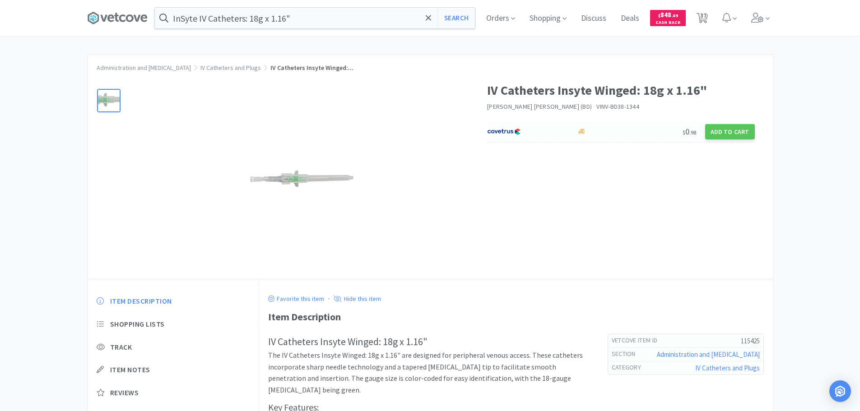
click at [630, 128] on div "$ 0 . 98 Add to Cart" at bounding box center [621, 131] width 268 height 21
select select "1"
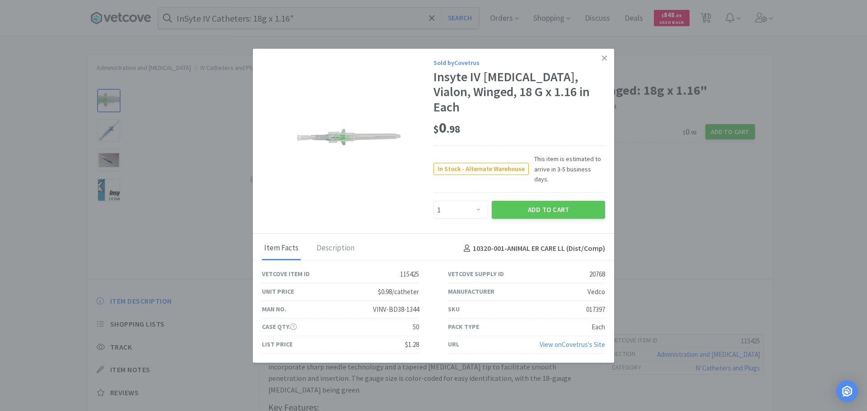
click at [596, 304] on div "017397" at bounding box center [595, 309] width 19 height 11
copy div "017397"
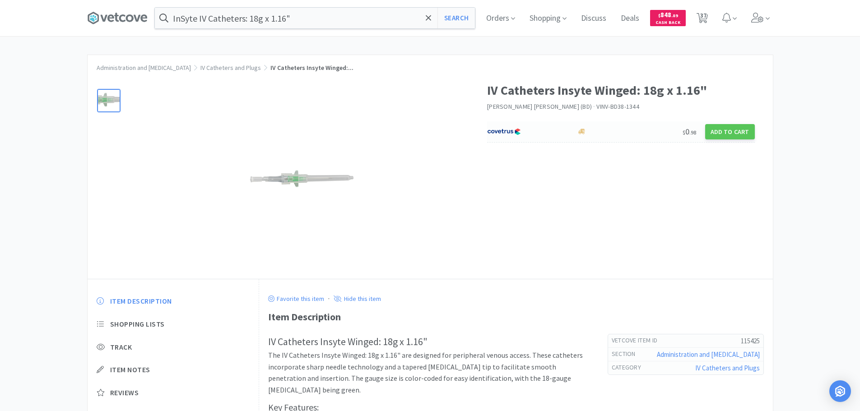
click at [616, 133] on div at bounding box center [613, 131] width 74 height 7
select select "1"
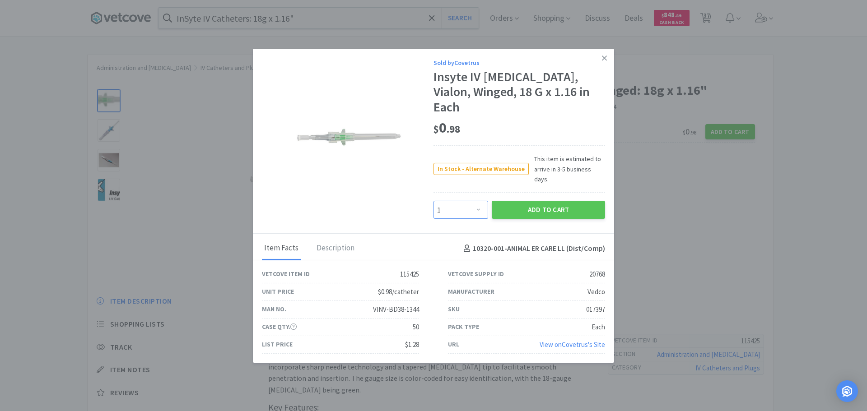
click at [457, 201] on select "Enter Quantity 1 2 3 4 5 6 7 8 9 10 11 12 13 14 15 16 17 18 19 20 Enter Quantity" at bounding box center [460, 210] width 55 height 18
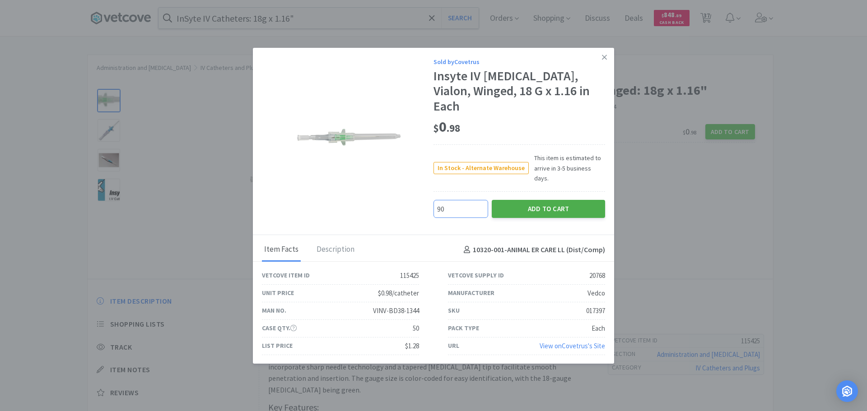
type input "90"
click at [518, 200] on button "Add to Cart" at bounding box center [547, 209] width 113 height 18
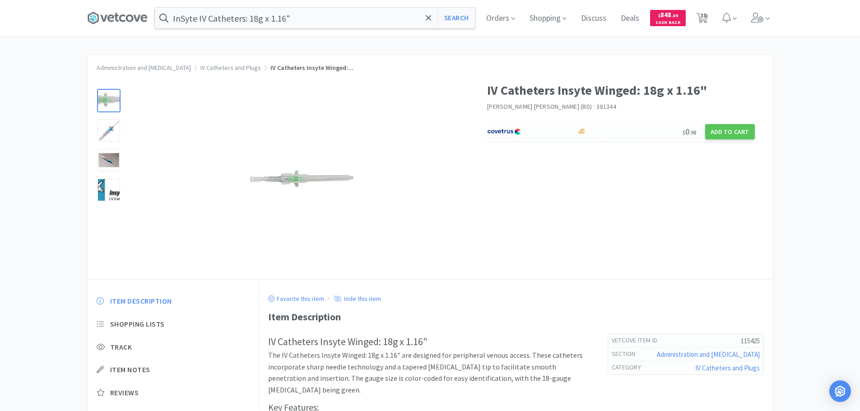
click at [621, 133] on div at bounding box center [613, 131] width 74 height 7
select select "1"
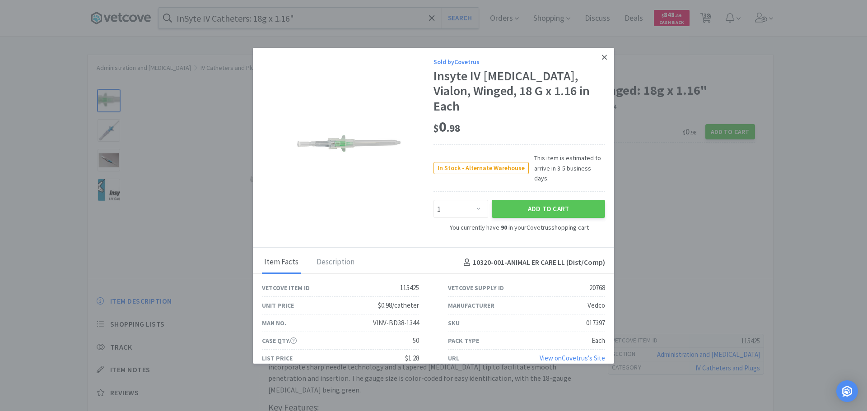
click at [603, 61] on icon at bounding box center [604, 57] width 5 height 8
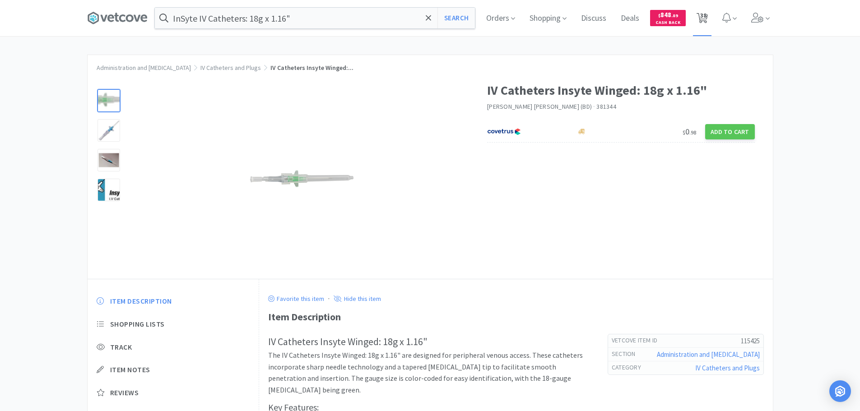
click at [706, 30] on span "38" at bounding box center [703, 15] width 6 height 36
select select "400"
select select "1"
select select "7"
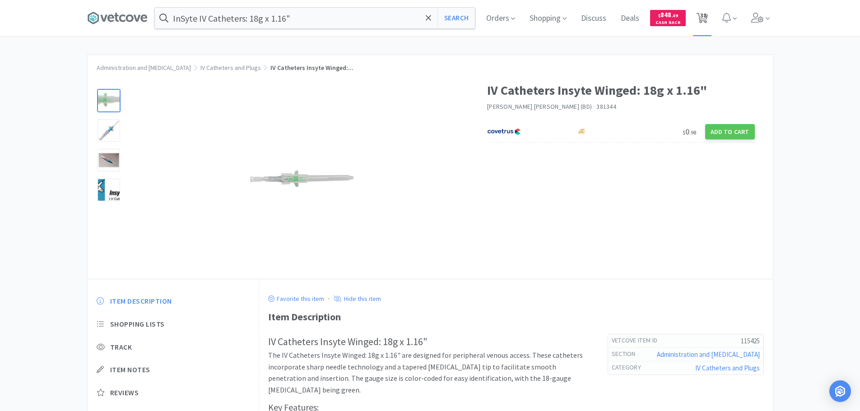
select select "5"
select select "4"
select select "13"
select select "11"
select select "2"
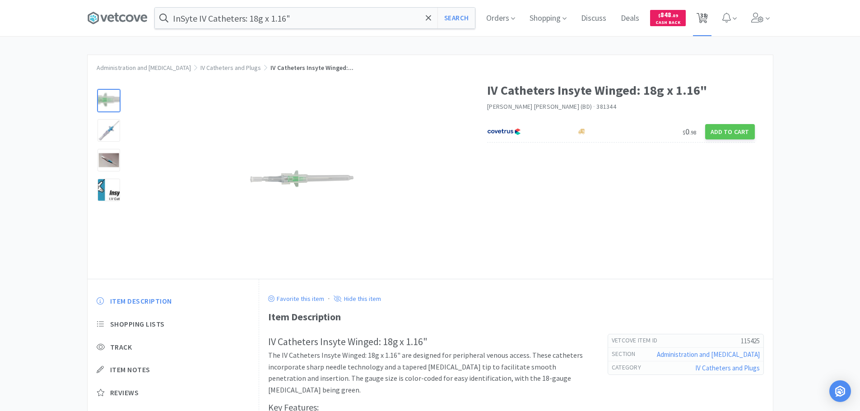
select select "2"
select select "1"
select select "90"
select select "1"
select select "3"
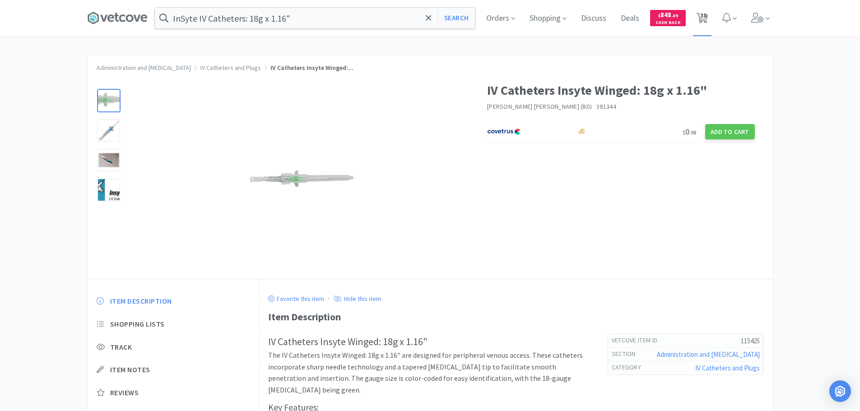
select select "2"
select select "1"
select select "3"
select select "1"
select select "2"
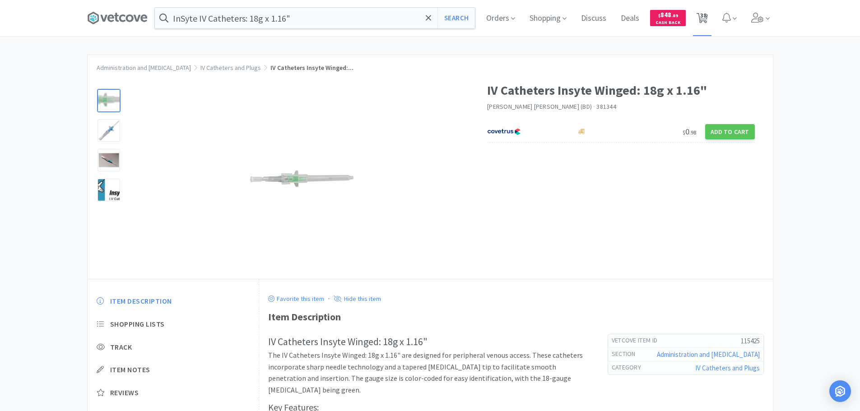
select select "3"
select select "1"
select select "3"
select select "1"
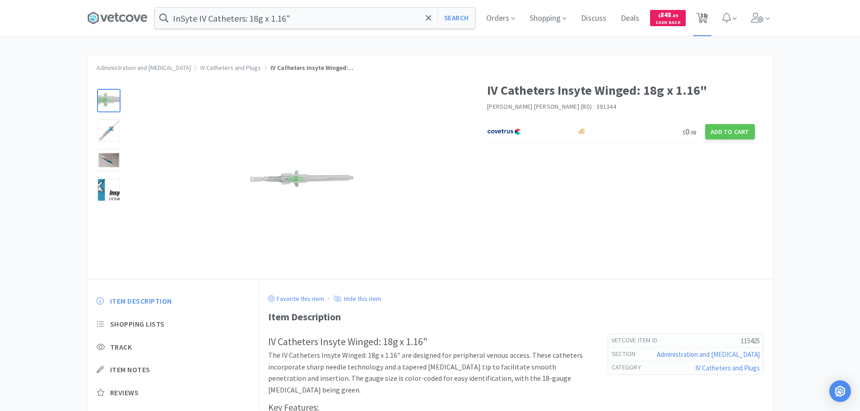
select select "5"
select select "3"
select select "1"
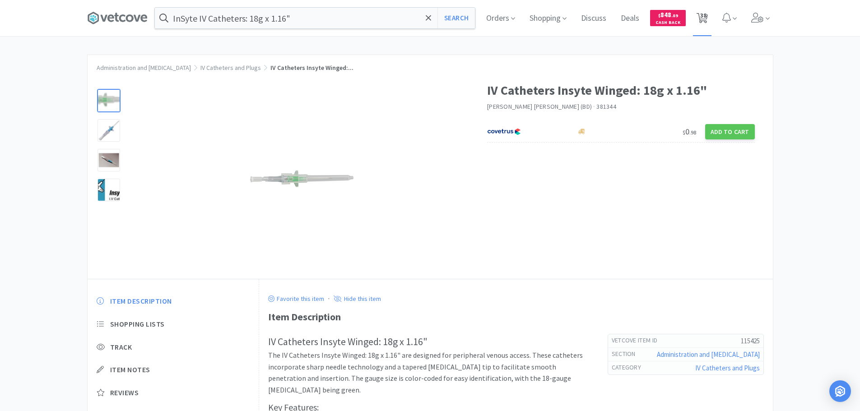
select select "1"
select select "2"
select select "3"
select select "2"
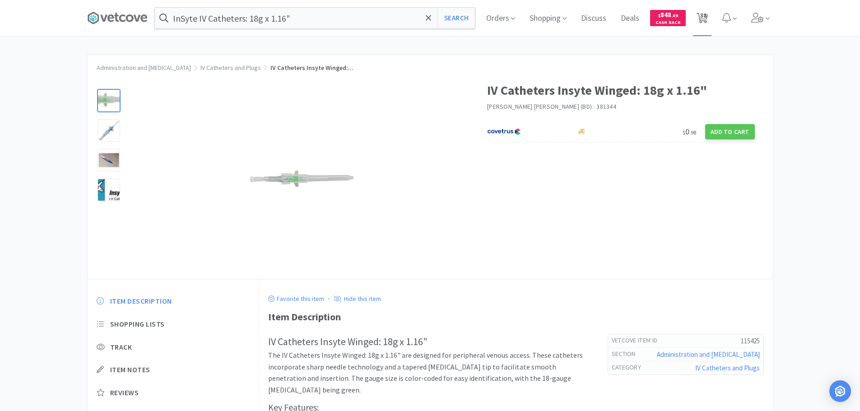
select select "3"
select select "90"
select select "4"
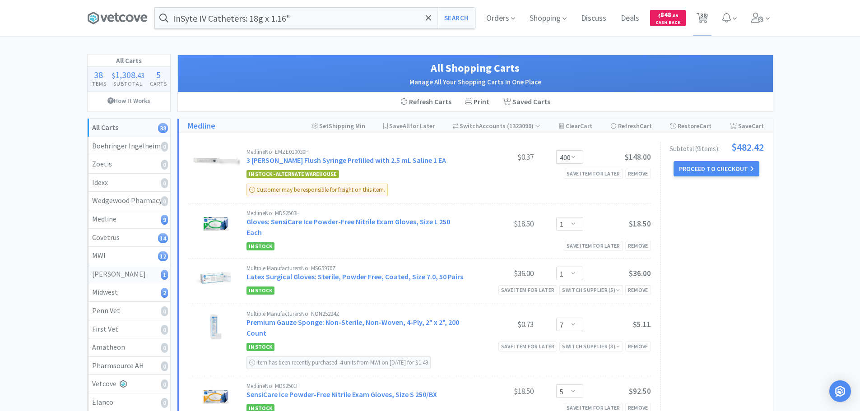
click at [128, 277] on div "Patterson 1" at bounding box center [129, 275] width 74 height 12
select select "90"
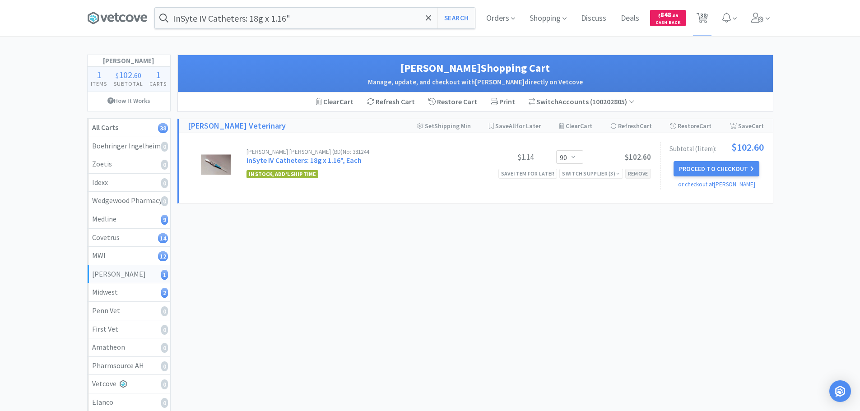
click at [635, 172] on div "Remove" at bounding box center [638, 173] width 26 height 9
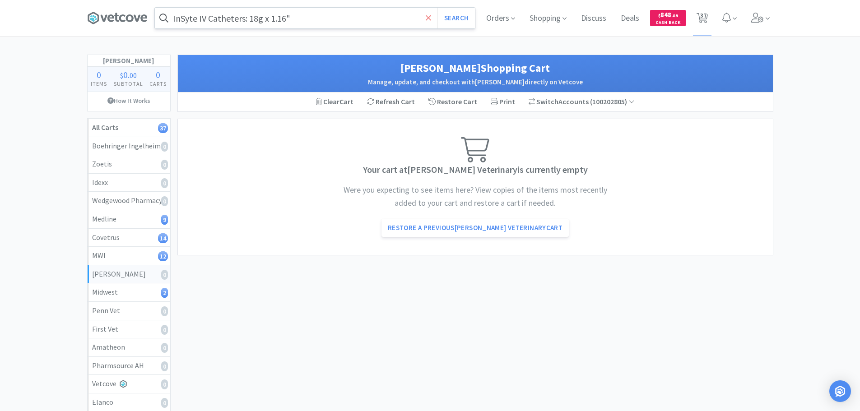
click at [426, 19] on icon at bounding box center [428, 17] width 5 height 5
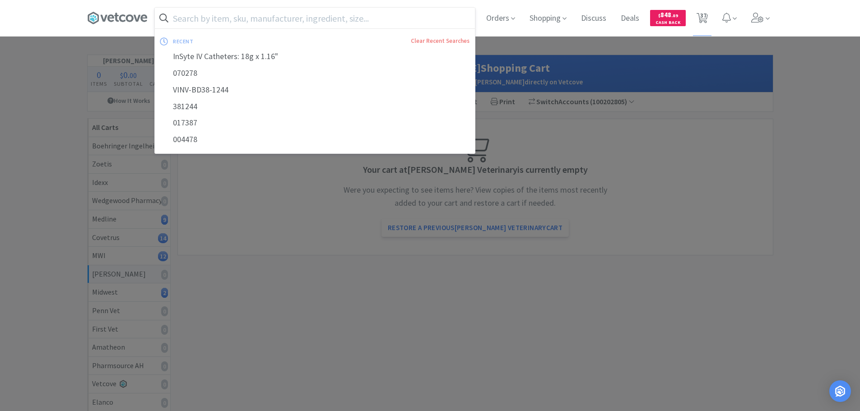
click at [453, 19] on input "text" at bounding box center [315, 18] width 320 height 21
click at [295, 65] on div "070278" at bounding box center [315, 73] width 320 height 17
type input "070278"
select select "2"
select select "1"
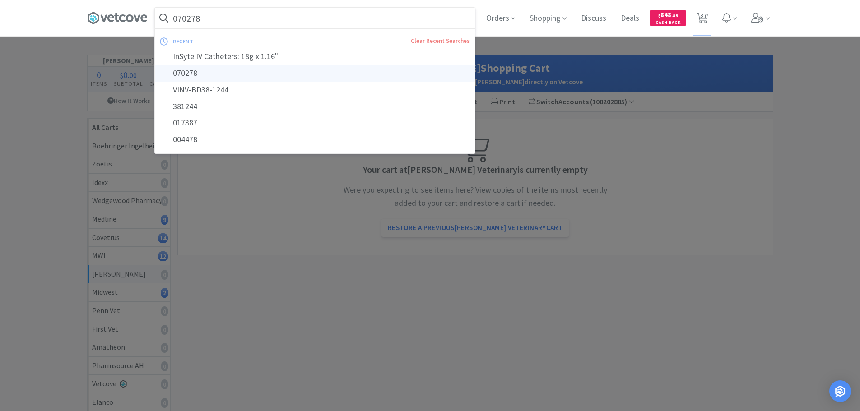
select select "90"
select select "1"
select select "3"
select select "2"
select select "1"
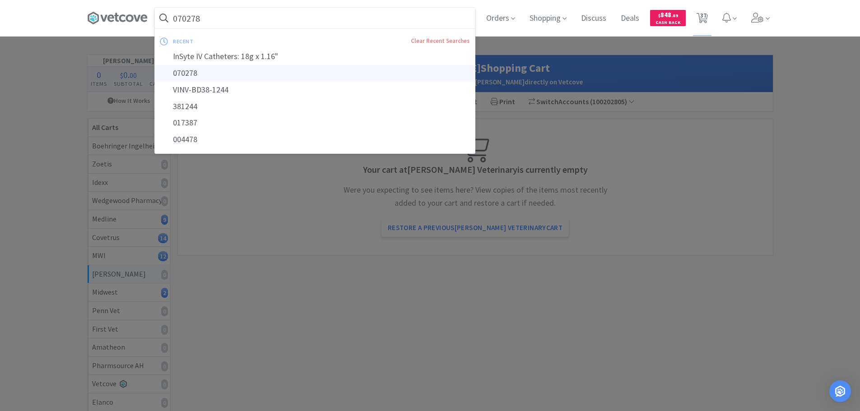
select select "3"
select select "1"
select select "2"
select select "3"
select select "1"
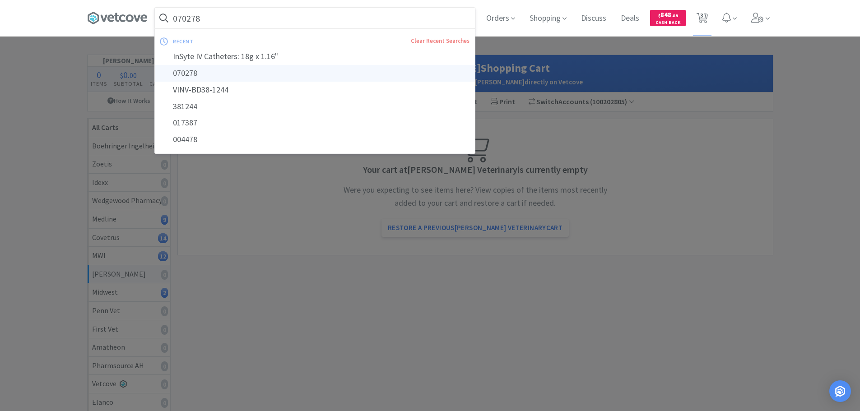
select select "3"
select select "1"
select select "5"
select select "3"
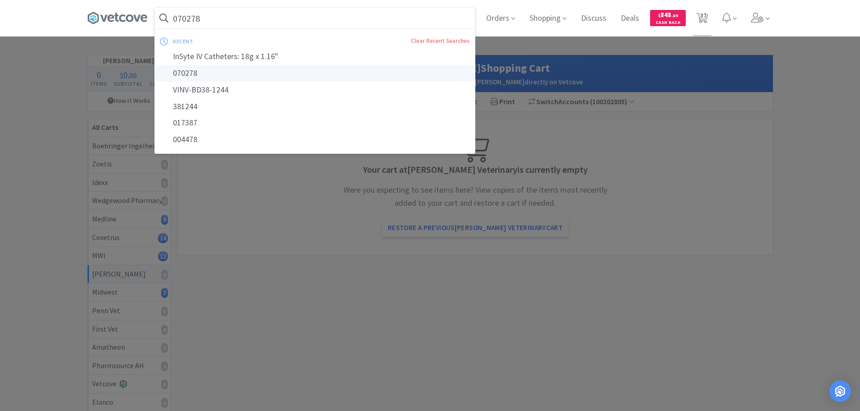
select select "3"
select select "1"
select select "2"
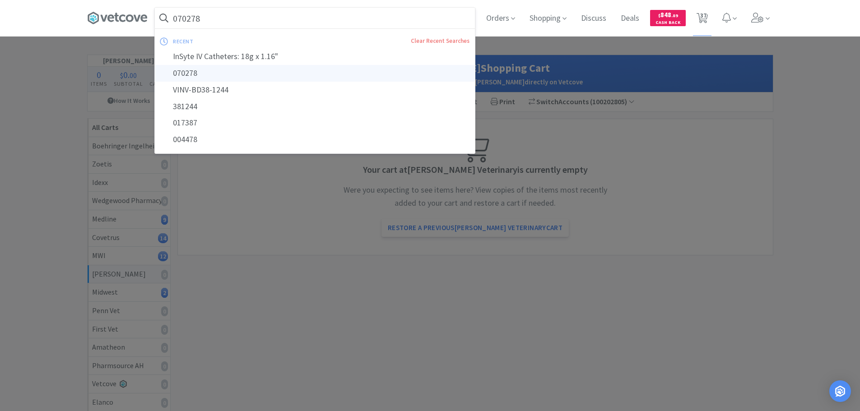
select select "3"
select select "2"
select select "3"
select select "4"
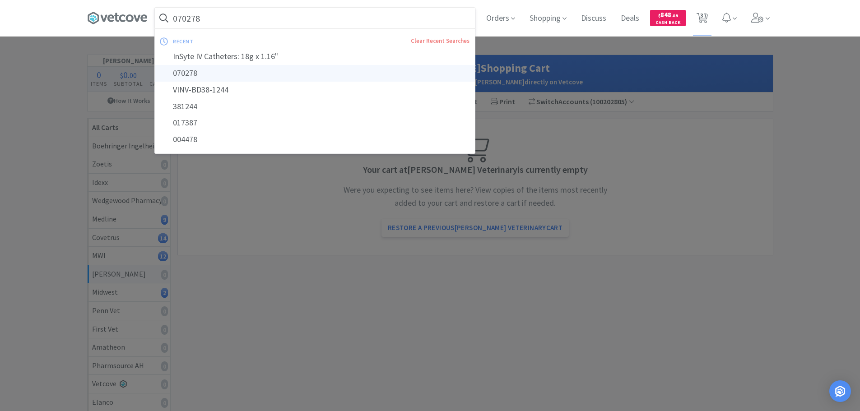
select select "4"
select select "400"
select select "1"
select select "7"
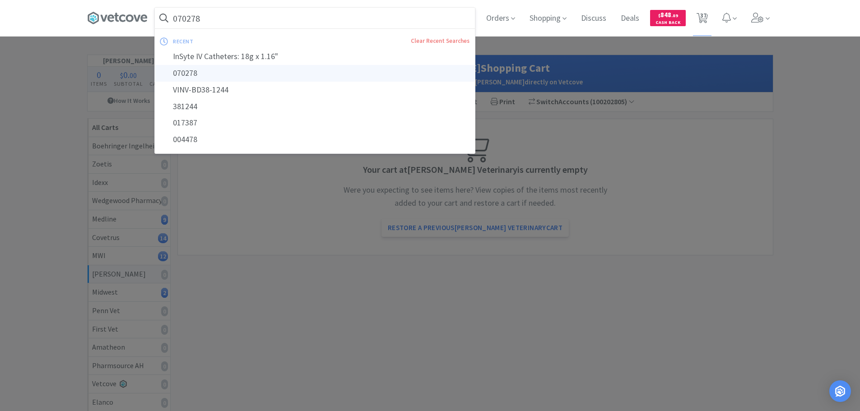
select select "5"
select select "4"
select select "13"
select select "11"
select select "2"
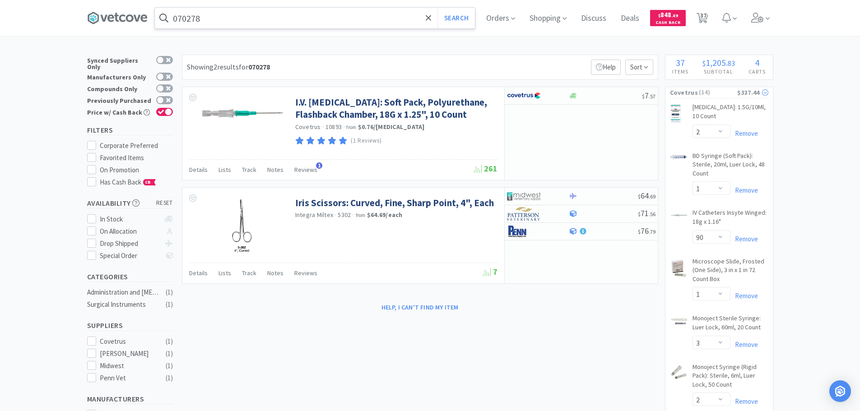
click at [727, 96] on span "( 14 )" at bounding box center [717, 92] width 39 height 9
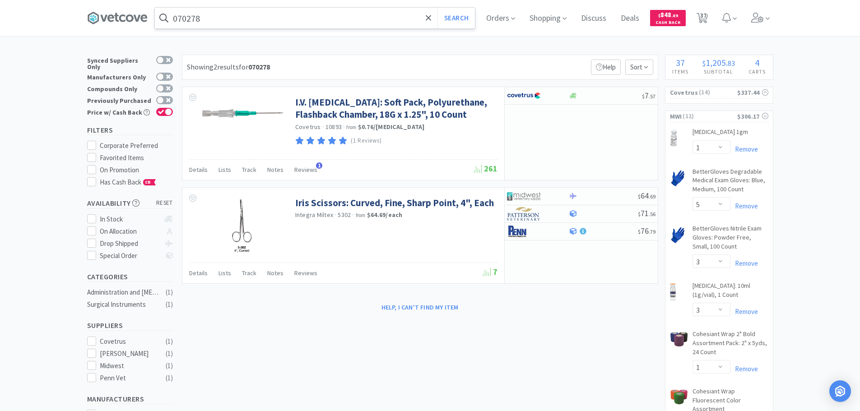
click at [706, 119] on span "( 12 )" at bounding box center [709, 116] width 56 height 9
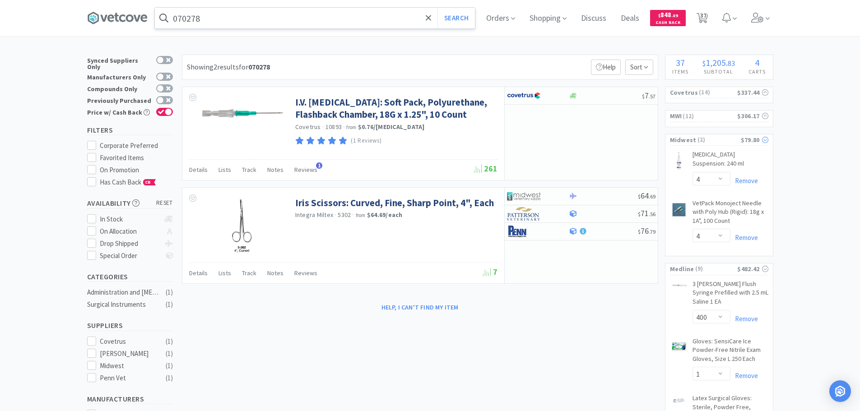
click at [710, 139] on span "( 2 )" at bounding box center [718, 139] width 44 height 9
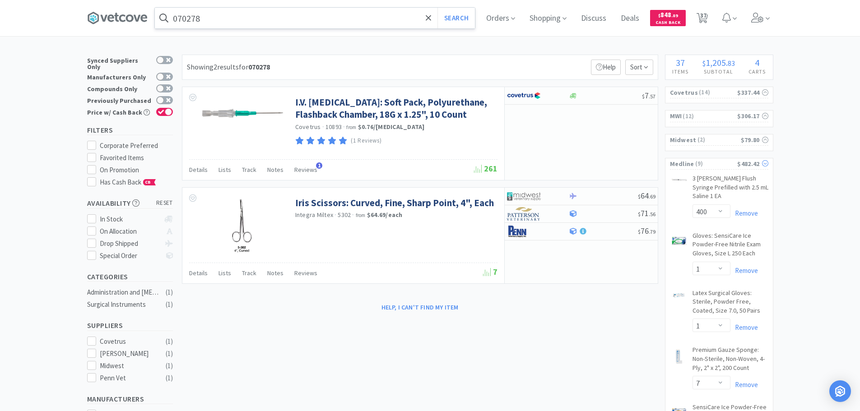
click at [710, 161] on span "( 9 )" at bounding box center [715, 163] width 43 height 9
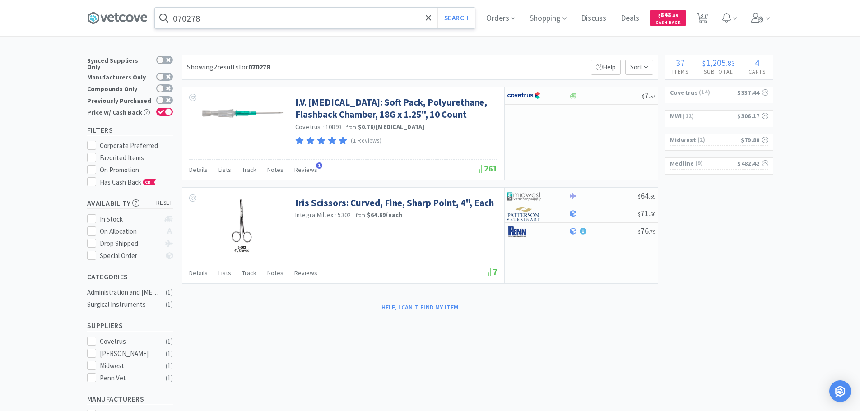
click at [279, 18] on input "070278" at bounding box center [315, 18] width 320 height 21
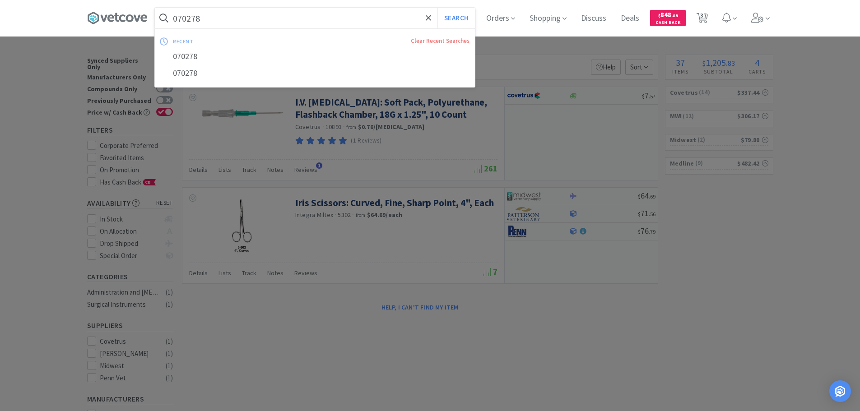
paste input "Covetrus - 017385 $0.98"
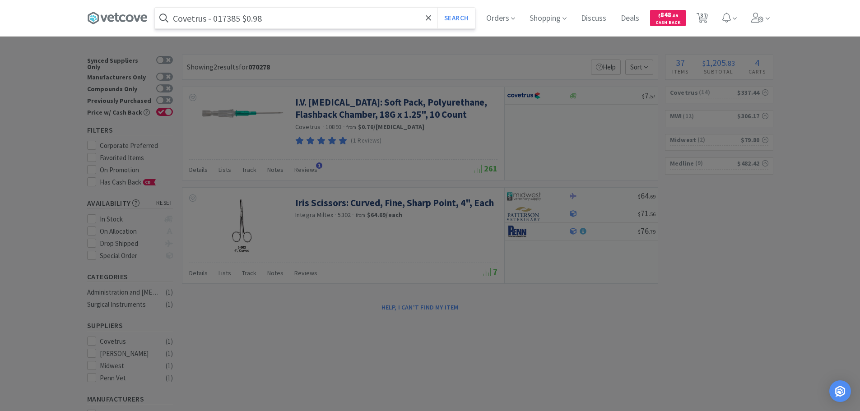
click at [225, 17] on input "Covetrus - 017385 $0.98" at bounding box center [315, 18] width 320 height 21
paste input "017385"
type input "017385"
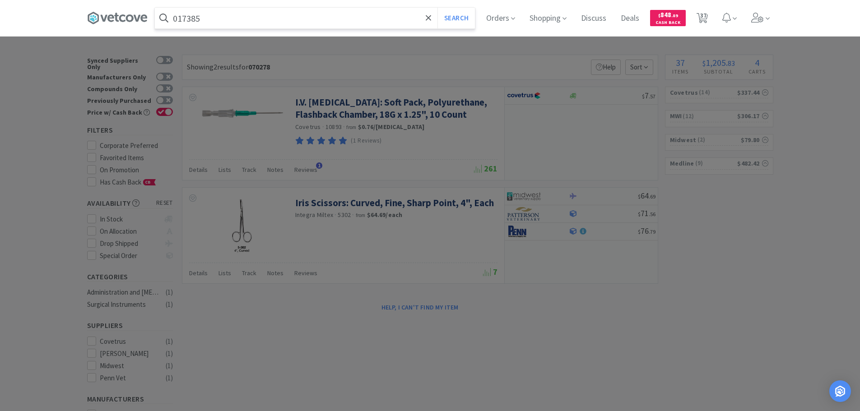
click at [437, 8] on button "Search" at bounding box center [455, 18] width 37 height 21
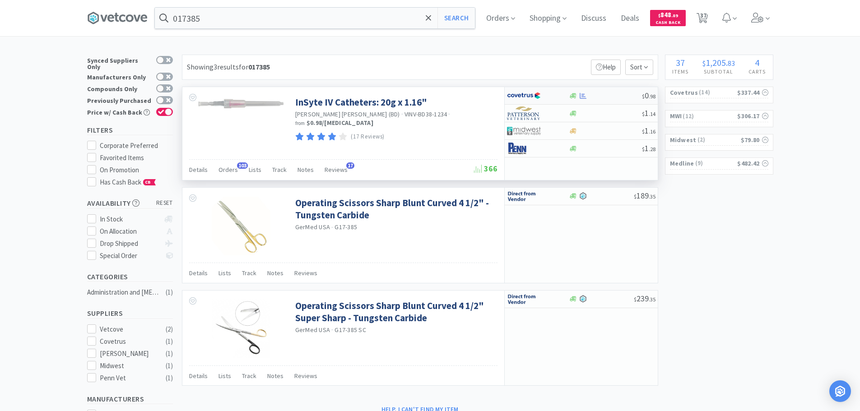
click at [612, 94] on div at bounding box center [605, 96] width 73 height 7
select select "1"
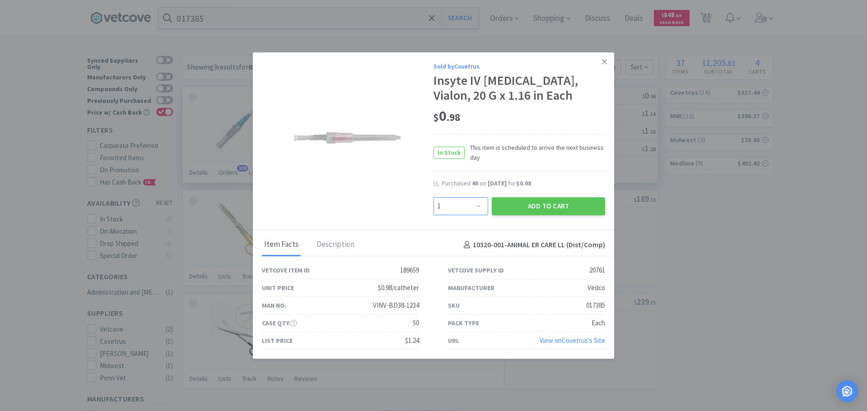
drag, startPoint x: 466, startPoint y: 209, endPoint x: 465, endPoint y: 199, distance: 10.0
click at [466, 209] on select "Enter Quantity 1 2 3 4 5 6 7 8 9 10 11 12 13 14 15 16 17 18 19 20 Enter Quantity" at bounding box center [460, 206] width 55 height 18
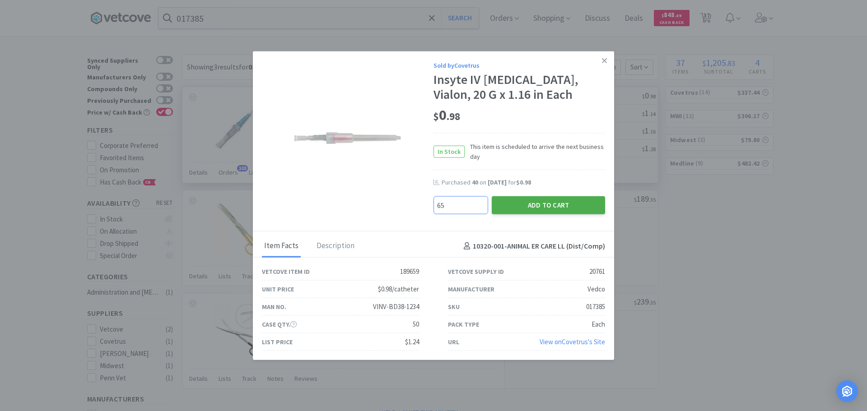
type input "65"
click at [510, 212] on button "Add to Cart" at bounding box center [547, 205] width 113 height 18
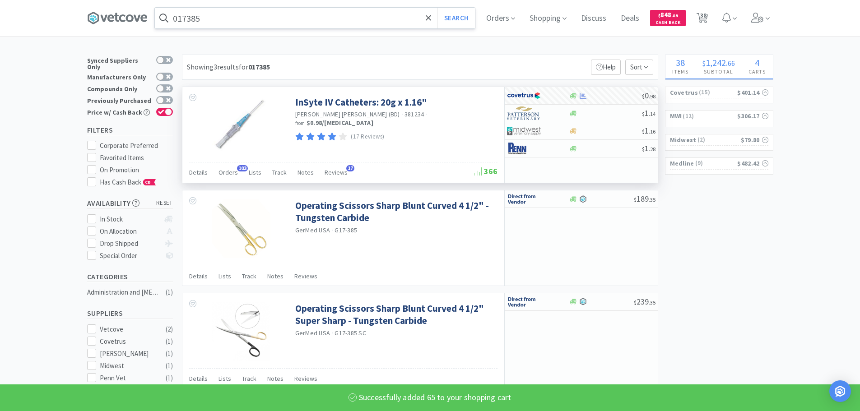
click at [263, 12] on input "017385" at bounding box center [315, 18] width 320 height 21
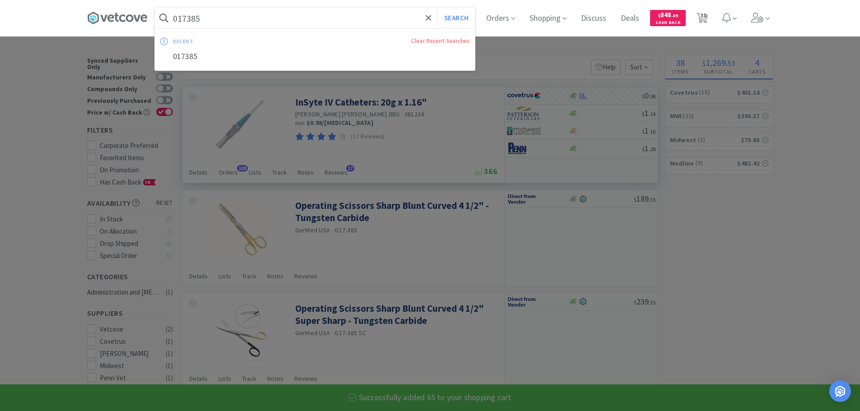
paste input "Covetrus - 017383 $0.98"
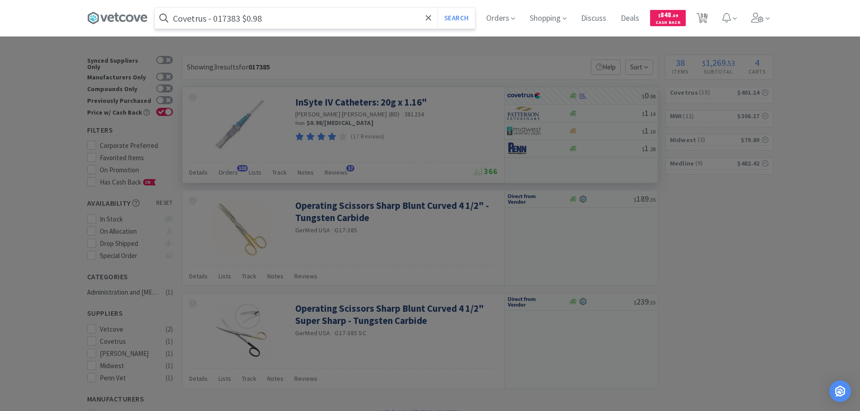
click at [221, 17] on input "Covetrus - 017383 $0.98" at bounding box center [315, 18] width 320 height 21
paste input "017383"
type input "017383"
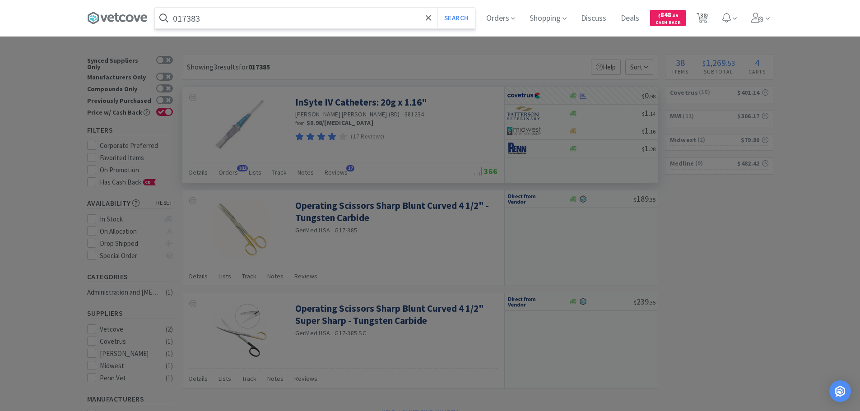
click at [437, 8] on button "Search" at bounding box center [455, 18] width 37 height 21
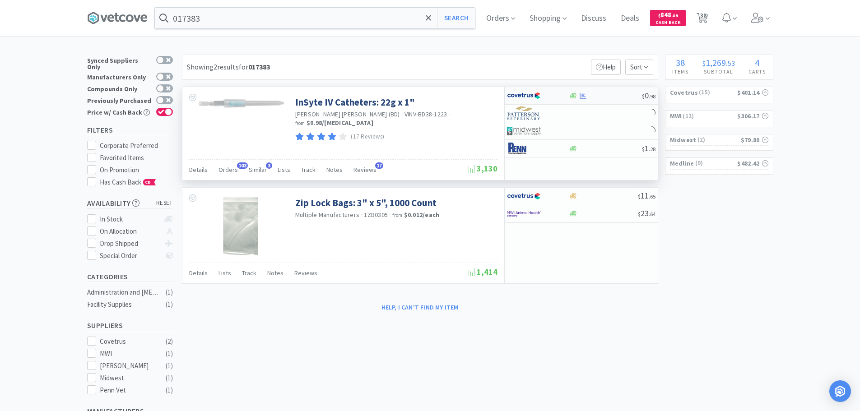
click at [609, 98] on div at bounding box center [605, 96] width 73 height 7
select select "1"
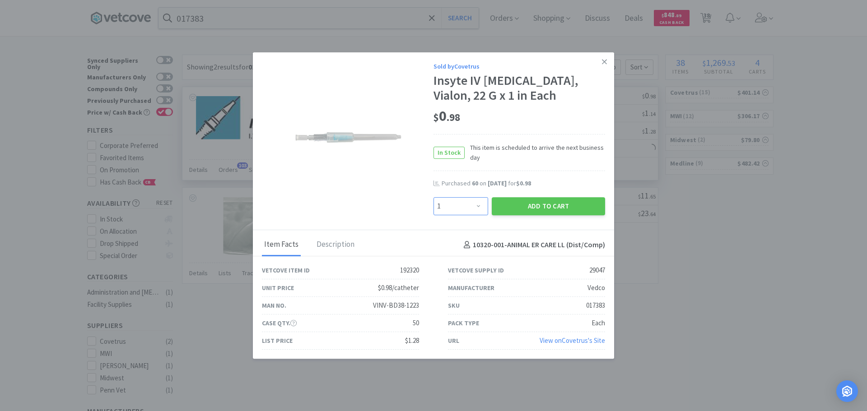
click at [461, 202] on select "Enter Quantity 1 2 3 4 5 6 7 8 9 10 11 12 13 14 15 16 17 18 19 20 Enter Quantity" at bounding box center [460, 206] width 55 height 18
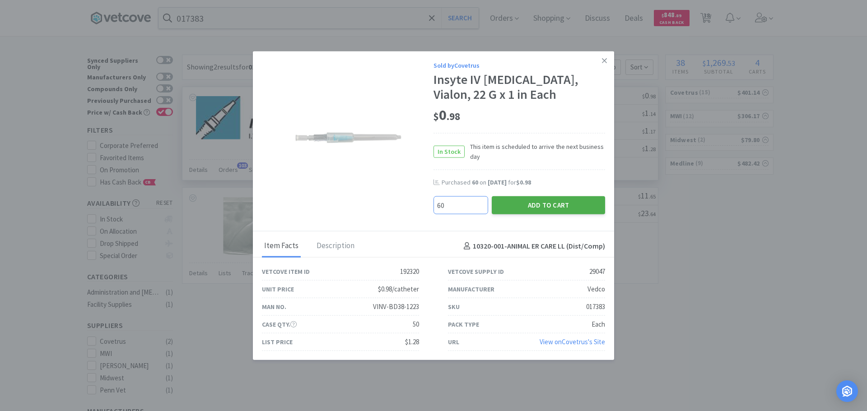
type input "60"
click at [526, 209] on button "Add to Cart" at bounding box center [547, 205] width 113 height 18
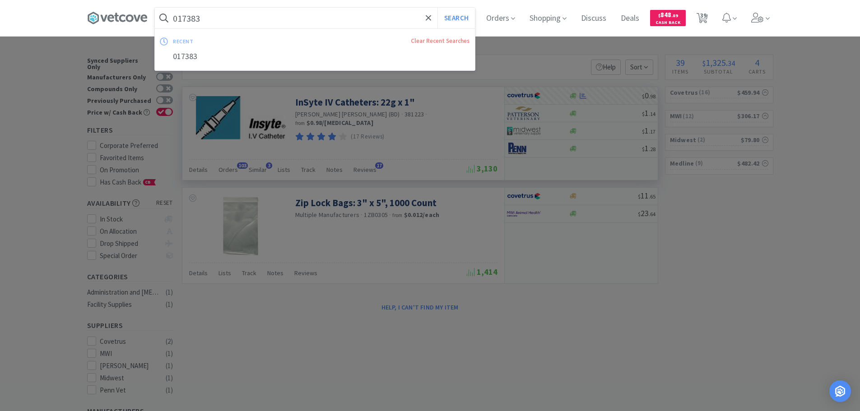
click at [268, 21] on input "017383" at bounding box center [315, 18] width 320 height 21
paste input "Covetrus - 006793 $25.29"
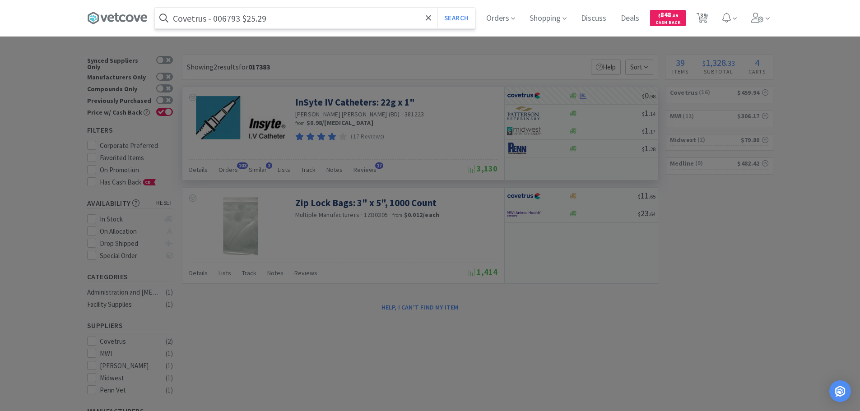
click at [225, 20] on input "Covetrus - 006793 $25.29" at bounding box center [315, 18] width 320 height 21
paste input "006793"
type input "006793"
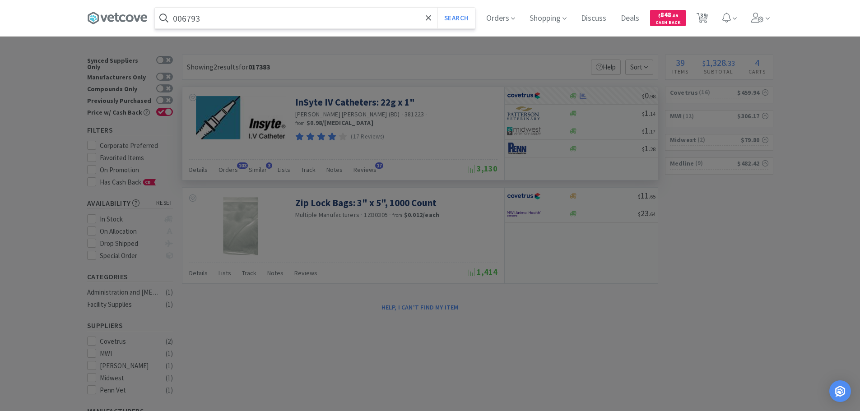
click at [437, 8] on button "Search" at bounding box center [455, 18] width 37 height 21
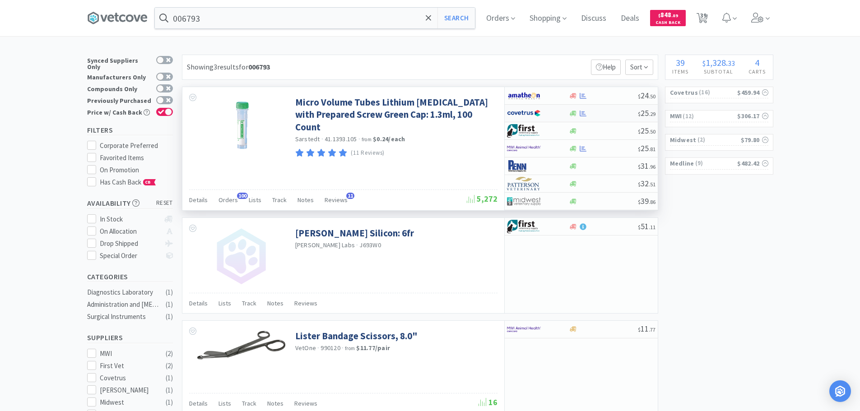
click at [608, 114] on div at bounding box center [603, 113] width 69 height 7
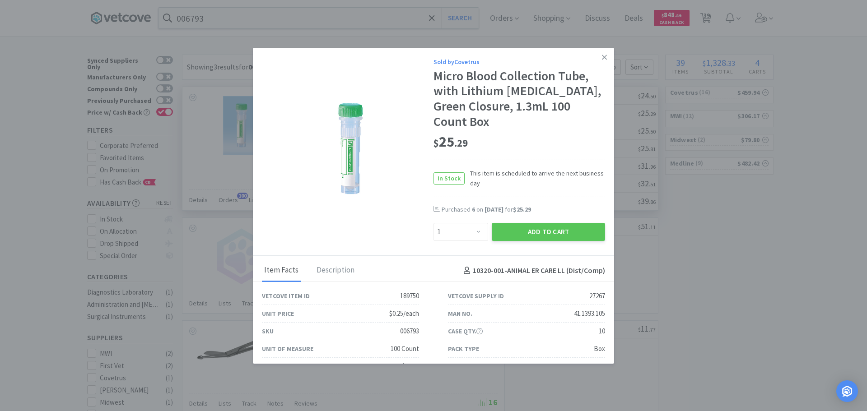
click at [459, 228] on div "Sold by Covetrus Micro Blood Collection Tube, with Lithium Heparin, Green Closu…" at bounding box center [433, 152] width 361 height 209
click at [467, 223] on select "Enter Quantity 1 2 3 4 5 6 7 8 9 10 11 12 13 14 15 16 17 18 19 20 Enter Quantity" at bounding box center [460, 232] width 55 height 18
select select "3"
click at [433, 223] on select "Enter Quantity 1 2 3 4 5 6 7 8 9 10 11 12 13 14 15 16 17 18 19 20 Enter Quantity" at bounding box center [460, 232] width 55 height 18
click at [512, 223] on button "Add to Cart" at bounding box center [547, 232] width 113 height 18
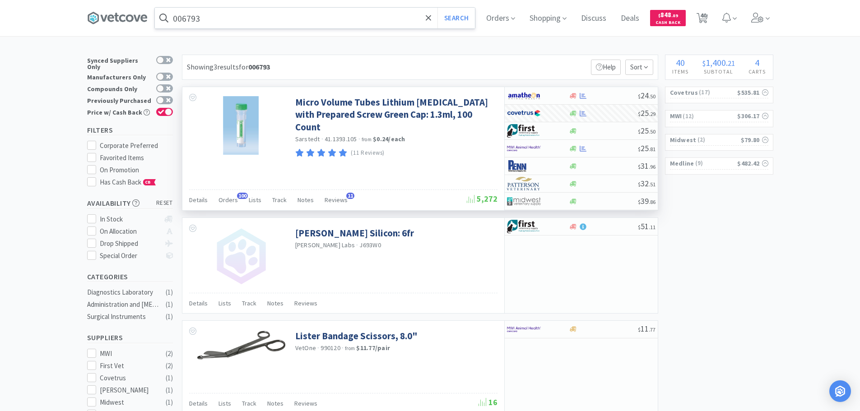
click at [261, 17] on input "006793" at bounding box center [315, 18] width 320 height 21
paste input "Covetrus - 033515 $1.66"
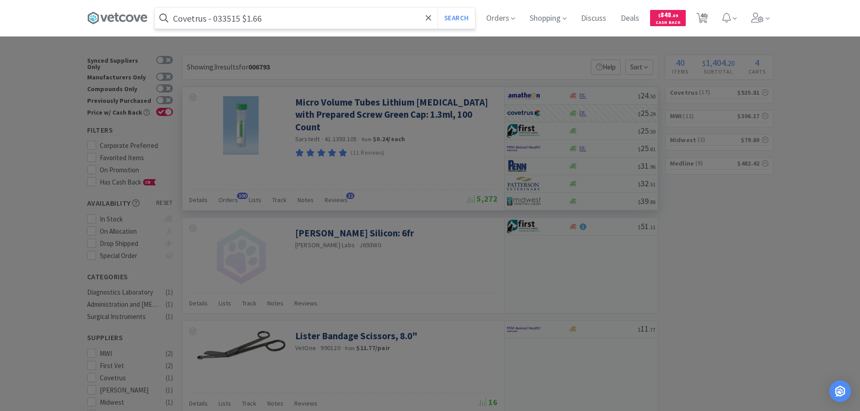
click at [228, 18] on input "Covetrus - 033515 $1.66" at bounding box center [315, 18] width 320 height 21
paste input "033515"
type input "033515"
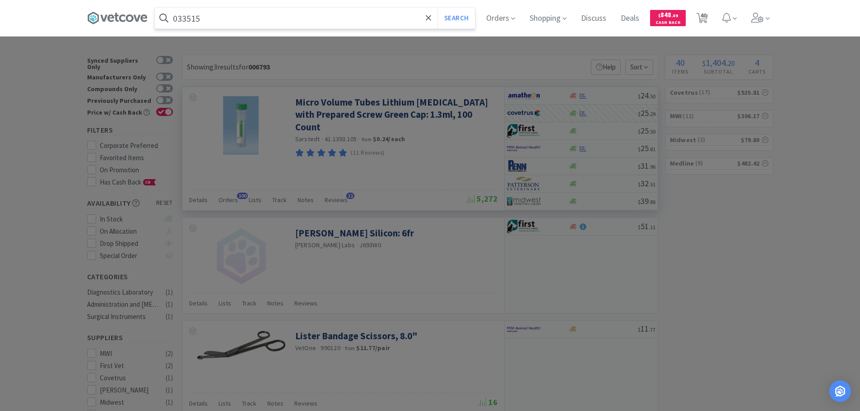
click at [437, 8] on button "Search" at bounding box center [455, 18] width 37 height 21
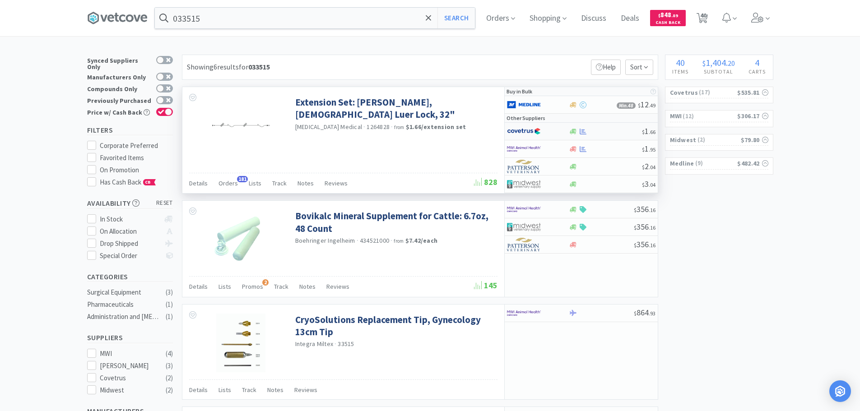
click at [619, 129] on div at bounding box center [605, 131] width 73 height 7
select select "1"
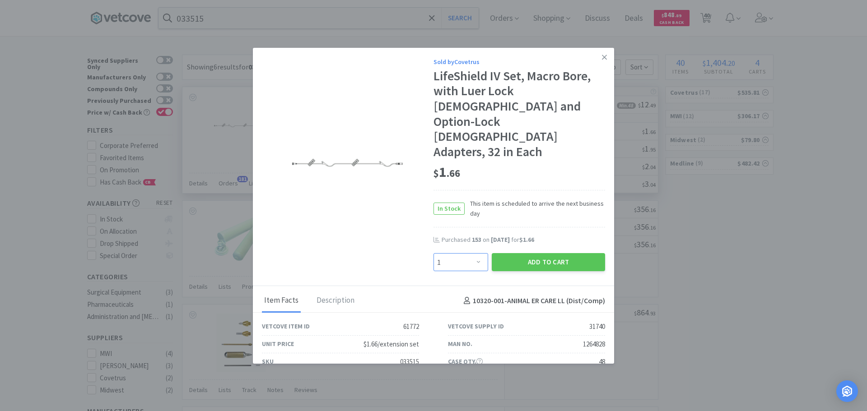
click at [459, 253] on select "Enter Quantity 1 2 3 4 5 6 7 8 9 10 11 12 13 14 15 16 17 18 19 20 Enter Quantity" at bounding box center [460, 262] width 55 height 18
type input "96"
click at [519, 251] on div "96 Add to Cart" at bounding box center [518, 263] width 175 height 24
click at [513, 253] on button "Add to Cart" at bounding box center [547, 262] width 113 height 18
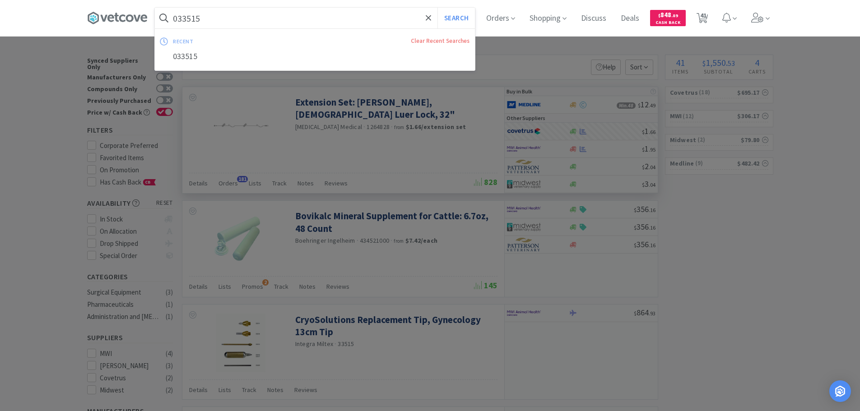
click at [271, 14] on input "033515" at bounding box center [315, 18] width 320 height 21
paste input "MWI - 038087 $3.6"
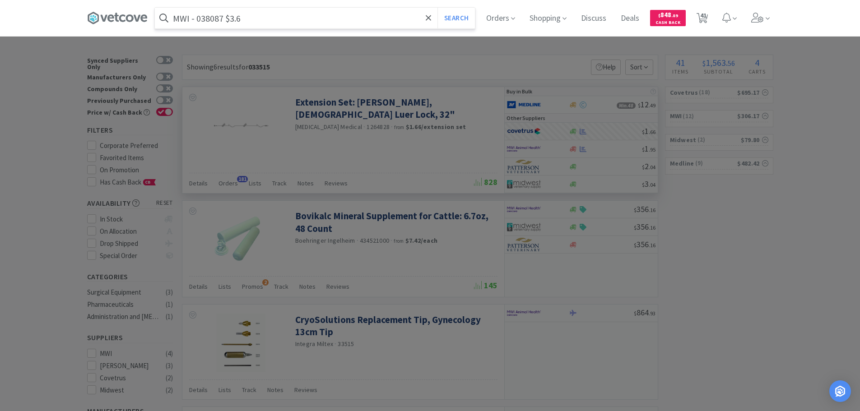
click at [211, 19] on input "MWI - 038087 $3.6" at bounding box center [315, 18] width 320 height 21
paste input "038087"
type input "038087"
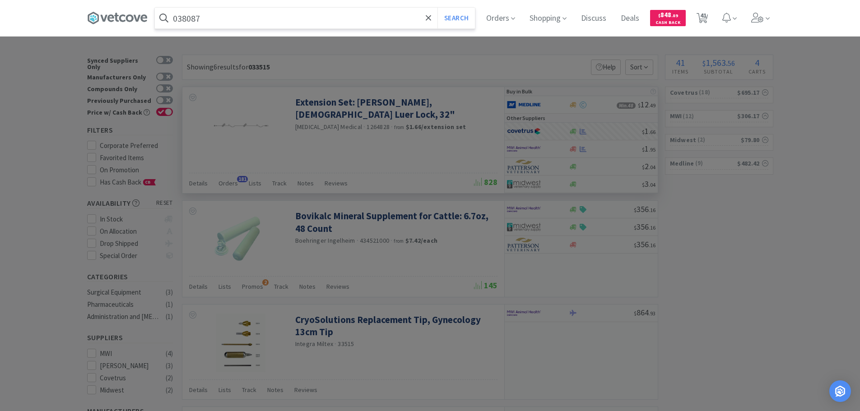
click at [437, 8] on button "Search" at bounding box center [455, 18] width 37 height 21
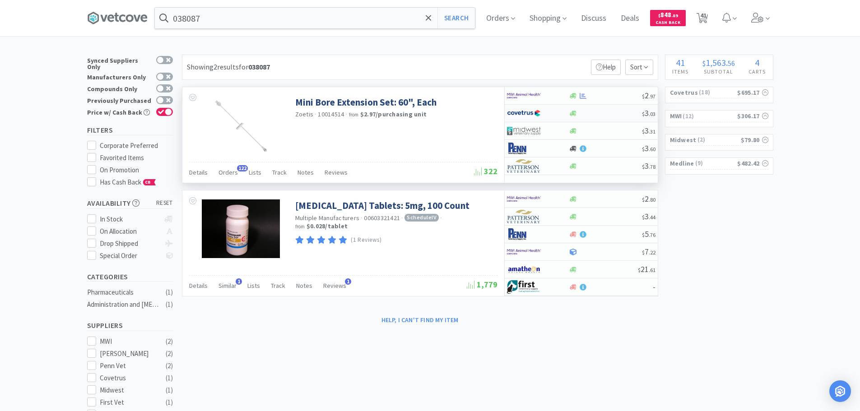
click at [612, 116] on div at bounding box center [605, 113] width 73 height 7
select select "1"
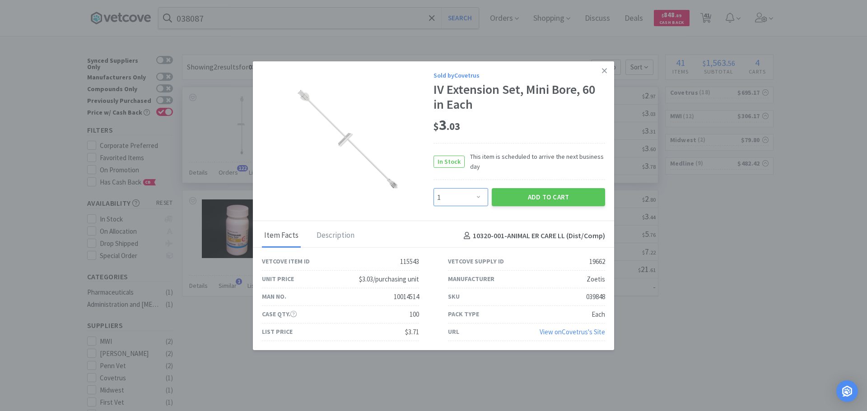
click at [464, 194] on select "Enter Quantity 1 2 3 4 5 6 7 8 9 10 11 12 13 14 15 16 17 18 19 20 Enter Quantity" at bounding box center [460, 197] width 55 height 18
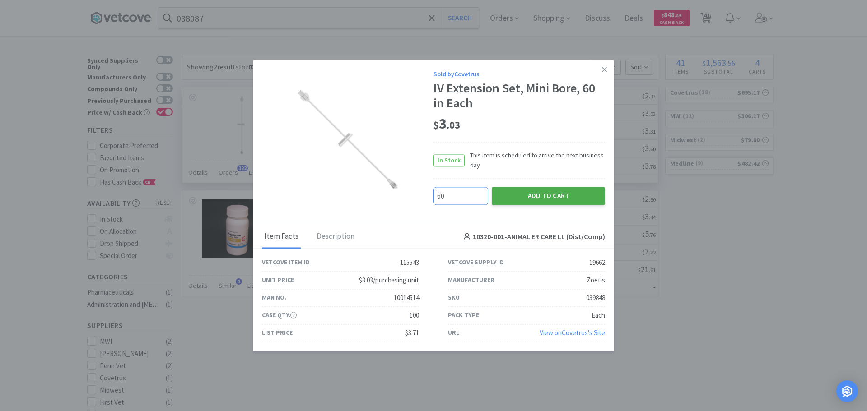
type input "60"
click at [511, 198] on button "Add to Cart" at bounding box center [547, 196] width 113 height 18
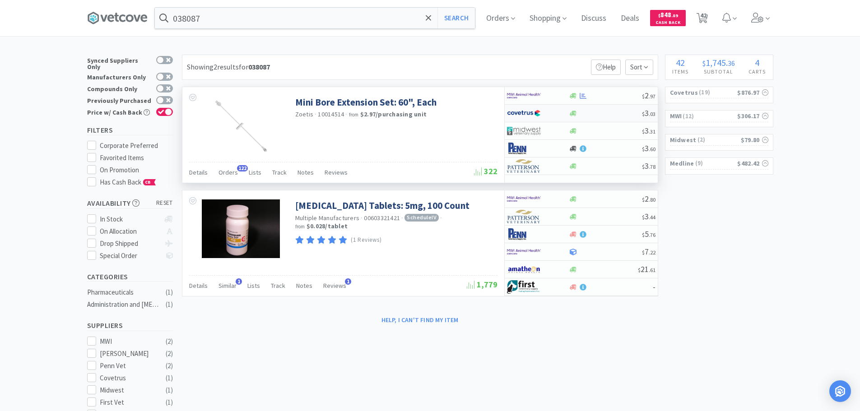
click at [605, 107] on div "$ 3 . 03" at bounding box center [581, 114] width 153 height 18
select select "1"
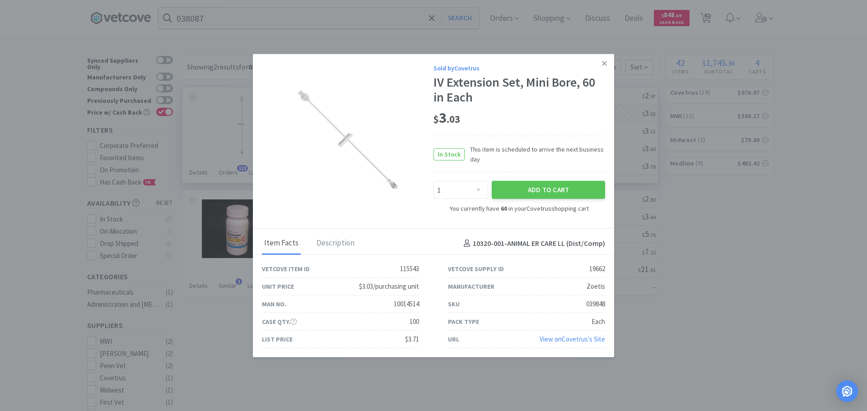
click at [591, 301] on div "039848" at bounding box center [595, 304] width 19 height 11
copy div "039848"
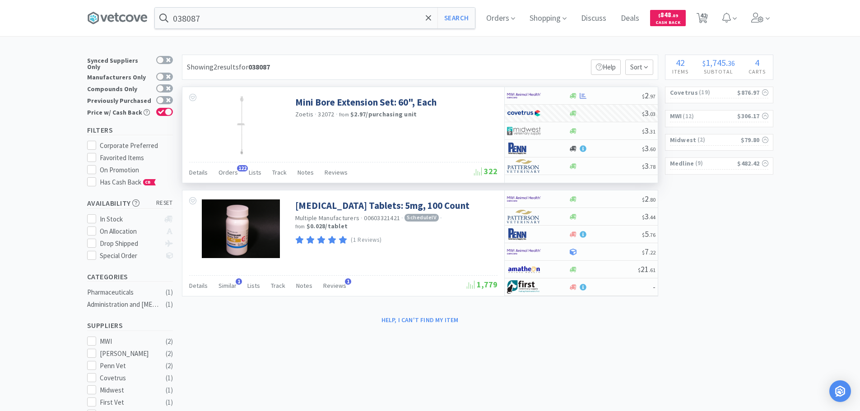
click at [279, 14] on input "038087" at bounding box center [315, 18] width 320 height 21
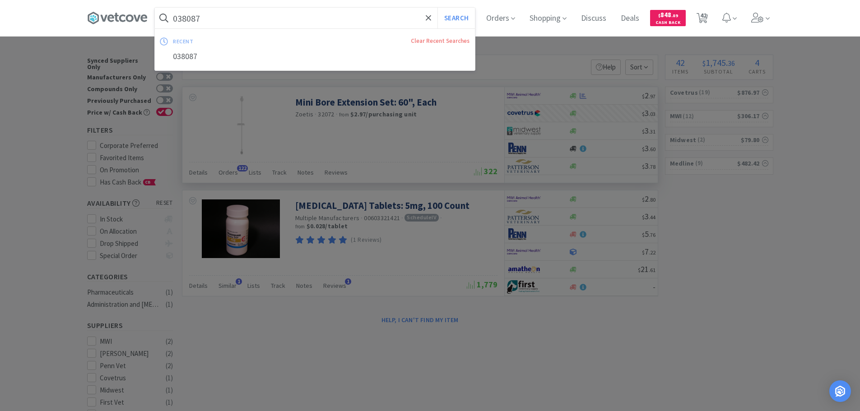
paste input "Covetrus - 022147 $2.17"
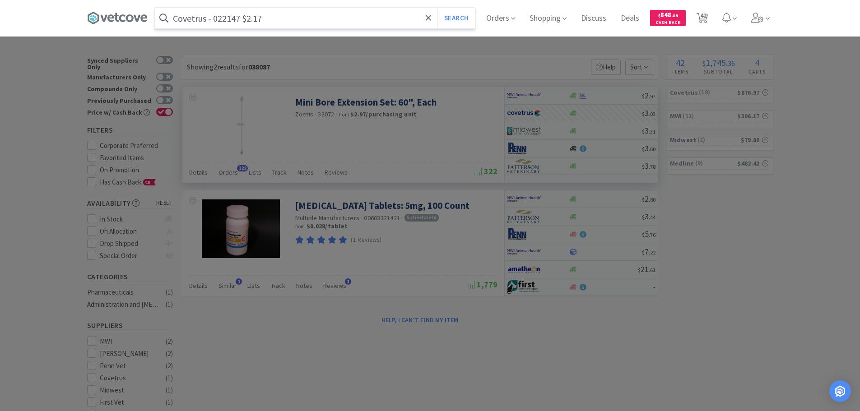
click at [235, 22] on input "Covetrus - 022147 $2.17" at bounding box center [315, 18] width 320 height 21
paste input "022147"
type input "022147"
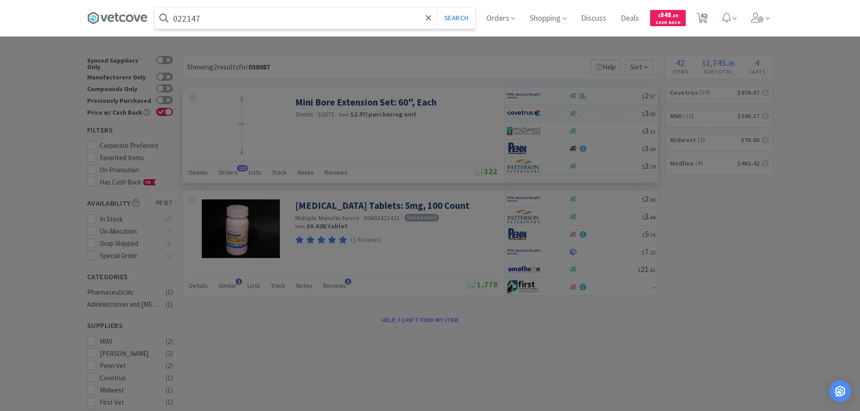
click at [437, 8] on button "Search" at bounding box center [455, 18] width 37 height 21
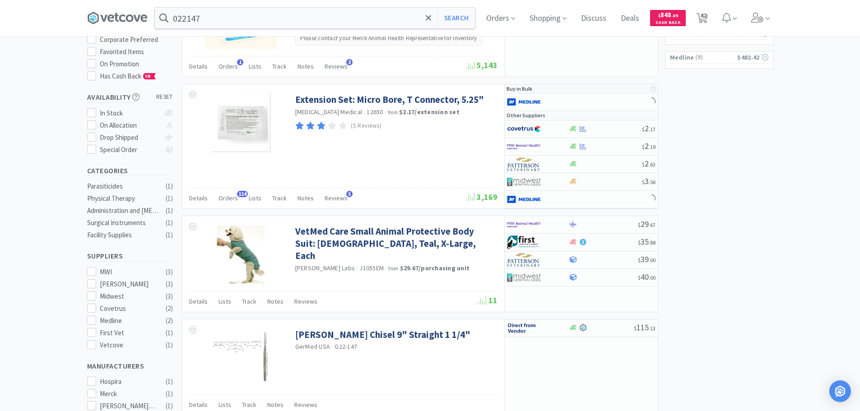
scroll to position [90, 0]
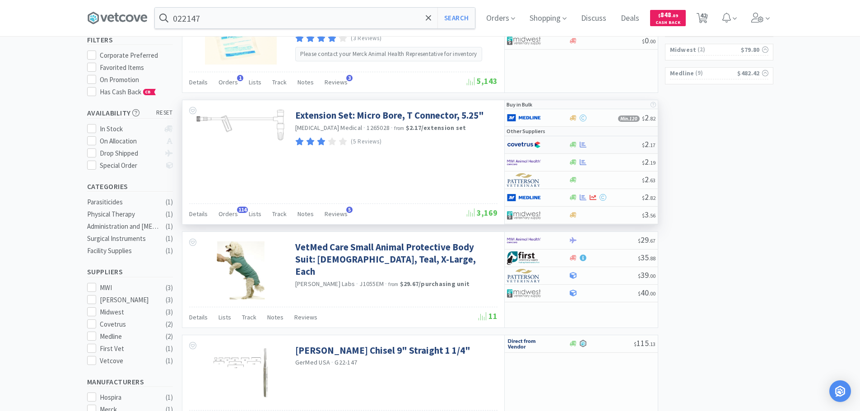
click at [608, 139] on div "$ 2 . 17" at bounding box center [581, 145] width 153 height 18
select select "1"
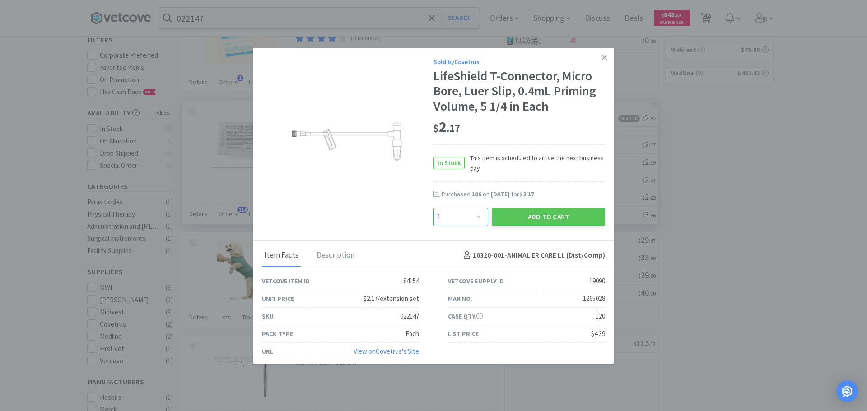
click at [464, 217] on select "Enter Quantity 1 2 3 4 5 6 7 8 9 10 11 12 13 14 15 16 17 18 19 20 Enter Quantity" at bounding box center [460, 217] width 55 height 18
type input "90"
click at [521, 215] on button "Add to Cart" at bounding box center [547, 217] width 113 height 18
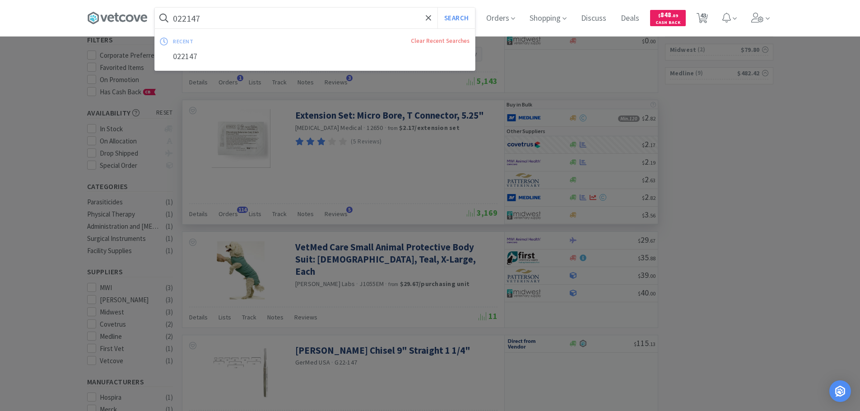
click at [267, 23] on input "022147" at bounding box center [315, 18] width 320 height 21
paste input "MWI - 670116 $3.58"
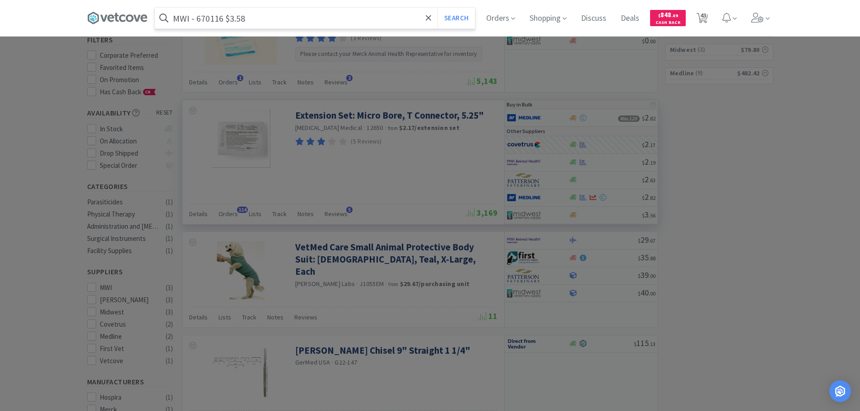
click at [219, 18] on input "MWI - 670116 $3.58" at bounding box center [315, 18] width 320 height 21
paste input "670116"
click at [437, 8] on button "Search" at bounding box center [455, 18] width 37 height 21
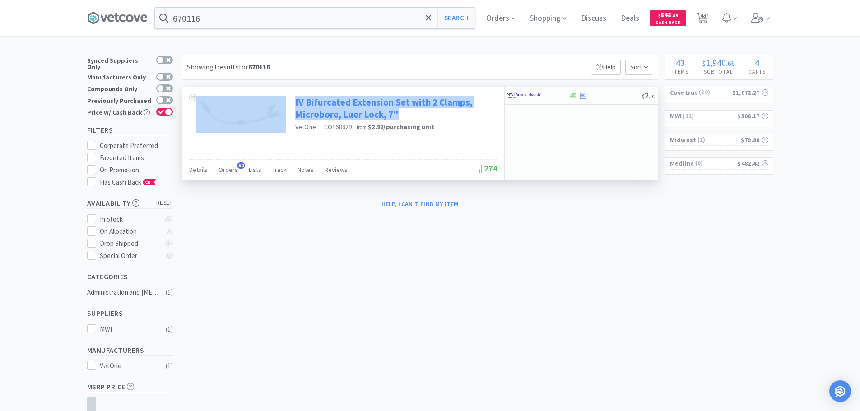
drag, startPoint x: 289, startPoint y: 90, endPoint x: 434, endPoint y: 110, distance: 145.8
click at [434, 110] on div "IV Bifurcated Extension Set with 2 Clamps, Microbore, Luer Lock, 7" VetOne · EC…" at bounding box center [343, 123] width 322 height 72
copy div "IV Bifurcated Extension Set with 2 Clamps, Microbore, Luer Lock, 7""
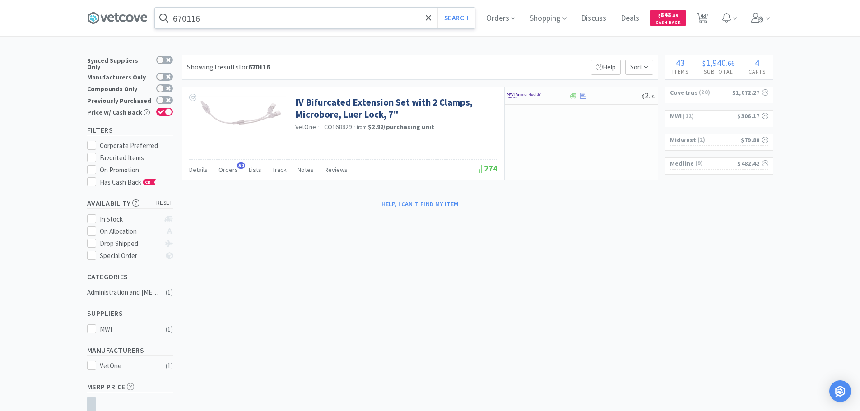
click at [281, 22] on input "670116" at bounding box center [315, 18] width 320 height 21
paste input "IV Bifurcated Extension Set with 2 Clamps, Microbore, Luer Lock, 7""
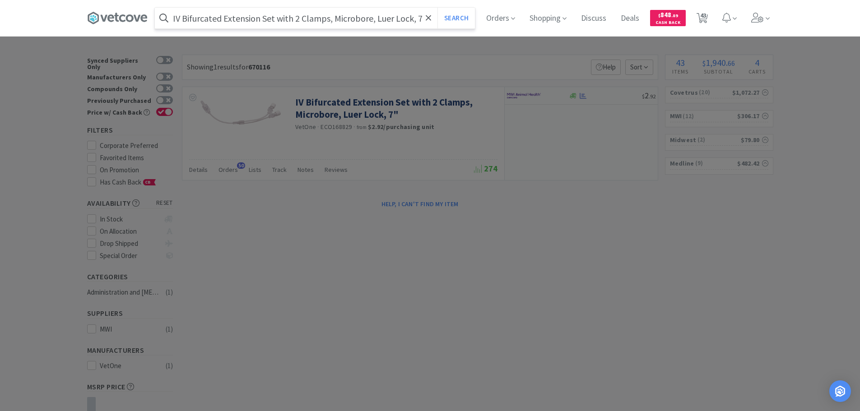
scroll to position [0, 3]
click at [437, 8] on button "Search" at bounding box center [455, 18] width 37 height 21
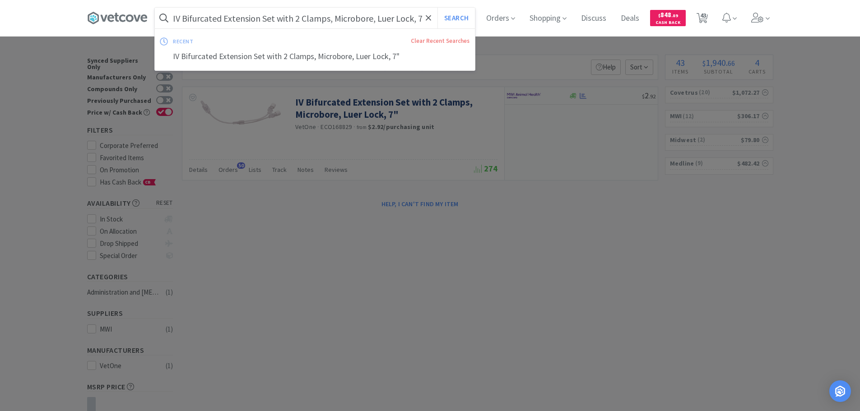
click at [278, 23] on input "IV Bifurcated Extension Set with 2 Clamps, Microbore, Luer Lock, 7"" at bounding box center [315, 18] width 320 height 21
drag, startPoint x: 266, startPoint y: 18, endPoint x: 379, endPoint y: 18, distance: 112.8
click at [379, 18] on input "IV Bifurcated Extension Set with 2 Clamps, Microbore, Luer Lock, 7"" at bounding box center [315, 18] width 320 height 21
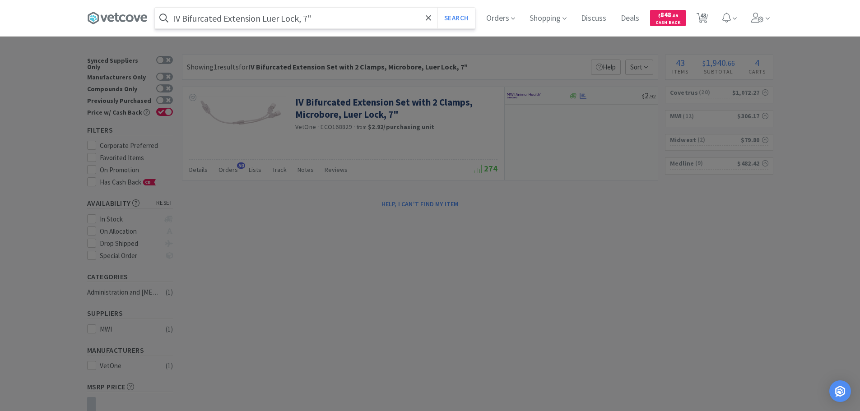
click at [437, 8] on button "Search" at bounding box center [455, 18] width 37 height 21
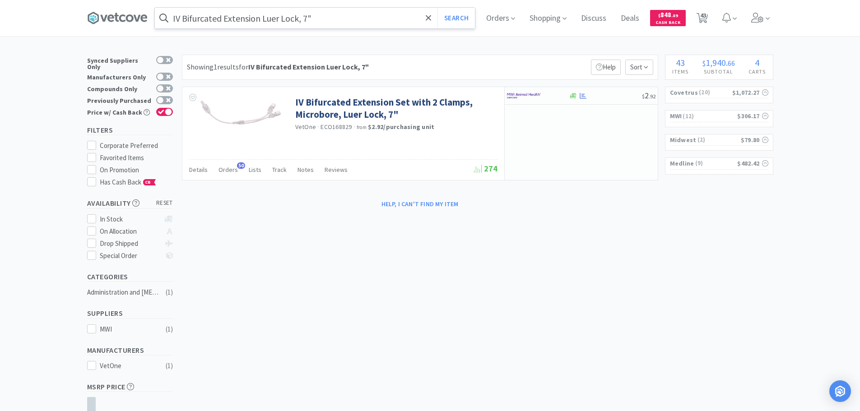
click at [374, 23] on input "IV Bifurcated Extension Luer Lock, 7"" at bounding box center [315, 18] width 320 height 21
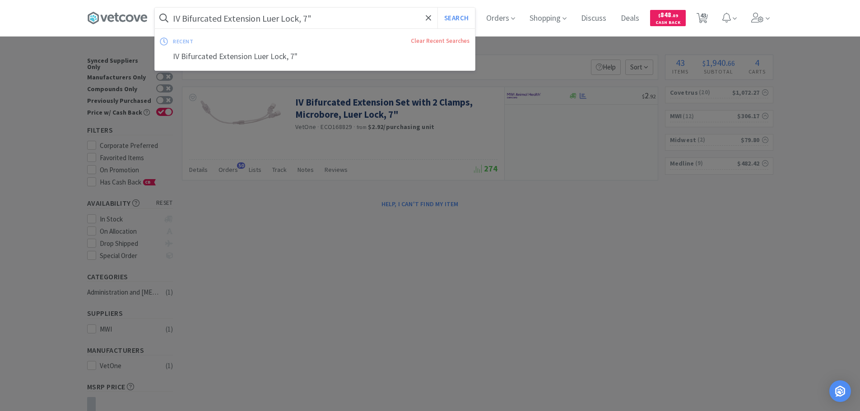
click at [273, 24] on input "IV Bifurcated Extension Luer Lock, 7"" at bounding box center [315, 18] width 320 height 21
click at [203, 19] on input "IV Bifurcated Extension Luer Lock, 7"" at bounding box center [315, 18] width 320 height 21
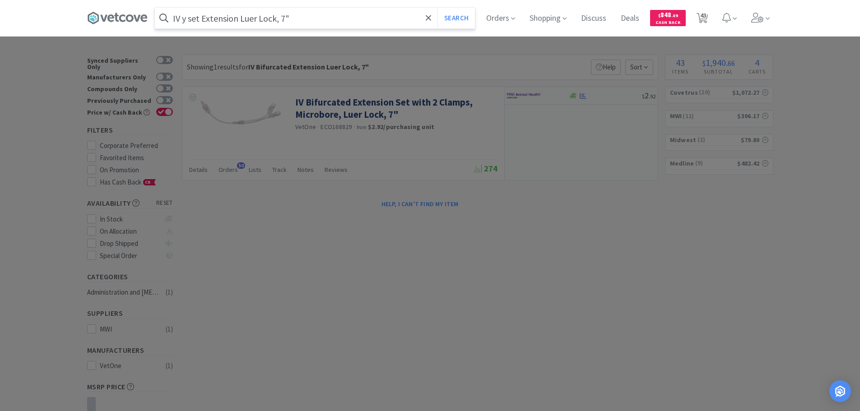
click at [437, 8] on button "Search" at bounding box center [455, 18] width 37 height 21
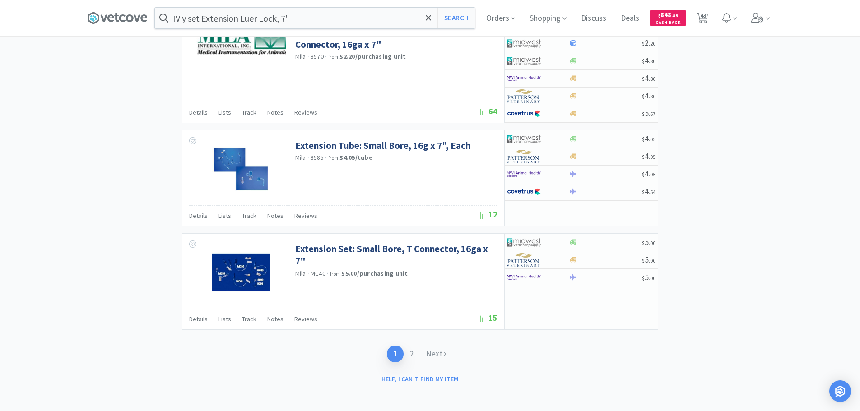
scroll to position [1305, 0]
click at [414, 347] on link "2" at bounding box center [411, 353] width 16 height 17
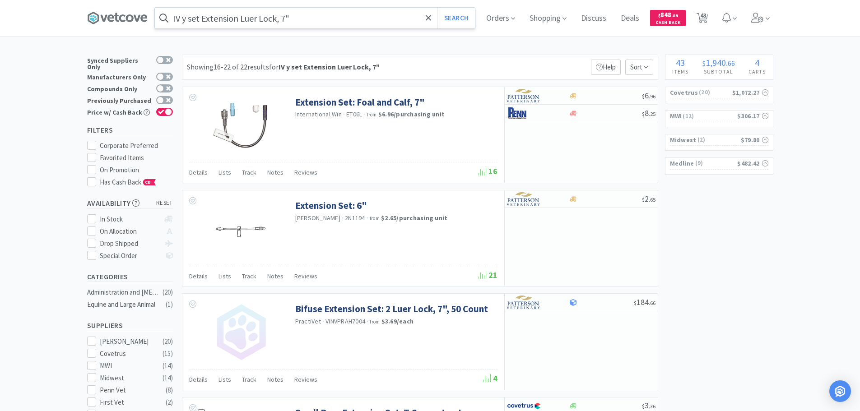
click at [233, 19] on input "IV y set Extension Luer Lock, 7"" at bounding box center [315, 18] width 320 height 21
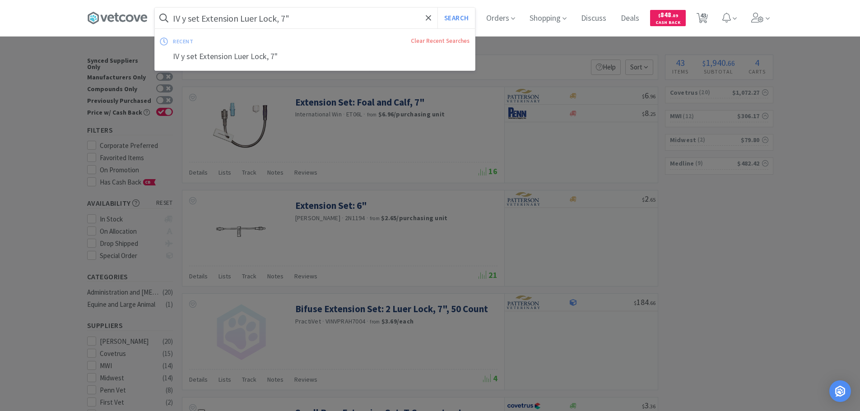
click at [233, 19] on input "IV y set Extension Luer Lock, 7"" at bounding box center [315, 18] width 320 height 21
click at [226, 20] on input "IV y set Extension Luer Lock, 7"" at bounding box center [315, 18] width 320 height 21
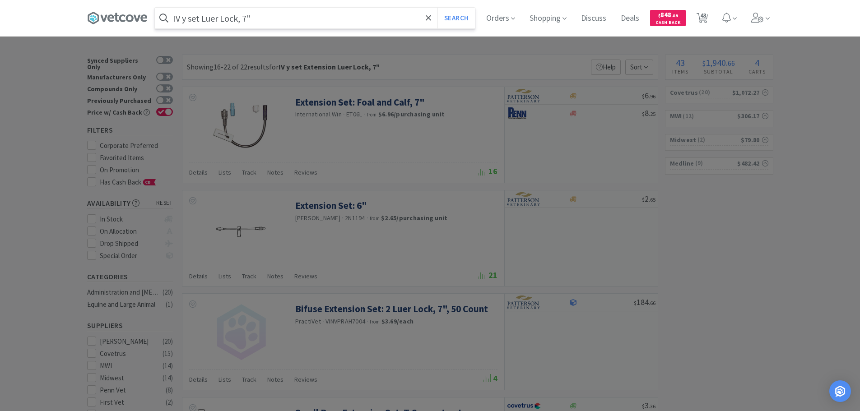
click at [437, 8] on button "Search" at bounding box center [455, 18] width 37 height 21
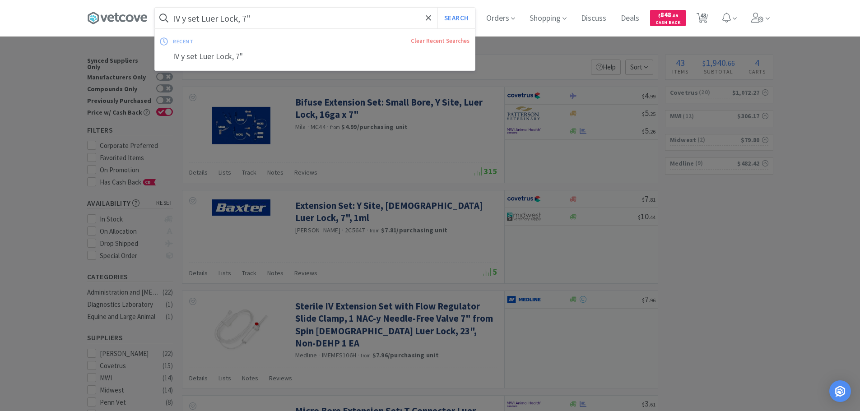
click at [313, 19] on input "IV y set Luer Lock, 7"" at bounding box center [315, 18] width 320 height 21
click at [313, 23] on input "IV y set Luer Lock, 7"" at bounding box center [315, 18] width 320 height 21
drag, startPoint x: 306, startPoint y: 23, endPoint x: 206, endPoint y: 22, distance: 100.2
click at [206, 22] on input "IV y set Luer Lock, 7"" at bounding box center [315, 18] width 320 height 21
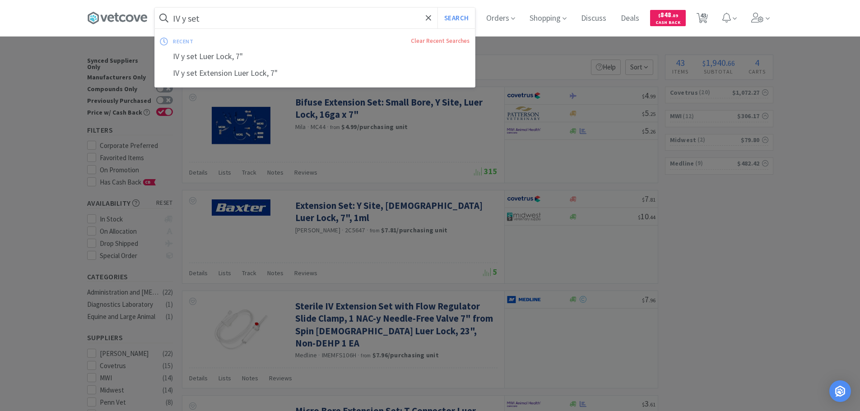
click at [437, 8] on button "Search" at bounding box center [455, 18] width 37 height 21
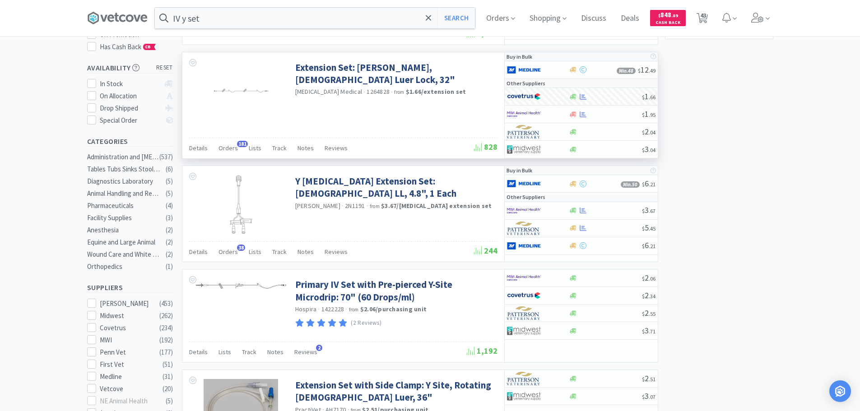
scroll to position [226, 0]
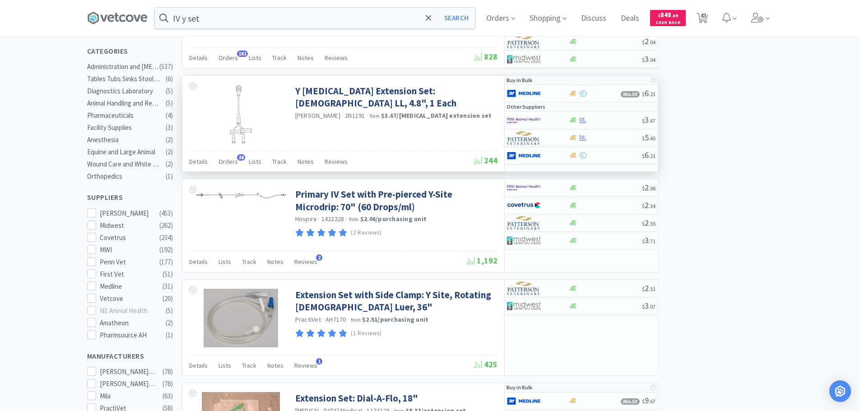
click at [411, 127] on div "Y Catheter Extension Set: Male LL, 4.8", 1 Each Baxter · 2N1191 · from $3.67 / …" at bounding box center [343, 113] width 322 height 75
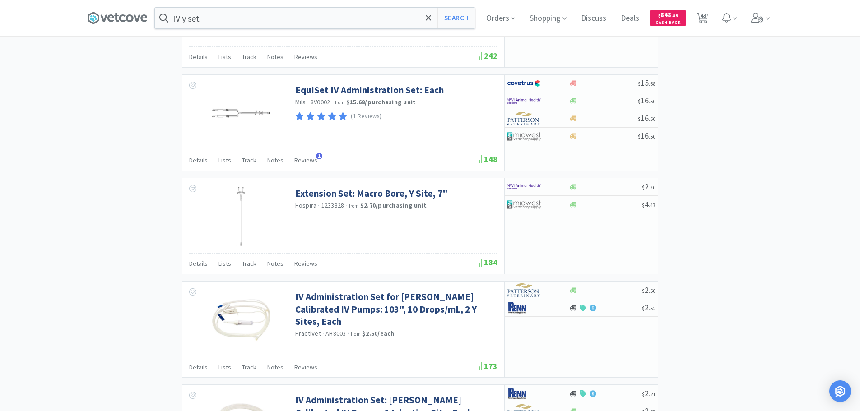
scroll to position [1128, 0]
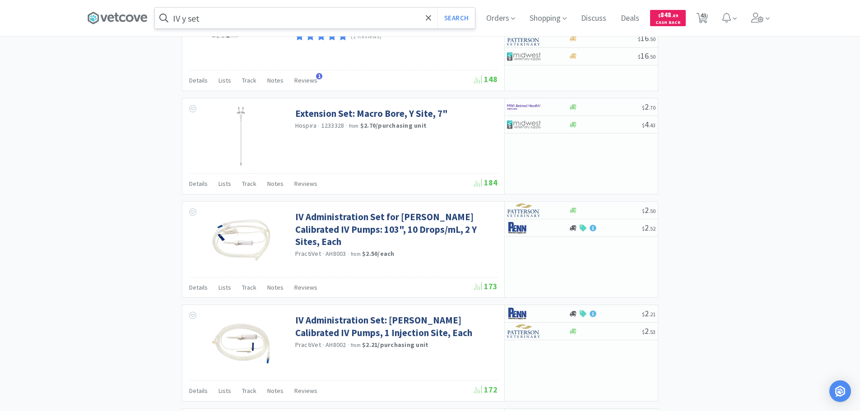
click at [269, 22] on input "IV y set" at bounding box center [315, 18] width 320 height 21
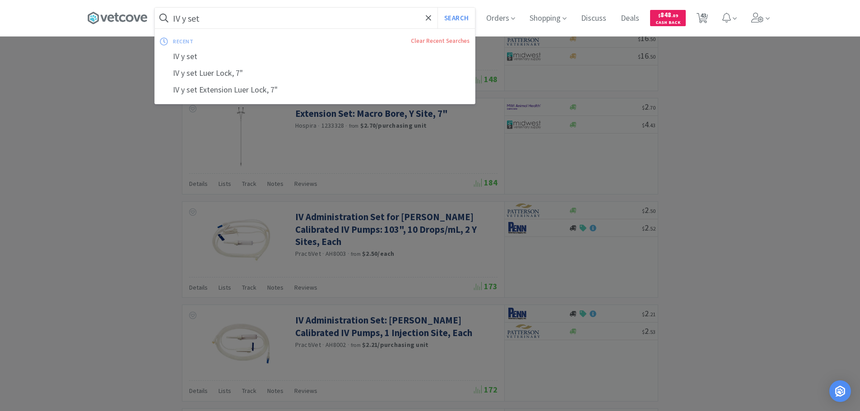
paste input "MWI - 670116 $3.58"
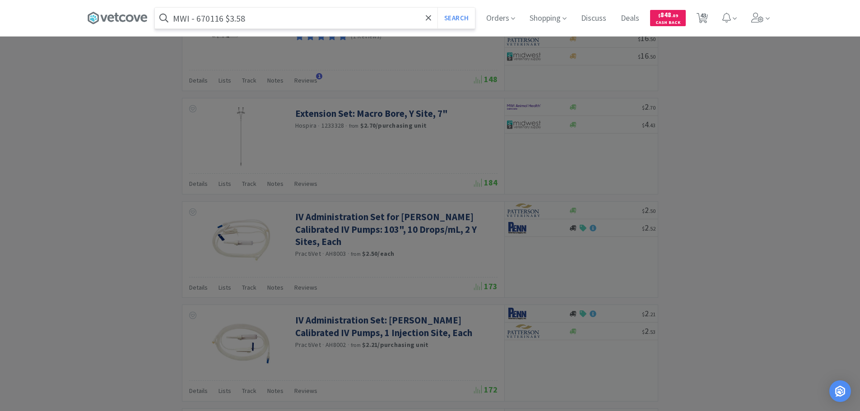
click at [212, 21] on input "MWI - 670116 $3.58" at bounding box center [315, 18] width 320 height 21
paste input "670116"
type input "670116"
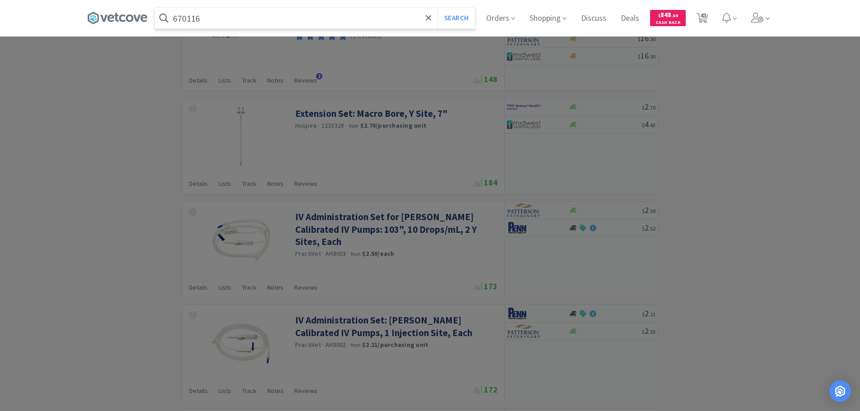
click at [437, 8] on button "Search" at bounding box center [455, 18] width 37 height 21
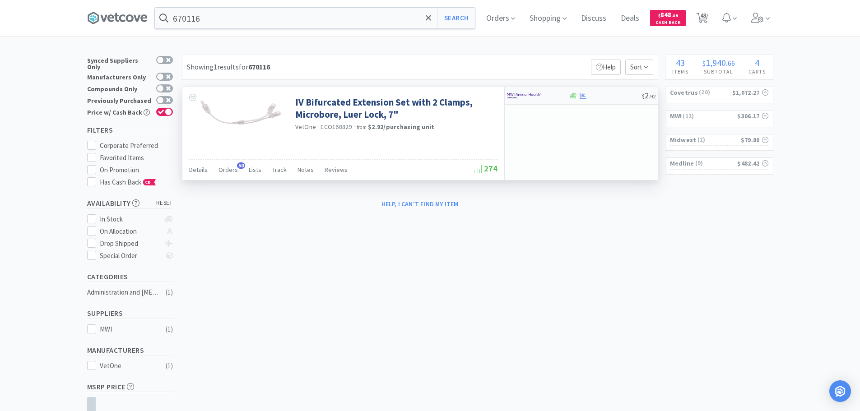
click at [600, 96] on div at bounding box center [605, 96] width 73 height 7
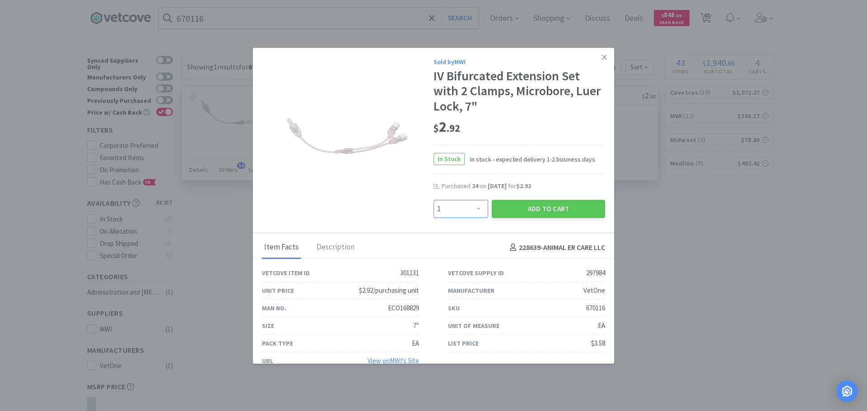
click at [466, 204] on select "Enter Quantity 1 2 3 4 5 6 7 8 9 10 11 12 13 14 15 16 17 18 19 20 Enter Quantity" at bounding box center [460, 209] width 55 height 18
select select "12"
click at [433, 200] on select "Enter Quantity 1 2 3 4 5 6 7 8 9 10 11 12 13 14 15 16 17 18 19 20 Enter Quantity" at bounding box center [460, 209] width 55 height 18
click at [491, 202] on button "Add to Cart" at bounding box center [547, 209] width 113 height 18
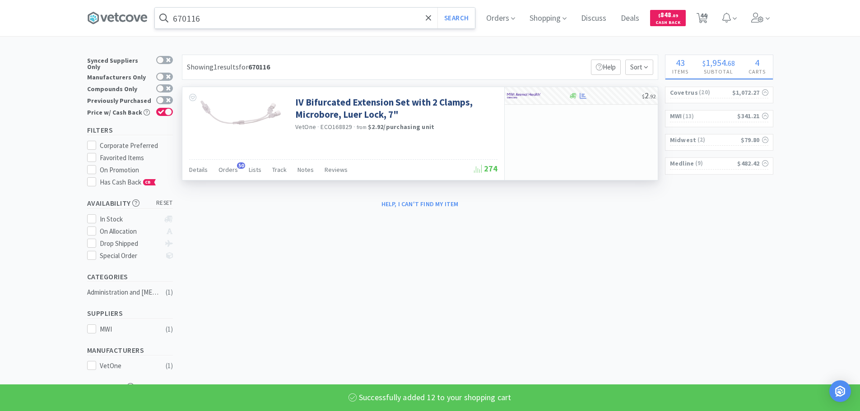
click at [272, 16] on input "670116" at bounding box center [315, 18] width 320 height 21
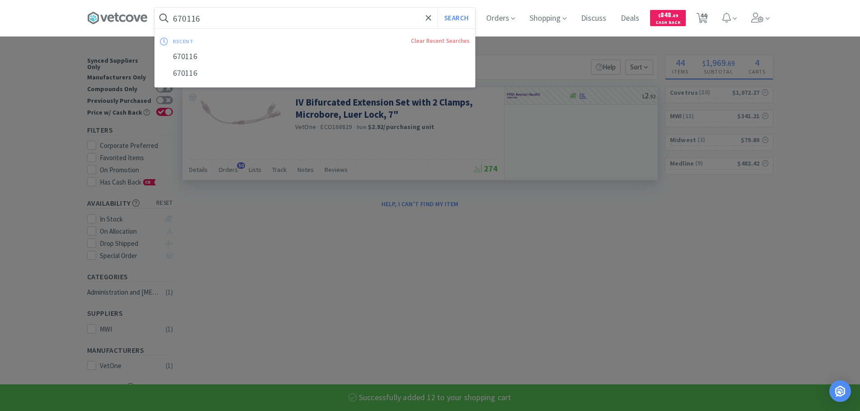
paste input "MWI - 007110 $1.23"
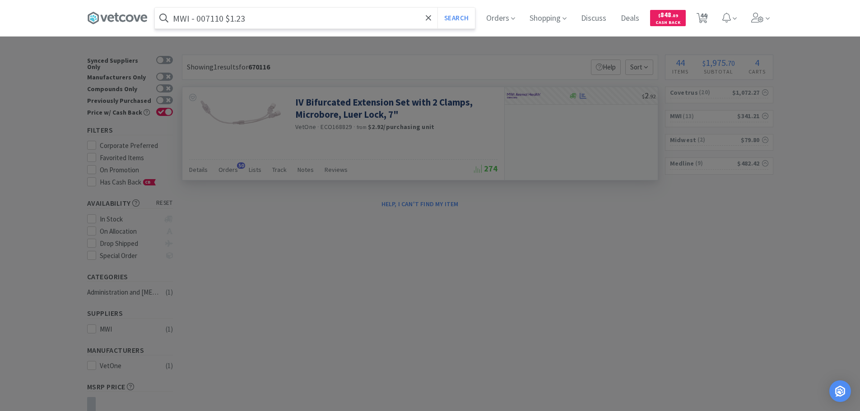
click at [206, 19] on input "MWI - 007110 $1.23" at bounding box center [315, 18] width 320 height 21
paste input "007110"
type input "007110"
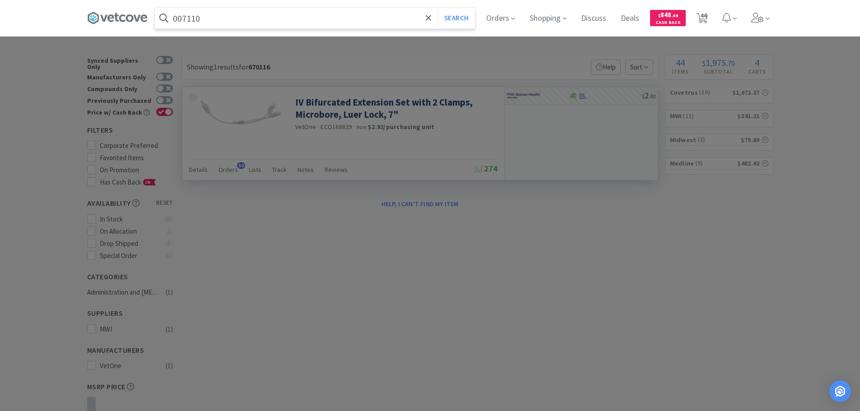
click at [437, 8] on button "Search" at bounding box center [455, 18] width 37 height 21
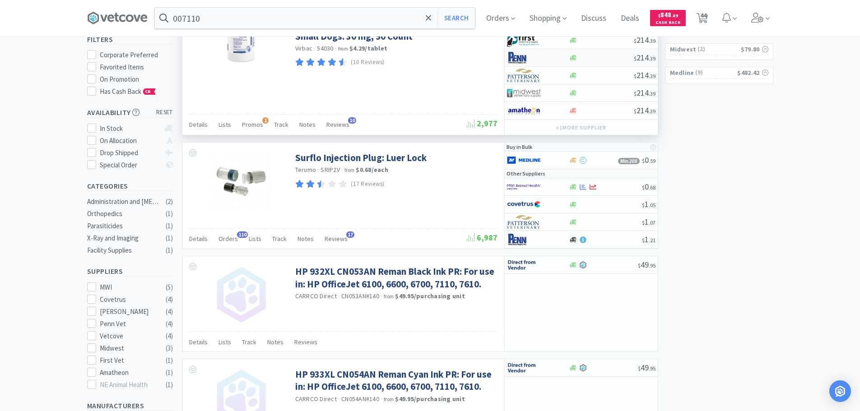
scroll to position [90, 0]
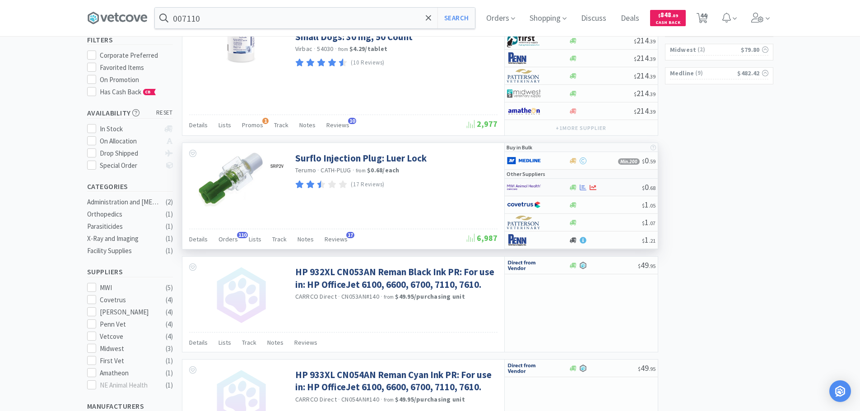
click at [610, 187] on div at bounding box center [605, 187] width 73 height 7
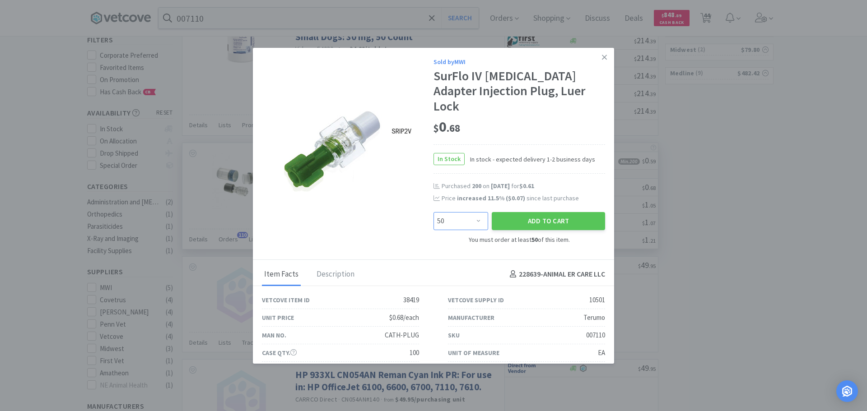
click at [468, 212] on select "Enter Quantity 50 100 150 200 250 300 350 400 450 500 550 600 650 700 750 800 8…" at bounding box center [460, 221] width 55 height 18
select select "250"
click at [433, 212] on select "Enter Quantity 50 100 150 200 250 300 350 400 450 500 550 600 650 700 750 800 8…" at bounding box center [460, 221] width 55 height 18
click at [510, 212] on button "Add to Cart" at bounding box center [547, 221] width 113 height 18
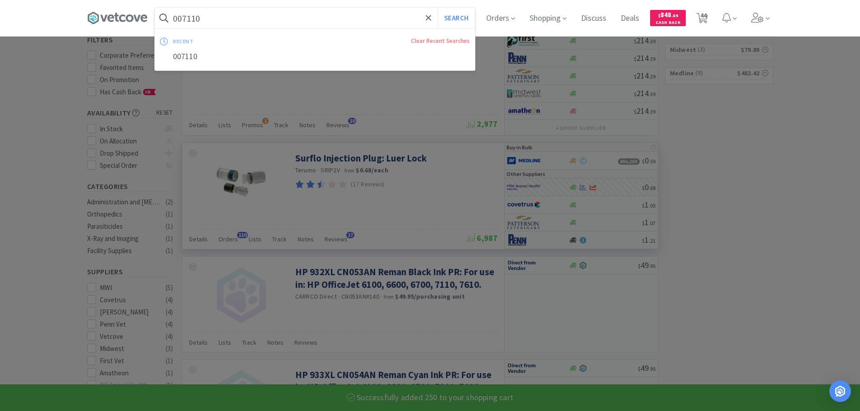
click at [271, 16] on input "007110" at bounding box center [315, 18] width 320 height 21
paste input "MWI - 041145 $1.75"
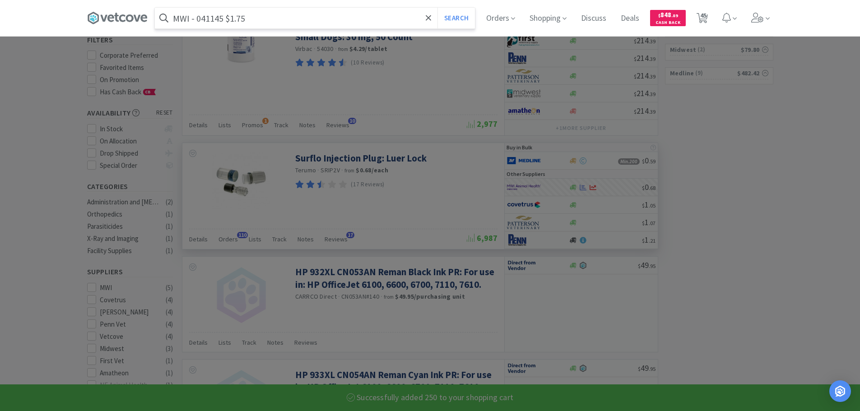
click at [214, 17] on input "MWI - 041145 $1.75" at bounding box center [315, 18] width 320 height 21
paste input "041145"
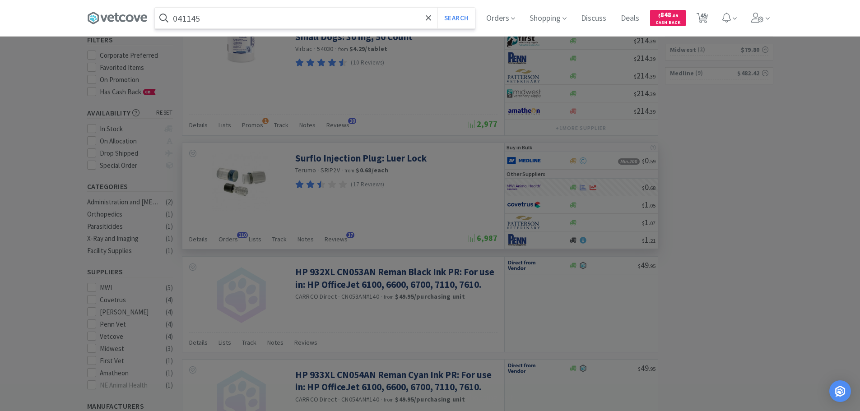
type input "041145"
click at [437, 8] on button "Search" at bounding box center [455, 18] width 37 height 21
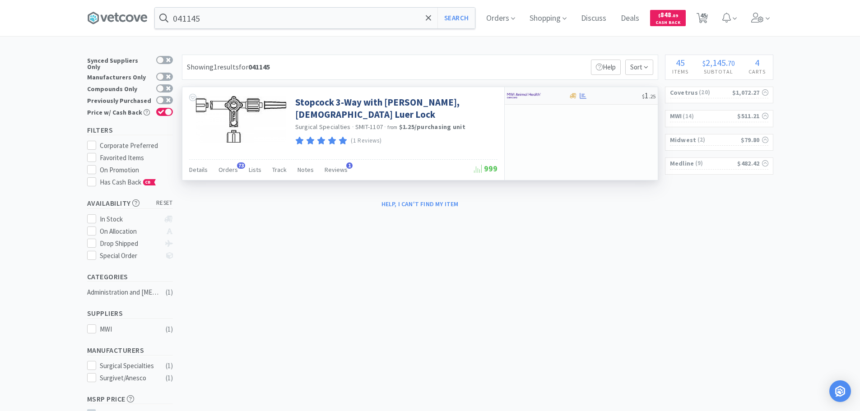
click at [622, 95] on div at bounding box center [605, 96] width 73 height 7
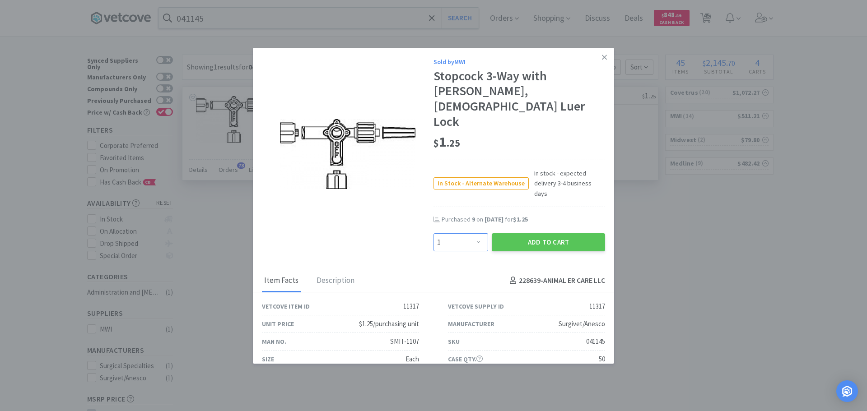
click at [466, 233] on select "Enter Quantity 1 2 3 4 5 6 7 8 9 10 11 12 13 14 15 16 17 18 19 20 Enter Quantity" at bounding box center [460, 242] width 55 height 18
select select "9"
click at [433, 233] on select "Enter Quantity 1 2 3 4 5 6 7 8 9 10 11 12 13 14 15 16 17 18 19 20 Enter Quantity" at bounding box center [460, 242] width 55 height 18
click at [510, 233] on button "Add to Cart" at bounding box center [547, 242] width 113 height 18
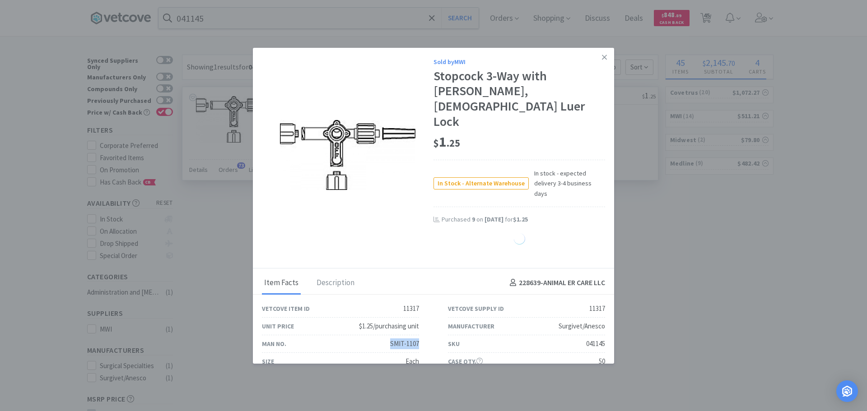
copy div "SMIT-1107"
drag, startPoint x: 415, startPoint y: 304, endPoint x: 383, endPoint y: 303, distance: 32.1
click at [385, 335] on div "Man No. SMIT-1107" at bounding box center [340, 344] width 157 height 18
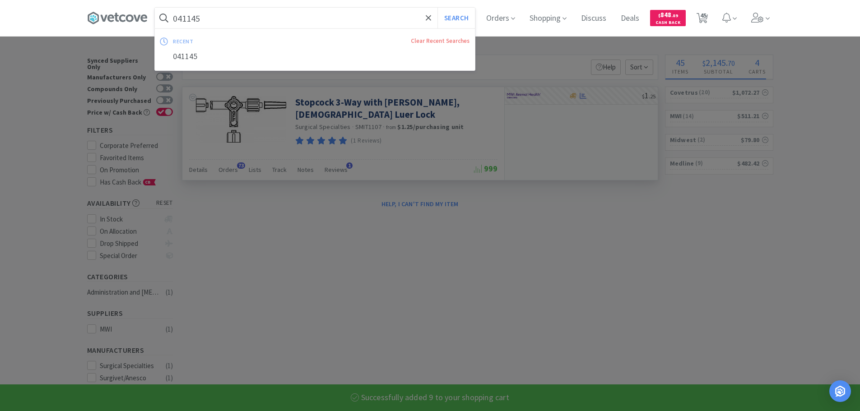
click at [286, 11] on input "041145" at bounding box center [315, 18] width 320 height 21
paste input "SMIT-1107"
click at [437, 8] on button "Search" at bounding box center [455, 18] width 37 height 21
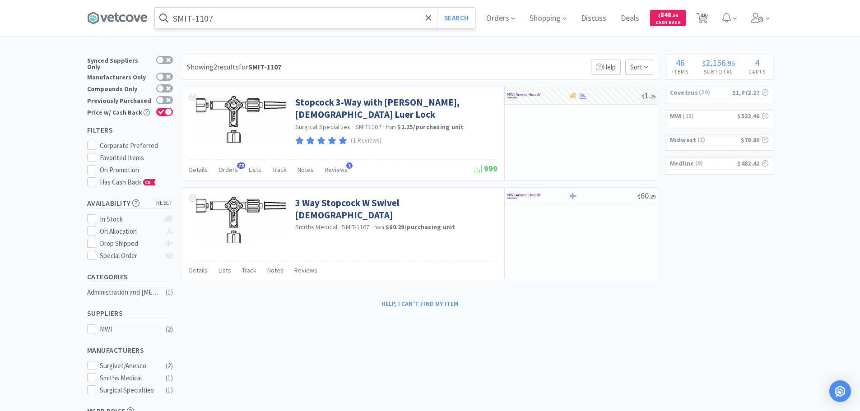
click at [260, 14] on input "SMIT-1107" at bounding box center [315, 18] width 320 height 21
paste input "Covetrus - 042514 $1.24"
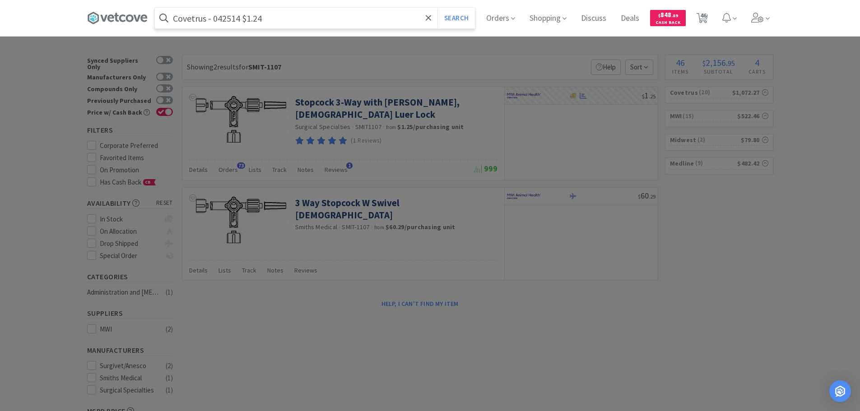
click at [217, 20] on input "Covetrus - 042514 $1.24" at bounding box center [315, 18] width 320 height 21
paste input "042514"
type input "042514"
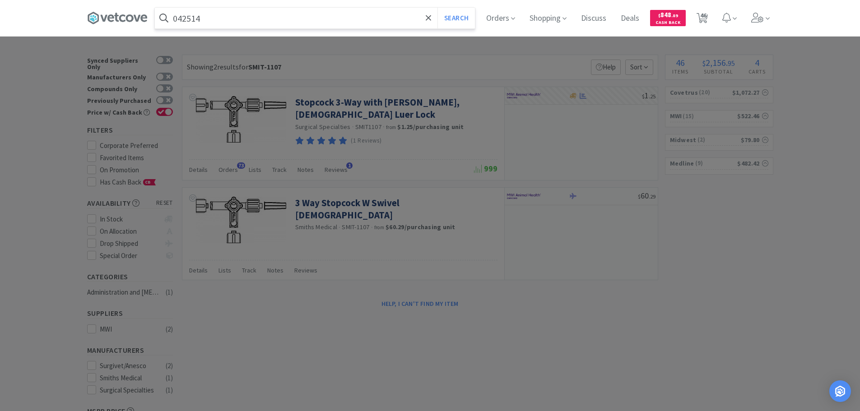
click at [437, 8] on button "Search" at bounding box center [455, 18] width 37 height 21
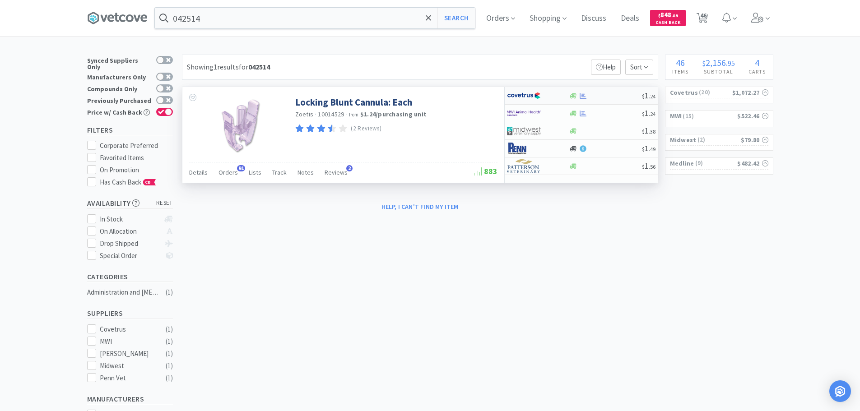
click at [600, 91] on div "$ 1 . 24" at bounding box center [581, 96] width 153 height 18
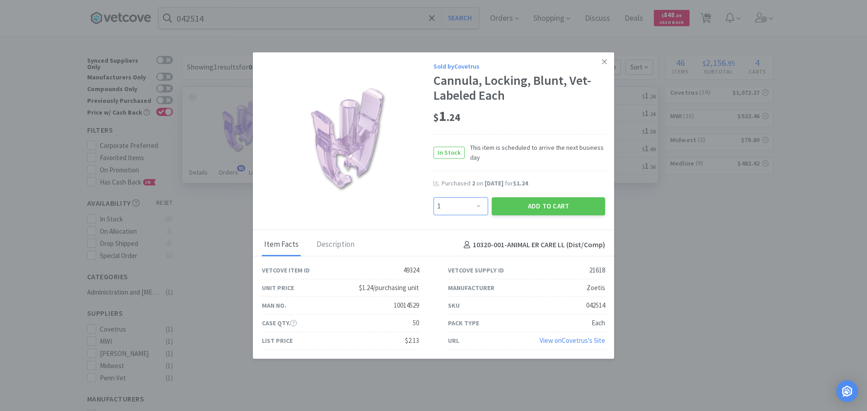
click at [474, 204] on select "Enter Quantity 1 2 3 4 5 6 7 8 9 10 11 12 13 14 15 16 17 18 19 20 Enter Quantity" at bounding box center [460, 206] width 55 height 18
select select "6"
click at [433, 197] on select "Enter Quantity 1 2 3 4 5 6 7 8 9 10 11 12 13 14 15 16 17 18 19 20 Enter Quantity" at bounding box center [460, 206] width 55 height 18
click at [506, 213] on button "Add to Cart" at bounding box center [547, 206] width 113 height 18
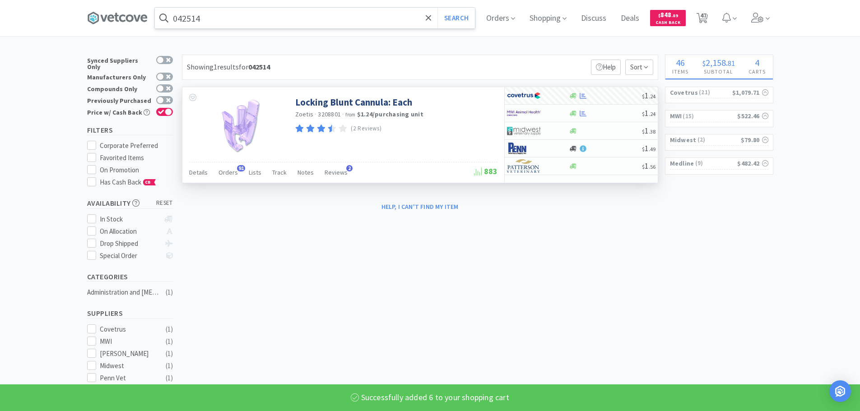
click at [270, 19] on input "042514" at bounding box center [315, 18] width 320 height 21
paste input "MWI - 030358 $6.9377"
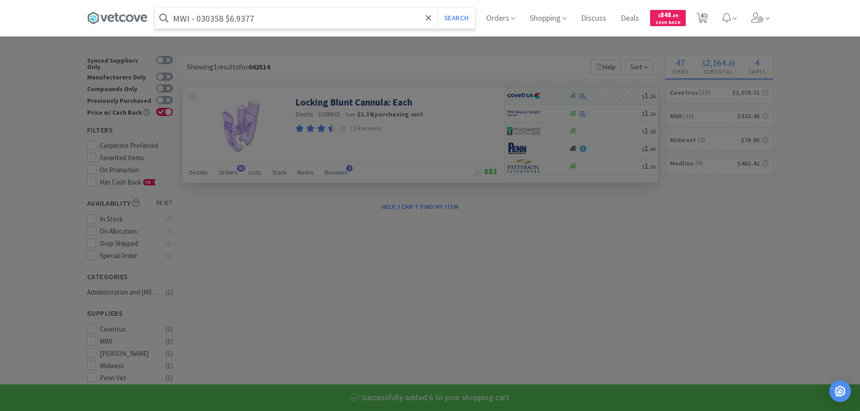
click at [213, 18] on input "MWI - 030358 $6.9377" at bounding box center [315, 18] width 320 height 21
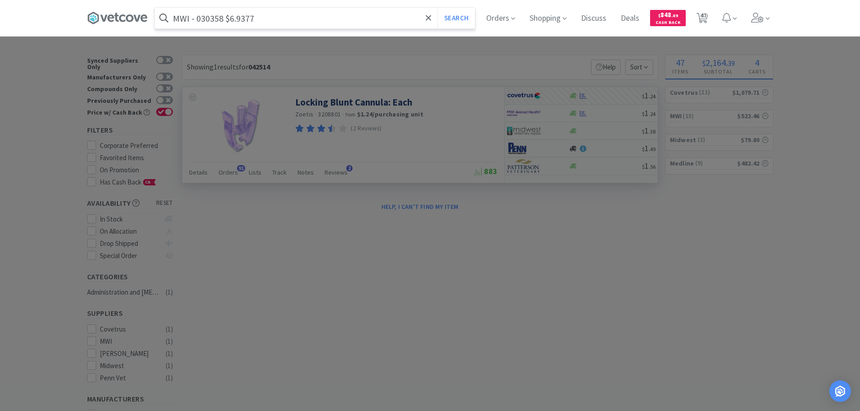
click at [213, 18] on input "MWI - 030358 $6.9377" at bounding box center [315, 18] width 320 height 21
paste input "030358"
click at [213, 18] on input "030358" at bounding box center [315, 18] width 320 height 21
click at [437, 8] on button "Search" at bounding box center [455, 18] width 37 height 21
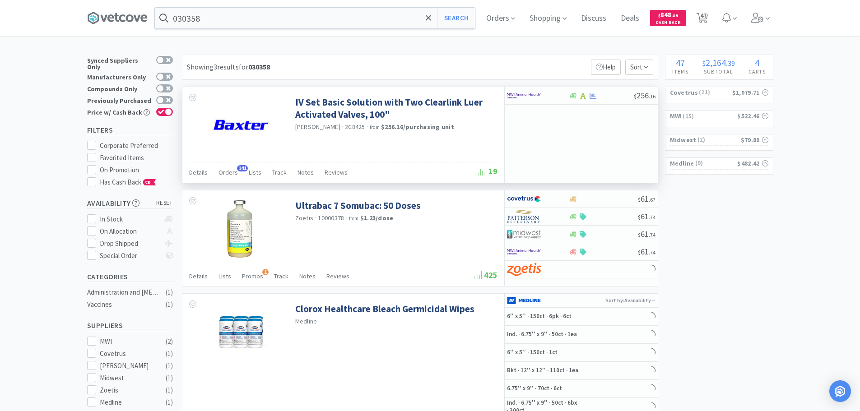
click at [345, 128] on span "2C8425" at bounding box center [355, 127] width 20 height 8
copy span "2C8425"
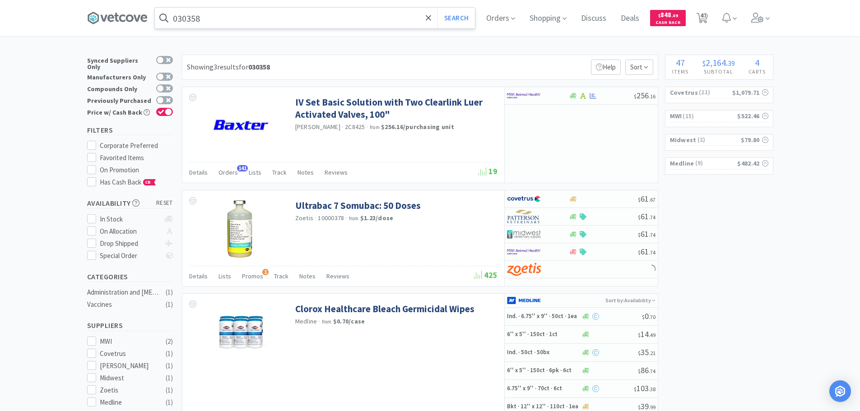
click at [286, 16] on input "030358" at bounding box center [315, 18] width 320 height 21
paste input "2C8425"
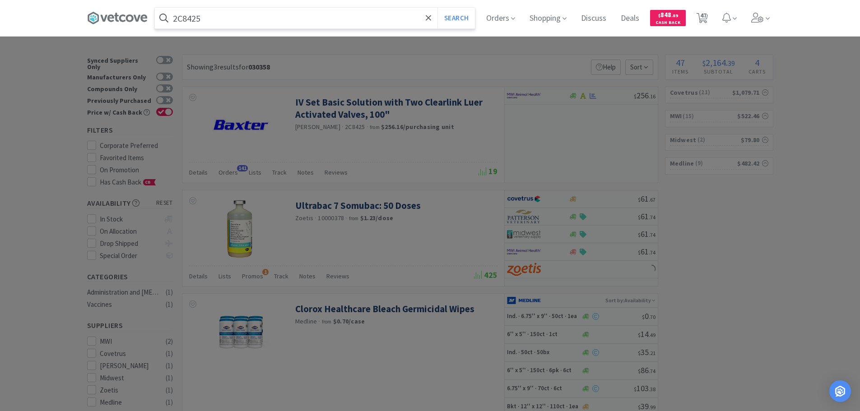
type input "2C8425"
click at [437, 8] on button "Search" at bounding box center [455, 18] width 37 height 21
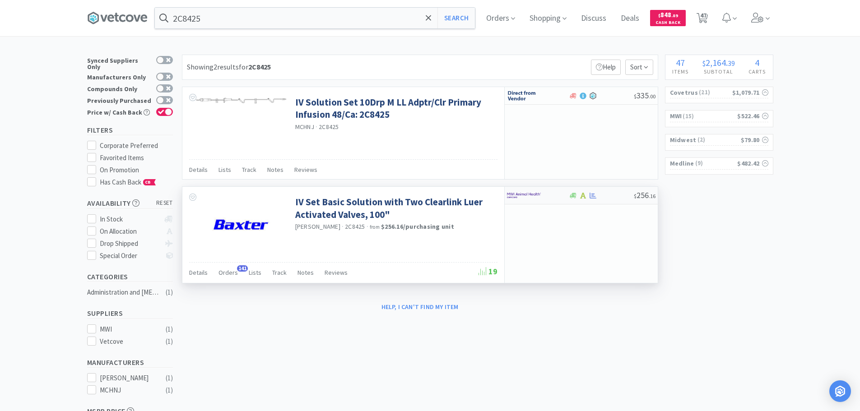
click at [617, 191] on div "$ 256 . 16" at bounding box center [581, 196] width 153 height 18
select select "1"
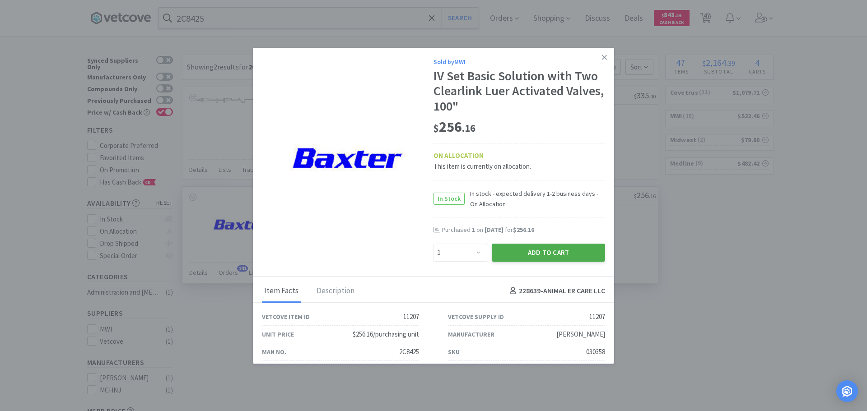
click at [539, 261] on button "Add to Cart" at bounding box center [547, 253] width 113 height 18
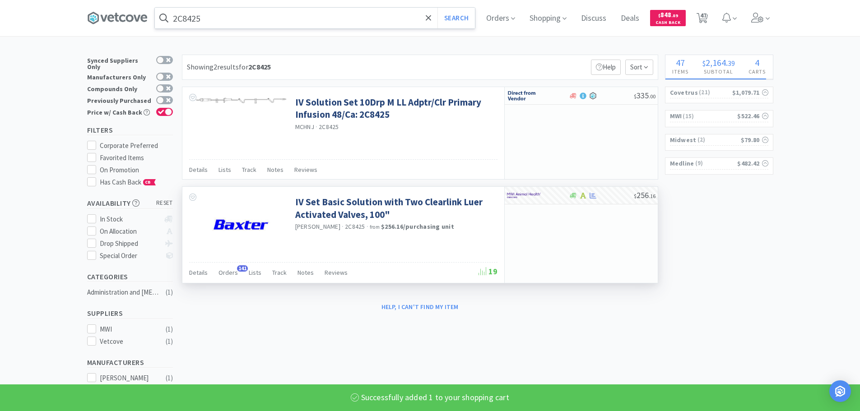
click at [276, 21] on input "2C8425" at bounding box center [315, 18] width 320 height 21
paste input "MWI - 100176 $5.2942"
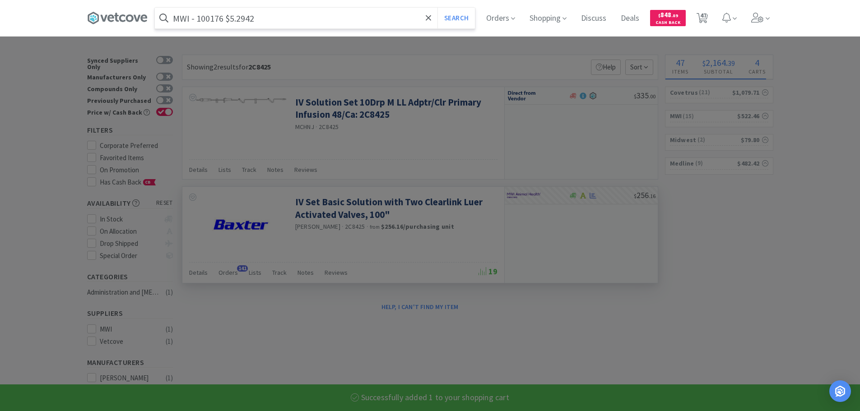
click at [219, 18] on input "MWI - 100176 $5.2942" at bounding box center [315, 18] width 320 height 21
paste input "100176"
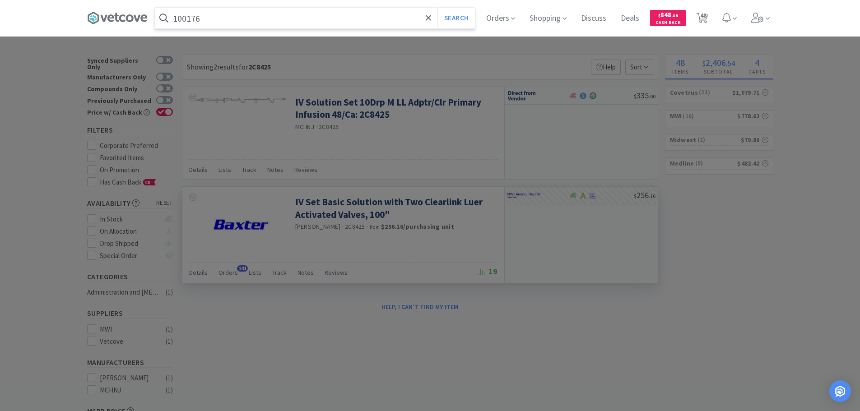
click at [437, 8] on button "Search" at bounding box center [455, 18] width 37 height 21
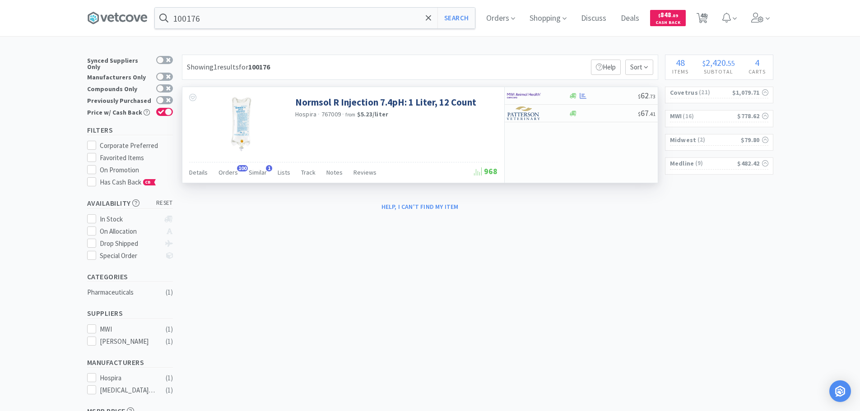
click at [332, 116] on span "767009" at bounding box center [331, 114] width 20 height 8
copy span "767009"
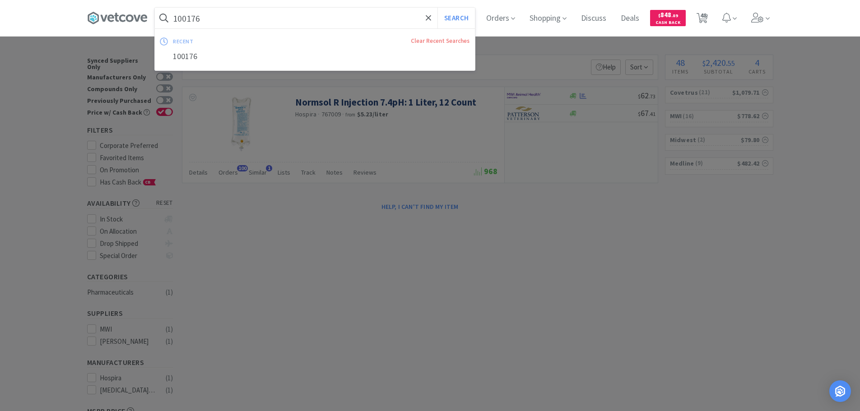
click at [318, 16] on input "100176" at bounding box center [315, 18] width 320 height 21
paste input "767009"
type input "767009"
click at [437, 8] on button "Search" at bounding box center [455, 18] width 37 height 21
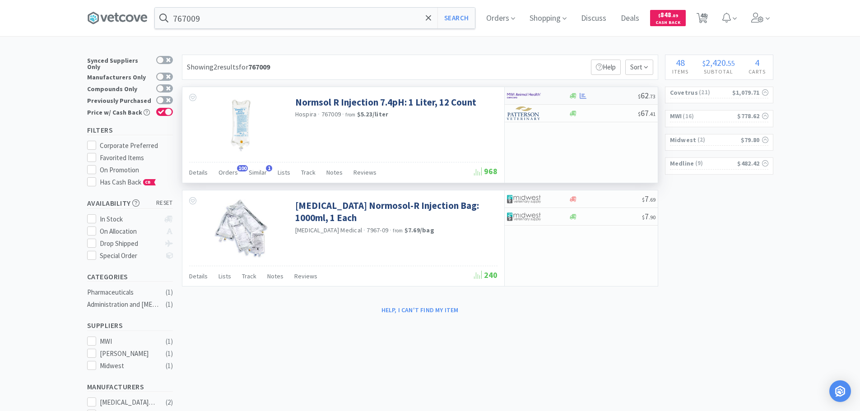
click at [616, 95] on div at bounding box center [603, 96] width 69 height 7
select select "1"
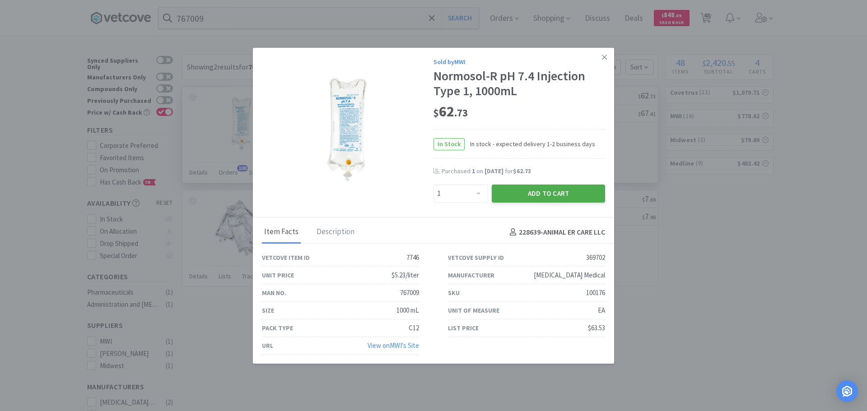
click at [548, 194] on button "Add to Cart" at bounding box center [547, 194] width 113 height 18
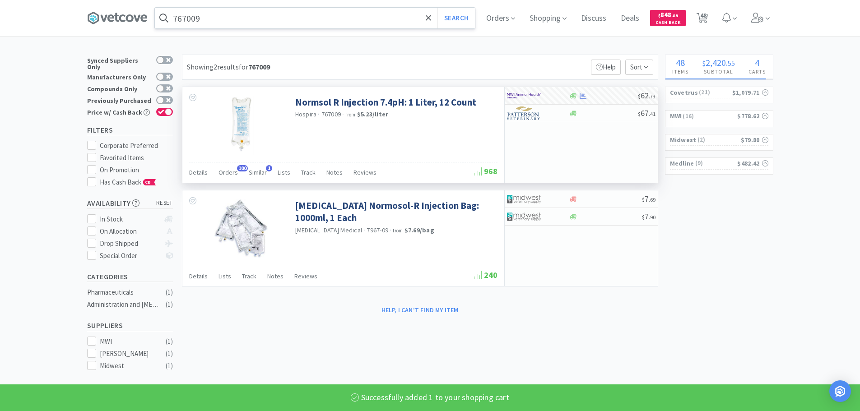
click at [270, 16] on input "767009" at bounding box center [315, 18] width 320 height 21
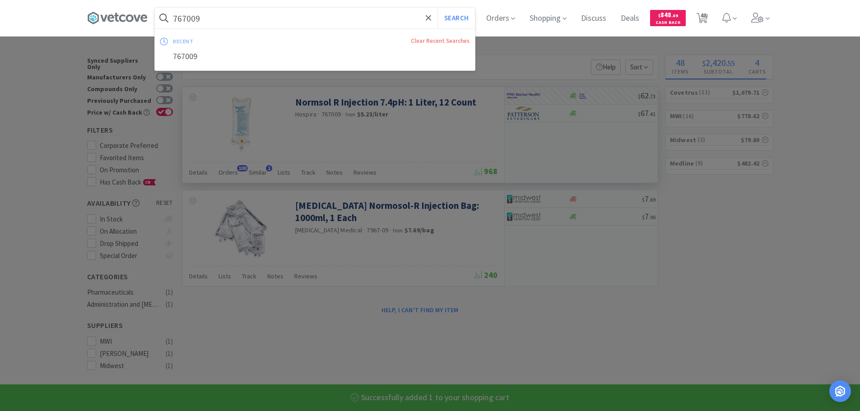
paste input "Covetrus - 009851 $4.9667"
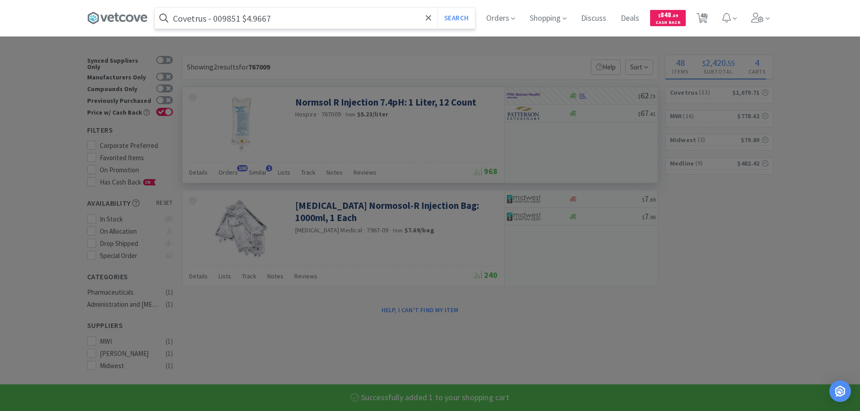
click at [236, 18] on input "Covetrus - 009851 $4.9667" at bounding box center [315, 18] width 320 height 21
paste input "009851"
type input "009851"
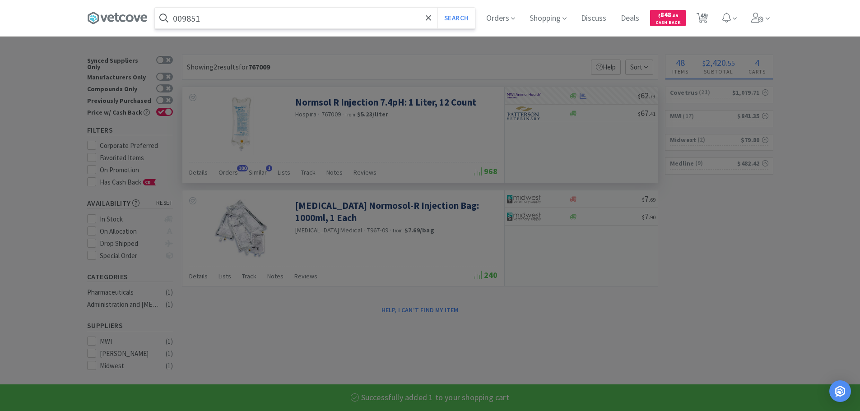
click at [437, 8] on button "Search" at bounding box center [455, 18] width 37 height 21
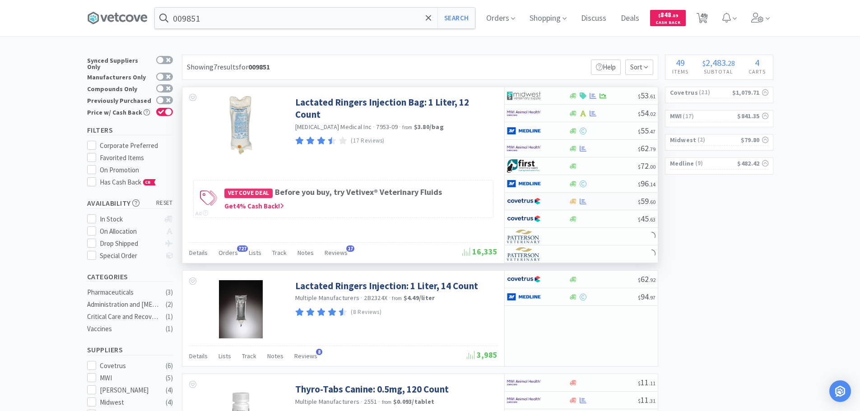
click at [616, 198] on div at bounding box center [603, 201] width 69 height 7
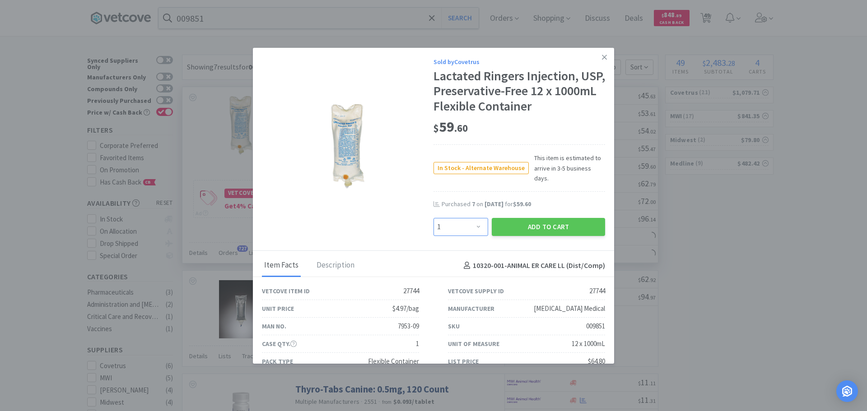
click at [447, 218] on select "Enter Quantity 1 2 3 4 5 6 7 8 9 10 11 12 13 14 15 16 17 18 19 20 Enter Quantity" at bounding box center [460, 227] width 55 height 18
select select "7"
click at [433, 218] on select "Enter Quantity 1 2 3 4 5 6 7 8 9 10 11 12 13 14 15 16 17 18 19 20 Enter Quantity" at bounding box center [460, 227] width 55 height 18
click at [519, 218] on button "Add to Cart" at bounding box center [547, 227] width 113 height 18
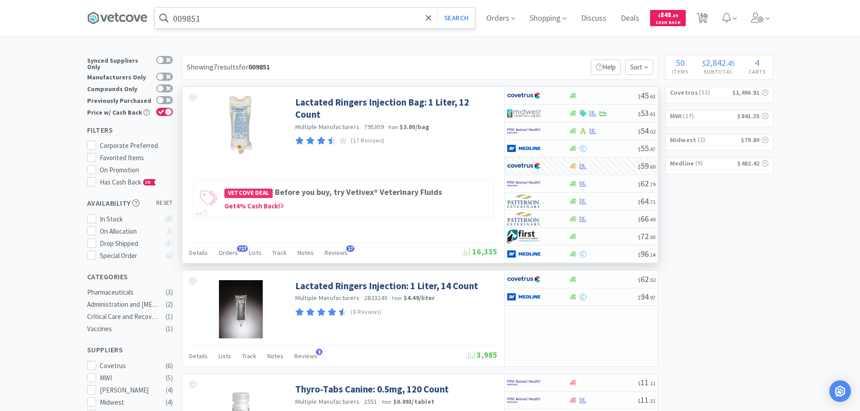
click at [266, 11] on input "009851" at bounding box center [315, 18] width 320 height 21
paste input "MWI - 039894 $7.85"
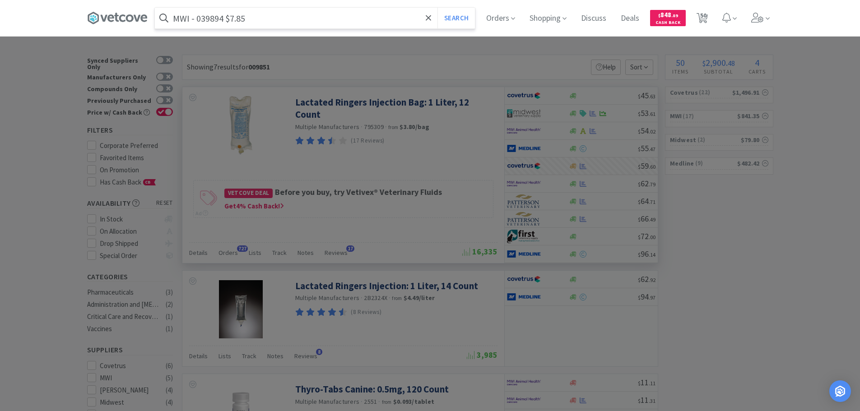
click at [221, 16] on input "MWI - 039894 $7.85" at bounding box center [315, 18] width 320 height 21
paste input "039894"
type input "039894"
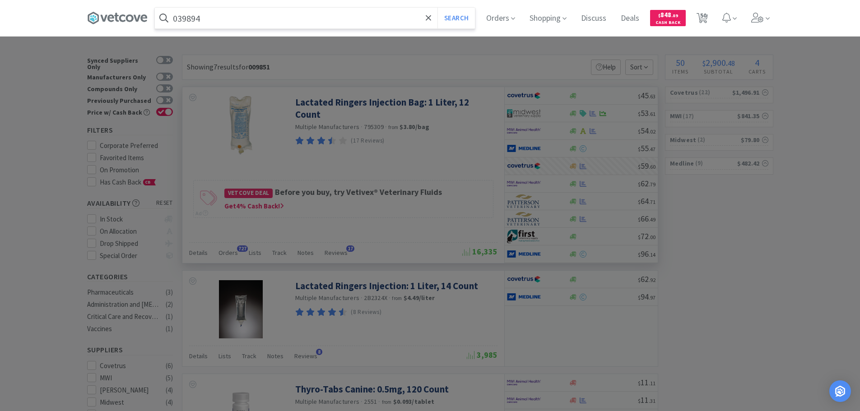
click at [437, 8] on button "Search" at bounding box center [455, 18] width 37 height 21
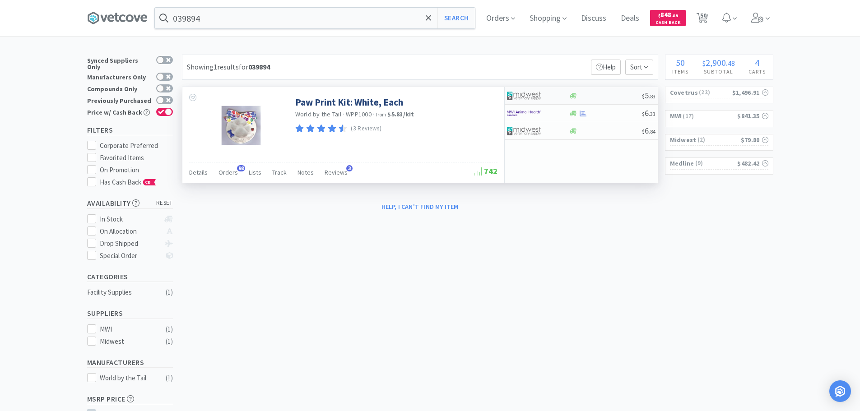
click at [612, 96] on div at bounding box center [605, 96] width 73 height 7
select select "1"
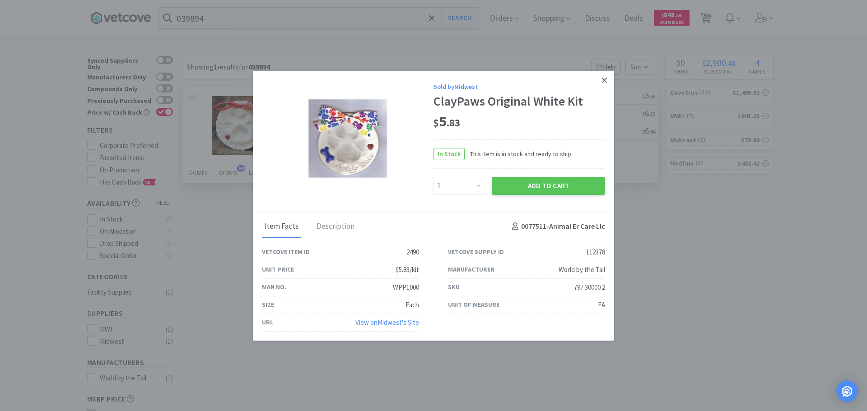
click at [603, 88] on link at bounding box center [604, 79] width 16 height 19
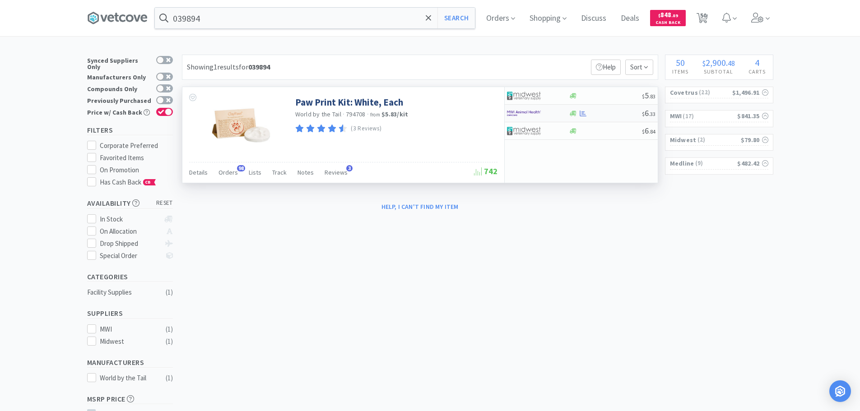
click at [607, 112] on div at bounding box center [605, 113] width 73 height 7
select select "1"
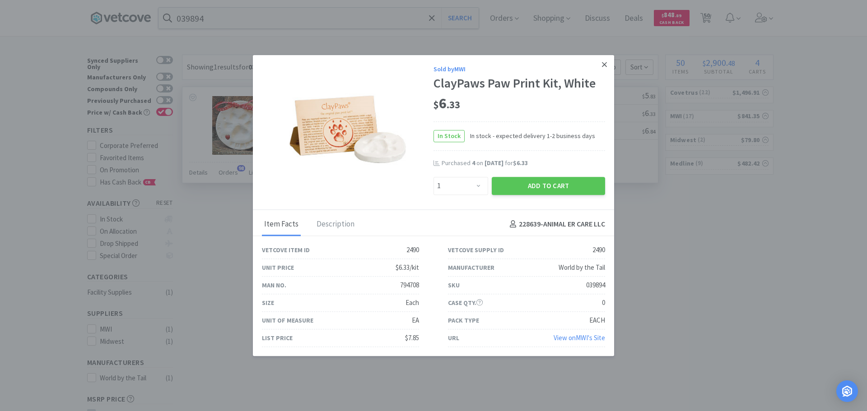
click at [601, 70] on link at bounding box center [604, 64] width 16 height 19
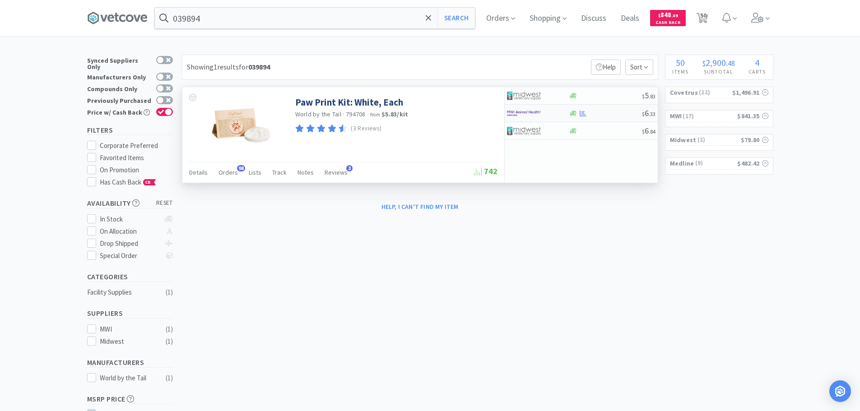
click at [614, 113] on div at bounding box center [605, 113] width 73 height 7
select select "1"
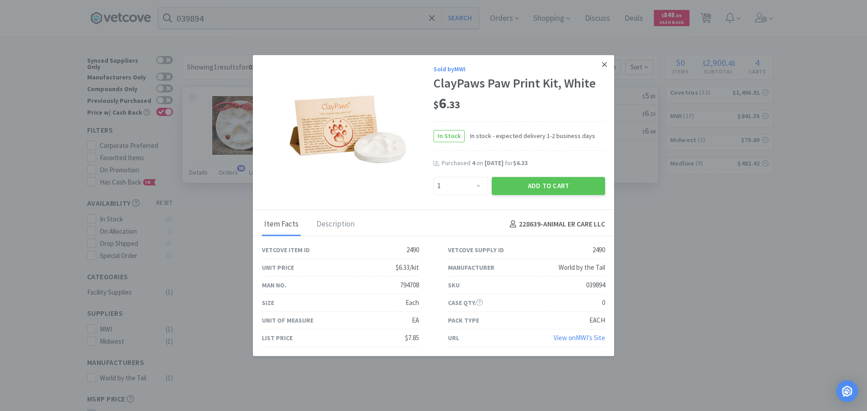
click at [606, 65] on icon at bounding box center [604, 64] width 5 height 8
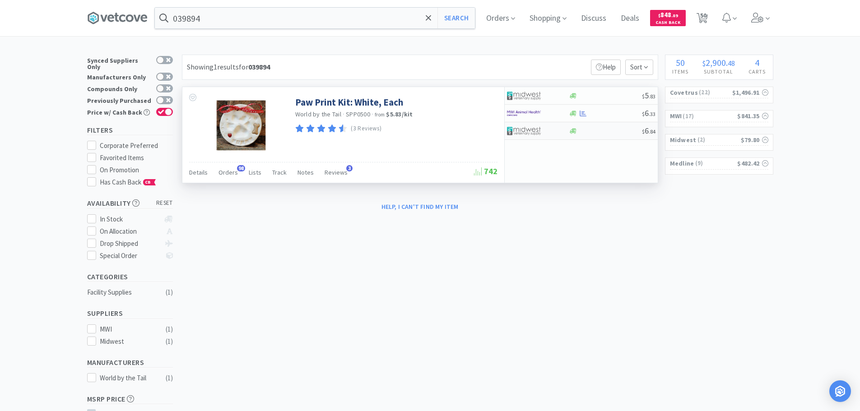
click at [601, 131] on div at bounding box center [605, 131] width 73 height 7
select select "1"
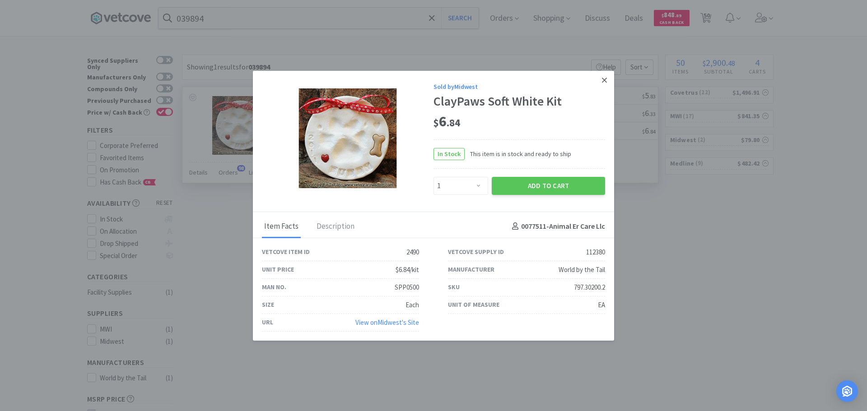
click at [605, 84] on link at bounding box center [604, 79] width 16 height 19
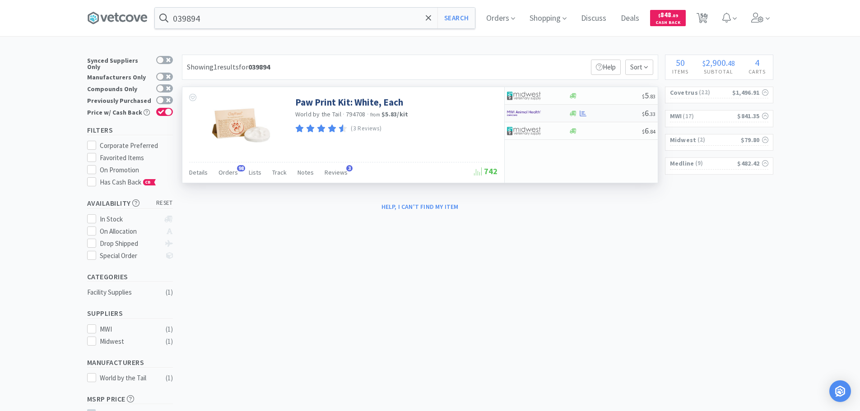
click at [613, 111] on div at bounding box center [605, 113] width 73 height 7
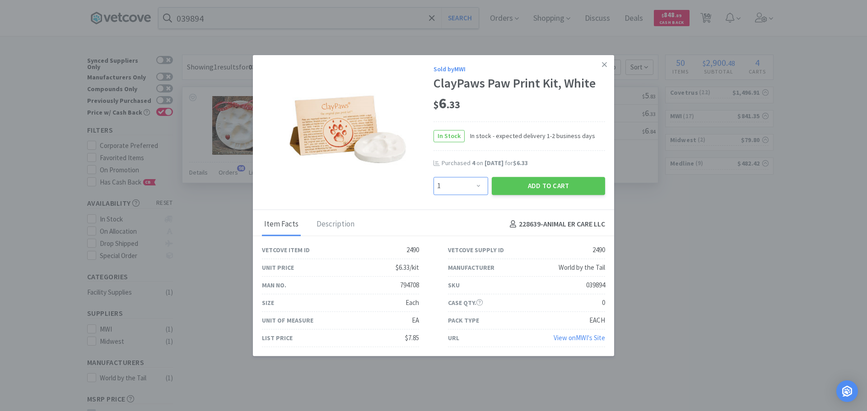
click at [474, 185] on select "Enter Quantity 1 2 3 4 5 6 7 8 9 10 11 12 13 14 15 16 17 18 19 20 Enter Quantity" at bounding box center [460, 186] width 55 height 18
select select "3"
click at [433, 177] on select "Enter Quantity 1 2 3 4 5 6 7 8 9 10 11 12 13 14 15 16 17 18 19 20 Enter Quantity" at bounding box center [460, 186] width 55 height 18
click at [513, 176] on div "Add to Cart" at bounding box center [548, 186] width 117 height 22
click at [513, 185] on button "Add to Cart" at bounding box center [547, 186] width 113 height 18
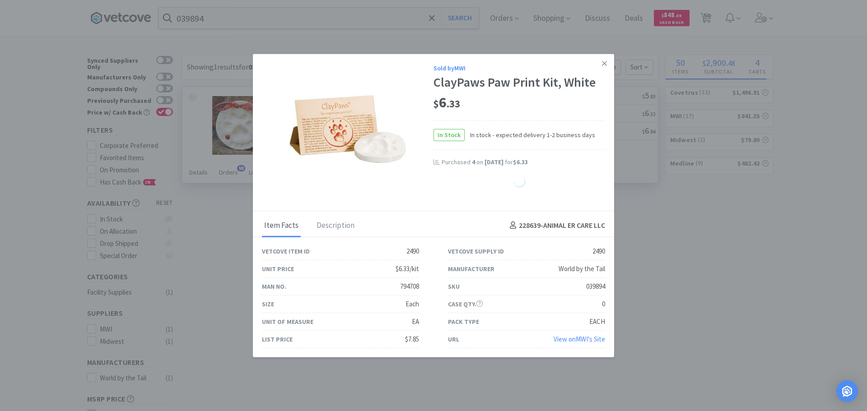
click at [410, 286] on div "794708" at bounding box center [409, 286] width 19 height 11
copy div "794708"
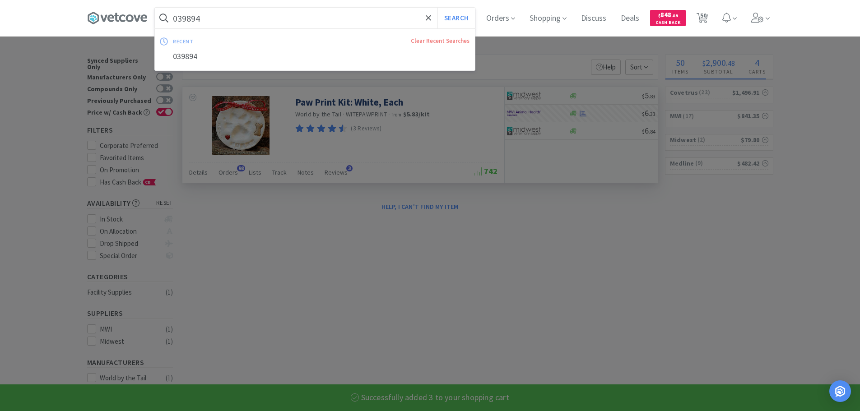
click at [300, 20] on input "039894" at bounding box center [315, 18] width 320 height 21
paste input "794708"
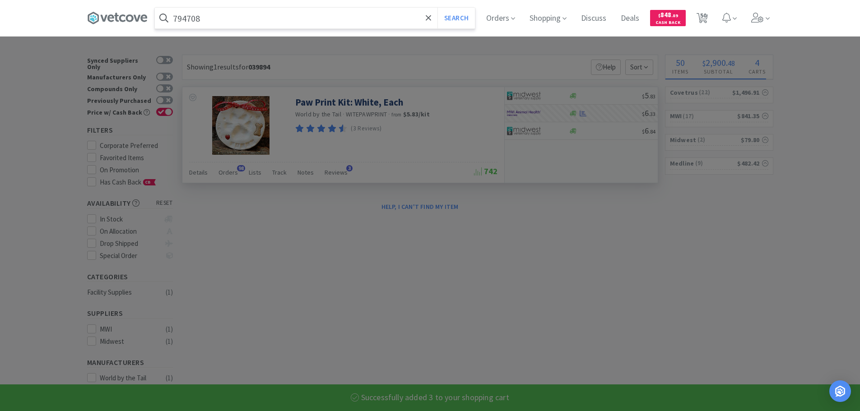
click at [437, 8] on button "Search" at bounding box center [455, 18] width 37 height 21
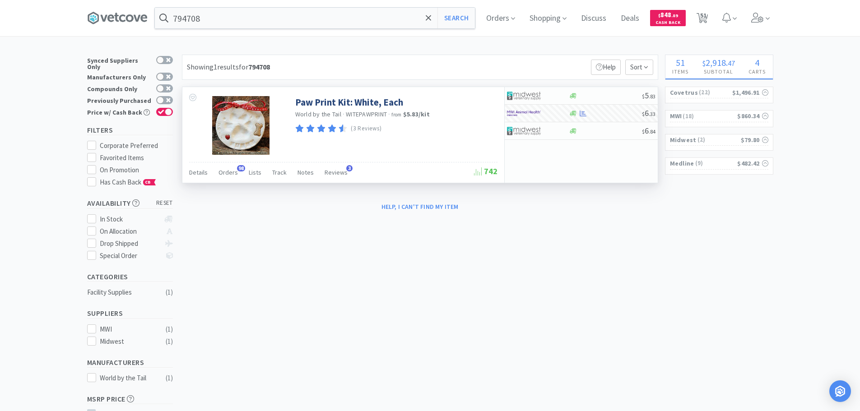
click at [370, 114] on span "WITEPAWPRINT" at bounding box center [366, 114] width 41 height 8
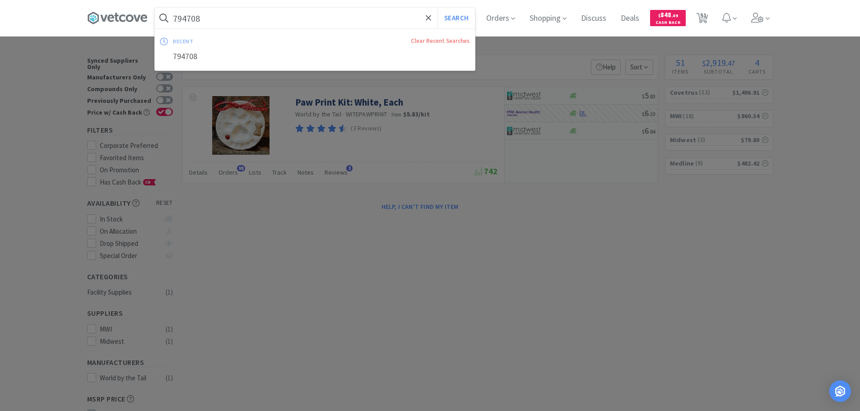
click at [306, 17] on input "794708" at bounding box center [315, 18] width 320 height 21
paste input "WITEPAWPRINT"
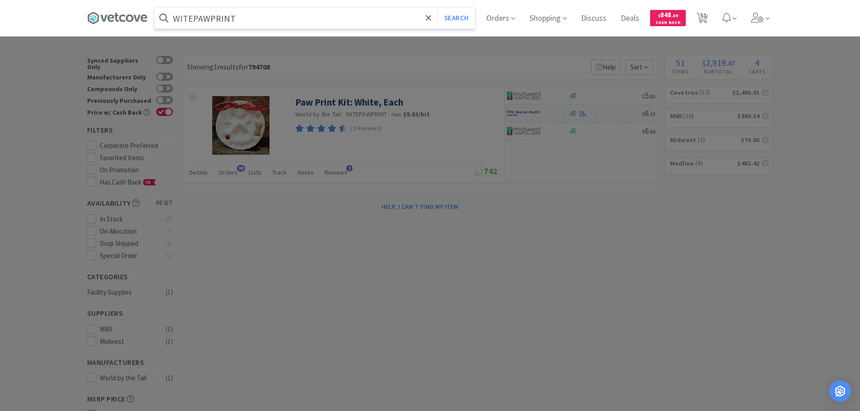
click at [437, 8] on button "Search" at bounding box center [455, 18] width 37 height 21
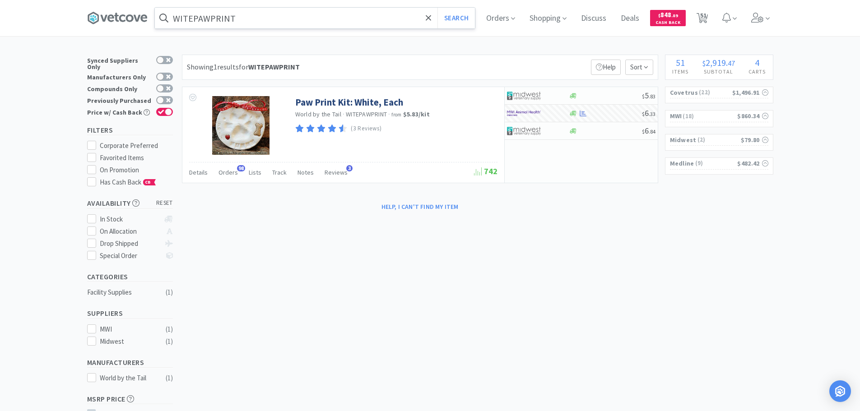
click at [276, 21] on input "WITEPAWPRINT" at bounding box center [315, 18] width 320 height 21
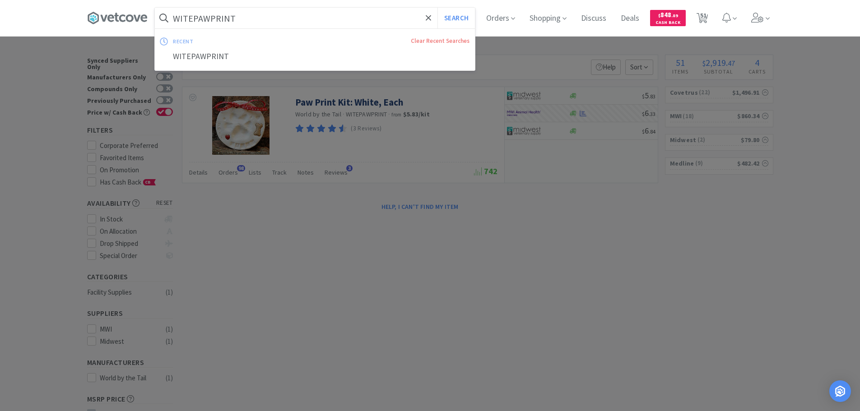
paste input "MWI - 006412 $15.69"
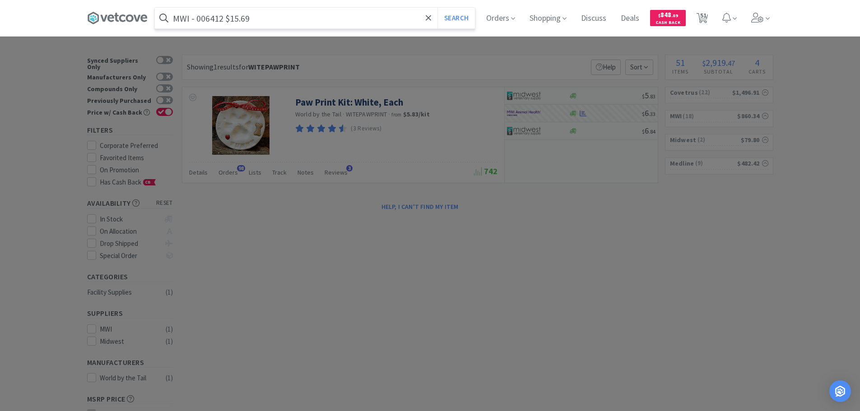
click at [212, 18] on input "MWI - 006412 $15.69" at bounding box center [315, 18] width 320 height 21
paste input "006412"
type input "006412"
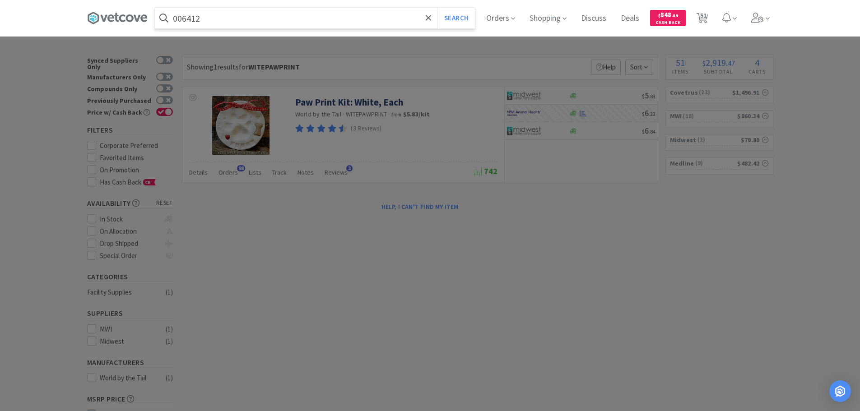
click at [437, 8] on button "Search" at bounding box center [455, 18] width 37 height 21
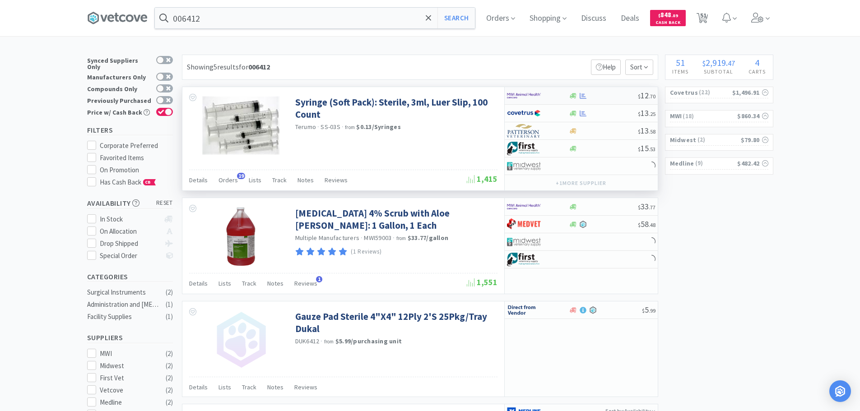
click at [615, 91] on div "$ 12 . 70" at bounding box center [581, 96] width 153 height 18
select select "1"
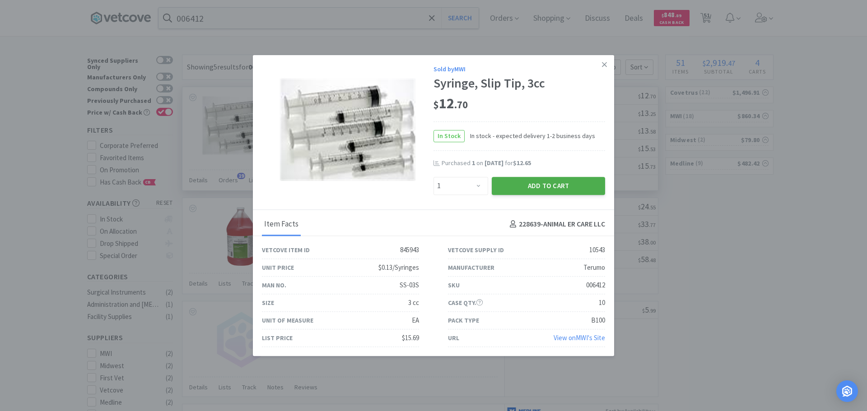
click at [554, 185] on button "Add to Cart" at bounding box center [547, 186] width 113 height 18
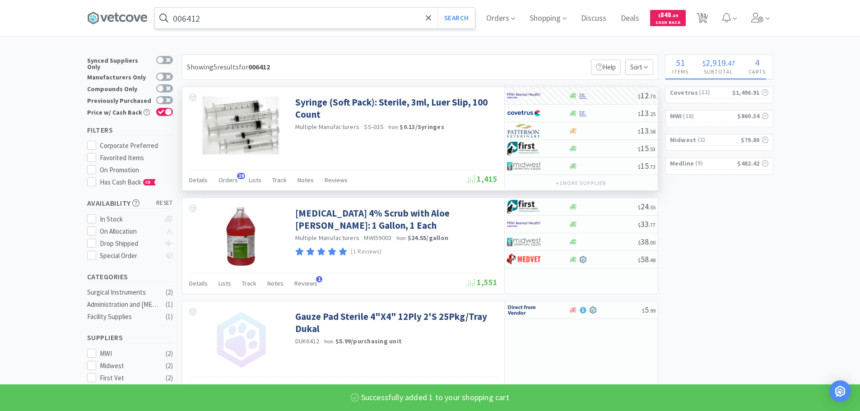
click at [274, 17] on input "006412" at bounding box center [315, 18] width 320 height 21
paste input "Covetrus - 009959 $8.34"
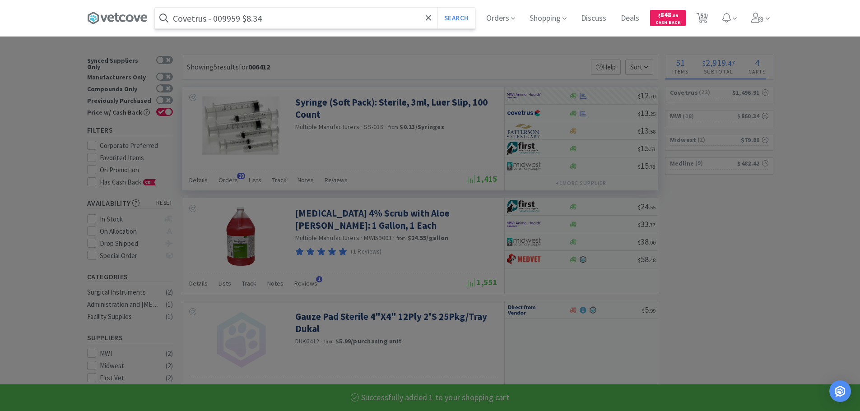
click at [234, 18] on input "Covetrus - 009959 $8.34" at bounding box center [315, 18] width 320 height 21
paste input "009959"
type input "009959"
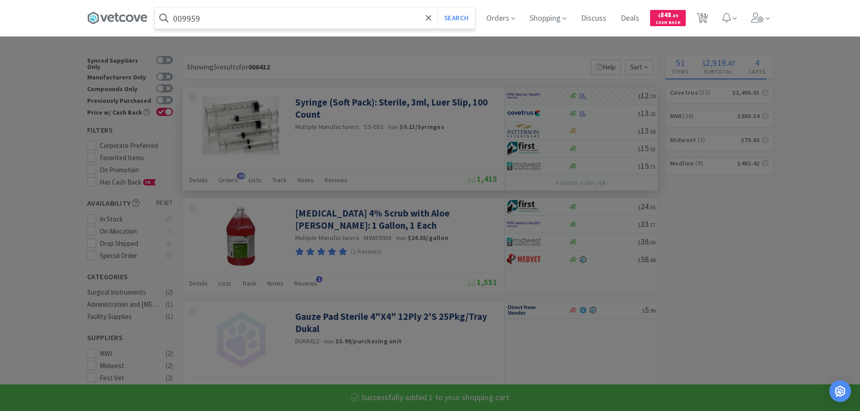
click at [437, 8] on button "Search" at bounding box center [455, 18] width 37 height 21
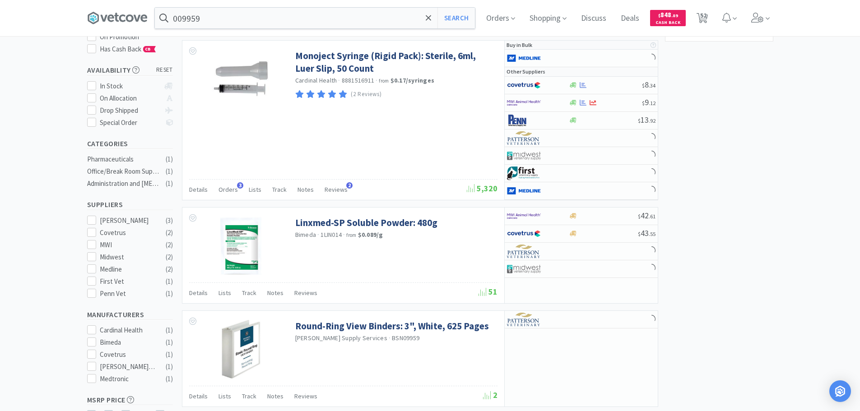
scroll to position [135, 0]
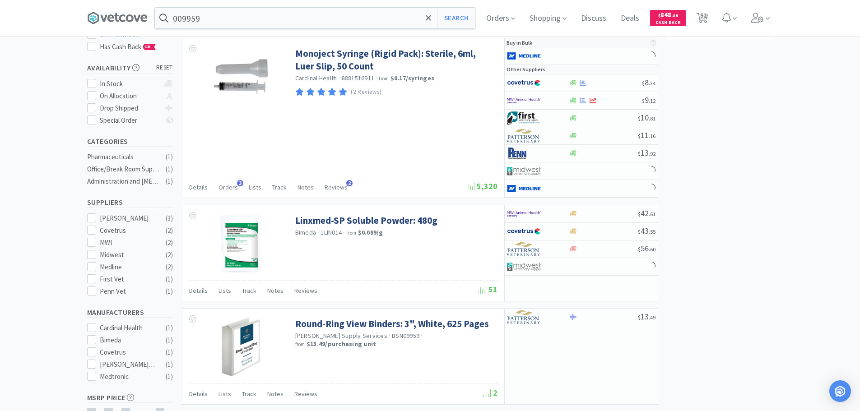
click at [750, 107] on div "× Filter Results Synced Suppliers Only Manufacturers Only Compounds Only Previo…" at bounding box center [430, 229] width 686 height 620
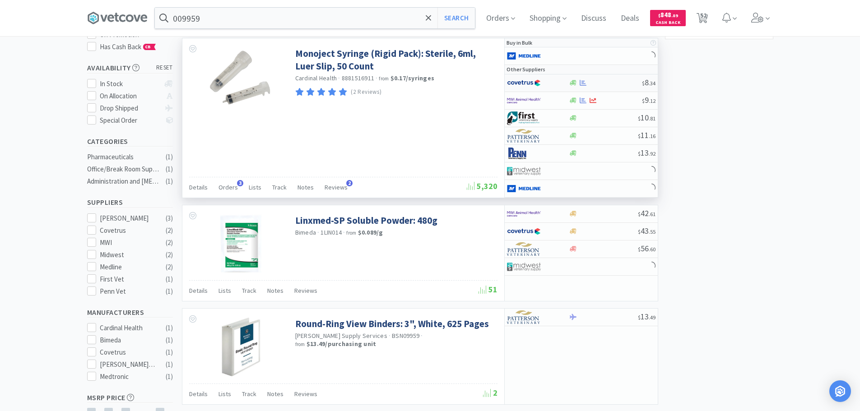
click at [603, 81] on div at bounding box center [605, 82] width 73 height 7
select select "1"
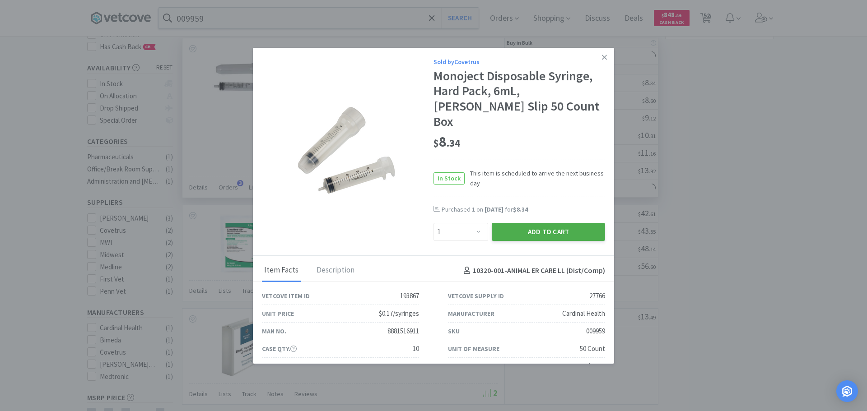
click at [542, 223] on button "Add to Cart" at bounding box center [547, 232] width 113 height 18
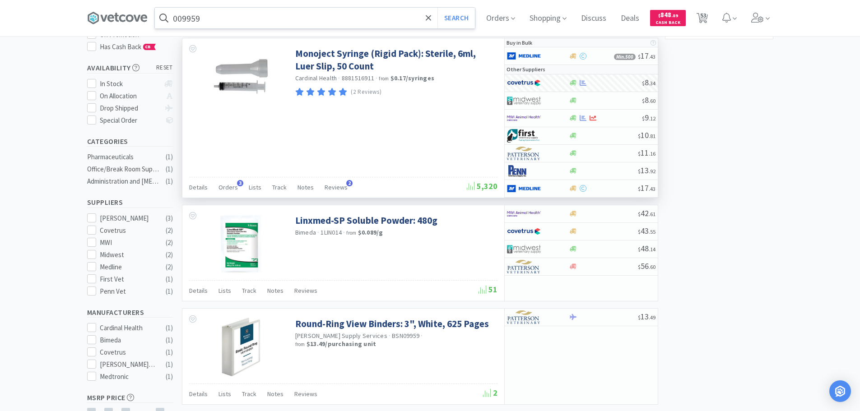
click at [269, 19] on input "009959" at bounding box center [315, 18] width 320 height 21
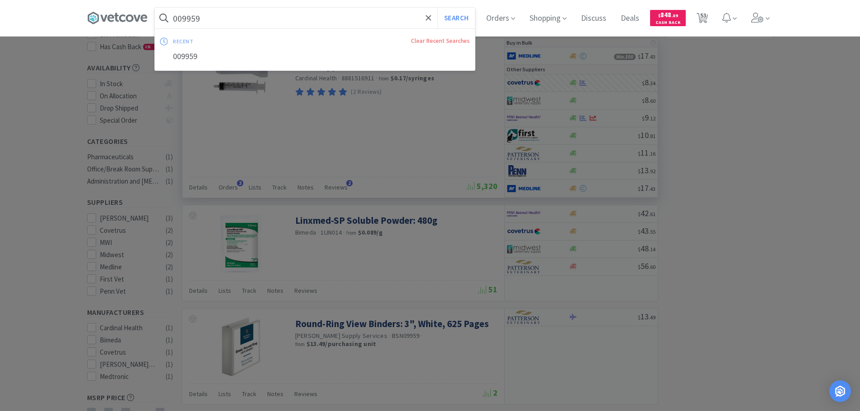
paste input "Covetrus - 056395 $22.09"
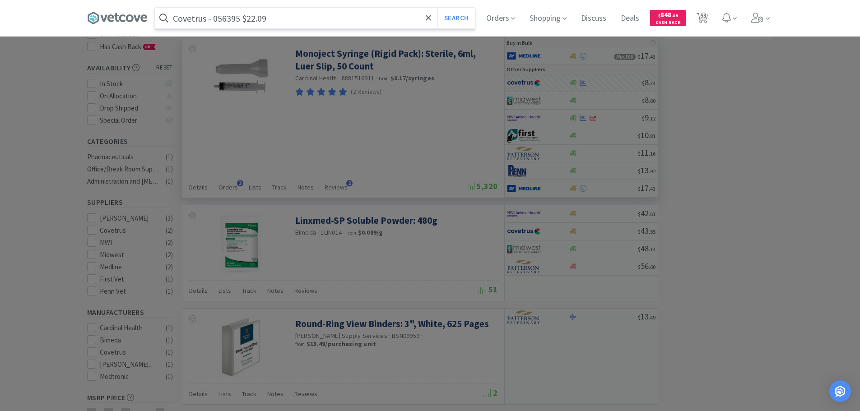
click at [223, 19] on input "Covetrus - 056395 $22.09" at bounding box center [315, 18] width 320 height 21
paste input "056395"
click at [223, 19] on input "056395" at bounding box center [315, 18] width 320 height 21
type input "056395"
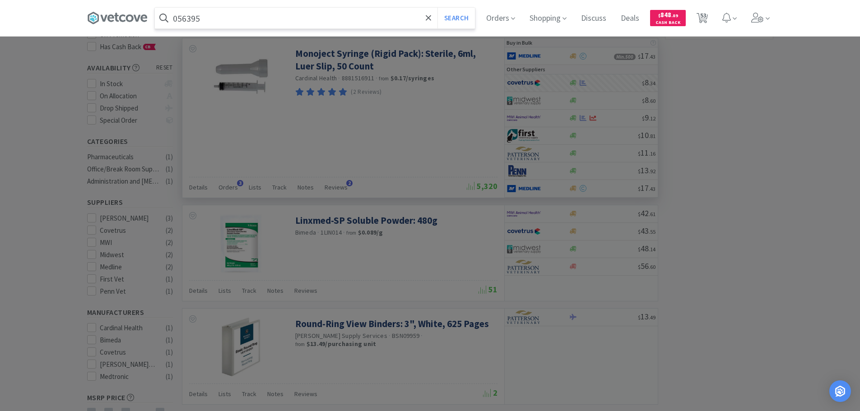
click at [437, 8] on button "Search" at bounding box center [455, 18] width 37 height 21
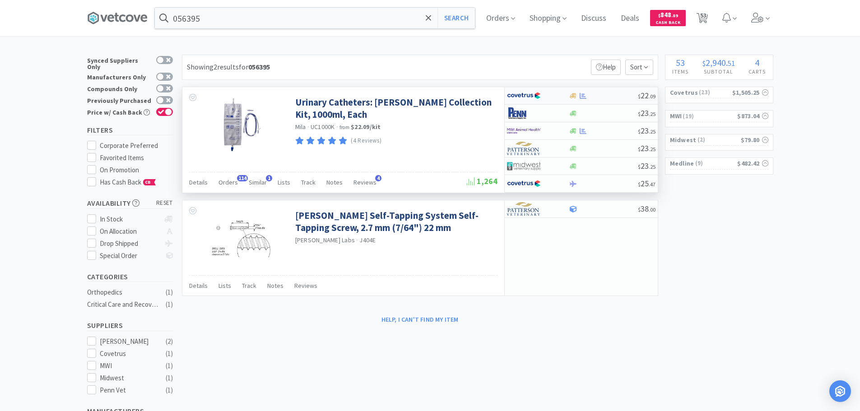
click at [611, 91] on div "$ 22 . 09" at bounding box center [581, 96] width 153 height 18
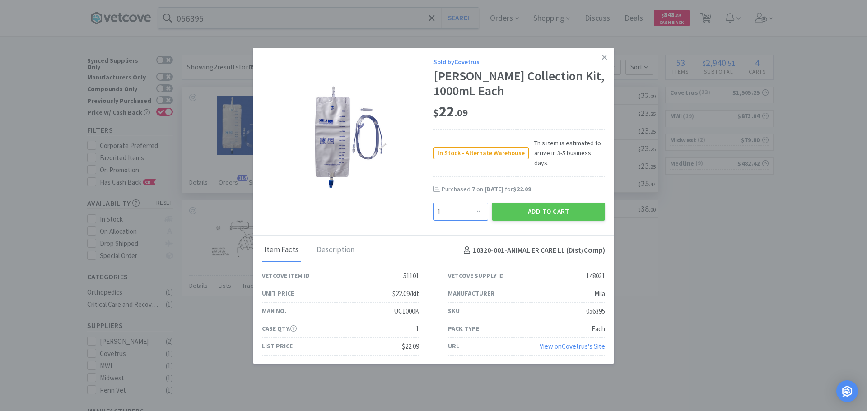
click at [465, 209] on select "Enter Quantity 1 2 3 4 5 6 7 8 9 10 11 12 13 14 15 16 17 18 19 20 Enter Quantity" at bounding box center [460, 212] width 55 height 18
select select "2"
click at [433, 203] on select "Enter Quantity 1 2 3 4 5 6 7 8 9 10 11 12 13 14 15 16 17 18 19 20 Enter Quantity" at bounding box center [460, 212] width 55 height 18
click at [539, 209] on button "Add to Cart" at bounding box center [547, 212] width 113 height 18
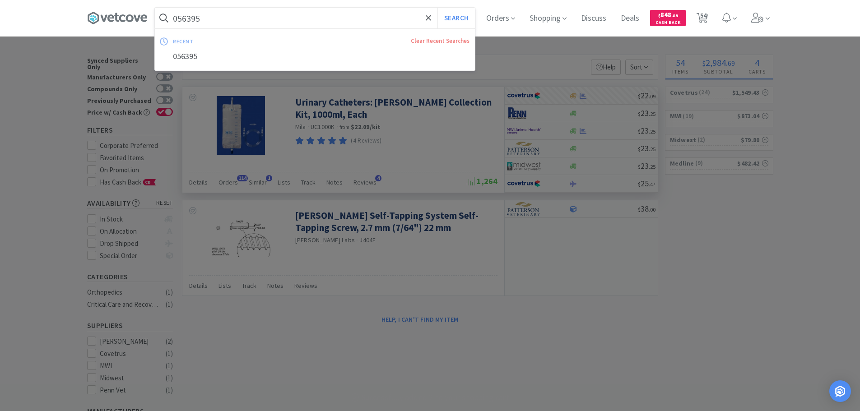
click at [273, 19] on input "056395" at bounding box center [315, 18] width 320 height 21
paste input "MWI - 122021 $5.1"
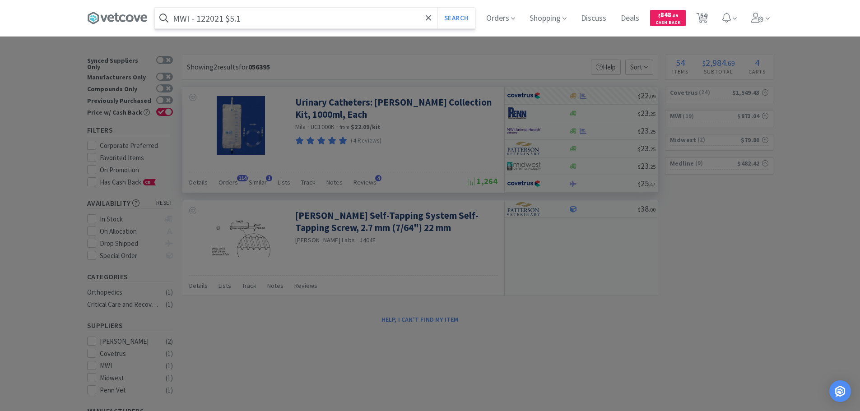
click at [217, 19] on input "MWI - 122021 $5.1" at bounding box center [315, 18] width 320 height 21
paste input "122021"
type input "122021"
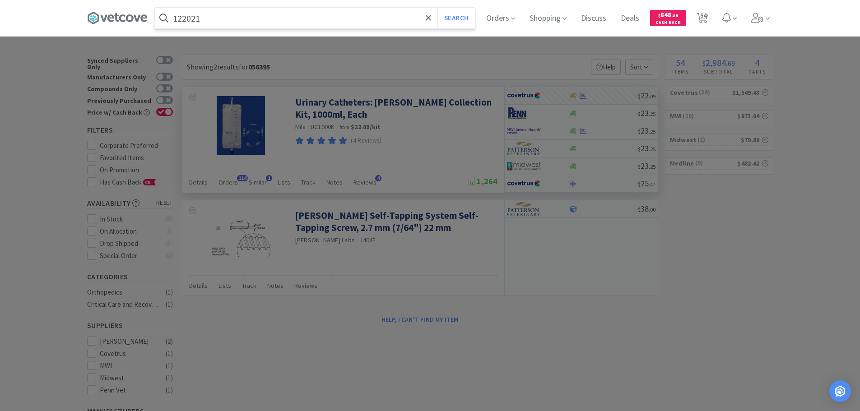
click at [437, 8] on button "Search" at bounding box center [455, 18] width 37 height 21
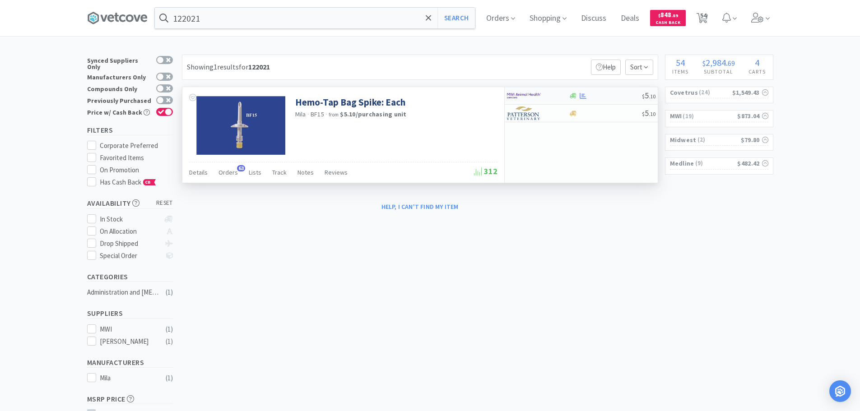
click at [602, 96] on div at bounding box center [605, 96] width 73 height 7
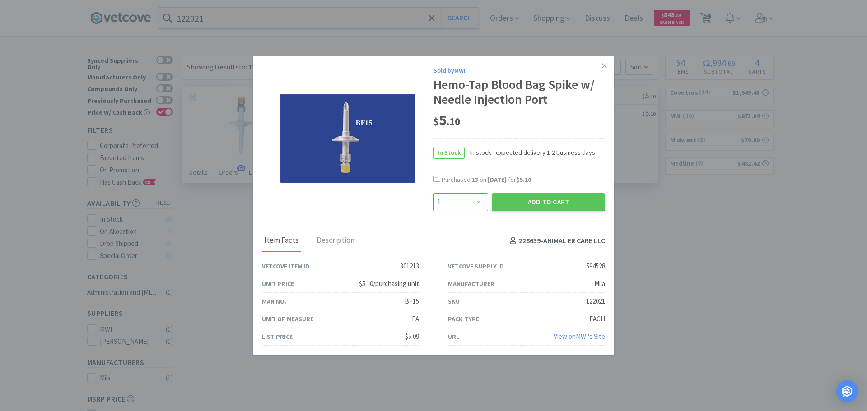
click at [473, 205] on select "Enter Quantity 1 2 3 4 5 6 7 8 9 10 11 12 13 14 15 16 17 18 19 20 Enter Quantity" at bounding box center [460, 202] width 55 height 18
select select "6"
click at [433, 193] on select "Enter Quantity 1 2 3 4 5 6 7 8 9 10 11 12 13 14 15 16 17 18 19 20 Enter Quantity" at bounding box center [460, 202] width 55 height 18
click at [513, 199] on button "Add to Cart" at bounding box center [547, 202] width 113 height 18
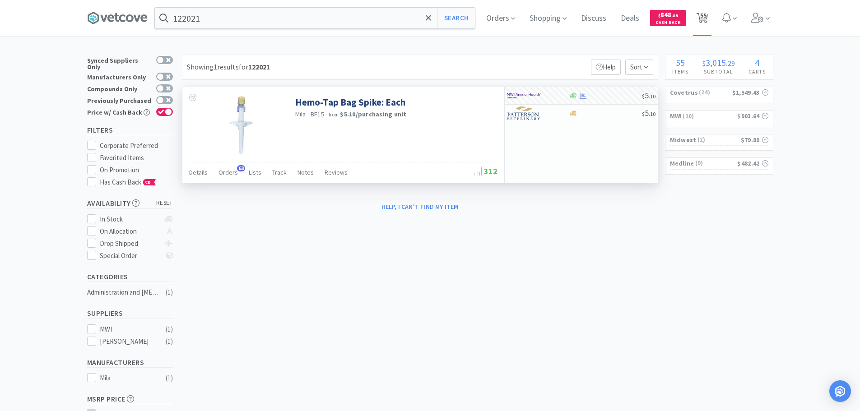
click at [706, 18] on span "55" at bounding box center [703, 15] width 6 height 36
select select "400"
select select "1"
select select "7"
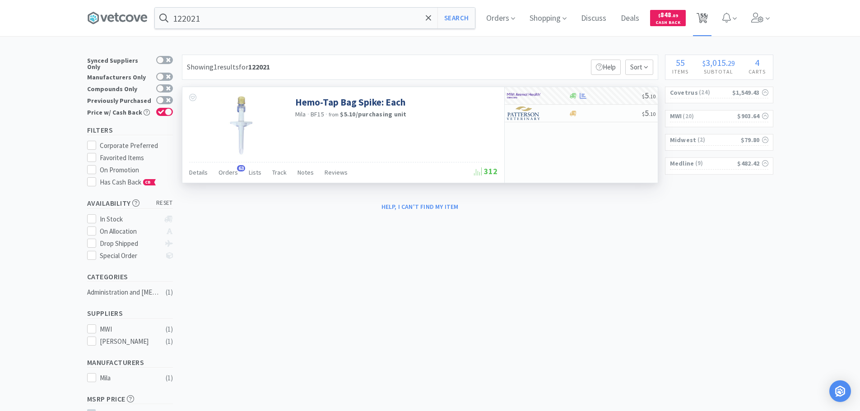
select select "5"
select select "4"
select select "13"
select select "11"
select select "2"
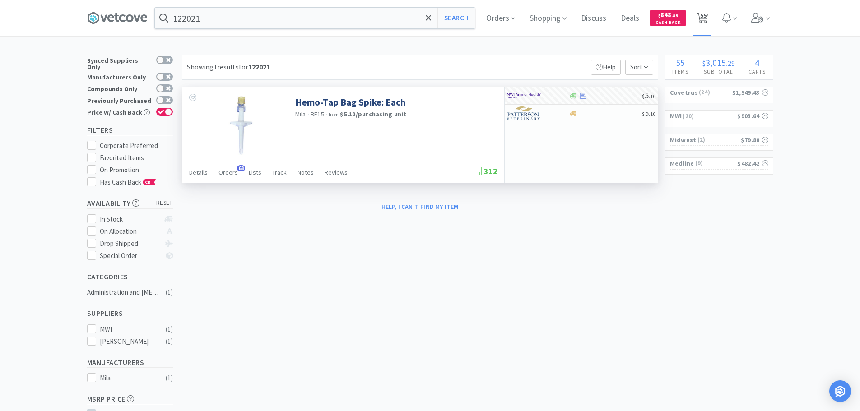
select select "2"
select select "1"
select select "96"
select select "90"
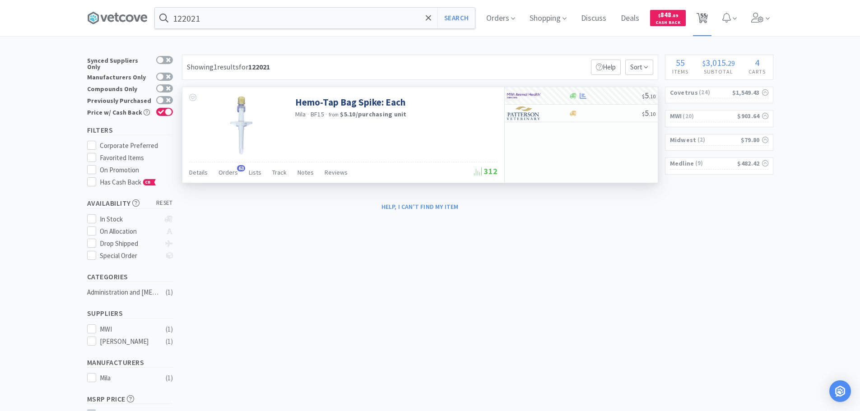
select select "65"
select select "60"
select select "7"
select select "6"
select select "3"
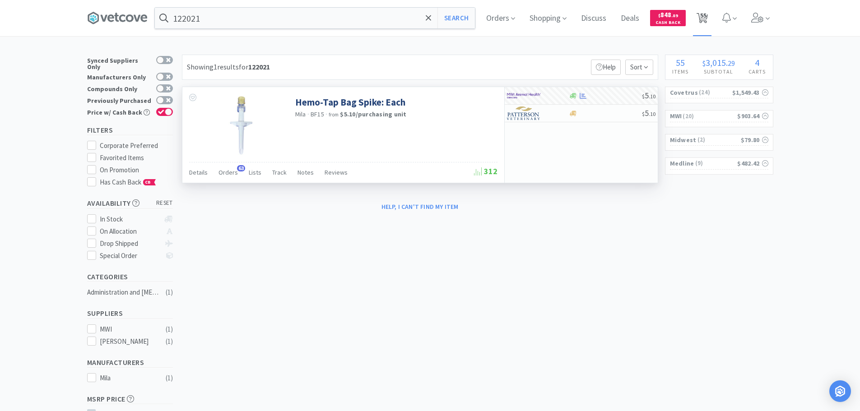
select select "1"
select select "60"
select select "3"
select select "2"
select select "1"
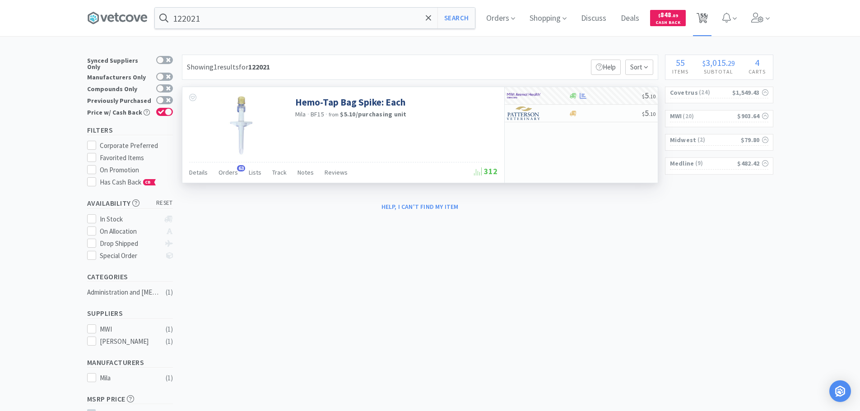
select select "1"
select select "3"
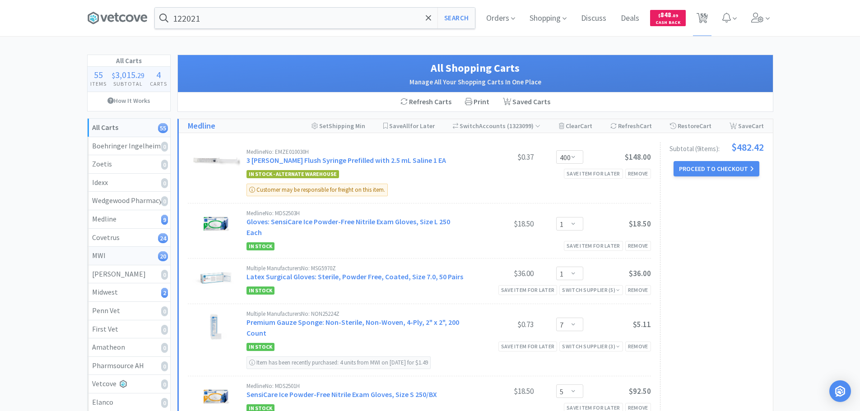
click at [133, 259] on div "MWI 20" at bounding box center [129, 256] width 74 height 12
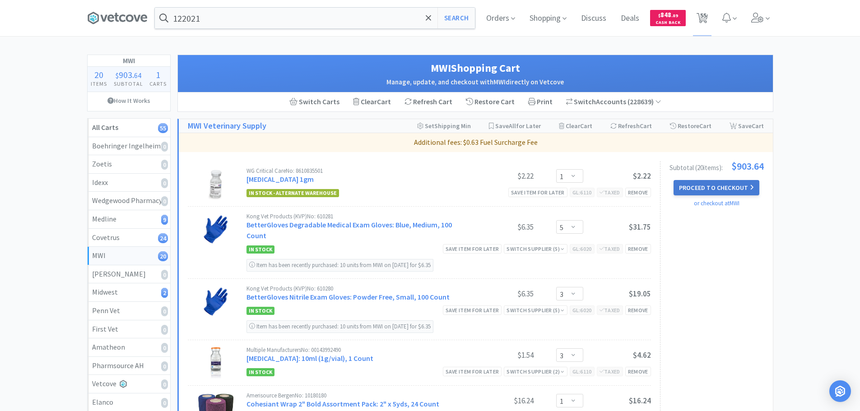
click at [699, 185] on button "Proceed to Checkout" at bounding box center [716, 187] width 86 height 15
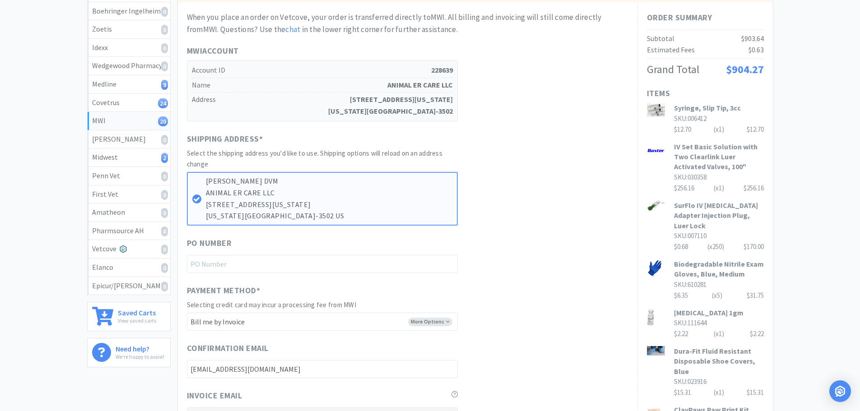
scroll to position [135, 0]
click at [594, 197] on div "Shipping Address * Select the shipping address you'd like to use. Shipping opti…" at bounding box center [407, 178] width 441 height 93
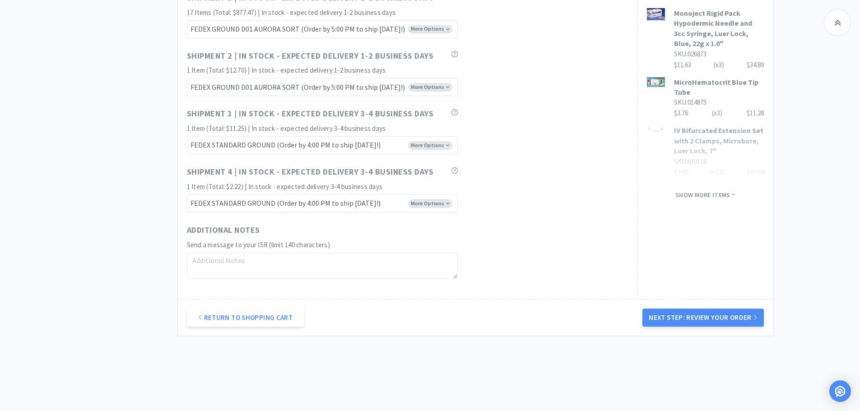
scroll to position [587, 0]
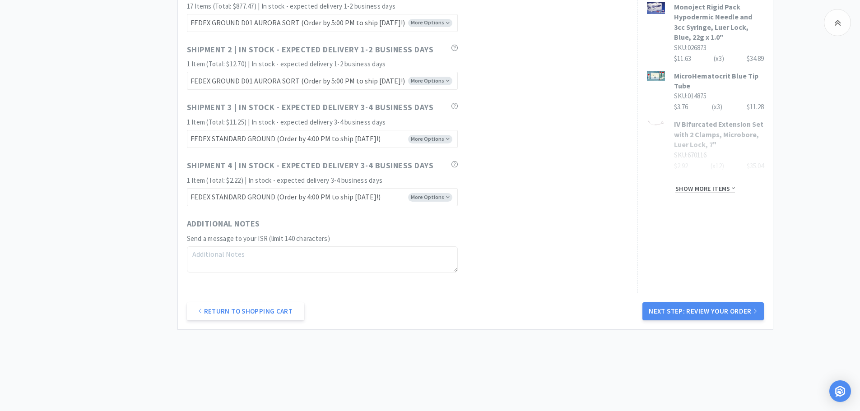
click at [713, 185] on span "Show more items" at bounding box center [705, 189] width 60 height 9
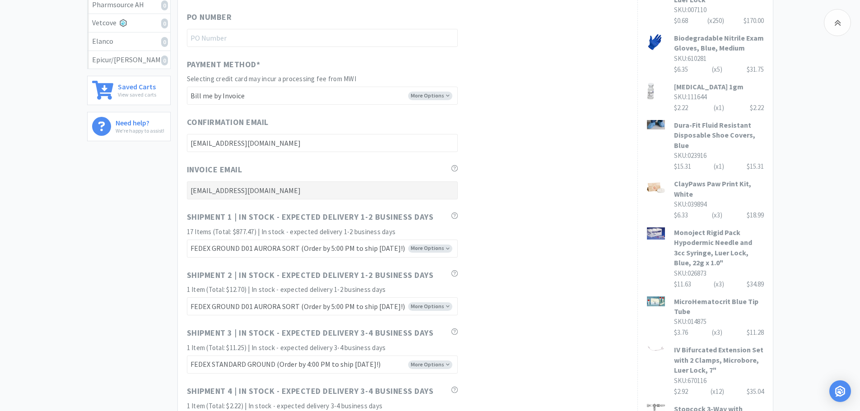
scroll to position [451, 0]
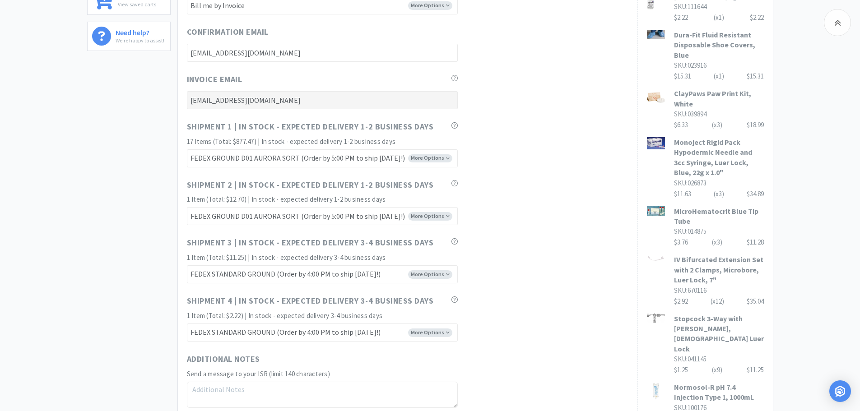
click at [614, 185] on div "Shipment 2 | In stock - expected delivery 1-2 business days 1 Item (Total: $12.…" at bounding box center [407, 202] width 441 height 47
drag, startPoint x: 702, startPoint y: 182, endPoint x: 678, endPoint y: 183, distance: 23.9
click at [678, 189] on div "$11.63 (x 3 ) $34.89" at bounding box center [719, 194] width 90 height 11
click at [565, 153] on div "Shipment 1 | In stock - expected delivery 1-2 business days 17 Items (Total: $8…" at bounding box center [407, 144] width 441 height 47
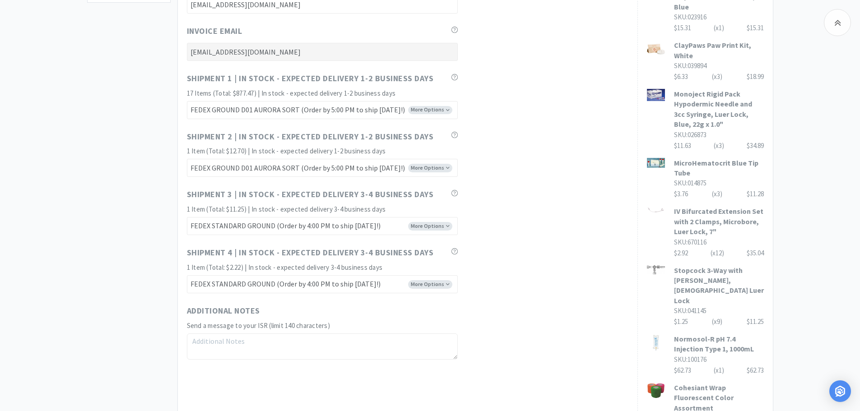
scroll to position [406, 0]
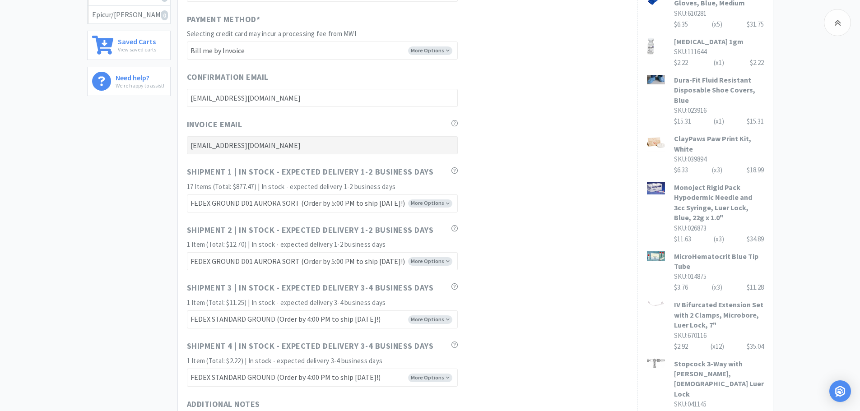
click at [693, 251] on h3 "MicroHematocrit Blue Tip Tube" at bounding box center [719, 261] width 90 height 20
click at [534, 145] on div "Invoice Email INVENTORY@ANIMALERCARE.COM" at bounding box center [407, 136] width 441 height 36
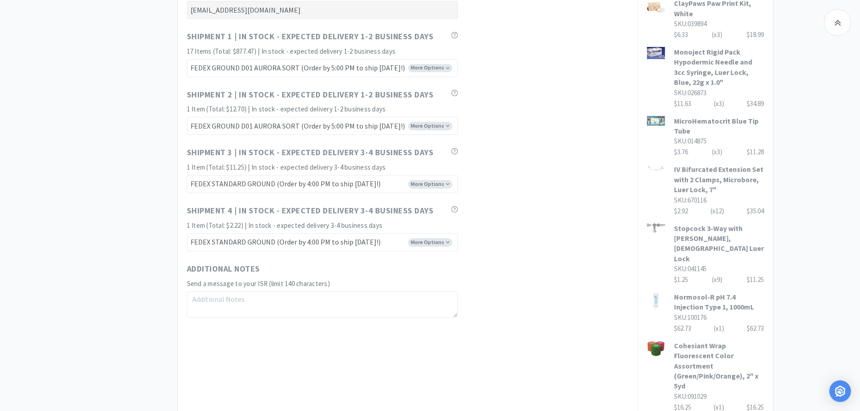
scroll to position [632, 0]
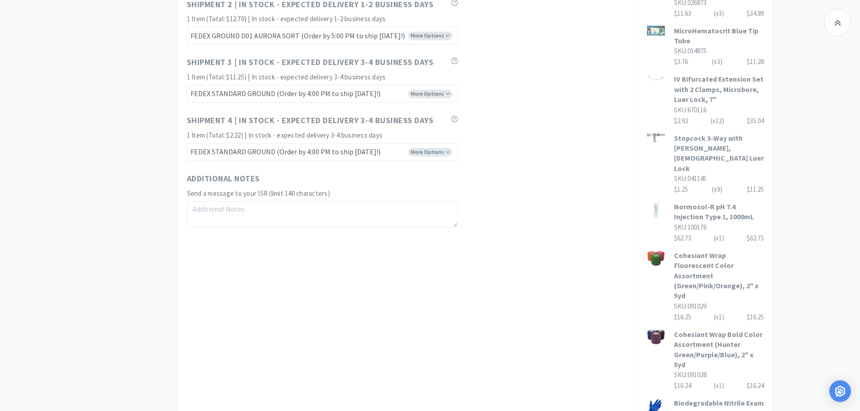
click at [590, 205] on div "Additional Notes Send a message to your ISR (limit 140 characters)" at bounding box center [407, 199] width 441 height 55
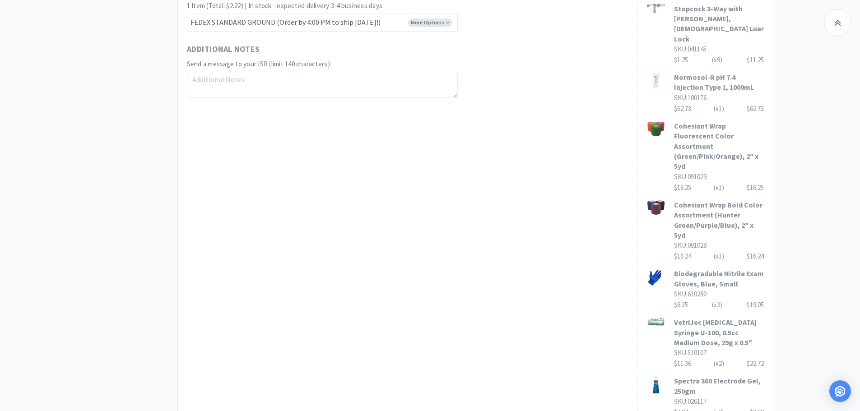
scroll to position [767, 0]
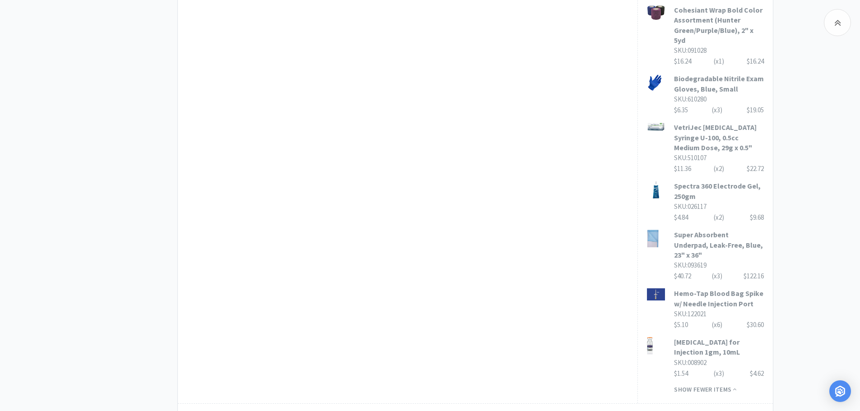
scroll to position [993, 0]
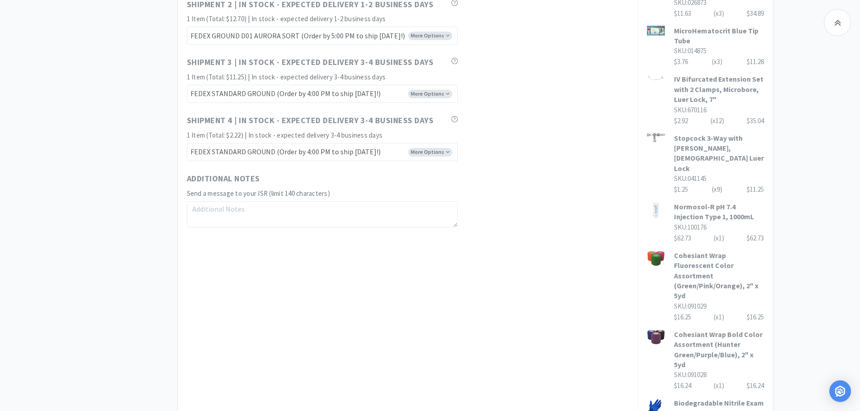
scroll to position [542, 0]
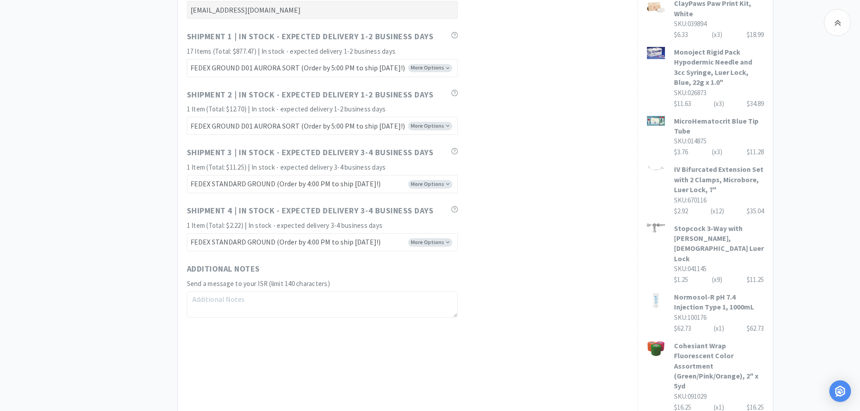
click at [598, 150] on div "Shipment 3 | In stock - expected delivery 3-4 business days 1 Item (Total: $11.…" at bounding box center [407, 169] width 441 height 47
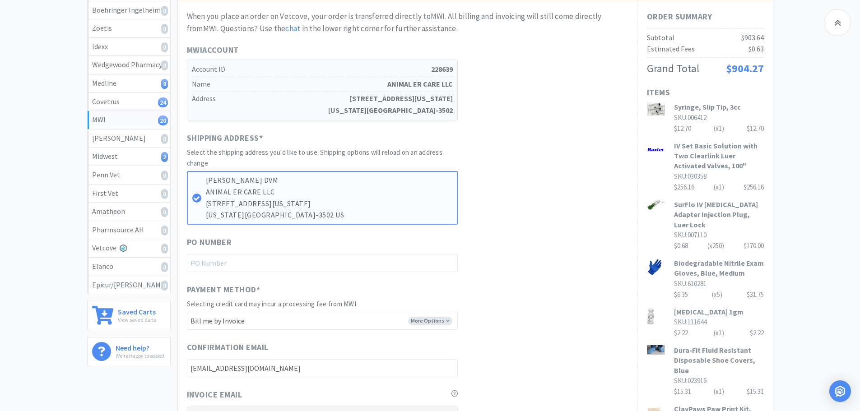
scroll to position [135, 0]
click at [598, 150] on div "Shipping Address * Select the shipping address you'd like to use. Shipping opti…" at bounding box center [407, 178] width 441 height 93
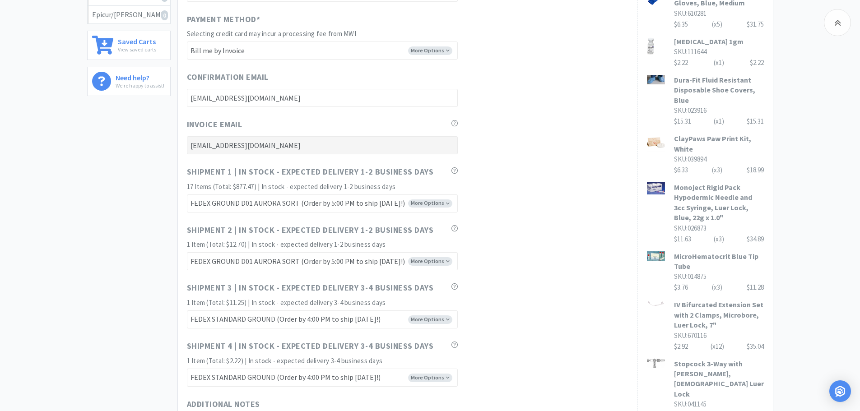
scroll to position [0, 0]
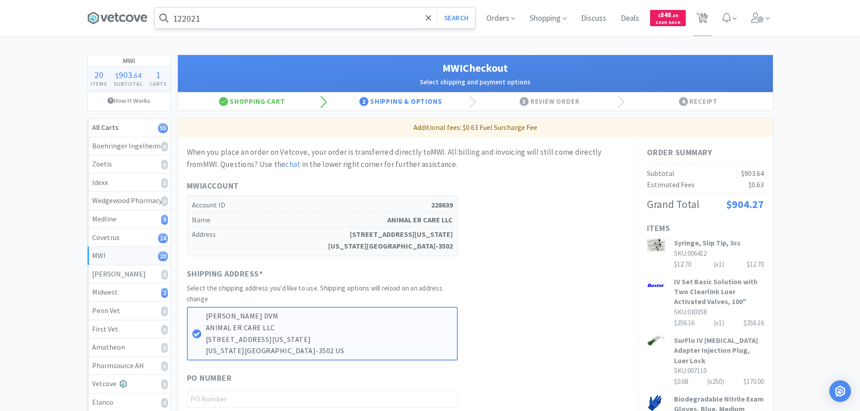
click at [280, 19] on input "122021" at bounding box center [315, 18] width 320 height 21
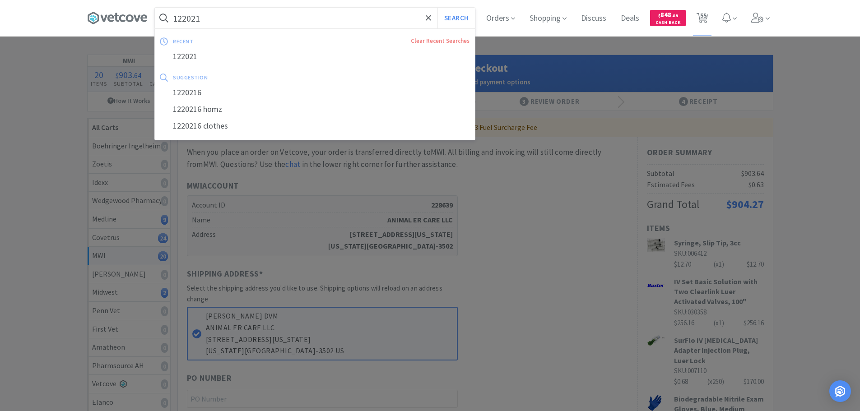
paste input "MDS032273H"
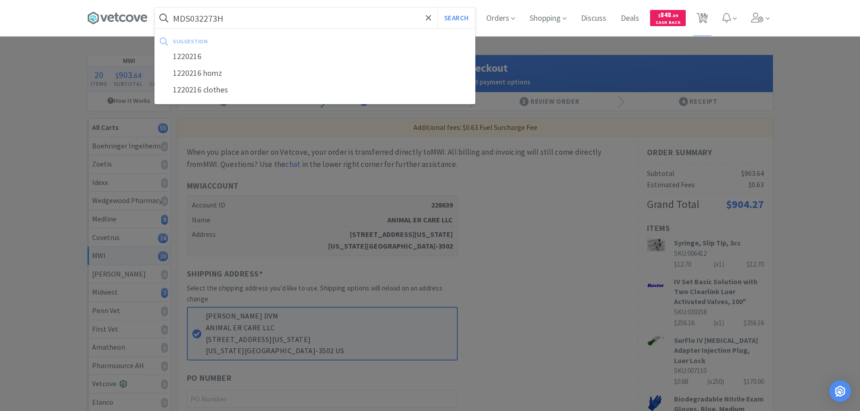
click at [437, 8] on button "Search" at bounding box center [455, 18] width 37 height 21
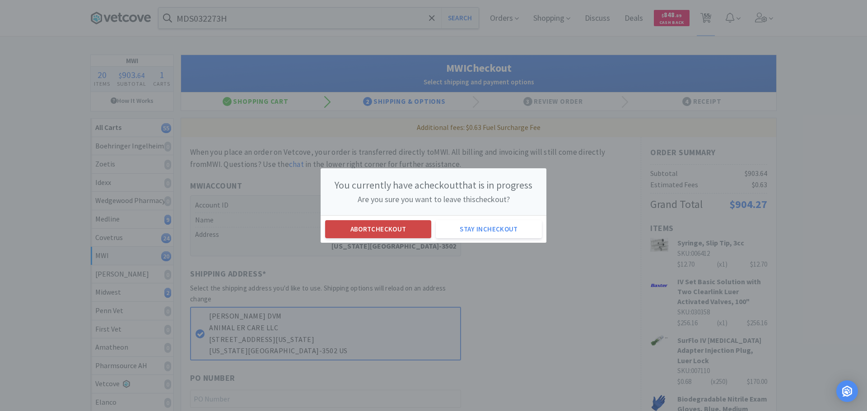
click at [376, 231] on button "Abort checkout" at bounding box center [378, 229] width 106 height 18
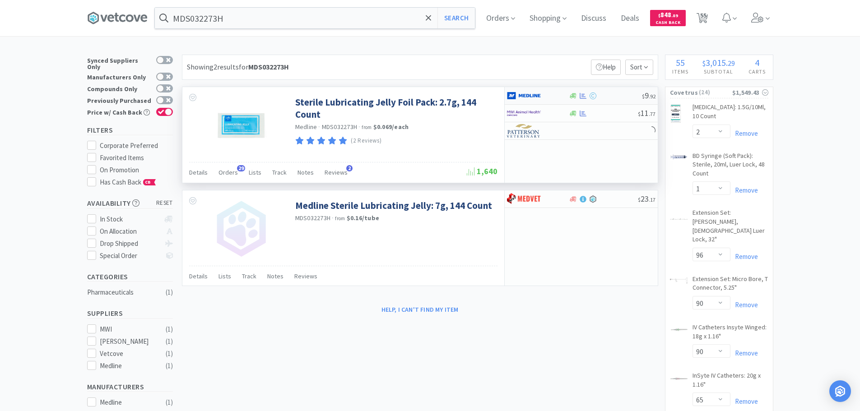
click at [615, 98] on div at bounding box center [605, 96] width 73 height 7
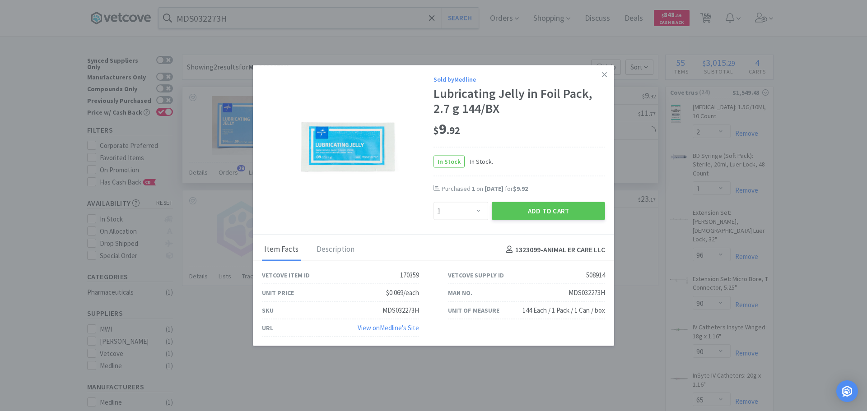
click at [551, 222] on div "Sold by Medline Lubricating Jelly in Foil Pack, 2.7 g 144/BX $ 9 . 92 In Stock …" at bounding box center [433, 150] width 361 height 170
click at [545, 214] on button "Add to Cart" at bounding box center [547, 211] width 113 height 18
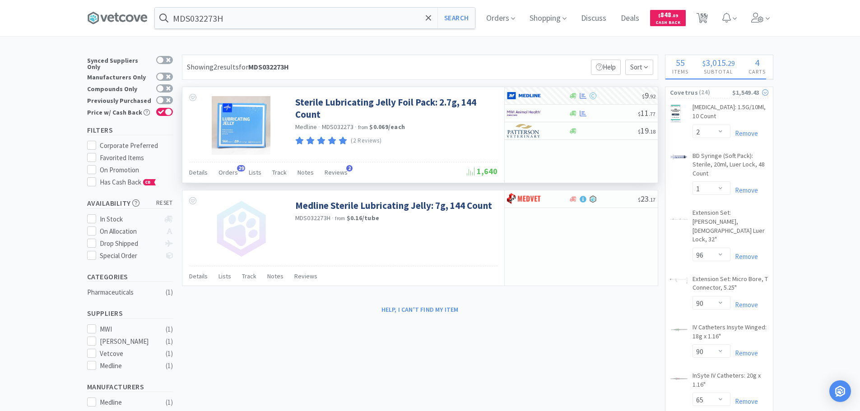
click at [727, 93] on span "( 24 )" at bounding box center [715, 92] width 34 height 9
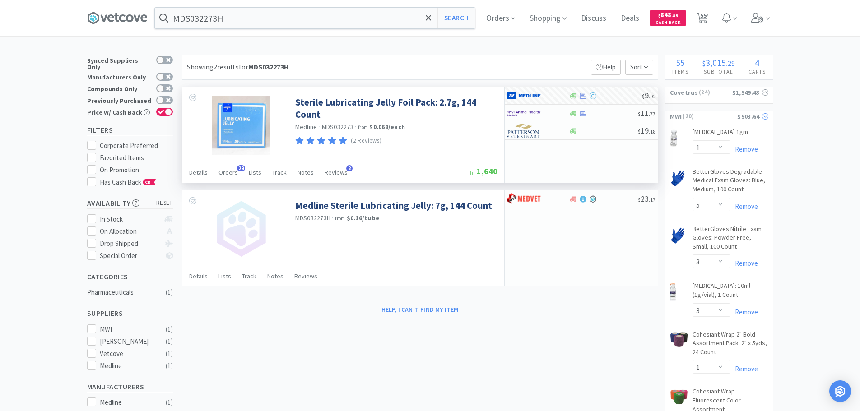
click at [718, 115] on span "( 20 )" at bounding box center [709, 116] width 56 height 9
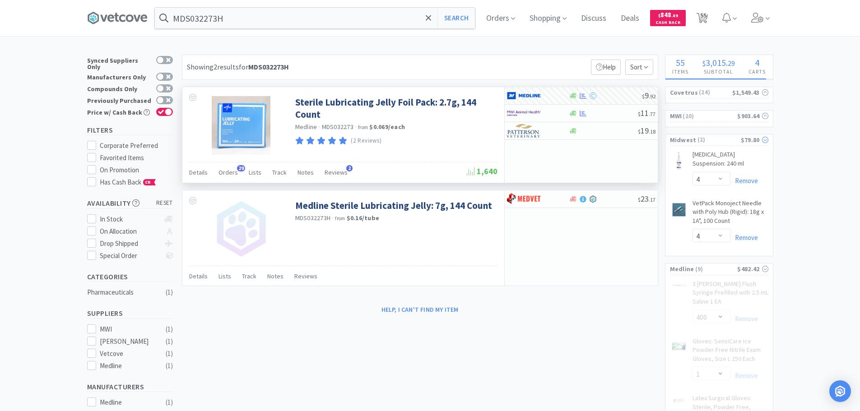
click at [721, 141] on span "( 2 )" at bounding box center [718, 139] width 44 height 9
click at [719, 164] on span "( 9 )" at bounding box center [715, 163] width 43 height 9
click at [734, 164] on span "( 9 )" at bounding box center [715, 163] width 43 height 9
click at [727, 164] on span "( 9 )" at bounding box center [715, 163] width 43 height 9
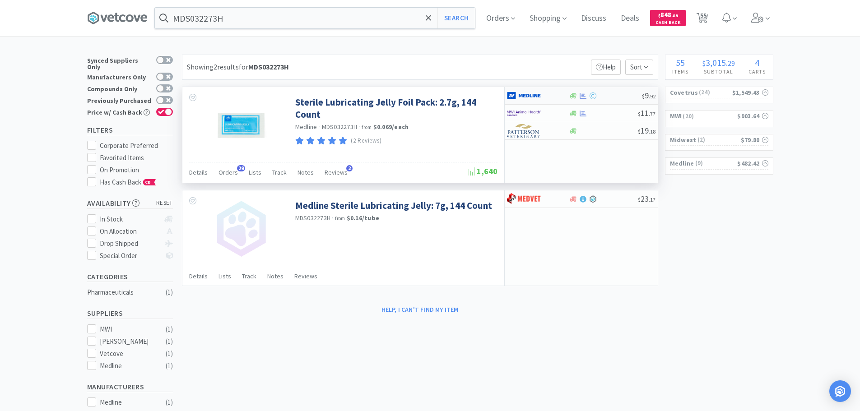
click at [618, 93] on div at bounding box center [605, 96] width 73 height 7
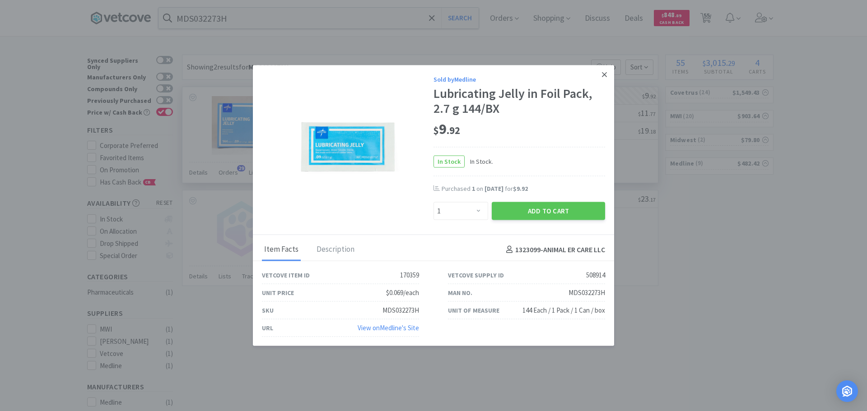
click at [599, 72] on link at bounding box center [604, 74] width 16 height 19
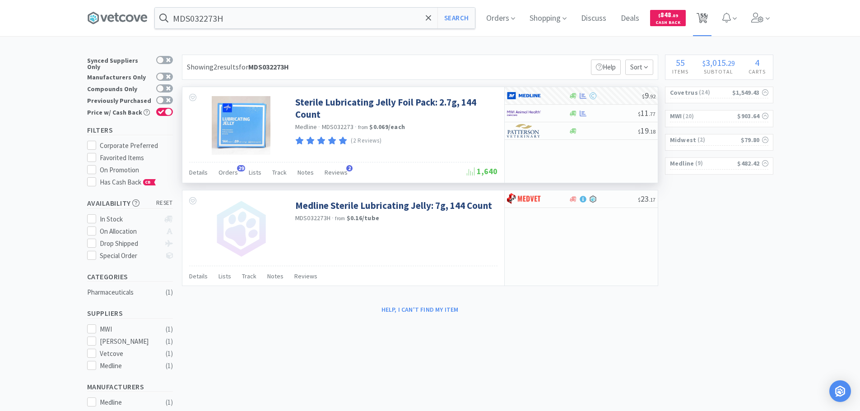
click at [704, 9] on span "55" at bounding box center [703, 15] width 6 height 36
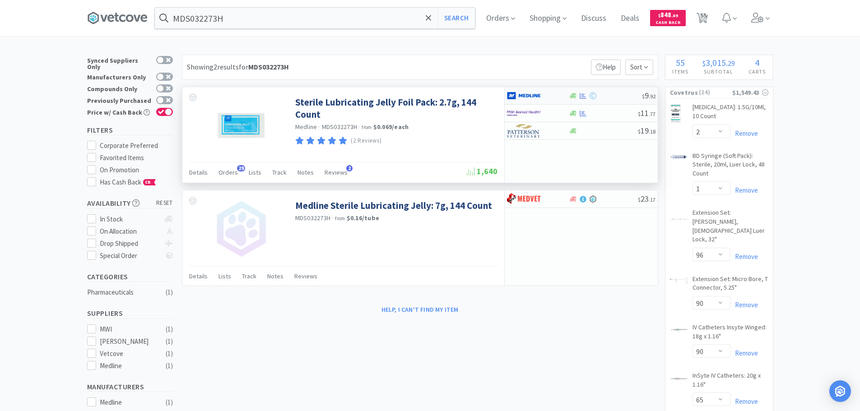
click at [612, 95] on div at bounding box center [605, 96] width 73 height 7
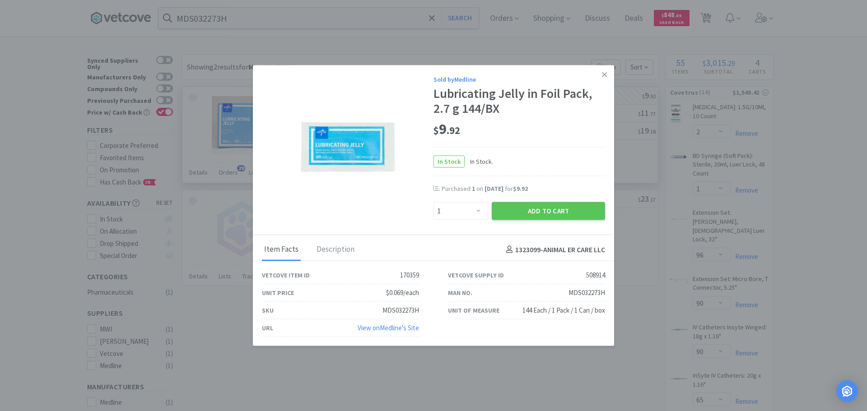
click at [562, 199] on div "Purchased 1 on Aug 25th, 2025 for $9.92" at bounding box center [518, 193] width 171 height 18
click at [561, 206] on button "Add to Cart" at bounding box center [547, 211] width 113 height 18
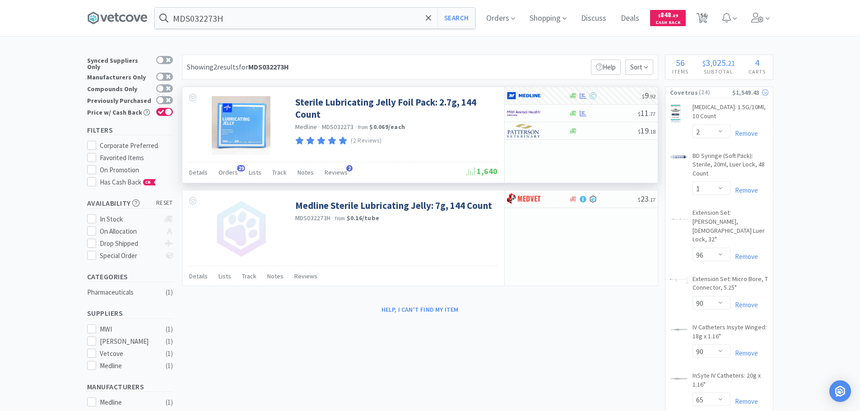
click at [715, 90] on span "( 24 )" at bounding box center [715, 92] width 34 height 9
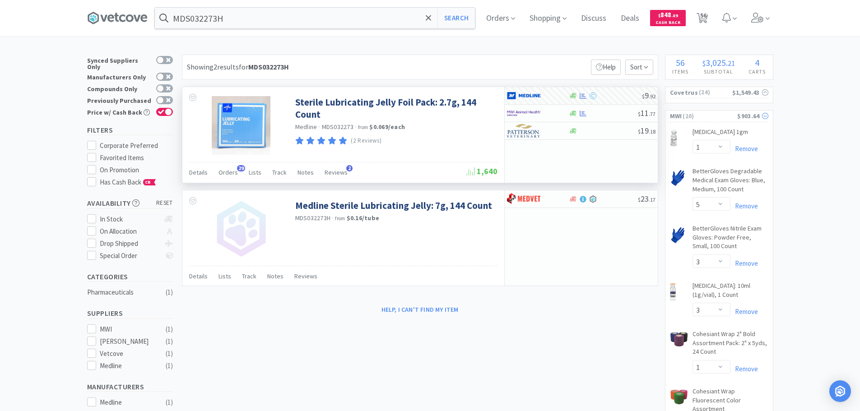
click at [716, 113] on span "( 20 )" at bounding box center [709, 116] width 56 height 9
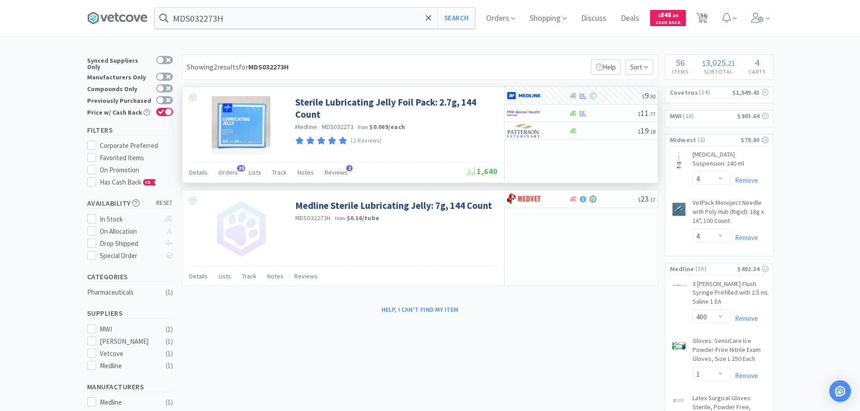
click at [721, 141] on span "( 2 )" at bounding box center [718, 139] width 44 height 9
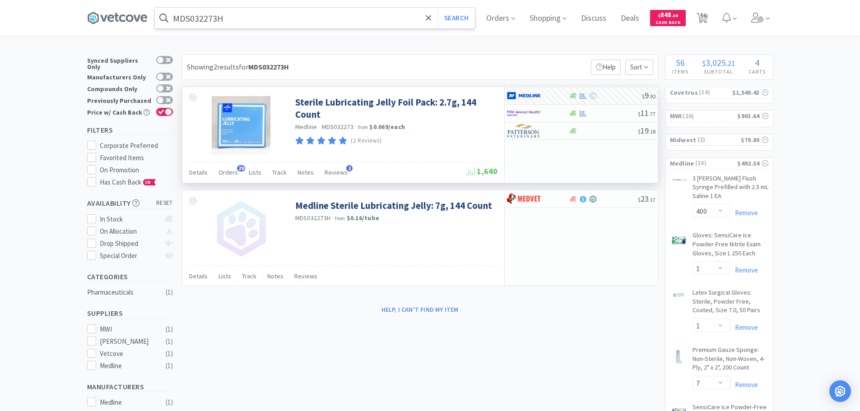
click at [297, 21] on input "MDS032273H" at bounding box center [315, 18] width 320 height 21
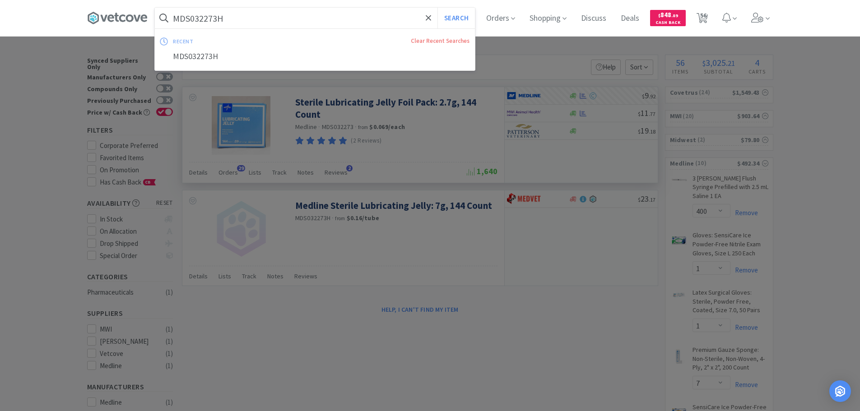
paste input "038072"
click at [437, 8] on button "Search" at bounding box center [455, 18] width 37 height 21
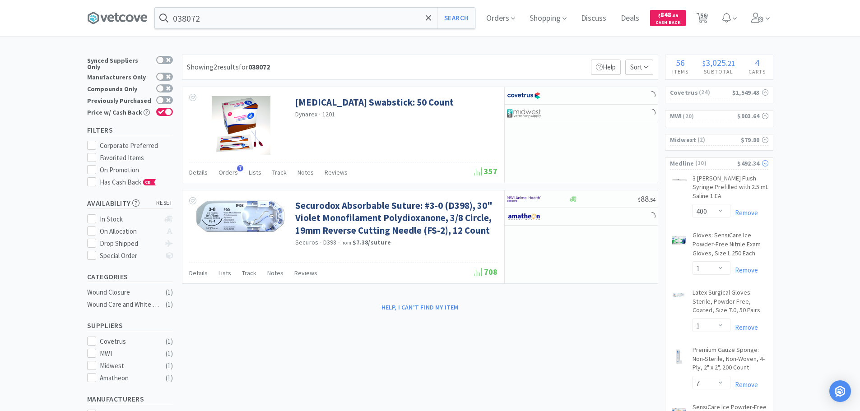
click at [719, 160] on span "( 10 )" at bounding box center [715, 163] width 43 height 9
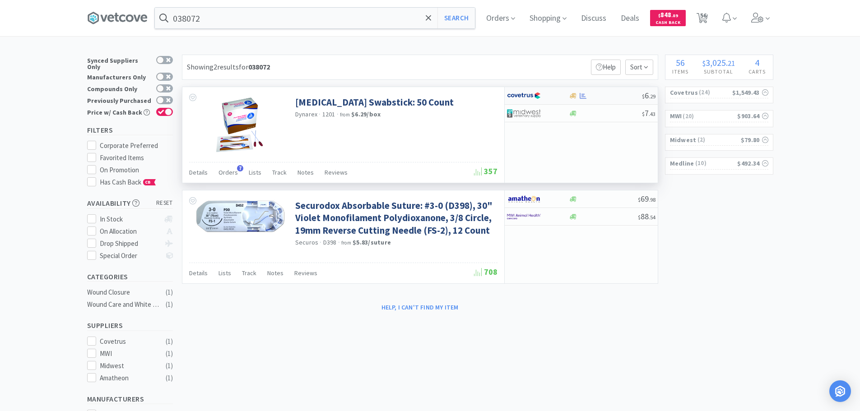
click at [612, 95] on div at bounding box center [605, 96] width 73 height 7
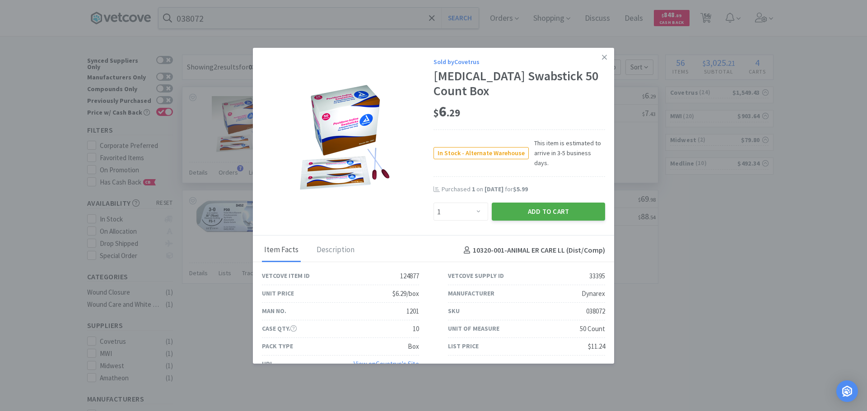
click at [544, 204] on button "Add to Cart" at bounding box center [547, 212] width 113 height 18
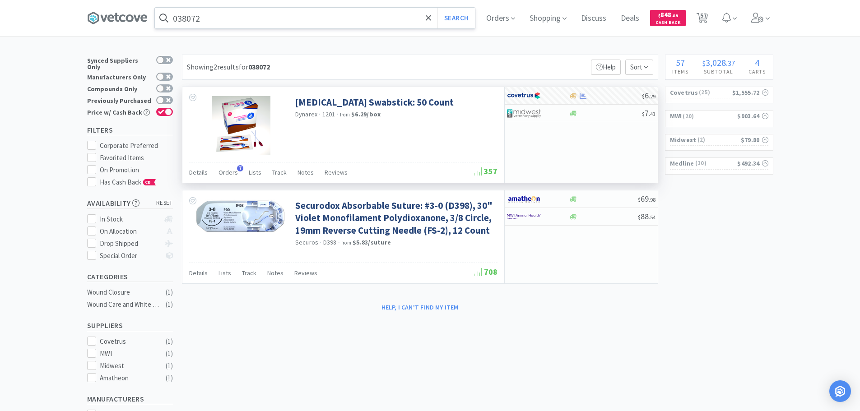
click at [270, 13] on input "038072" at bounding box center [315, 18] width 320 height 21
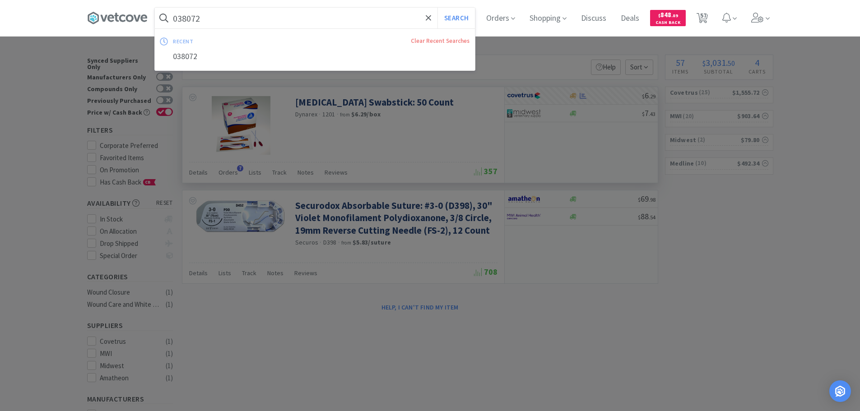
paste input "82146"
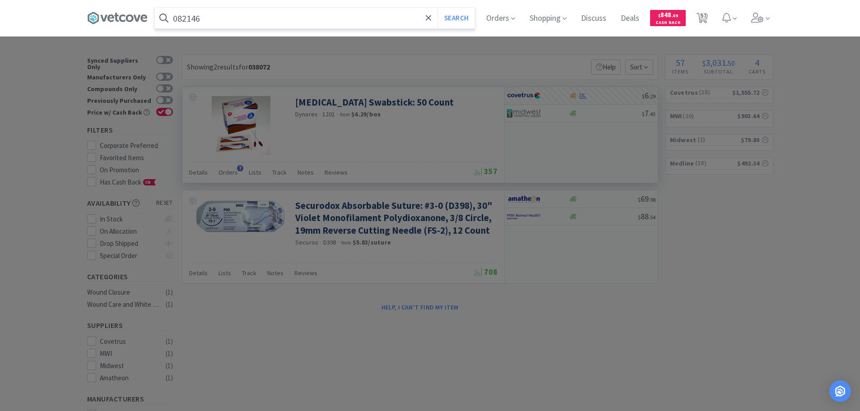
click at [437, 8] on button "Search" at bounding box center [455, 18] width 37 height 21
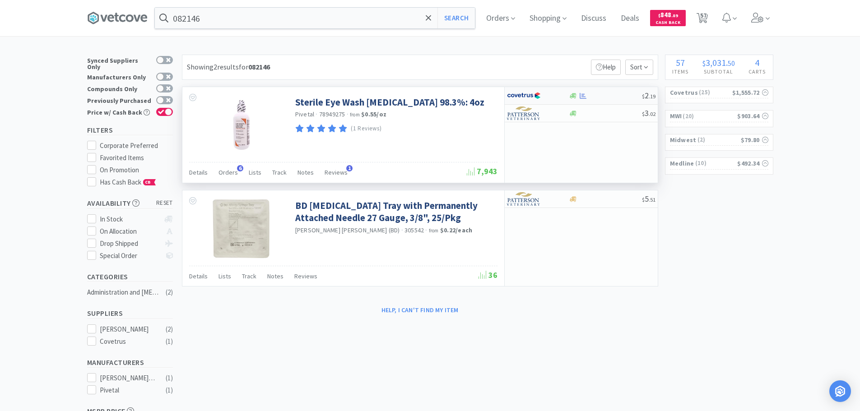
click at [610, 92] on div "$ 2 . 19" at bounding box center [581, 96] width 153 height 18
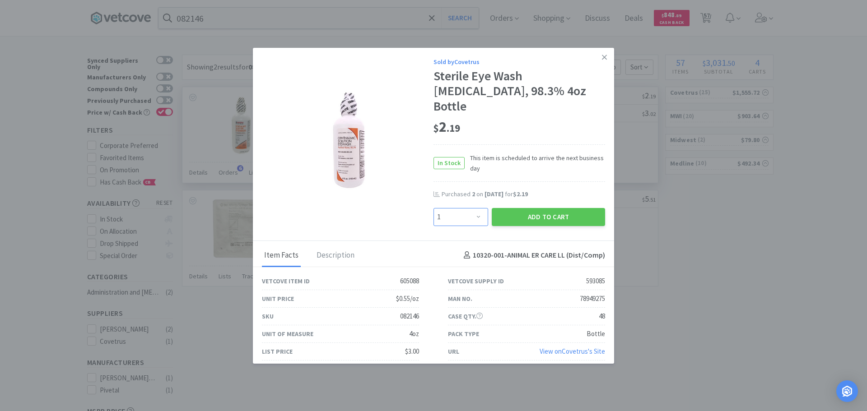
drag, startPoint x: 463, startPoint y: 214, endPoint x: 462, endPoint y: 200, distance: 14.5
click at [463, 214] on select "Enter Quantity 1 2 3 4 5 6 7 8 9 10 11 12 13 14 15 16 17 18 19 20 Enter Quantity" at bounding box center [460, 217] width 55 height 18
click at [433, 208] on select "Enter Quantity 1 2 3 4 5 6 7 8 9 10 11 12 13 14 15 16 17 18 19 20 Enter Quantity" at bounding box center [460, 217] width 55 height 18
click at [519, 208] on button "Add to Cart" at bounding box center [547, 217] width 113 height 18
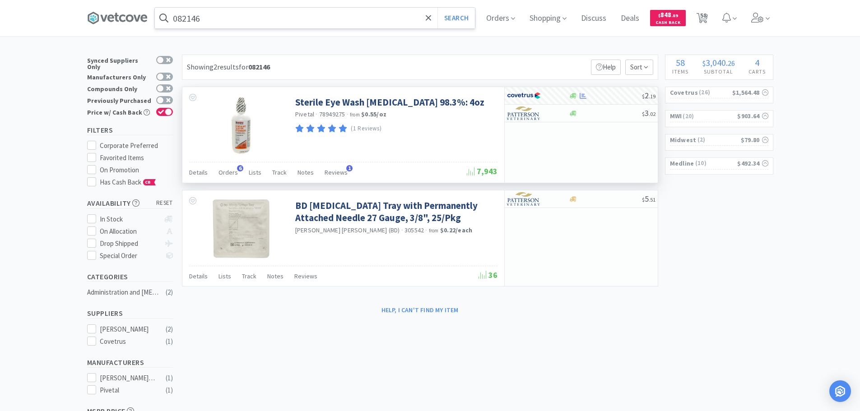
click at [288, 19] on input "082146" at bounding box center [315, 18] width 320 height 21
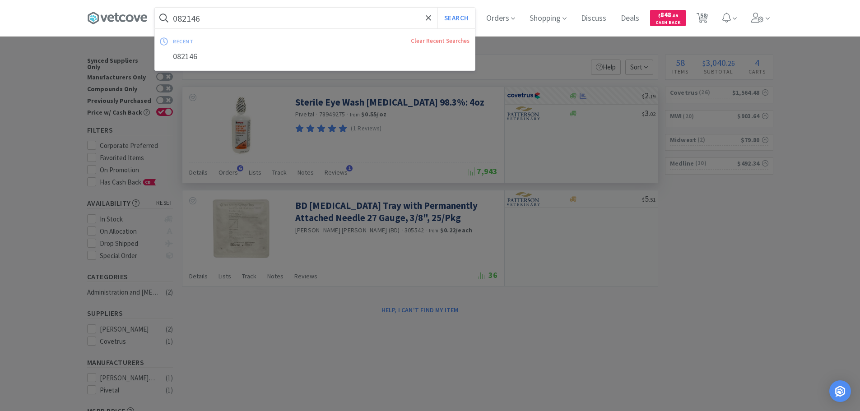
paste input "MWI - 009045 $15.29"
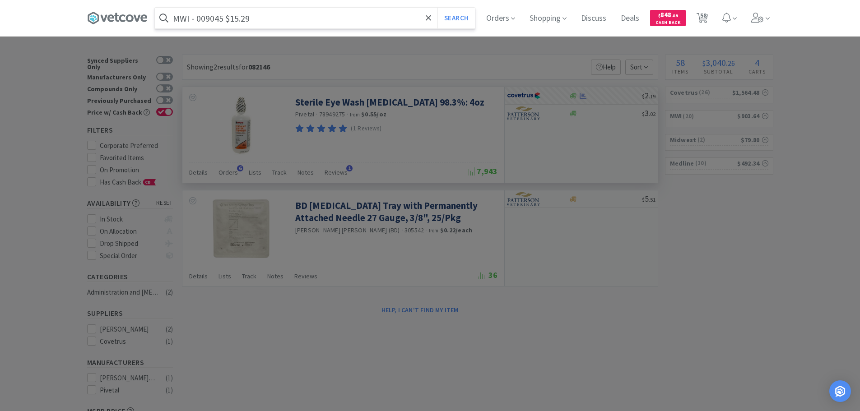
click at [220, 19] on input "MWI - 009045 $15.29" at bounding box center [315, 18] width 320 height 21
paste input "text"
click at [437, 8] on button "Search" at bounding box center [455, 18] width 37 height 21
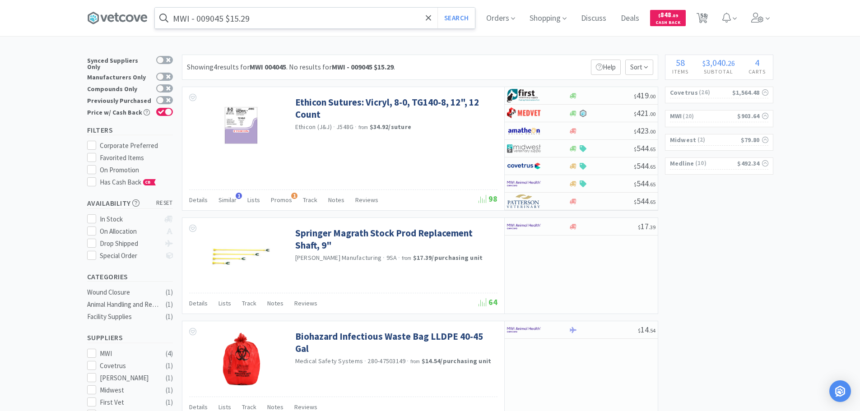
click at [215, 19] on input "MWI - 009045 $15.29" at bounding box center [315, 18] width 320 height 21
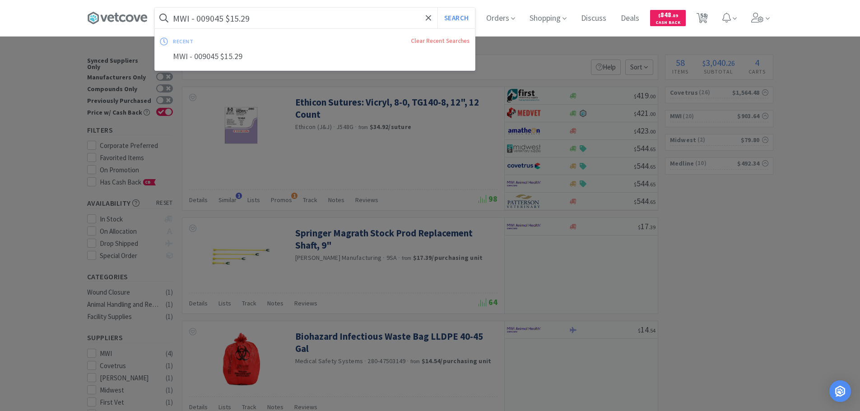
click at [208, 17] on input "MWI - 009045 $15.29" at bounding box center [315, 18] width 320 height 21
click at [437, 8] on button "Search" at bounding box center [455, 18] width 37 height 21
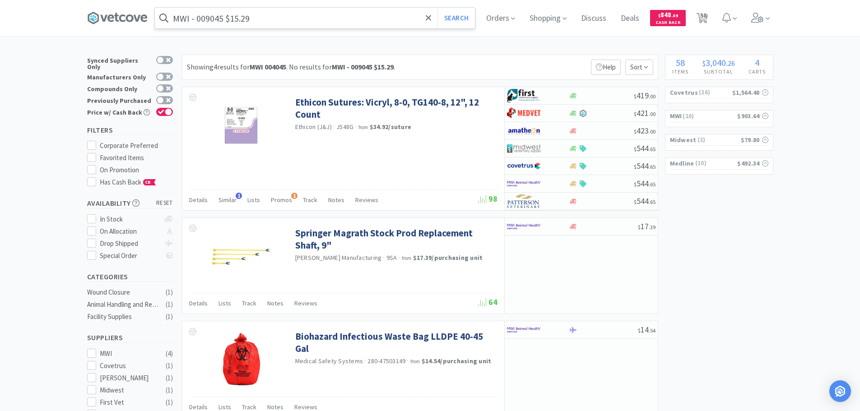
click at [208, 17] on input "MWI - 009045 $15.29" at bounding box center [315, 18] width 320 height 21
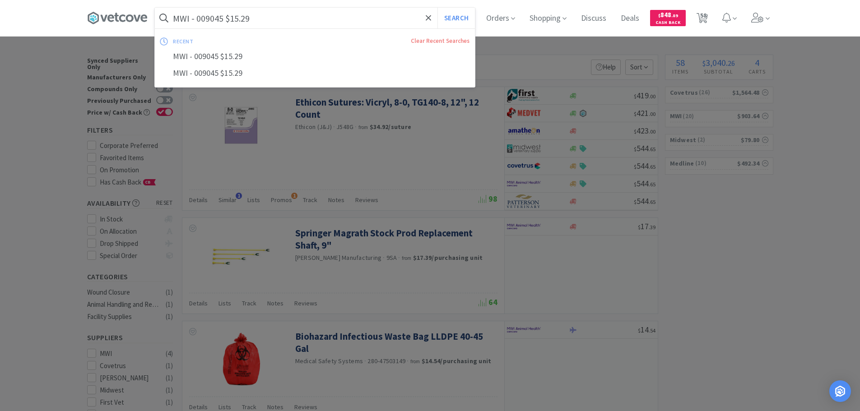
click at [208, 17] on input "MWI - 009045 $15.29" at bounding box center [315, 18] width 320 height 21
click at [437, 8] on button "Search" at bounding box center [455, 18] width 37 height 21
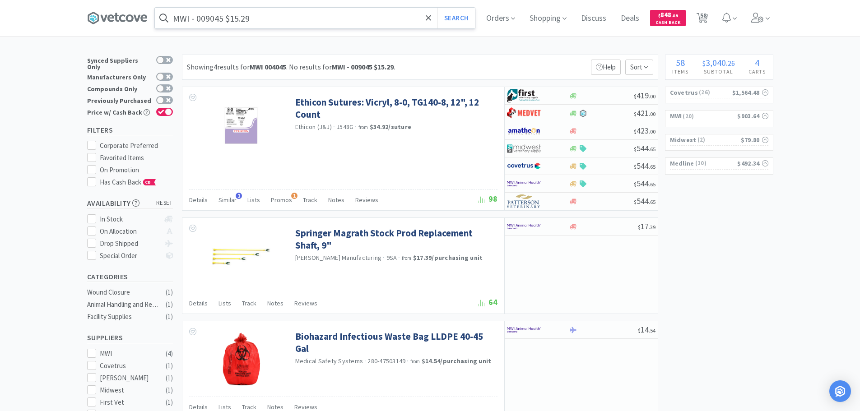
click at [214, 16] on input "MWI - 009045 $15.29" at bounding box center [315, 18] width 320 height 21
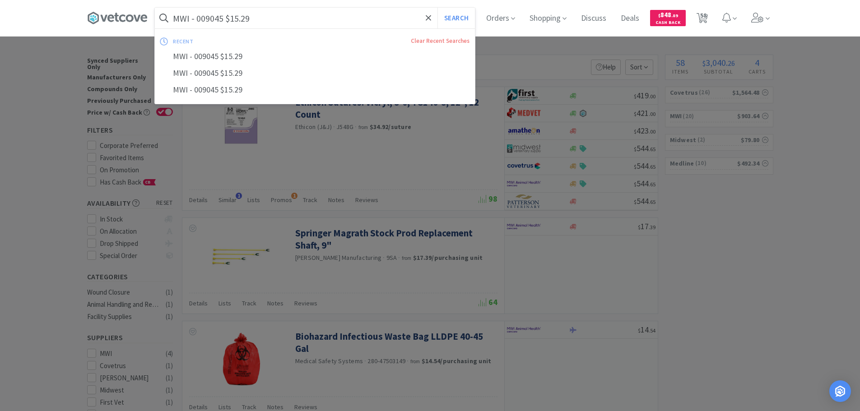
click at [214, 16] on input "MWI - 009045 $15.29" at bounding box center [315, 18] width 320 height 21
click at [209, 16] on input "MWI - 009045 $15.29" at bounding box center [315, 18] width 320 height 21
click at [437, 8] on button "Search" at bounding box center [455, 18] width 37 height 21
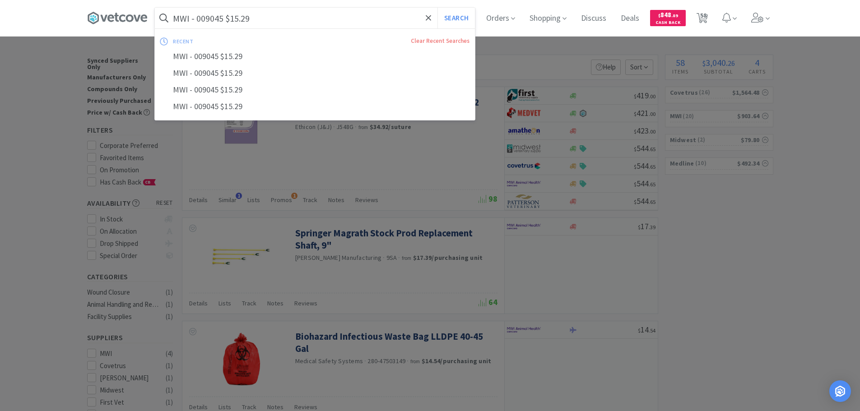
click at [211, 20] on input "MWI - 009045 $15.29" at bounding box center [315, 18] width 320 height 21
click at [215, 18] on input "MWI - 009045 $15.29" at bounding box center [315, 18] width 320 height 21
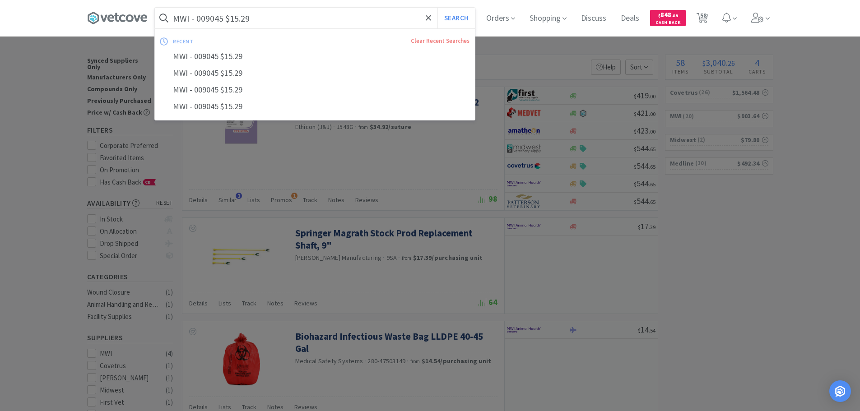
click at [215, 18] on input "MWI - 009045 $15.29" at bounding box center [315, 18] width 320 height 21
paste input "009045"
click at [437, 8] on button "Search" at bounding box center [455, 18] width 37 height 21
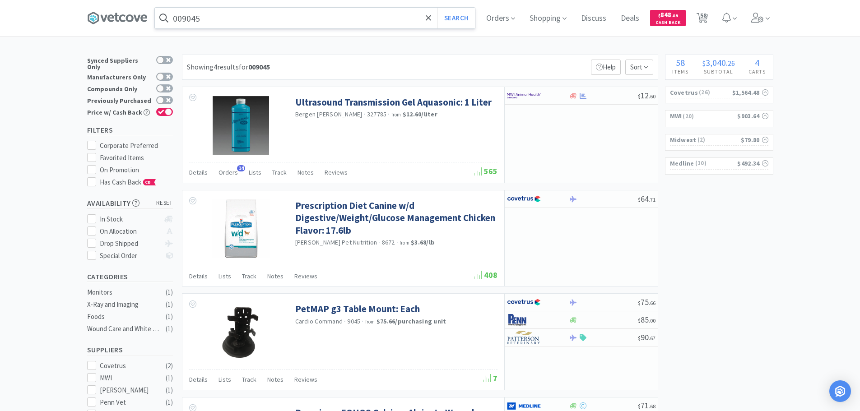
click at [289, 17] on input "009045" at bounding box center [315, 18] width 320 height 21
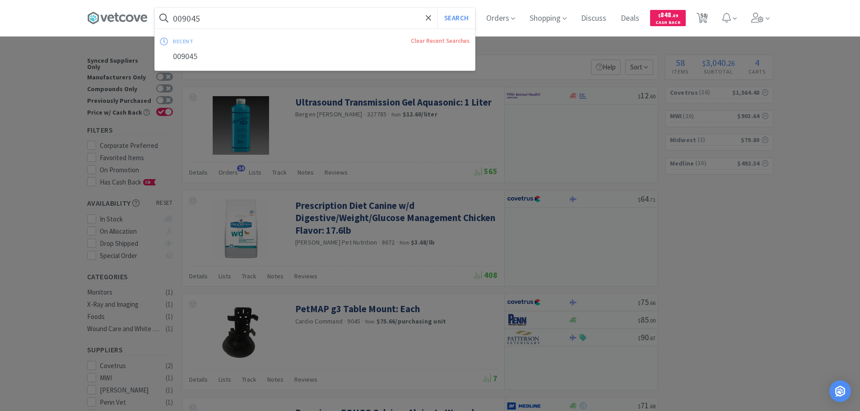
paste input "Ultrasound Gel"
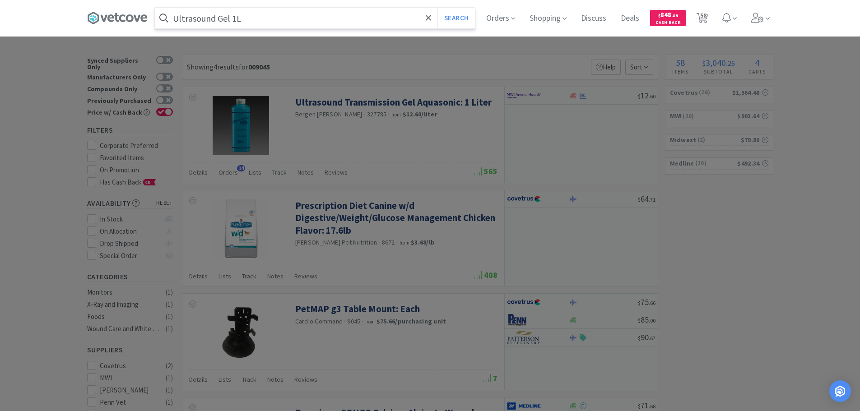
click at [437, 8] on button "Search" at bounding box center [455, 18] width 37 height 21
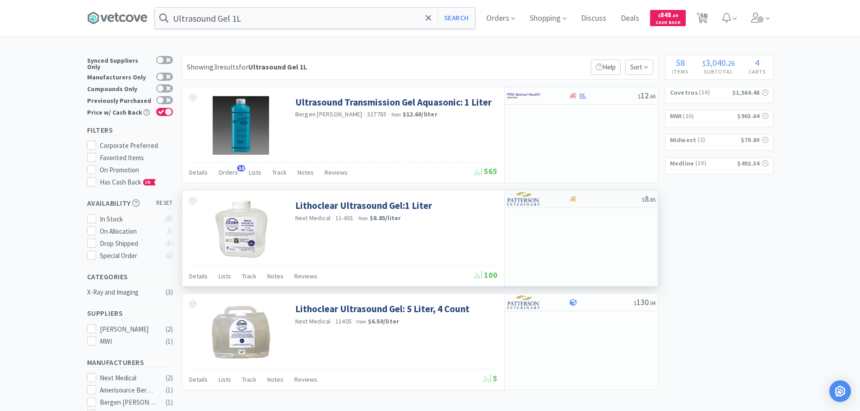
click at [620, 202] on div at bounding box center [605, 199] width 73 height 7
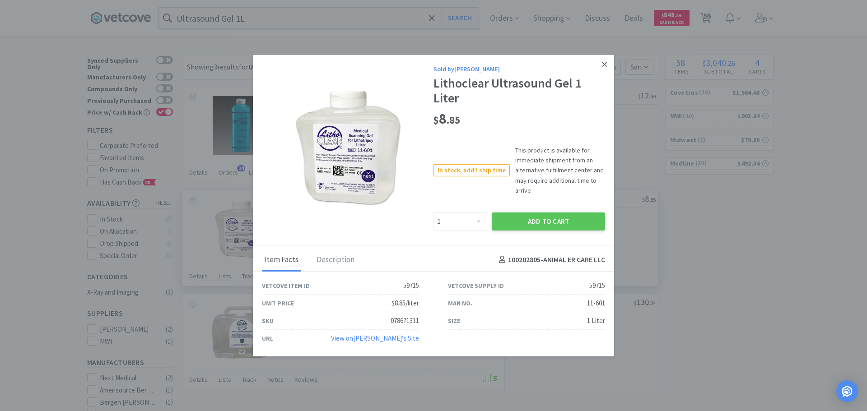
click at [604, 62] on icon at bounding box center [604, 64] width 5 height 8
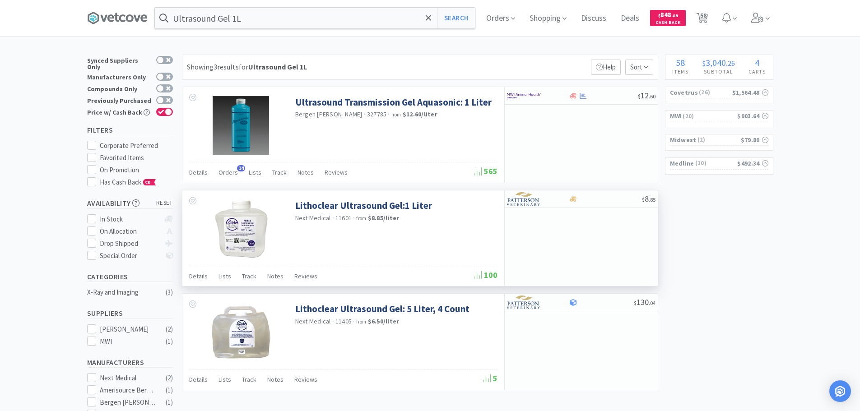
click at [447, 70] on div "Showing 3 results for Ultrasound Gel 1L Filters Help Sort" at bounding box center [420, 67] width 476 height 25
click at [289, 20] on input "Ultrasound Gel 1L" at bounding box center [315, 18] width 320 height 21
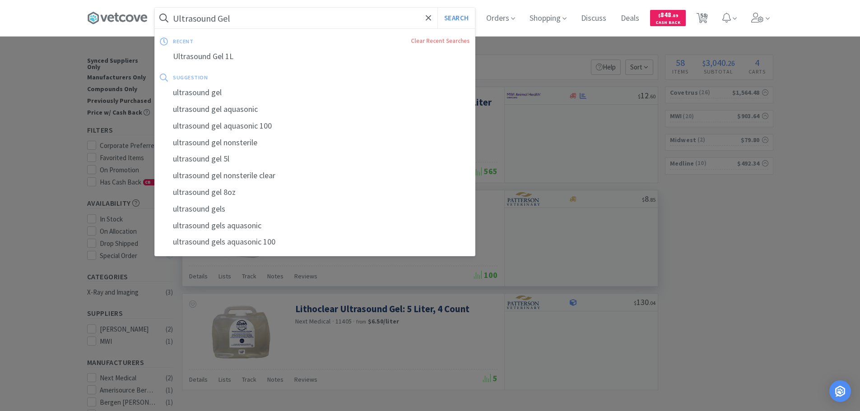
click at [437, 8] on button "Search" at bounding box center [455, 18] width 37 height 21
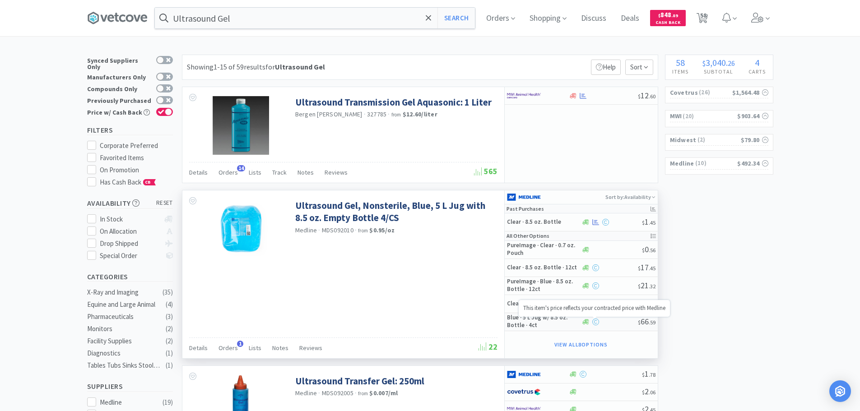
drag, startPoint x: 597, startPoint y: 330, endPoint x: 592, endPoint y: 324, distance: 7.8
click at [592, 324] on icon at bounding box center [595, 322] width 7 height 7
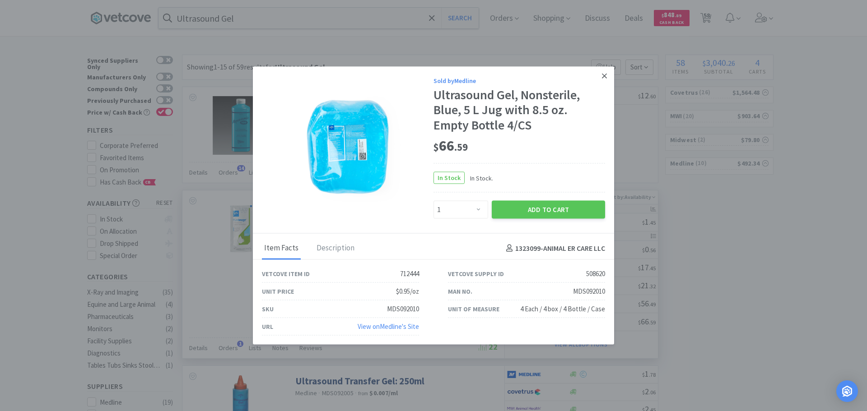
click at [598, 74] on link at bounding box center [604, 75] width 16 height 19
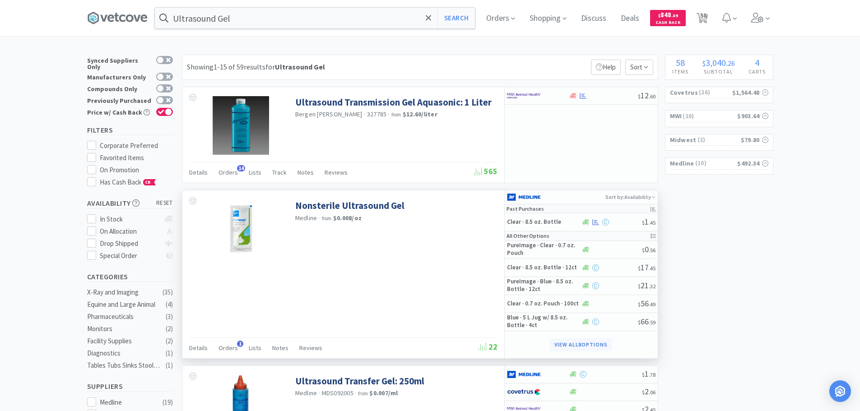
click at [593, 345] on button "View all 8 Options" at bounding box center [581, 344] width 62 height 13
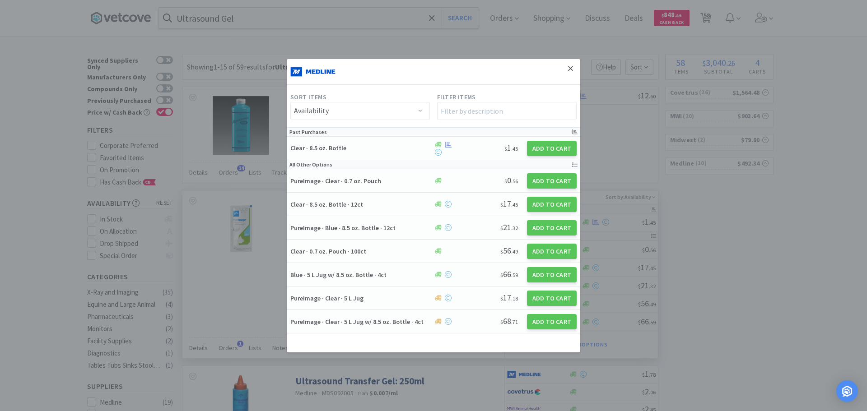
click at [572, 67] on icon at bounding box center [570, 69] width 5 height 8
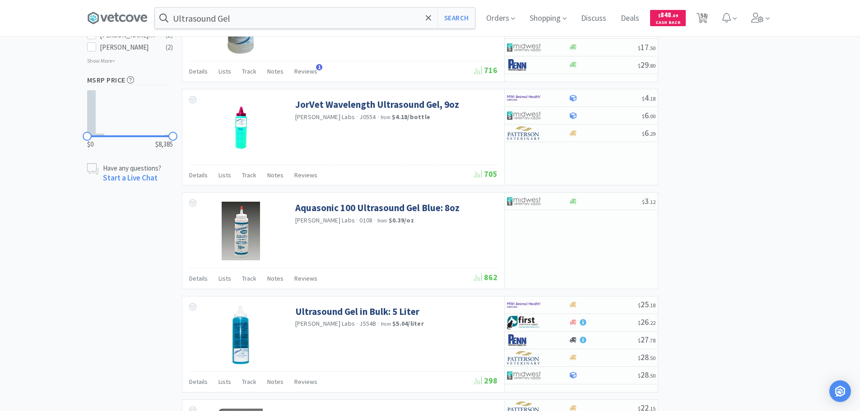
scroll to position [722, 0]
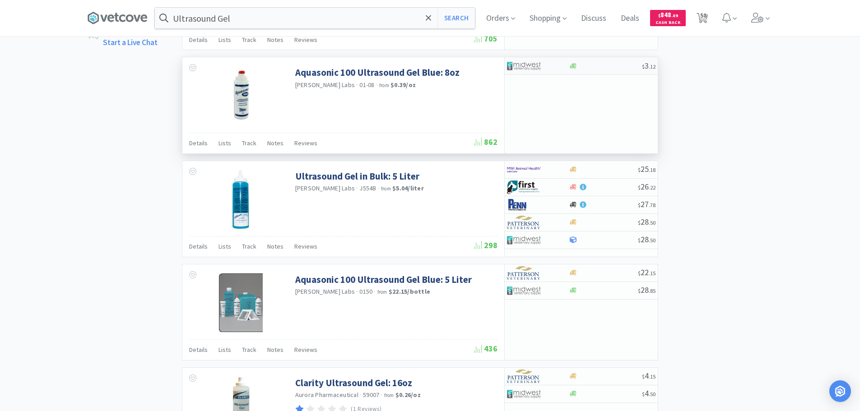
click at [593, 67] on div at bounding box center [605, 66] width 73 height 7
click at [689, 129] on div "× Filter Results Synced Suppliers Only Manufacturers Only Compounds Only Previo…" at bounding box center [430, 186] width 686 height 1706
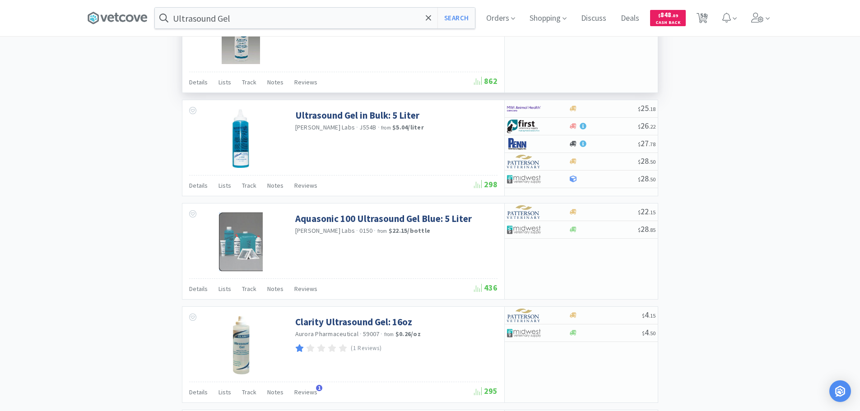
scroll to position [857, 0]
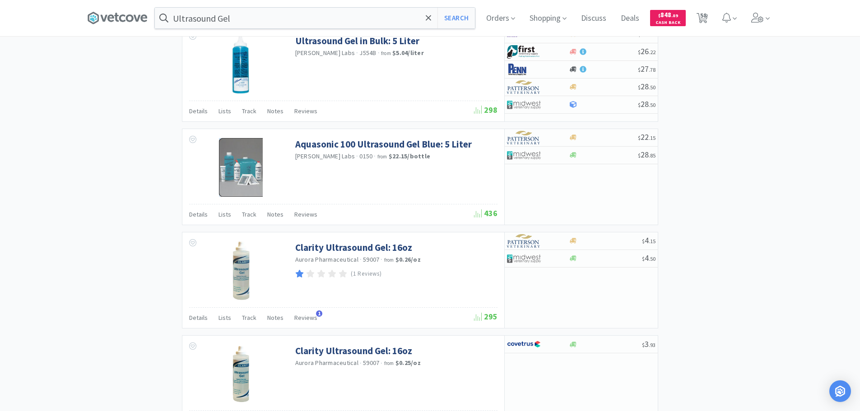
click at [689, 129] on div "× Filter Results Synced Suppliers Only Manufacturers Only Compounds Only Previo…" at bounding box center [430, 50] width 686 height 1706
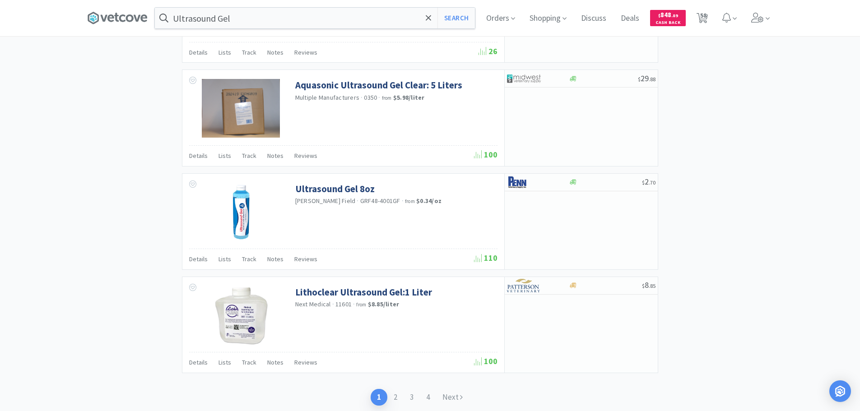
scroll to position [1286, 0]
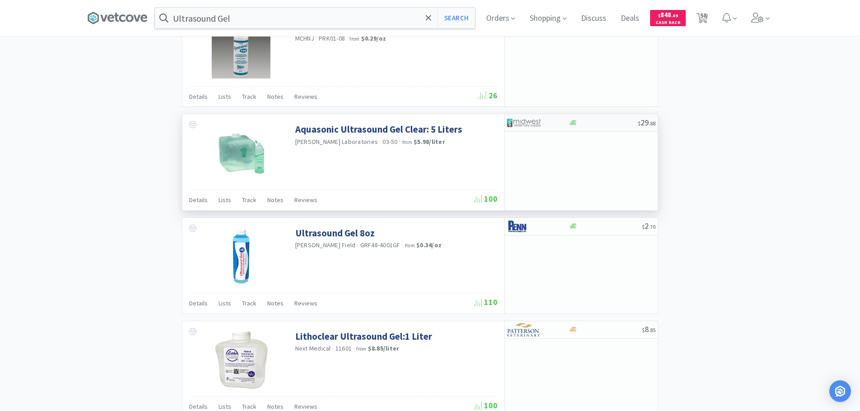
click at [620, 124] on div at bounding box center [603, 123] width 69 height 7
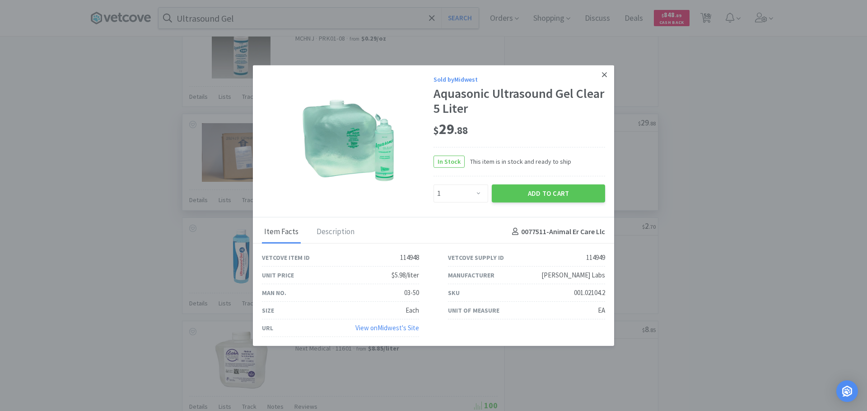
click at [602, 75] on icon at bounding box center [604, 74] width 5 height 8
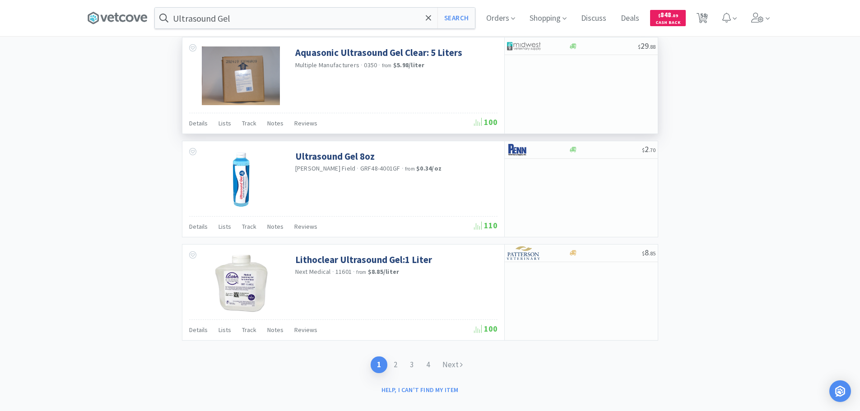
scroll to position [1376, 0]
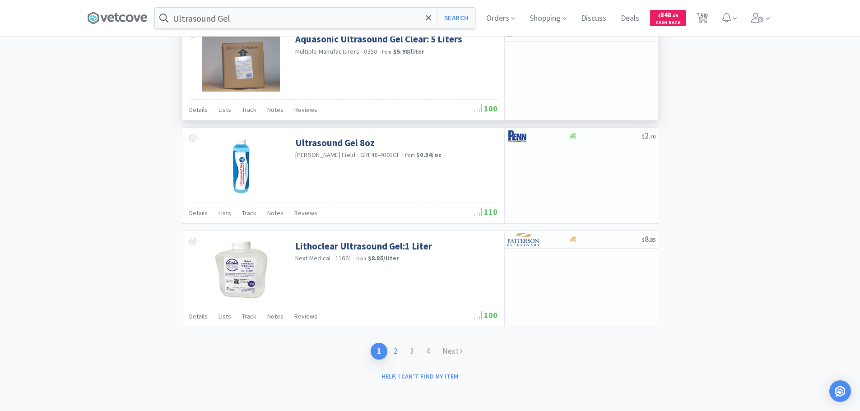
click at [397, 349] on link "2" at bounding box center [395, 351] width 16 height 17
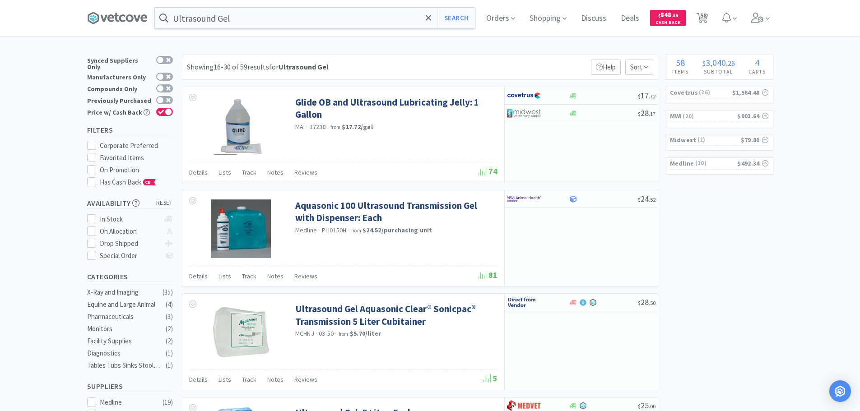
drag, startPoint x: 780, startPoint y: 250, endPoint x: 790, endPoint y: 308, distance: 59.1
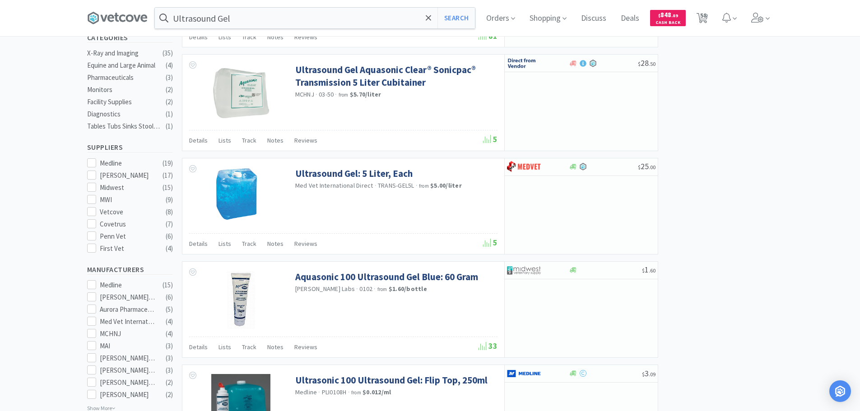
scroll to position [271, 0]
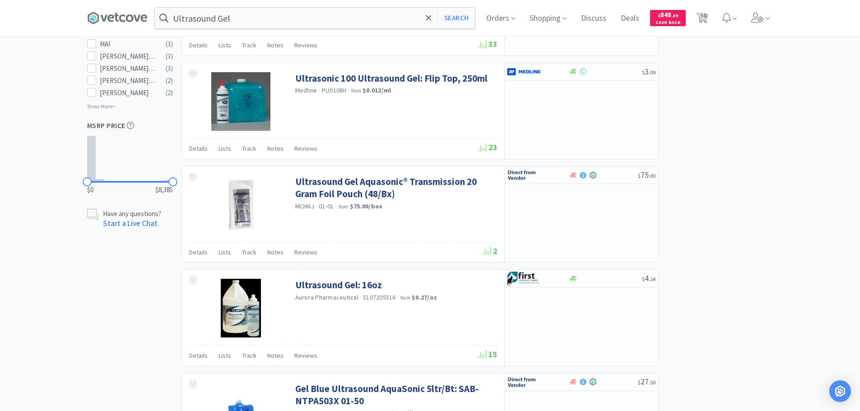
scroll to position [542, 0]
click at [780, 260] on div "× Filter Results Synced Suppliers Only Manufacturers Only Compounds Only Previo…" at bounding box center [430, 329] width 860 height 1632
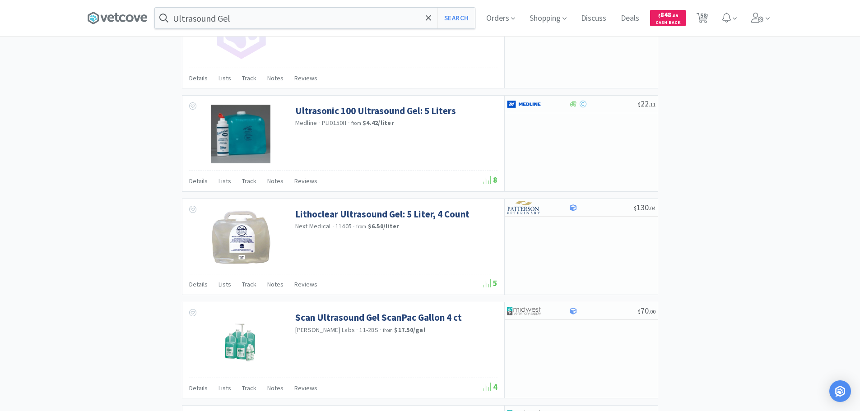
scroll to position [1128, 0]
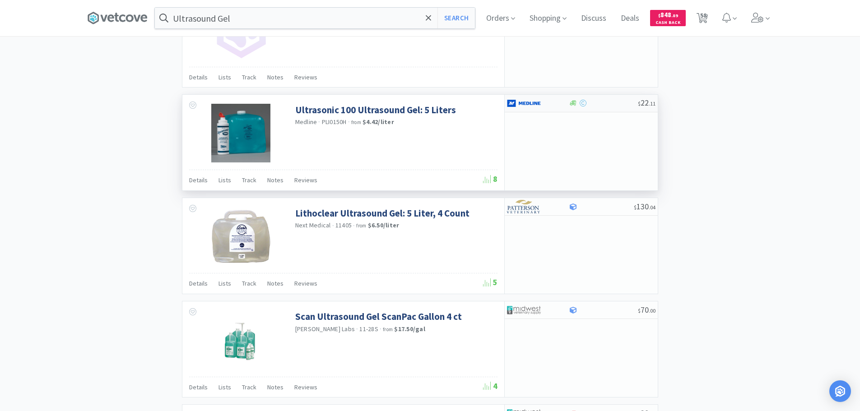
click at [606, 102] on div at bounding box center [603, 103] width 69 height 7
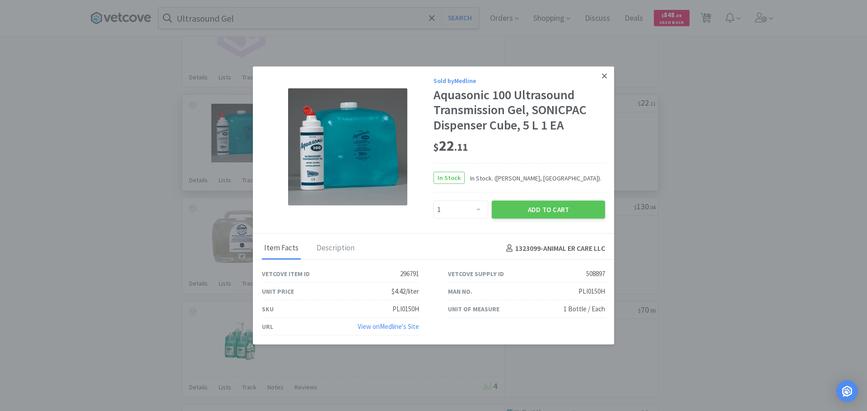
click at [602, 76] on icon at bounding box center [604, 76] width 5 height 8
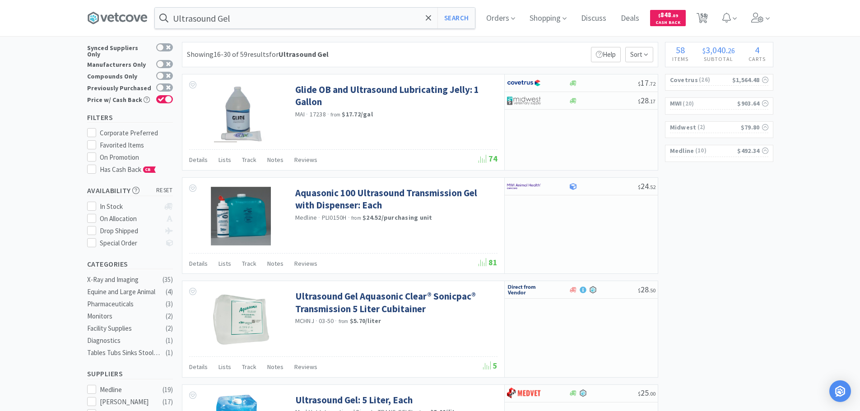
scroll to position [0, 0]
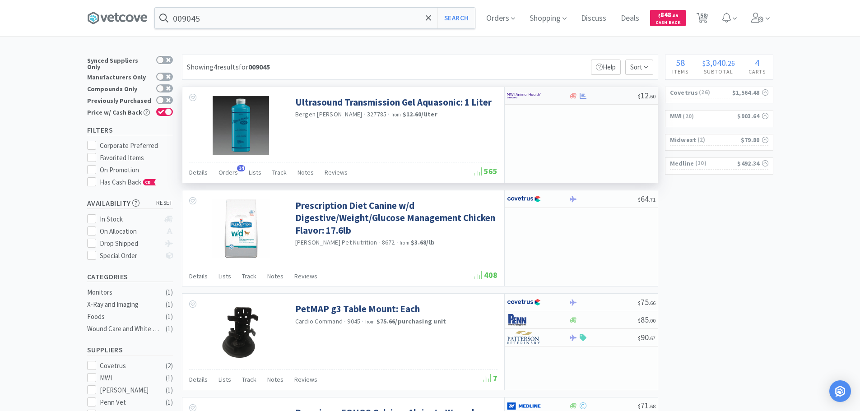
click at [602, 97] on div at bounding box center [603, 96] width 69 height 7
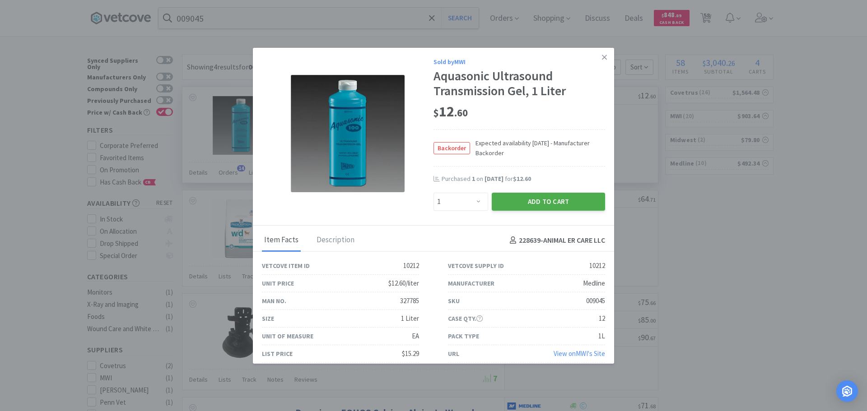
click at [501, 206] on button "Add to Cart" at bounding box center [547, 202] width 113 height 18
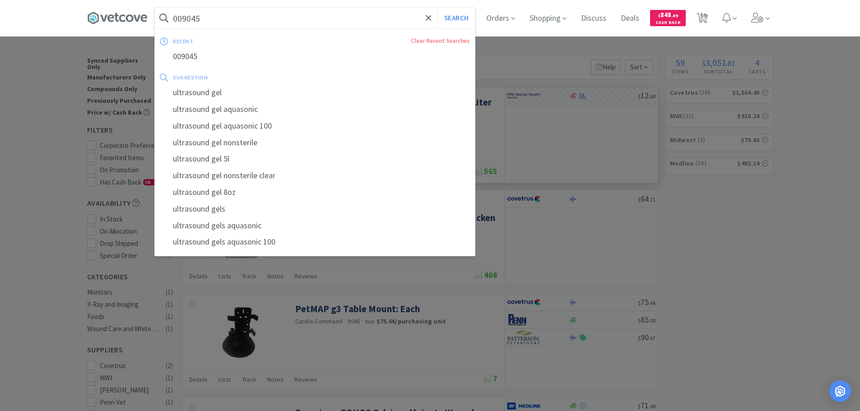
click at [268, 24] on input "009045" at bounding box center [315, 18] width 320 height 21
paste input "17388"
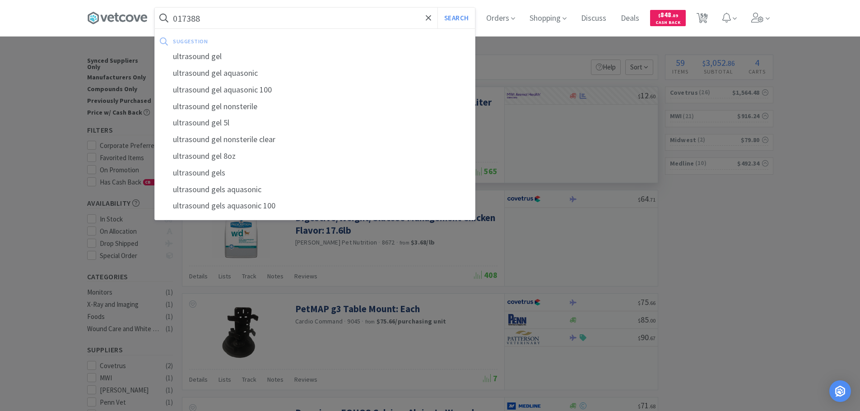
click at [437, 8] on button "Search" at bounding box center [455, 18] width 37 height 21
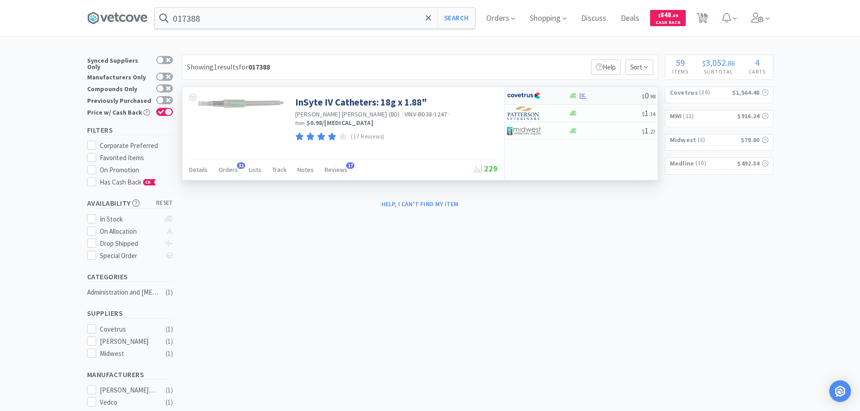
click at [627, 93] on div at bounding box center [605, 96] width 73 height 7
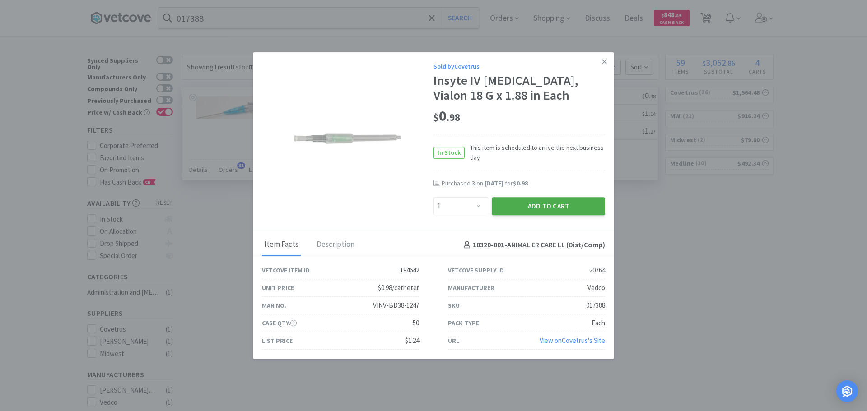
click at [516, 206] on button "Add to Cart" at bounding box center [547, 206] width 113 height 18
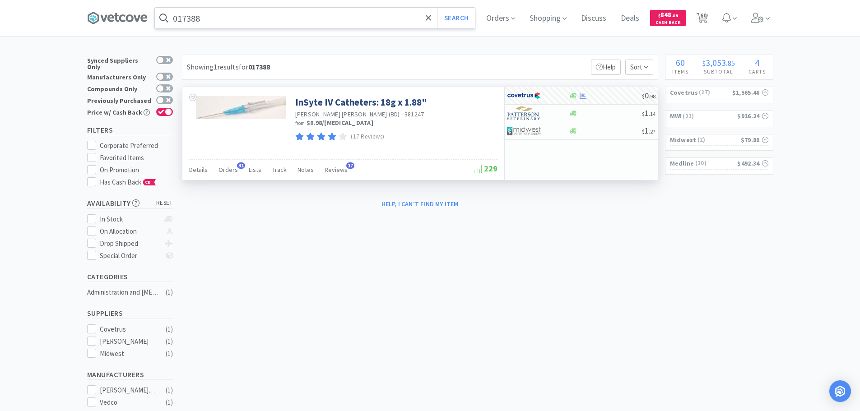
click at [276, 21] on input "017388" at bounding box center [315, 18] width 320 height 21
paste input "6"
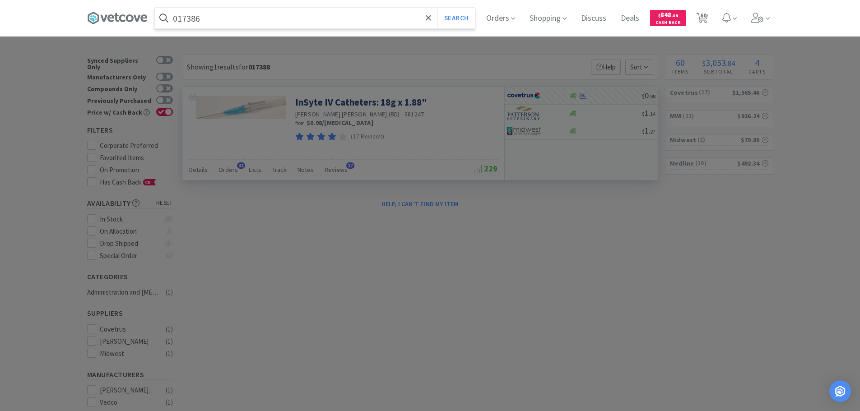
click at [437, 8] on button "Search" at bounding box center [455, 18] width 37 height 21
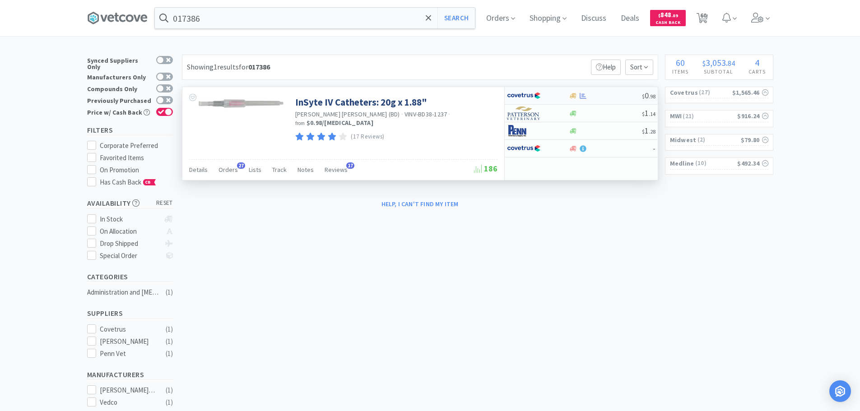
click at [605, 98] on div at bounding box center [605, 96] width 73 height 7
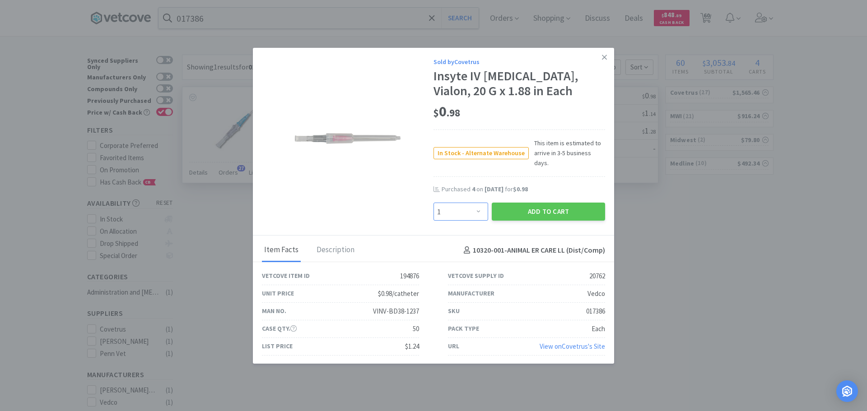
click at [469, 204] on select "Enter Quantity 1 2 3 4 5 6 7 8 9 10 11 12 13 14 15 16 17 18 19 20 Enter Quantity" at bounding box center [460, 212] width 55 height 18
click at [433, 203] on select "Enter Quantity 1 2 3 4 5 6 7 8 9 10 11 12 13 14 15 16 17 18 19 20 Enter Quantity" at bounding box center [460, 212] width 55 height 18
click at [510, 207] on button "Add to Cart" at bounding box center [547, 212] width 113 height 18
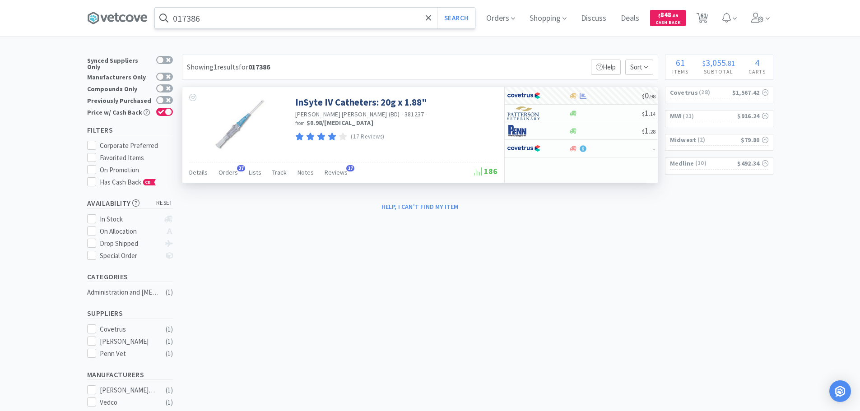
click at [262, 14] on input "017386" at bounding box center [315, 18] width 320 height 21
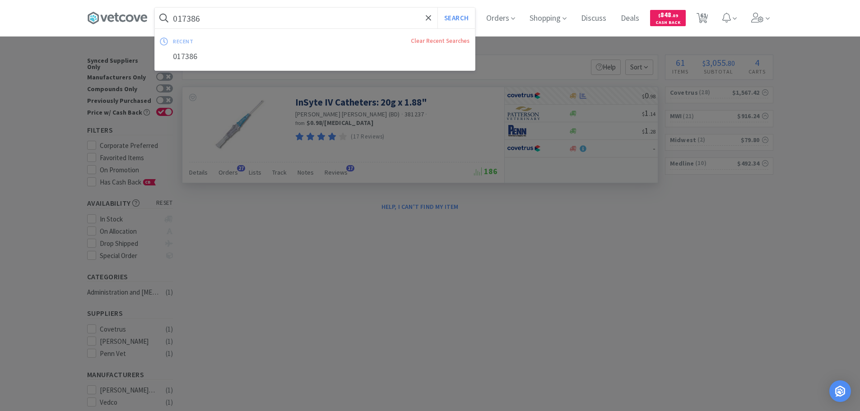
paste input "90"
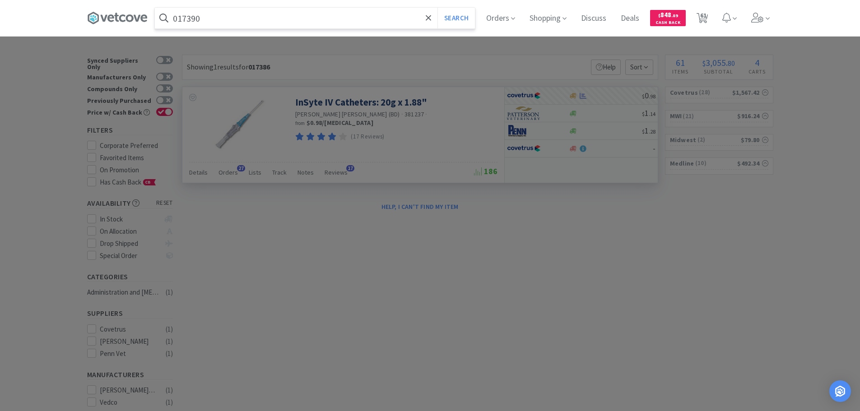
click at [437, 8] on button "Search" at bounding box center [455, 18] width 37 height 21
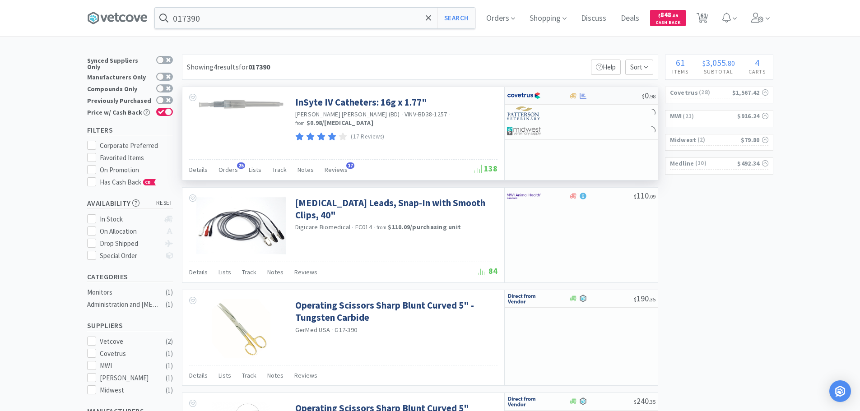
click at [603, 95] on div at bounding box center [605, 96] width 73 height 7
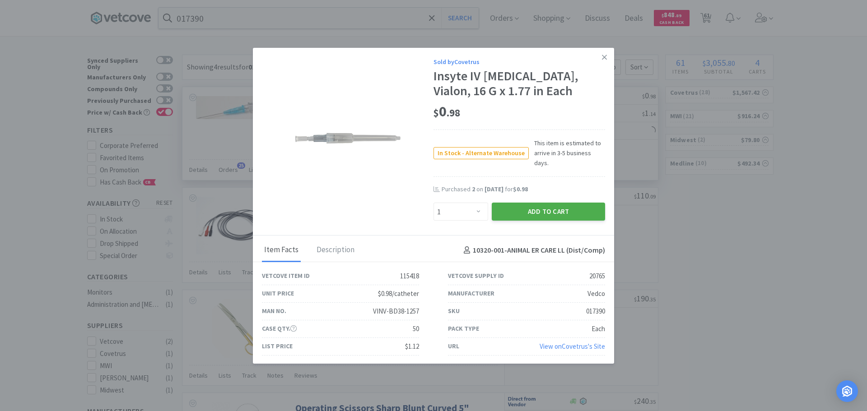
click at [548, 207] on button "Add to Cart" at bounding box center [547, 212] width 113 height 18
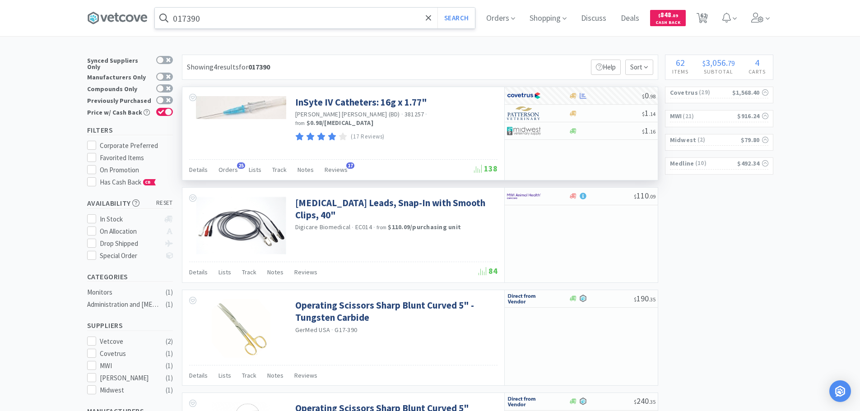
click at [264, 19] on input "017390" at bounding box center [315, 18] width 320 height 21
paste input "79"
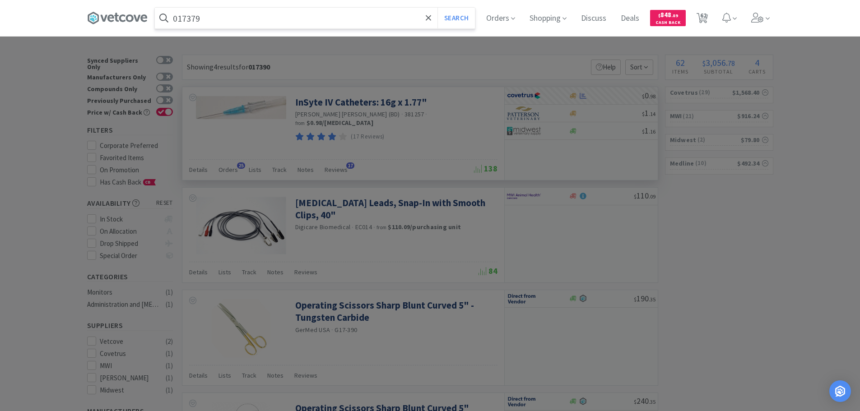
click at [437, 8] on button "Search" at bounding box center [455, 18] width 37 height 21
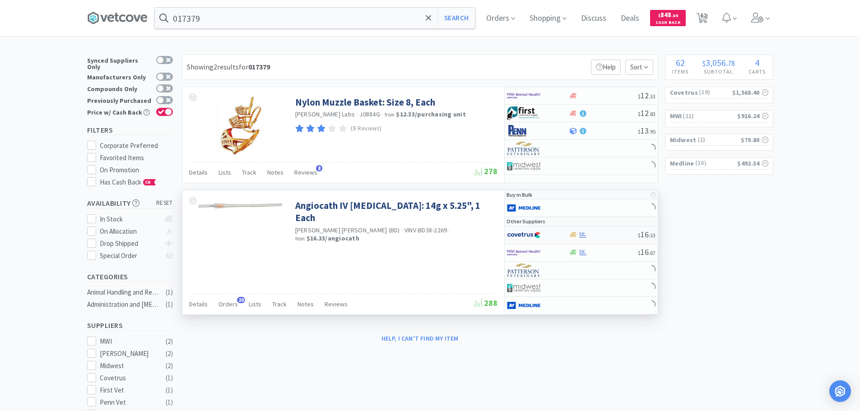
click at [607, 233] on div at bounding box center [603, 235] width 69 height 7
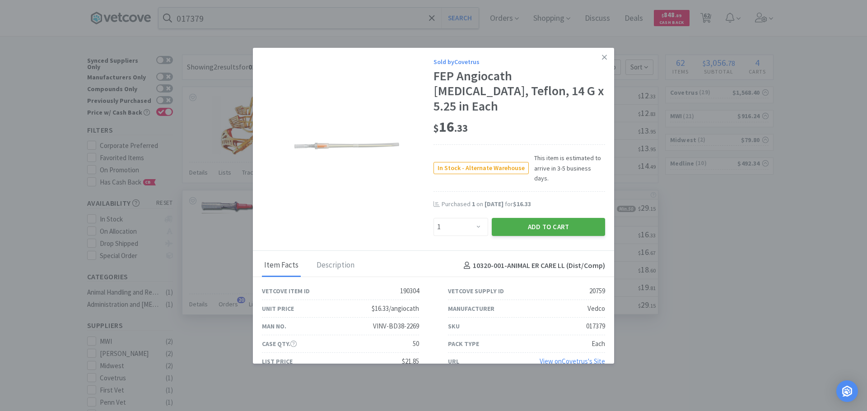
click at [520, 218] on button "Add to Cart" at bounding box center [547, 227] width 113 height 18
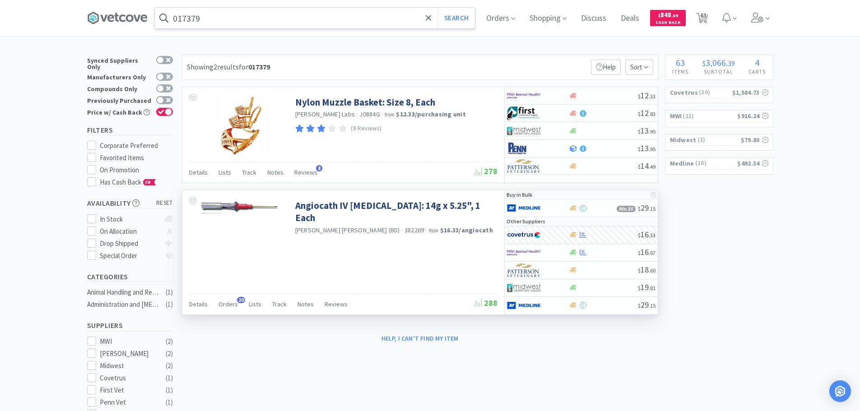
click at [255, 19] on input "017379" at bounding box center [315, 18] width 320 height 21
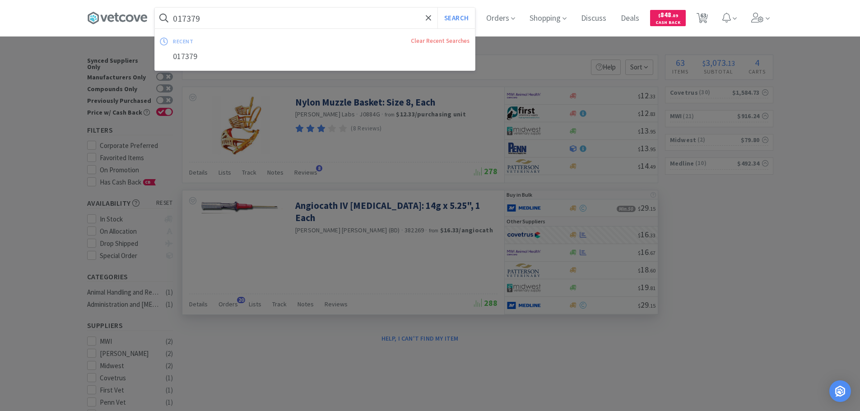
paste input "Mila International - 175042 $18."
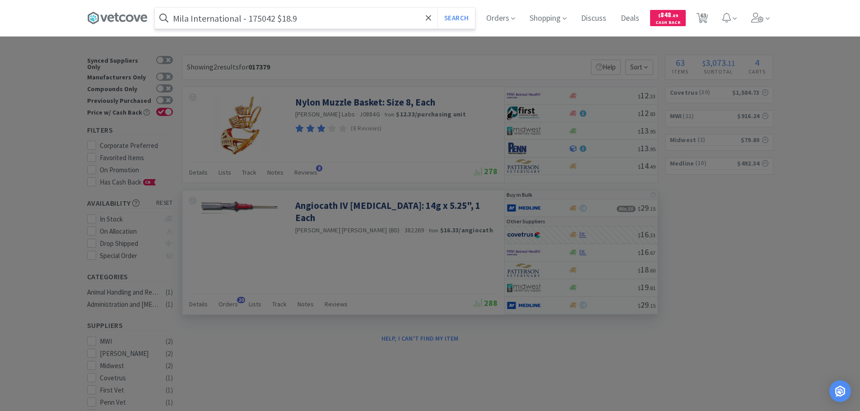
click at [262, 21] on input "Mila International - 175042 $18.9" at bounding box center [315, 18] width 320 height 21
paste input "175042"
click at [437, 8] on button "Search" at bounding box center [455, 18] width 37 height 21
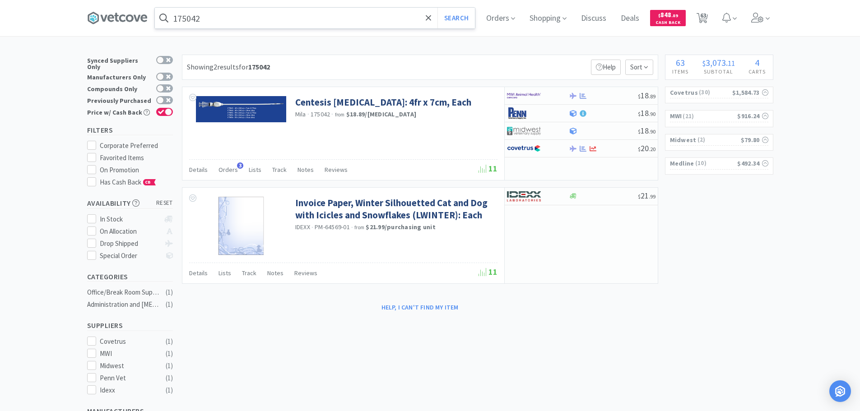
click at [273, 22] on input "175042" at bounding box center [315, 18] width 320 height 21
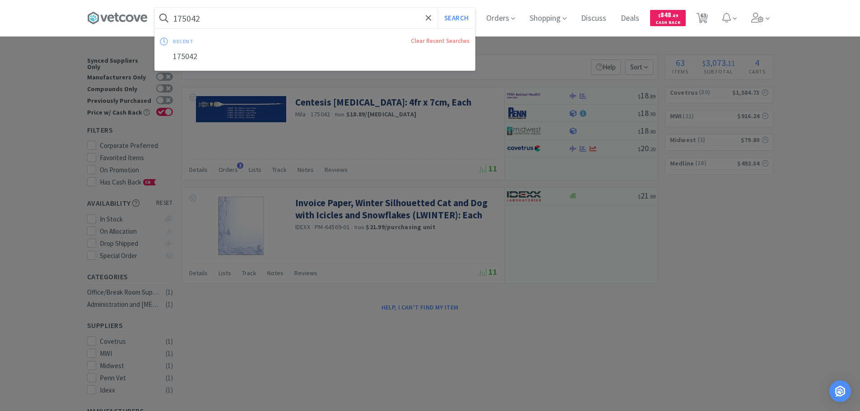
paste input "602020"
click at [437, 8] on button "Search" at bounding box center [455, 18] width 37 height 21
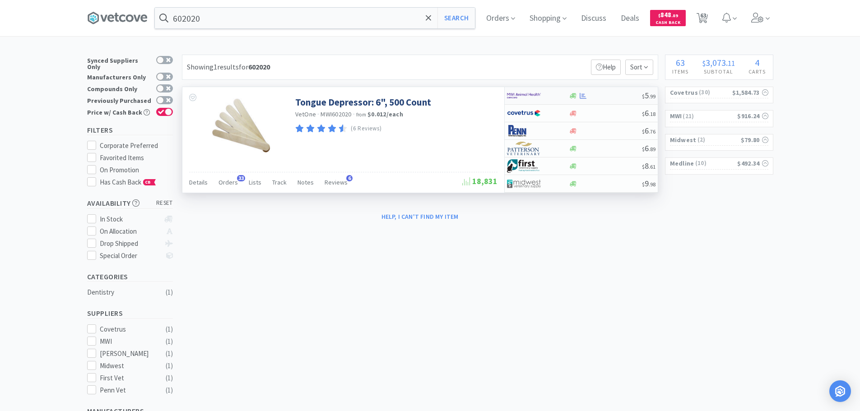
click at [614, 95] on div at bounding box center [605, 96] width 73 height 7
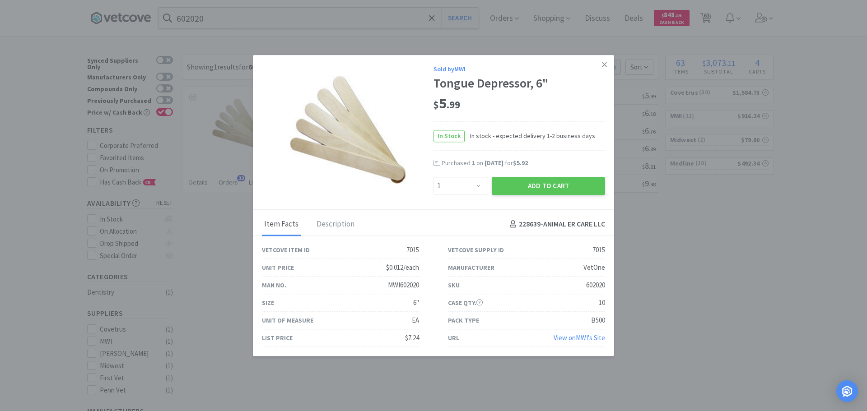
click at [605, 70] on link at bounding box center [604, 64] width 16 height 19
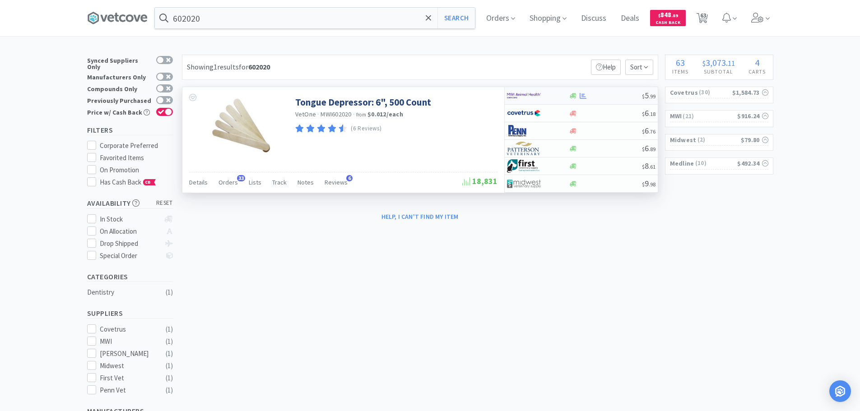
click at [622, 93] on div at bounding box center [605, 96] width 73 height 7
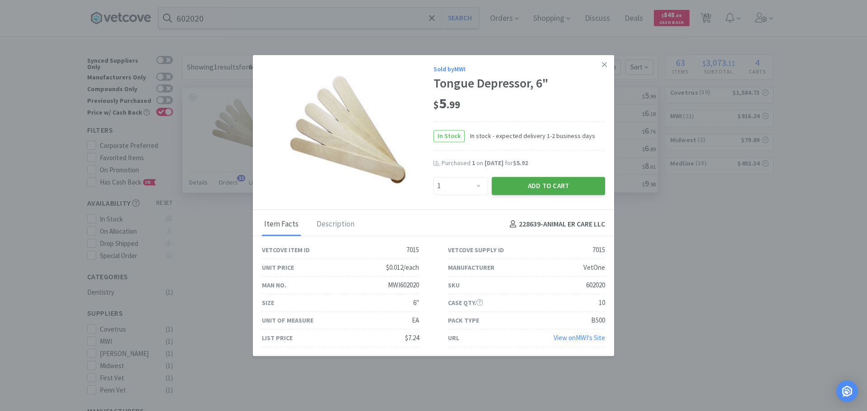
click at [516, 185] on button "Add to Cart" at bounding box center [547, 186] width 113 height 18
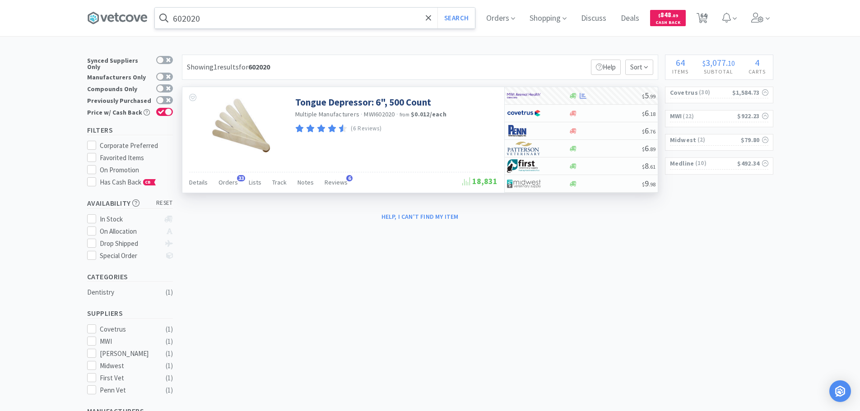
click at [273, 22] on input "602020" at bounding box center [315, 18] width 320 height 21
paste input "00907"
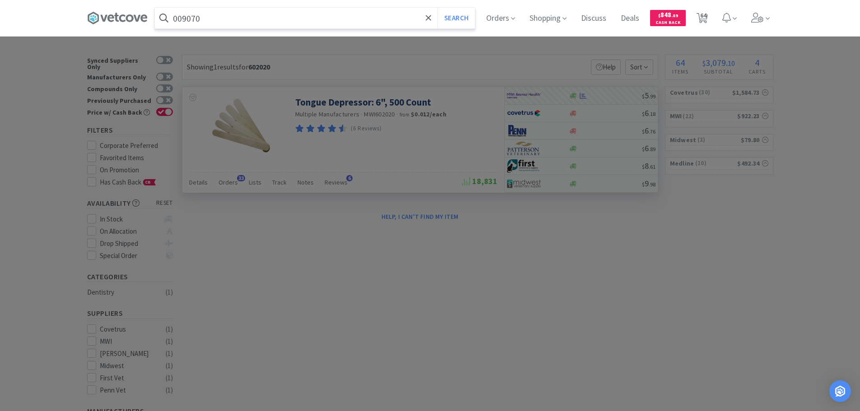
click at [437, 8] on button "Search" at bounding box center [455, 18] width 37 height 21
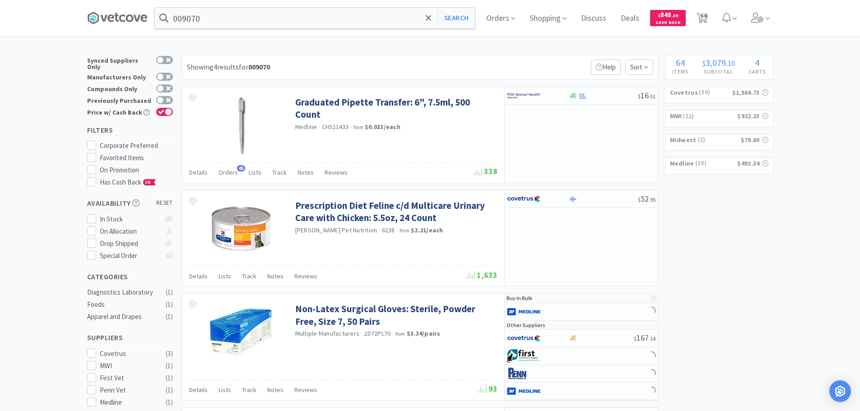
click at [450, 65] on div "Showing 4 results for 009070 Filters Help Sort" at bounding box center [420, 67] width 476 height 25
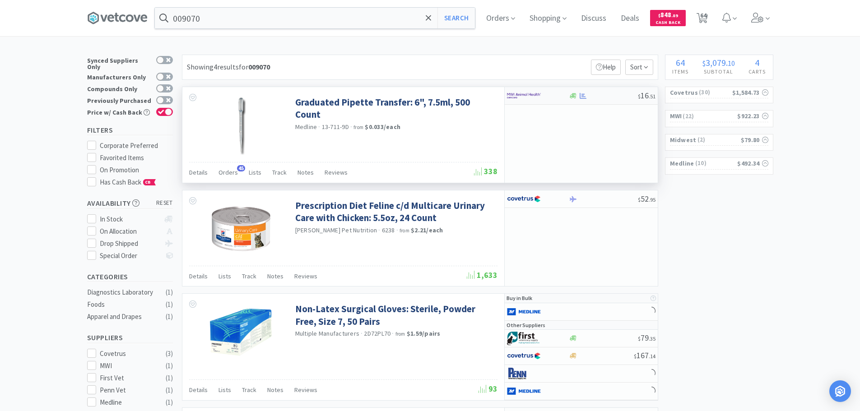
click at [602, 99] on div at bounding box center [603, 96] width 69 height 7
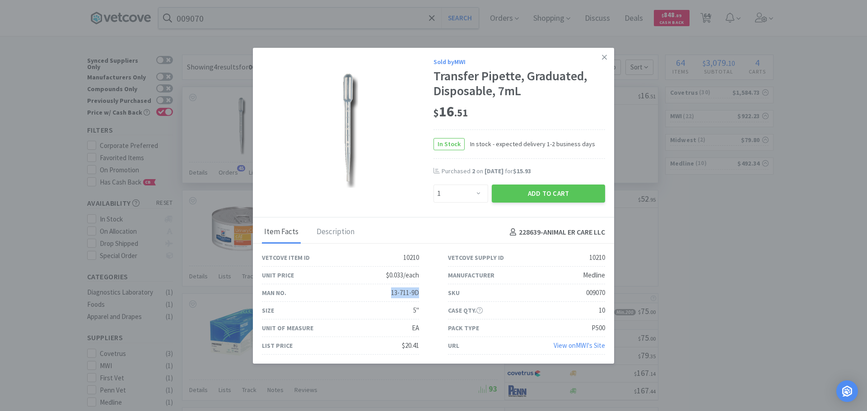
drag, startPoint x: 419, startPoint y: 293, endPoint x: 385, endPoint y: 294, distance: 33.9
click at [385, 294] on div "Man No. 13-711-9D" at bounding box center [340, 293] width 186 height 18
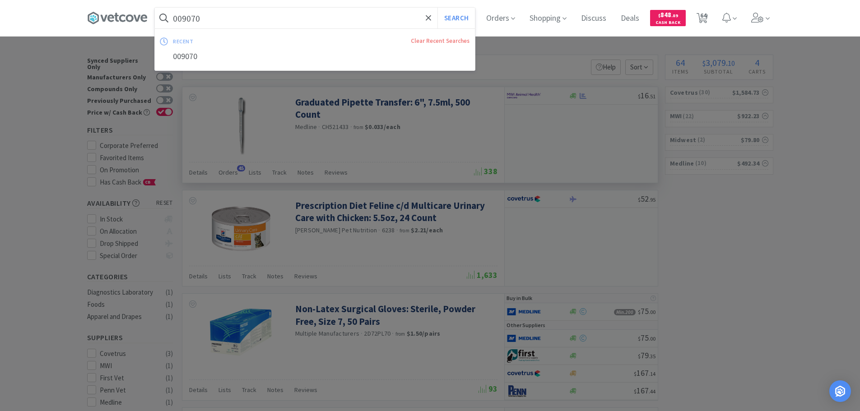
click at [304, 13] on input "009070" at bounding box center [315, 18] width 320 height 21
paste input "13-711-9D"
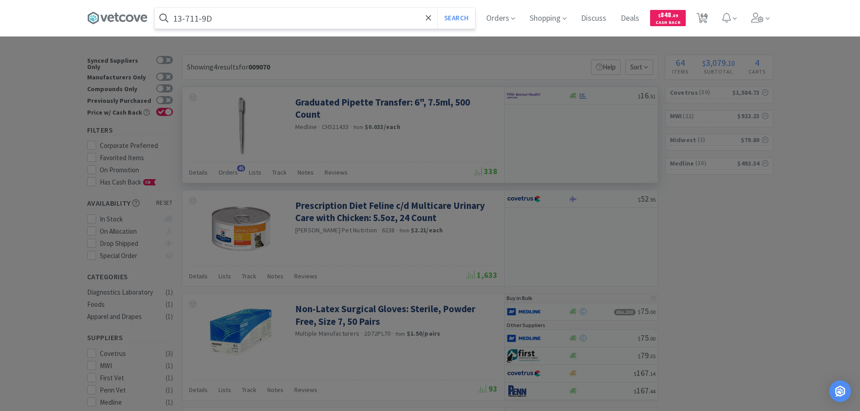
click at [437, 8] on button "Search" at bounding box center [455, 18] width 37 height 21
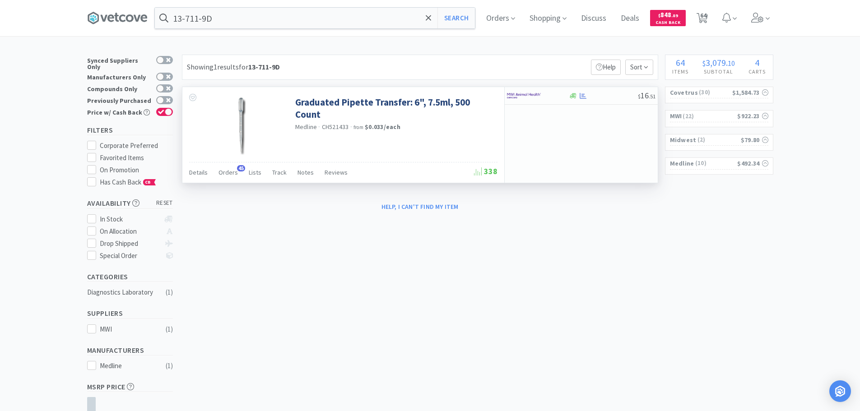
click at [335, 125] on span "CH521433" at bounding box center [335, 127] width 27 height 8
click at [445, 101] on link "Graduated Pipette Transfer: 6", 7.5ml, 500 Count" at bounding box center [395, 108] width 200 height 25
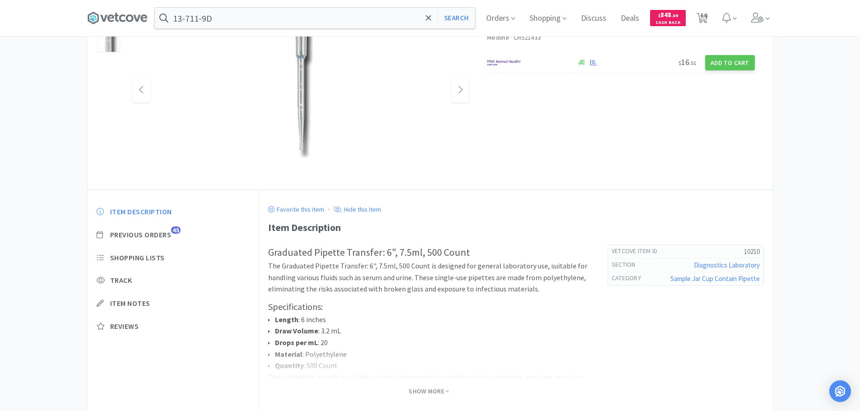
scroll to position [90, 0]
click at [413, 395] on span "Show More" at bounding box center [428, 391] width 40 height 12
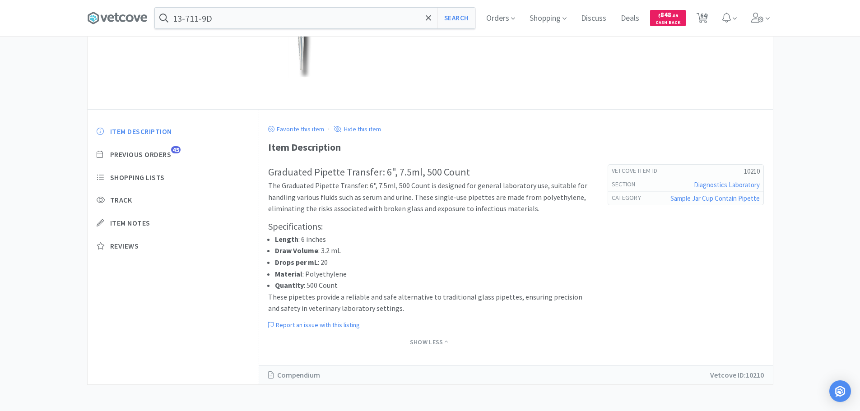
scroll to position [171, 0]
click at [333, 254] on li "Draw Volume : 3.2 mL" at bounding box center [432, 250] width 315 height 12
click at [352, 254] on li "Draw Volume : 3.2 mL" at bounding box center [432, 250] width 315 height 12
click at [387, 251] on li "Draw Volume : 3.2 mL" at bounding box center [432, 250] width 315 height 12
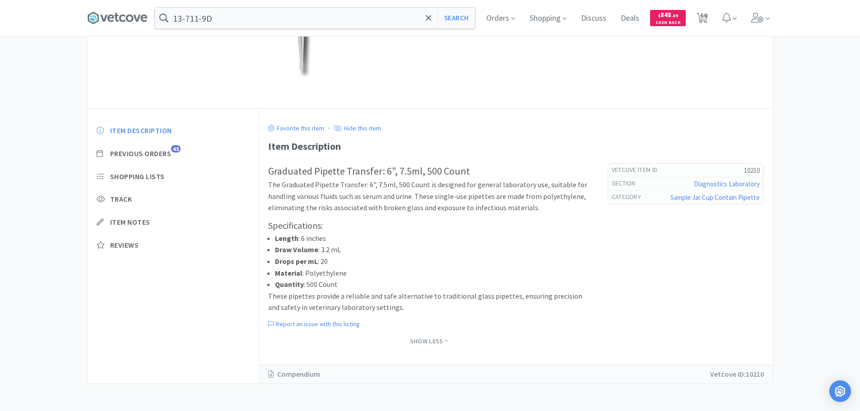
click at [387, 251] on li "Draw Volume : 3.2 mL" at bounding box center [432, 250] width 315 height 12
click at [387, 239] on li "Length : 6 inches" at bounding box center [432, 239] width 315 height 12
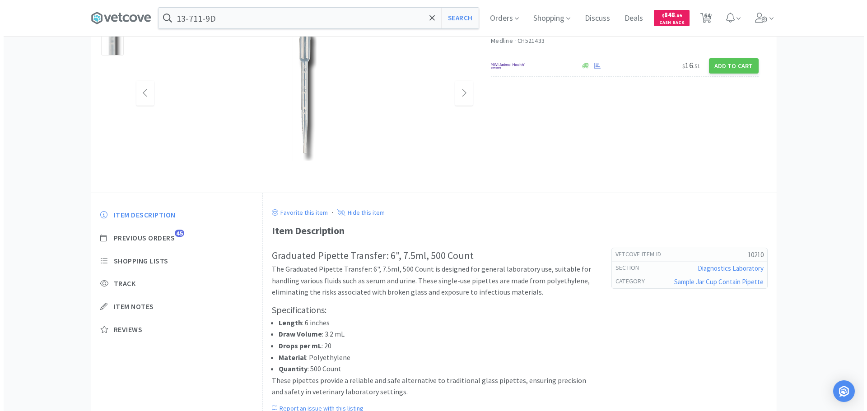
scroll to position [0, 0]
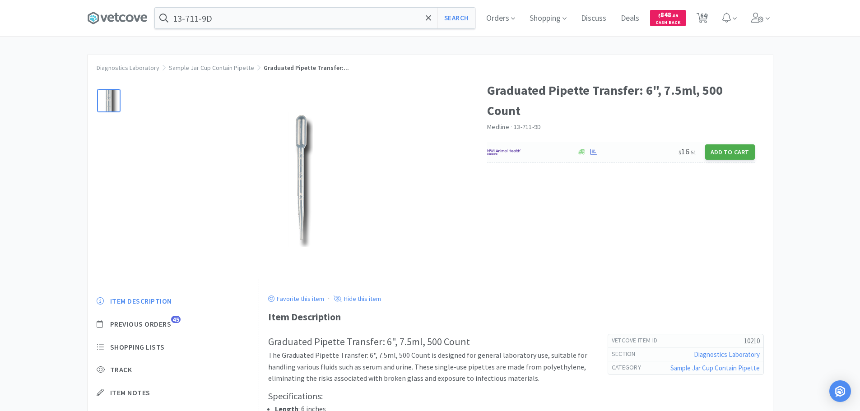
click at [725, 147] on button "Add to Cart" at bounding box center [730, 151] width 50 height 15
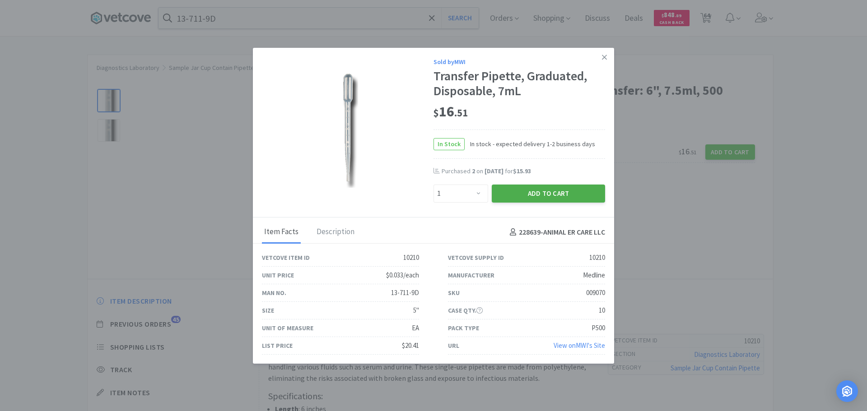
click at [519, 194] on button "Add to Cart" at bounding box center [547, 194] width 113 height 18
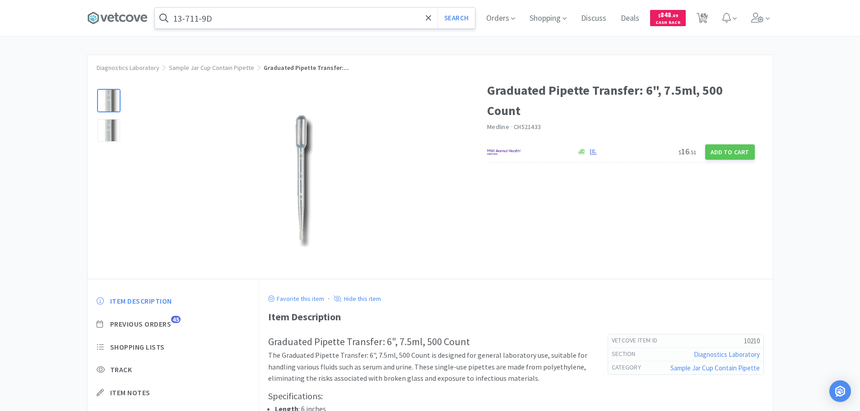
click at [261, 17] on input "13-711-9D" at bounding box center [315, 18] width 320 height 21
paste input "022171"
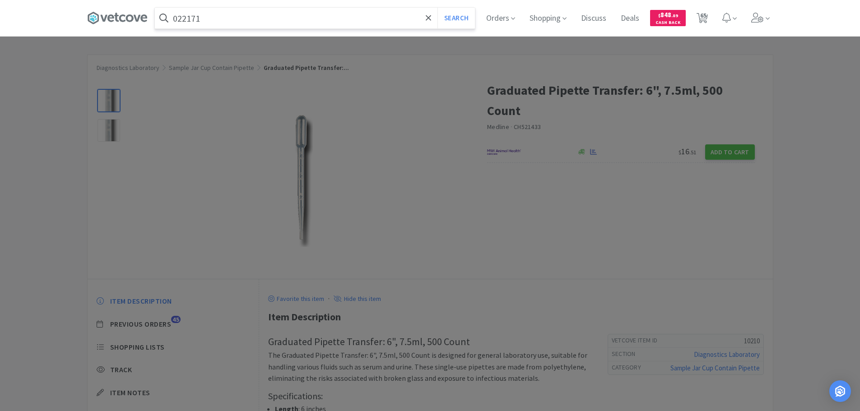
click at [437, 8] on button "Search" at bounding box center [455, 18] width 37 height 21
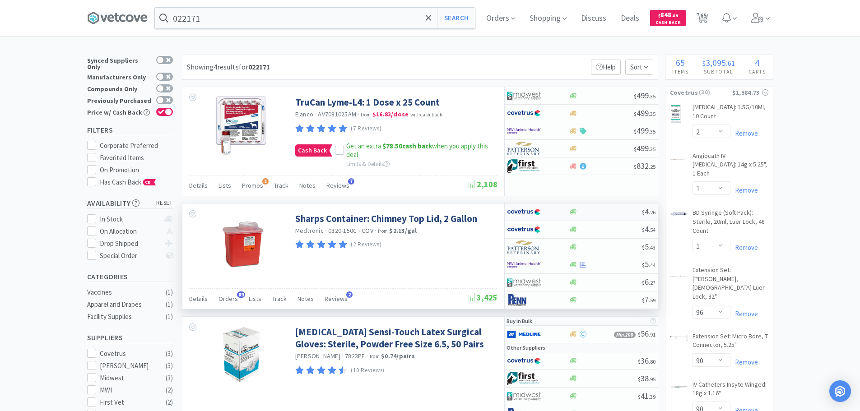
click at [609, 212] on div at bounding box center [605, 212] width 73 height 7
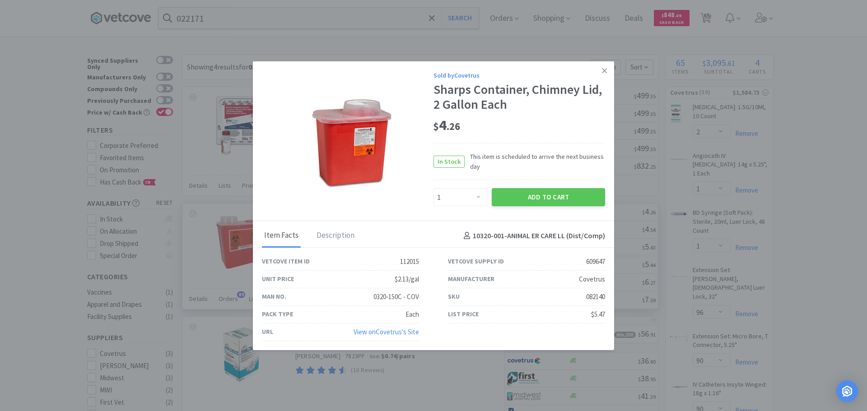
click at [597, 296] on div "082140" at bounding box center [595, 297] width 19 height 11
click at [473, 197] on select "Enter Quantity 1 2 3 4 5 6 7 8 9 10 11 12 13 14 15 16 17 18 19 20 Enter Quantity" at bounding box center [460, 197] width 55 height 18
click at [433, 188] on select "Enter Quantity 1 2 3 4 5 6 7 8 9 10 11 12 13 14 15 16 17 18 19 20 Enter Quantity" at bounding box center [460, 197] width 55 height 18
click at [449, 210] on div "Sold by Covetrus Sharps Container, Chimney Lid, 2 Gallon Each $ 4 . 26 In Stock…" at bounding box center [433, 141] width 361 height 160
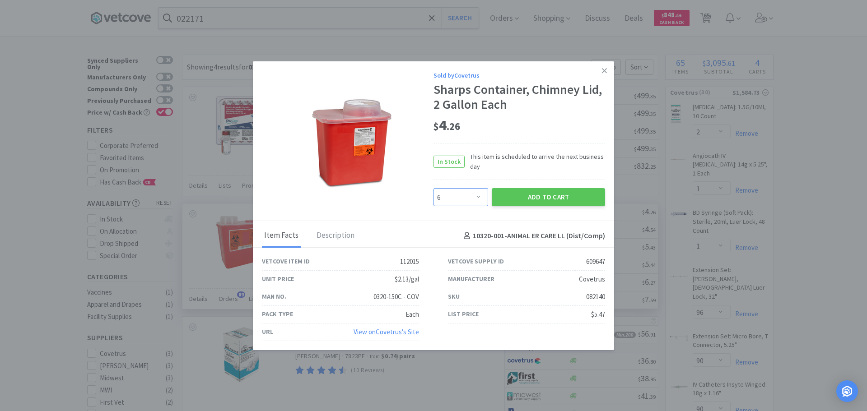
click at [455, 200] on select "Enter Quantity 1 2 3 4 5 6 7 8 9 10 11 12 13 14 15 16 17 18 19 20 Enter Quantity" at bounding box center [460, 197] width 55 height 18
click at [433, 188] on select "Enter Quantity 1 2 3 4 5 6 7 8 9 10 11 12 13 14 15 16 17 18 19 20 Enter Quantity" at bounding box center [460, 197] width 55 height 18
click at [461, 199] on select "Enter Quantity 1 2 3 4 5 6 7 8 9 10 11 12 13 14 15 16 17 18 19 20 Enter Quantity" at bounding box center [460, 197] width 55 height 18
click at [433, 188] on select "Enter Quantity 1 2 3 4 5 6 7 8 9 10 11 12 13 14 15 16 17 18 19 20 Enter Quantity" at bounding box center [460, 197] width 55 height 18
click at [491, 199] on button "Add to Cart" at bounding box center [547, 197] width 113 height 18
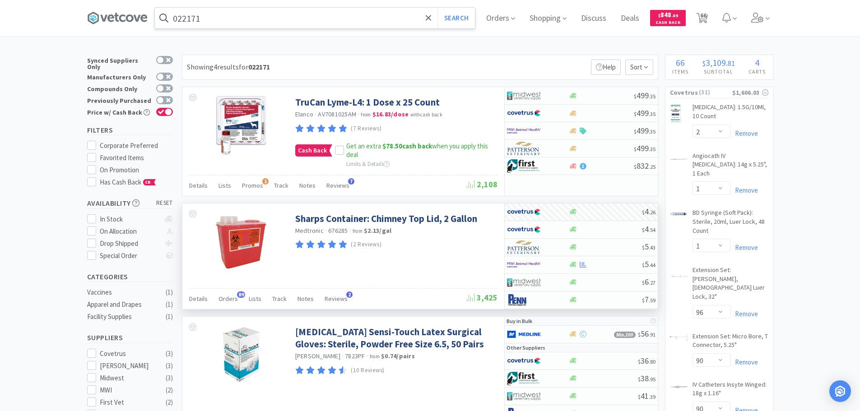
click at [253, 23] on input "022171" at bounding box center [315, 18] width 320 height 21
paste input "3193"
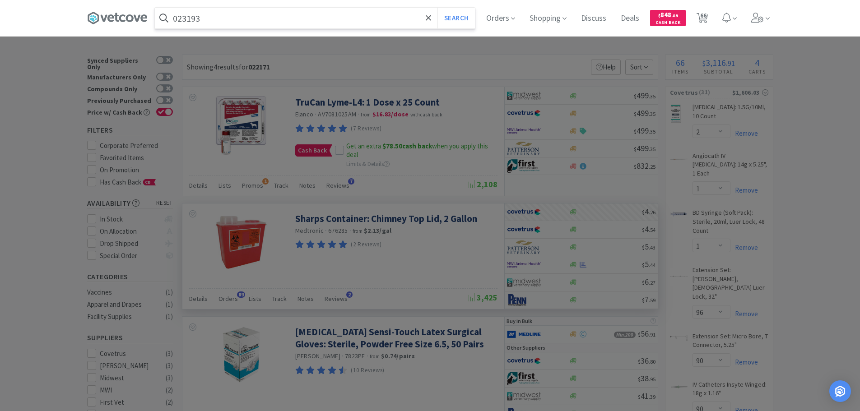
click at [437, 8] on button "Search" at bounding box center [455, 18] width 37 height 21
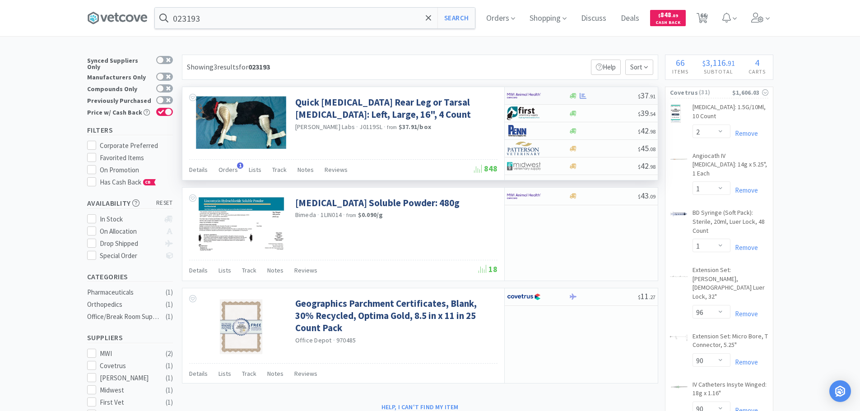
click at [615, 95] on div at bounding box center [603, 96] width 69 height 7
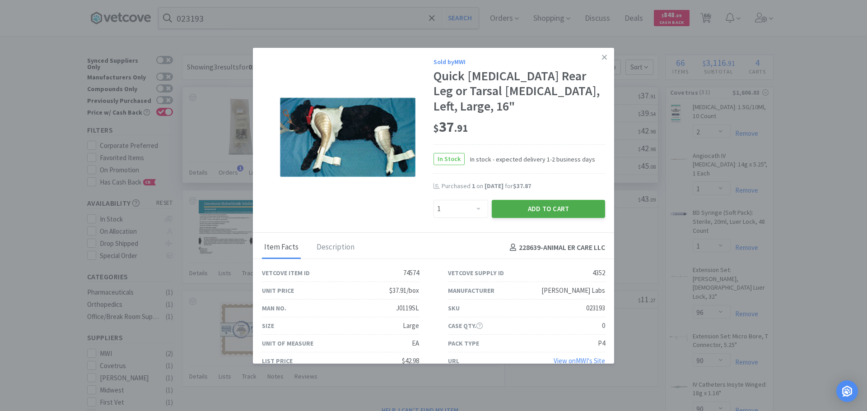
click at [540, 200] on button "Add to Cart" at bounding box center [547, 209] width 113 height 18
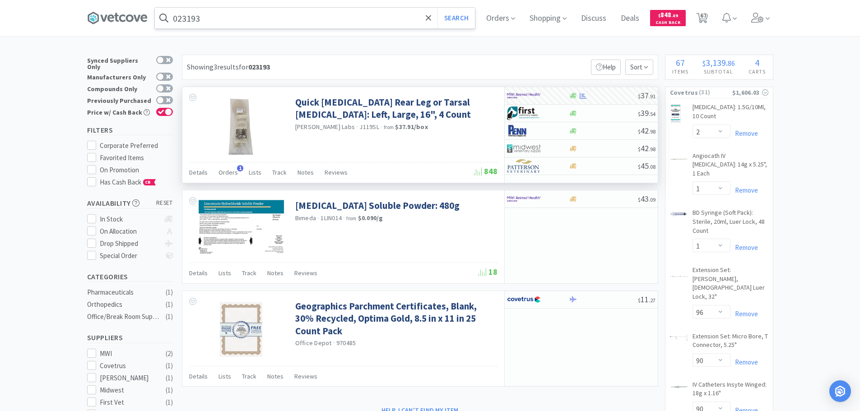
click at [262, 21] on input "023193" at bounding box center [315, 18] width 320 height 21
paste input "50839"
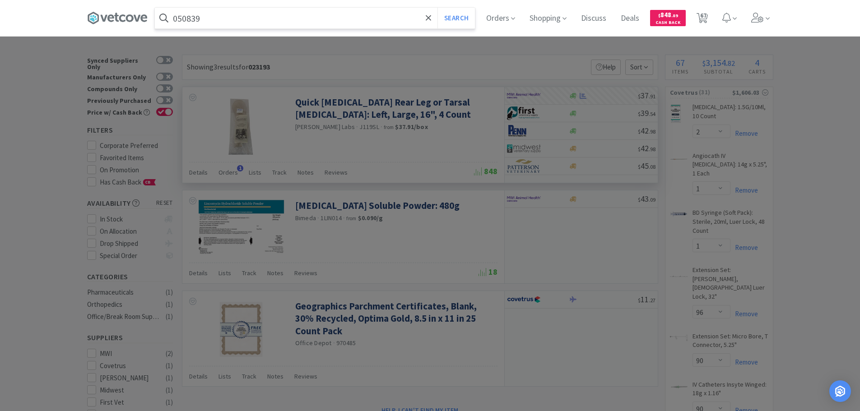
click at [437, 8] on button "Search" at bounding box center [455, 18] width 37 height 21
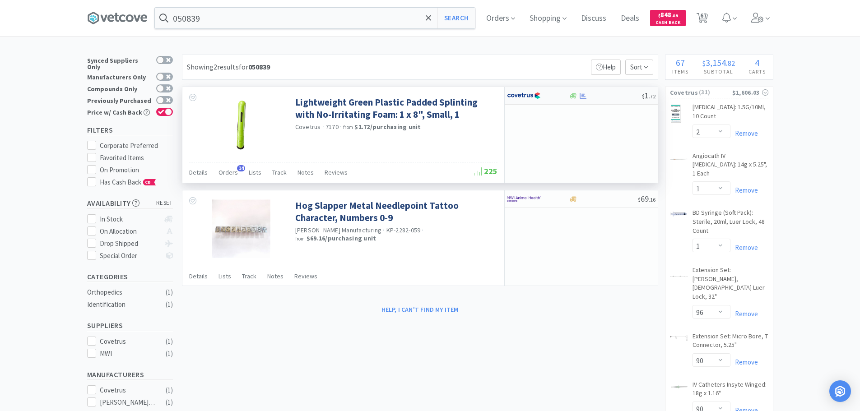
click at [624, 94] on div at bounding box center [605, 96] width 73 height 7
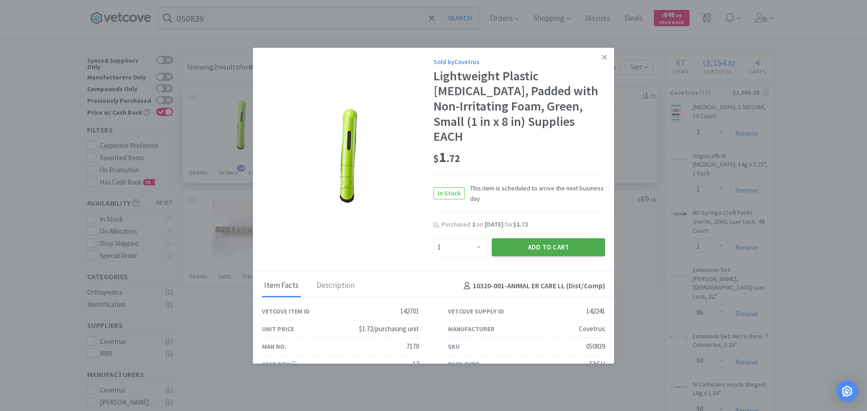
click at [508, 238] on button "Add to Cart" at bounding box center [547, 247] width 113 height 18
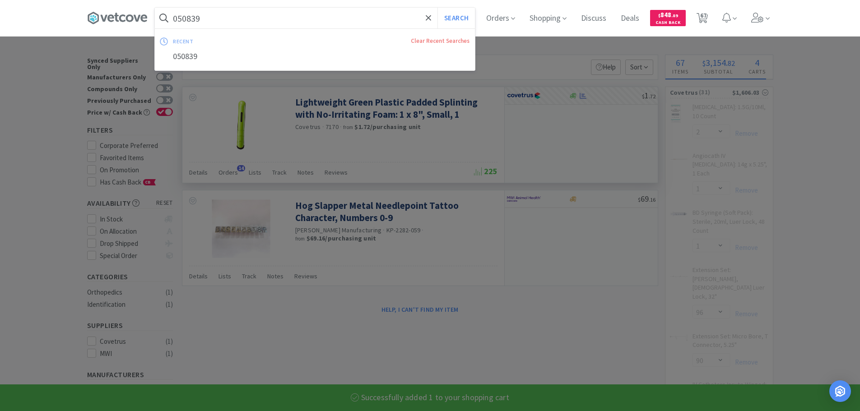
click at [271, 10] on input "050839" at bounding box center [315, 18] width 320 height 21
paste input "41"
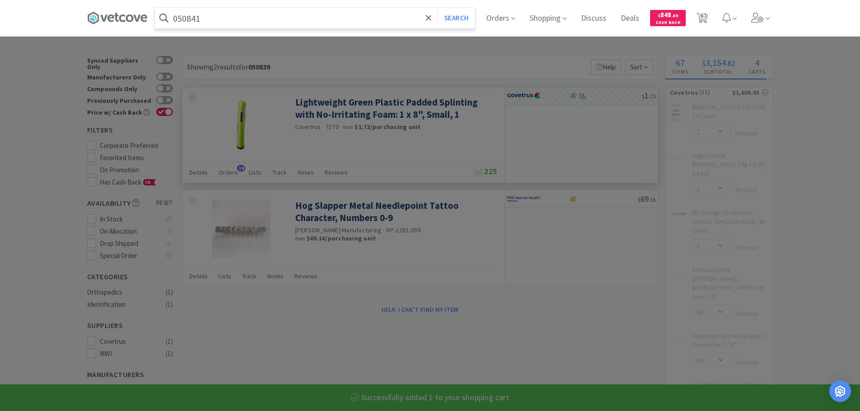
click at [437, 8] on button "Search" at bounding box center [455, 18] width 37 height 21
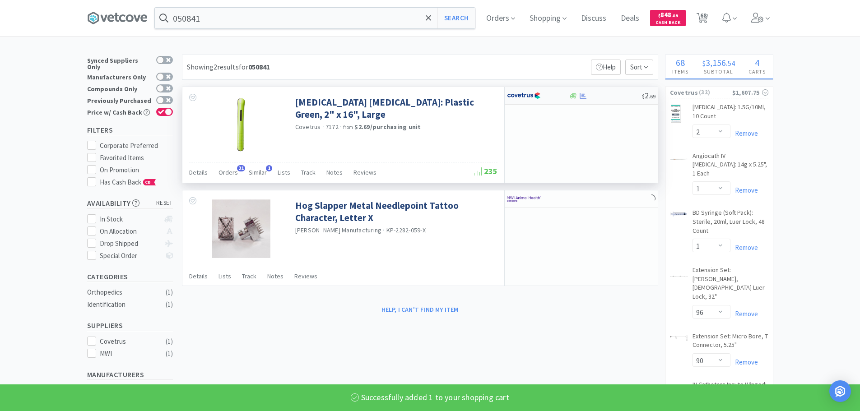
click at [593, 98] on div at bounding box center [605, 96] width 73 height 7
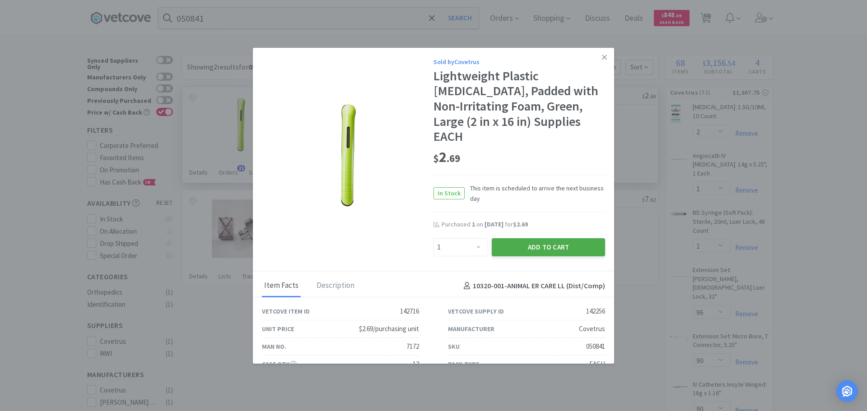
click at [495, 238] on button "Add to Cart" at bounding box center [547, 247] width 113 height 18
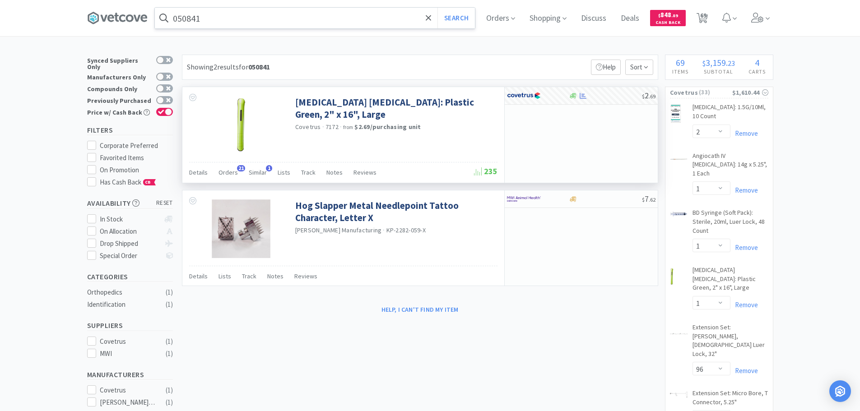
click at [241, 13] on input "050841" at bounding box center [315, 18] width 320 height 21
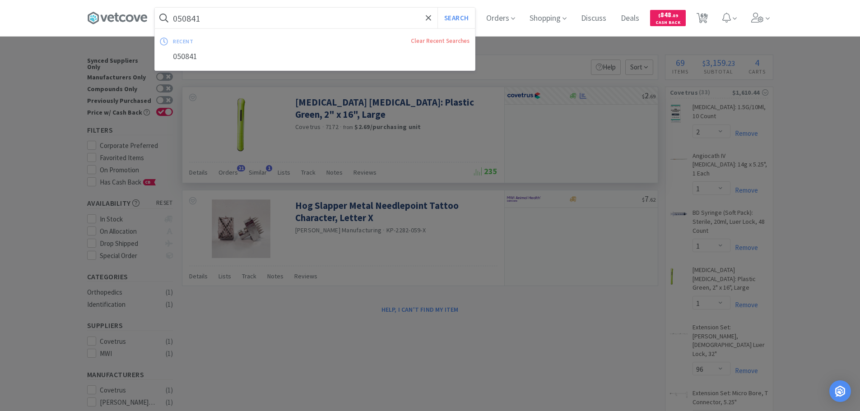
paste input "MWI - 022328 $4.99"
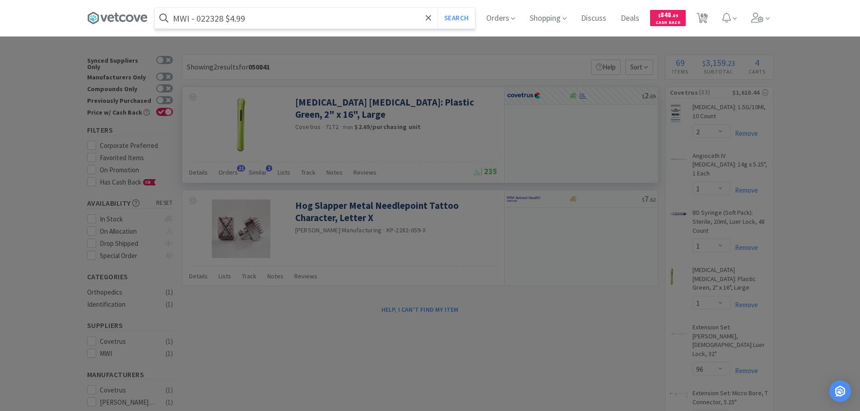
click at [209, 18] on input "MWI - 022328 $4.99" at bounding box center [315, 18] width 320 height 21
paste input "022328"
click at [437, 8] on button "Search" at bounding box center [455, 18] width 37 height 21
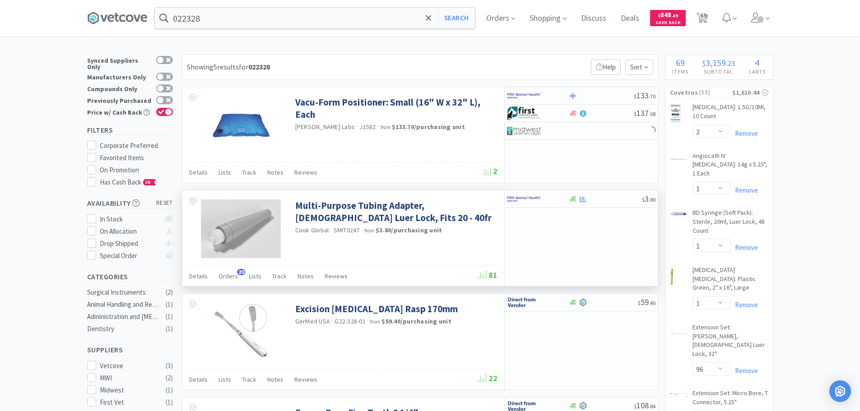
click at [344, 232] on span "SMIT0247" at bounding box center [347, 230] width 26 height 8
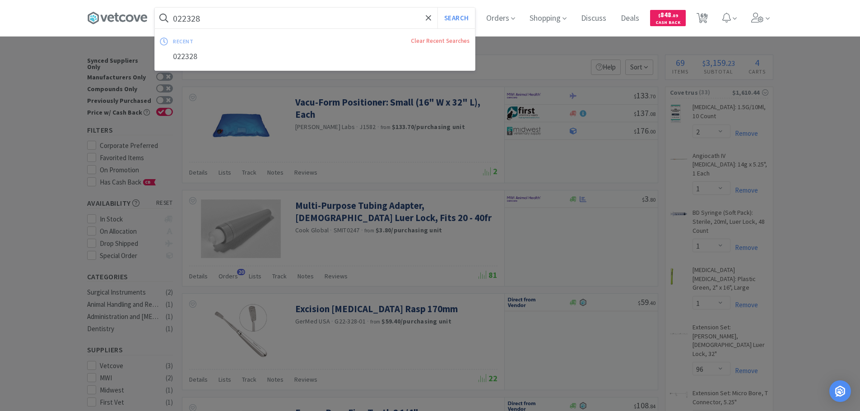
click at [321, 22] on input "022328" at bounding box center [315, 18] width 320 height 21
paste input "SMIT0247"
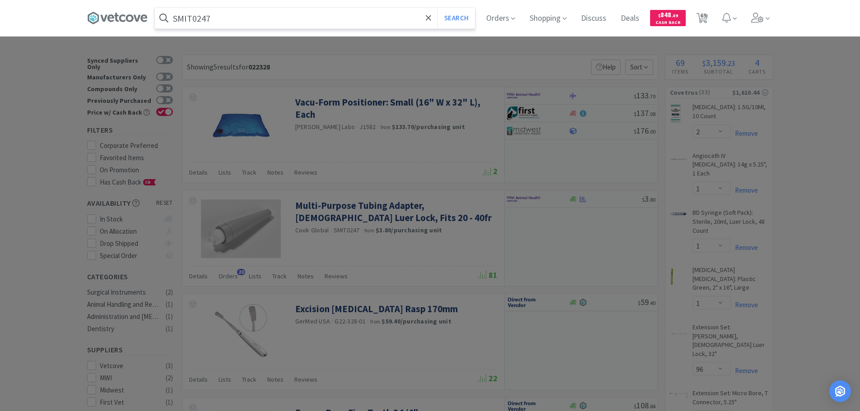
click at [437, 8] on button "Search" at bounding box center [455, 18] width 37 height 21
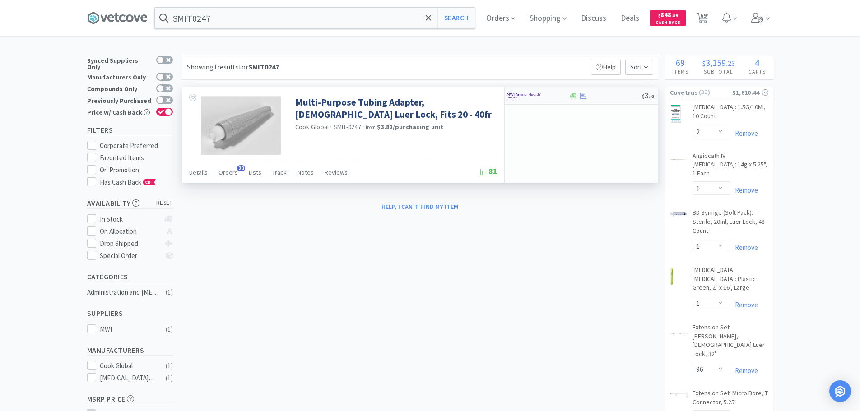
click at [612, 99] on div "$ 3 . 80" at bounding box center [581, 96] width 153 height 18
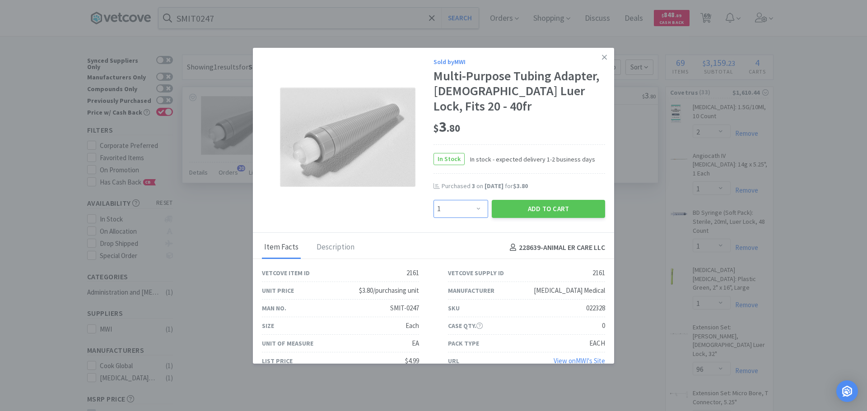
click at [466, 200] on select "Enter Quantity 1 2 3 4 5 6 7 8 9 10 11 12 13 14 15 16 17 18 19 20 Enter Quantity" at bounding box center [460, 209] width 55 height 18
click at [433, 200] on select "Enter Quantity 1 2 3 4 5 6 7 8 9 10 11 12 13 14 15 16 17 18 19 20 Enter Quantity" at bounding box center [460, 209] width 55 height 18
click at [496, 201] on button "Add to Cart" at bounding box center [547, 209] width 113 height 18
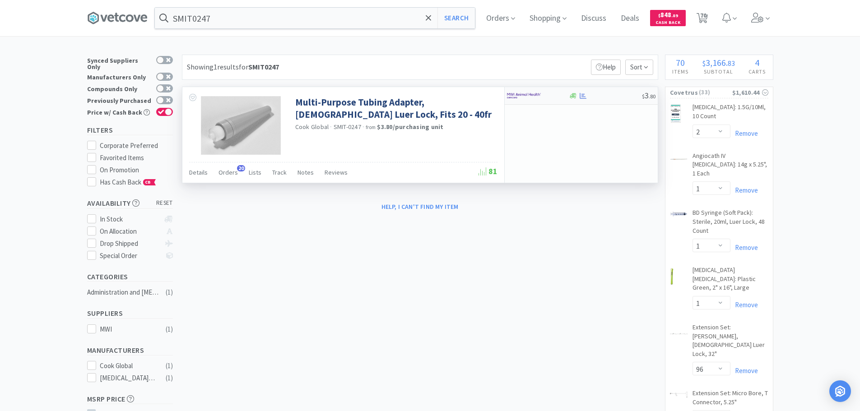
click at [619, 103] on div "$ 3 . 80" at bounding box center [581, 96] width 153 height 18
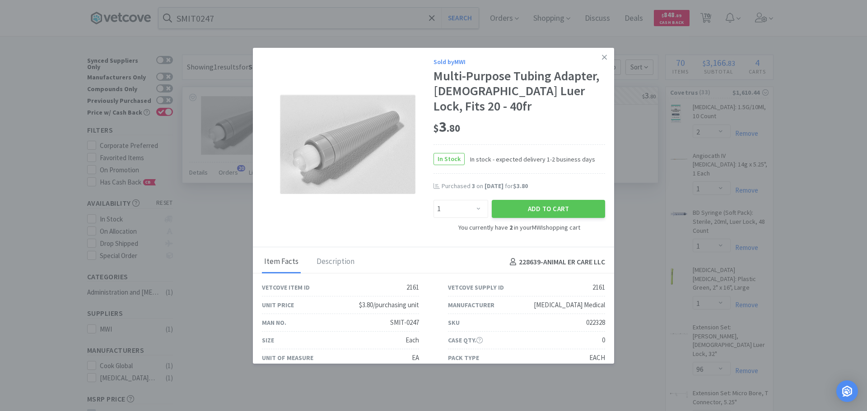
click at [587, 317] on div "022328" at bounding box center [595, 322] width 19 height 11
click at [598, 64] on link at bounding box center [604, 57] width 16 height 19
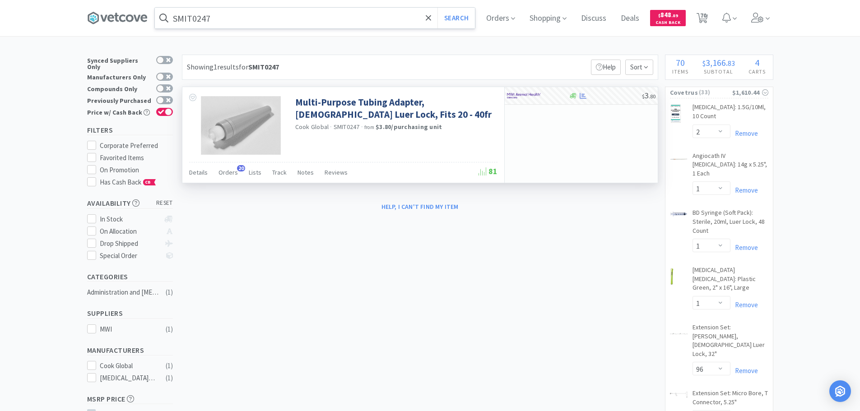
click at [250, 18] on input "SMIT0247" at bounding box center [315, 18] width 320 height 21
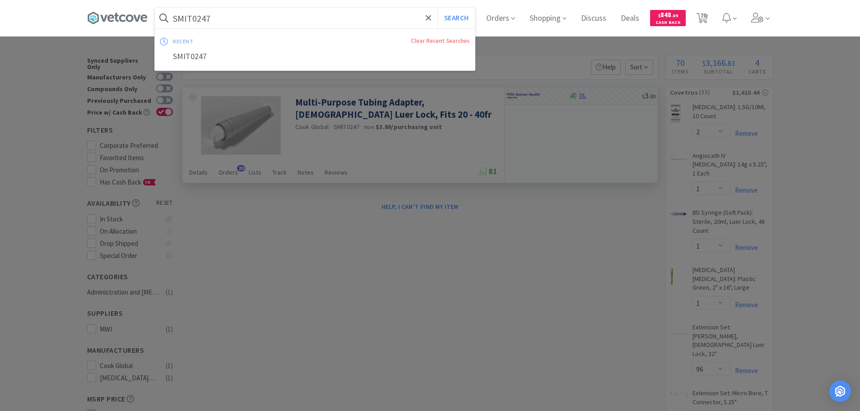
paste input "047150"
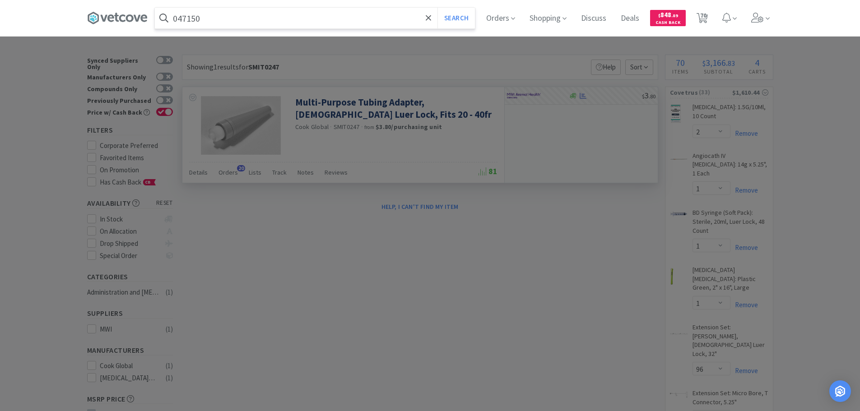
click at [437, 8] on button "Search" at bounding box center [455, 18] width 37 height 21
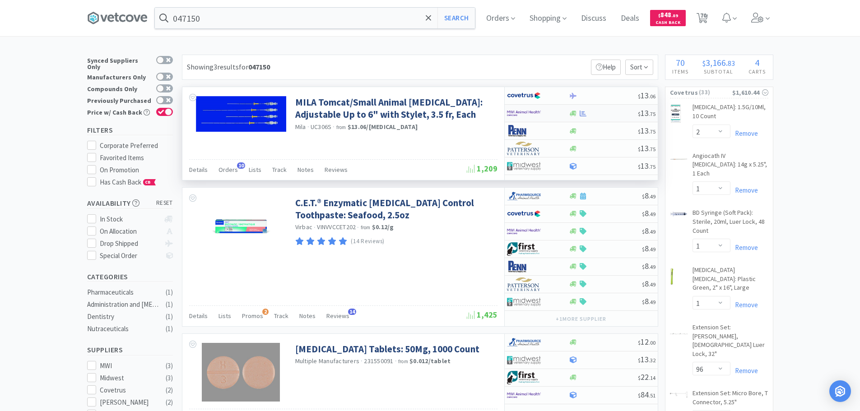
click at [605, 111] on div at bounding box center [603, 113] width 69 height 7
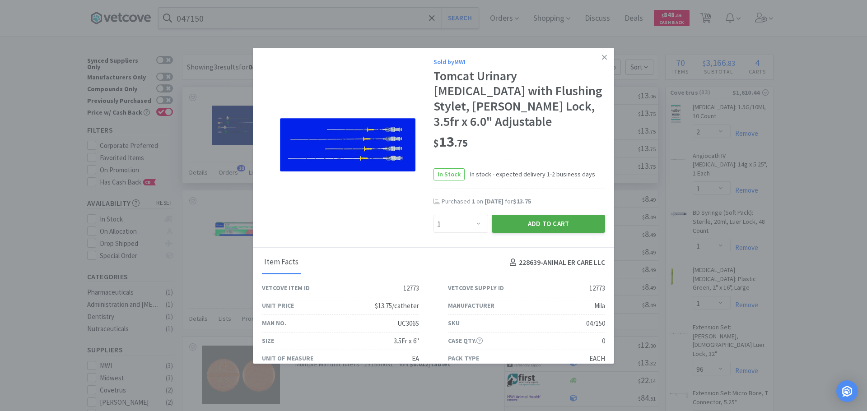
click at [525, 215] on button "Add to Cart" at bounding box center [547, 224] width 113 height 18
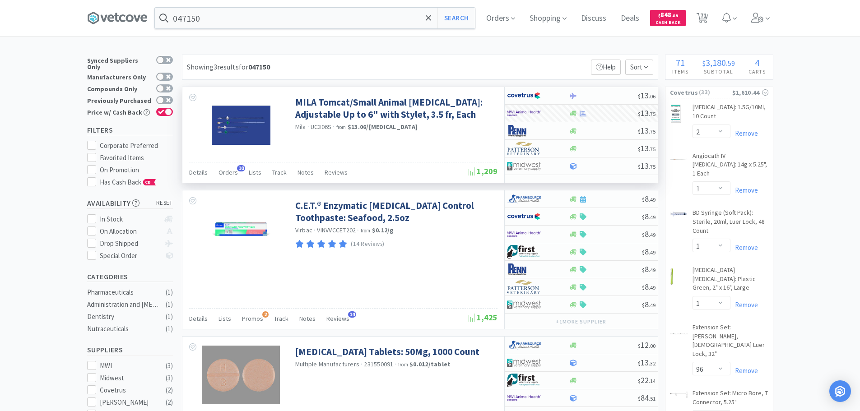
click at [254, 29] on div "047150 Search Orders Shopping Discuss Discuss Deals Deals $ 848 . 89 Cash Back …" at bounding box center [430, 18] width 686 height 36
paste input "MWI - 059787 $39.8"
click at [247, 12] on input "MWI - 059787 $39.8" at bounding box center [315, 18] width 320 height 21
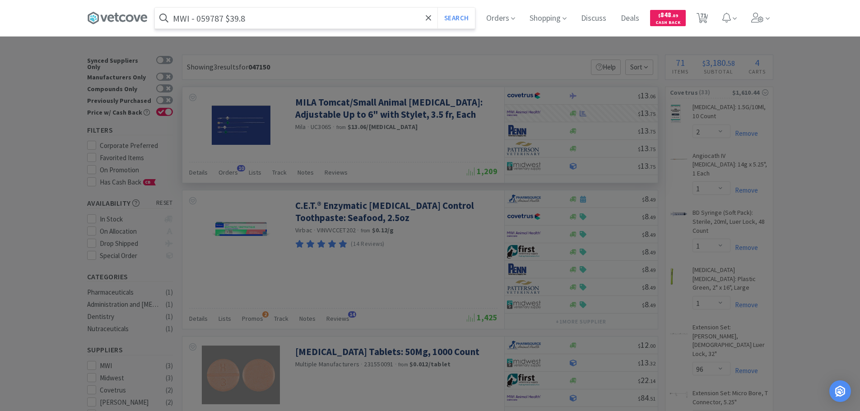
click at [210, 20] on input "MWI - 059787 $39.8" at bounding box center [315, 18] width 320 height 21
paste input "059787"
click at [210, 20] on input "MWI - 059787 $39.8" at bounding box center [315, 18] width 320 height 21
click at [437, 8] on button "Search" at bounding box center [455, 18] width 37 height 21
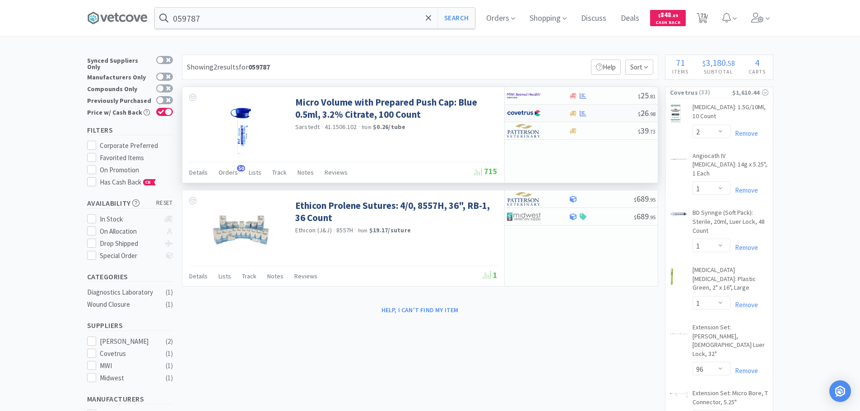
click at [619, 112] on div at bounding box center [603, 113] width 69 height 7
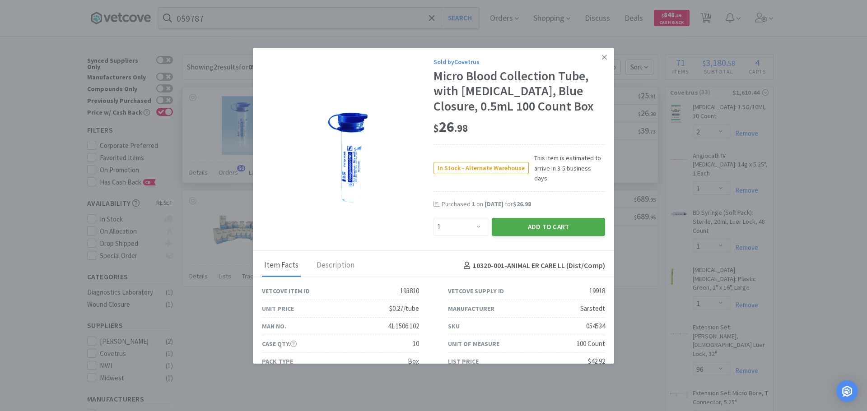
click at [524, 218] on button "Add to Cart" at bounding box center [547, 227] width 113 height 18
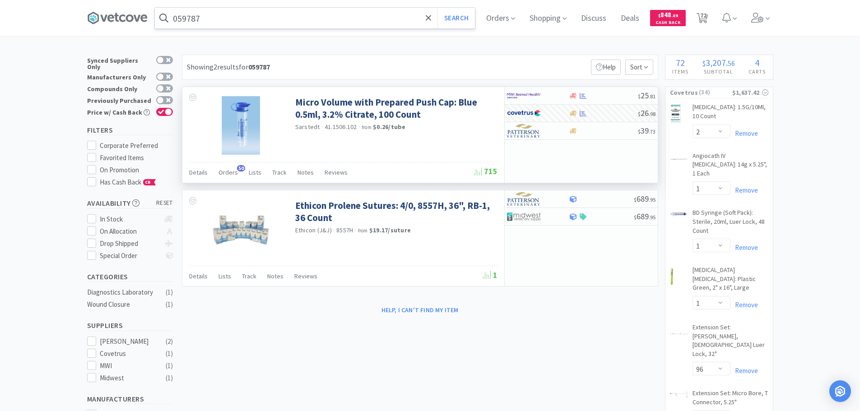
click at [250, 11] on input "059787" at bounding box center [315, 18] width 320 height 21
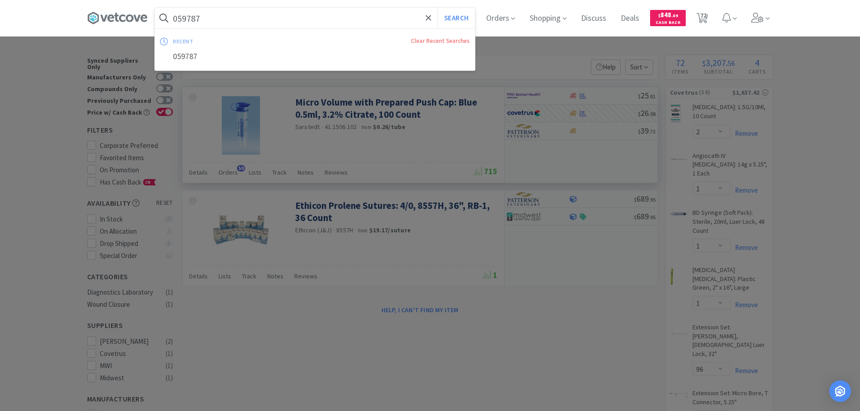
paste input "Medline Industries, Inc. - GRI454241ZZ $8"
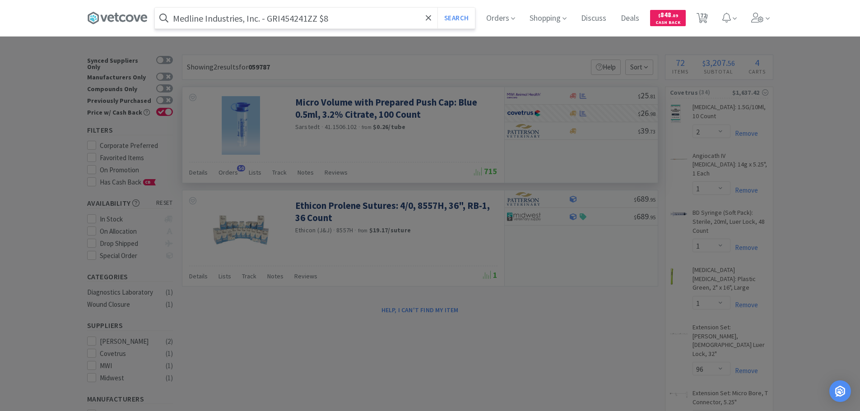
click at [280, 19] on input "Medline Industries, Inc. - GRI454241ZZ $8" at bounding box center [315, 18] width 320 height 21
click at [286, 17] on input "Medline Industries, Inc. - GRI454241ZZ $8" at bounding box center [315, 18] width 320 height 21
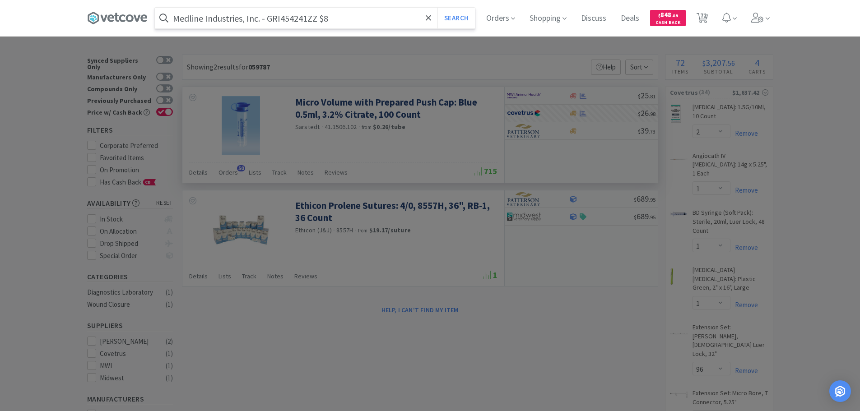
click at [286, 17] on input "Medline Industries, Inc. - GRI454241ZZ $8" at bounding box center [315, 18] width 320 height 21
paste input "text"
click at [437, 8] on button "Search" at bounding box center [455, 18] width 37 height 21
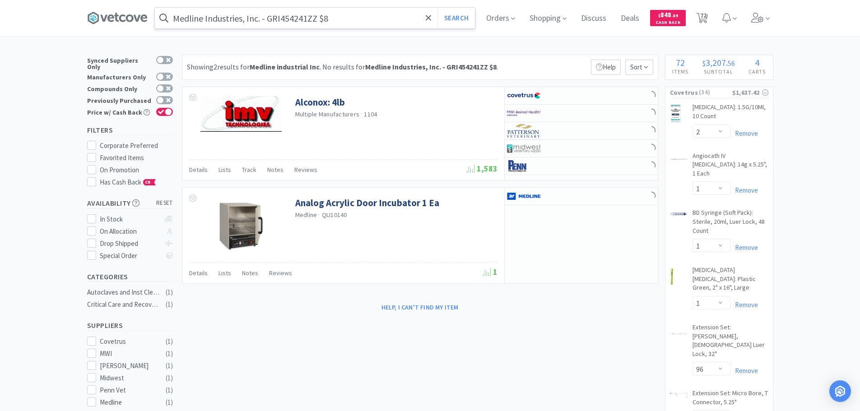
click at [286, 17] on input "Medline Industries, Inc. - GRI454241ZZ $8" at bounding box center [315, 18] width 320 height 21
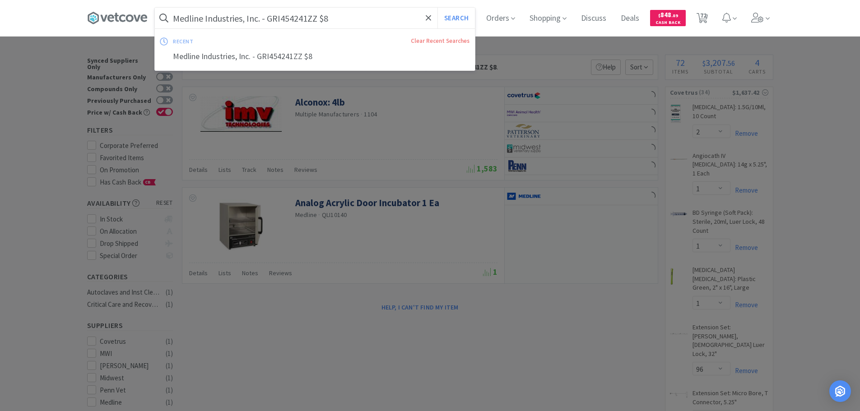
click at [437, 8] on button "Search" at bounding box center [455, 18] width 37 height 21
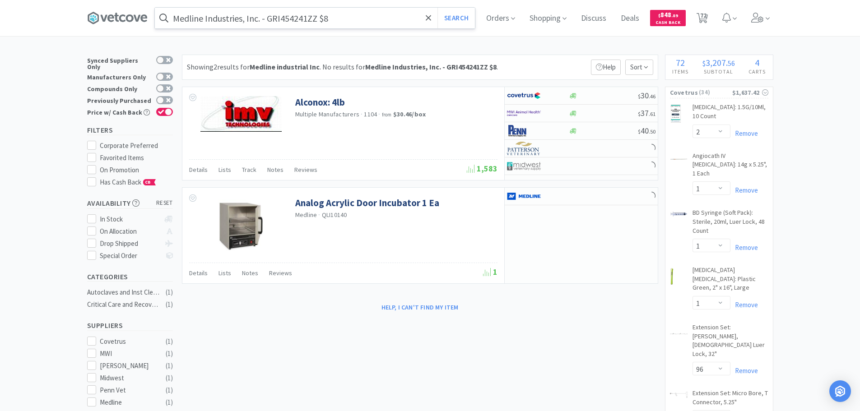
click at [289, 19] on input "Medline Industries, Inc. - GRI454241ZZ $8" at bounding box center [315, 18] width 320 height 21
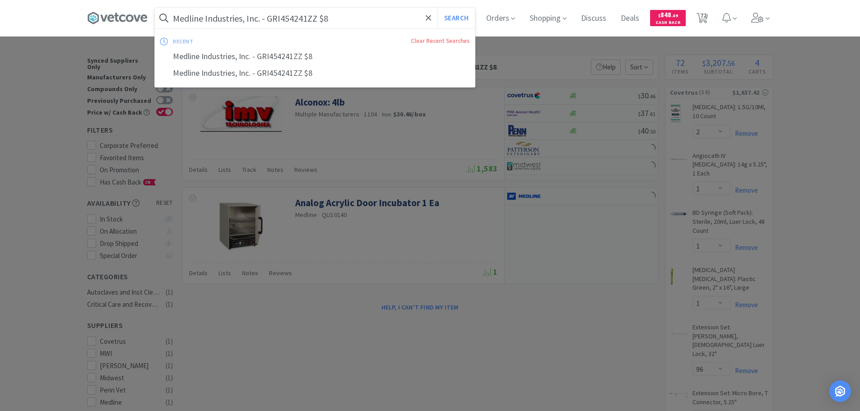
click at [289, 19] on input "Medline Industries, Inc. - GRI454241ZZ $8" at bounding box center [315, 18] width 320 height 21
click at [297, 18] on input "Medline Industries, Inc. - GRI454241ZZ $8" at bounding box center [315, 18] width 320 height 21
paste input "GRI454241ZZ"
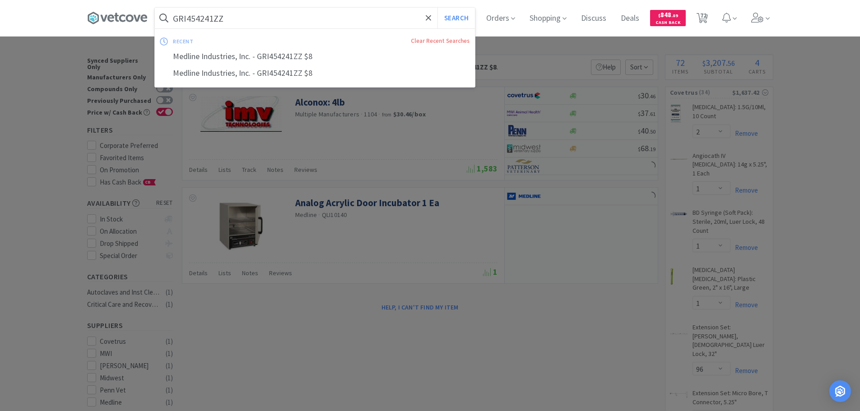
click at [297, 18] on input "GRI454241ZZ" at bounding box center [315, 18] width 320 height 21
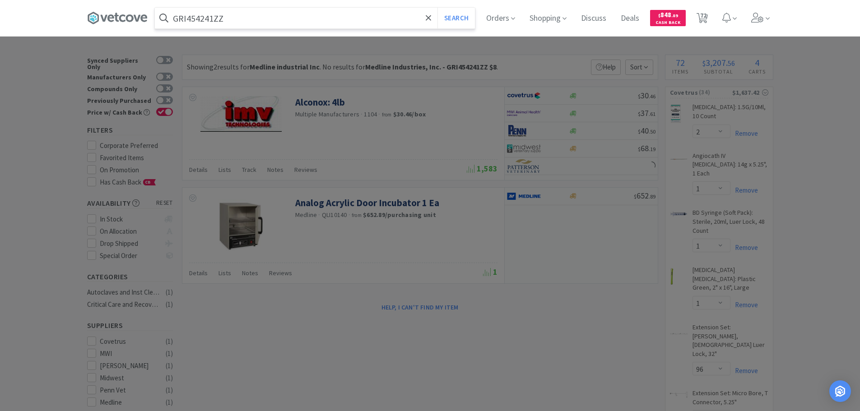
click at [437, 8] on button "Search" at bounding box center [455, 18] width 37 height 21
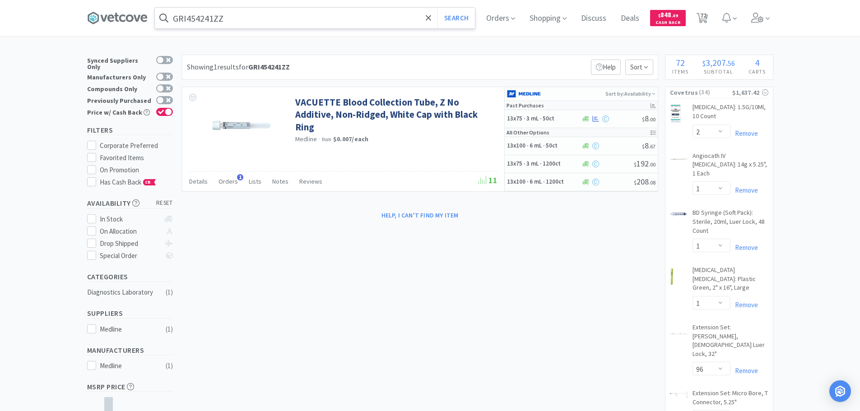
click at [263, 14] on input "GRI454241ZZ" at bounding box center [315, 18] width 320 height 21
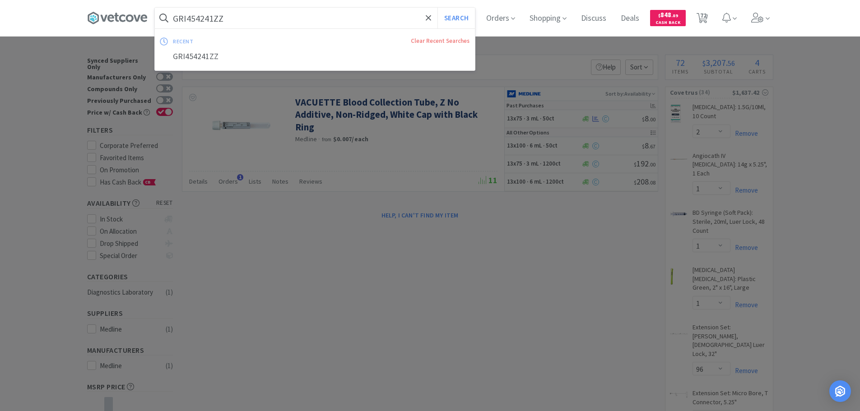
paste input "MWI - 123599 $7.49"
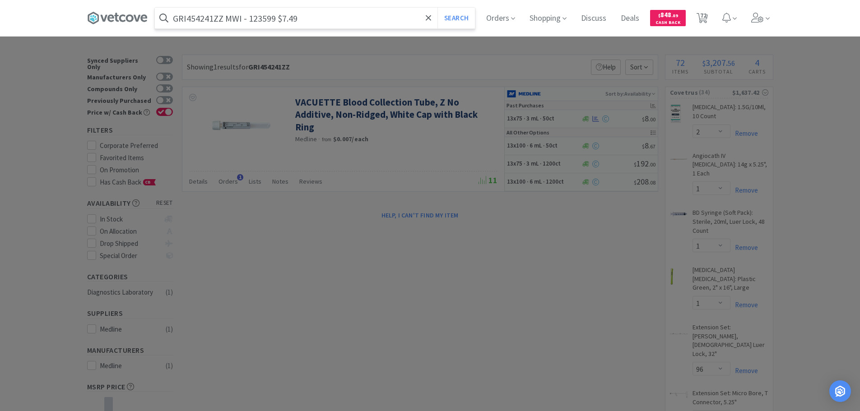
click at [260, 23] on input "GRI454241ZZ MWI - 123599 $7.49" at bounding box center [315, 18] width 320 height 21
paste input "123599"
click at [437, 8] on button "Search" at bounding box center [455, 18] width 37 height 21
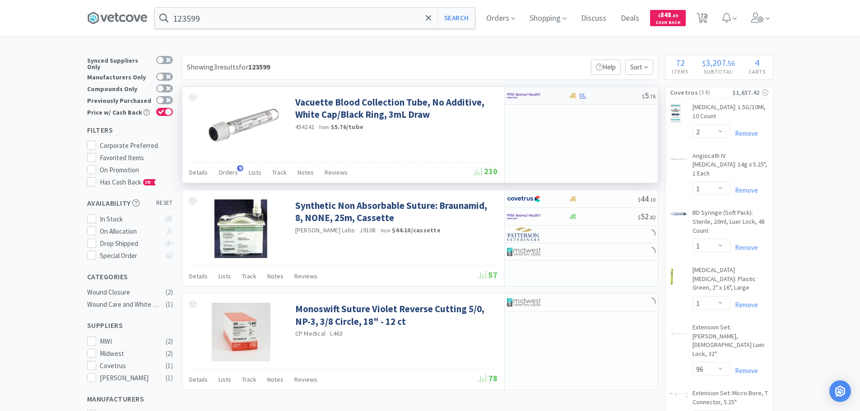
click at [615, 96] on div at bounding box center [605, 96] width 73 height 7
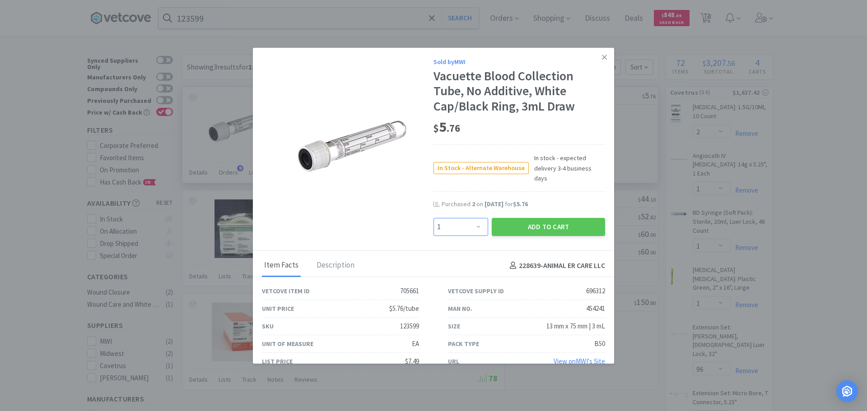
click at [467, 218] on select "Enter Quantity 1 2 3 4 5 6 7 8 9 10 11 12 13 14 15 16 17 18 19 20 Enter Quantity" at bounding box center [460, 227] width 55 height 18
click at [433, 218] on select "Enter Quantity 1 2 3 4 5 6 7 8 9 10 11 12 13 14 15 16 17 18 19 20 Enter Quantity" at bounding box center [460, 227] width 55 height 18
click at [510, 222] on button "Add to Cart" at bounding box center [547, 227] width 113 height 18
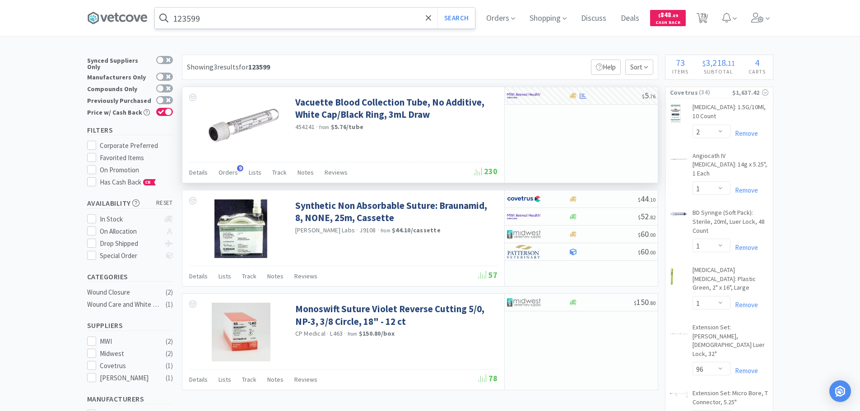
click at [259, 16] on input "123599" at bounding box center [315, 18] width 320 height 21
paste input "037552"
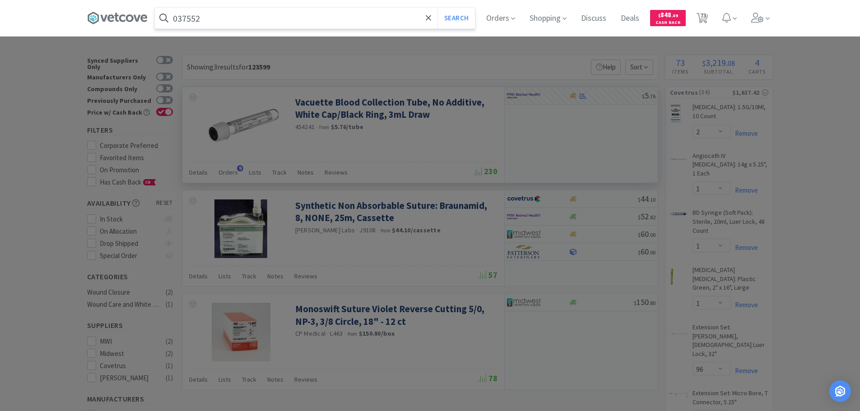
click at [437, 8] on button "Search" at bounding box center [455, 18] width 37 height 21
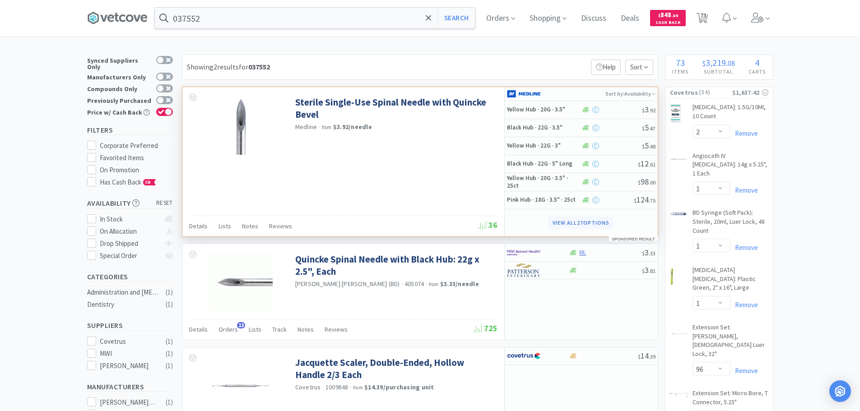
click at [582, 222] on button "View all 27 Options" at bounding box center [580, 223] width 65 height 13
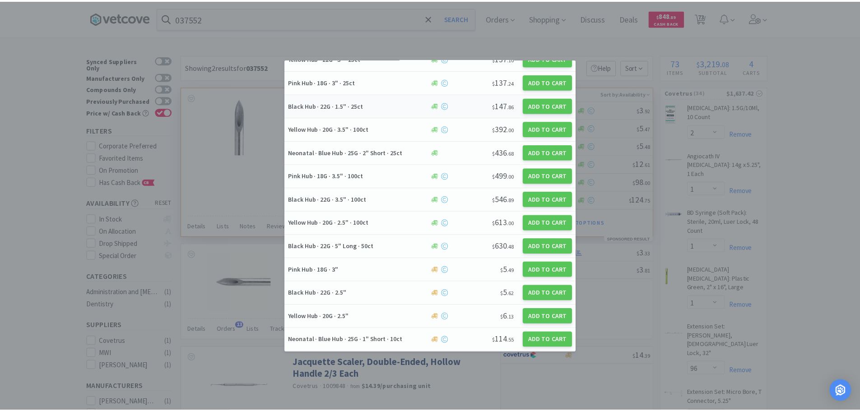
scroll to position [271, 0]
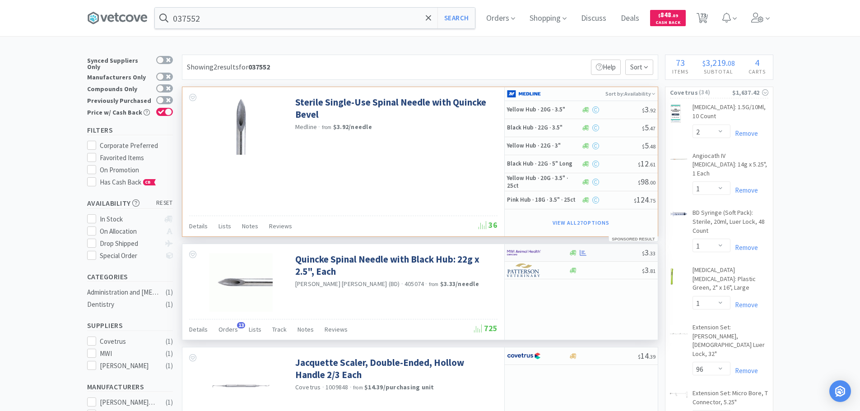
click at [612, 250] on div at bounding box center [605, 253] width 73 height 7
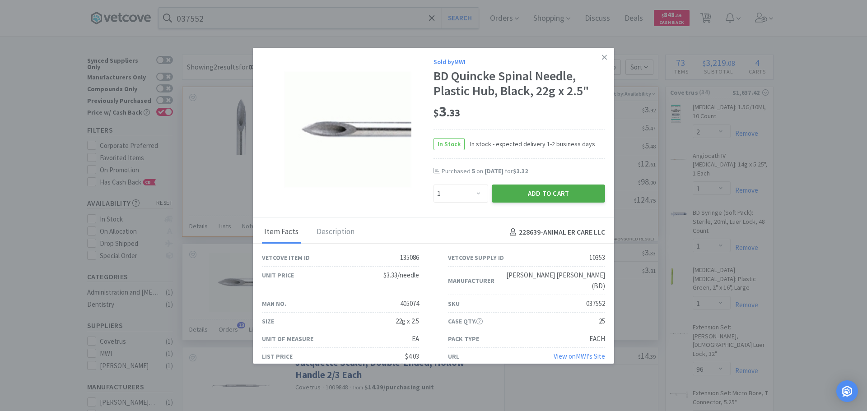
click at [544, 190] on button "Add to Cart" at bounding box center [547, 194] width 113 height 18
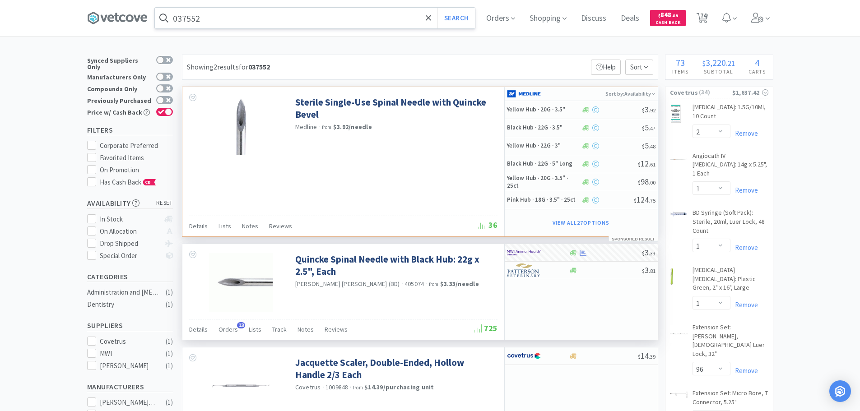
click at [253, 17] on input "037552" at bounding box center [315, 18] width 320 height 21
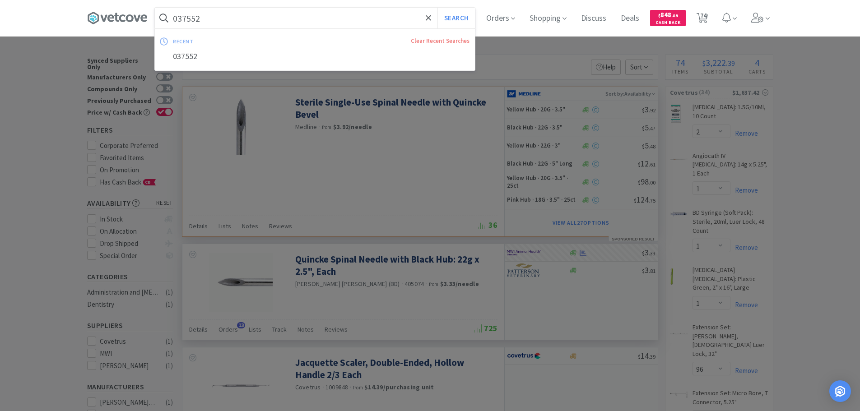
paste input "25034"
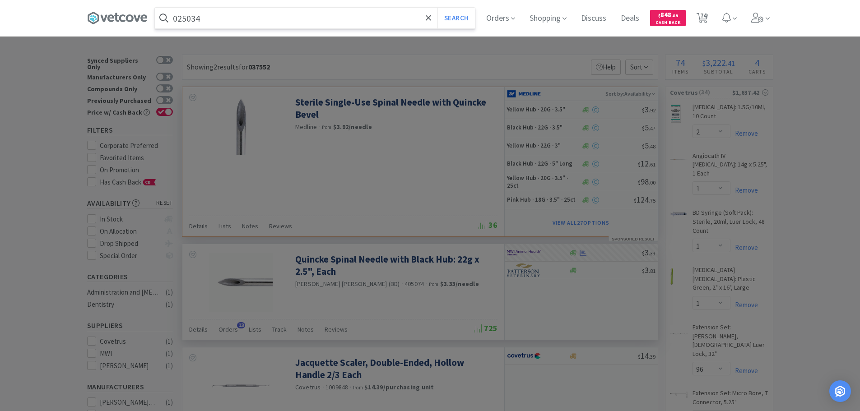
click at [437, 8] on button "Search" at bounding box center [455, 18] width 37 height 21
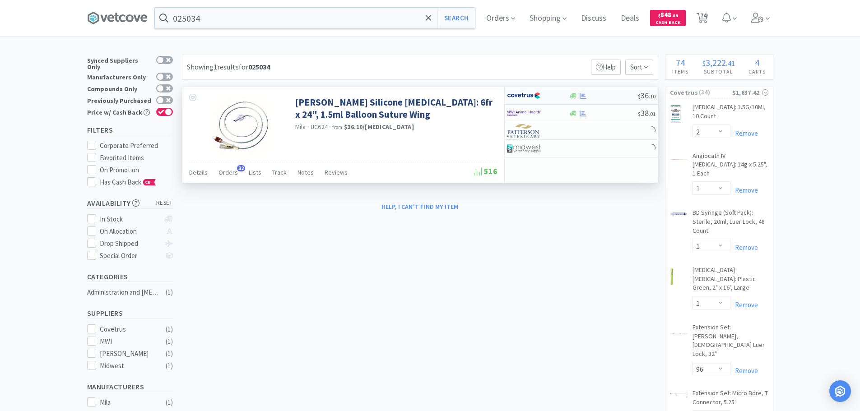
click at [604, 93] on div at bounding box center [603, 96] width 69 height 7
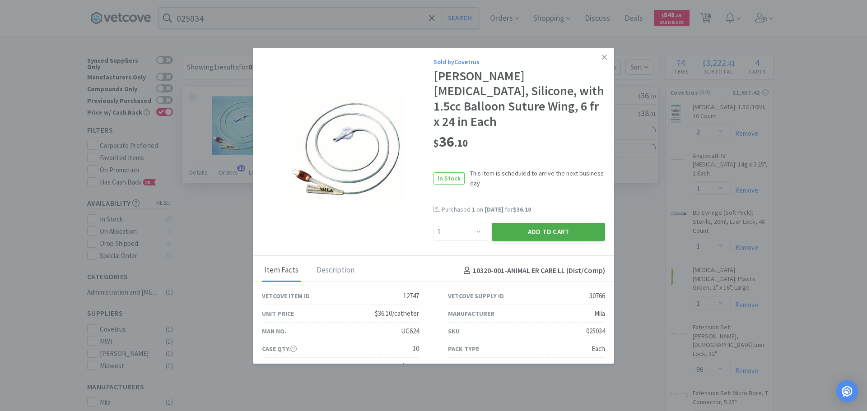
click at [533, 223] on button "Add to Cart" at bounding box center [547, 232] width 113 height 18
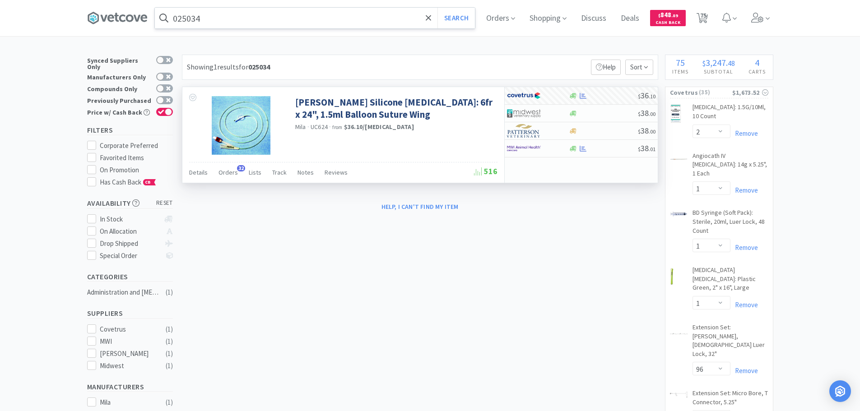
click at [255, 18] on input "025034" at bounding box center [315, 18] width 320 height 21
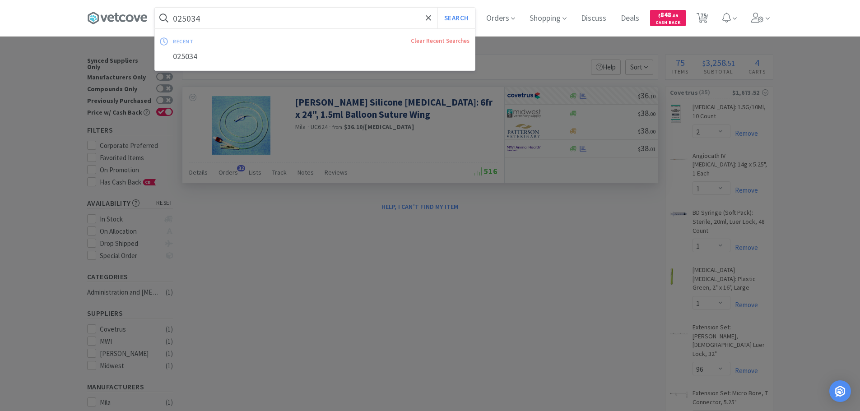
paste input "2"
click at [437, 8] on button "Search" at bounding box center [455, 18] width 37 height 21
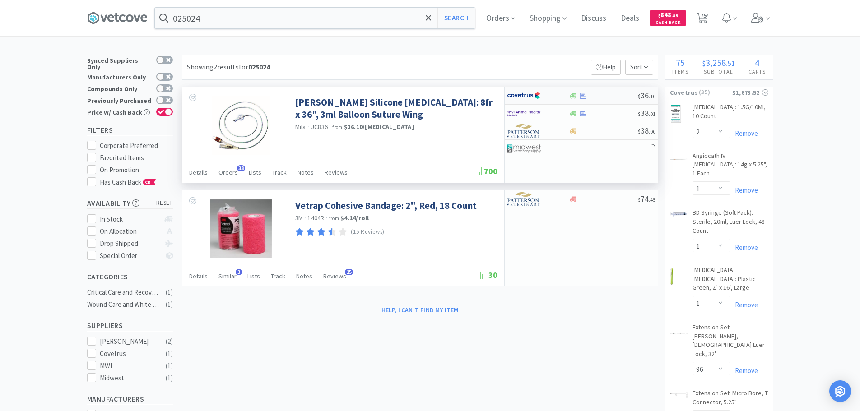
click at [603, 96] on div at bounding box center [603, 96] width 69 height 7
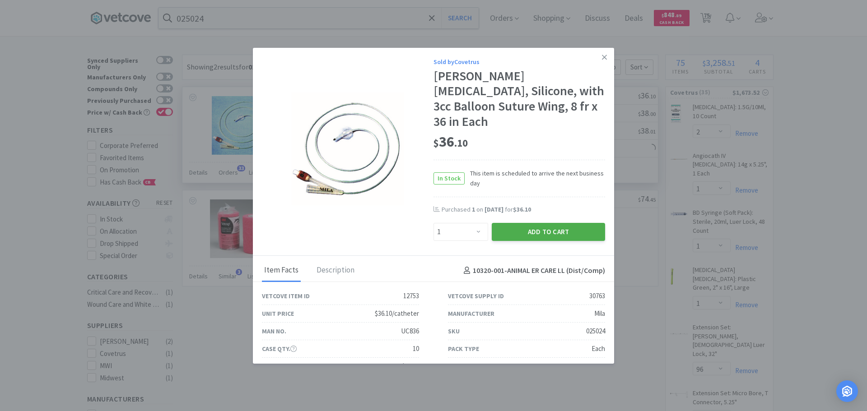
click at [522, 223] on button "Add to Cart" at bounding box center [547, 232] width 113 height 18
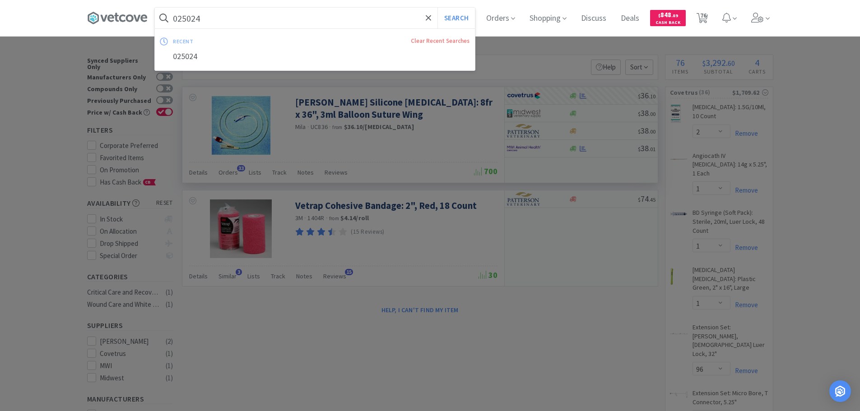
click at [261, 28] on input "025024" at bounding box center [315, 18] width 320 height 21
paste input "39597"
click at [437, 8] on button "Search" at bounding box center [455, 18] width 37 height 21
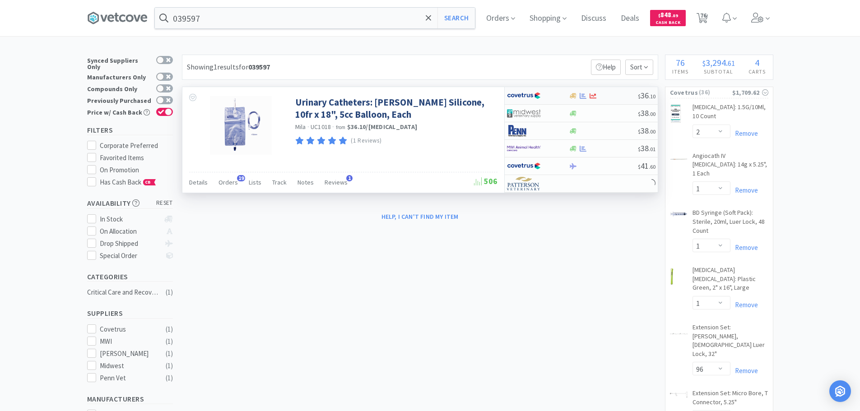
click at [621, 93] on div at bounding box center [603, 96] width 69 height 7
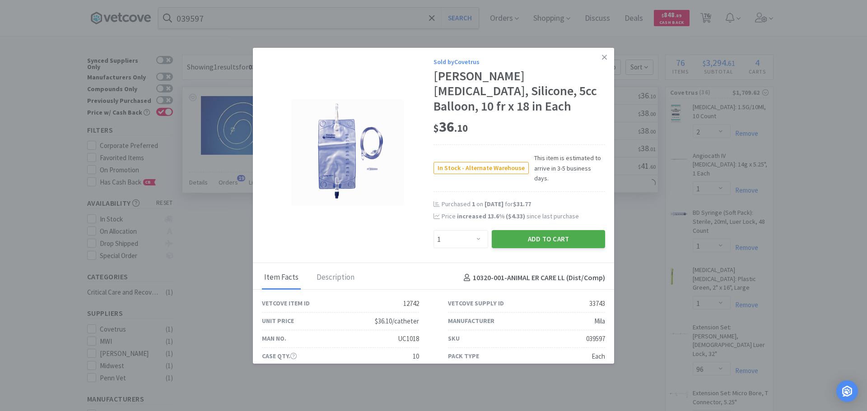
click at [534, 230] on button "Add to Cart" at bounding box center [547, 239] width 113 height 18
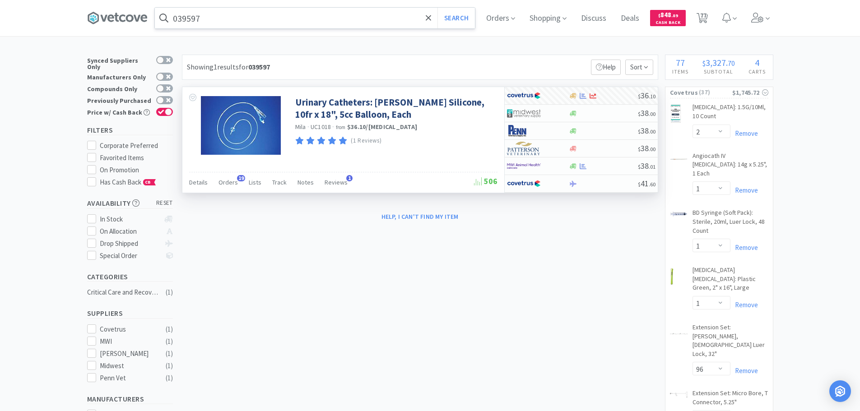
click at [269, 18] on input "039597" at bounding box center [315, 18] width 320 height 21
paste input "MWI - 092540 $1.35"
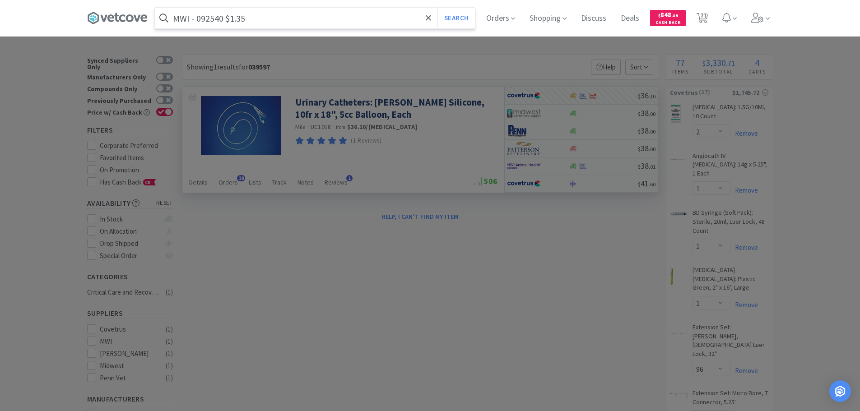
click at [214, 20] on input "MWI - 092540 $1.35" at bounding box center [315, 18] width 320 height 21
paste input "092540"
click at [437, 8] on button "Search" at bounding box center [455, 18] width 37 height 21
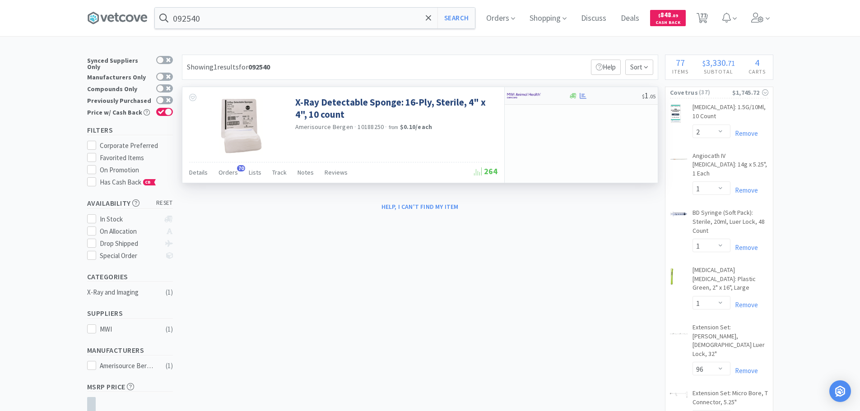
click at [608, 96] on div at bounding box center [605, 96] width 73 height 7
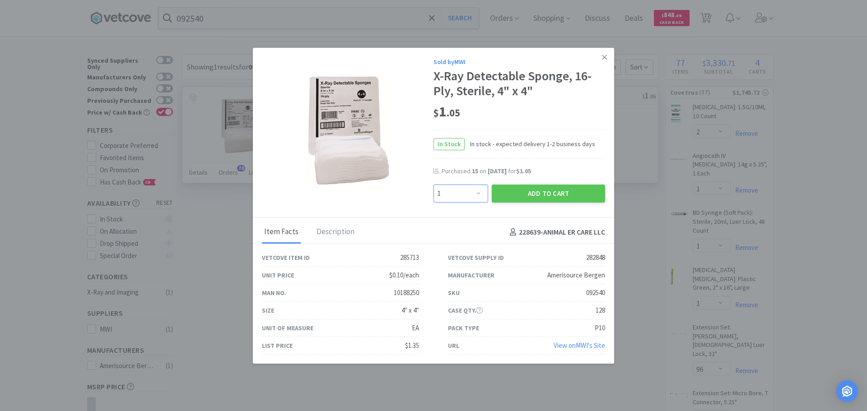
click at [466, 195] on select "Enter Quantity 1 2 3 4 5 6 7 8 9 10 11 12 13 14 15 16 17 18 19 20 Enter Quantity" at bounding box center [460, 194] width 55 height 18
click at [433, 185] on select "Enter Quantity 1 2 3 4 5 6 7 8 9 10 11 12 13 14 15 16 17 18 19 20 Enter Quantity" at bounding box center [460, 194] width 55 height 18
click at [513, 196] on button "Add to Cart" at bounding box center [547, 194] width 113 height 18
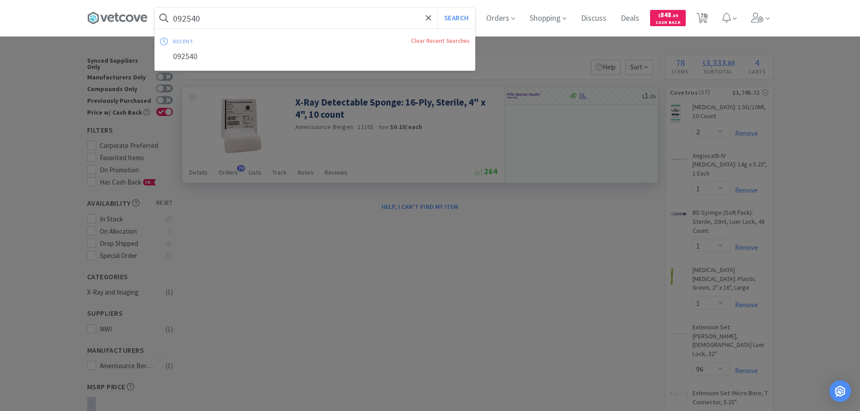
click at [264, 14] on input "092540" at bounding box center [315, 18] width 320 height 21
paste input "24477"
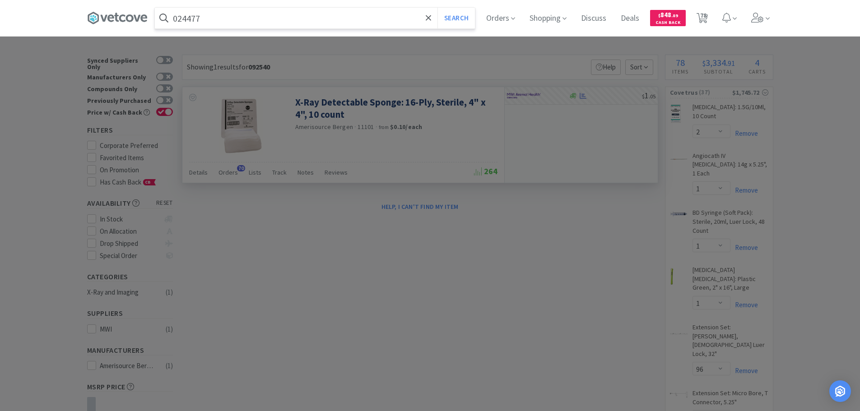
click at [437, 8] on button "Search" at bounding box center [455, 18] width 37 height 21
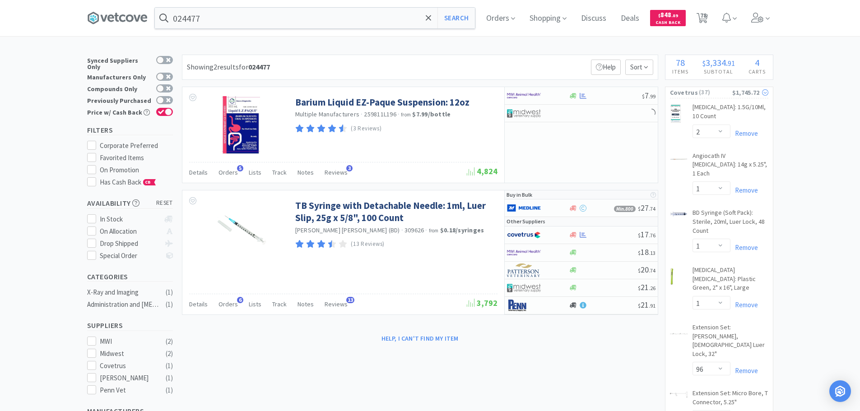
click at [724, 95] on span "( 37 )" at bounding box center [715, 92] width 34 height 9
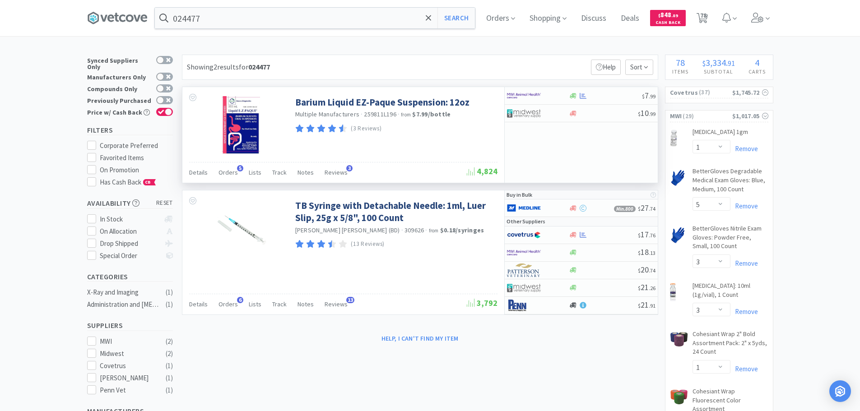
click at [373, 115] on span "259811L196" at bounding box center [380, 114] width 32 height 8
click at [304, 20] on input "024477" at bounding box center [315, 18] width 320 height 21
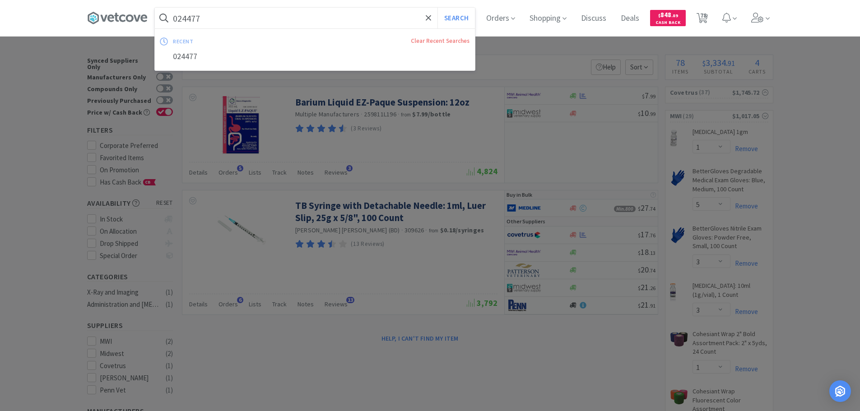
paste input "259811L196"
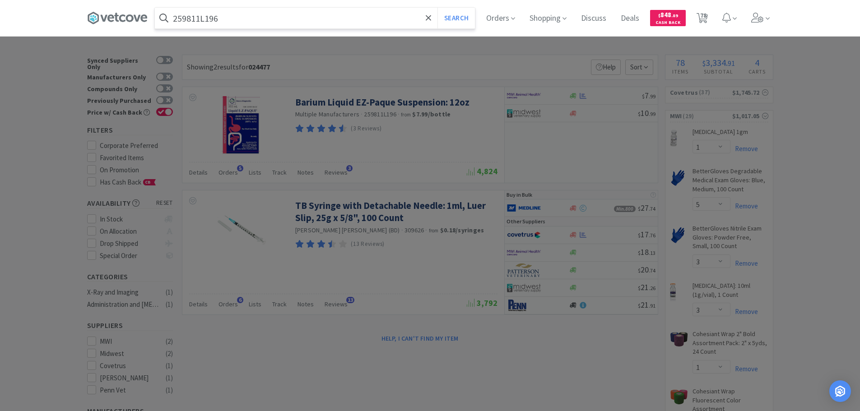
click at [437, 8] on button "Search" at bounding box center [455, 18] width 37 height 21
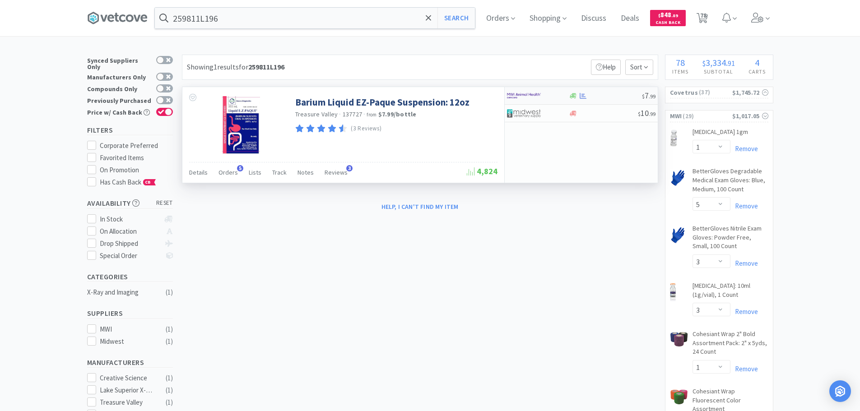
click at [619, 95] on div at bounding box center [605, 96] width 73 height 7
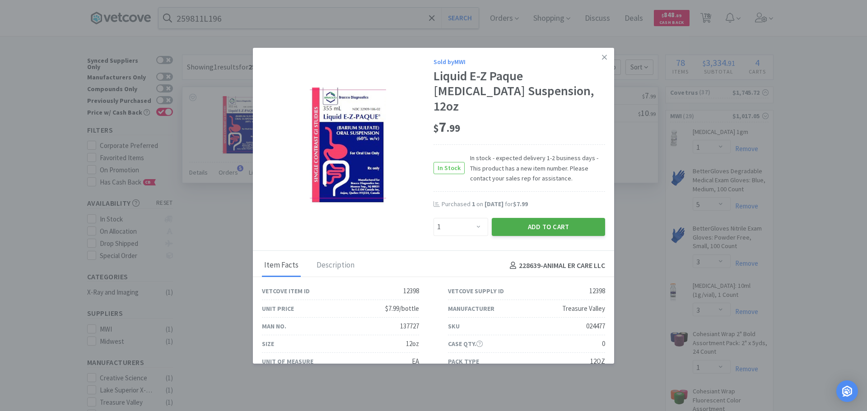
click at [522, 218] on button "Add to Cart" at bounding box center [547, 227] width 113 height 18
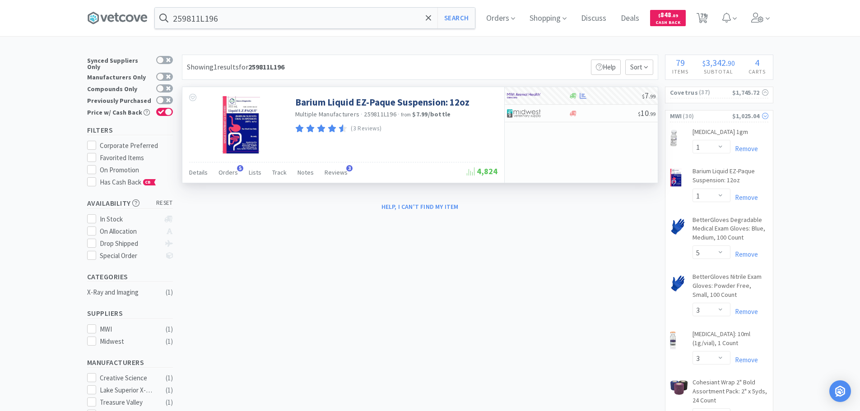
click at [722, 112] on span "( 30 )" at bounding box center [706, 116] width 50 height 9
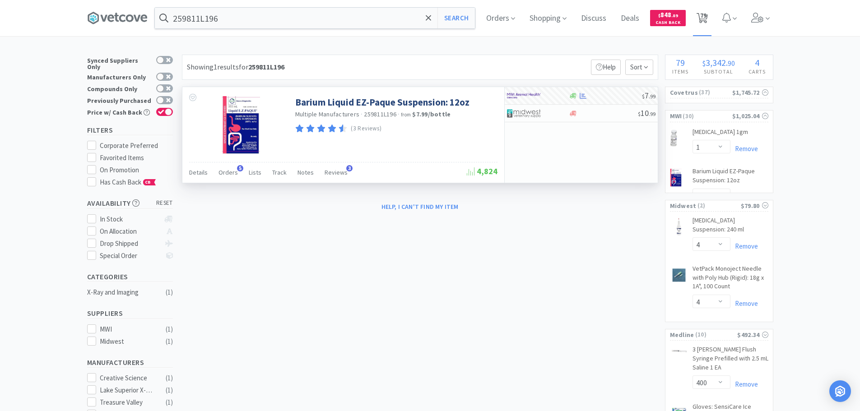
click at [706, 19] on span "79" at bounding box center [703, 15] width 6 height 36
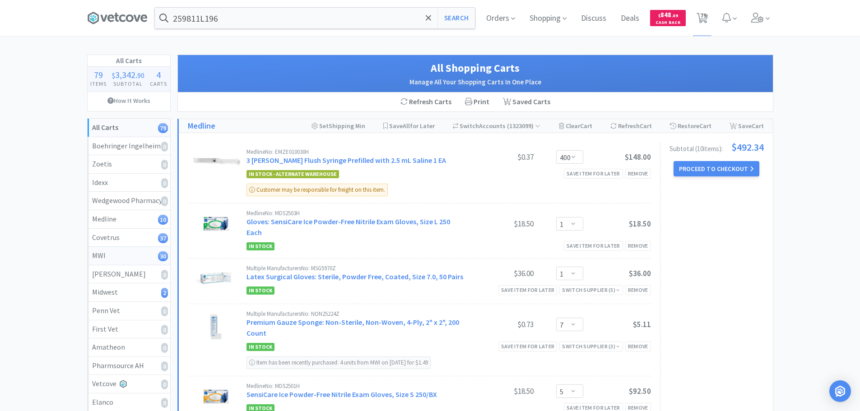
click at [141, 258] on div "MWI 30" at bounding box center [129, 256] width 74 height 12
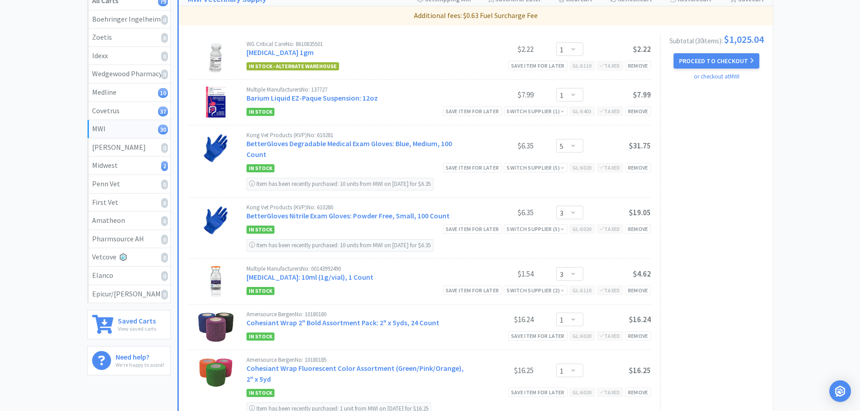
scroll to position [45, 0]
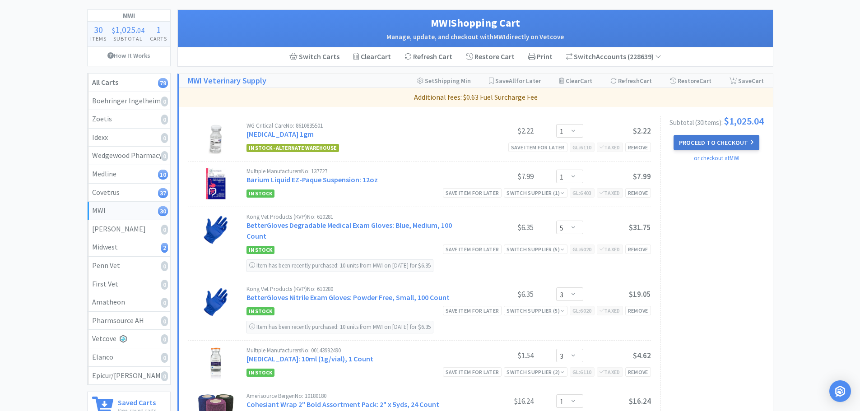
click at [710, 139] on button "Proceed to Checkout" at bounding box center [716, 142] width 86 height 15
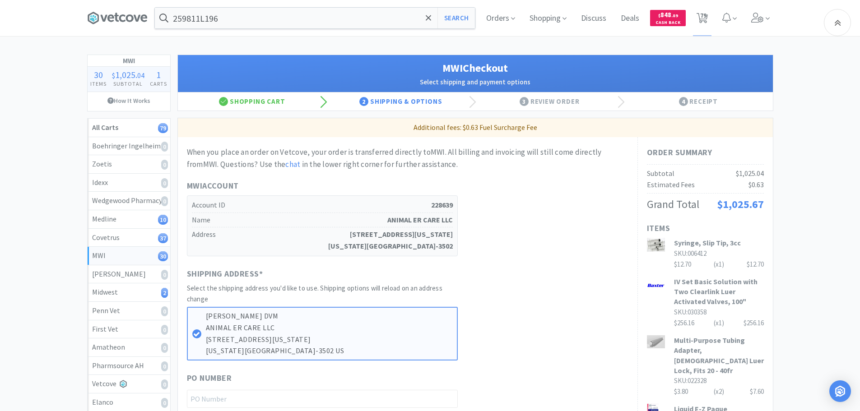
scroll to position [316, 0]
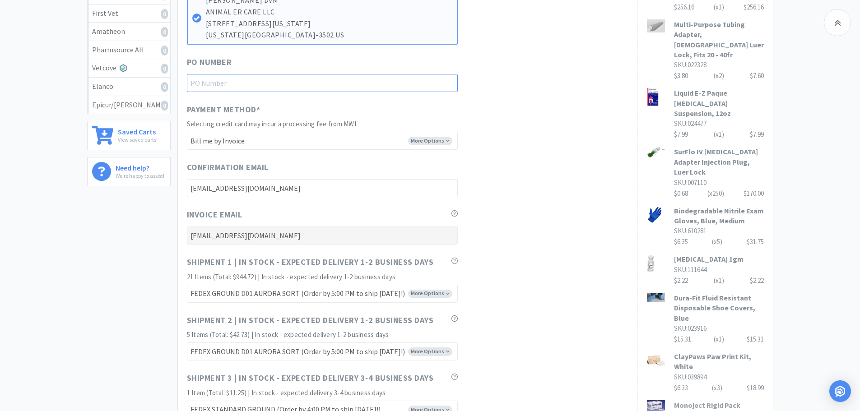
click at [294, 86] on input "text" at bounding box center [322, 83] width 271 height 18
paste input "1145046"
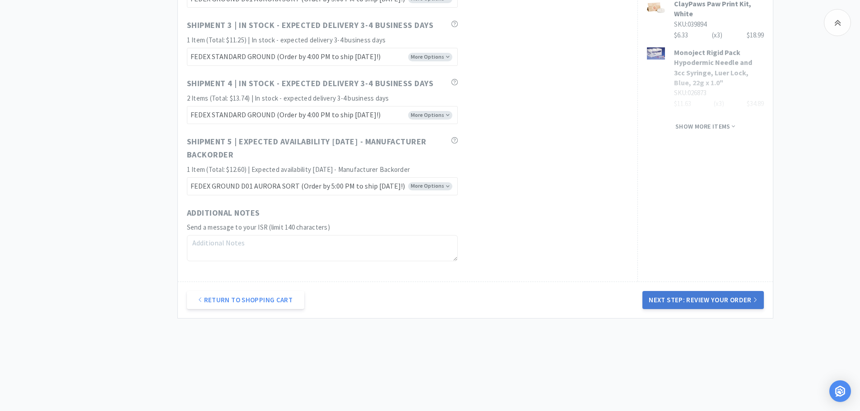
click at [697, 297] on button "Next Step: Review Your Order" at bounding box center [702, 300] width 121 height 18
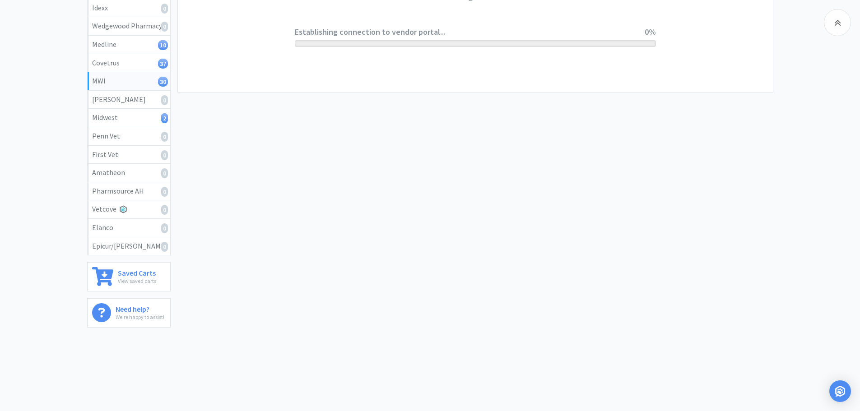
scroll to position [0, 0]
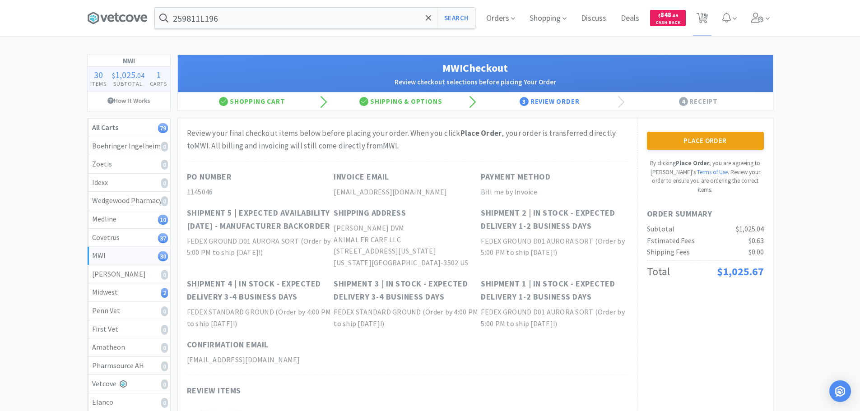
click at [704, 139] on button "Place Order" at bounding box center [705, 141] width 117 height 18
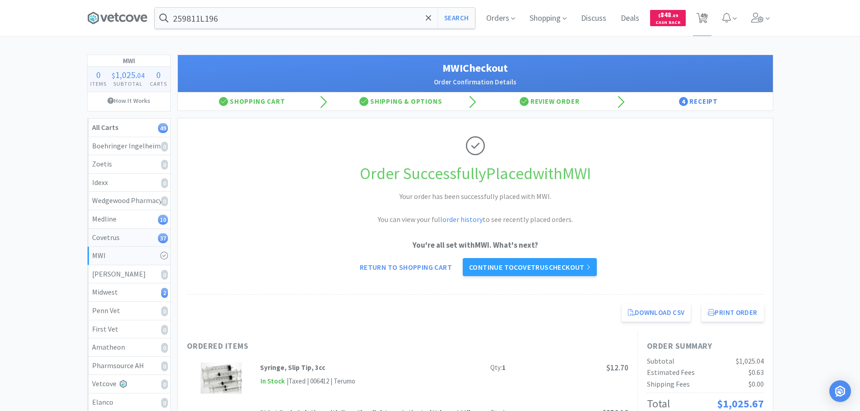
click at [144, 235] on div "Covetrus 37" at bounding box center [129, 238] width 74 height 12
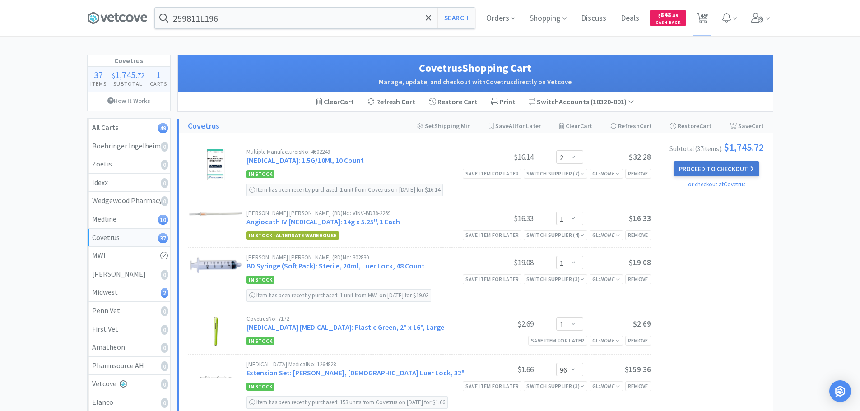
click at [713, 171] on button "Proceed to Checkout" at bounding box center [716, 168] width 86 height 15
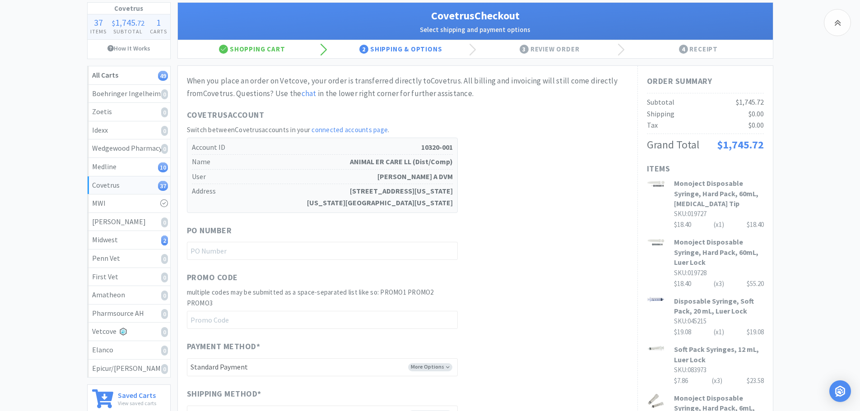
scroll to position [135, 0]
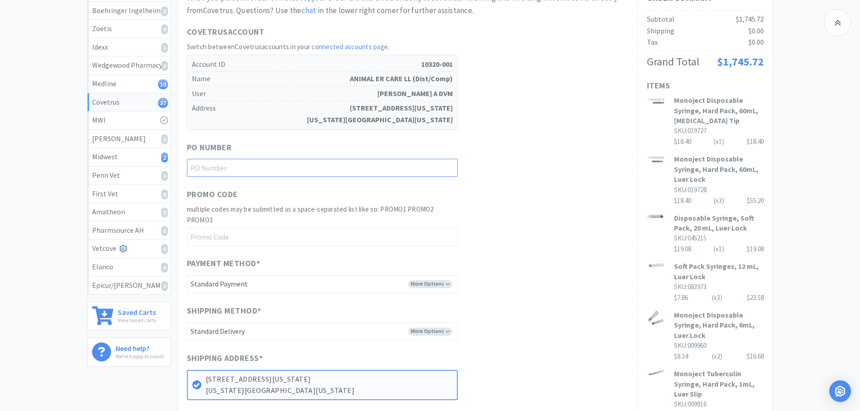
click at [290, 164] on input "text" at bounding box center [322, 168] width 271 height 18
paste input "1145047"
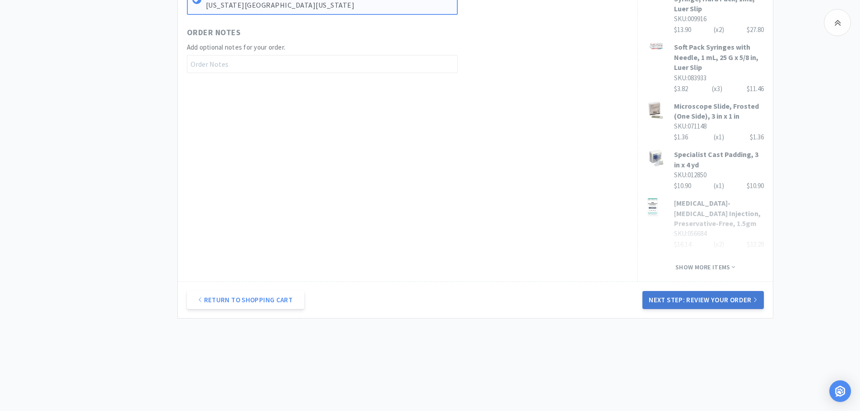
click at [699, 307] on button "Next Step: Review Your Order" at bounding box center [702, 300] width 121 height 18
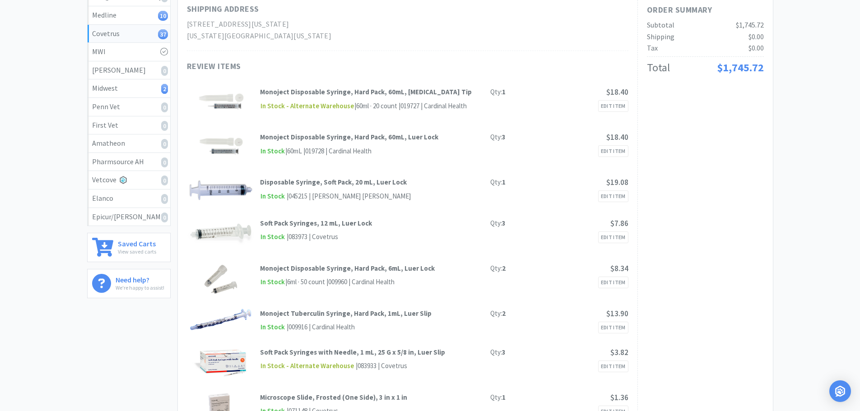
scroll to position [0, 0]
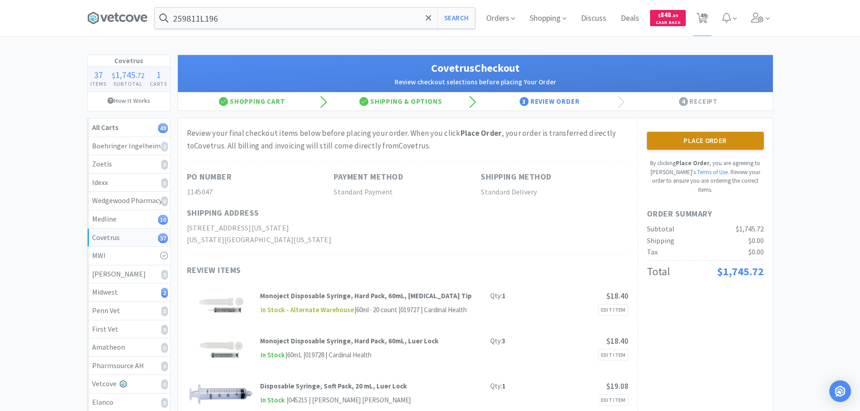
click at [690, 144] on button "Place Order" at bounding box center [705, 141] width 117 height 18
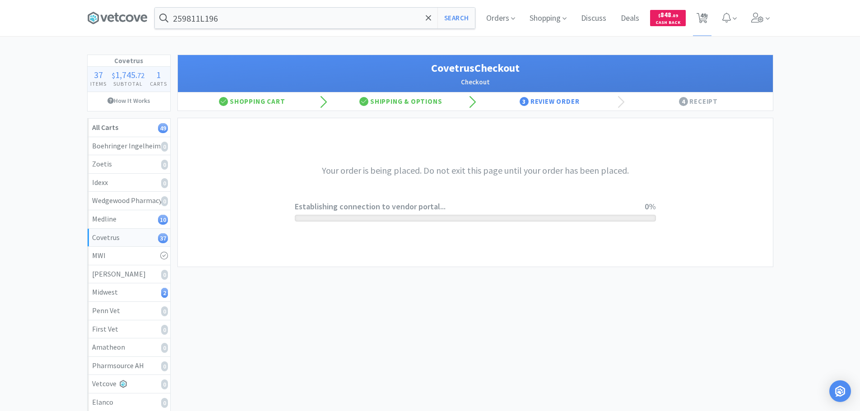
click at [300, 43] on div "259811L196 Search Orders Shopping Discuss Discuss Deals Deals $ 848 . 89 Cash B…" at bounding box center [430, 254] width 860 height 509
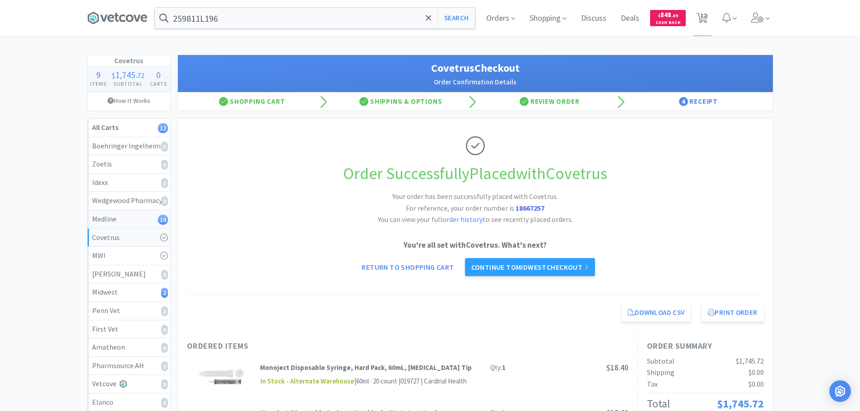
click at [139, 217] on div "Medline 10" at bounding box center [129, 219] width 74 height 12
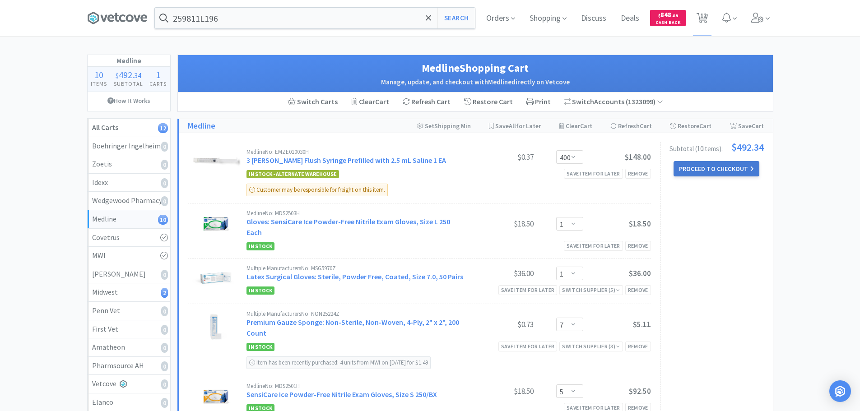
click at [683, 167] on button "Proceed to Checkout" at bounding box center [716, 168] width 86 height 15
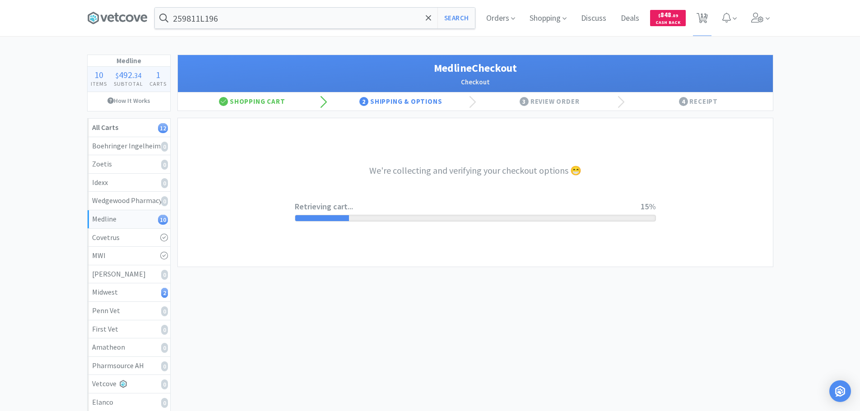
click at [469, 146] on div "We're collecting and verifying your checkout options 😁 Retrieving cart... 15%" at bounding box center [475, 192] width 361 height 148
click at [448, 145] on div "We're collecting and verifying your checkout options 😁 Retrieving cart... 15%" at bounding box center [475, 192] width 361 height 148
click at [460, 190] on div "We're collecting and verifying your checkout options 😁 Getting payment options.…" at bounding box center [475, 192] width 361 height 148
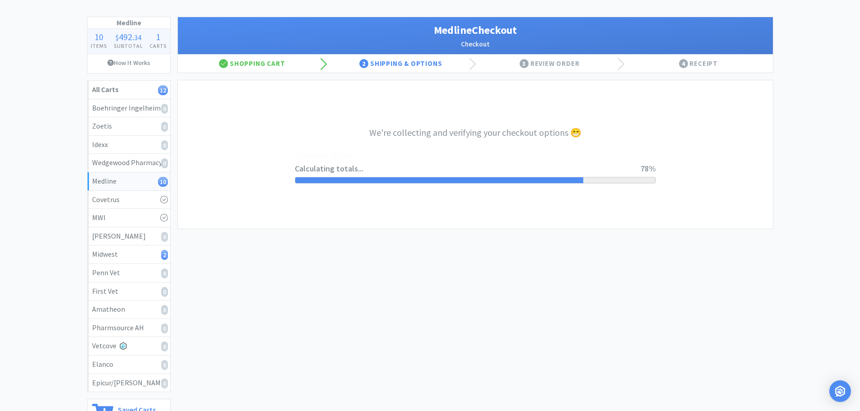
scroll to position [90, 0]
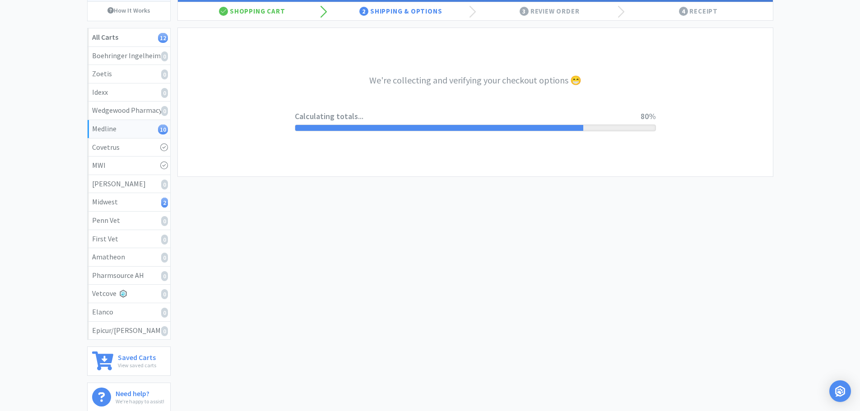
click at [453, 150] on div "We're collecting and verifying your checkout options 😁 Calculating totals... 80%" at bounding box center [475, 102] width 361 height 148
click at [462, 149] on div "We're collecting and verifying your checkout options 😁 Calculating totals... 80%" at bounding box center [475, 102] width 361 height 148
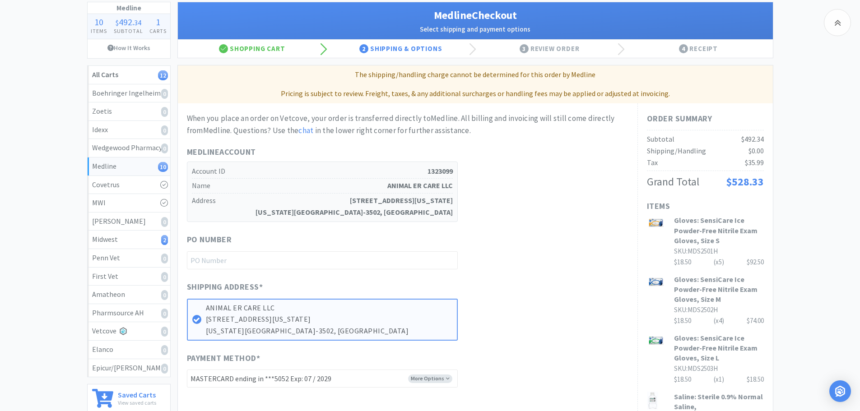
scroll to position [135, 0]
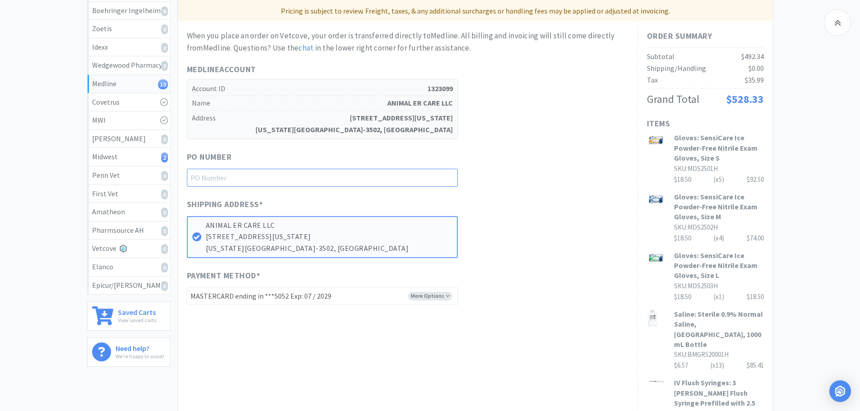
click at [279, 176] on input "text" at bounding box center [322, 178] width 271 height 18
paste input "1145045"
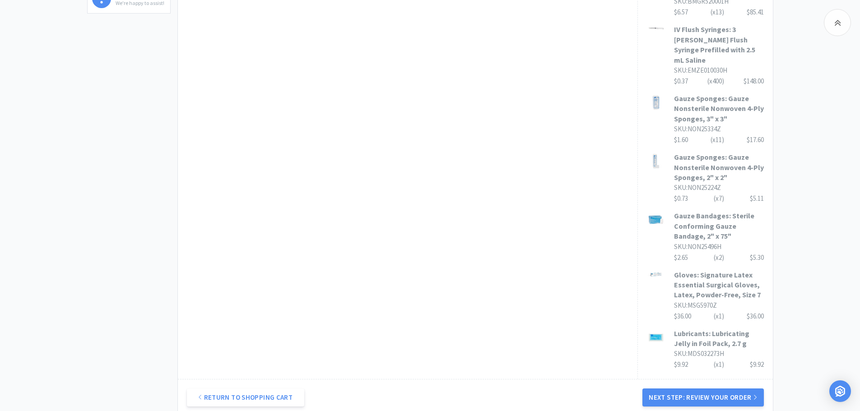
scroll to position [496, 0]
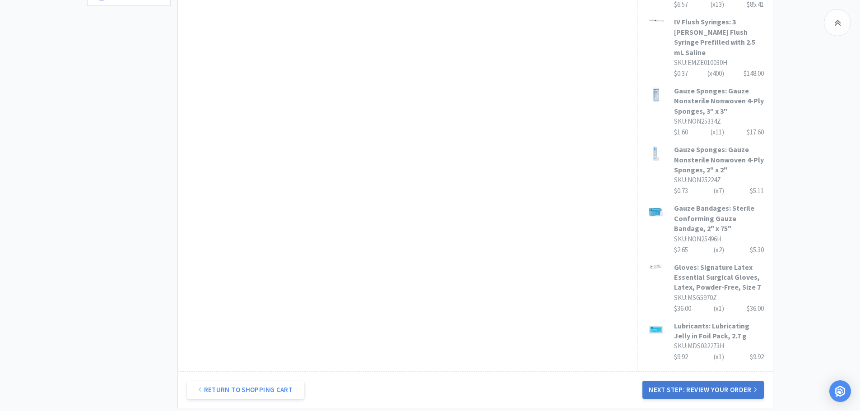
click at [700, 381] on button "Next Step: Review Your Order" at bounding box center [702, 390] width 121 height 18
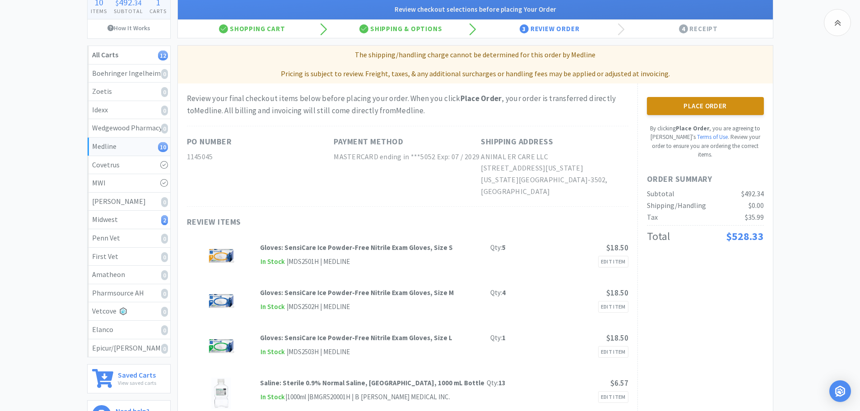
scroll to position [0, 0]
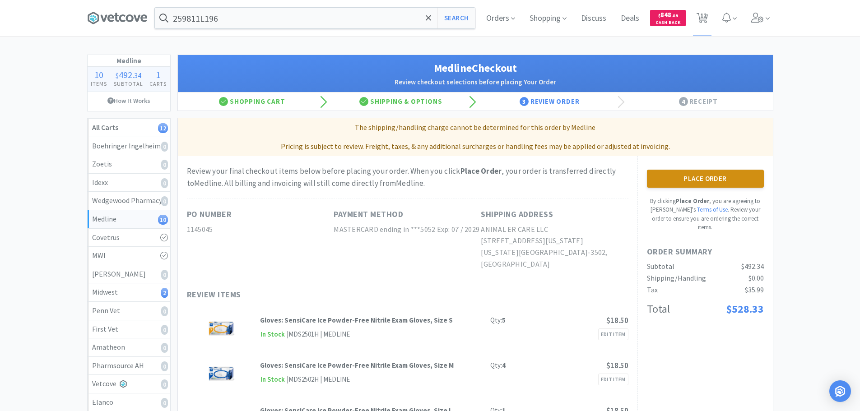
click at [690, 175] on button "Place Order" at bounding box center [705, 179] width 117 height 18
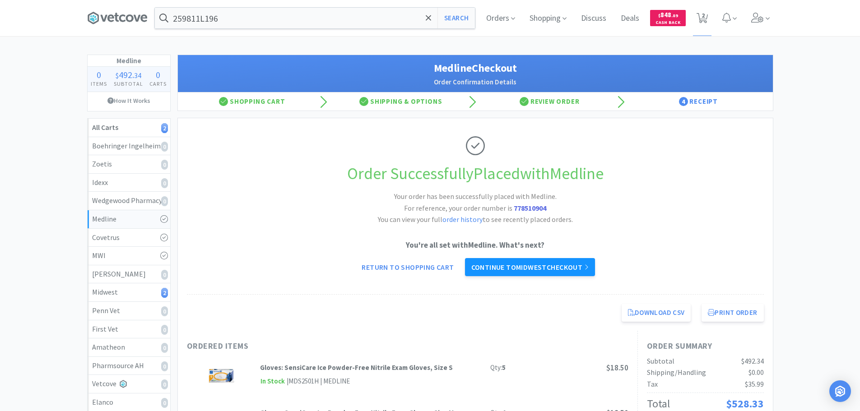
click at [542, 268] on link "Continue to Midwest checkout" at bounding box center [530, 267] width 130 height 18
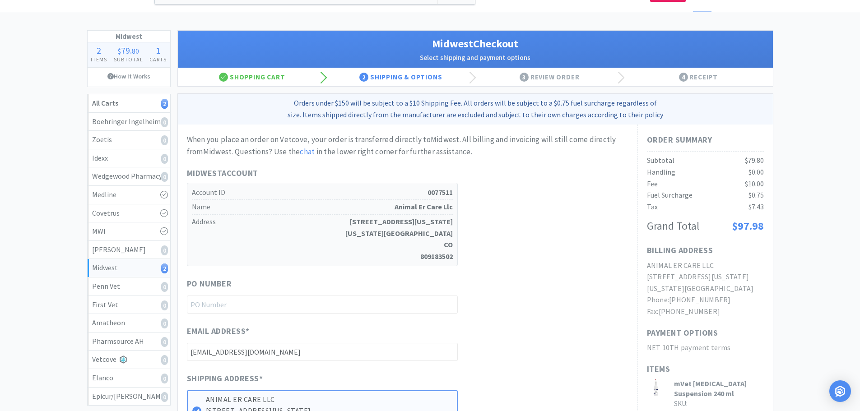
scroll to position [45, 0]
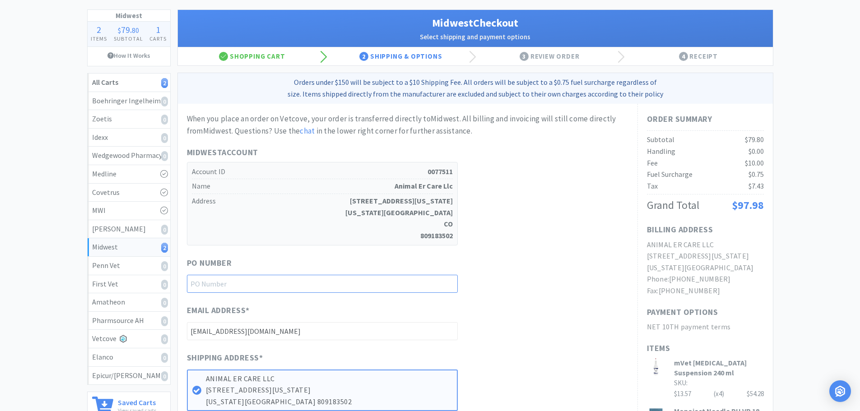
click at [354, 287] on input "text" at bounding box center [322, 284] width 271 height 18
paste input "1145044"
click at [545, 272] on div "PO Number 1145044" at bounding box center [407, 275] width 441 height 36
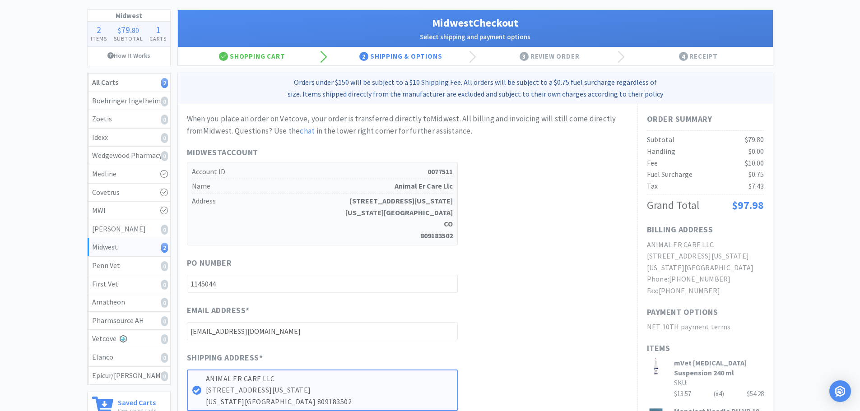
scroll to position [271, 0]
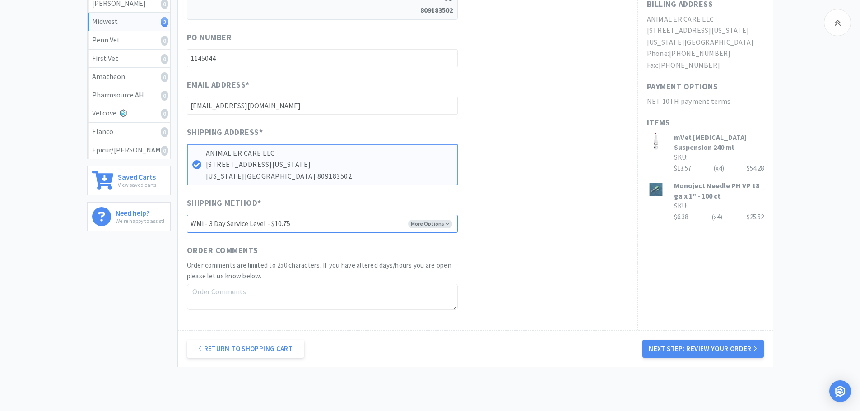
click at [351, 229] on select "-------- UPS - N/F - $10.75 FEDEX GROUND - N/F - $10.75 WILL CALL WMi - 3 Day S…" at bounding box center [322, 224] width 271 height 18
click at [187, 215] on select "-------- UPS - N/F - $10.75 FEDEX GROUND - N/F - $10.75 WILL CALL WMi - 3 Day S…" at bounding box center [322, 224] width 271 height 18
click at [689, 348] on button "Next Step: Review Your Order" at bounding box center [702, 349] width 121 height 18
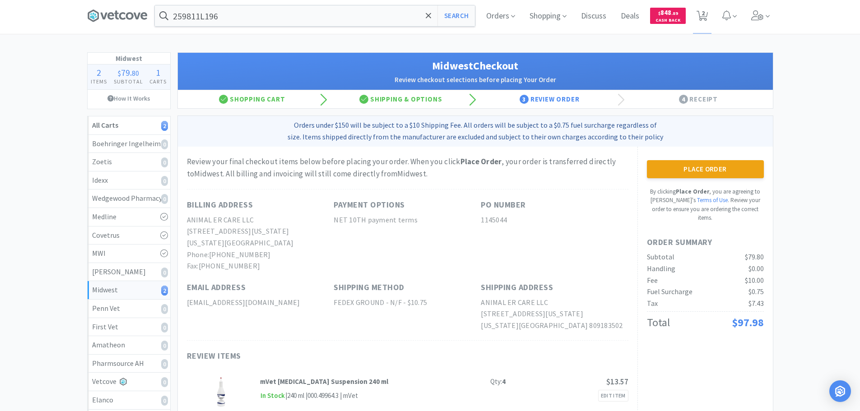
scroll to position [0, 0]
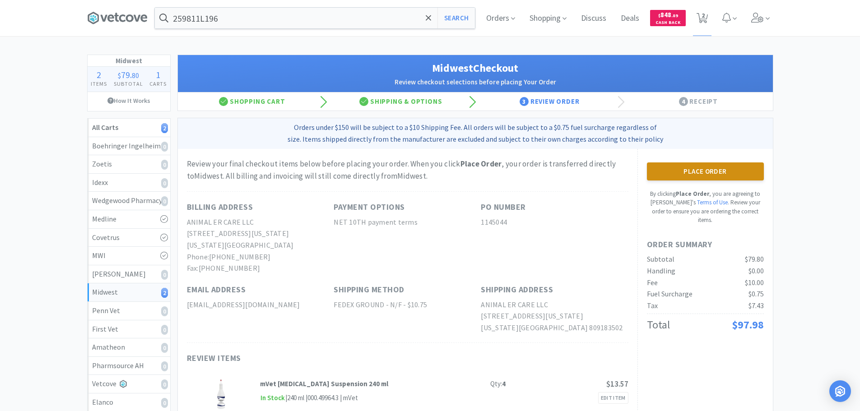
click at [700, 171] on button "Place Order" at bounding box center [705, 171] width 117 height 18
